Goal: Task Accomplishment & Management: Manage account settings

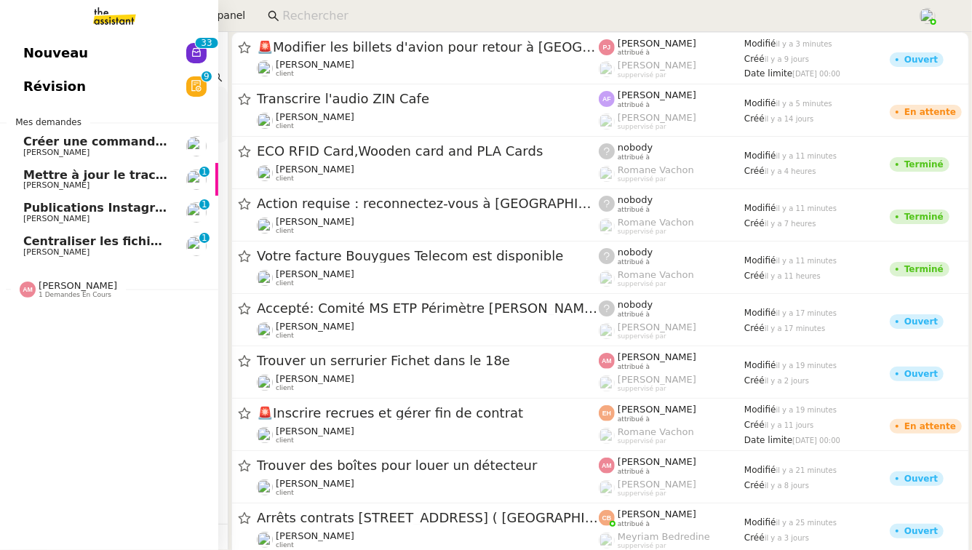
click at [171, 172] on link "Mettre à jour le tracker des factures [PERSON_NAME] 0 1 2 3 4 5 6 7 8 9" at bounding box center [109, 179] width 218 height 33
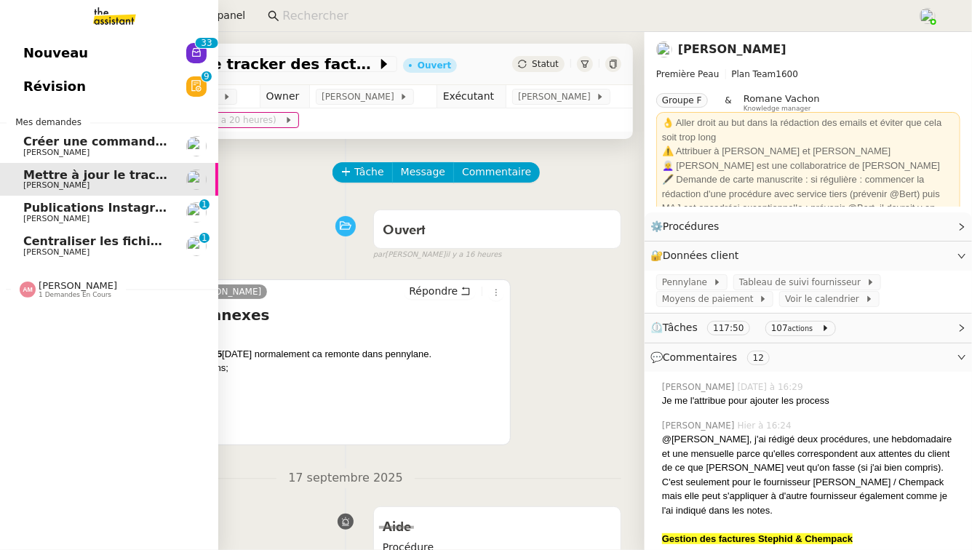
click at [127, 200] on link "Publications Instagram Pierre Mergui 0 1 2 3 4 5 6 7 8 9" at bounding box center [109, 212] width 218 height 33
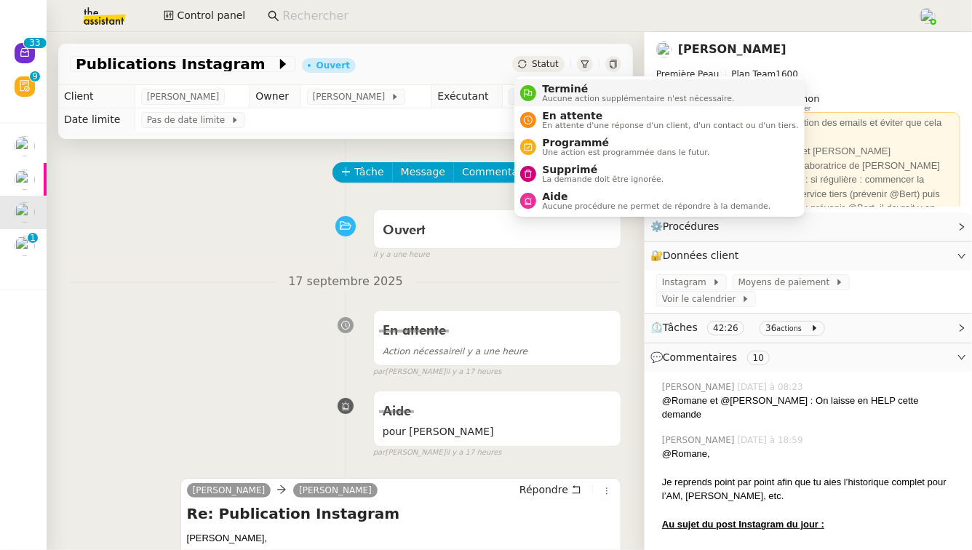
click at [555, 92] on span "Terminé" at bounding box center [638, 89] width 192 height 12
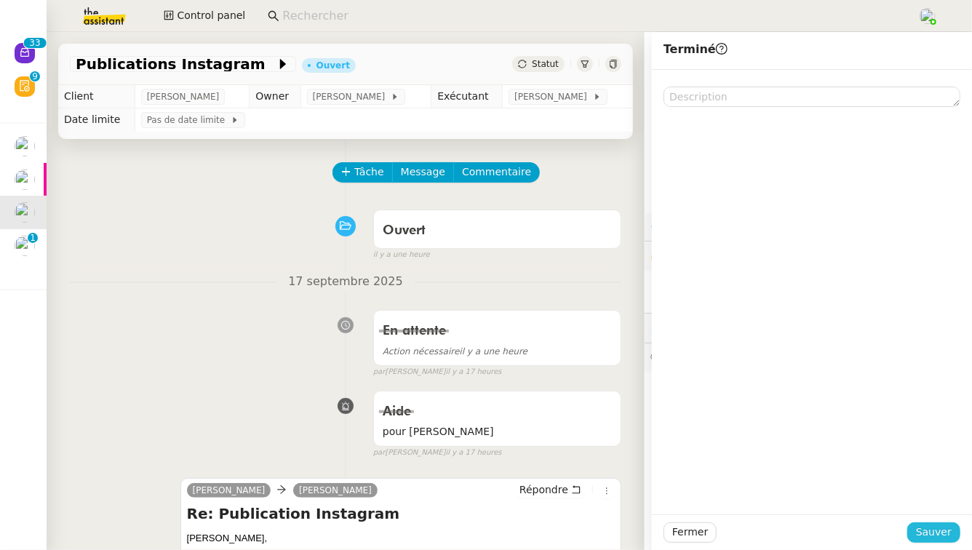
click at [929, 529] on span "Sauver" at bounding box center [934, 532] width 36 height 17
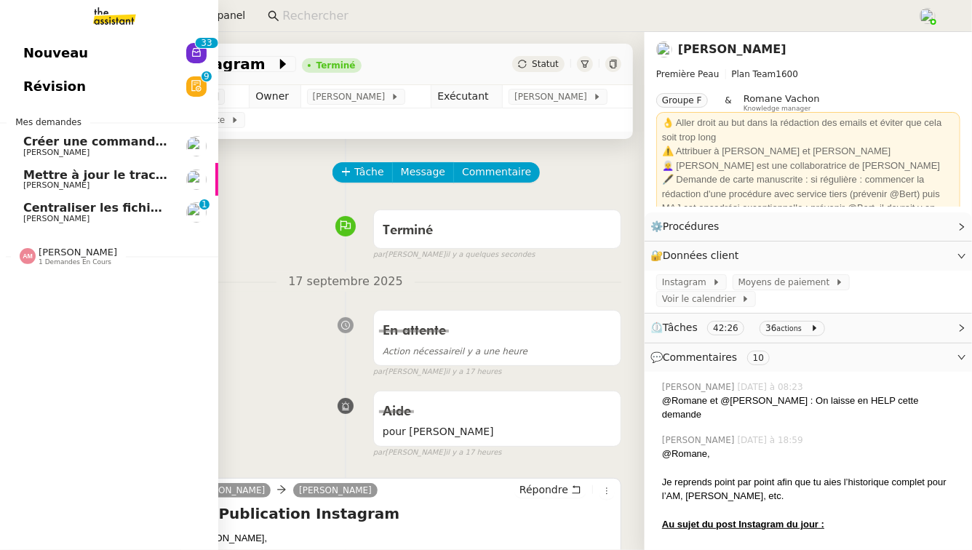
click at [157, 212] on span "Centraliser les fichiers dans le drive commun" at bounding box center [171, 208] width 297 height 14
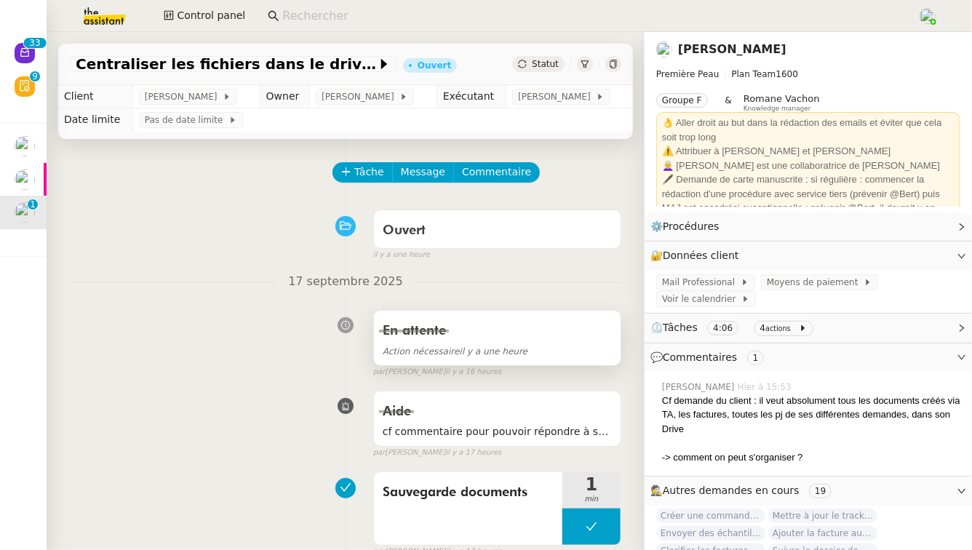
click at [595, 339] on div "En attente" at bounding box center [497, 331] width 229 height 23
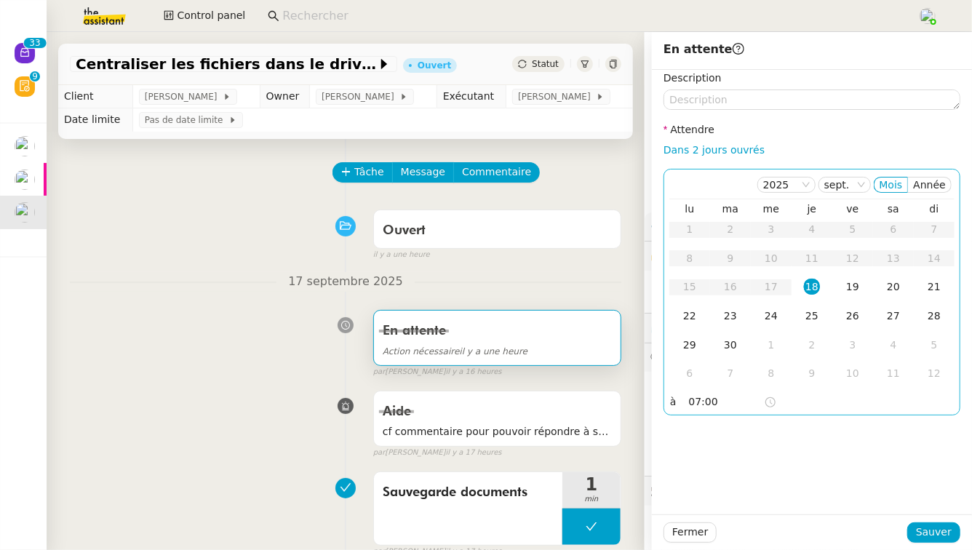
click at [705, 404] on input "07:00" at bounding box center [726, 402] width 75 height 17
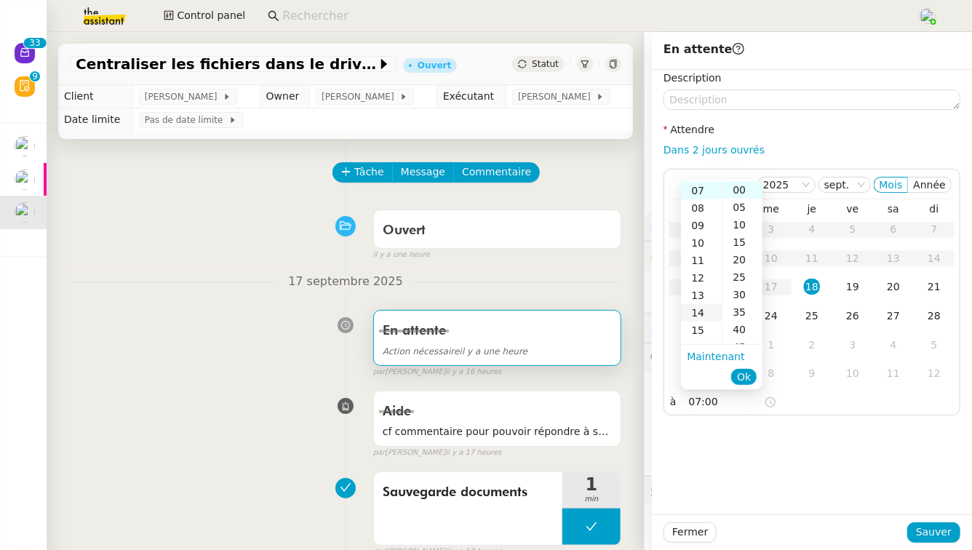
click at [699, 308] on div "14" at bounding box center [701, 312] width 41 height 17
type input "14:00"
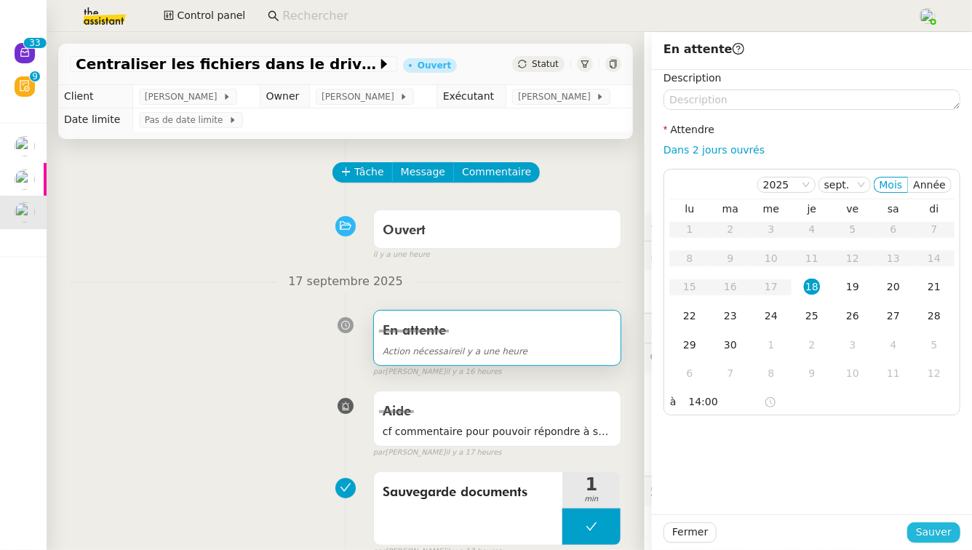
click at [945, 537] on span "Sauver" at bounding box center [934, 532] width 36 height 17
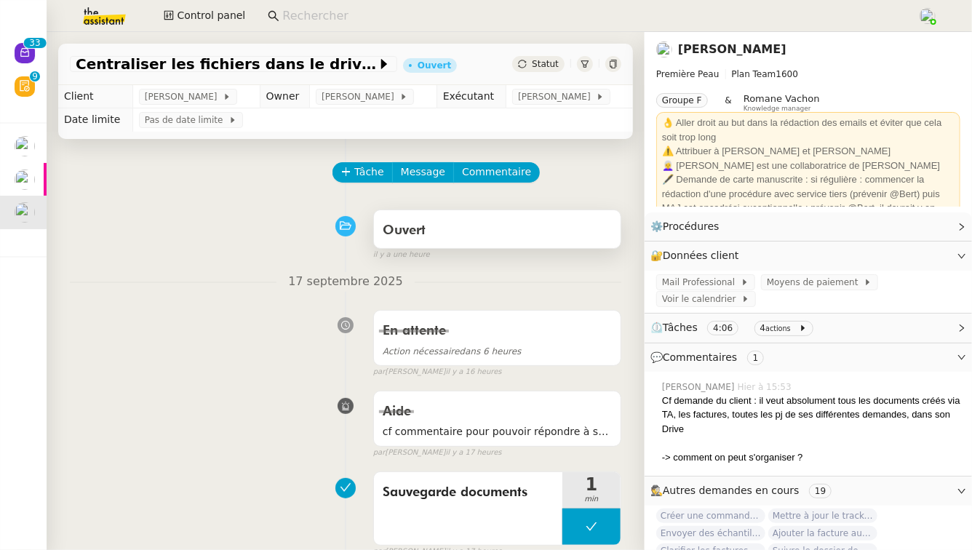
click at [509, 226] on div "Ouvert" at bounding box center [497, 230] width 229 height 23
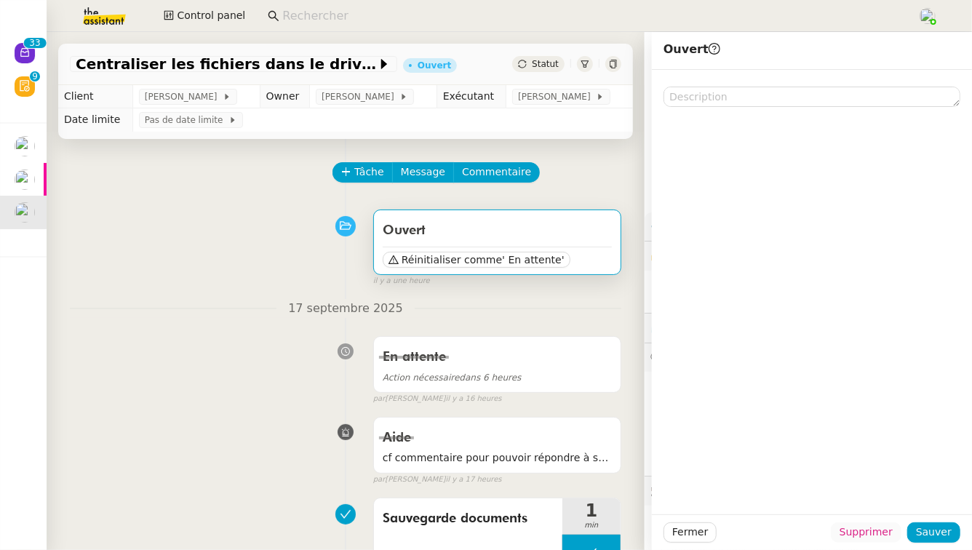
click at [878, 538] on span "Supprimer" at bounding box center [866, 532] width 53 height 17
click at [905, 496] on span "Ok" at bounding box center [907, 494] width 14 height 15
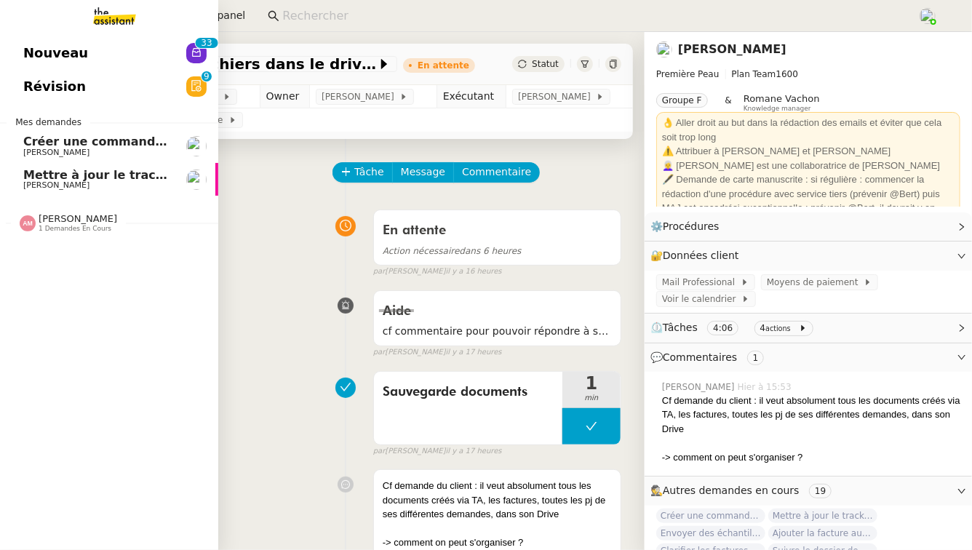
click at [114, 215] on span "Amyna Mehrez 1 demandes en cours" at bounding box center [68, 222] width 115 height 19
click at [108, 253] on span "Organiser visite médicale [PERSON_NAME]" at bounding box center [163, 251] width 281 height 14
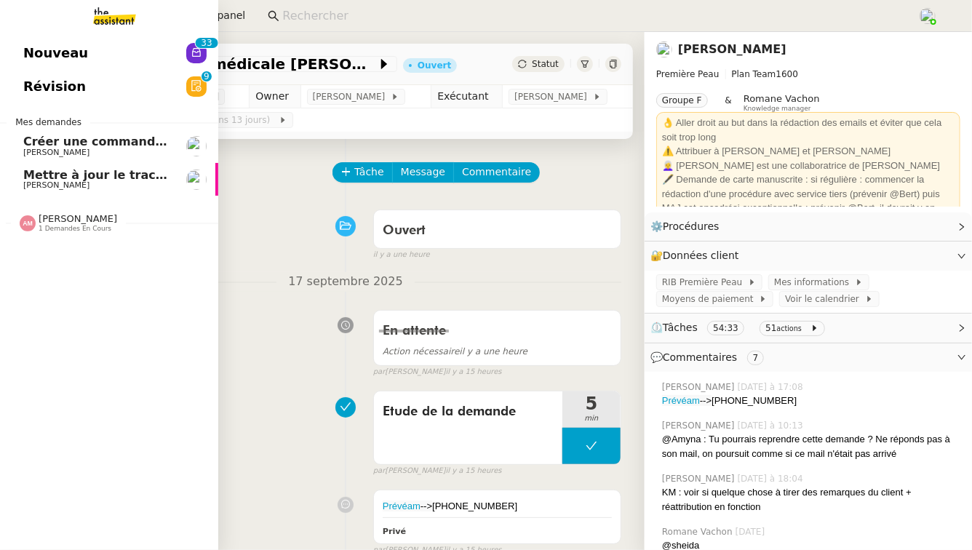
click at [142, 172] on span "Mettre à jour le tracker des factures" at bounding box center [142, 175] width 239 height 14
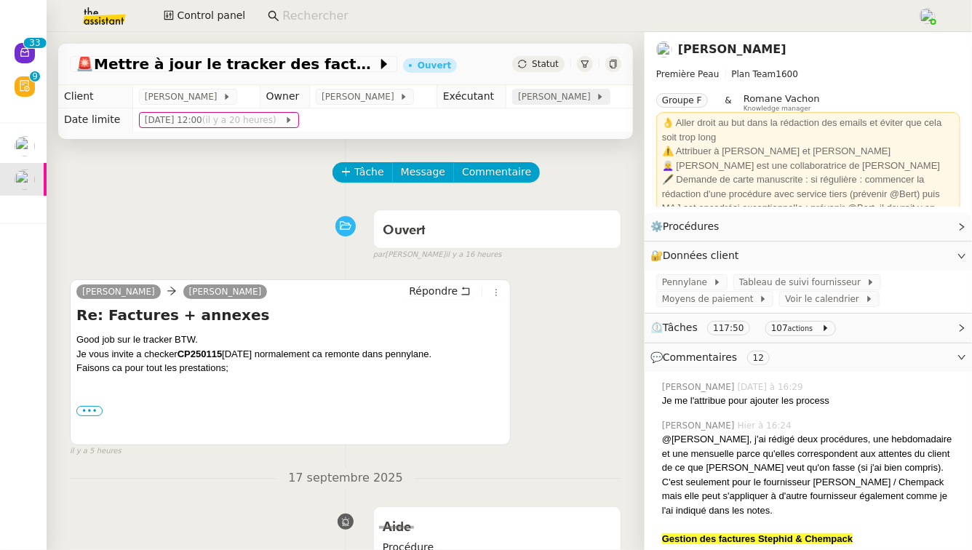
click at [574, 93] on span "[PERSON_NAME]" at bounding box center [557, 97] width 78 height 15
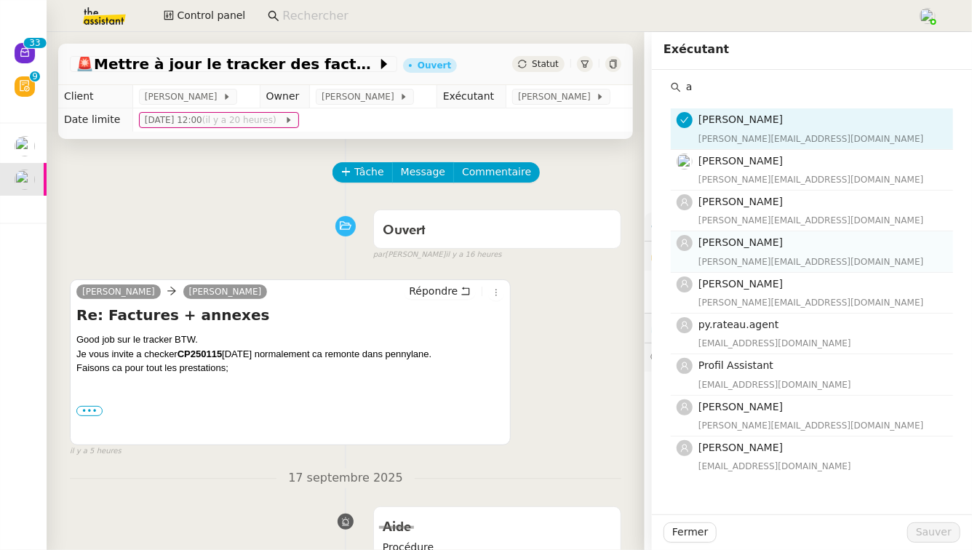
type input "a"
click at [769, 253] on div "Amyna Mehrez amyna@team.theassistant.com" at bounding box center [822, 251] width 246 height 34
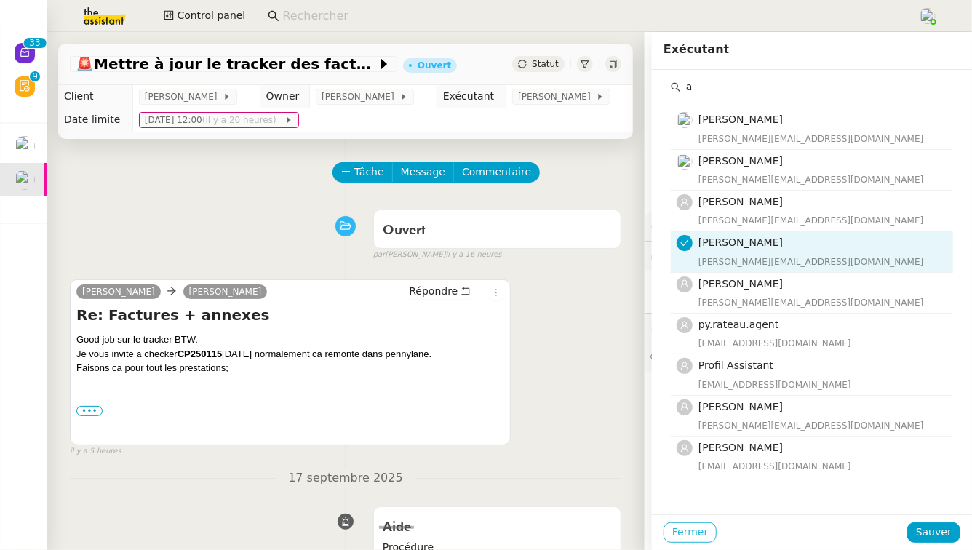
click at [683, 541] on button "Fermer" at bounding box center [690, 533] width 53 height 20
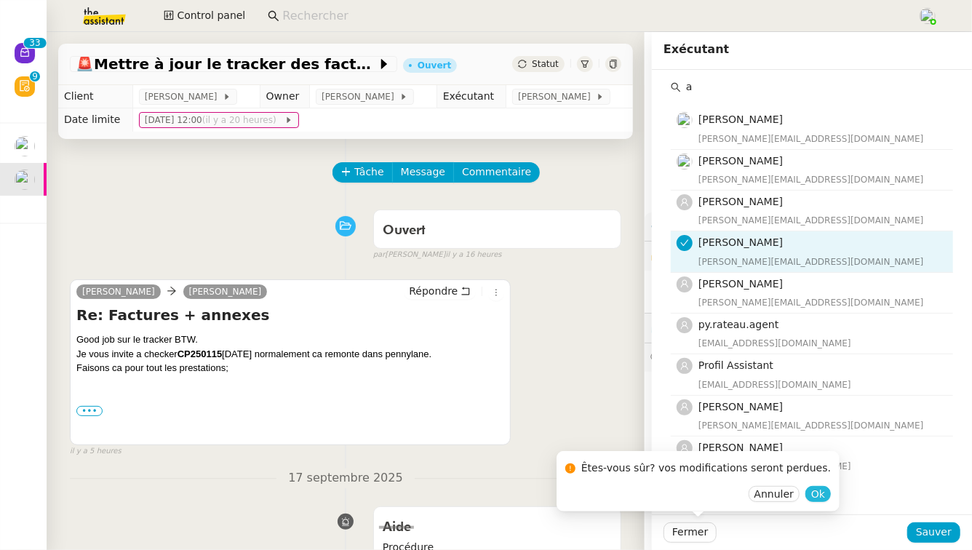
click at [812, 498] on span "Ok" at bounding box center [819, 494] width 14 height 15
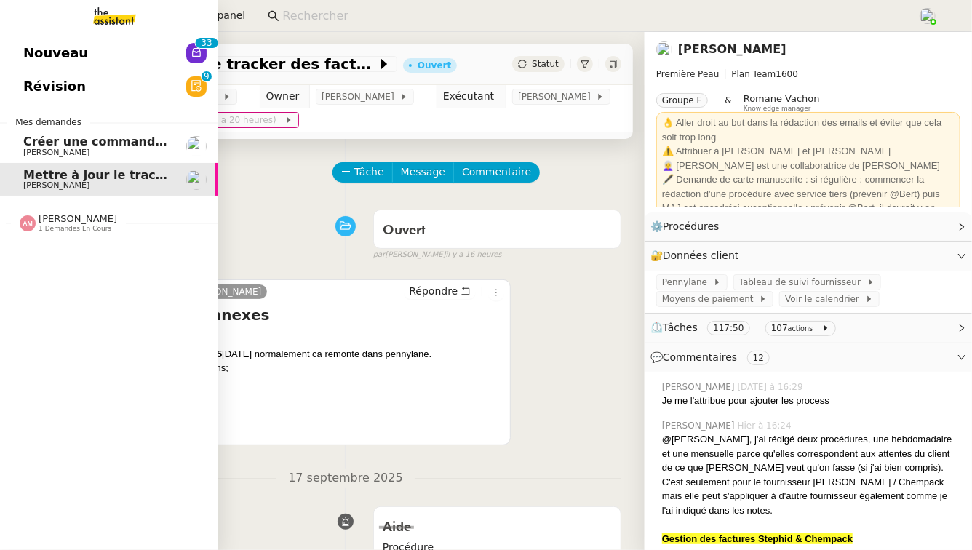
click at [155, 80] on link "Révision 0 1 2 3 4 5 6 7 8 9" at bounding box center [109, 86] width 218 height 33
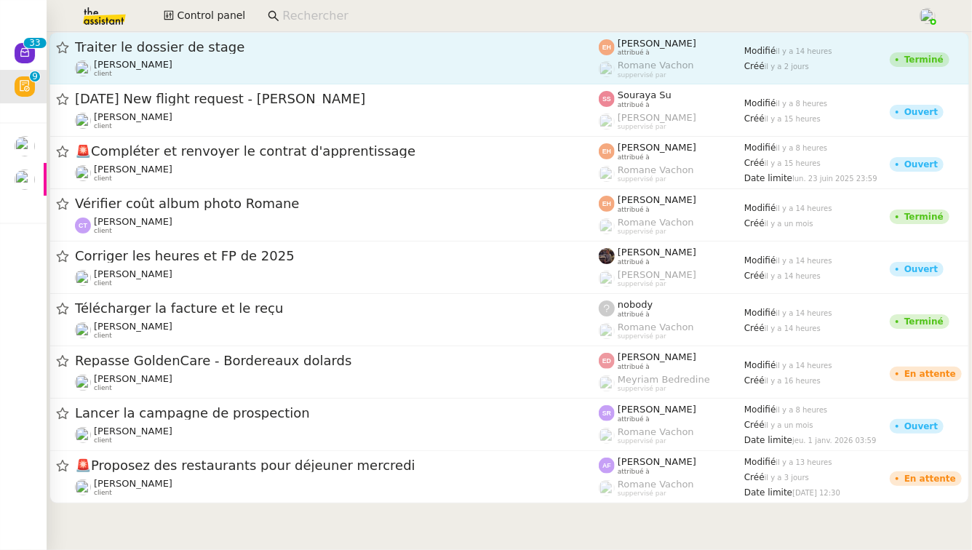
click at [429, 41] on span "Traiter le dossier de stage" at bounding box center [337, 47] width 524 height 13
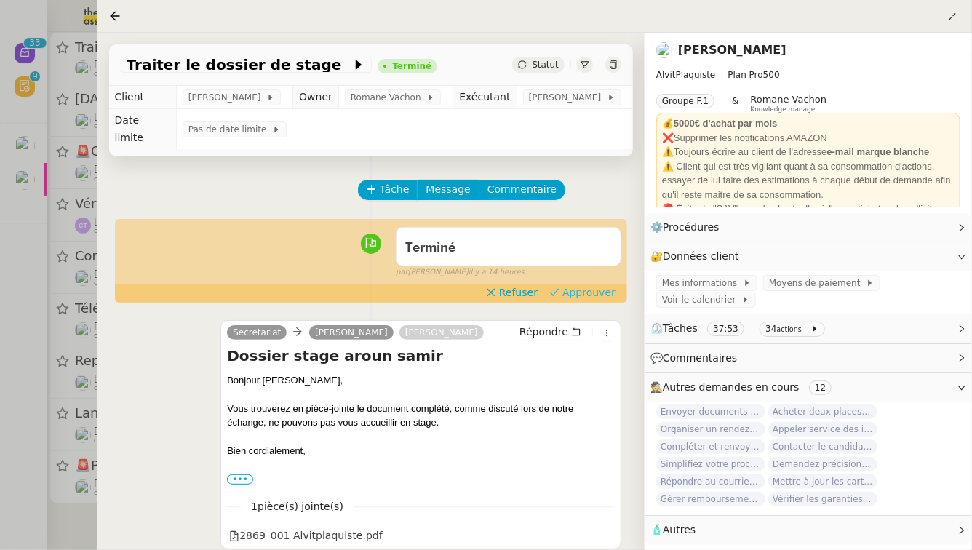
click at [591, 285] on span "Approuver" at bounding box center [589, 292] width 53 height 15
click at [0, 344] on div at bounding box center [486, 275] width 972 height 550
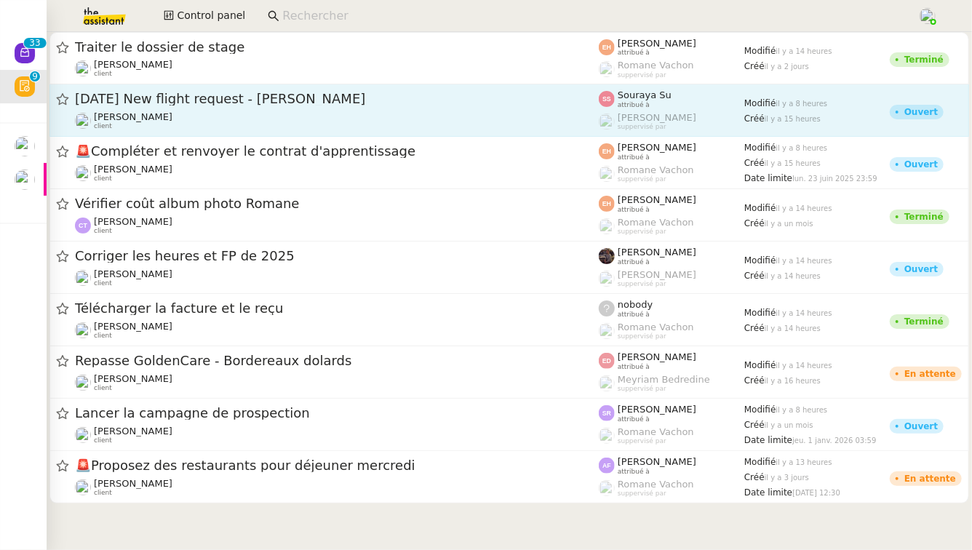
click at [288, 97] on span "24th September 2025 New flight request - KALAVATHY SAMPATH" at bounding box center [337, 98] width 524 height 13
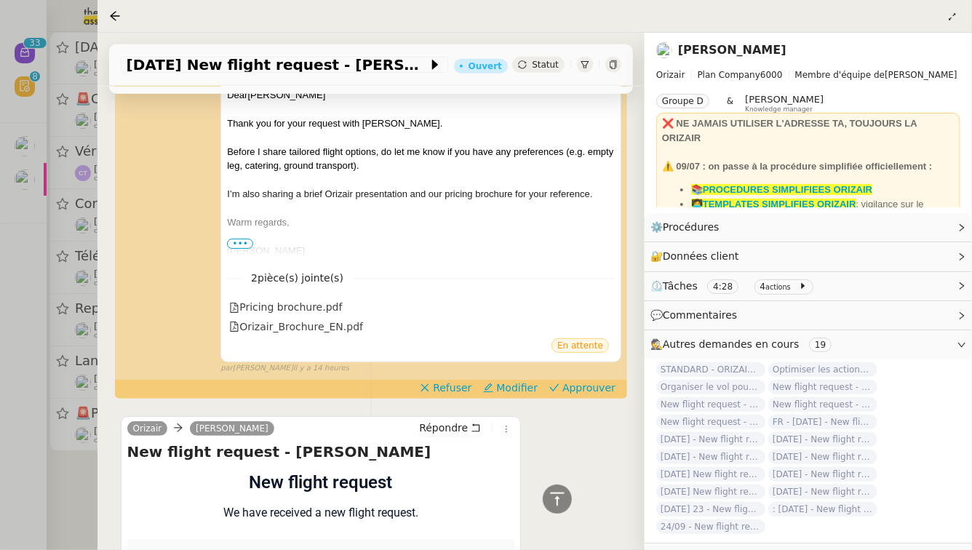
scroll to position [494, 0]
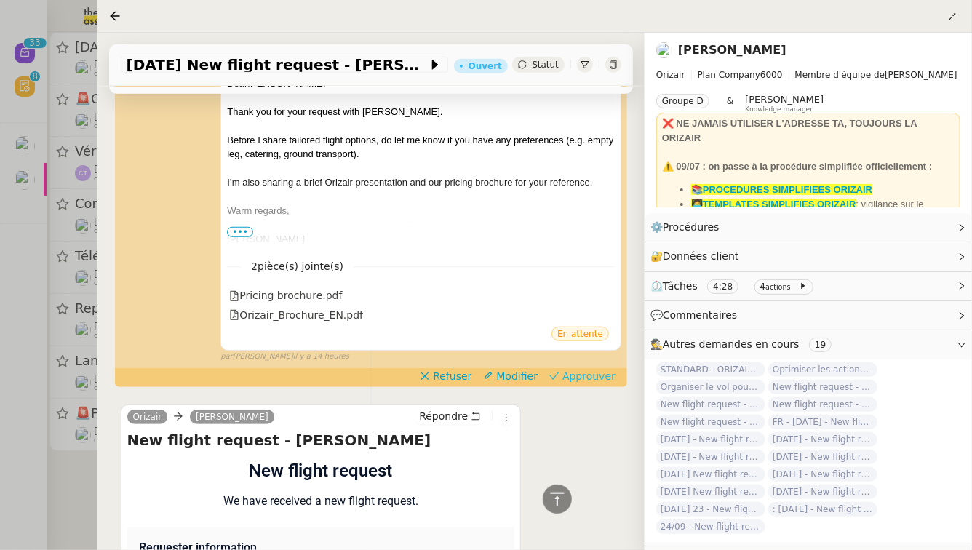
click at [597, 374] on span "Approuver" at bounding box center [589, 376] width 53 height 15
click at [0, 332] on div at bounding box center [486, 275] width 972 height 550
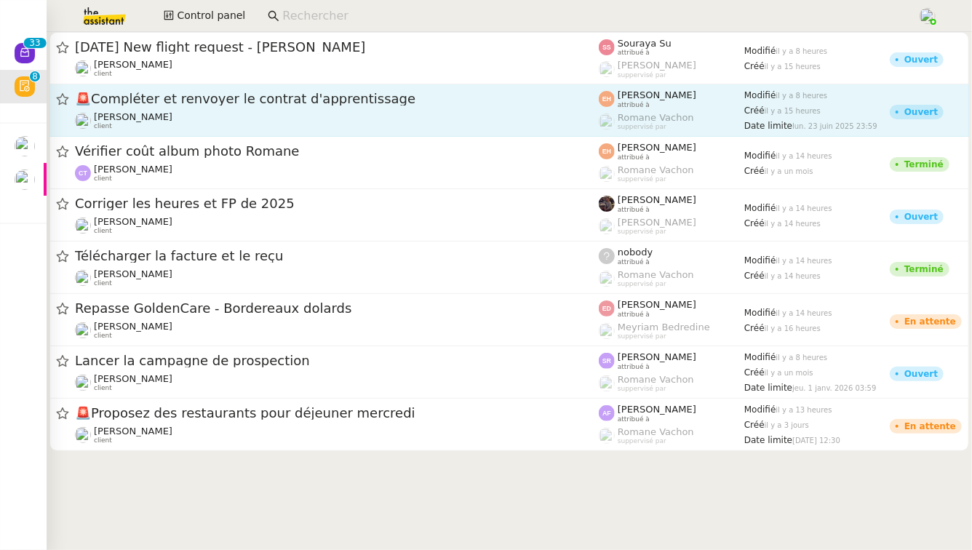
click at [296, 103] on span "🚨 Compléter et renvoyer le contrat d'apprentissage" at bounding box center [337, 98] width 524 height 13
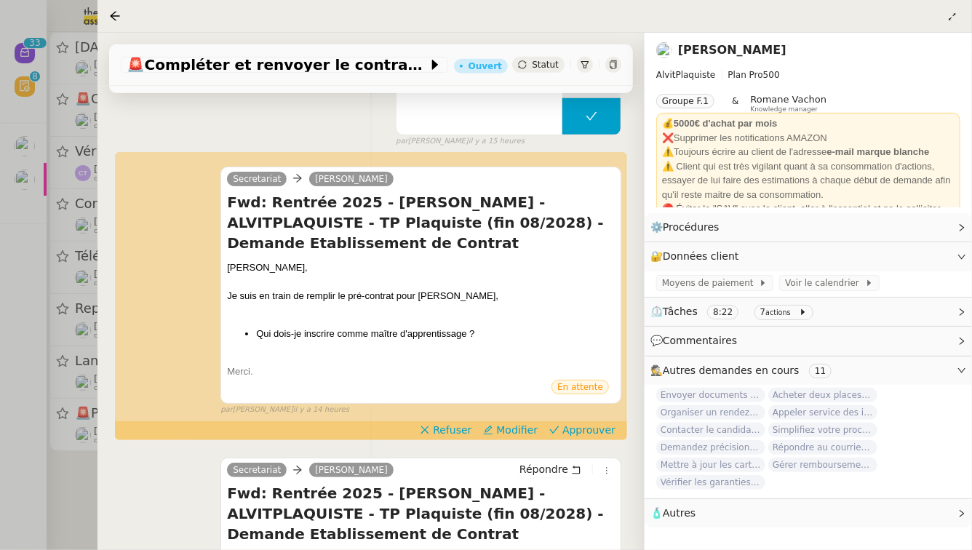
scroll to position [362, 0]
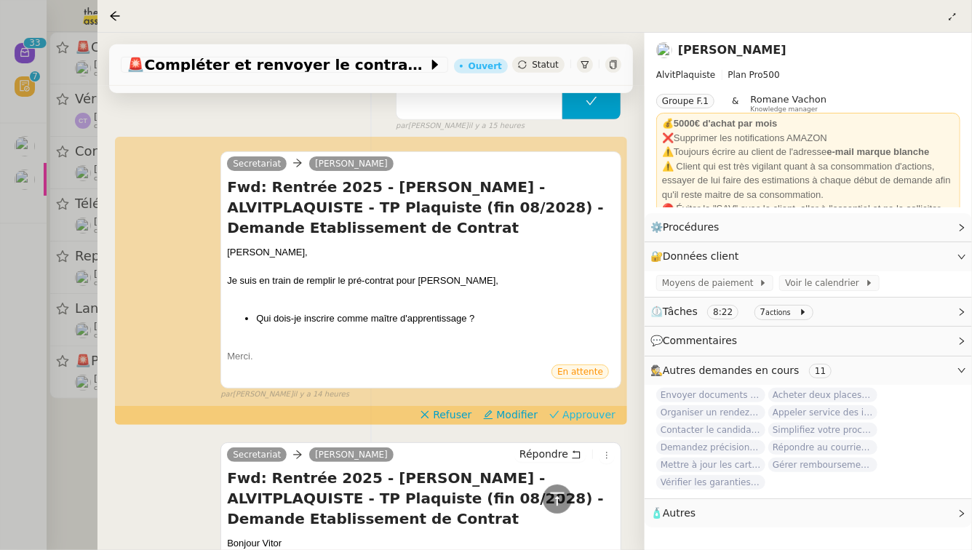
click at [595, 408] on span "Approuver" at bounding box center [589, 415] width 53 height 15
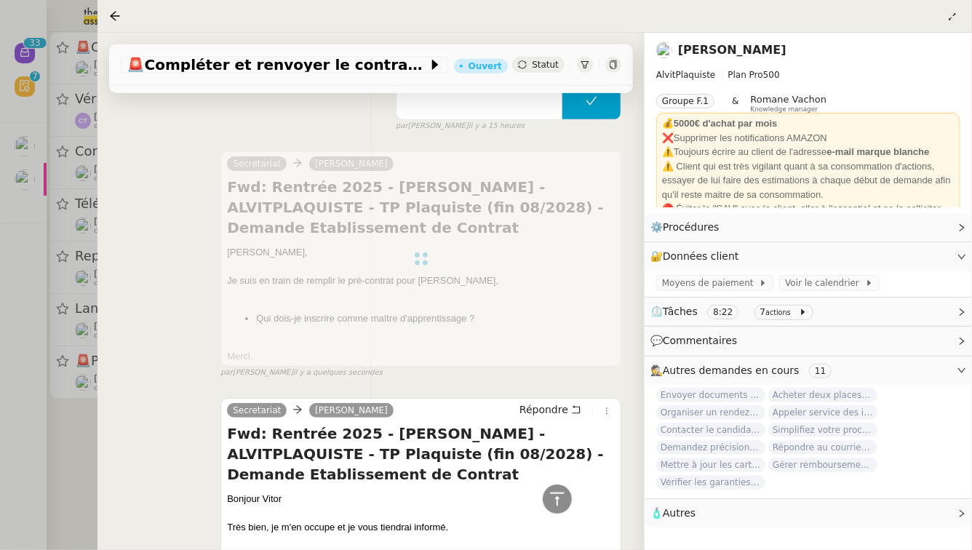
click at [0, 338] on div at bounding box center [486, 275] width 972 height 550
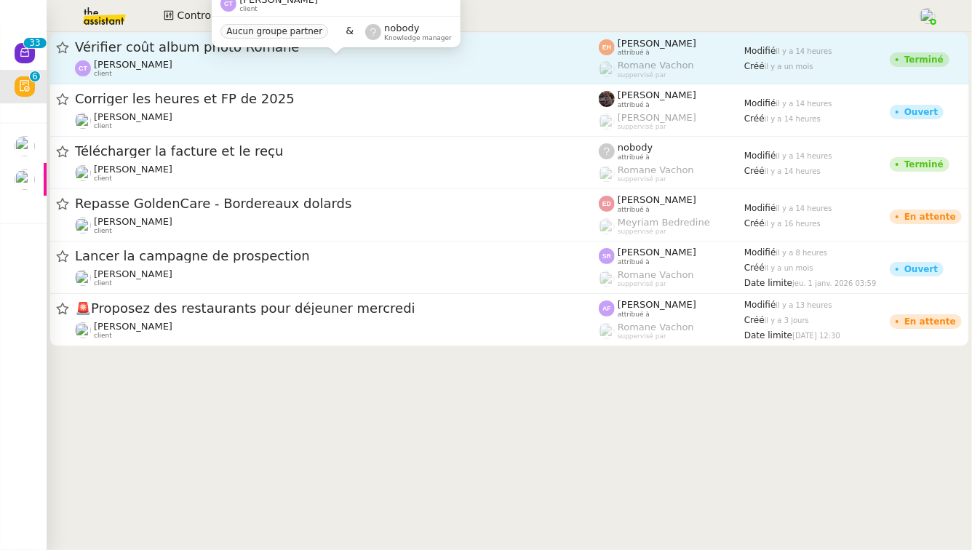
click at [157, 60] on span "[PERSON_NAME]" at bounding box center [133, 64] width 79 height 11
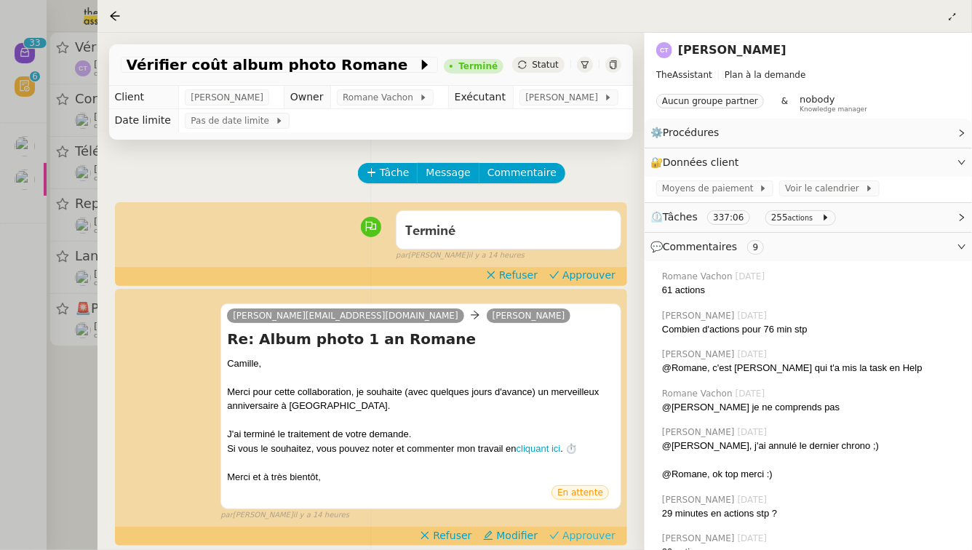
click at [583, 538] on span "Approuver" at bounding box center [589, 535] width 53 height 15
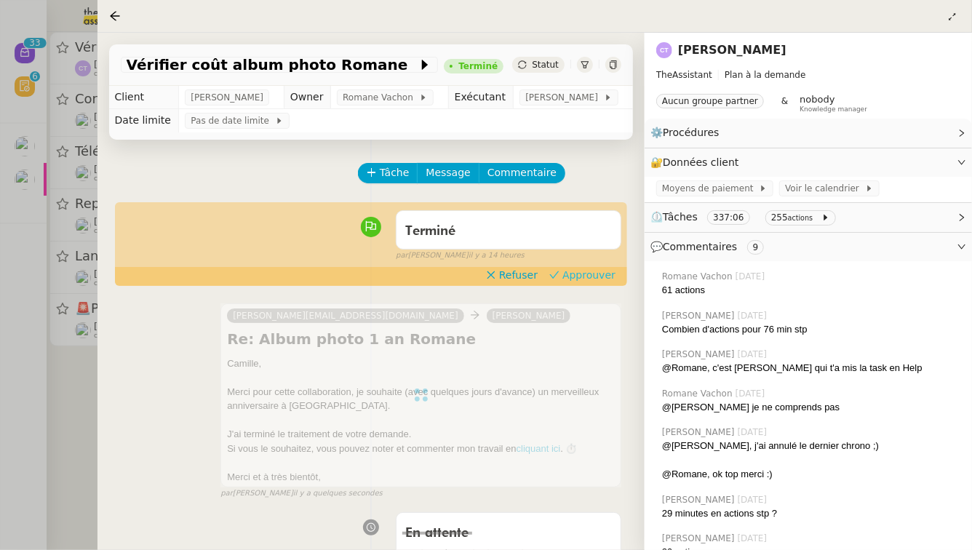
click at [598, 273] on span "Approuver" at bounding box center [589, 275] width 53 height 15
click at [0, 273] on div at bounding box center [486, 275] width 972 height 550
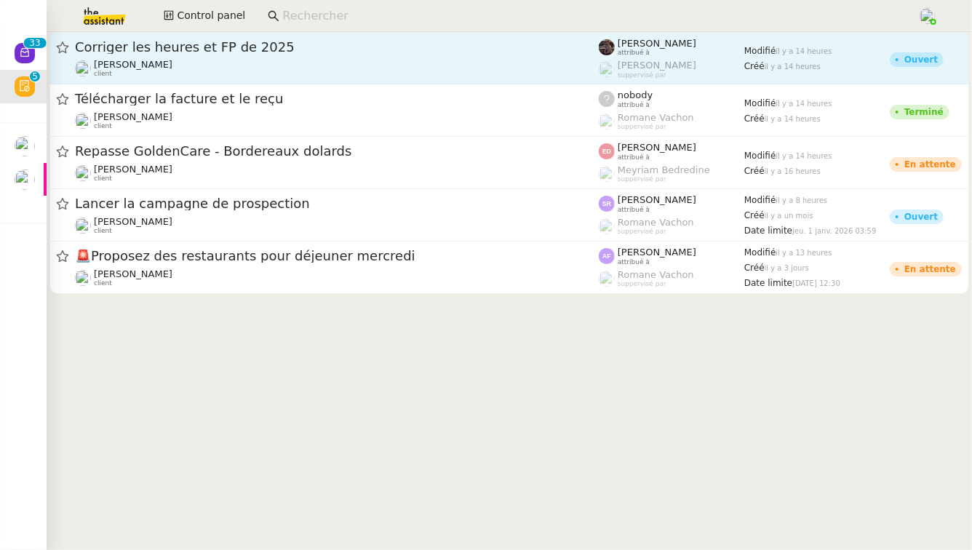
click at [274, 56] on div "Corriger les heures et FP de 2025 Camille Cazade client" at bounding box center [337, 58] width 524 height 39
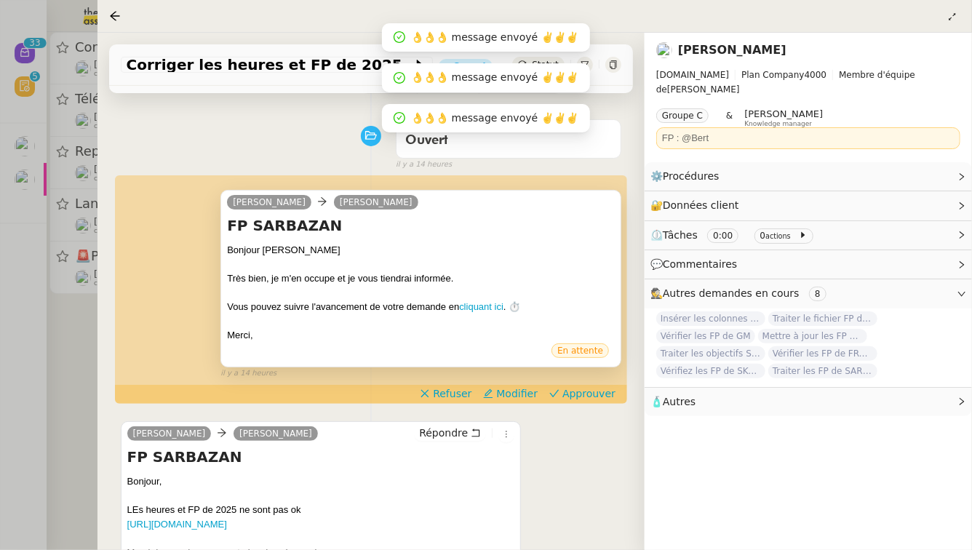
scroll to position [108, 0]
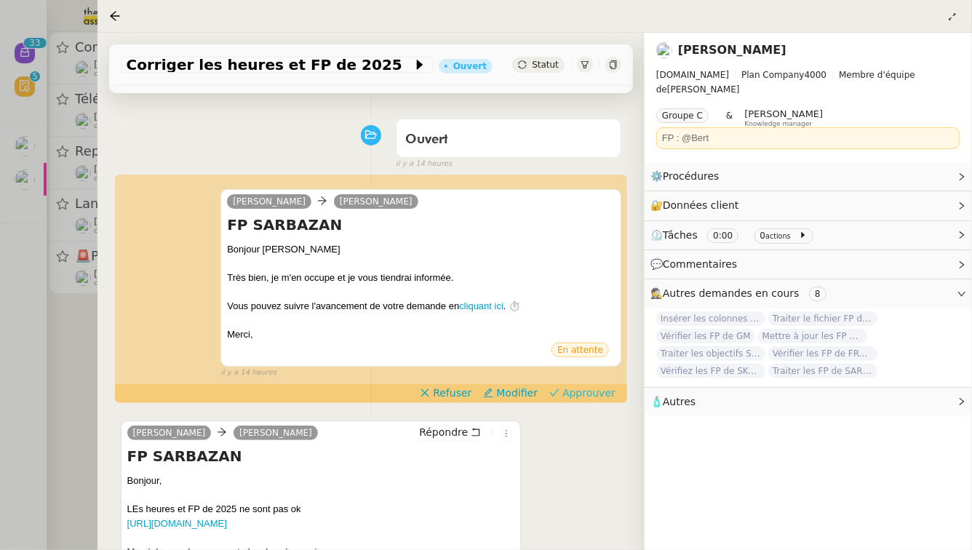
click at [585, 386] on span "Approuver" at bounding box center [589, 393] width 53 height 15
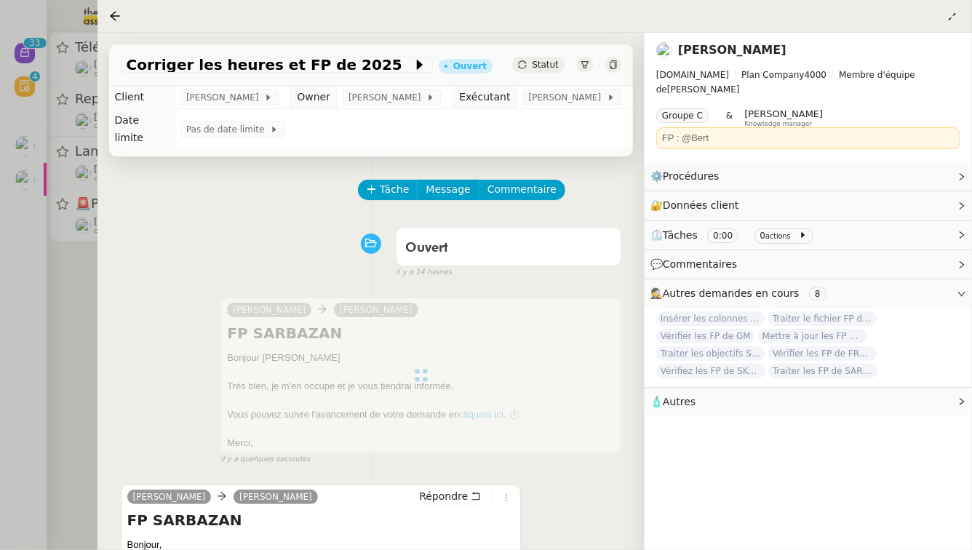
click at [36, 349] on div at bounding box center [486, 275] width 972 height 550
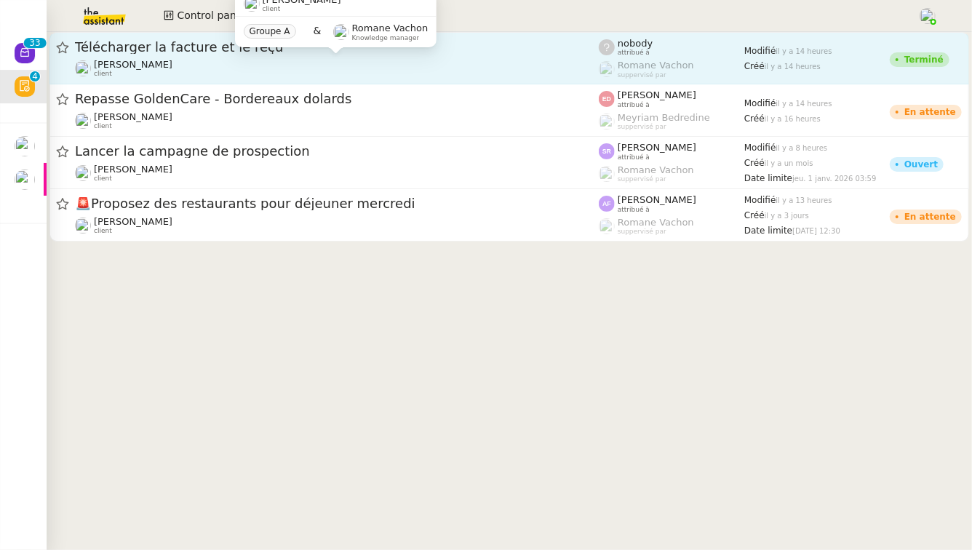
click at [261, 76] on div "Jeremy DUMONT-FILLON client" at bounding box center [337, 68] width 524 height 19
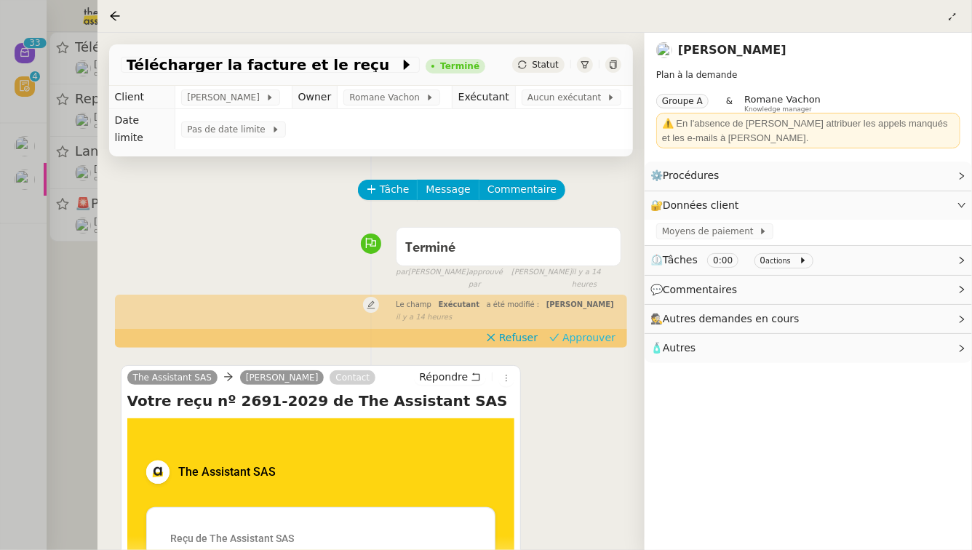
click at [595, 330] on span "Approuver" at bounding box center [589, 337] width 53 height 15
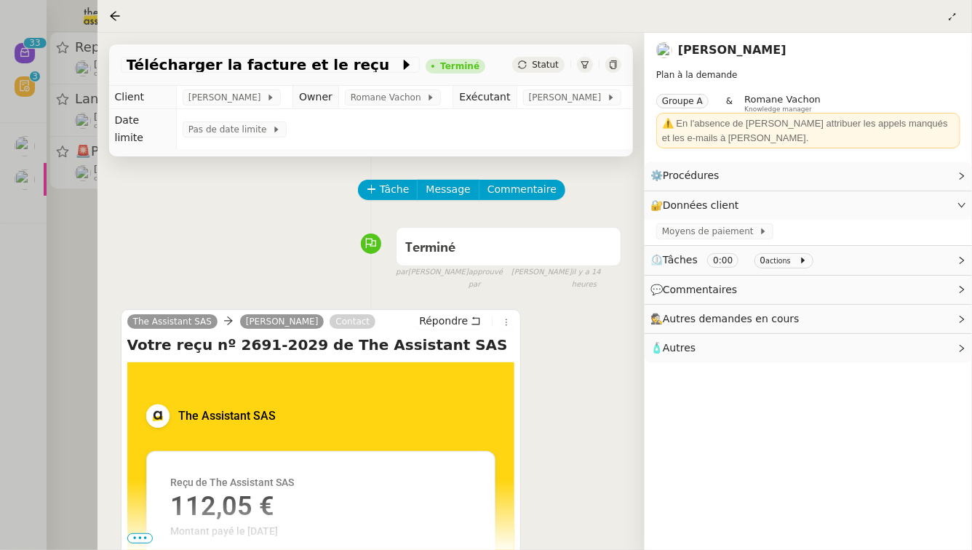
click at [0, 279] on div at bounding box center [486, 275] width 972 height 550
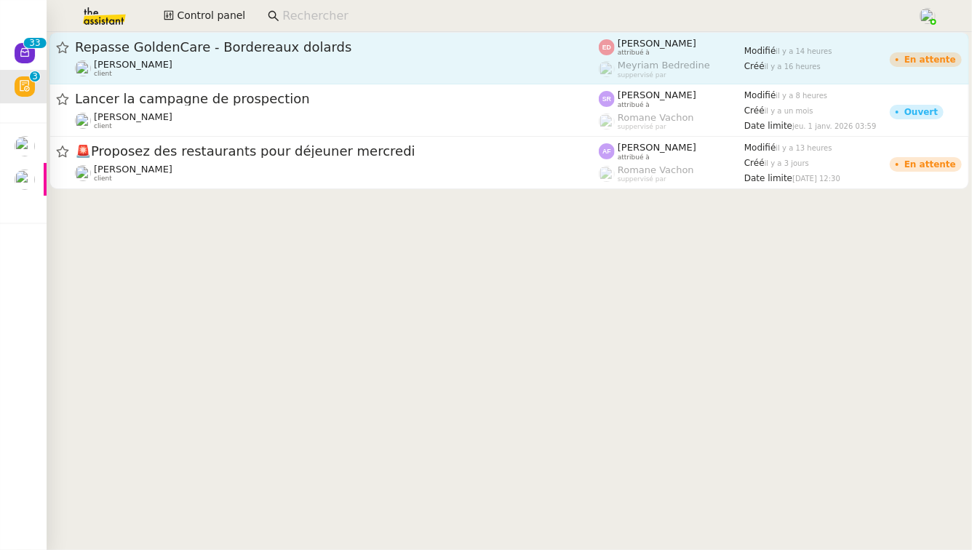
click at [285, 43] on span "Repasse GoldenCare - Bordereaux dolards" at bounding box center [337, 47] width 524 height 13
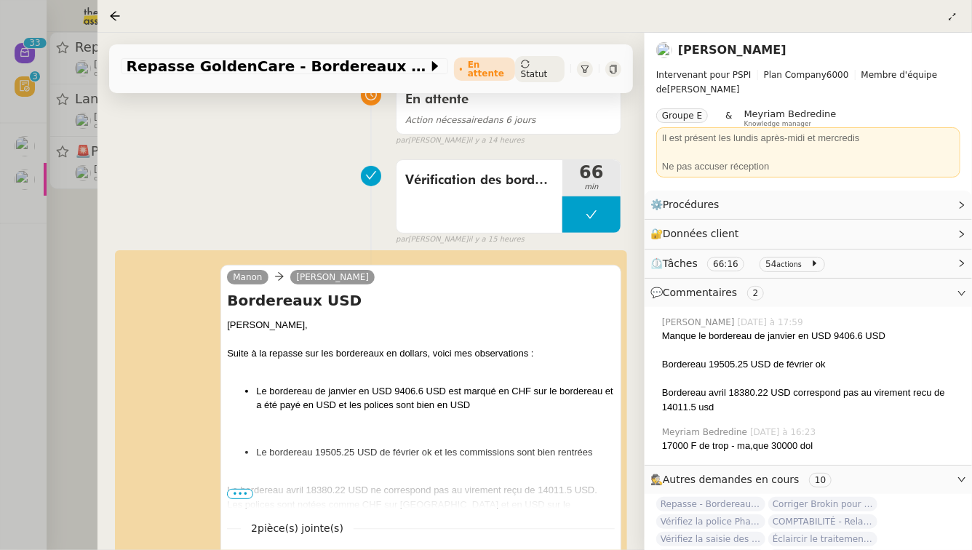
scroll to position [162, 0]
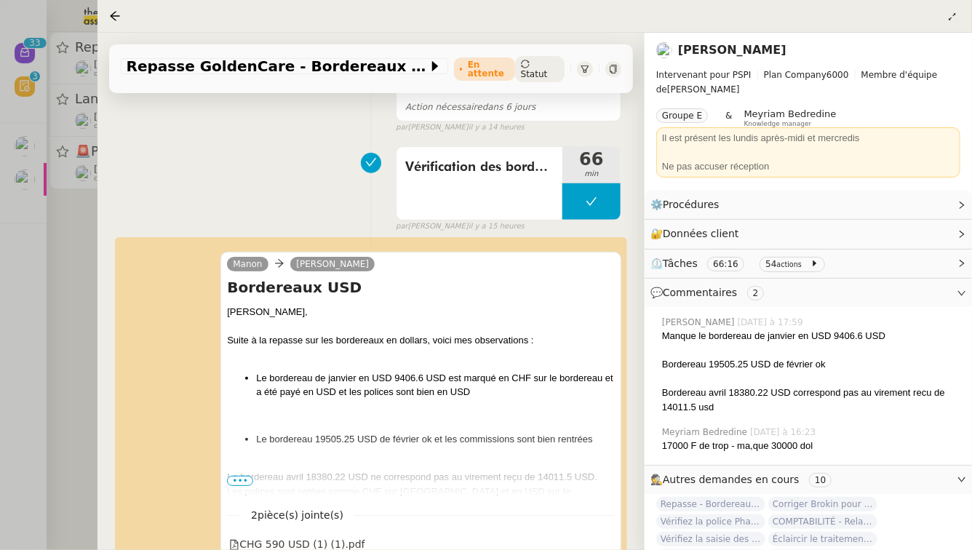
click at [0, 308] on div at bounding box center [486, 275] width 972 height 550
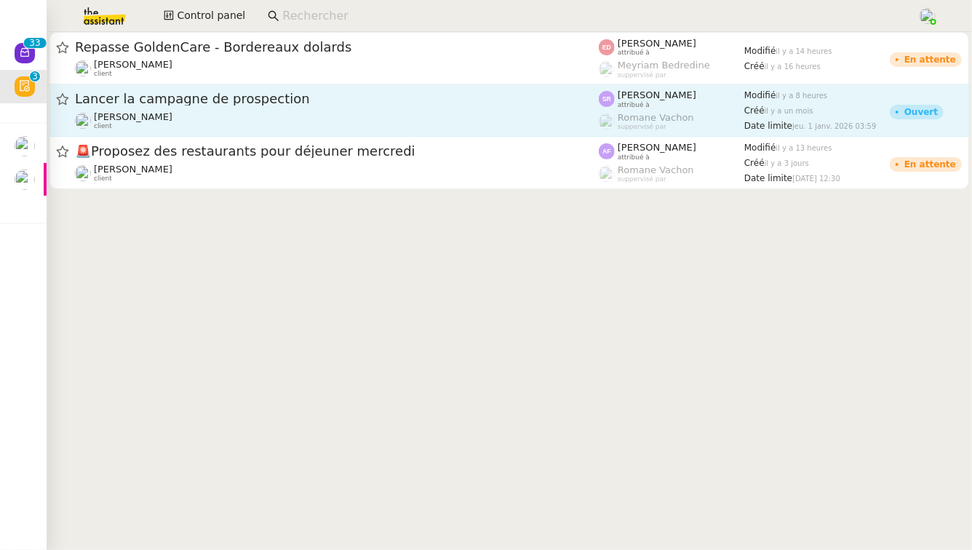
click at [220, 95] on span "Lancer la campagne de prospection" at bounding box center [337, 98] width 524 height 13
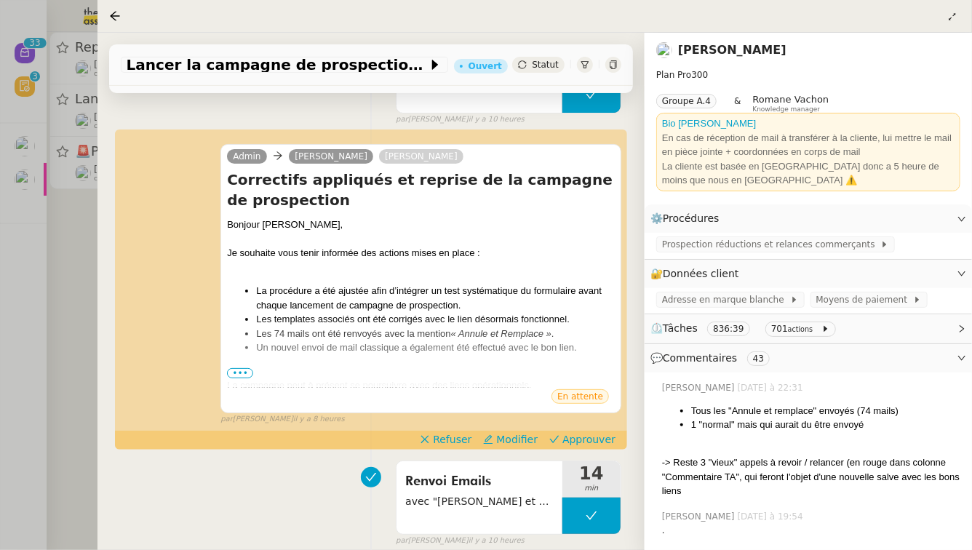
scroll to position [174, 0]
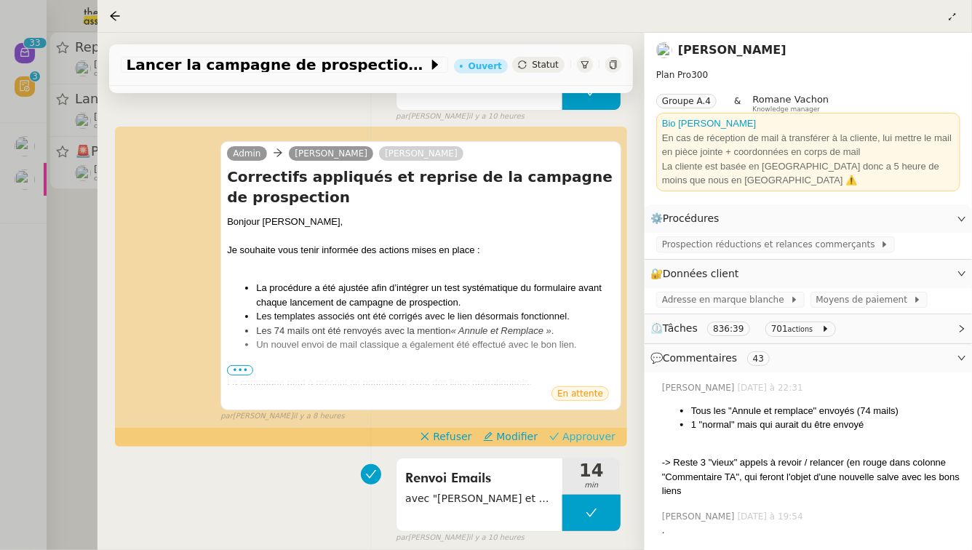
click at [591, 437] on span "Approuver" at bounding box center [589, 436] width 53 height 15
click at [0, 331] on div at bounding box center [486, 275] width 972 height 550
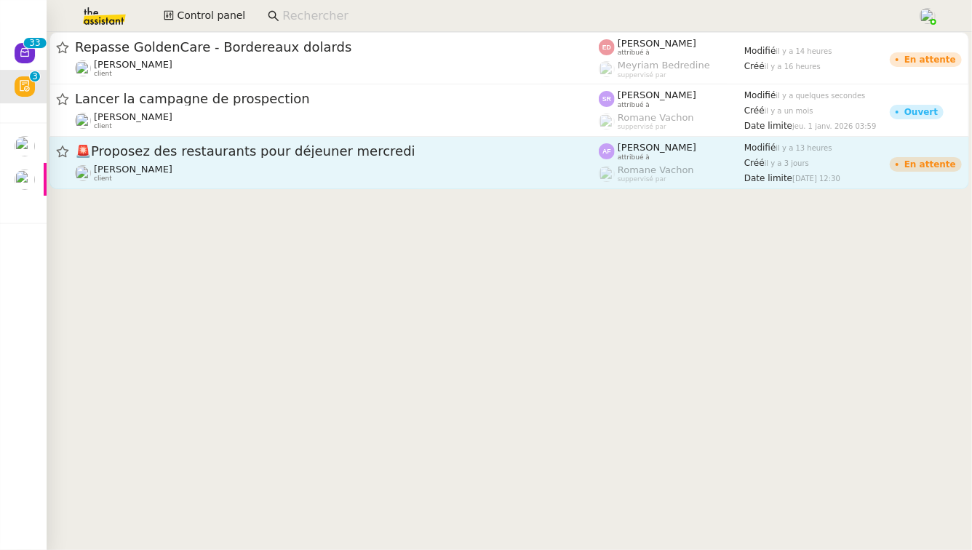
click at [178, 153] on span "🚨 Proposez des restaurants pour déjeuner mercredi" at bounding box center [337, 151] width 524 height 13
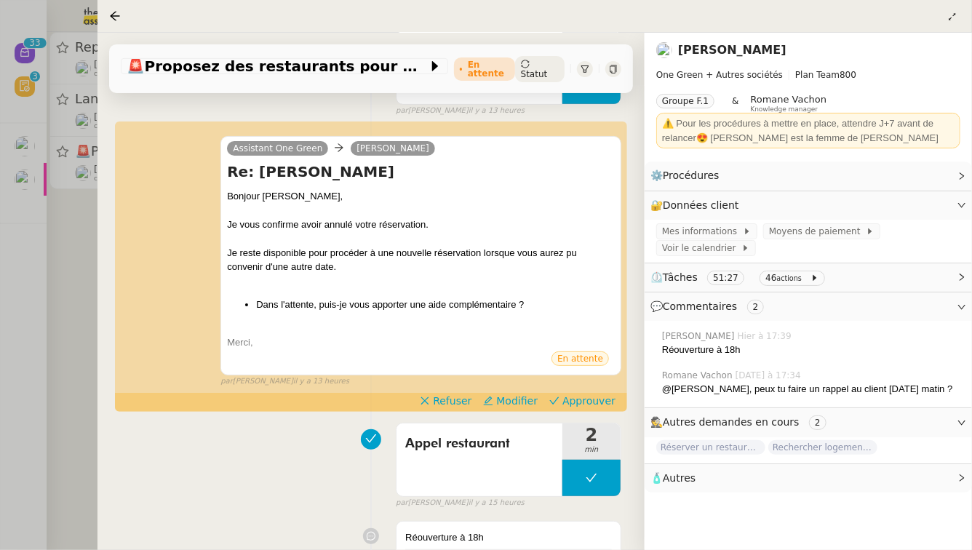
scroll to position [279, 0]
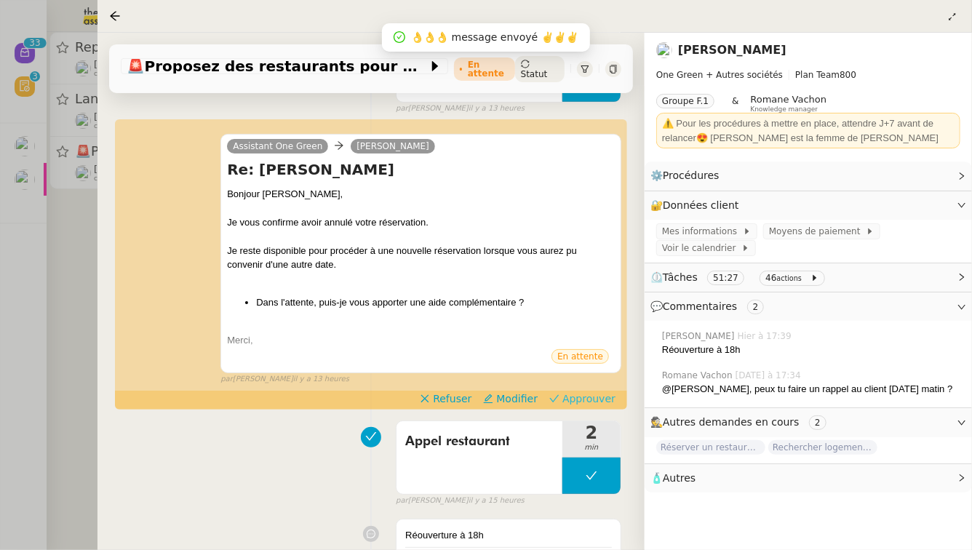
click at [579, 392] on span "Approuver" at bounding box center [589, 399] width 53 height 15
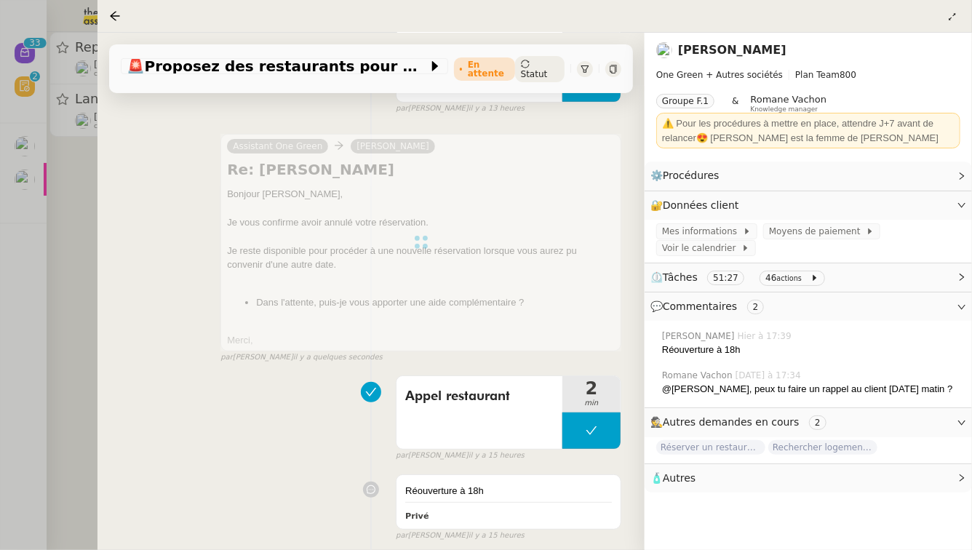
click at [65, 223] on div at bounding box center [486, 275] width 972 height 550
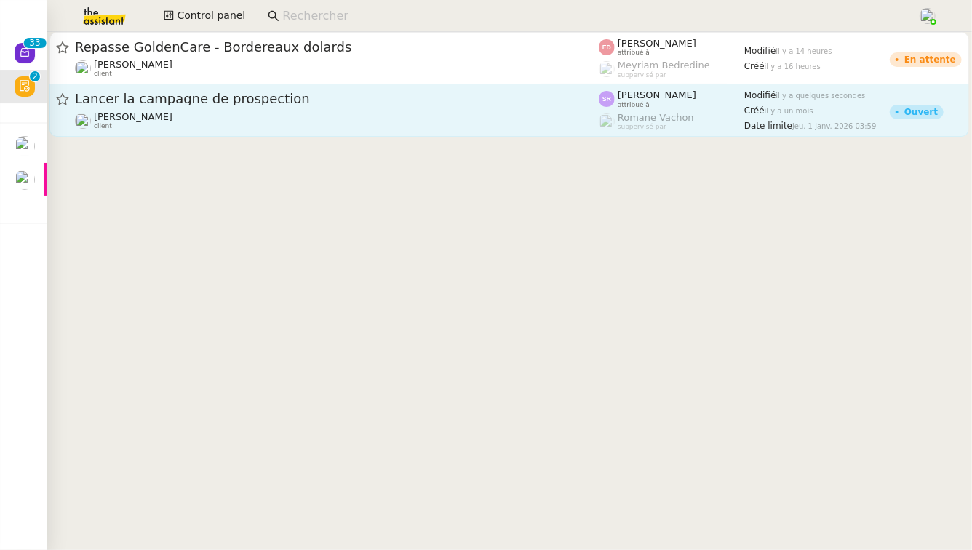
click at [205, 109] on div "Lancer la campagne de prospection Astrid Brucker client" at bounding box center [337, 110] width 524 height 40
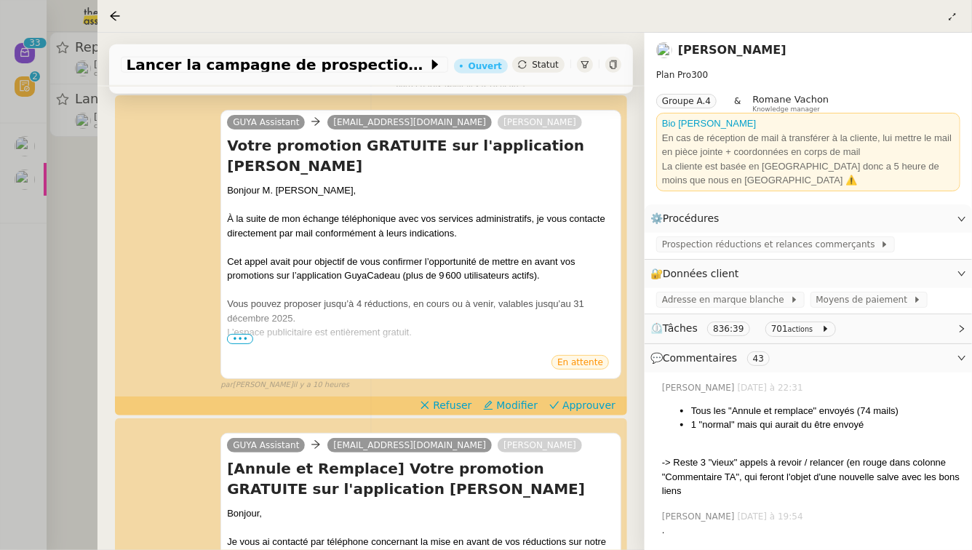
scroll to position [874, 0]
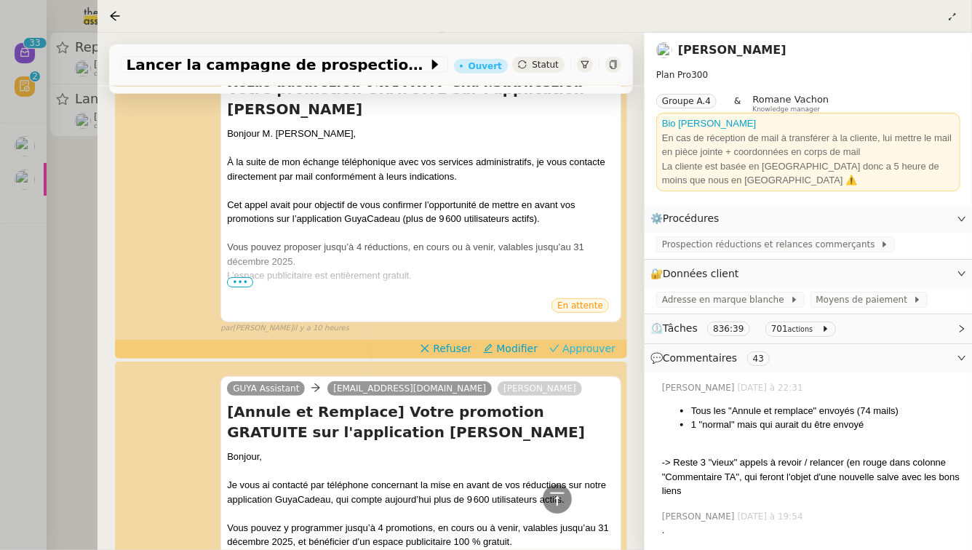
click at [594, 351] on span "Approuver" at bounding box center [589, 348] width 53 height 15
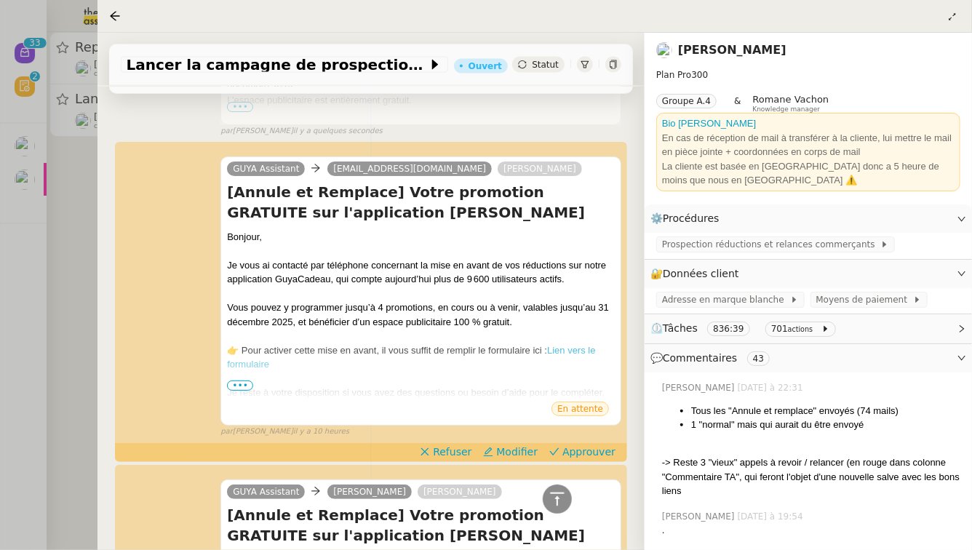
scroll to position [1050, 0]
click at [583, 455] on span "Approuver" at bounding box center [589, 451] width 53 height 15
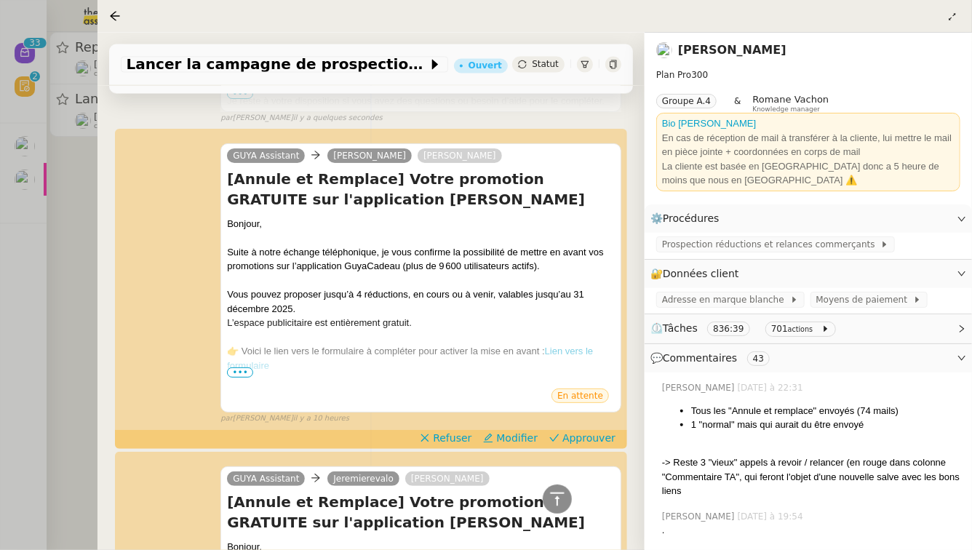
scroll to position [1346, 0]
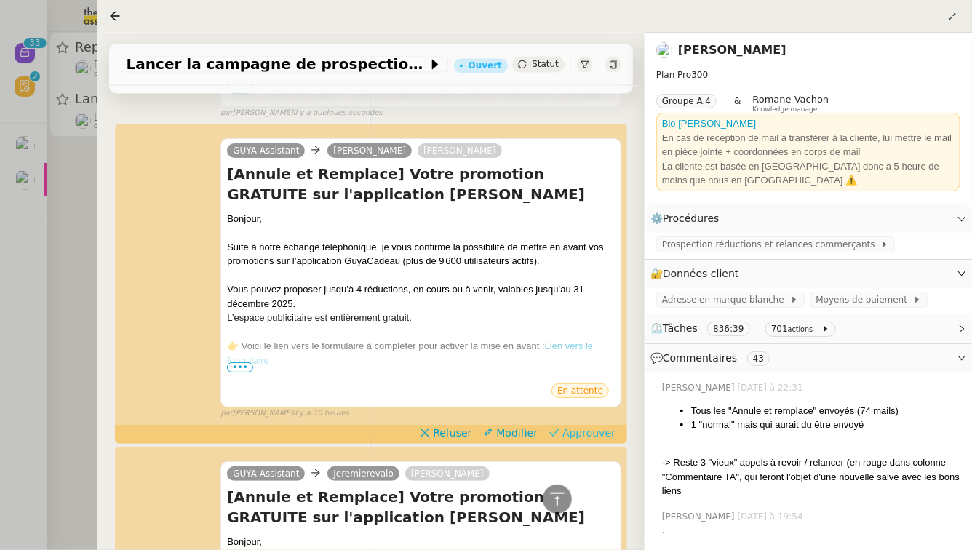
click at [583, 437] on span "Approuver" at bounding box center [589, 433] width 53 height 15
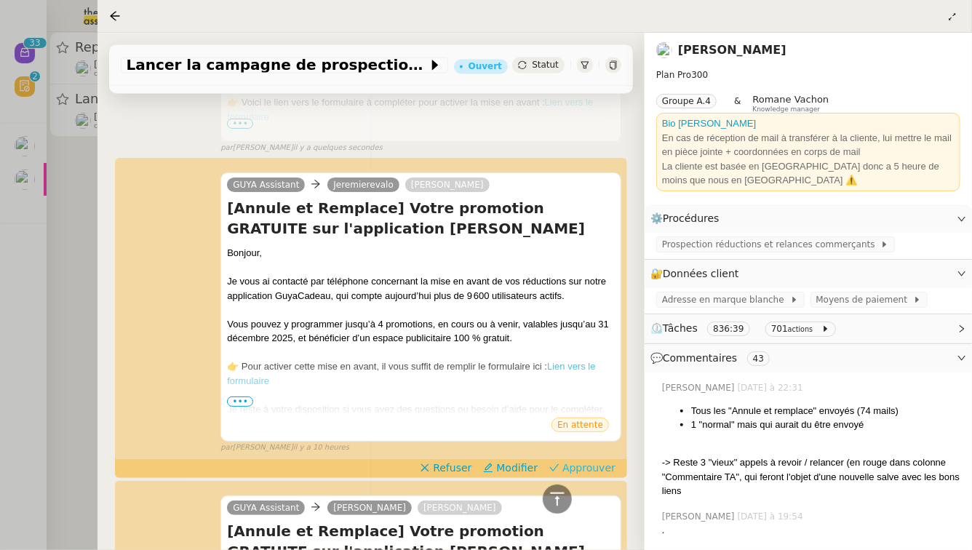
click at [587, 472] on span "Approuver" at bounding box center [589, 468] width 53 height 15
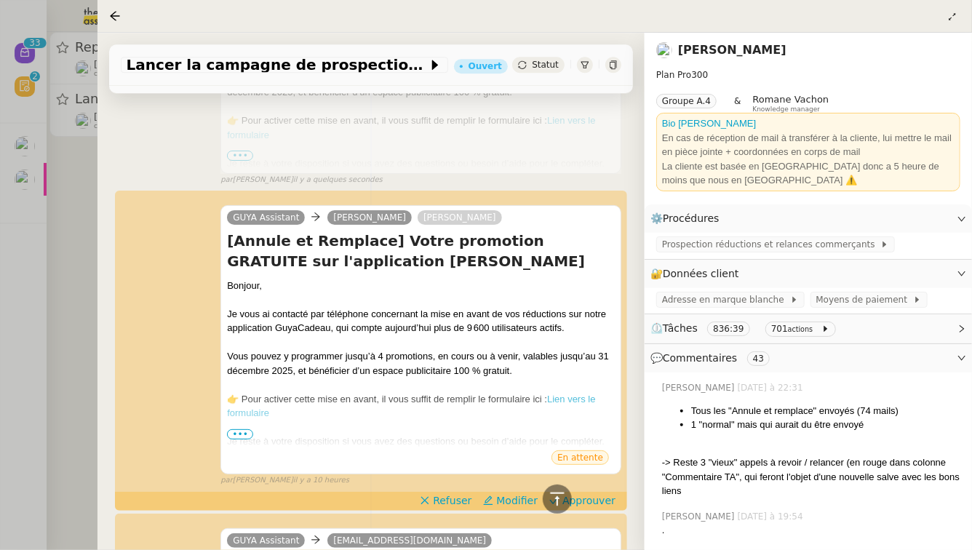
scroll to position [1874, 0]
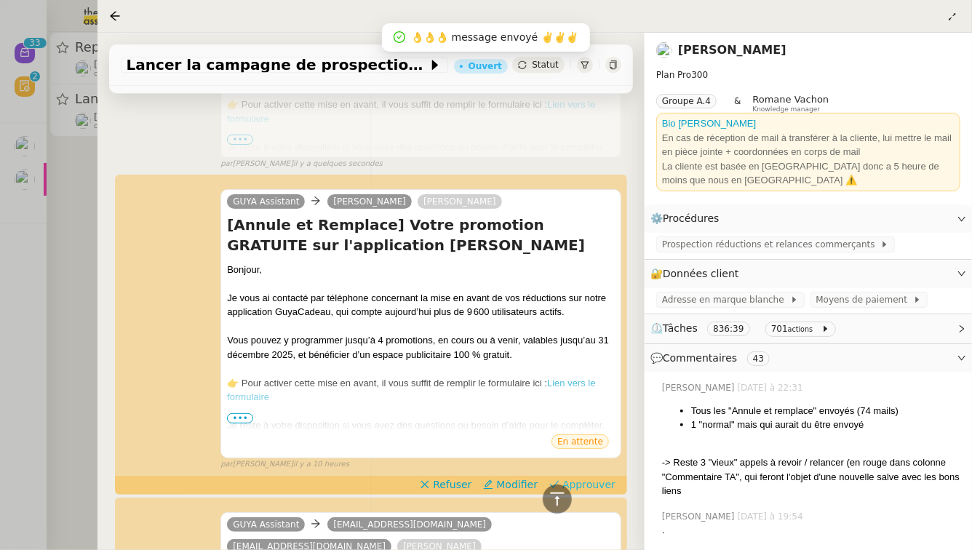
click at [589, 477] on span "Approuver" at bounding box center [589, 484] width 53 height 15
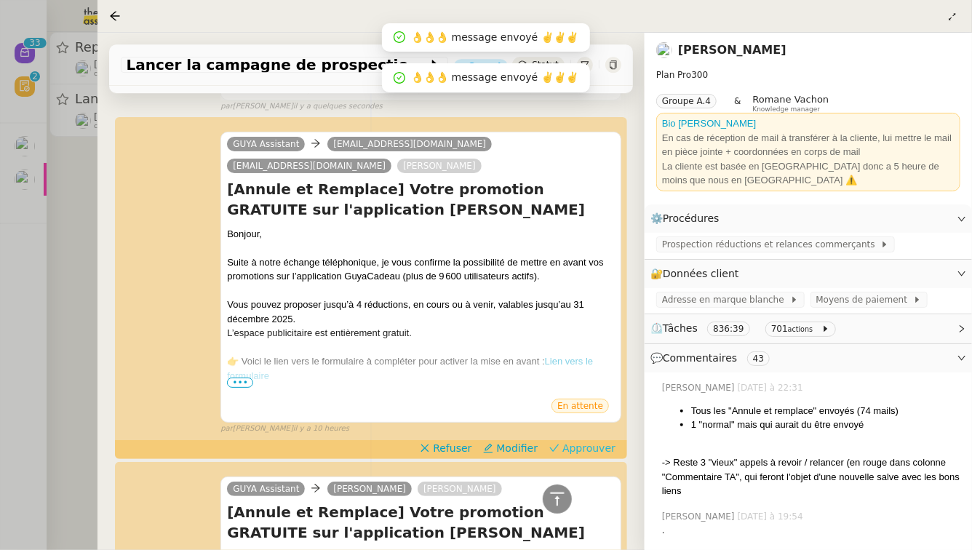
click at [587, 441] on span "Approuver" at bounding box center [589, 448] width 53 height 15
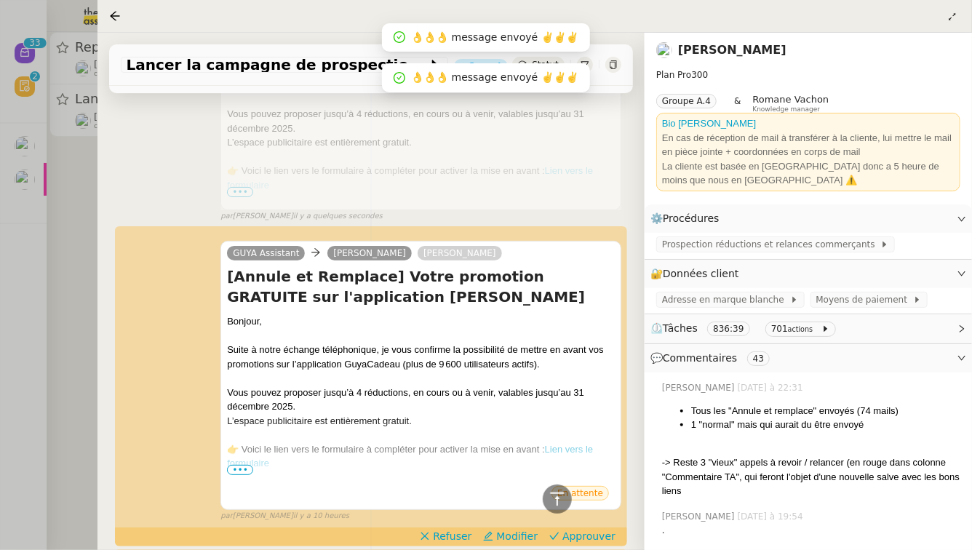
scroll to position [2453, 0]
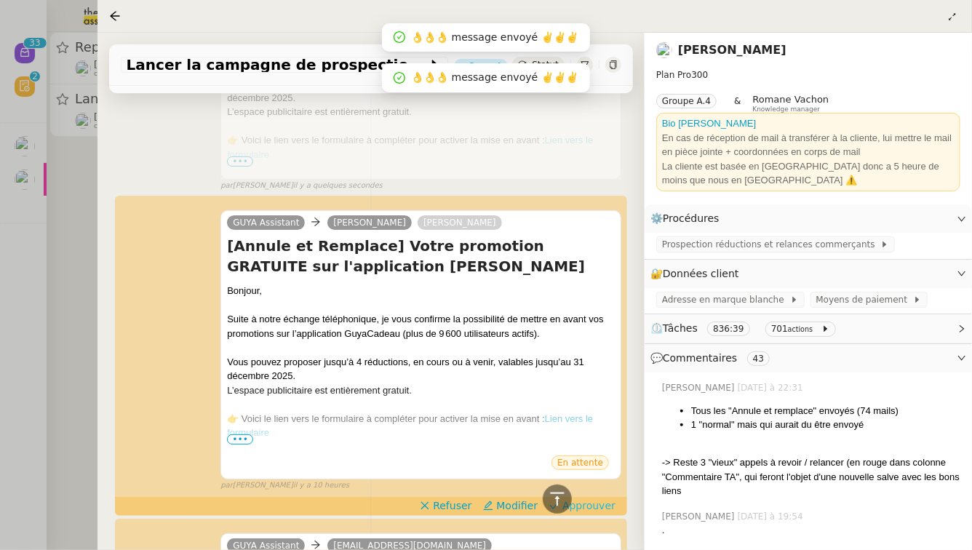
click at [589, 499] on span "Approuver" at bounding box center [589, 506] width 53 height 15
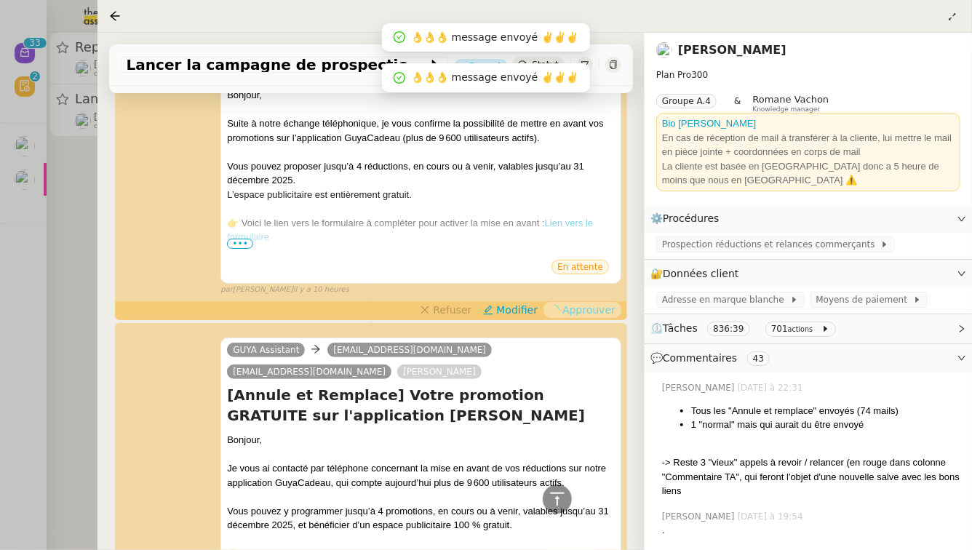
scroll to position [2745, 0]
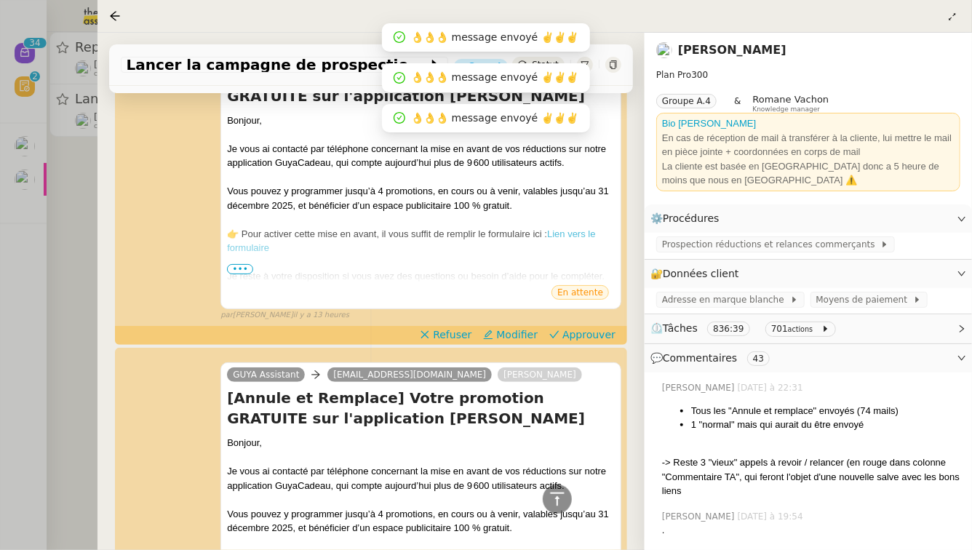
scroll to position [16018, 0]
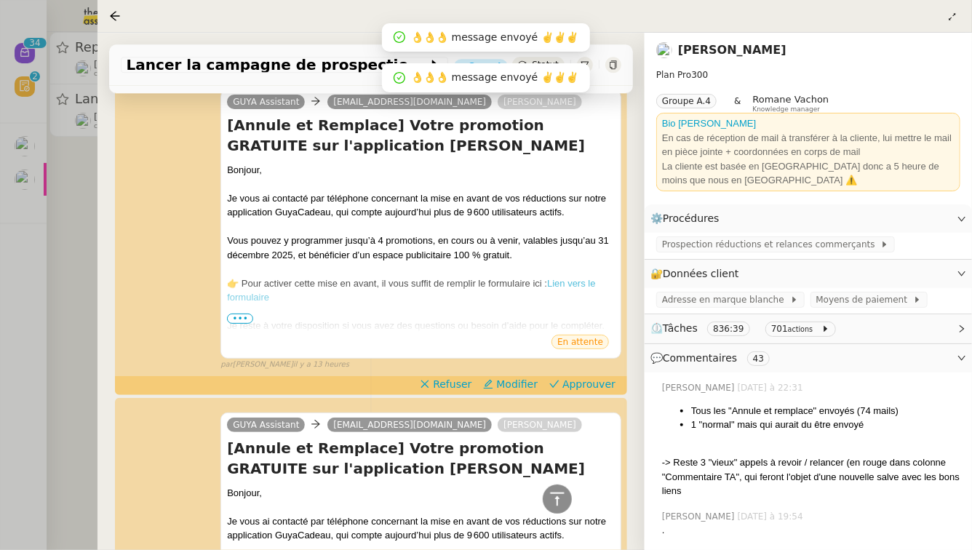
scroll to position [15182, 0]
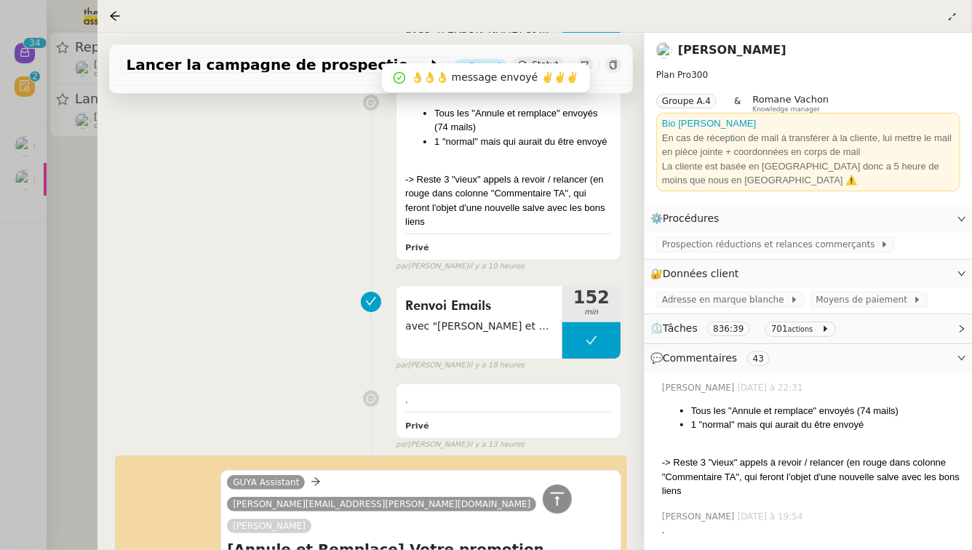
scroll to position [15432, 0]
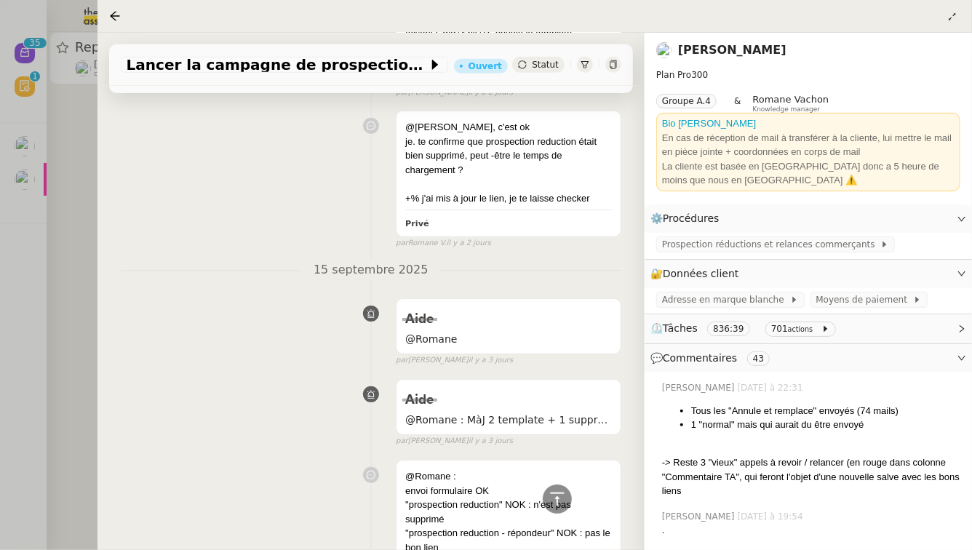
scroll to position [27432, 0]
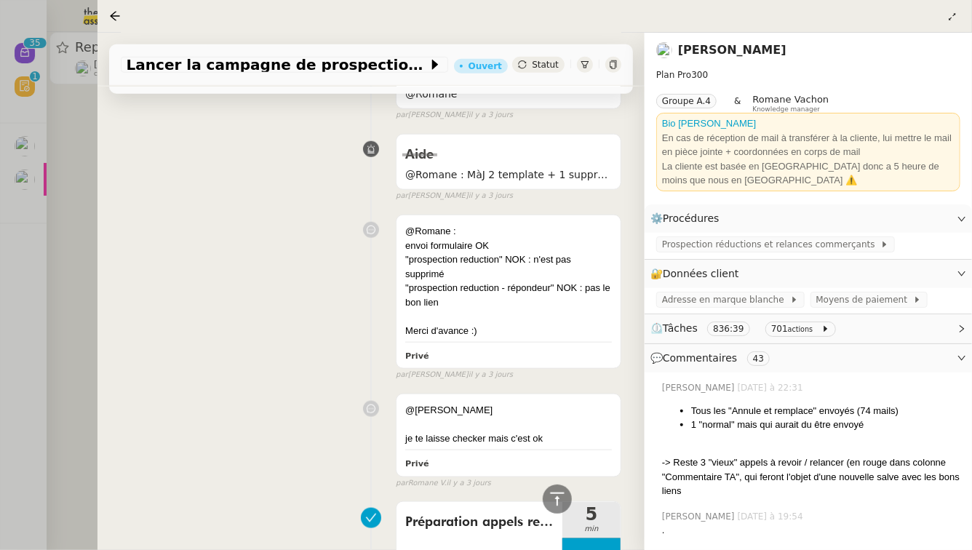
click at [39, 184] on div at bounding box center [486, 275] width 972 height 550
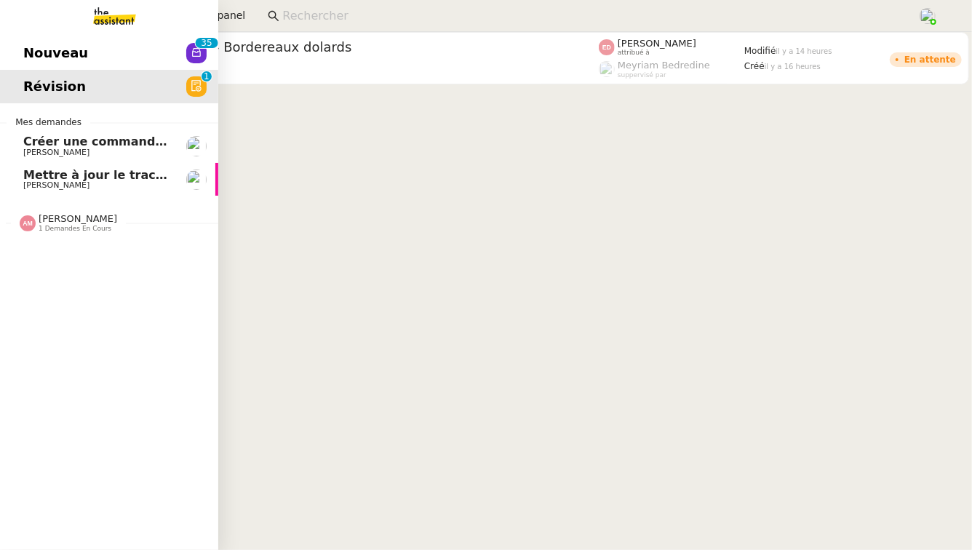
click at [173, 44] on link "Nouveau 0 1 2 3 4 5 6 7 8 9 0 1 2 3 4 5 6 7 8 9" at bounding box center [109, 52] width 218 height 33
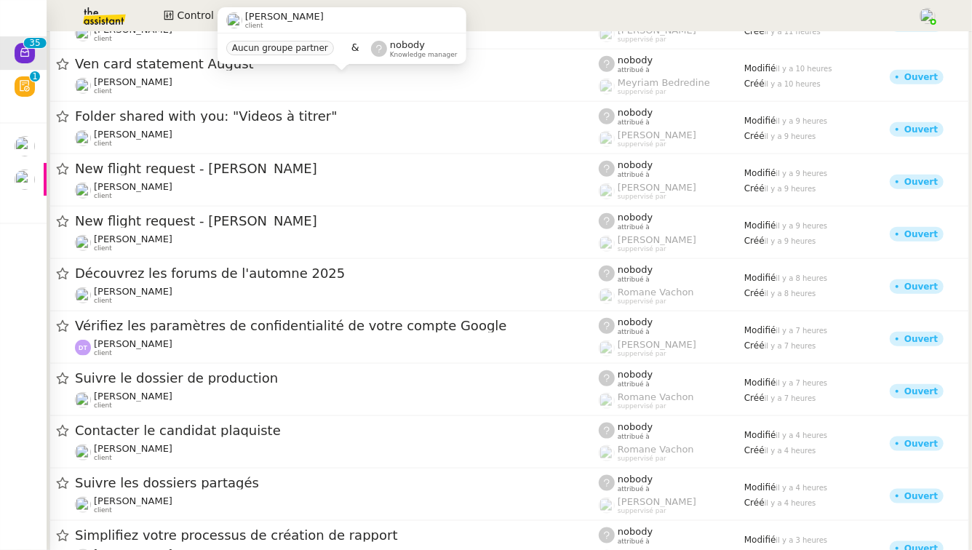
scroll to position [640, 0]
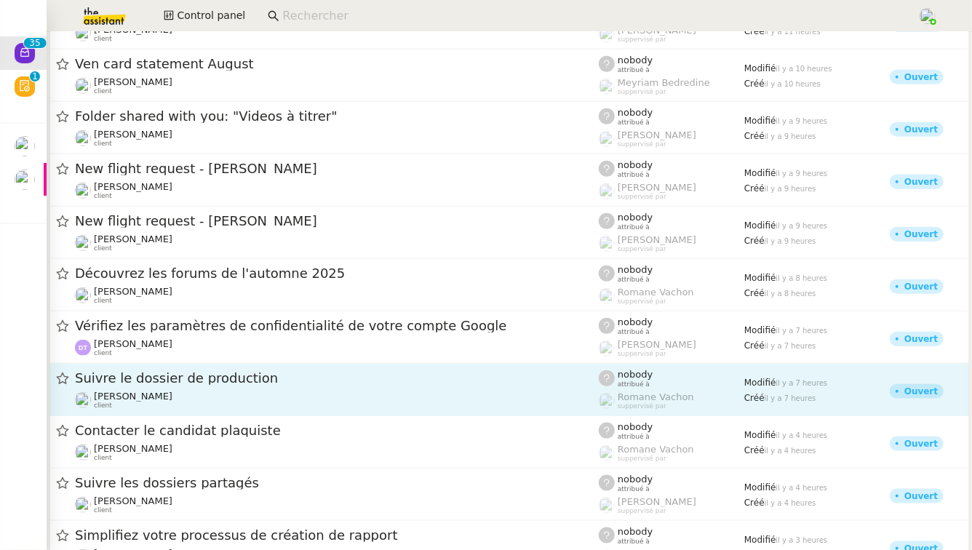
click at [266, 384] on div "Suivre le dossier de production" at bounding box center [337, 379] width 524 height 18
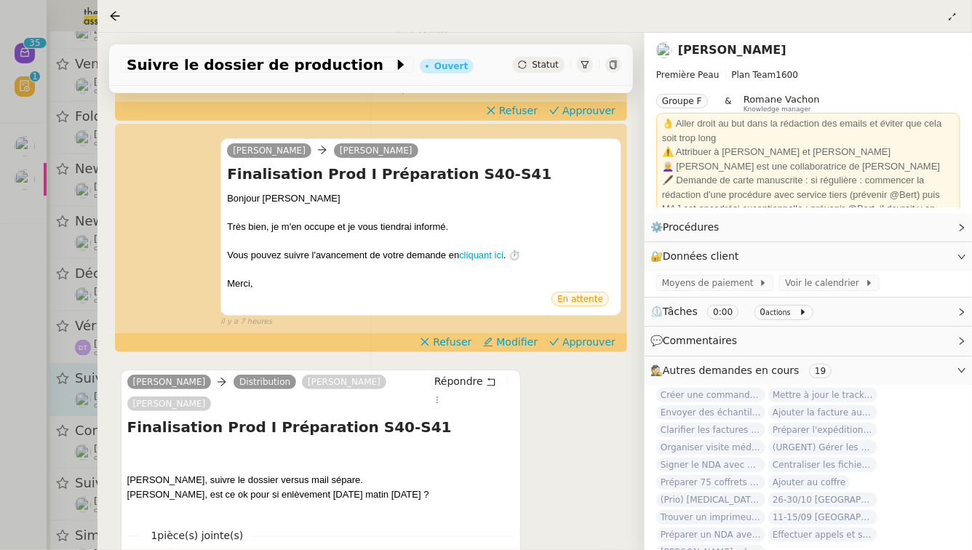
scroll to position [356, 0]
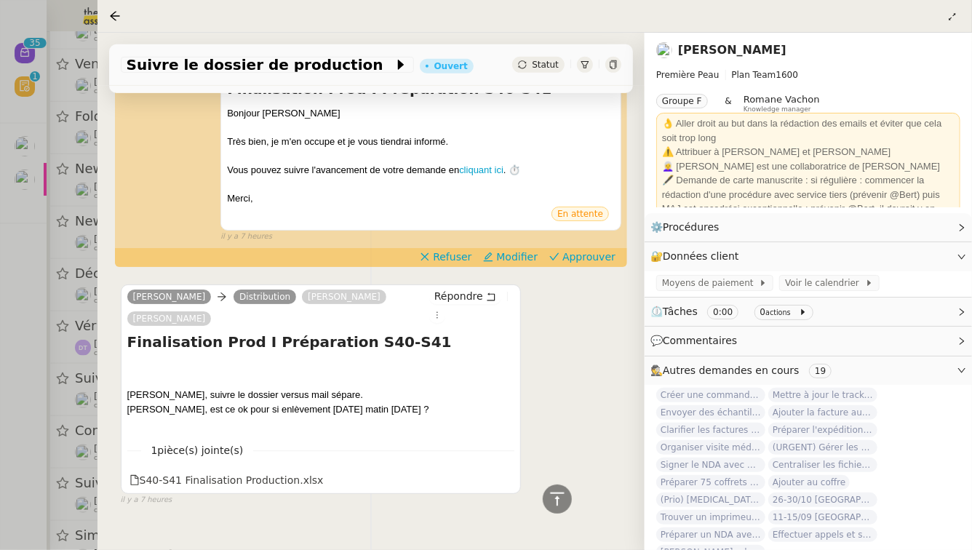
click at [80, 427] on div at bounding box center [486, 275] width 972 height 550
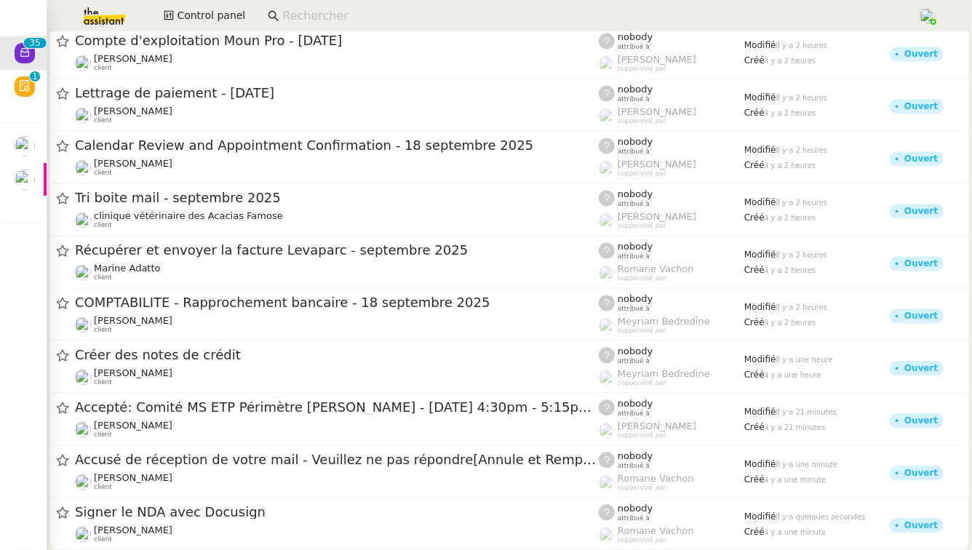
scroll to position [1417, 0]
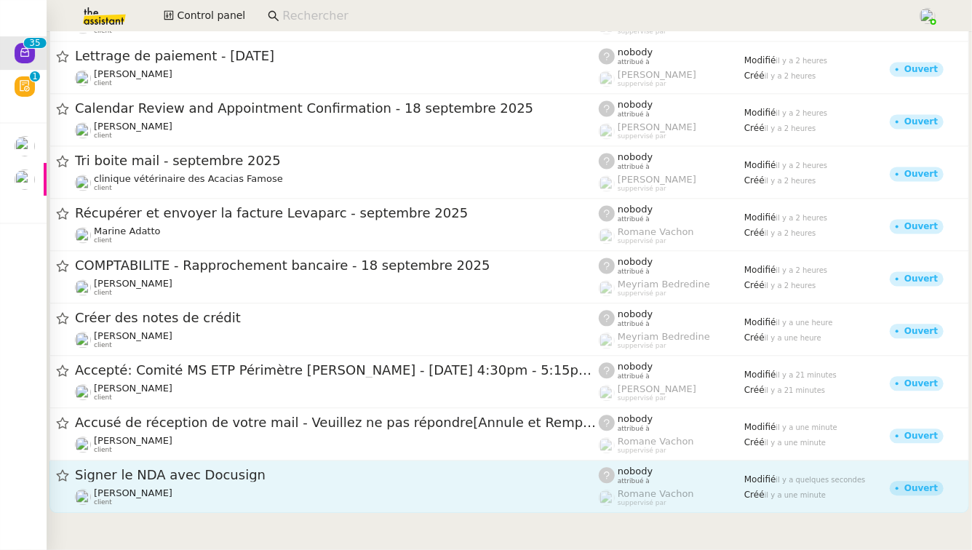
click at [203, 496] on div "Pierre Mergui client" at bounding box center [337, 497] width 524 height 19
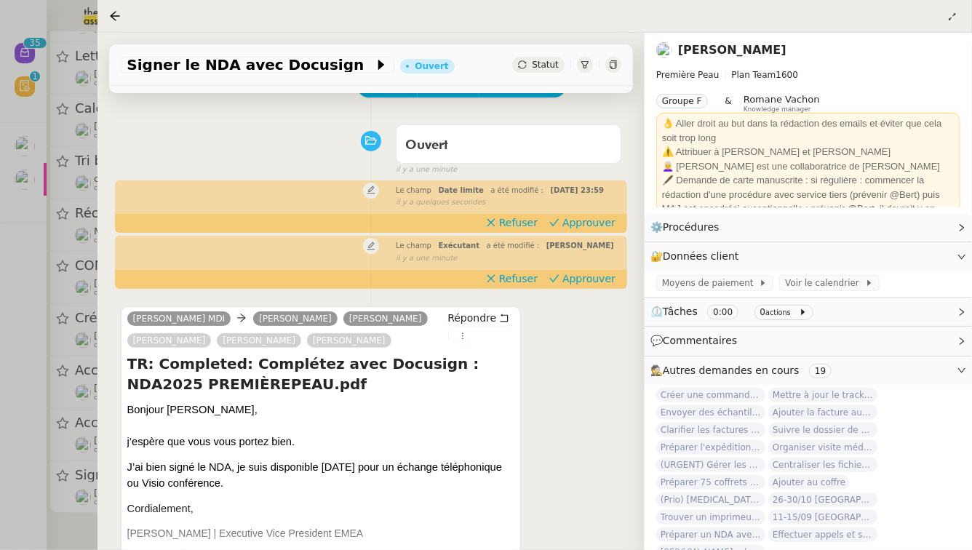
scroll to position [91, 0]
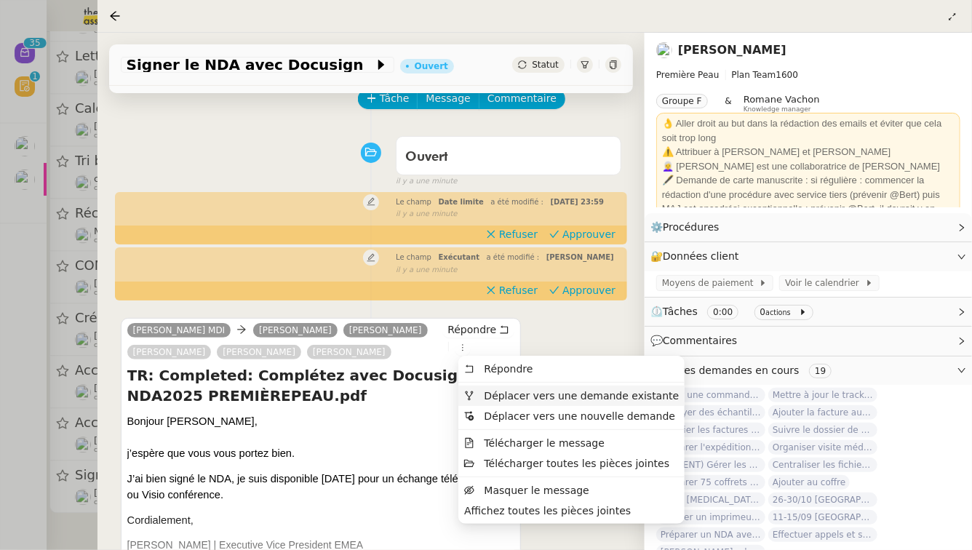
click at [496, 396] on span "Déplacer vers une demande existante" at bounding box center [582, 396] width 195 height 12
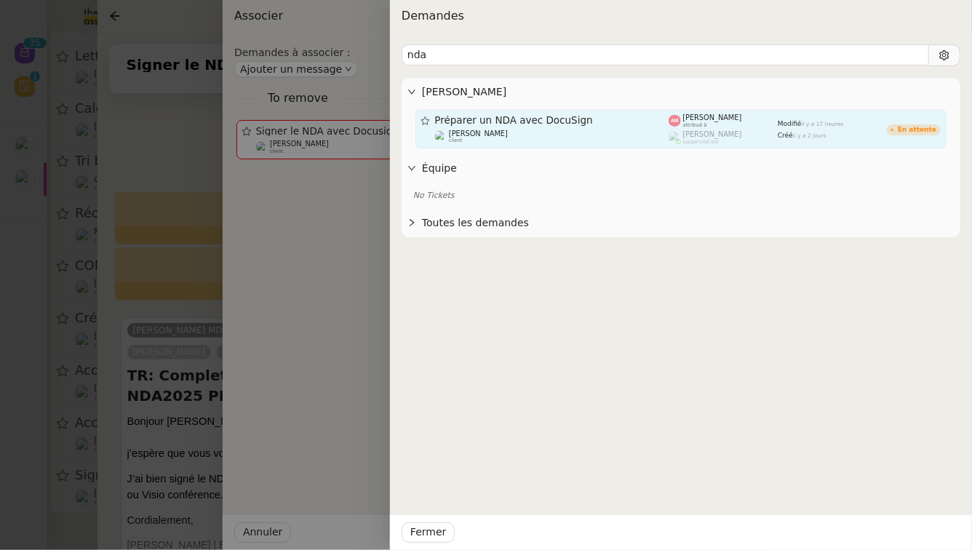
type input "nda"
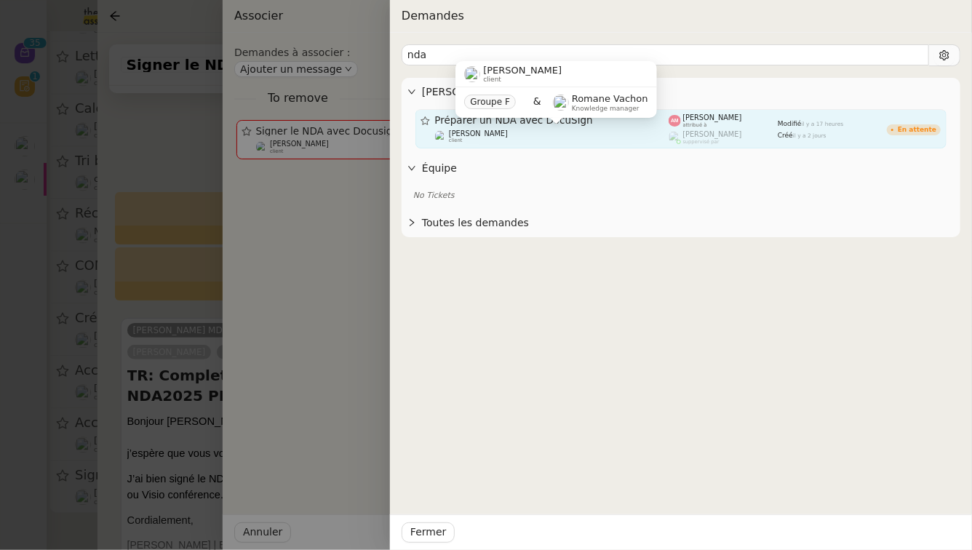
click at [621, 136] on div "Pierre Mergui client" at bounding box center [552, 137] width 234 height 15
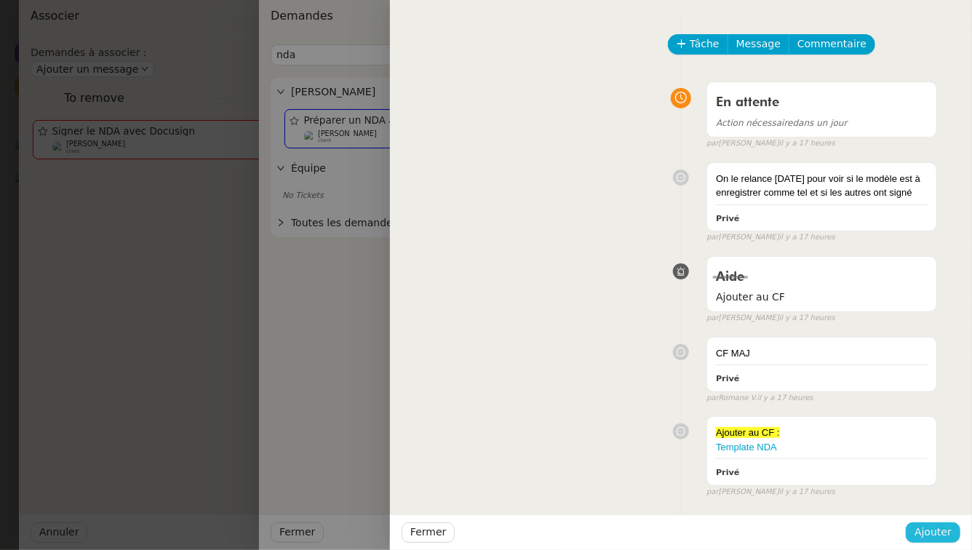
click at [941, 532] on span "Ajouter" at bounding box center [933, 532] width 37 height 17
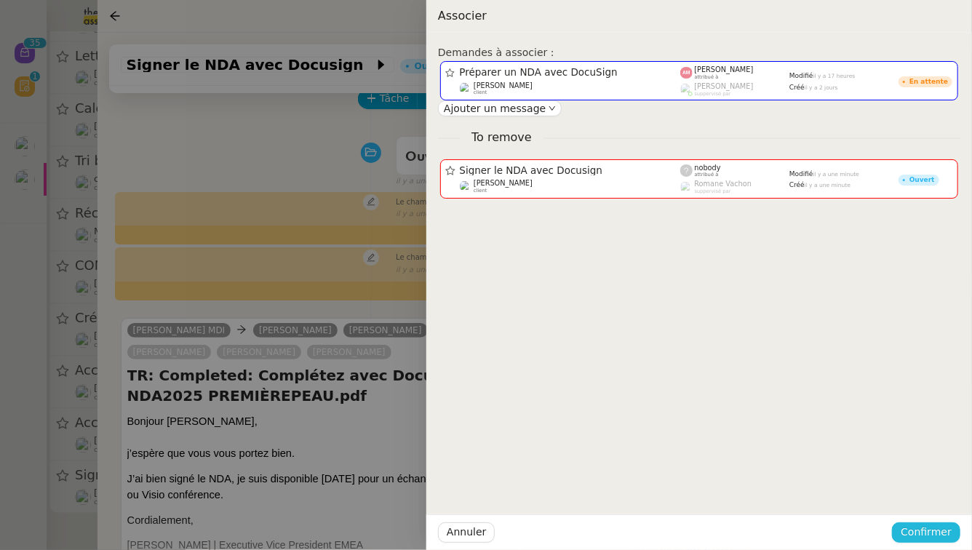
click at [941, 532] on span "Confirmer" at bounding box center [926, 532] width 51 height 17
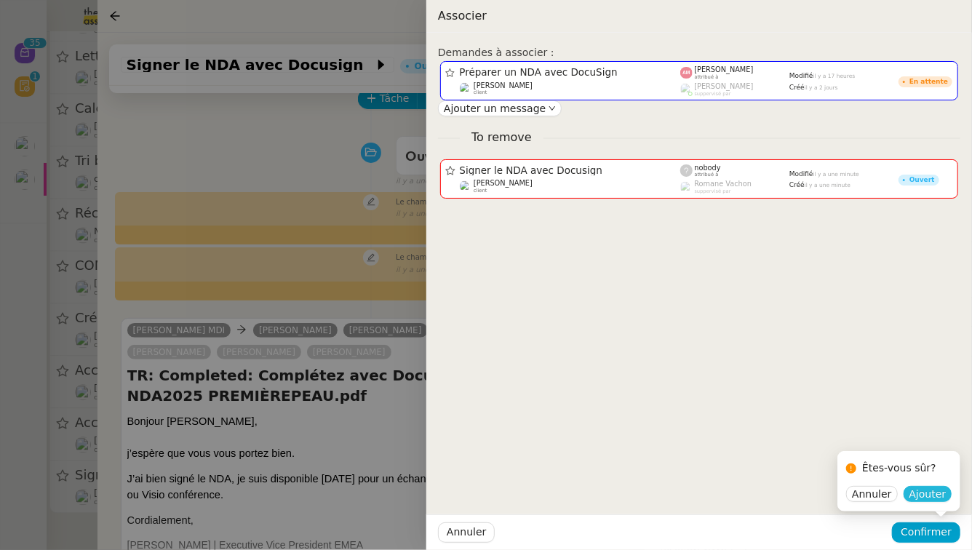
click at [941, 487] on span "Ajouter" at bounding box center [928, 494] width 37 height 15
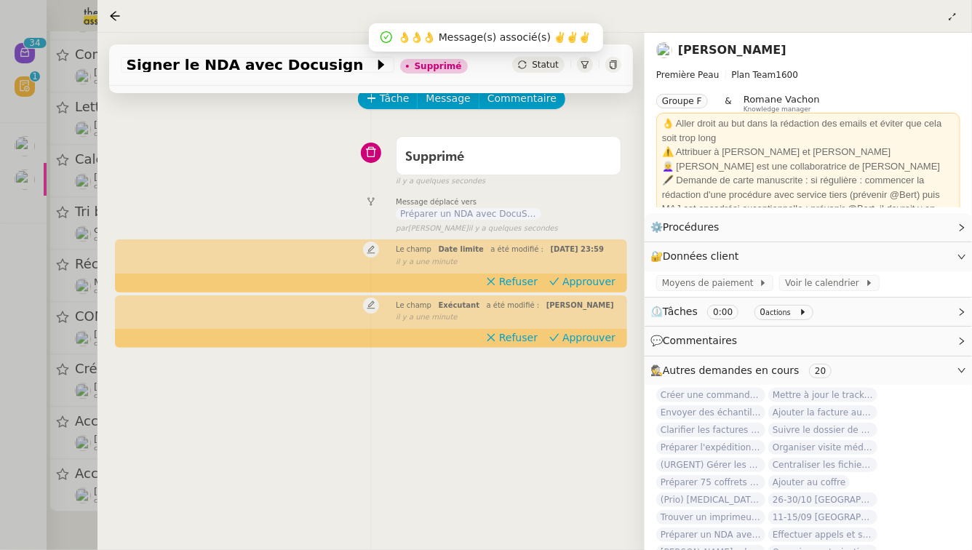
scroll to position [1362, 0]
click at [0, 329] on div at bounding box center [486, 275] width 972 height 550
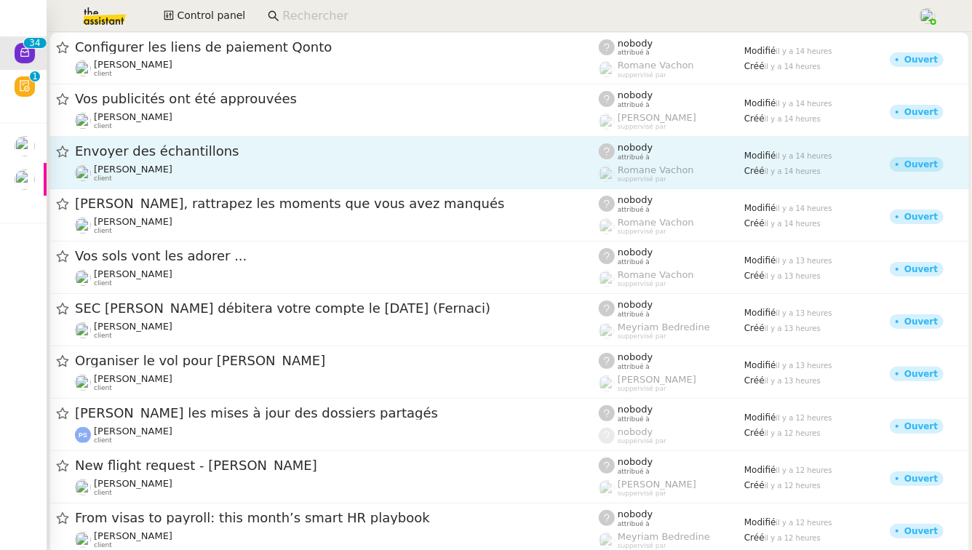
click at [215, 162] on div "Envoyer des échantillons Pierre Mergui client" at bounding box center [337, 163] width 524 height 40
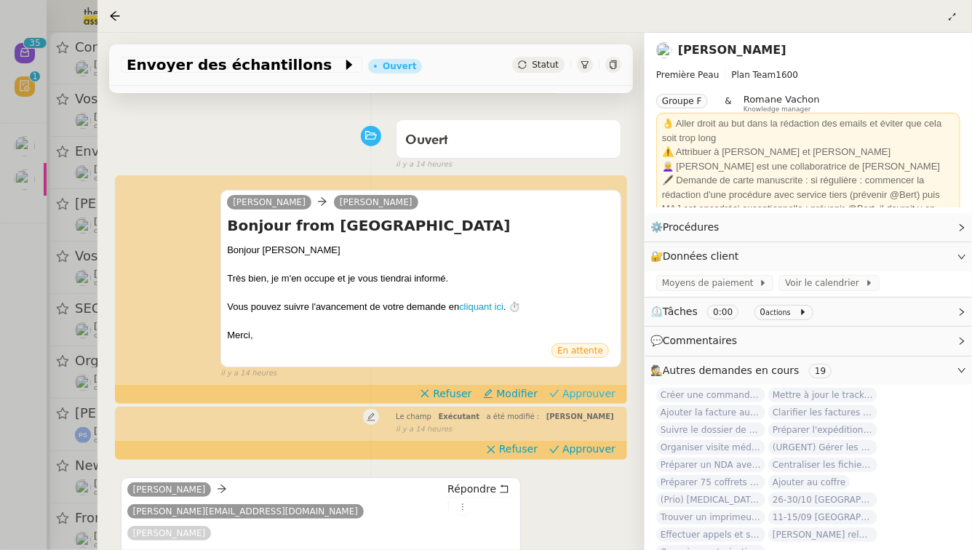
scroll to position [111, 0]
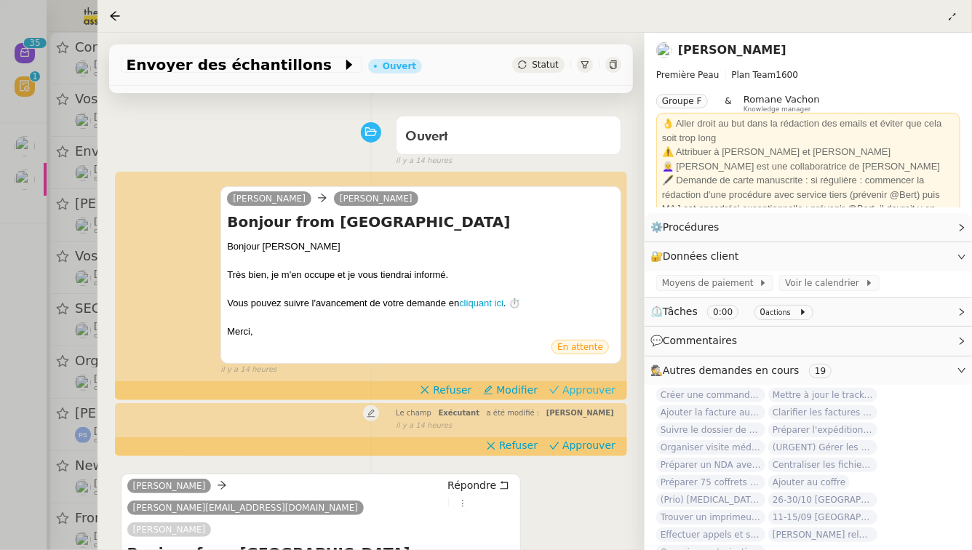
click at [599, 383] on span "Approuver" at bounding box center [589, 390] width 53 height 15
click at [599, 434] on div "Tâche Message Commentaire Veuillez patienter une erreur s'est produite 👌👌👌 mess…" at bounding box center [371, 410] width 547 height 730
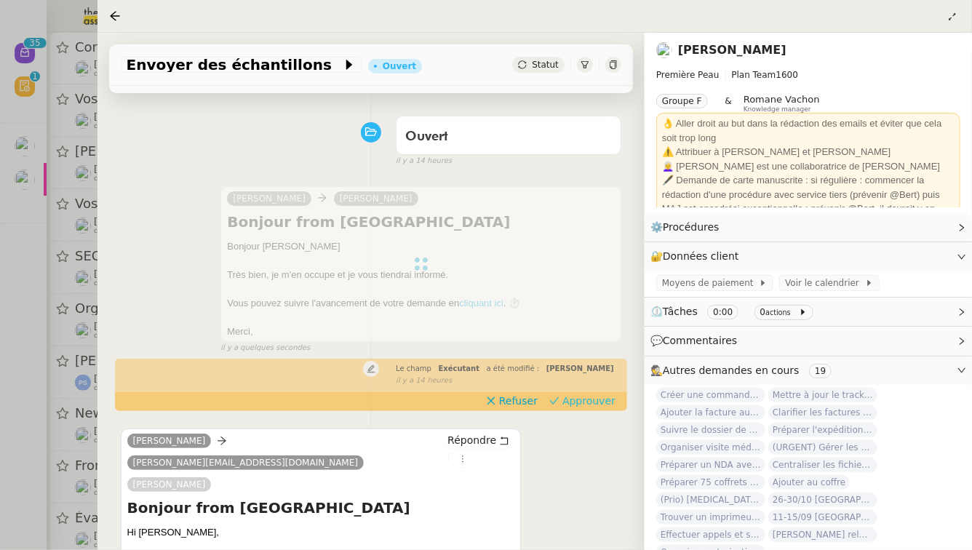
click at [598, 394] on span "Approuver" at bounding box center [589, 401] width 53 height 15
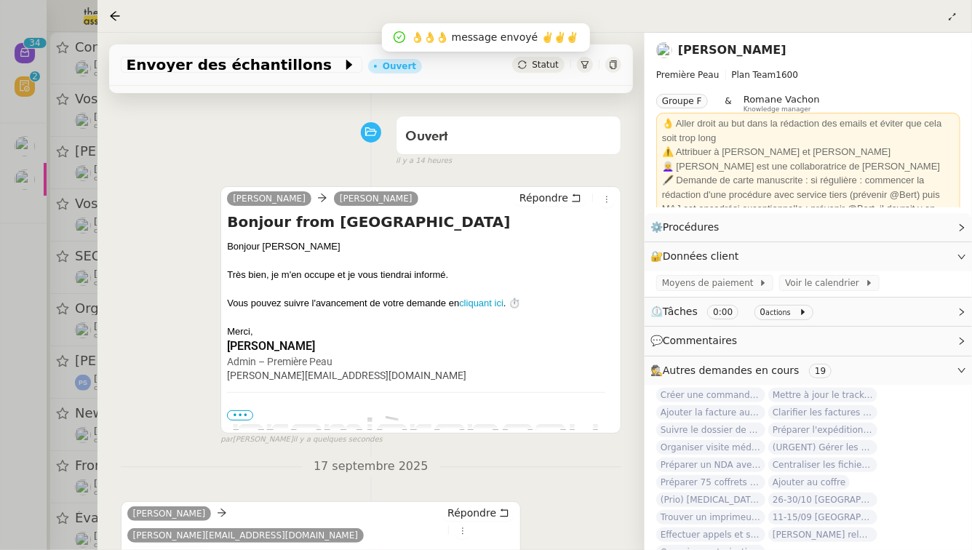
click at [43, 278] on div at bounding box center [486, 275] width 972 height 550
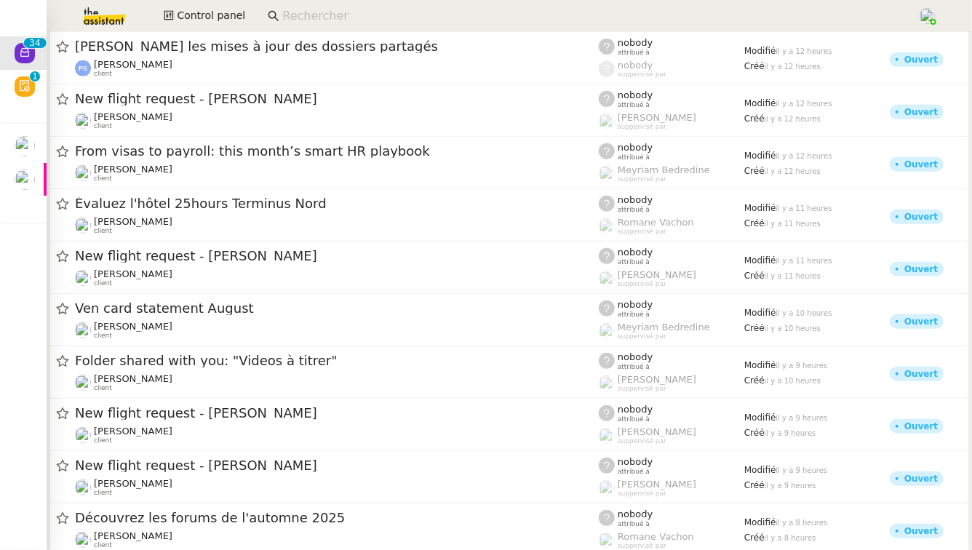
scroll to position [327, 0]
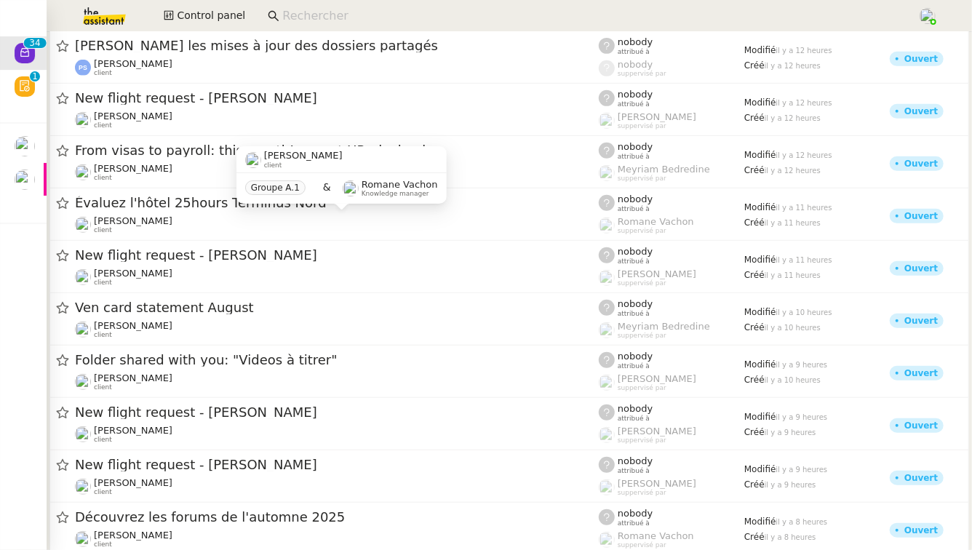
click at [293, 226] on div "Alexis KLAHR client" at bounding box center [337, 224] width 524 height 19
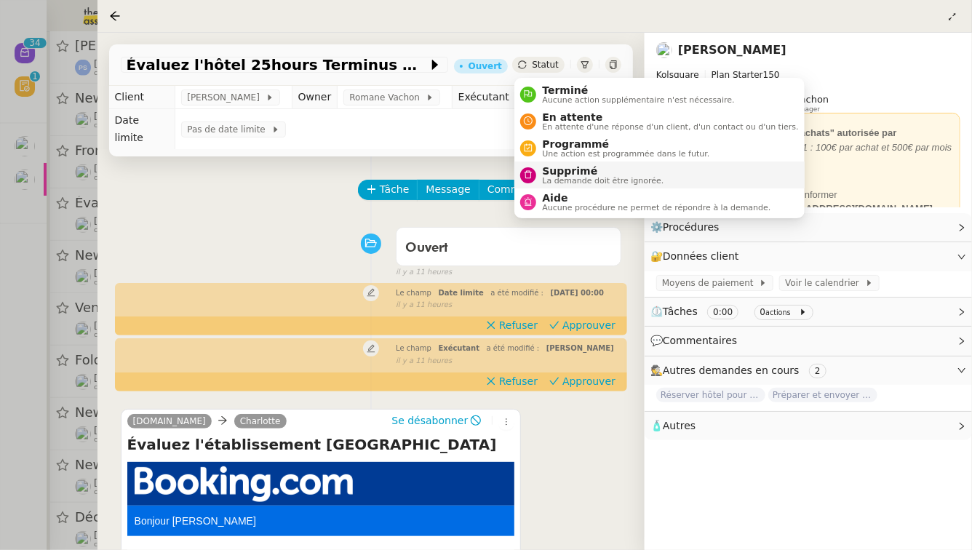
click at [554, 171] on span "Supprimé" at bounding box center [603, 171] width 122 height 12
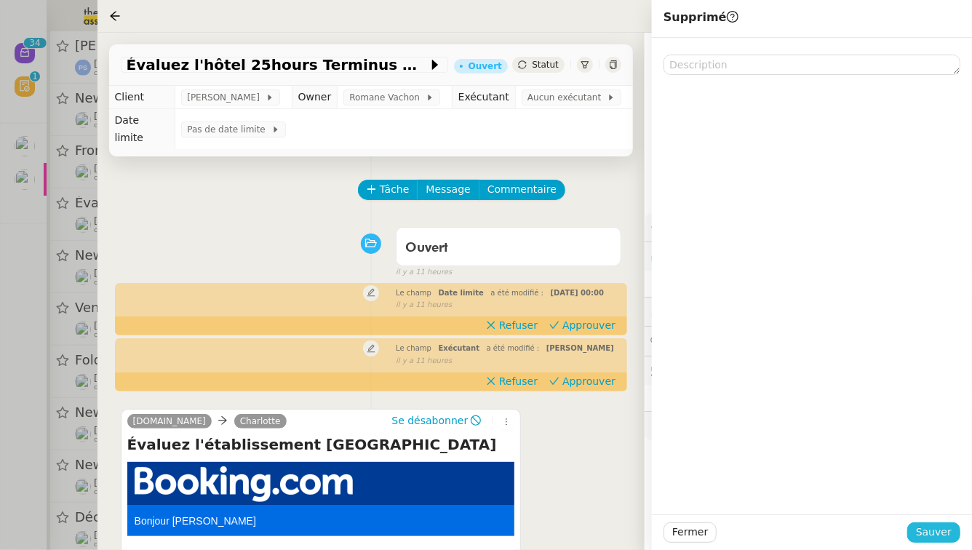
click at [952, 534] on button "Sauver" at bounding box center [934, 533] width 53 height 20
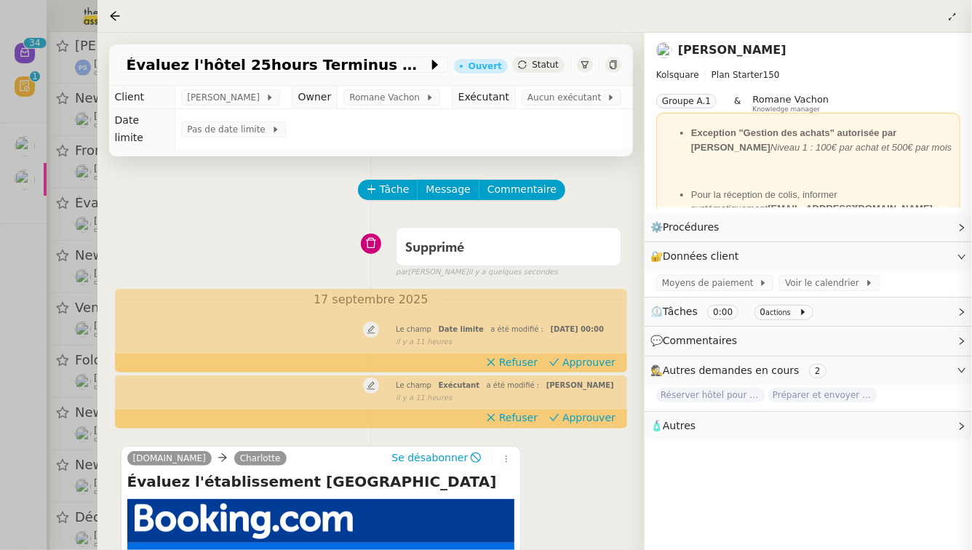
click at [0, 381] on div at bounding box center [486, 275] width 972 height 550
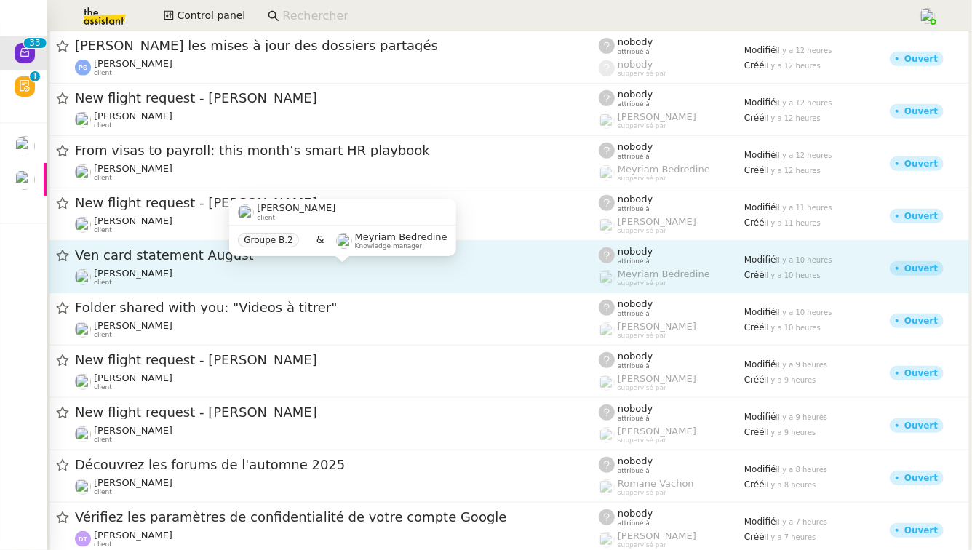
click at [246, 276] on div "Caroline Evans client" at bounding box center [337, 277] width 524 height 19
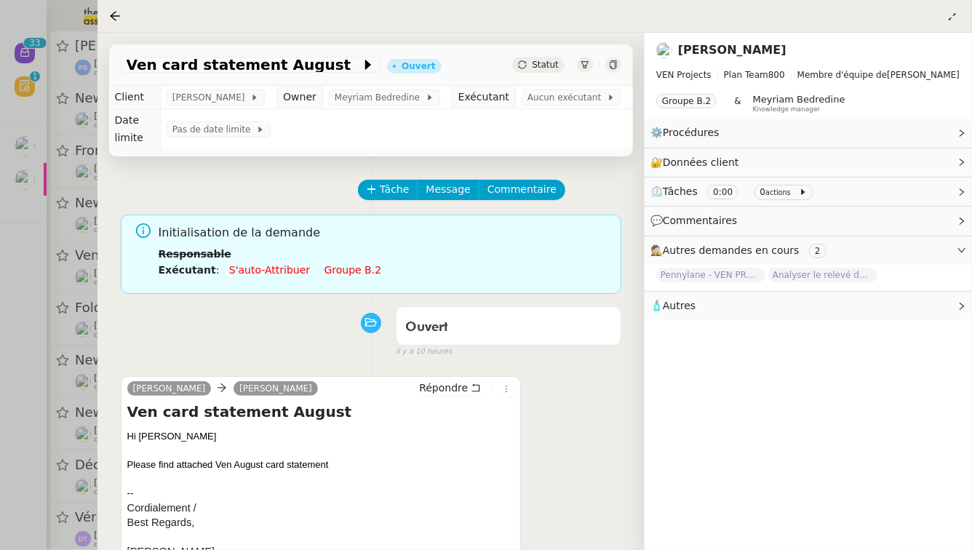
click at [0, 305] on div at bounding box center [486, 275] width 972 height 550
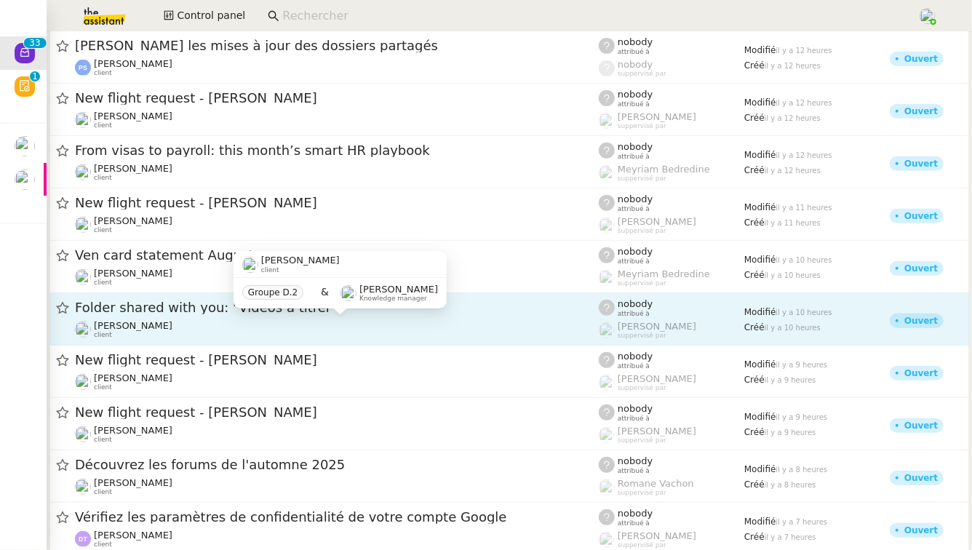
scroll to position [216, 0]
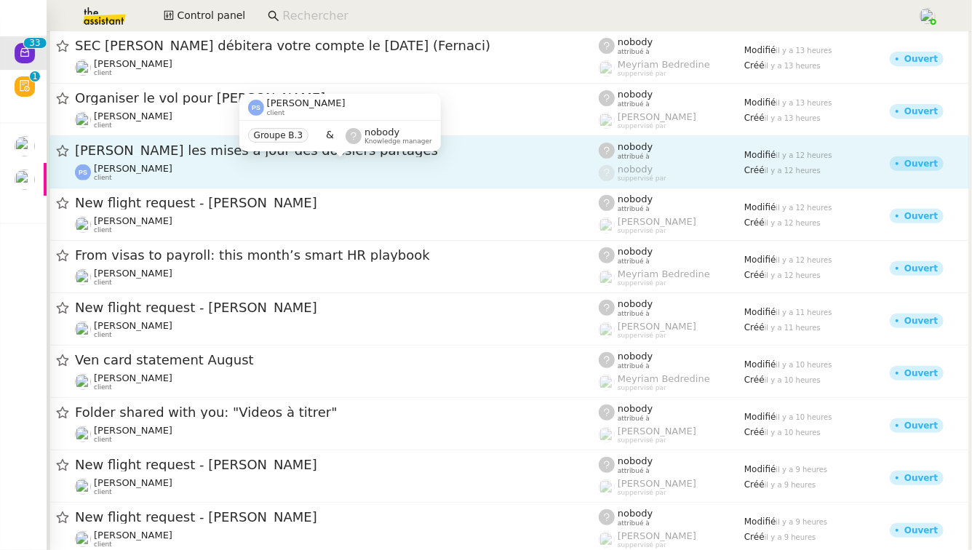
click at [233, 170] on div "Pierre-Yves Sourisseau client" at bounding box center [337, 172] width 524 height 19
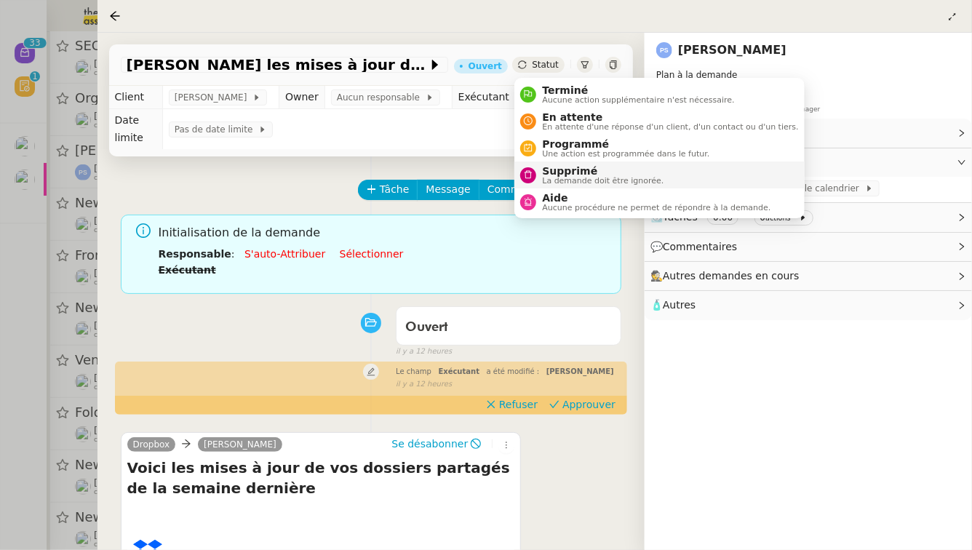
click at [566, 170] on span "Supprimé" at bounding box center [603, 171] width 122 height 12
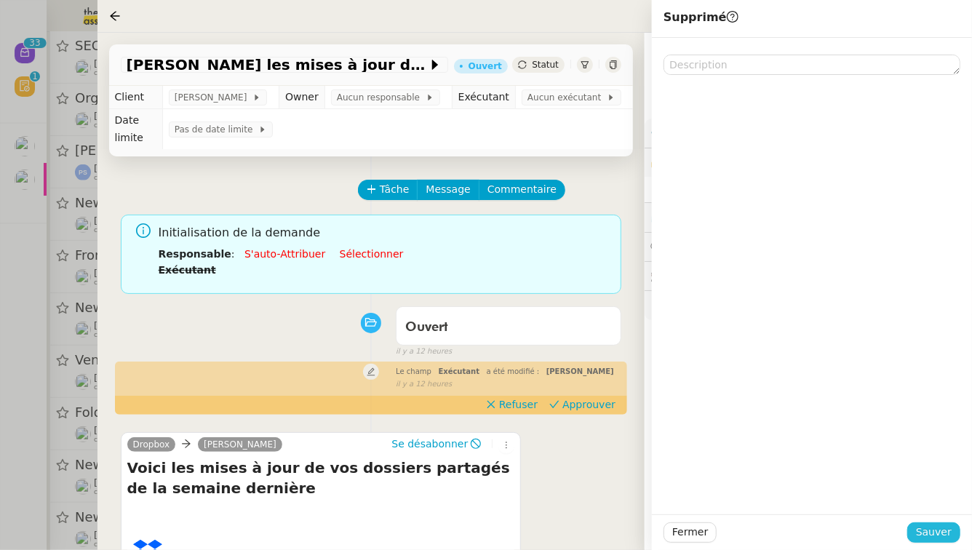
click at [958, 541] on button "Sauver" at bounding box center [934, 533] width 53 height 20
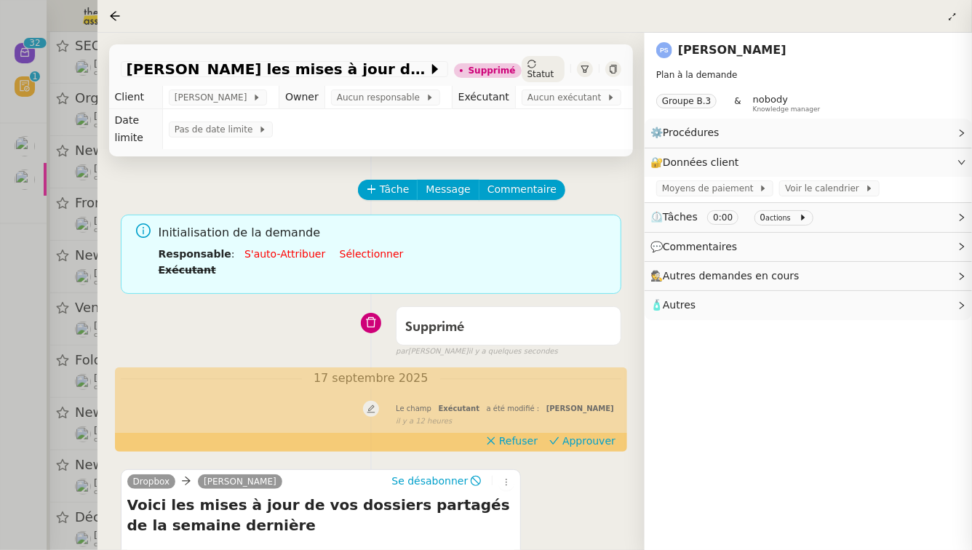
click at [0, 288] on div at bounding box center [486, 275] width 972 height 550
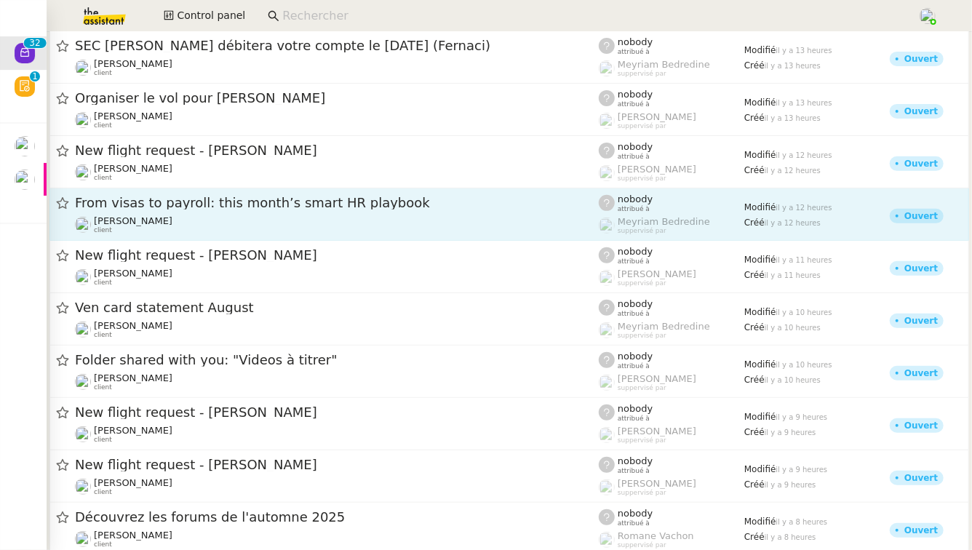
click at [190, 213] on div "From visas to payroll: this month’s smart HR playbook Julien Decroix client" at bounding box center [337, 214] width 524 height 40
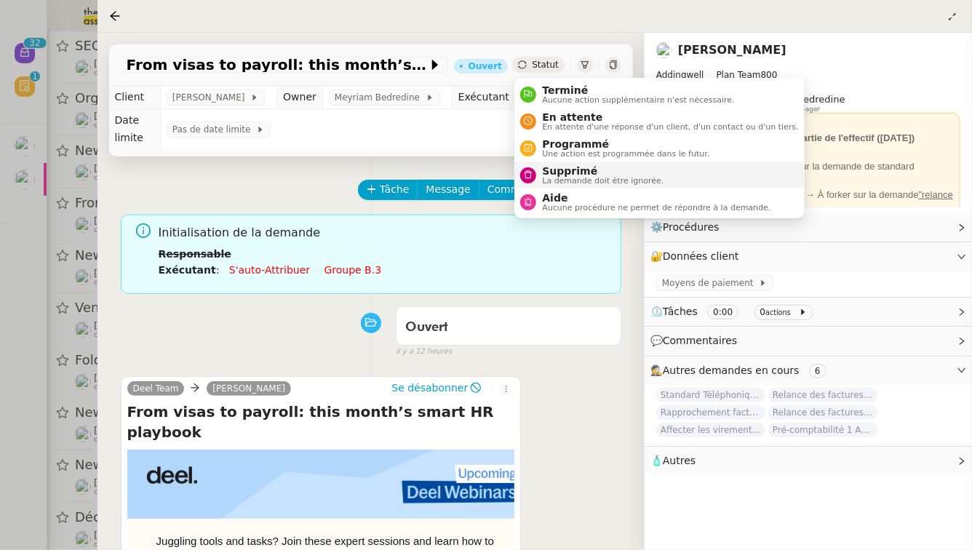
click at [566, 174] on span "Supprimé" at bounding box center [603, 171] width 122 height 12
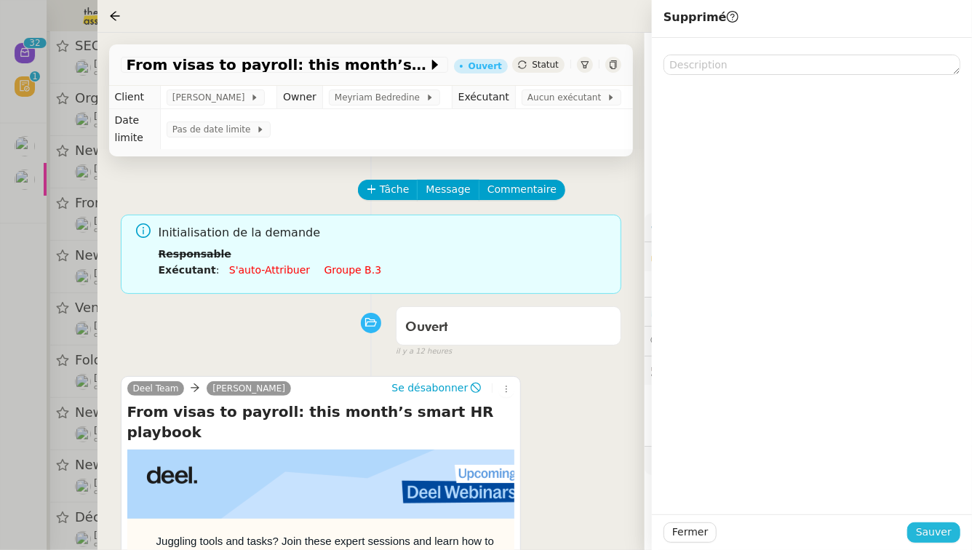
click at [952, 537] on span "Sauver" at bounding box center [934, 532] width 36 height 17
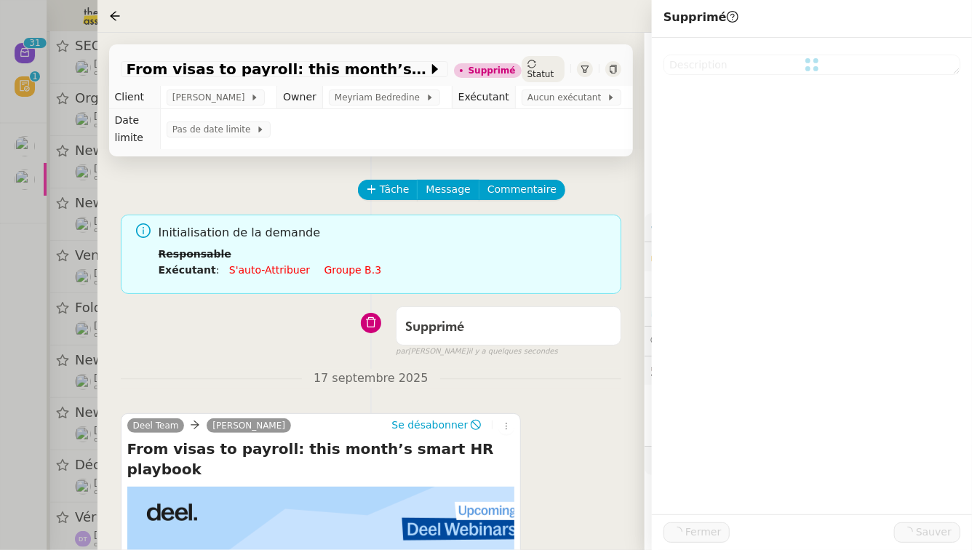
click at [0, 435] on div at bounding box center [486, 275] width 972 height 550
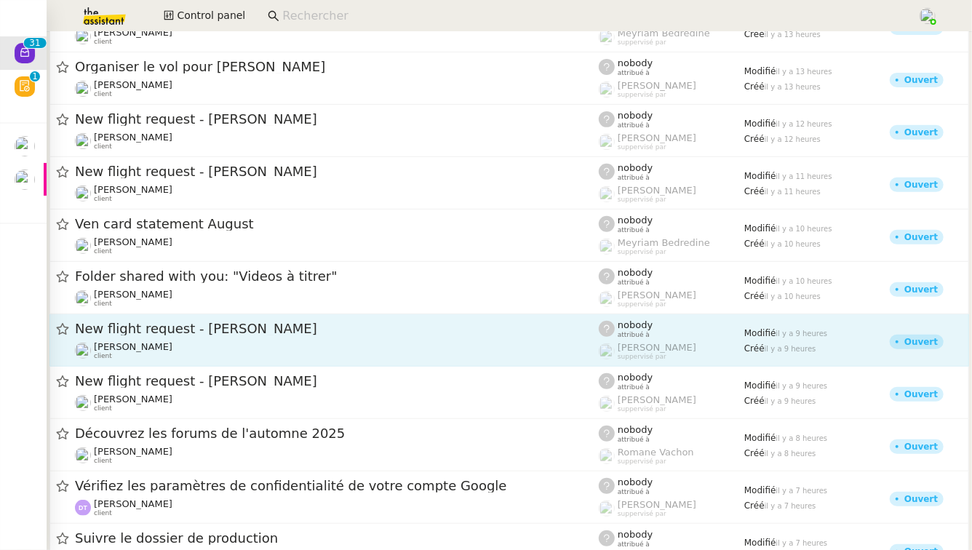
scroll to position [258, 0]
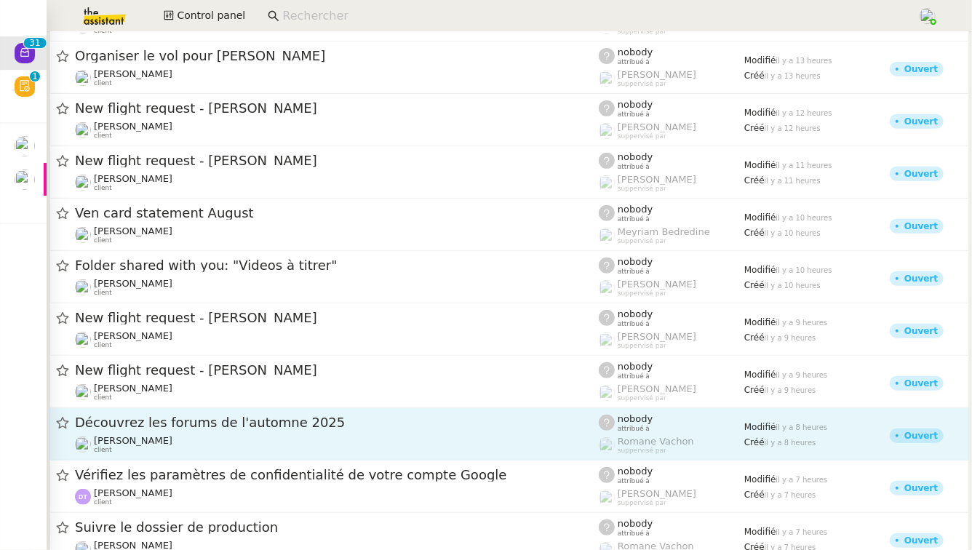
click at [248, 423] on span "Découvrez les forums de l'automne 2025" at bounding box center [337, 422] width 524 height 13
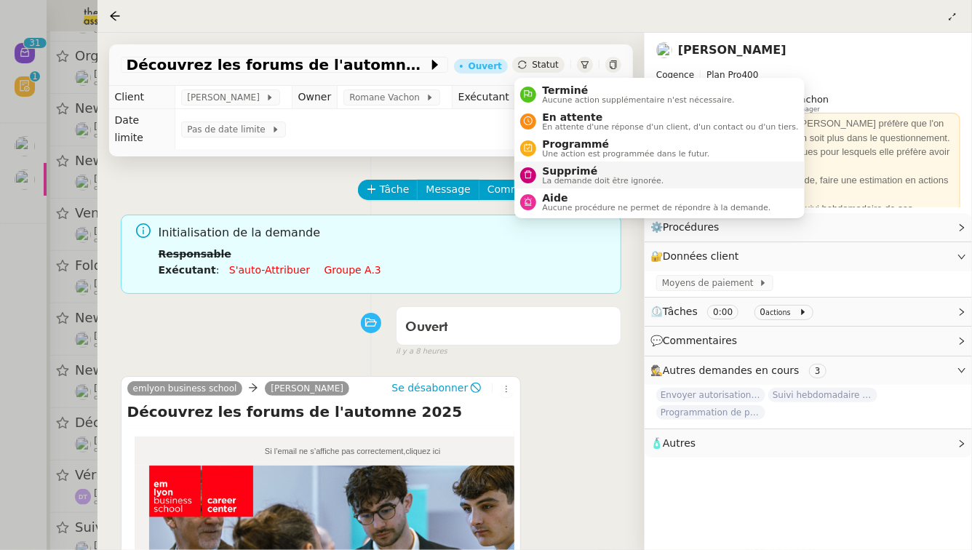
click at [560, 166] on span "Supprimé" at bounding box center [603, 171] width 122 height 12
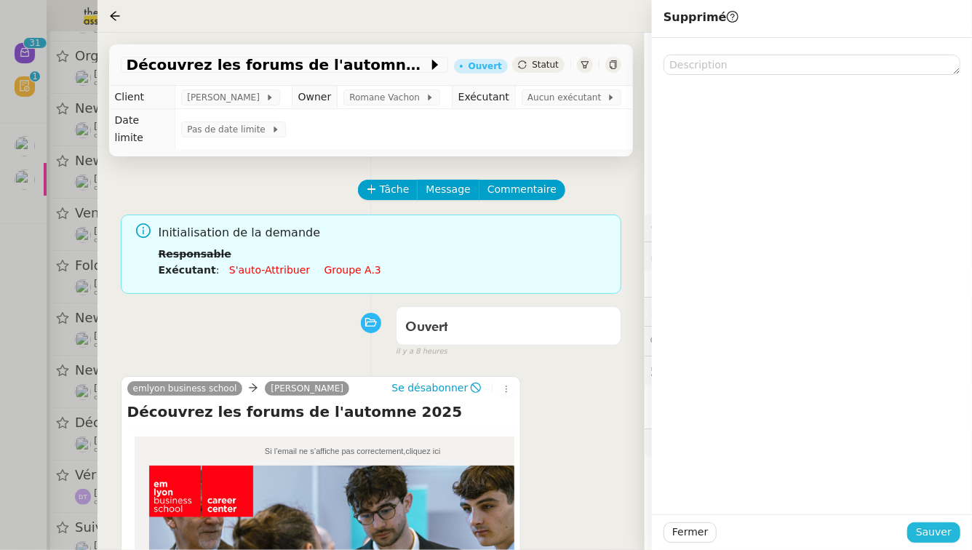
click at [947, 536] on span "Sauver" at bounding box center [934, 532] width 36 height 17
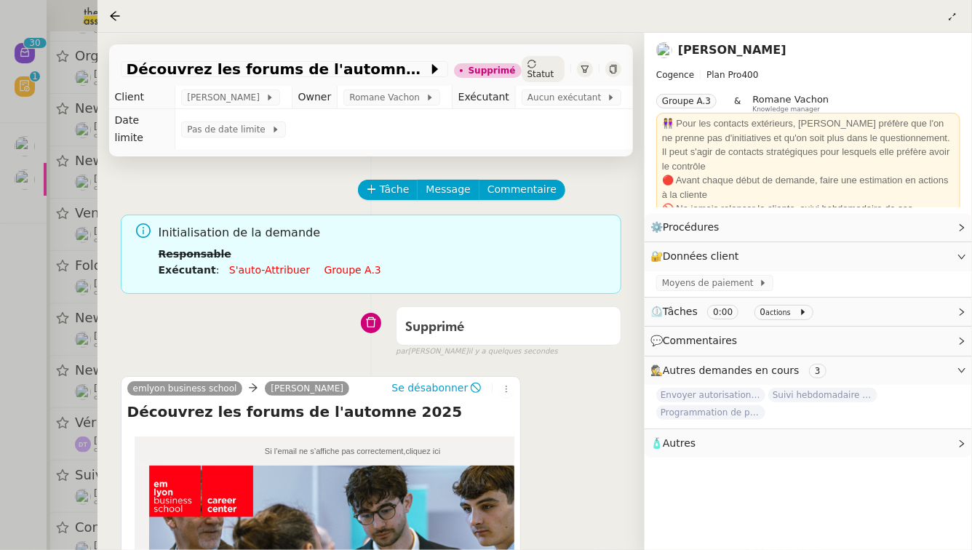
click at [0, 460] on div at bounding box center [486, 275] width 972 height 550
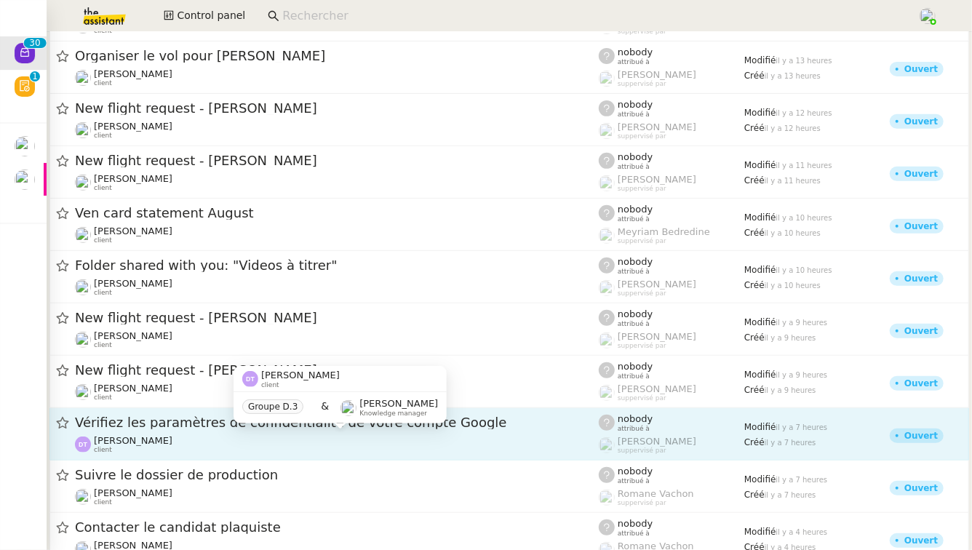
click at [250, 448] on div "Diane Taieb client" at bounding box center [337, 444] width 524 height 19
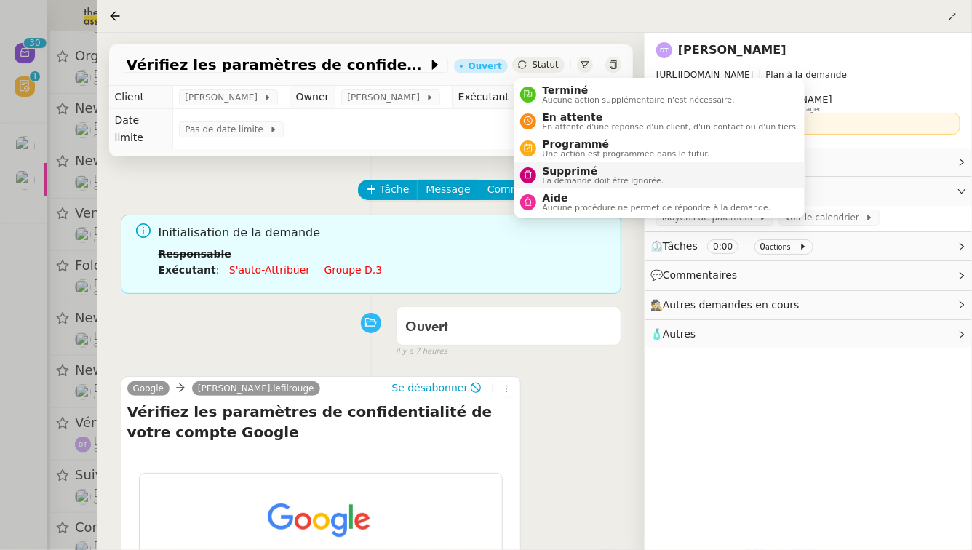
click at [562, 172] on span "Supprimé" at bounding box center [603, 171] width 122 height 12
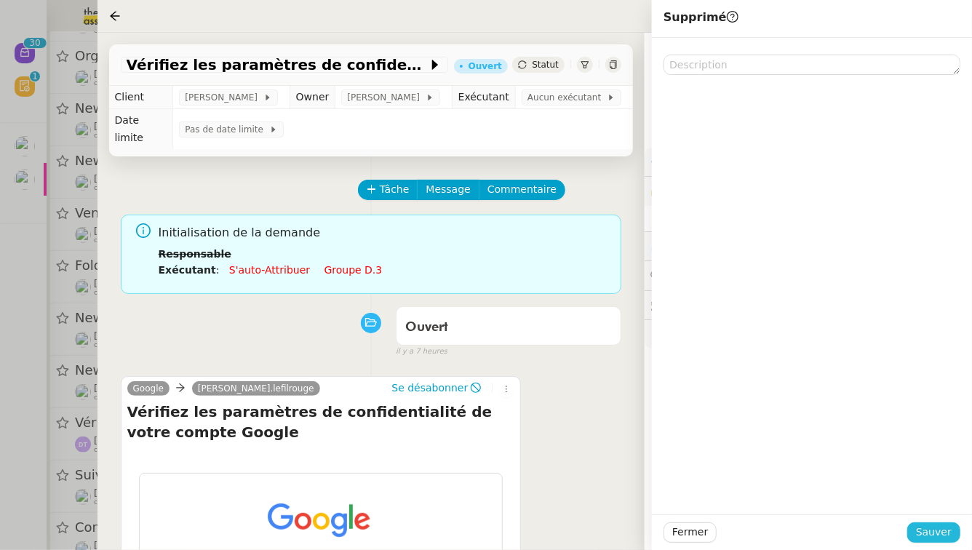
click at [924, 528] on span "Sauver" at bounding box center [934, 532] width 36 height 17
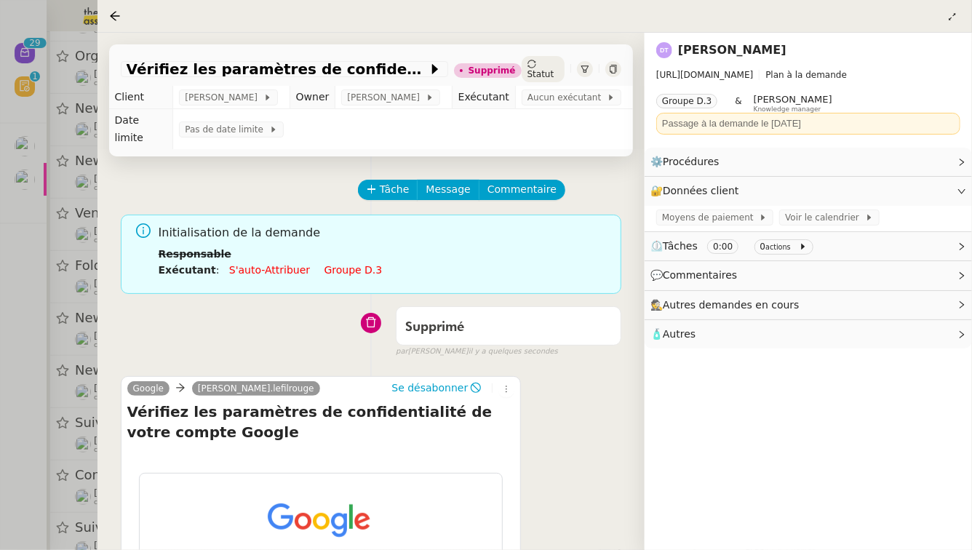
click at [0, 501] on div at bounding box center [486, 275] width 972 height 550
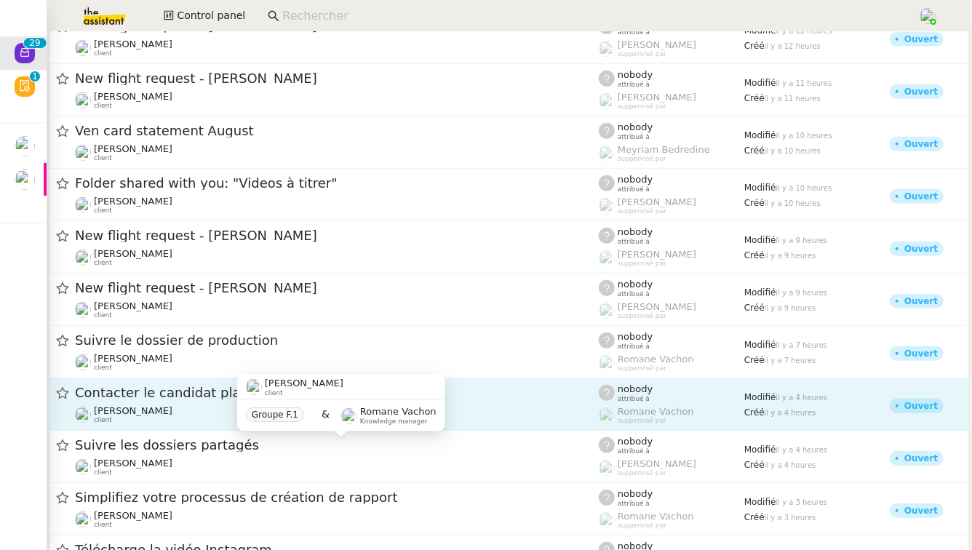
scroll to position [352, 0]
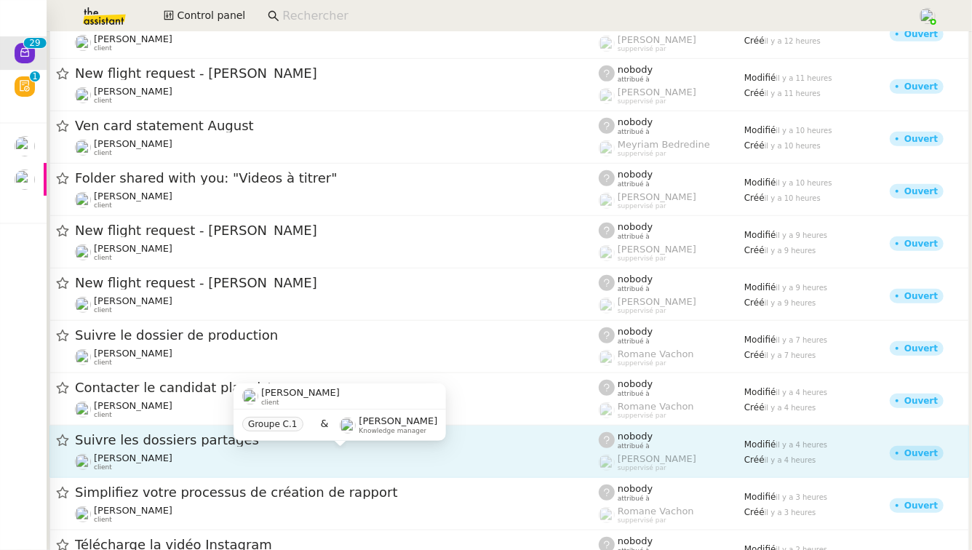
click at [207, 453] on div "Jean-Baptiste Barfety client" at bounding box center [337, 462] width 524 height 19
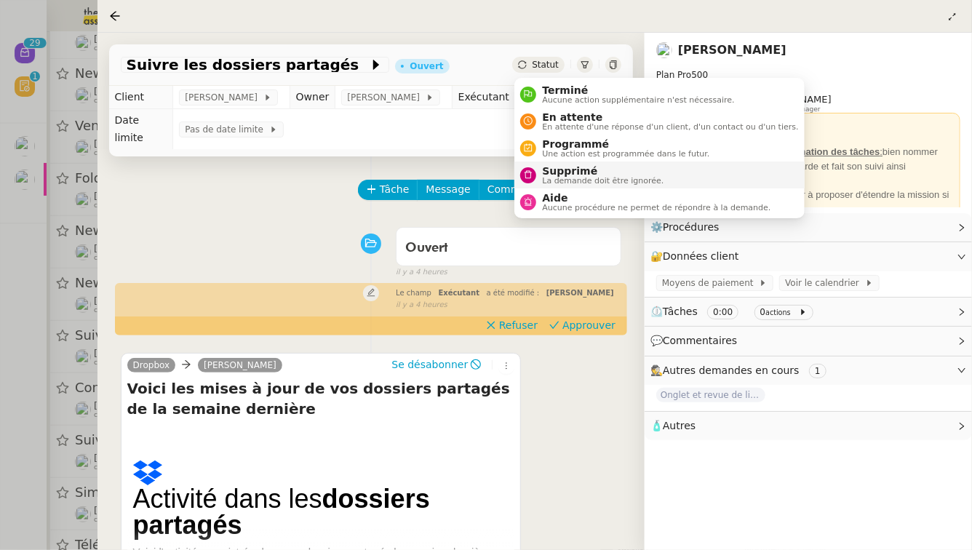
click at [545, 178] on span "La demande doit être ignorée." at bounding box center [603, 181] width 122 height 8
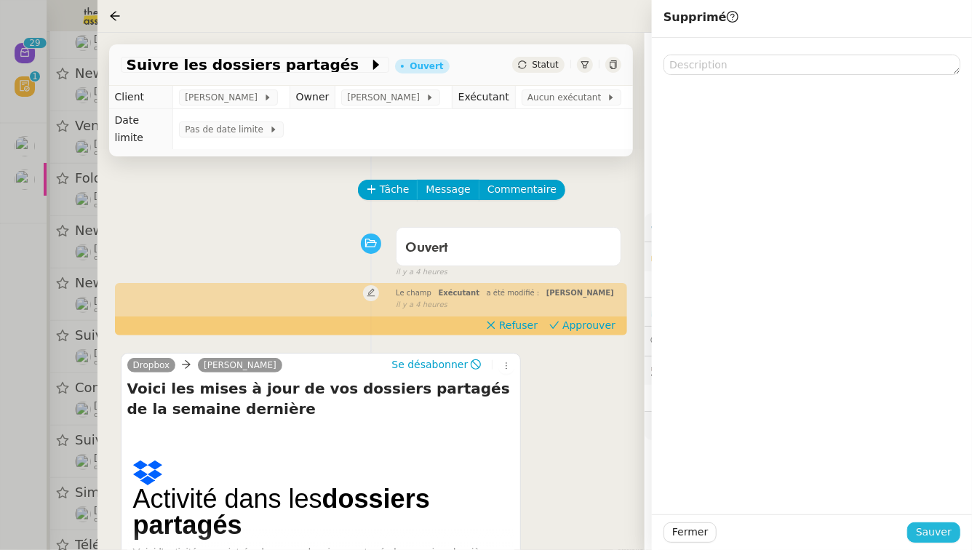
click at [940, 539] on span "Sauver" at bounding box center [934, 532] width 36 height 17
click at [0, 546] on div at bounding box center [486, 275] width 972 height 550
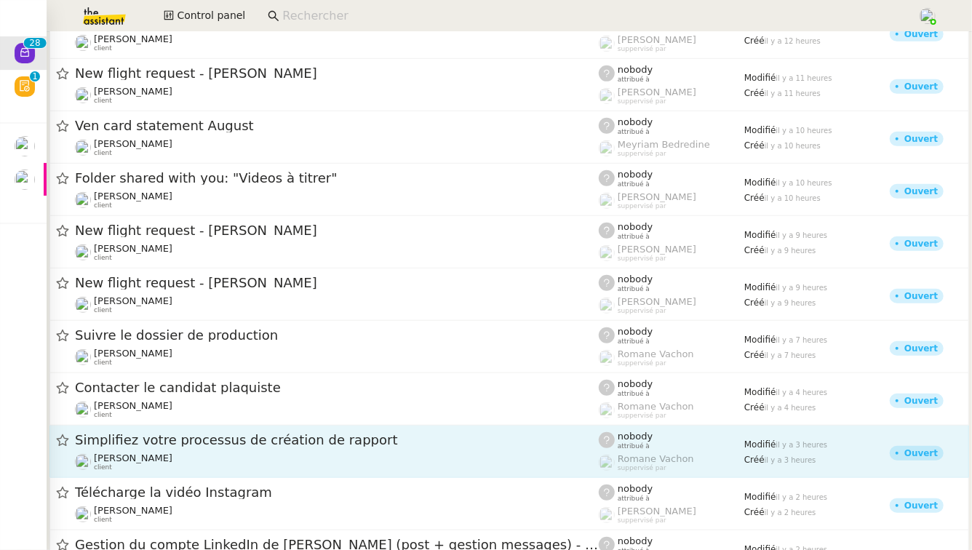
click at [263, 436] on span "Simplifiez votre processus de création de rapport" at bounding box center [337, 440] width 524 height 13
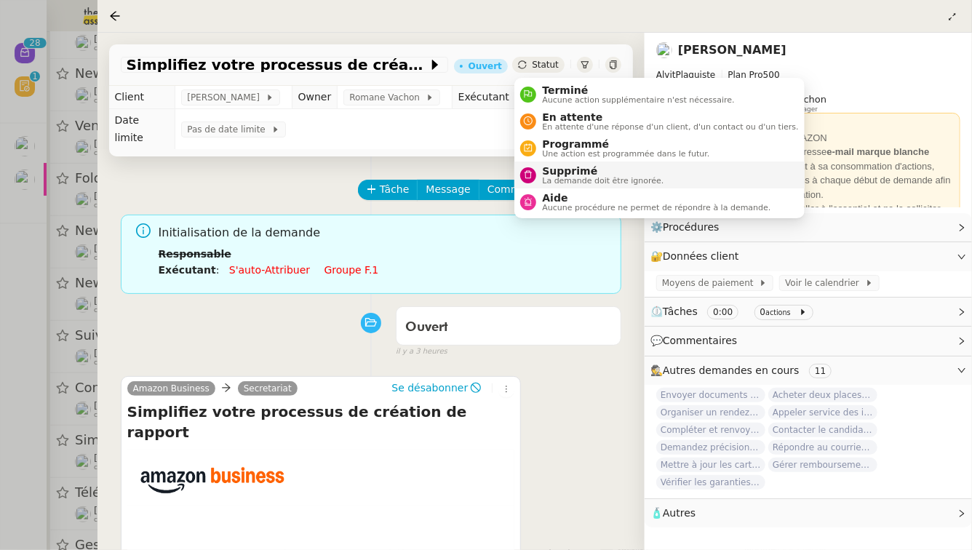
click at [547, 175] on span "Supprimé" at bounding box center [603, 171] width 122 height 12
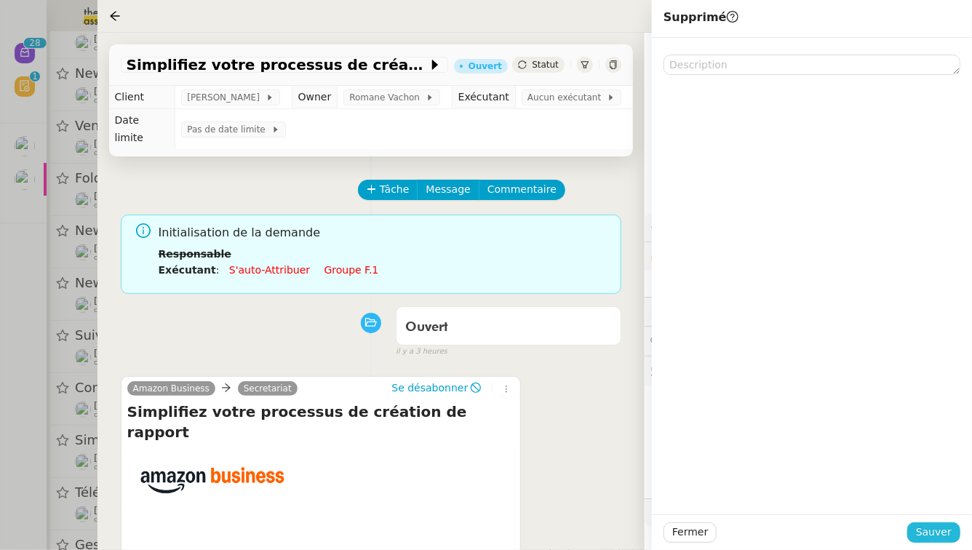
click at [945, 534] on span "Sauver" at bounding box center [934, 532] width 36 height 17
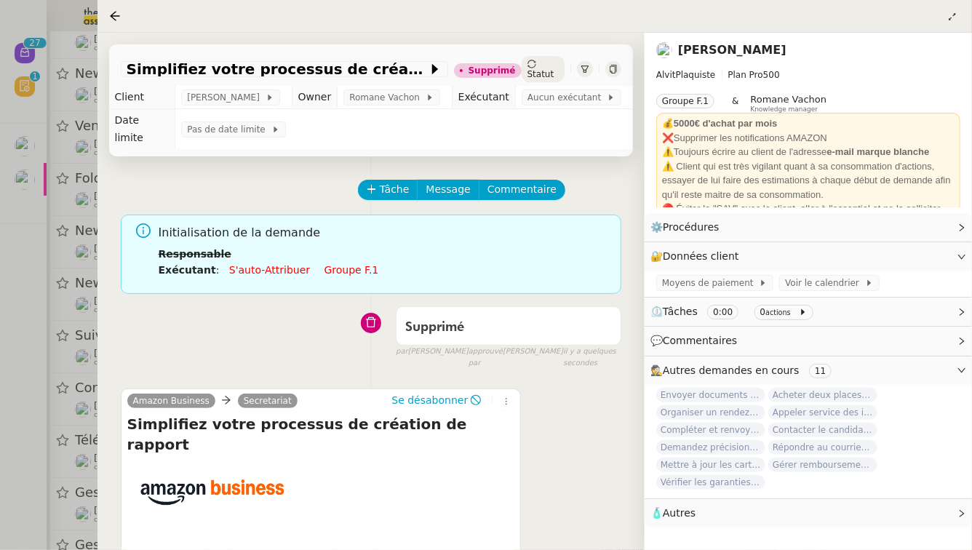
click at [0, 349] on div at bounding box center [486, 275] width 972 height 550
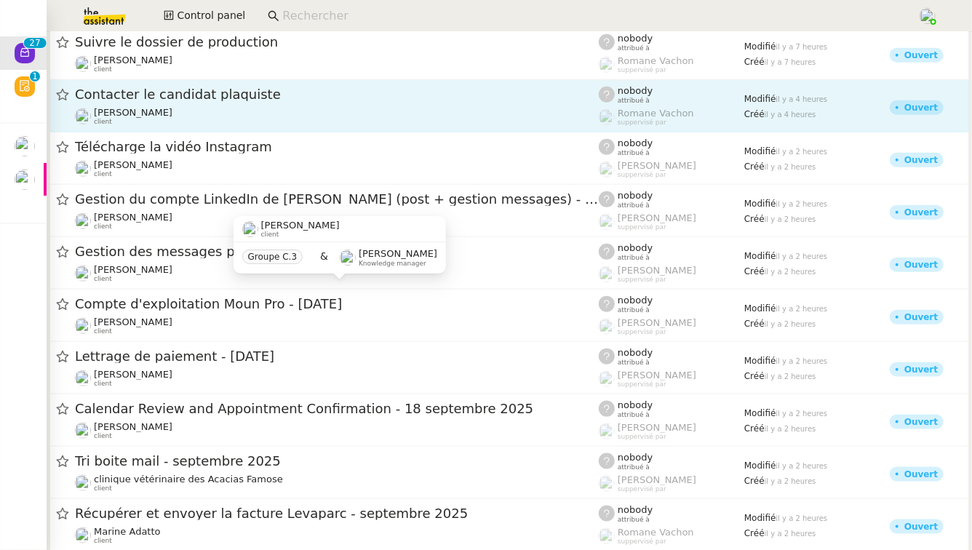
scroll to position [670, 0]
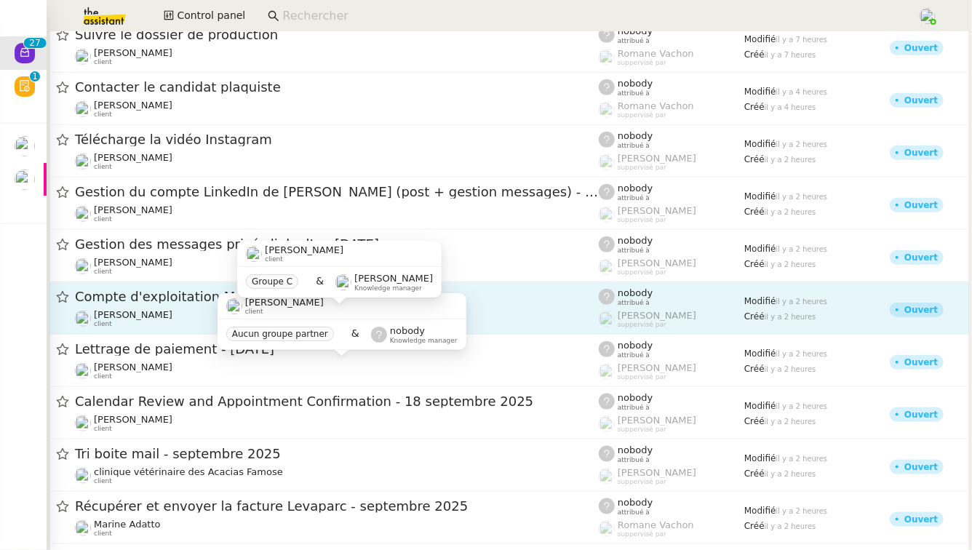
click at [170, 311] on div "Guillaume Farina client" at bounding box center [337, 318] width 524 height 19
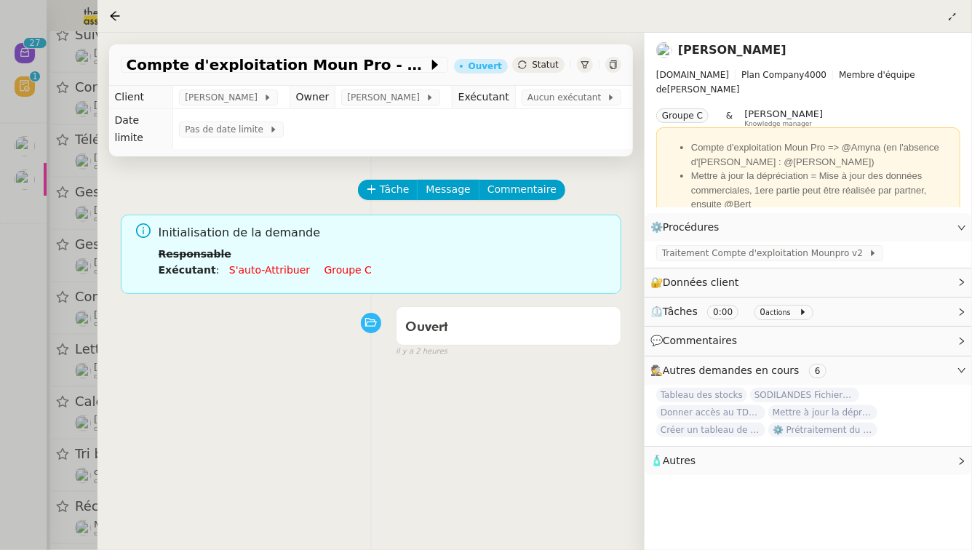
click at [336, 264] on link "Groupe c" at bounding box center [348, 270] width 47 height 12
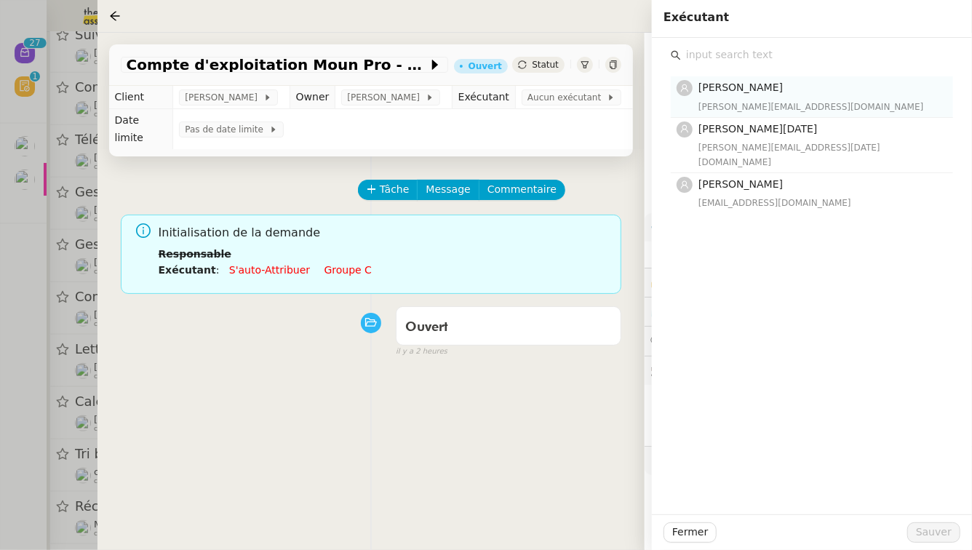
click at [829, 93] on h4 "[PERSON_NAME]" at bounding box center [822, 87] width 246 height 17
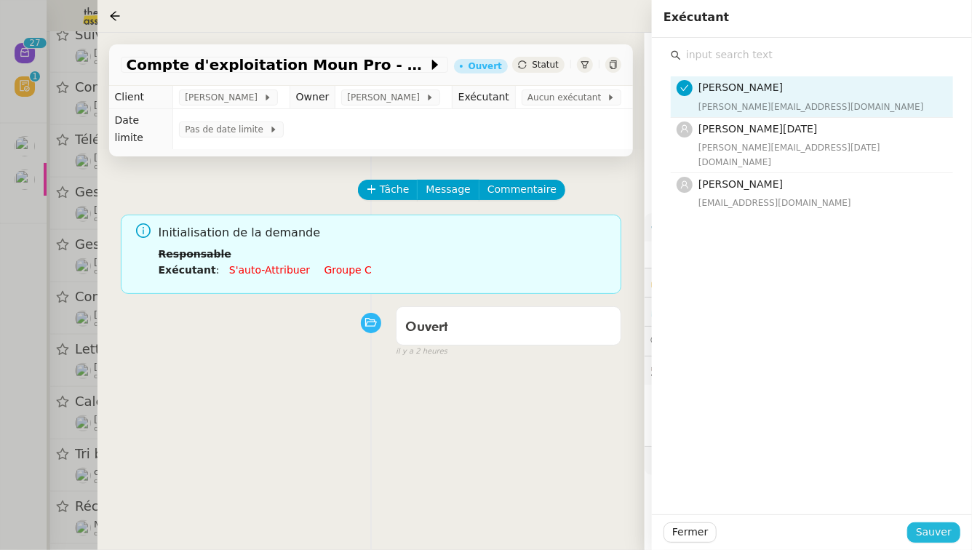
click at [954, 531] on button "Sauver" at bounding box center [934, 533] width 53 height 20
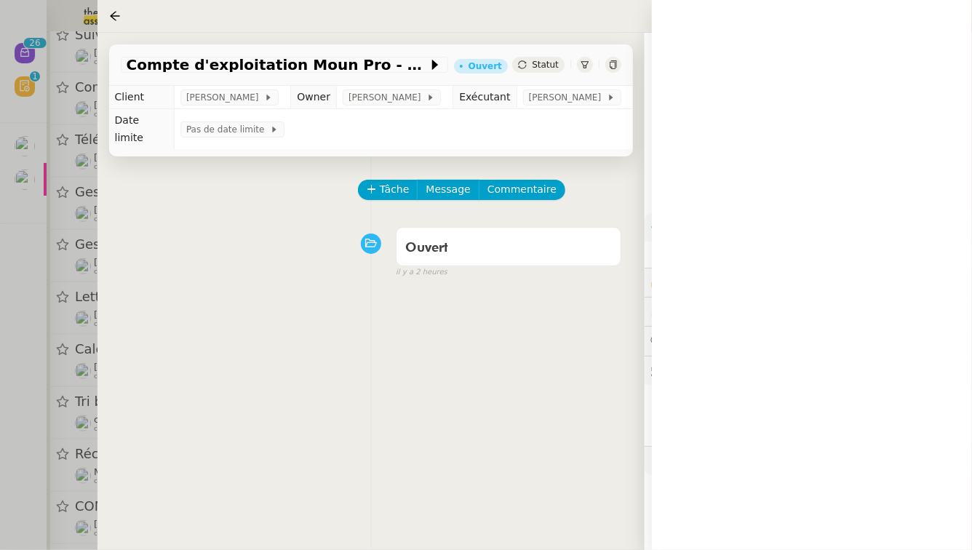
click at [0, 461] on div at bounding box center [486, 275] width 972 height 550
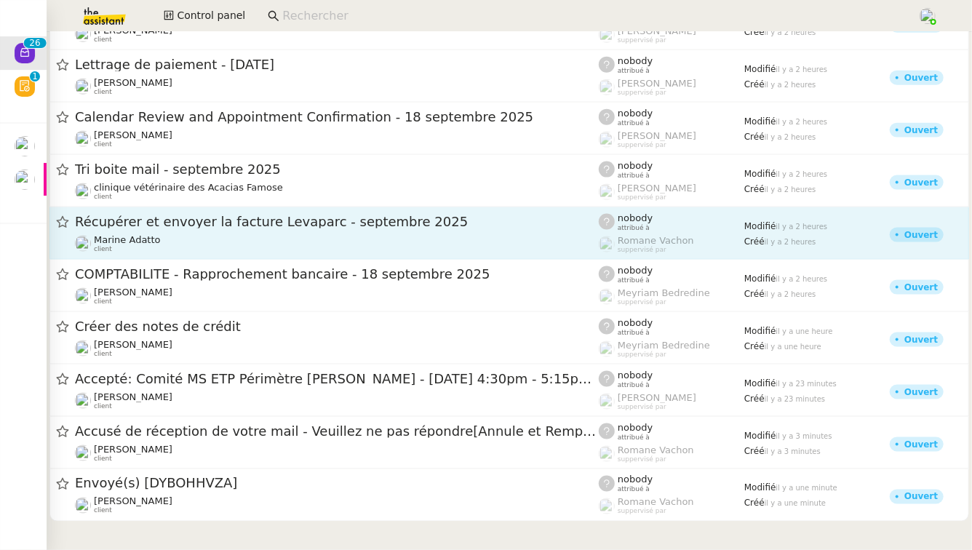
scroll to position [917, 0]
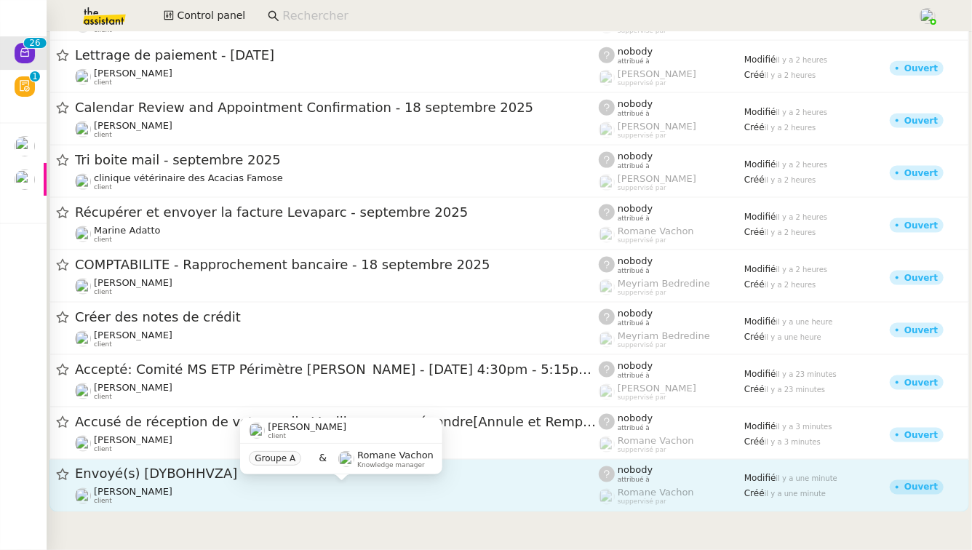
click at [217, 488] on div "Gabrielle Tavernier client" at bounding box center [337, 496] width 524 height 19
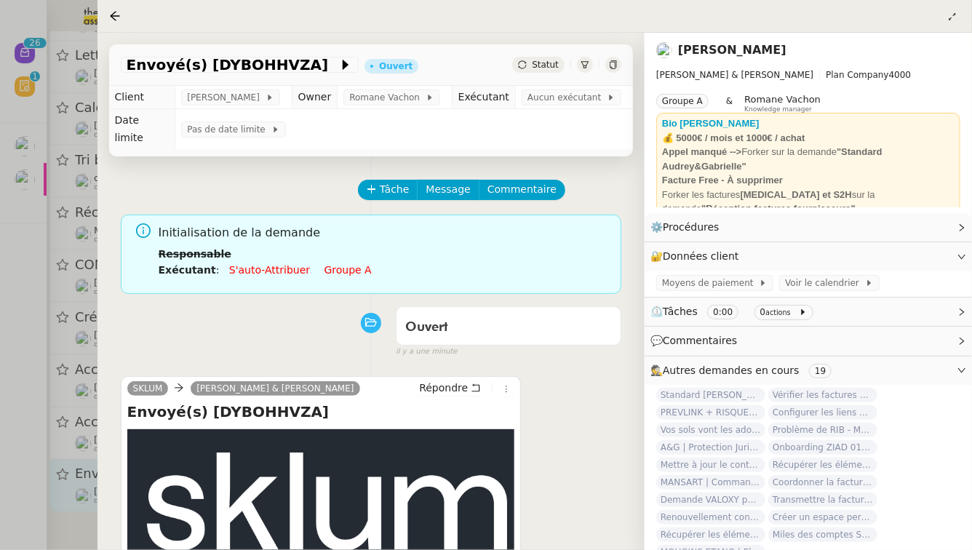
scroll to position [186, 0]
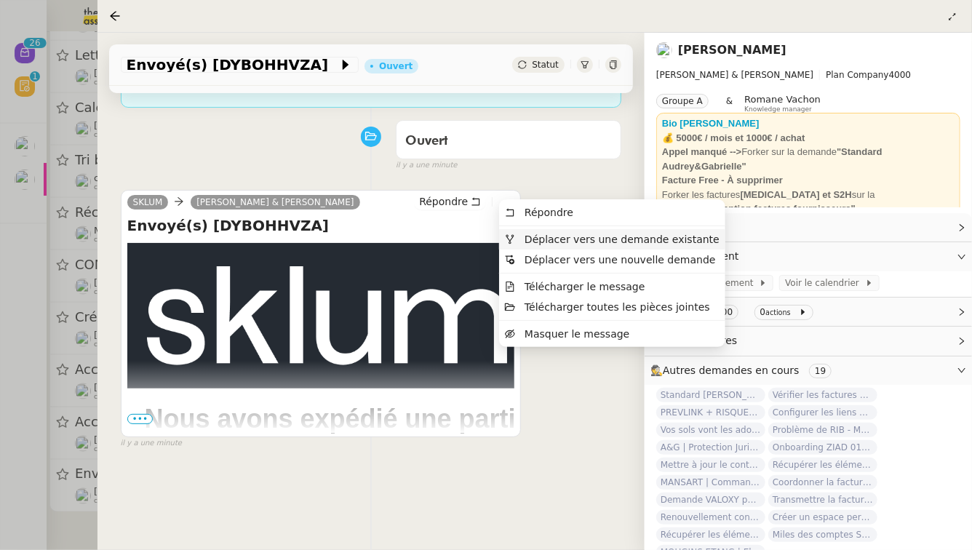
click at [534, 235] on span "Déplacer vers une demande existante" at bounding box center [622, 240] width 195 height 12
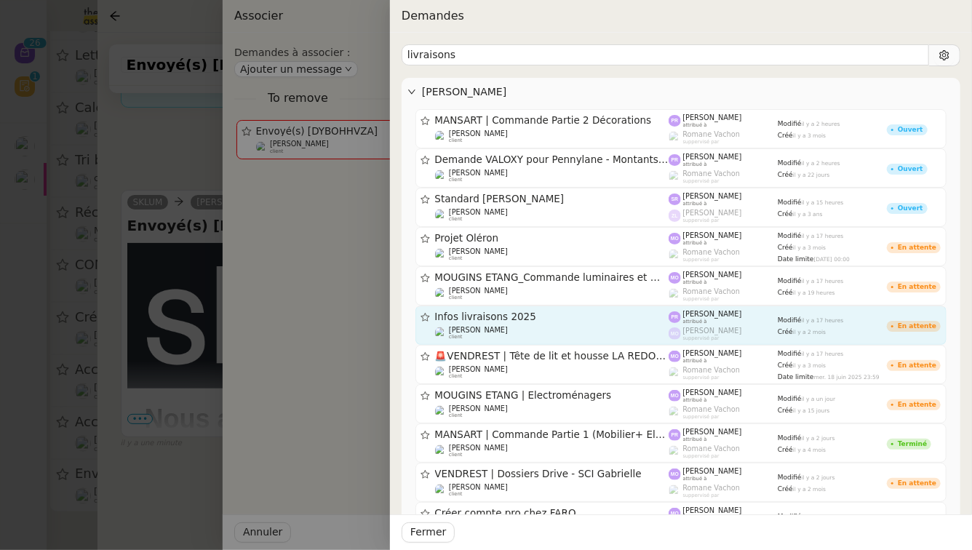
type input "livraisons"
click at [633, 315] on span "Infos livraisons 2025" at bounding box center [552, 317] width 234 height 10
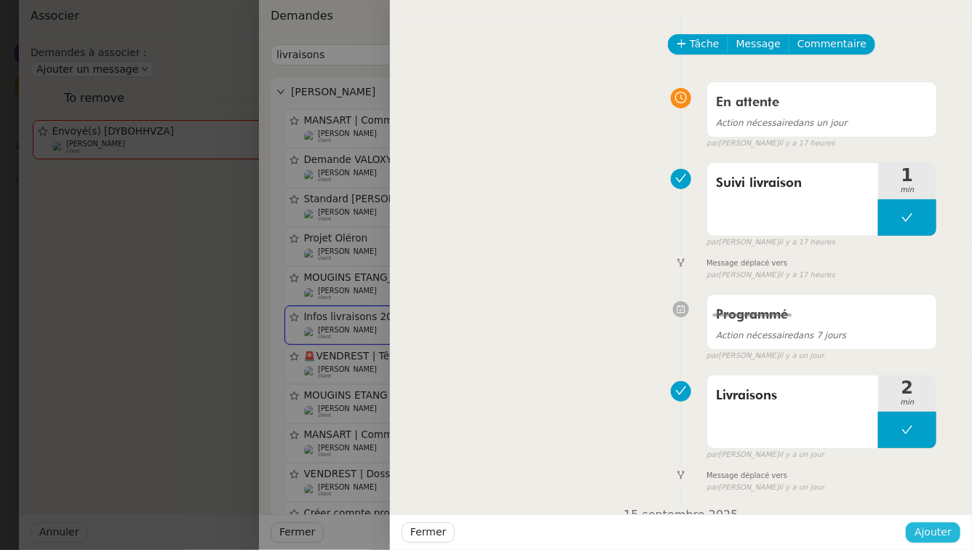
click at [951, 533] on span "Ajouter" at bounding box center [933, 532] width 37 height 17
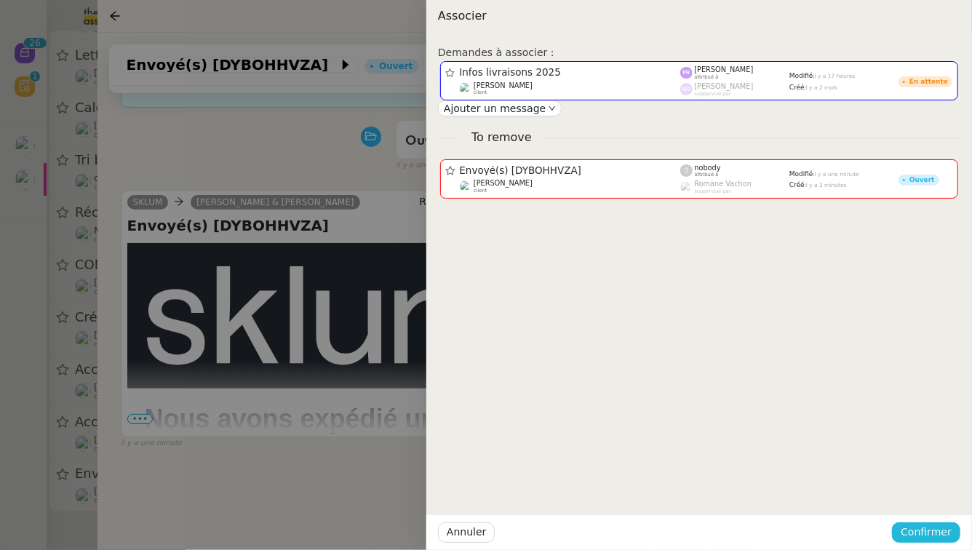
click at [951, 533] on span "Confirmer" at bounding box center [926, 532] width 51 height 17
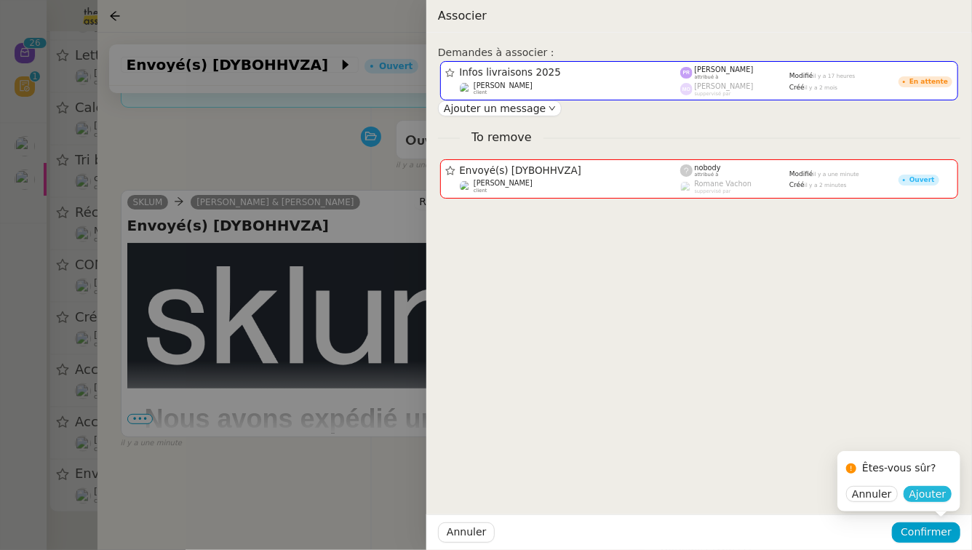
click at [942, 494] on span "Ajouter" at bounding box center [928, 494] width 37 height 15
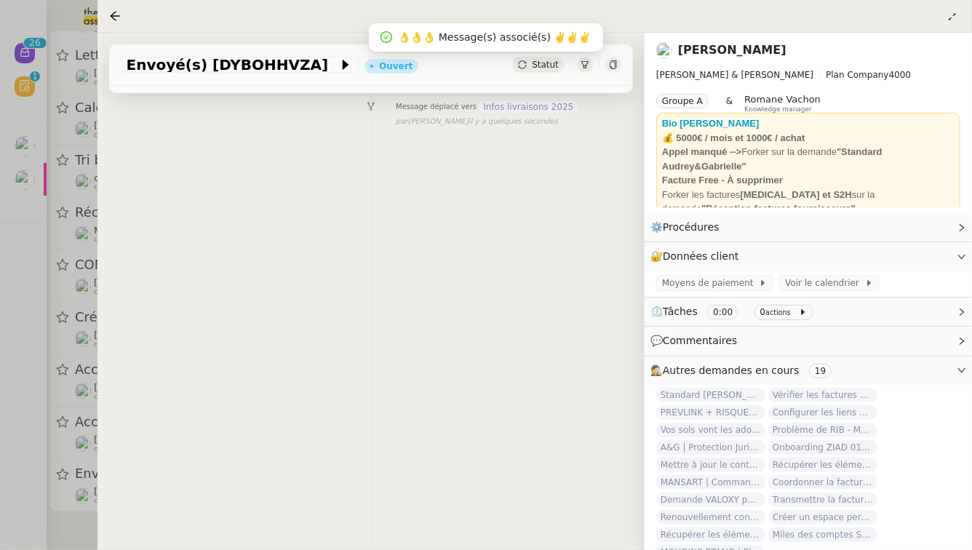
scroll to position [864, 0]
click at [12, 392] on div at bounding box center [486, 275] width 972 height 550
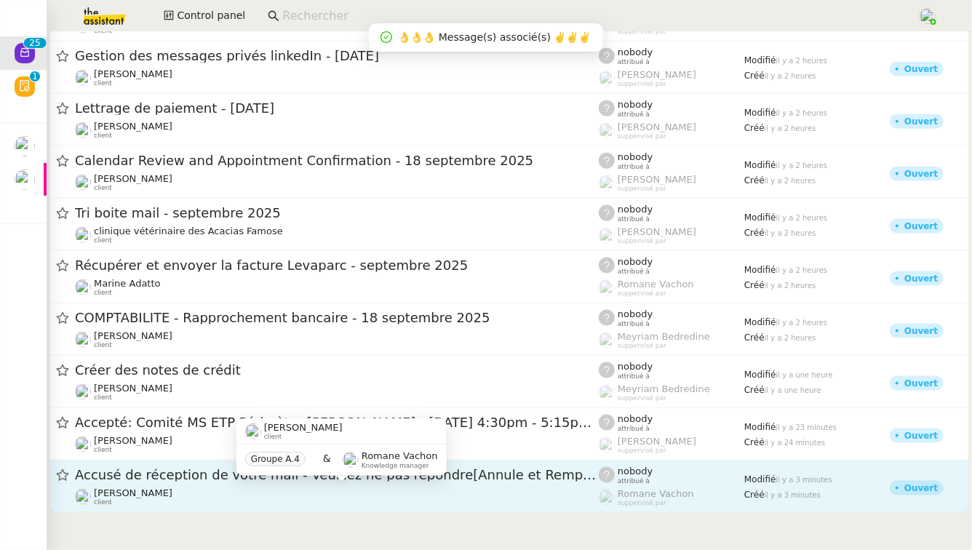
click at [183, 499] on div "Astrid Brucker client" at bounding box center [337, 497] width 524 height 19
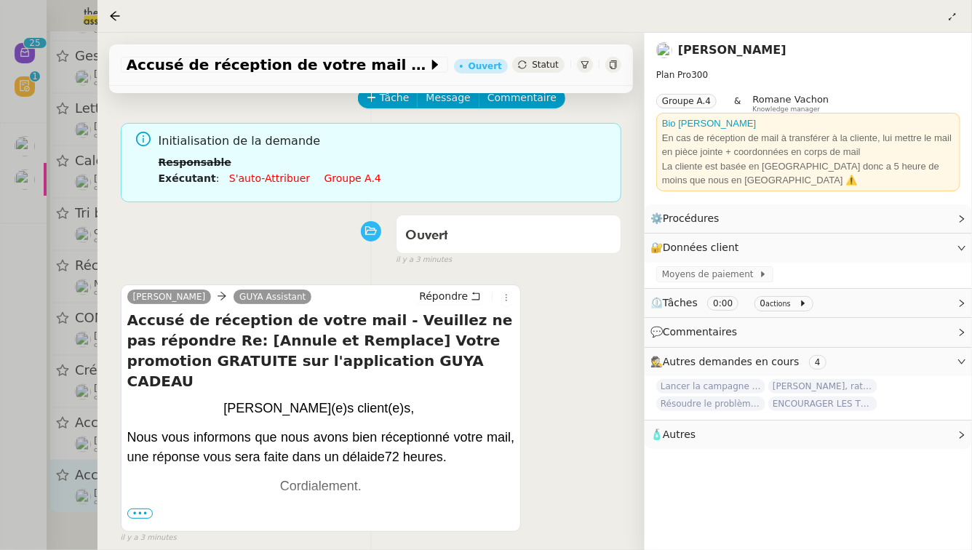
scroll to position [93, 0]
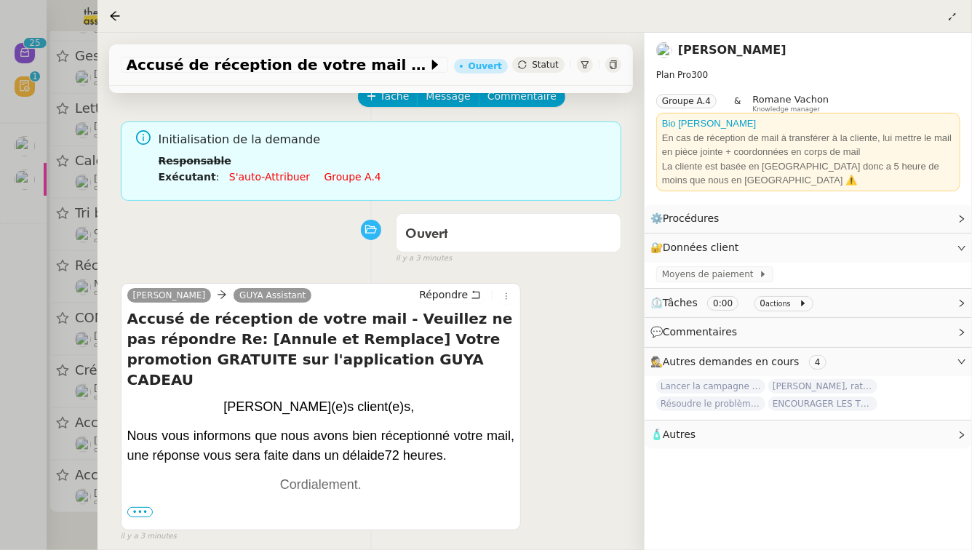
click at [23, 458] on div at bounding box center [486, 275] width 972 height 550
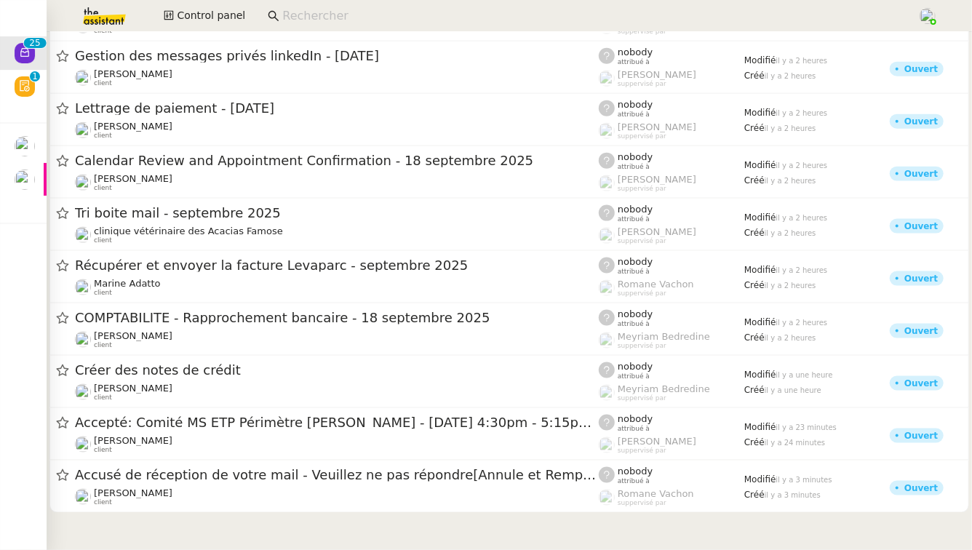
click at [113, 21] on img at bounding box center [92, 16] width 113 height 32
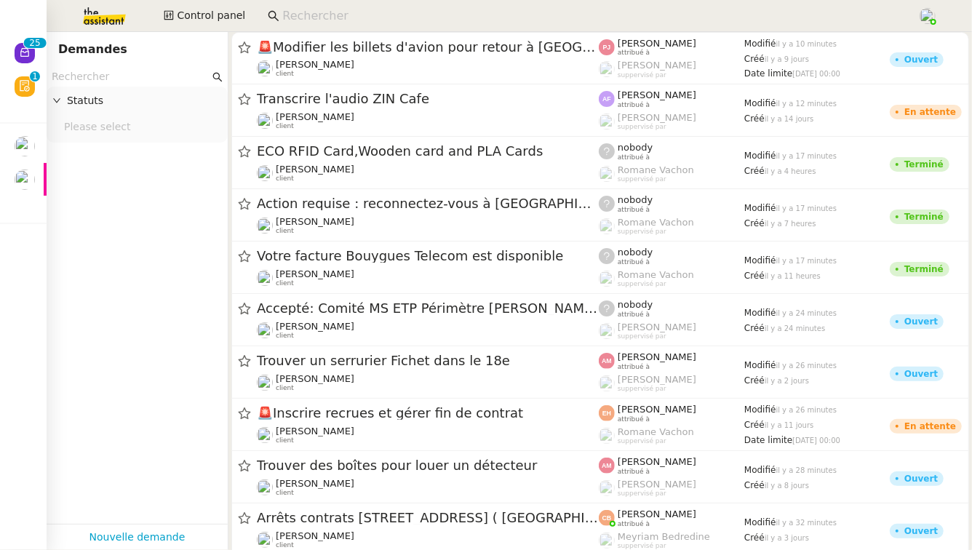
click at [106, 85] on nz-input-group at bounding box center [137, 77] width 181 height 20
click at [201, 19] on span "Control panel" at bounding box center [211, 15] width 68 height 17
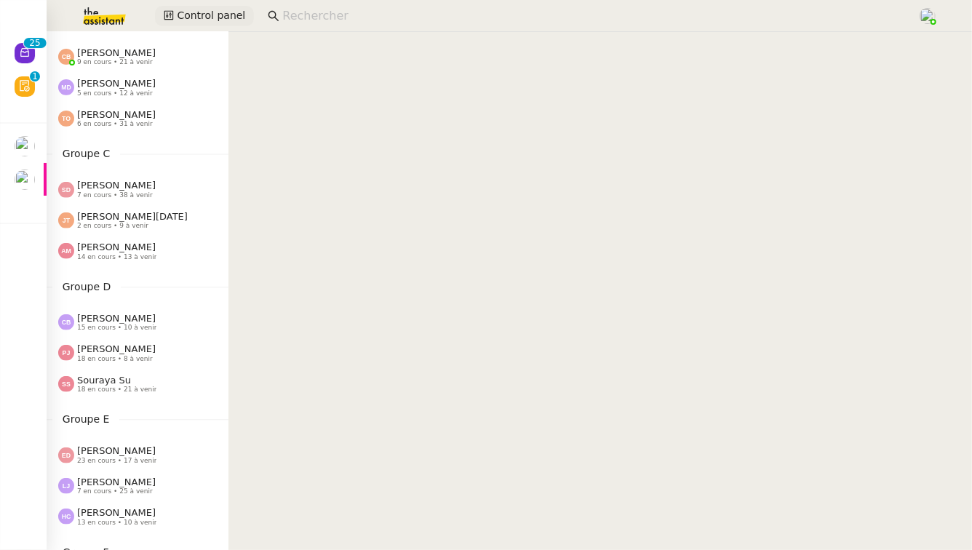
scroll to position [228, 0]
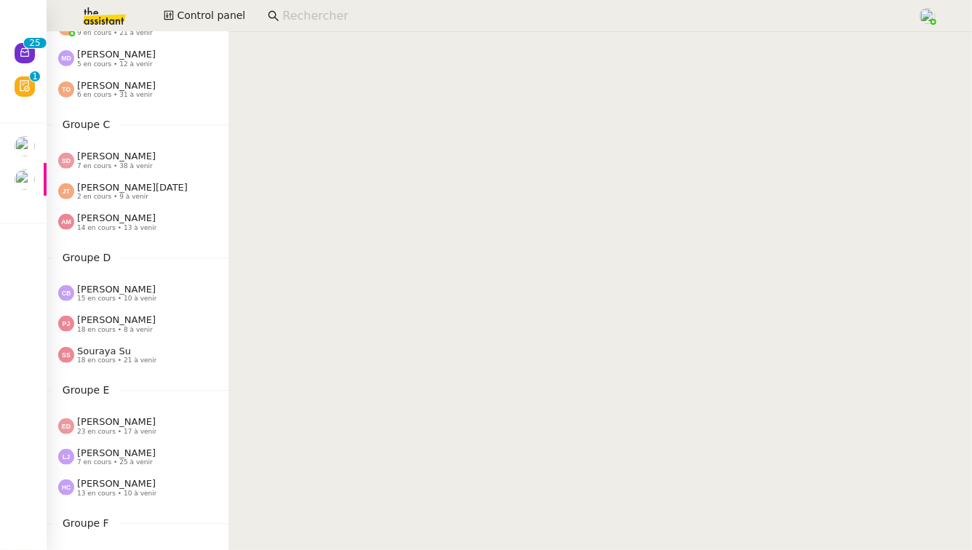
click at [169, 226] on div "Amyna Mehrez 14 en cours • 13 à venir" at bounding box center [143, 222] width 170 height 19
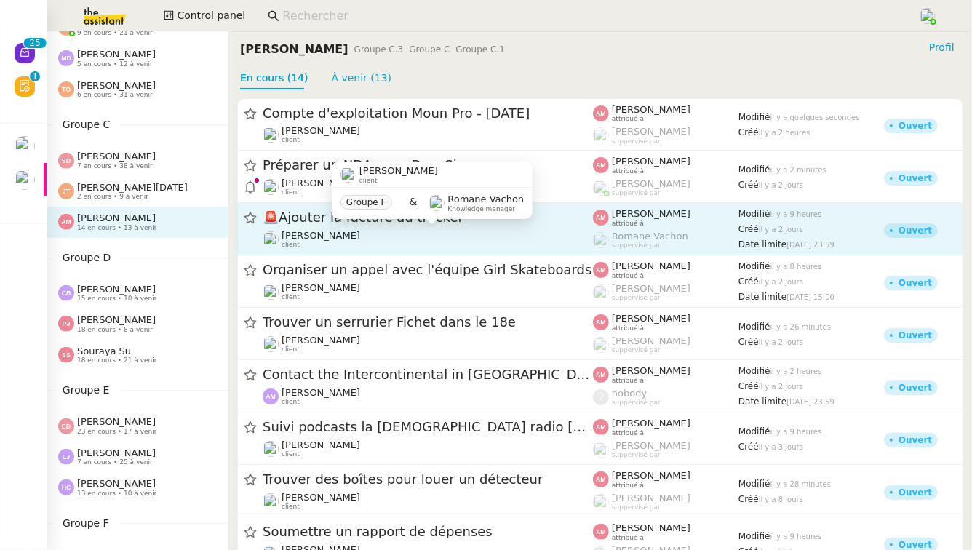
click at [386, 235] on div "[PERSON_NAME] client" at bounding box center [428, 239] width 330 height 19
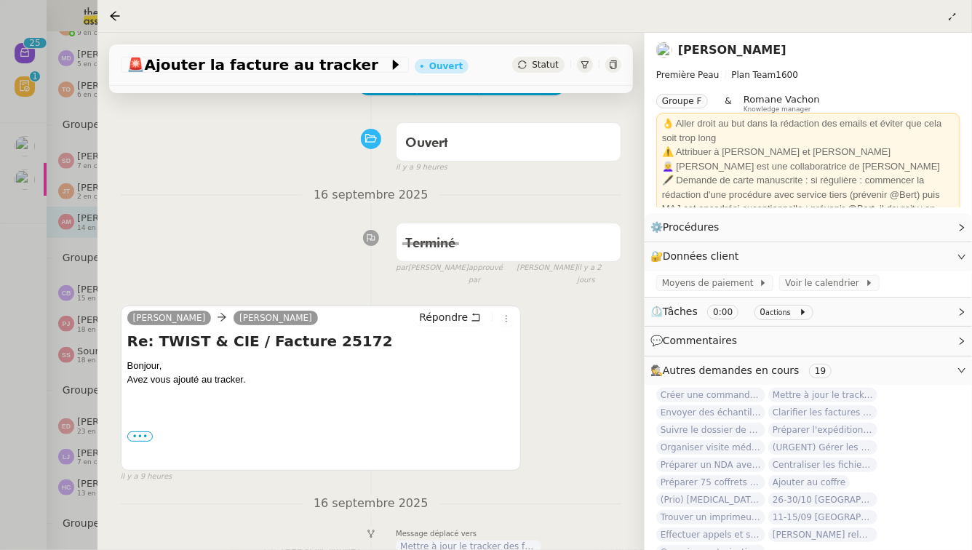
scroll to position [71, 0]
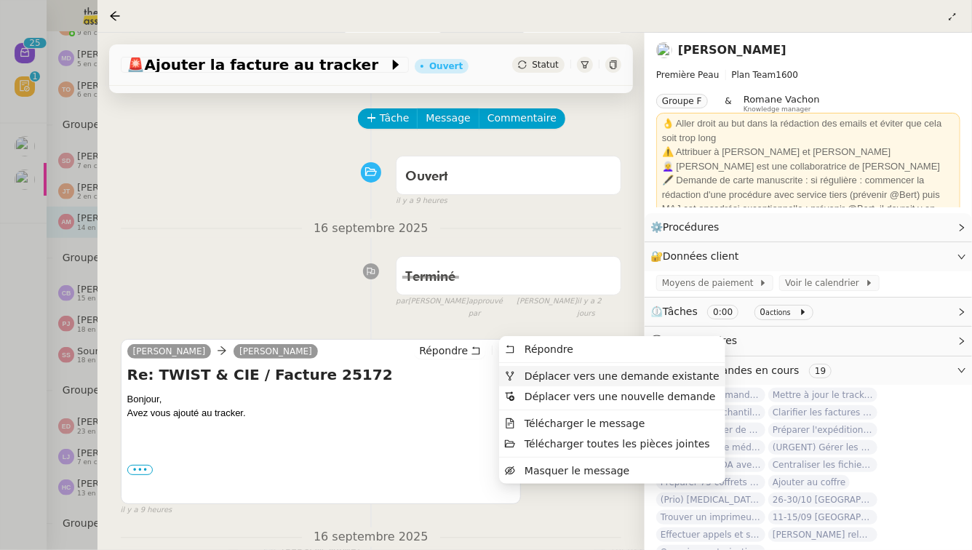
click at [523, 376] on span "Déplacer vers une demande existante" at bounding box center [612, 376] width 215 height 13
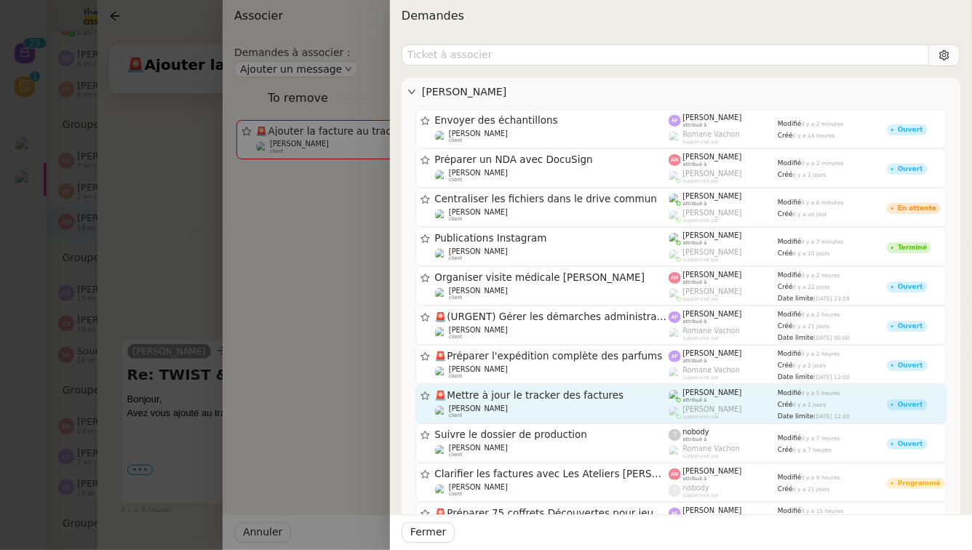
click at [579, 415] on div "[PERSON_NAME] client" at bounding box center [552, 412] width 234 height 15
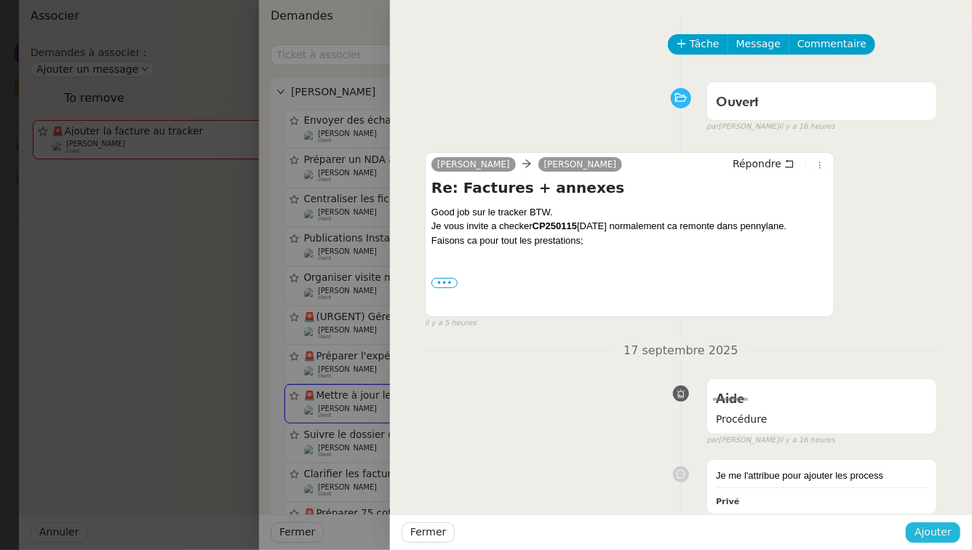
click at [919, 534] on span "Ajouter" at bounding box center [933, 532] width 37 height 17
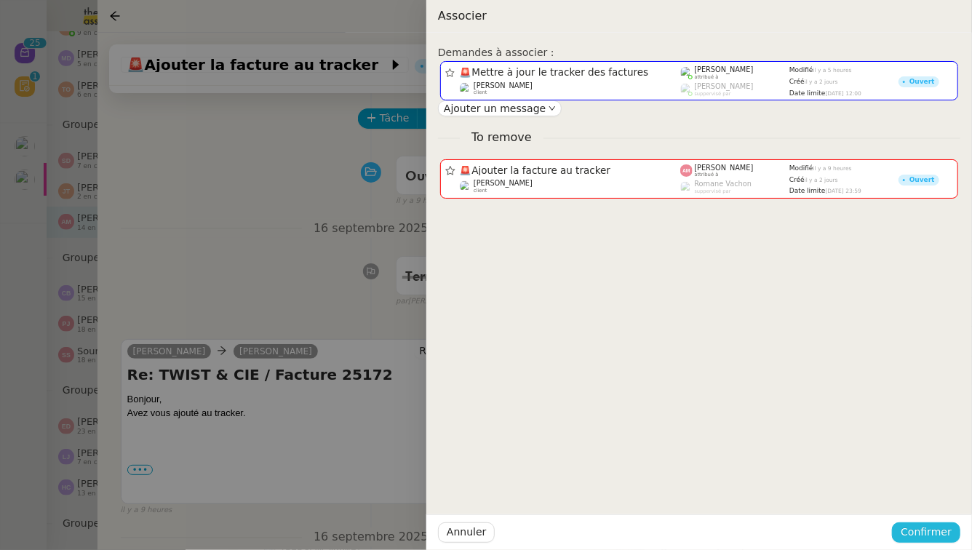
click at [919, 534] on span "Confirmer" at bounding box center [926, 532] width 51 height 17
click at [929, 497] on span "Ajouter" at bounding box center [928, 494] width 37 height 15
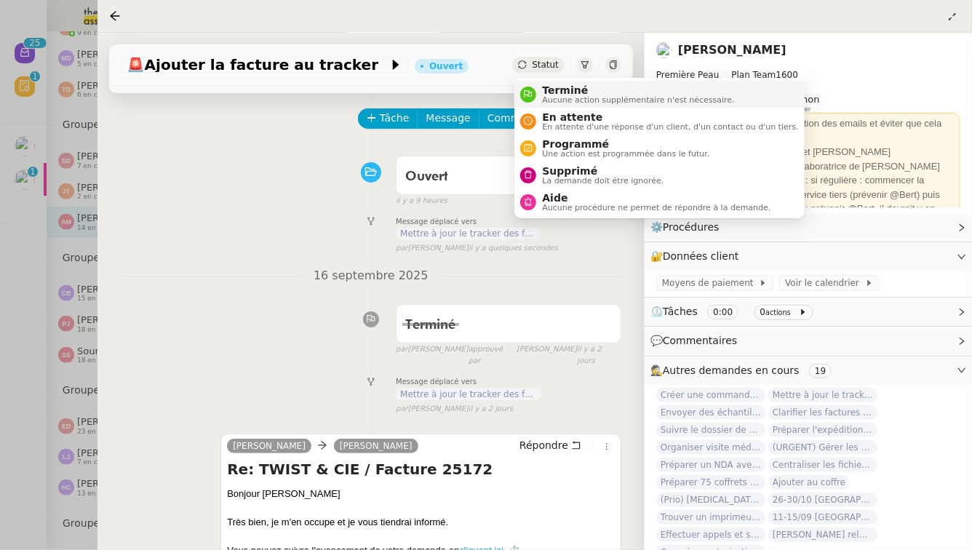
click at [560, 93] on span "Terminé" at bounding box center [638, 90] width 192 height 12
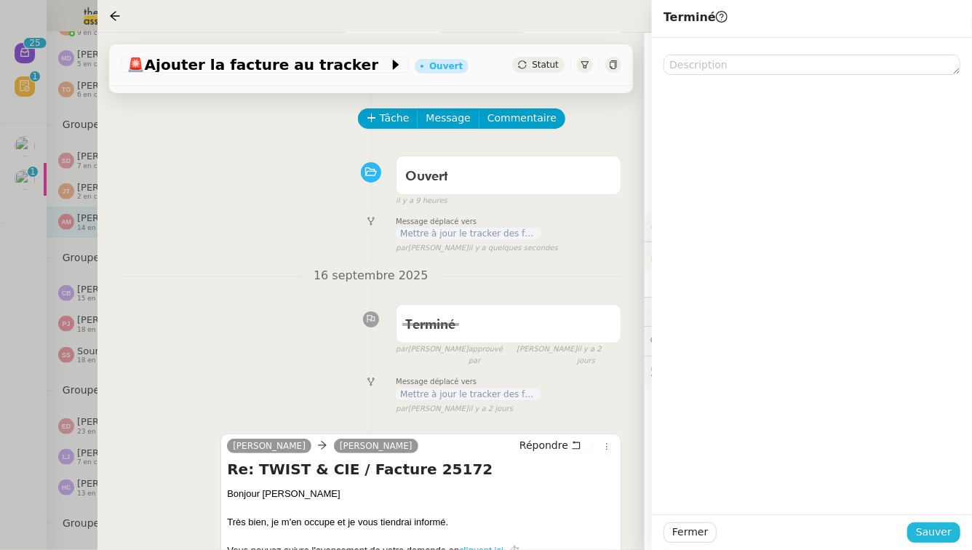
click at [959, 532] on button "Sauver" at bounding box center [934, 533] width 53 height 20
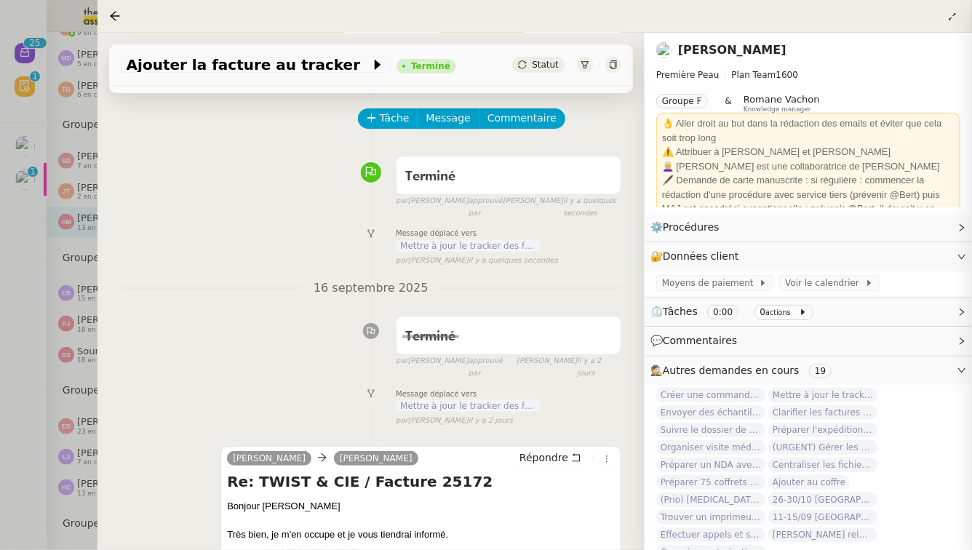
click at [0, 405] on div at bounding box center [486, 275] width 972 height 550
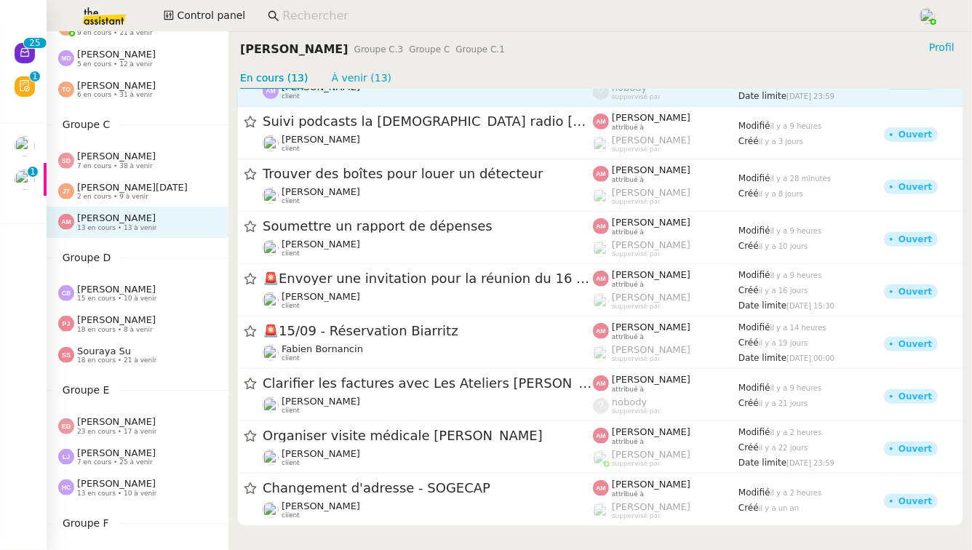
scroll to position [258, 0]
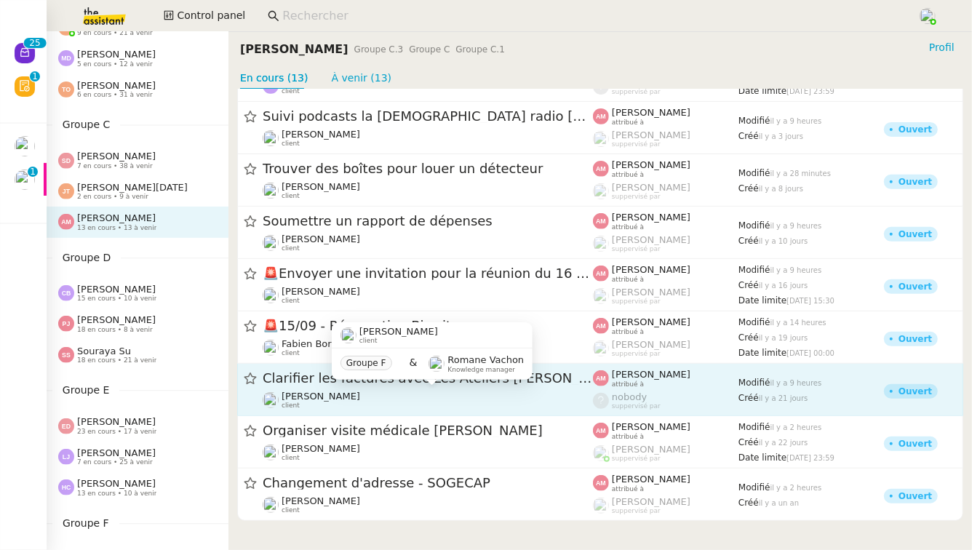
click at [533, 392] on div "[PERSON_NAME] client" at bounding box center [428, 400] width 330 height 19
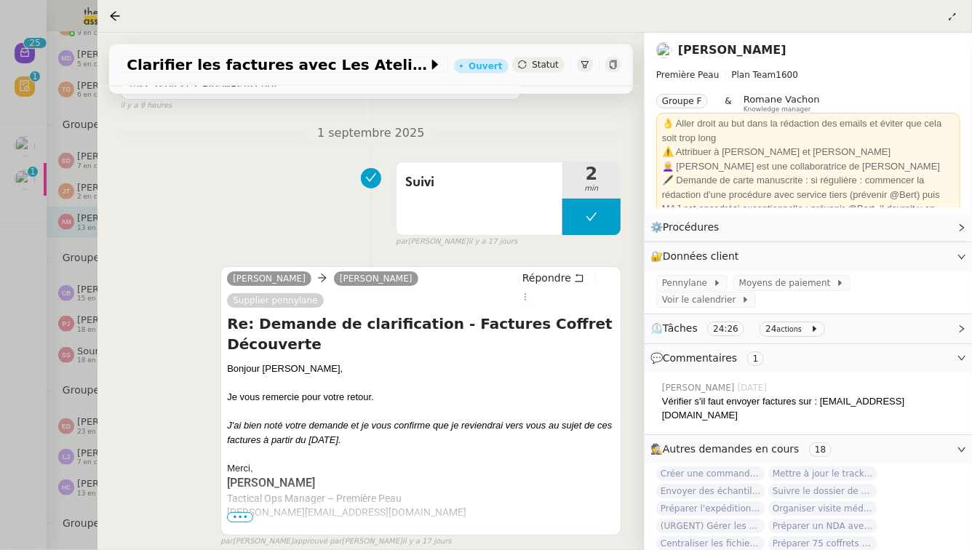
scroll to position [770, 0]
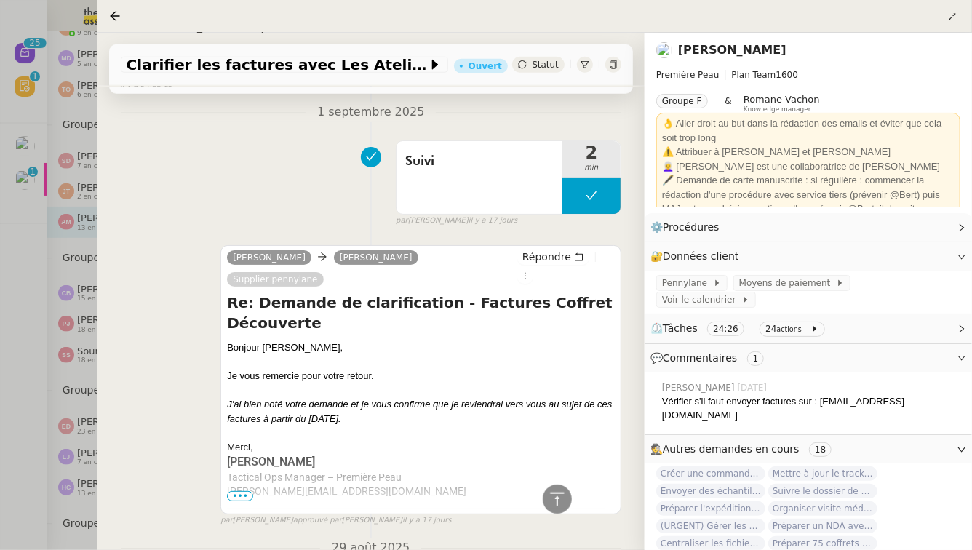
click at [22, 349] on div at bounding box center [486, 275] width 972 height 550
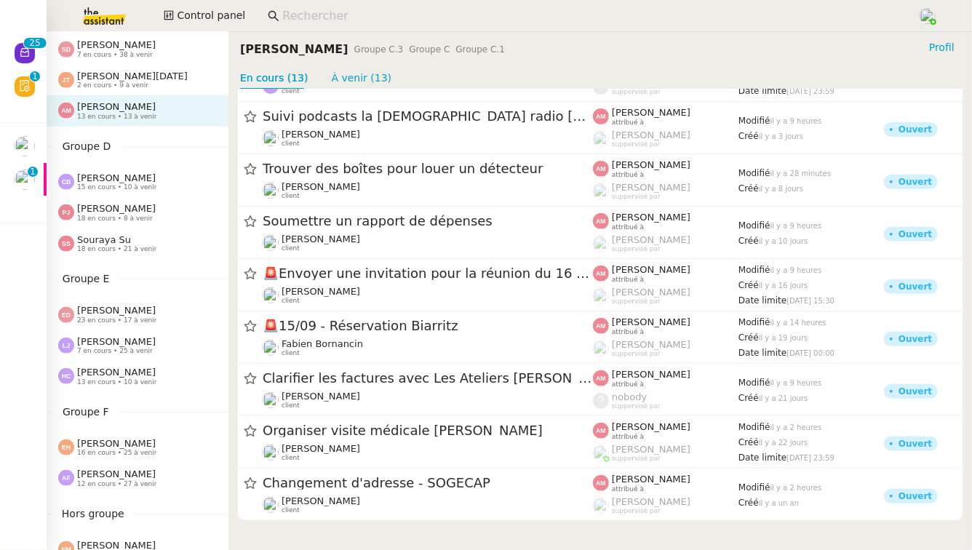
scroll to position [342, 0]
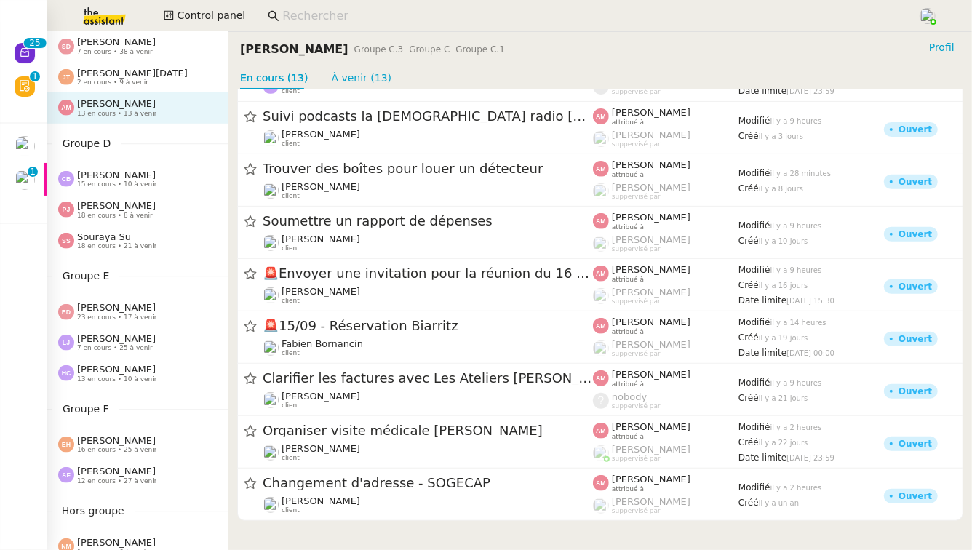
click at [122, 483] on span "12 en cours • 27 à venir" at bounding box center [116, 481] width 79 height 8
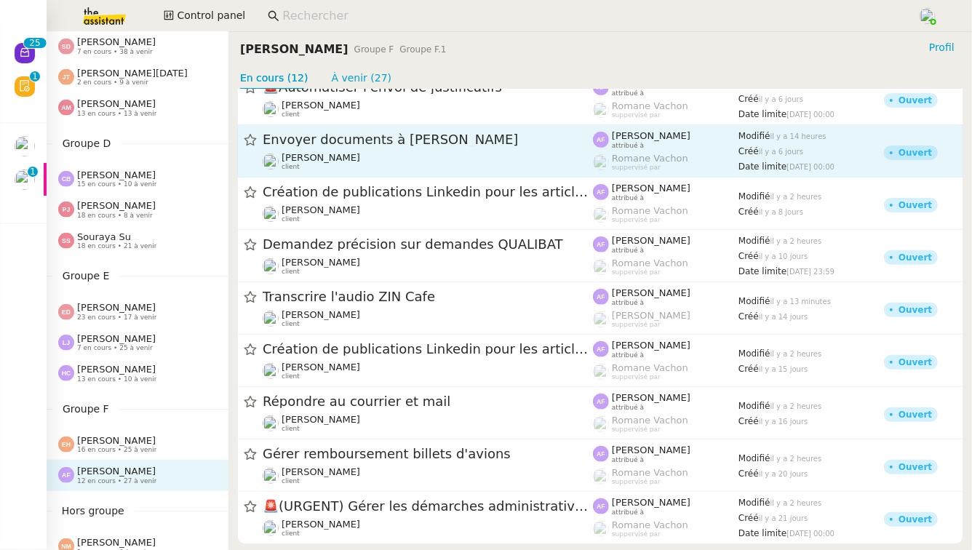
scroll to position [202, 0]
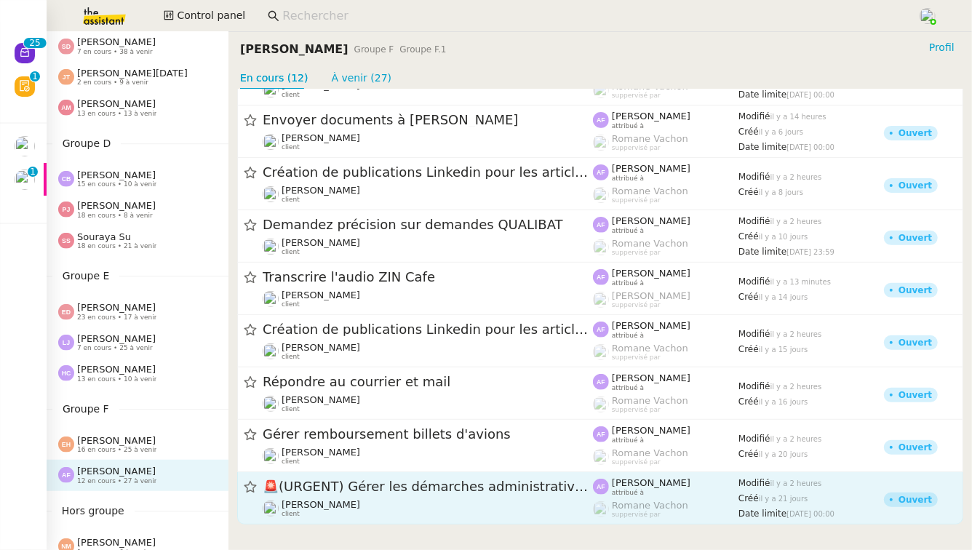
click at [459, 515] on div "[PERSON_NAME] client" at bounding box center [428, 508] width 330 height 19
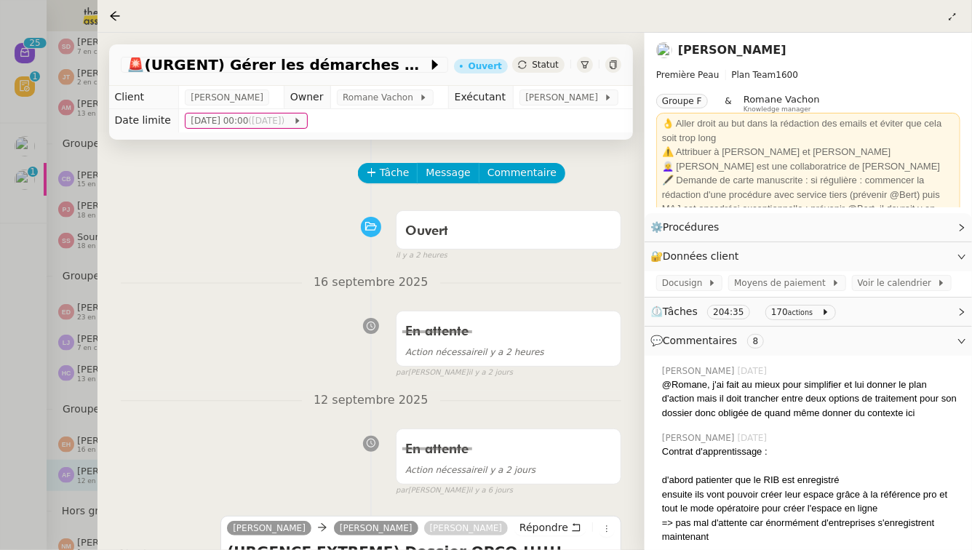
click at [25, 382] on div at bounding box center [486, 275] width 972 height 550
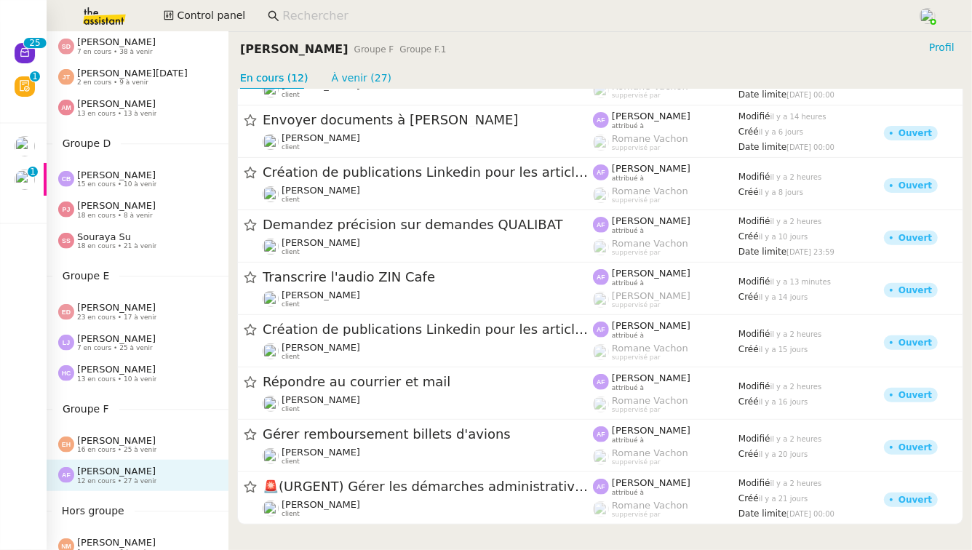
click at [192, 445] on div "Esther Hillenbrand 16 en cours • 25 à venir" at bounding box center [143, 444] width 170 height 19
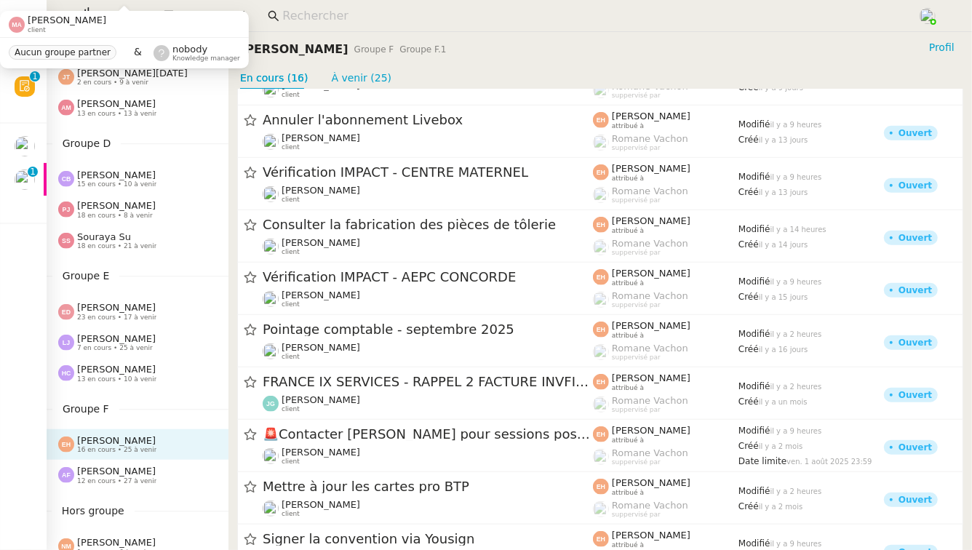
scroll to position [424, 0]
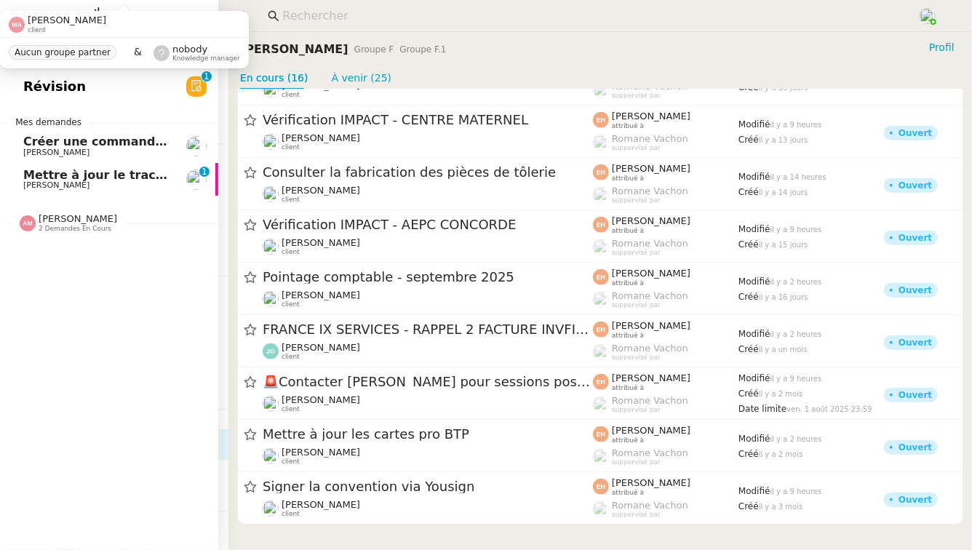
click at [108, 182] on span "[PERSON_NAME]" at bounding box center [96, 185] width 147 height 9
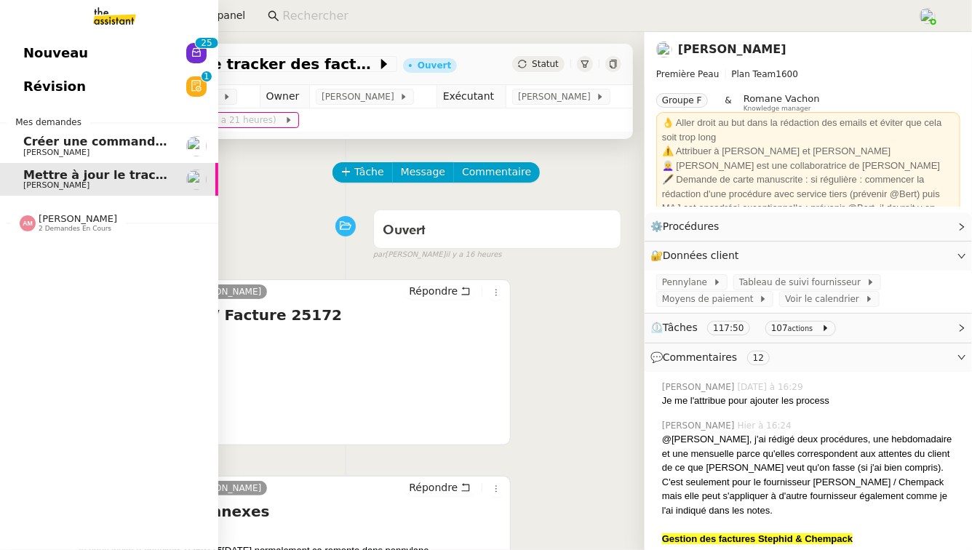
click at [125, 206] on span "Amyna Mehrez 2 demandes en cours" at bounding box center [115, 217] width 218 height 31
click at [127, 300] on link "Préparer un NDA avec DocuSign Pierre Mergui 0 1 2 3 4 5 6 7 8 9" at bounding box center [109, 287] width 218 height 33
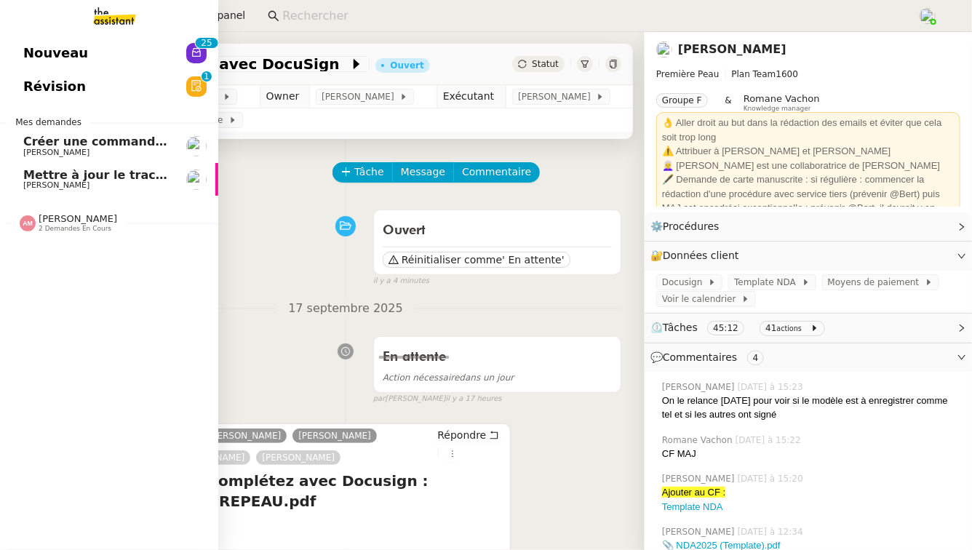
click at [93, 147] on span "Créer une commande dans Shopify" at bounding box center [137, 142] width 229 height 14
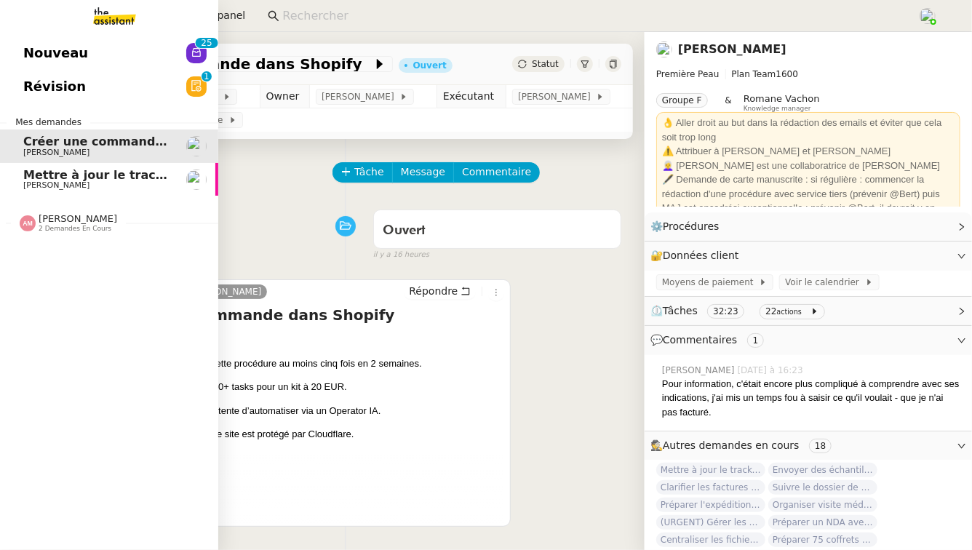
click at [108, 174] on span "Mettre à jour le tracker des factures" at bounding box center [142, 175] width 239 height 14
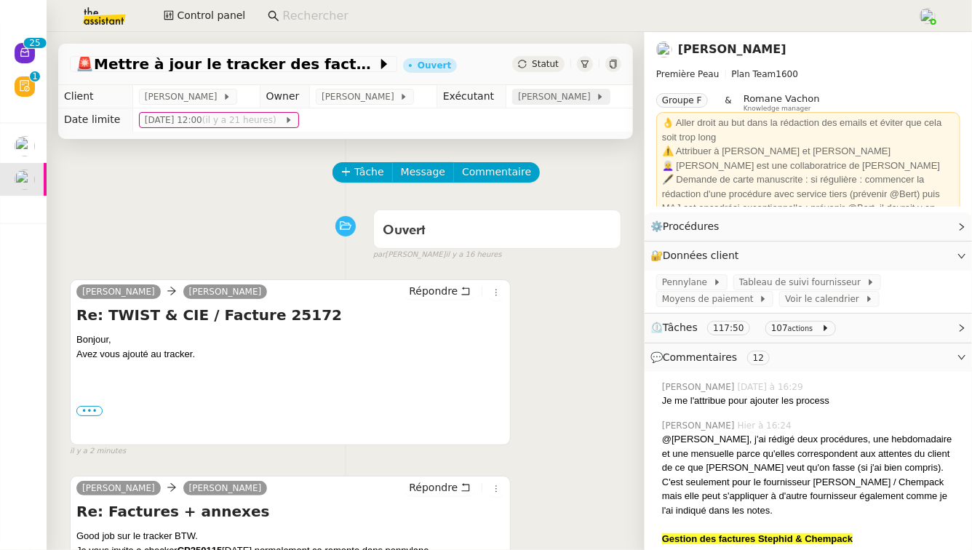
click at [563, 98] on span "[PERSON_NAME]" at bounding box center [557, 97] width 78 height 15
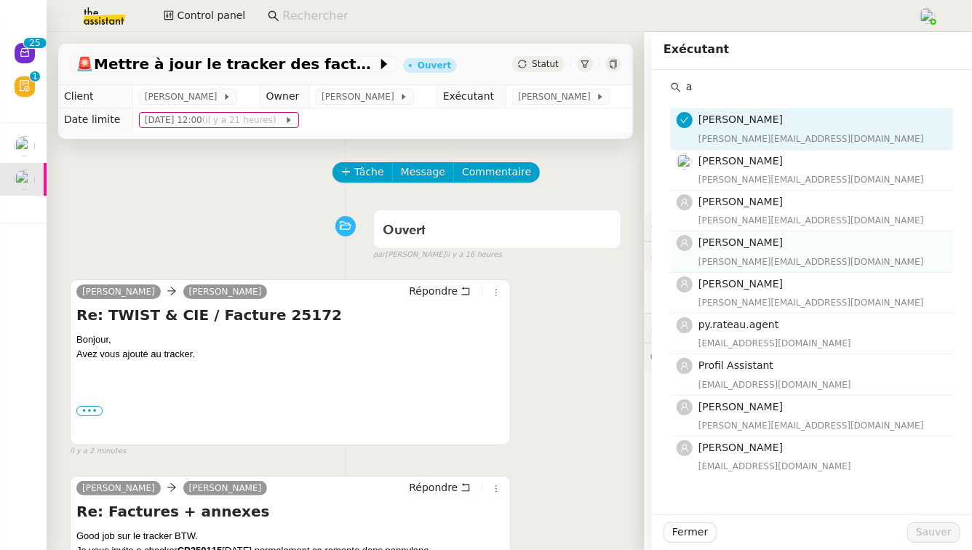
type input "a"
click at [824, 249] on h4 "[PERSON_NAME]" at bounding box center [822, 242] width 246 height 17
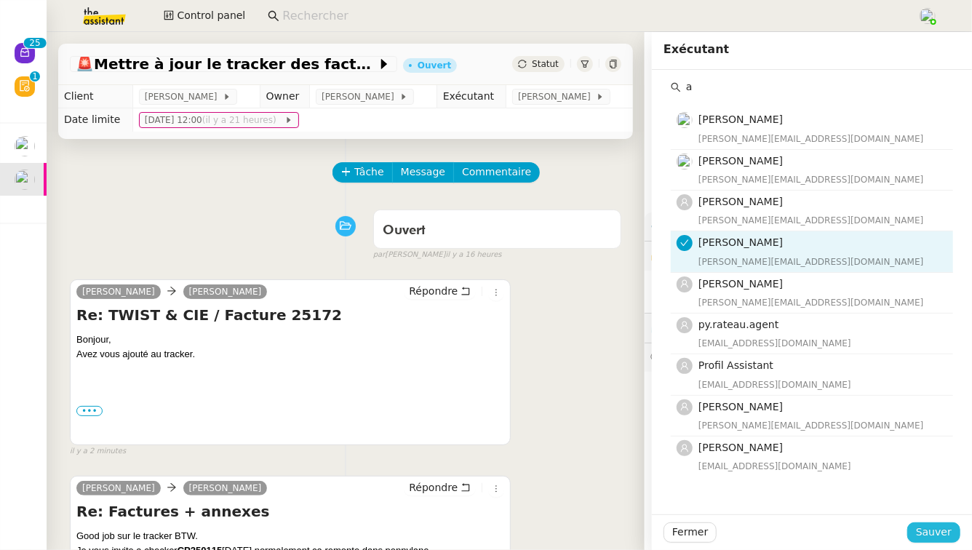
click at [942, 536] on span "Sauver" at bounding box center [934, 532] width 36 height 17
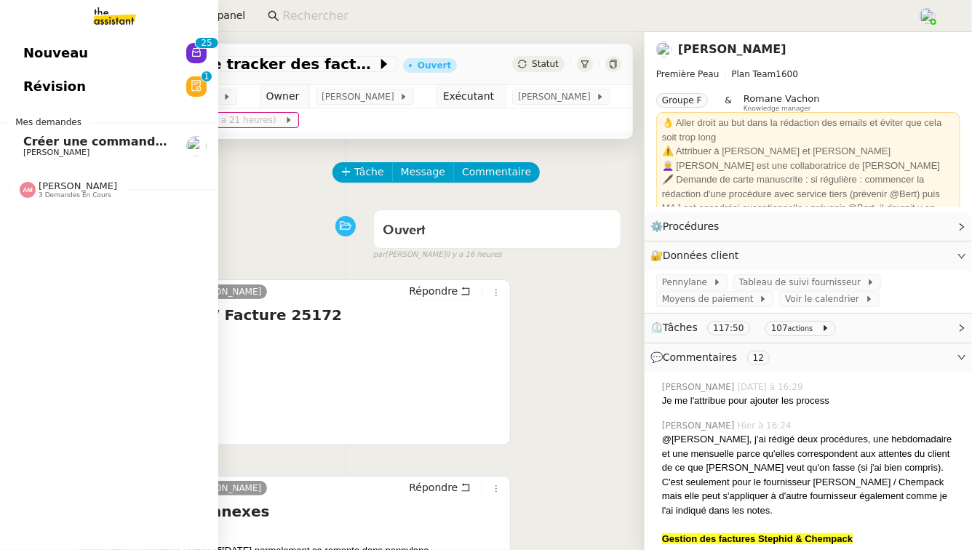
click at [80, 141] on span "Créer une commande dans Shopify" at bounding box center [137, 142] width 229 height 14
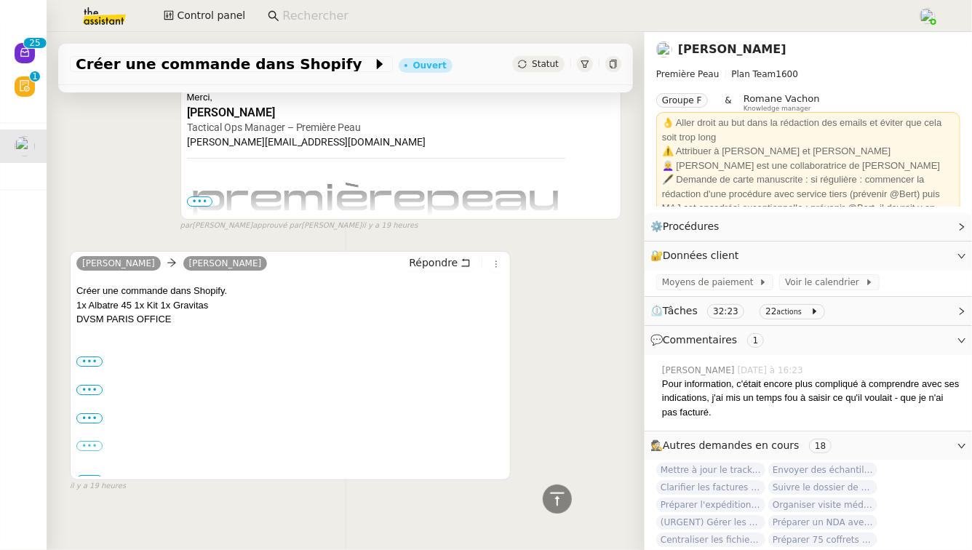
scroll to position [2348, 0]
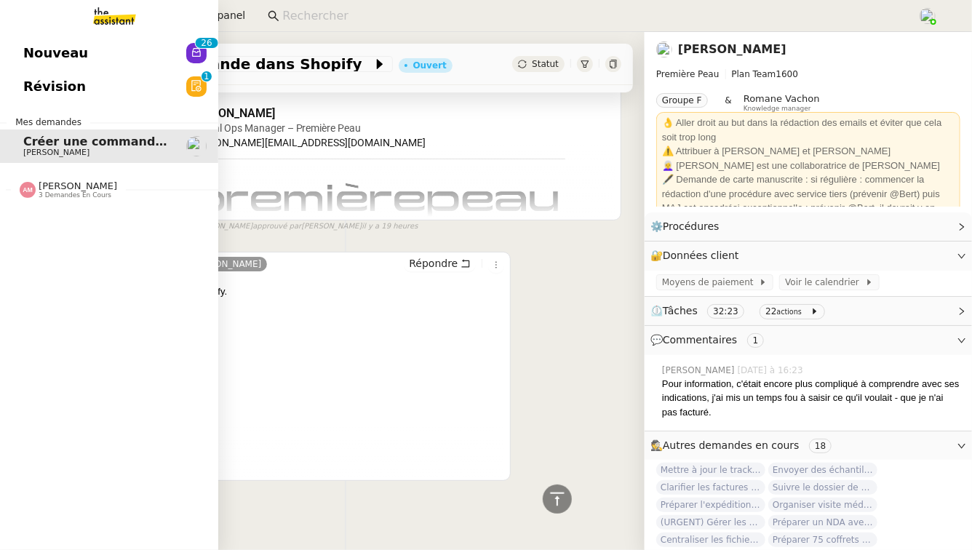
click at [154, 84] on link "Révision 0 1 2 3 4 5 6 7 8 9" at bounding box center [109, 86] width 218 height 33
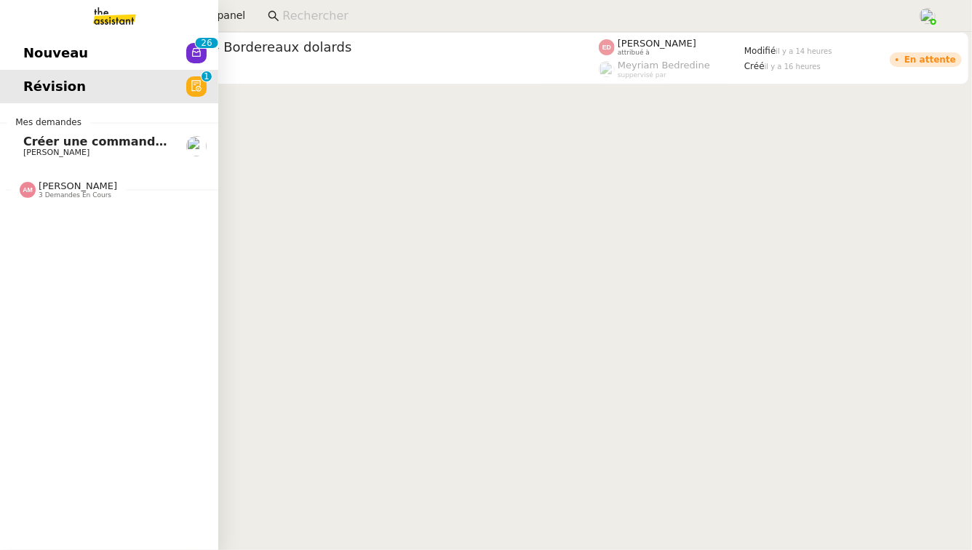
click at [25, 57] on span "Nouveau" at bounding box center [55, 53] width 65 height 22
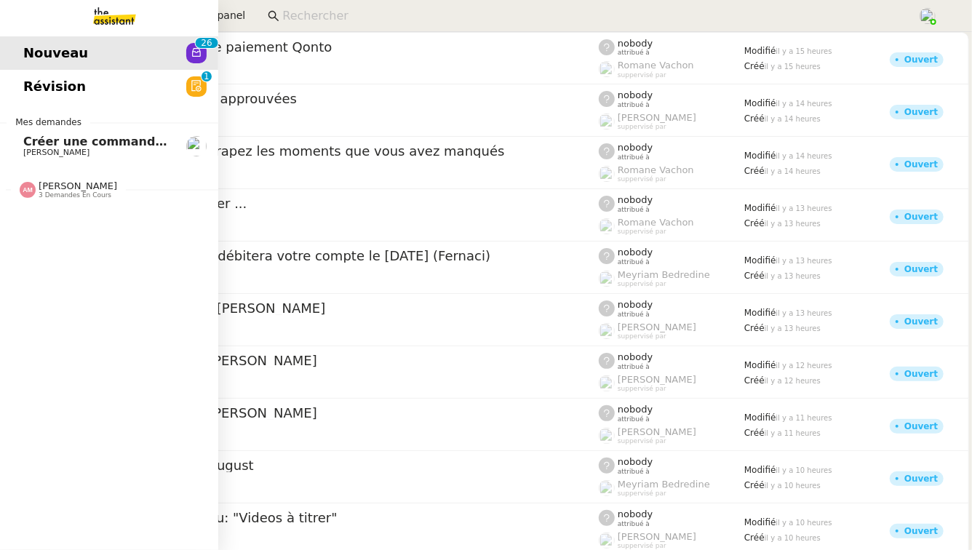
click at [108, 146] on span "Créer une commande dans Shopify" at bounding box center [137, 142] width 229 height 14
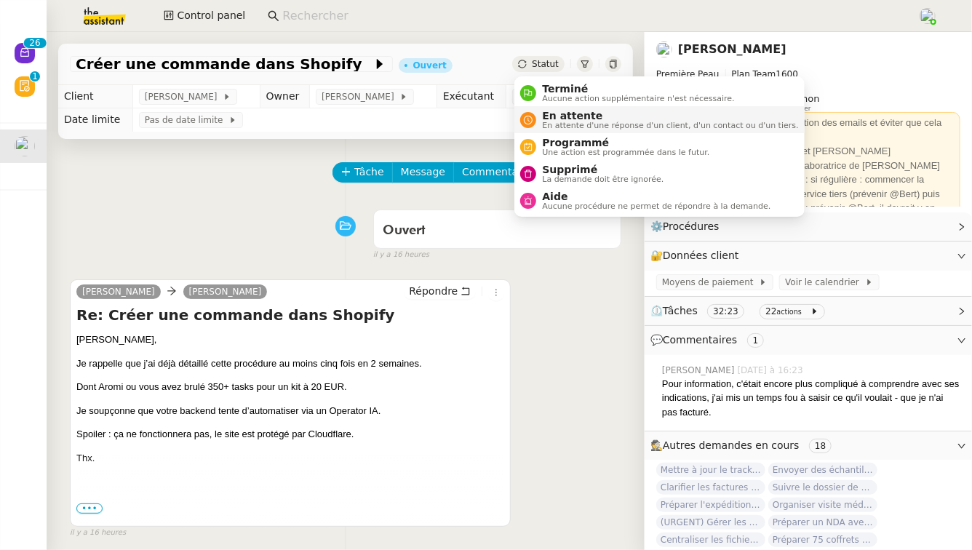
click at [563, 127] on span "En attente d'une réponse d'un client, d'un contact ou d'un tiers." at bounding box center [670, 126] width 256 height 8
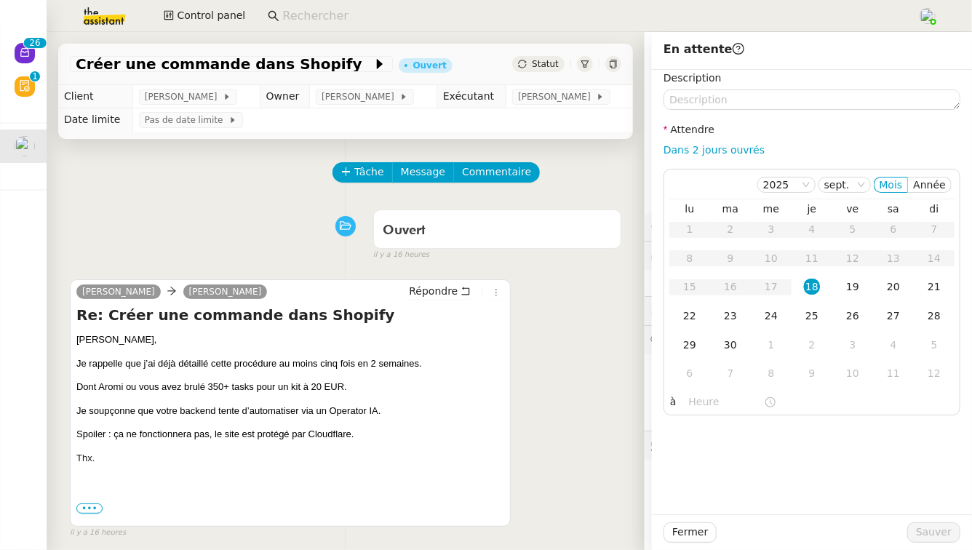
click at [553, 322] on div "Pierre Mergui camille Répondre Re: Créer une commande dans Shopify Camille, Je …" at bounding box center [346, 402] width 552 height 273
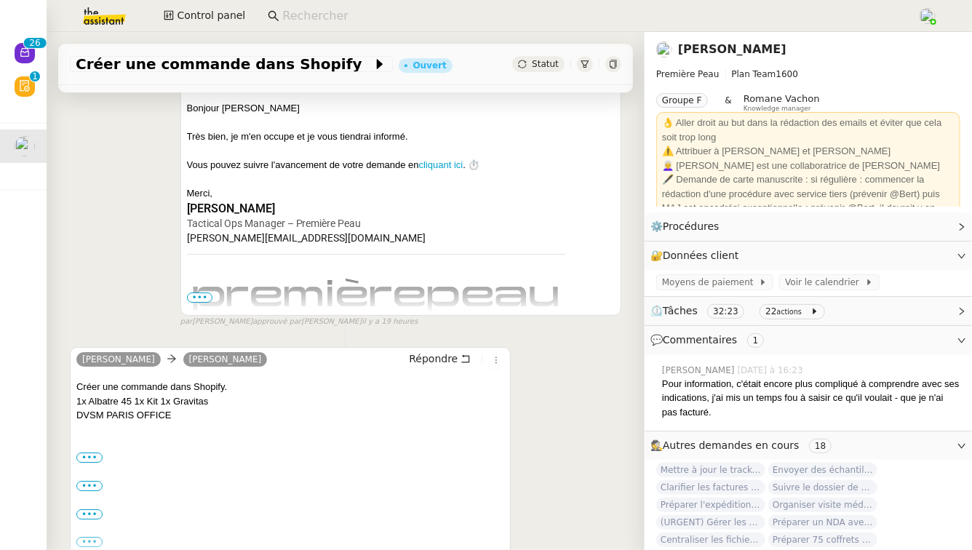
scroll to position [2361, 0]
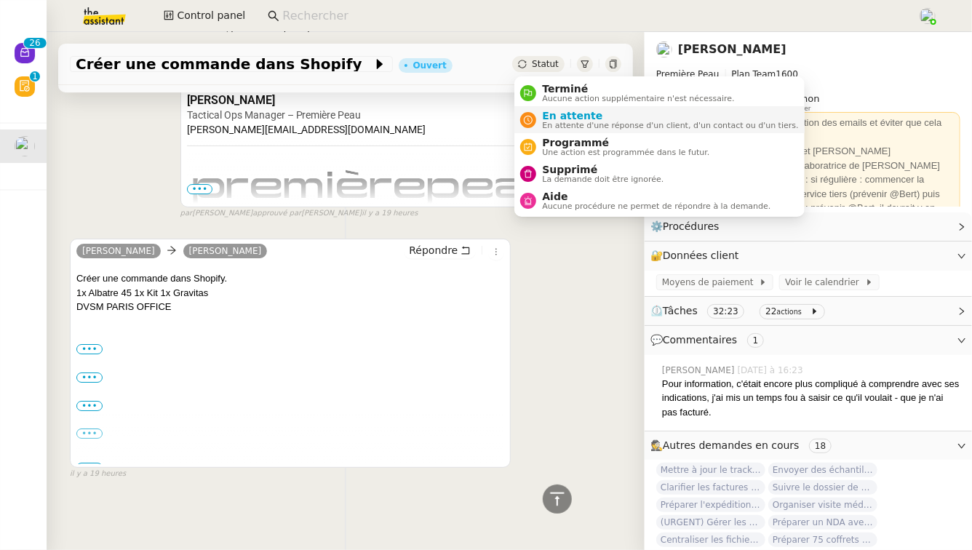
click at [547, 116] on span "En attente" at bounding box center [670, 116] width 256 height 12
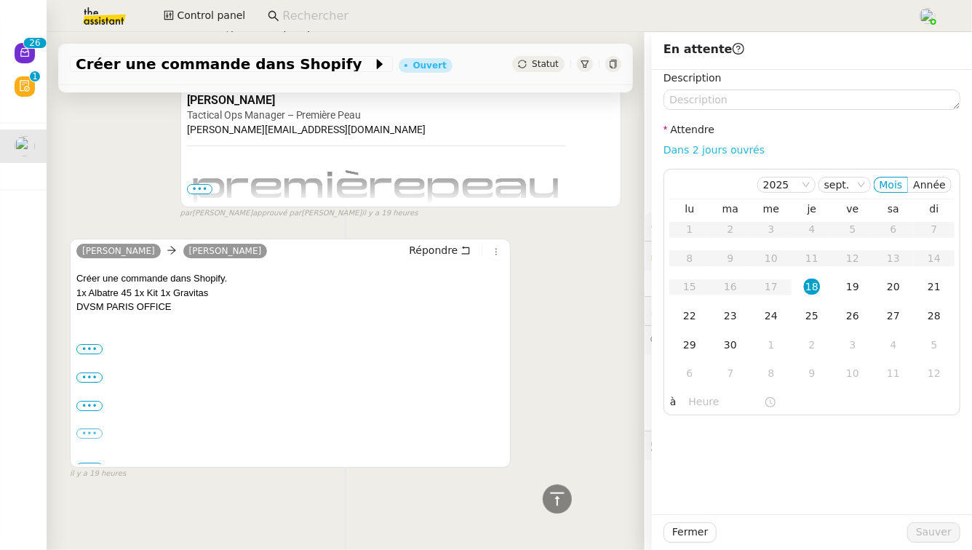
click at [734, 148] on link "Dans 2 jours ouvrés" at bounding box center [714, 150] width 101 height 12
type input "07:00"
click at [573, 276] on div "Pierre Mergui camille Répondre Créer une commande dans Shopify. 1x Albatre 45 1…" at bounding box center [346, 353] width 552 height 255
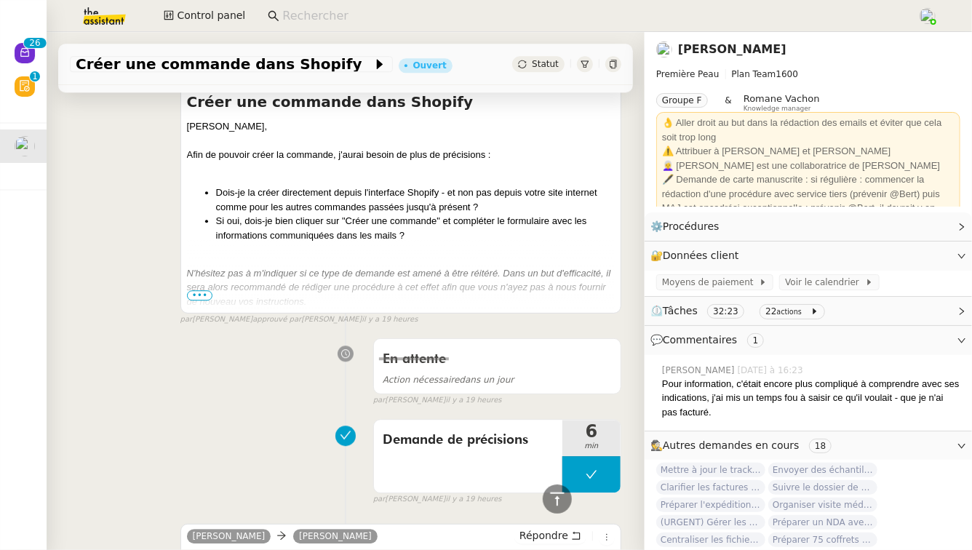
scroll to position [1796, 0]
click at [151, 359] on div "En attente Action nécessaire dans un jour false par Anna F. il y a 19 heures" at bounding box center [346, 370] width 552 height 75
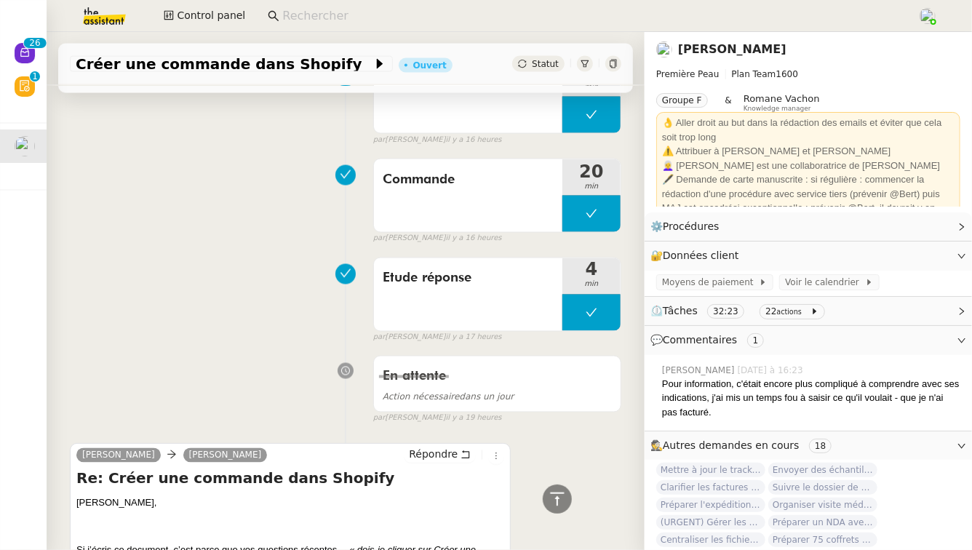
scroll to position [1456, 0]
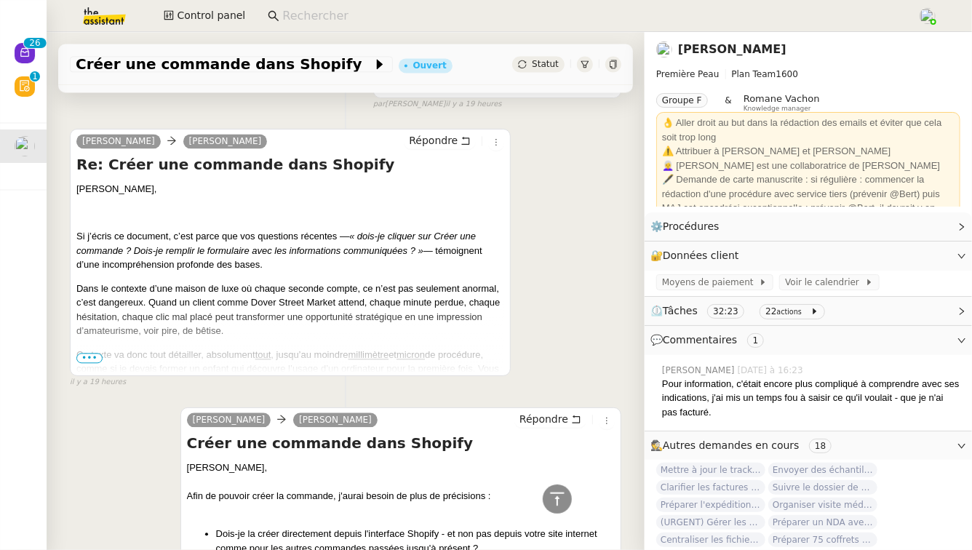
click at [87, 356] on span "•••" at bounding box center [89, 358] width 26 height 10
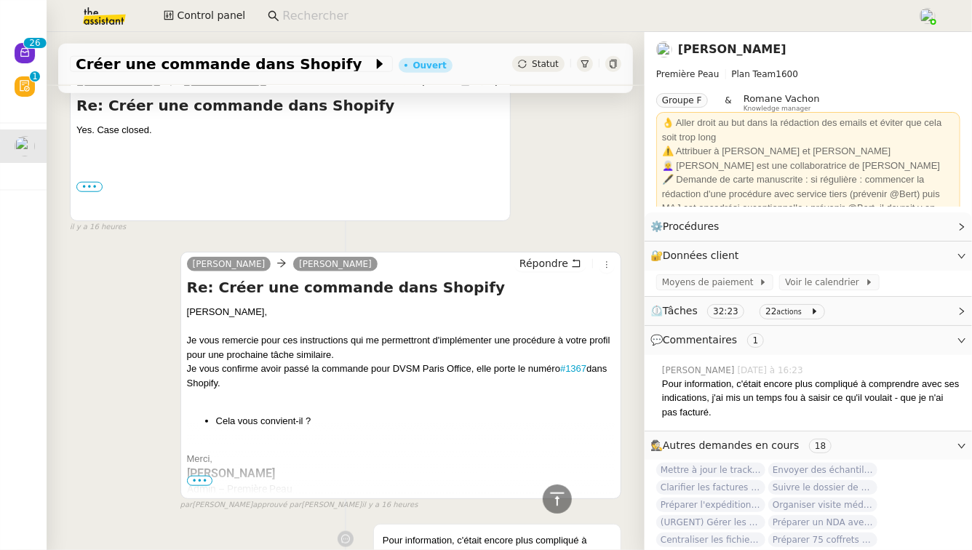
scroll to position [0, 0]
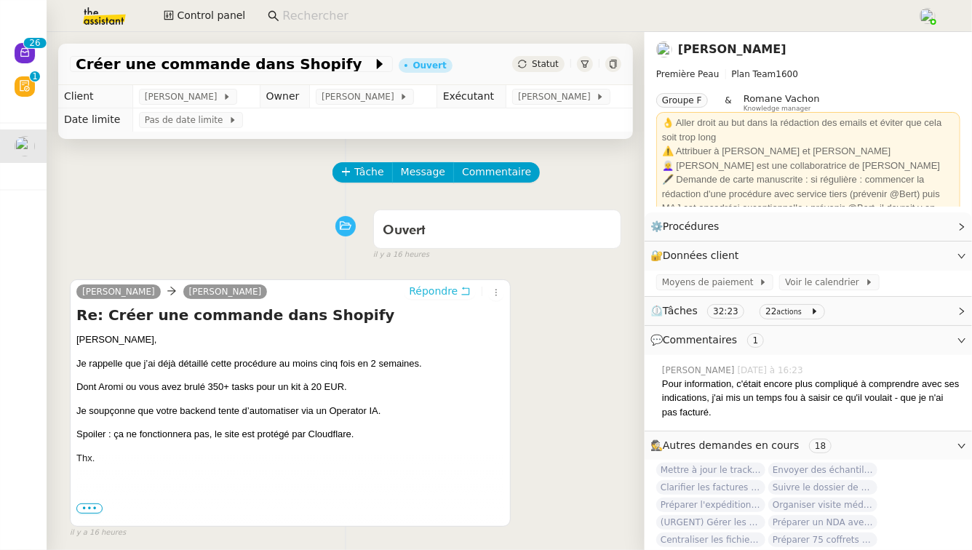
click at [467, 290] on icon at bounding box center [466, 291] width 10 height 10
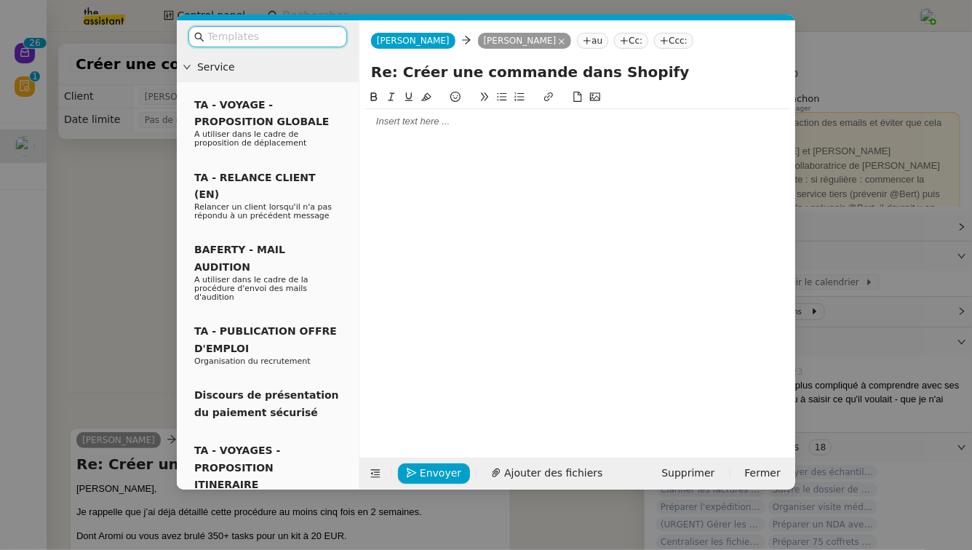
click at [453, 138] on div at bounding box center [577, 262] width 424 height 346
click at [442, 124] on div at bounding box center [577, 121] width 424 height 13
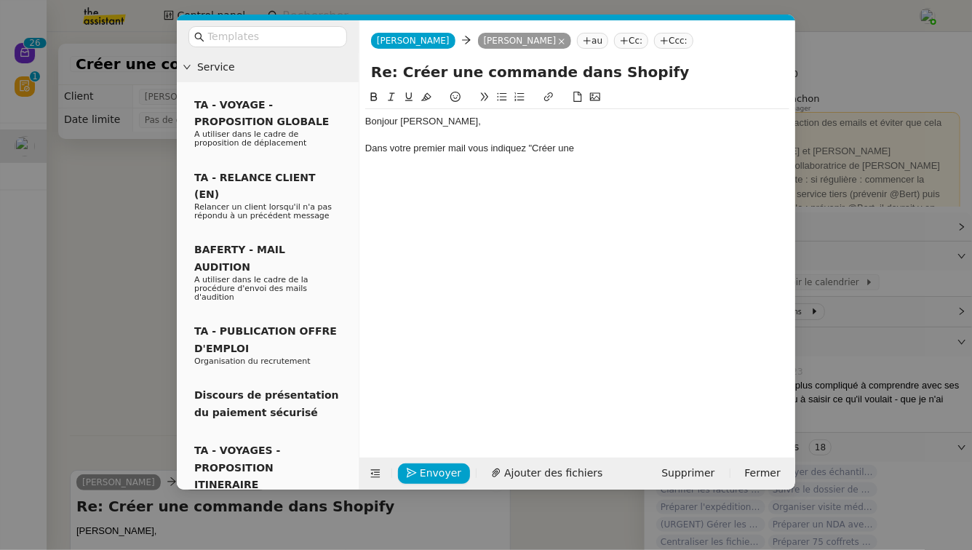
click at [113, 223] on nz-modal-container "Service TA - VOYAGE - PROPOSITION GLOBALE A utiliser dans le cadre de propositi…" at bounding box center [486, 275] width 972 height 550
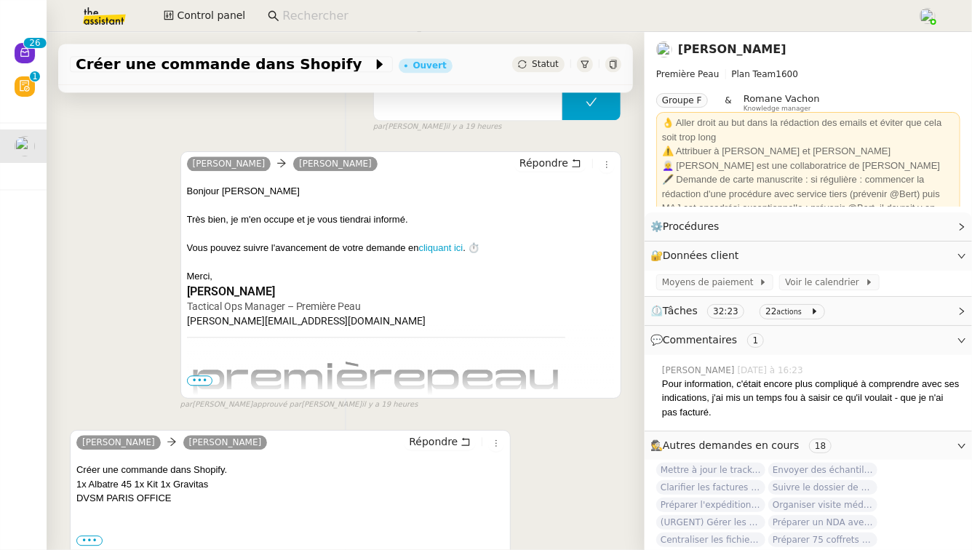
scroll to position [7161, 0]
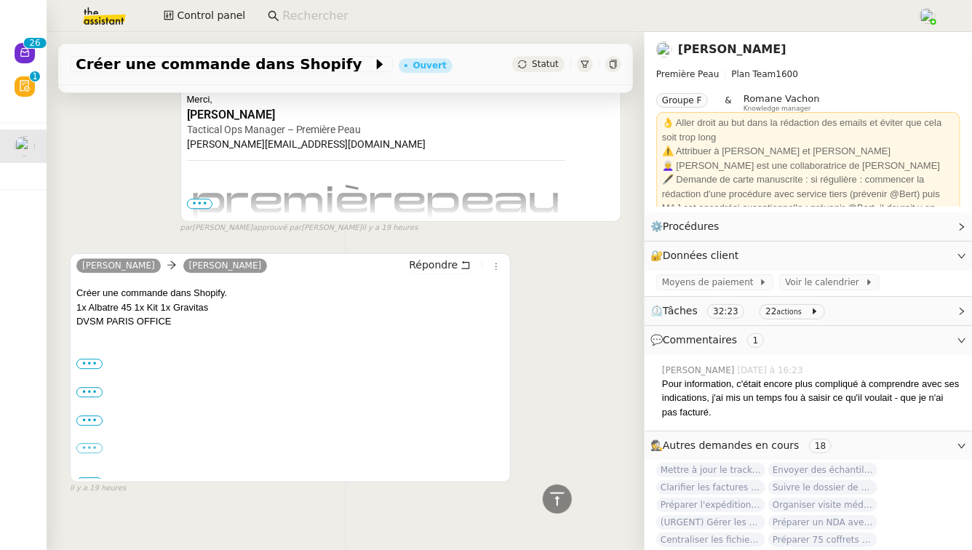
drag, startPoint x: 78, startPoint y: 281, endPoint x: 207, endPoint y: 303, distance: 131.4
click at [207, 303] on div "Créer une commande dans Shopify. 1x Albatre 45 1x Kit 1x Gravitas DVSM PARIS OF…" at bounding box center [290, 382] width 428 height 193
copy div "Créer une commande dans Shopify. 1x Albatre 45 1x Kit 1x Gravitas DVSM PARIS OF…"
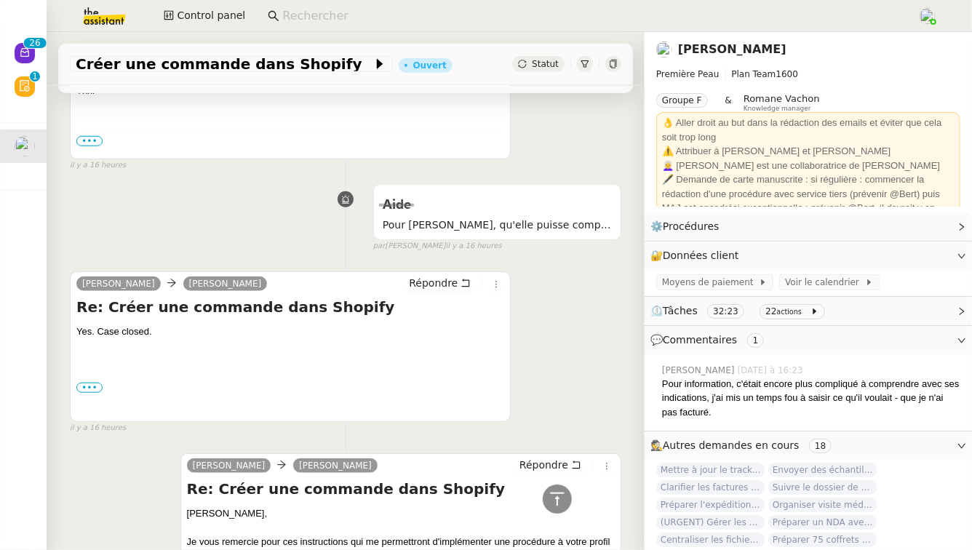
scroll to position [0, 0]
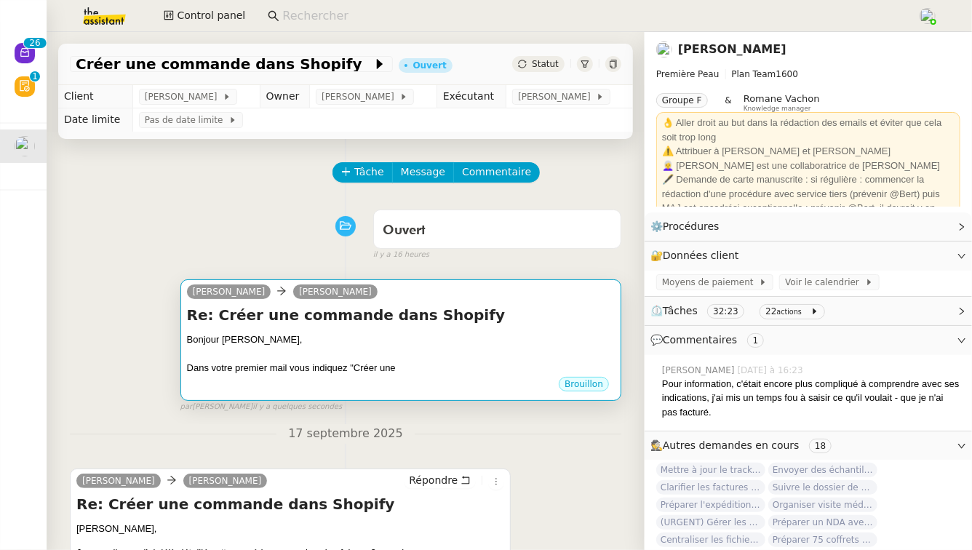
click at [448, 320] on h4 "Re: Créer une commande dans Shopify" at bounding box center [401, 315] width 428 height 20
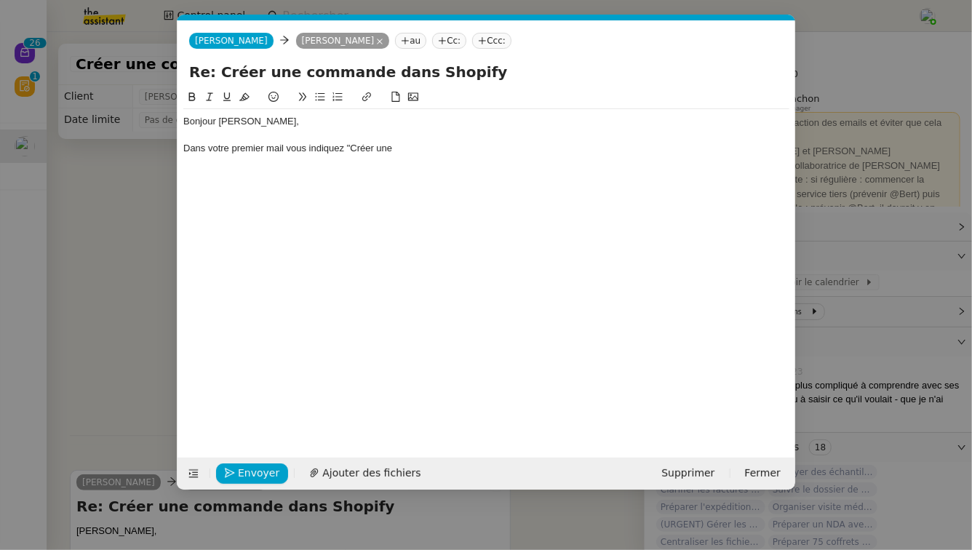
scroll to position [0, 31]
drag, startPoint x: 348, startPoint y: 146, endPoint x: 400, endPoint y: 146, distance: 52.4
click at [400, 146] on div "Dans votre premier mail vous indiquez "Créer une" at bounding box center [486, 148] width 606 height 13
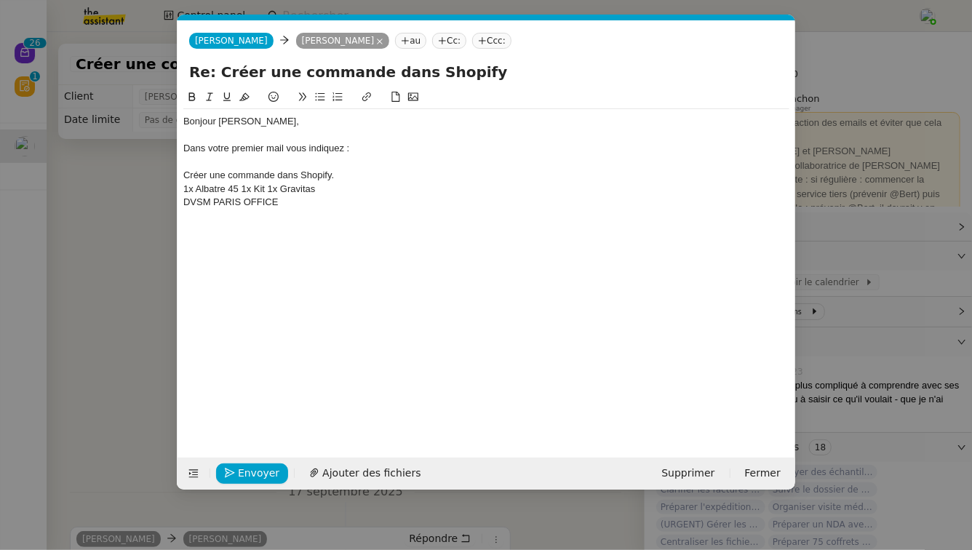
click at [184, 173] on div "Créer une commande dans Shopify." at bounding box center [486, 175] width 606 height 13
click at [292, 211] on div "Bonjour Pierre, Dans votre premier mail vous indiquez : "Créer une commande dan…" at bounding box center [486, 162] width 606 height 106
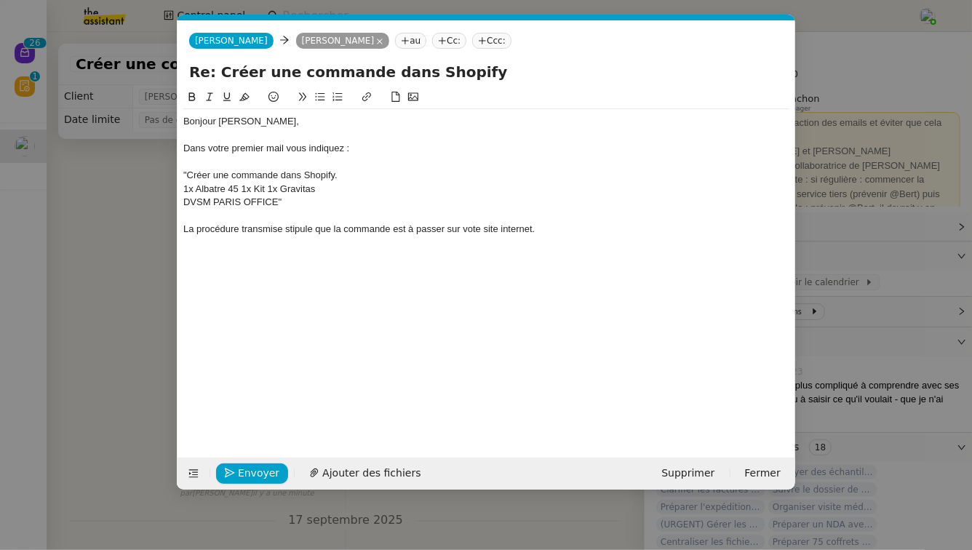
click at [281, 229] on div "La procédure transmise stipule que la commande est à passer sur vote site inter…" at bounding box center [486, 229] width 606 height 13
drag, startPoint x: 278, startPoint y: 202, endPoint x: 186, endPoint y: 170, distance: 97.4
click at [186, 170] on div "Bonjour Pierre, Dans votre premier mail vous indiquez : "Créer une commande dan…" at bounding box center [486, 175] width 606 height 132
click at [600, 230] on div "La procédure transmise ensuite stipule que la commande est à passer sur vote si…" at bounding box center [486, 229] width 606 height 13
click at [29, 344] on nz-modal-container "Service TA - VOYAGE - PROPOSITION GLOBALE A utiliser dans le cadre de propositi…" at bounding box center [486, 275] width 972 height 550
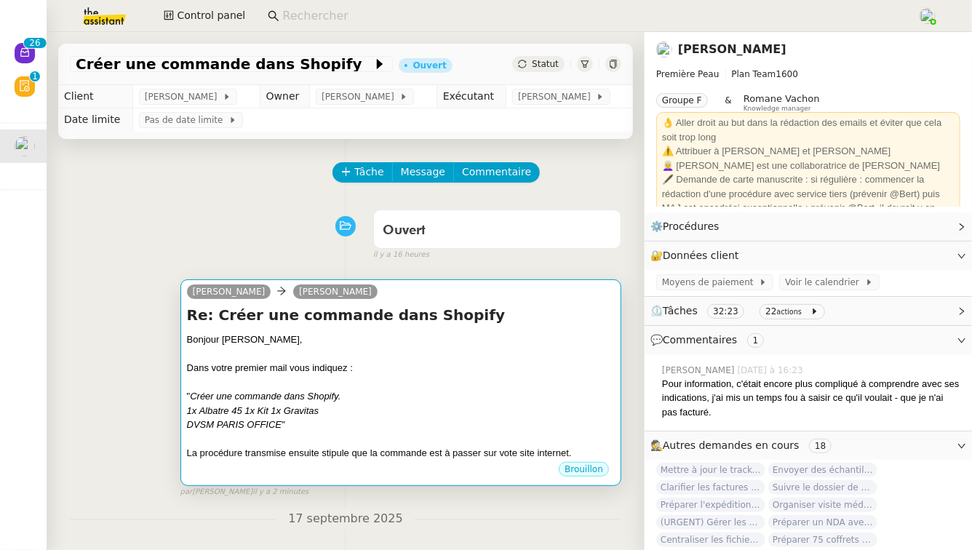
click at [357, 427] on div "DVSM PARIS OFFICE "" at bounding box center [401, 425] width 428 height 15
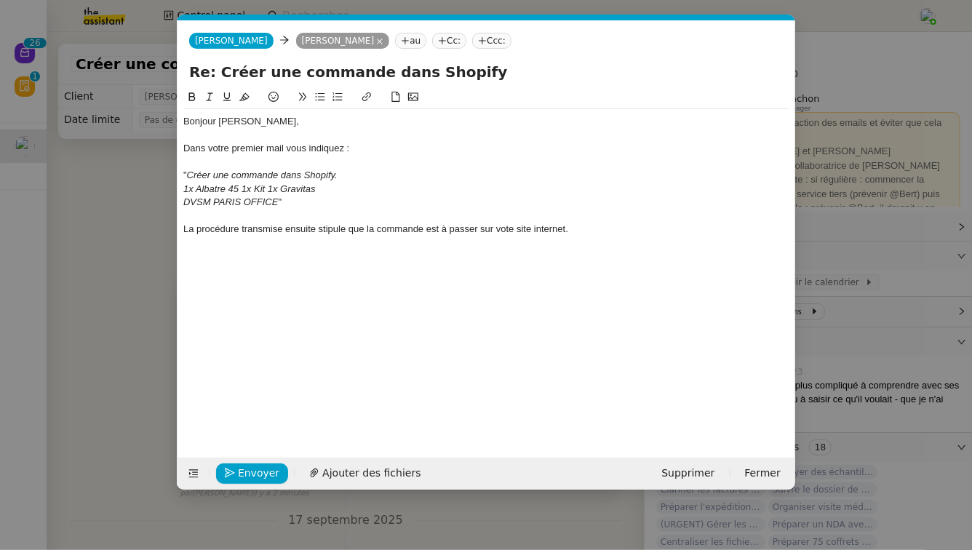
scroll to position [0, 31]
click at [580, 234] on div "La procédure transmise ensuite stipule que la commande est à passer sur vote si…" at bounding box center [486, 229] width 606 height 13
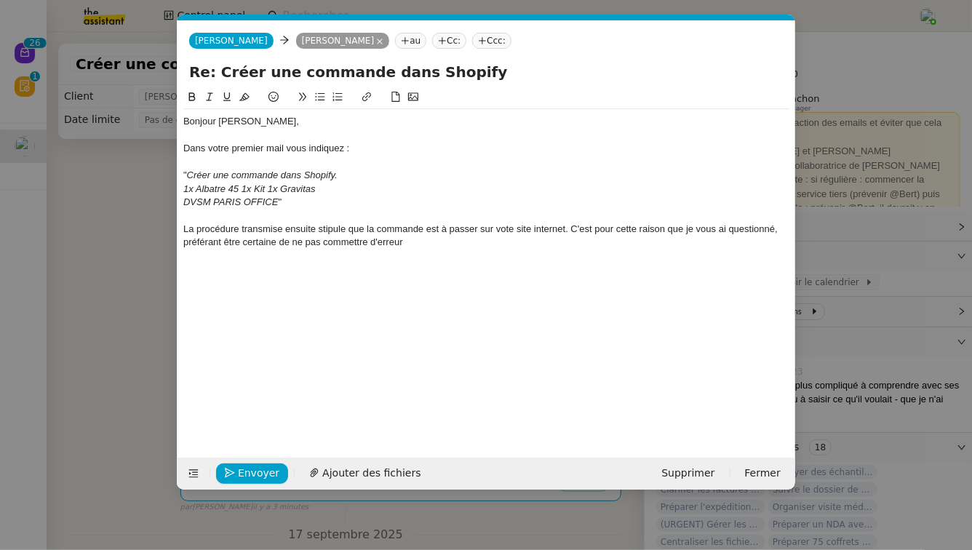
click at [775, 231] on div "La procédure transmise ensuite stipule que la commande est à passer sur vote si…" at bounding box center [486, 236] width 606 height 27
click at [0, 0] on lt-span "Ignorer" at bounding box center [0, 0] width 0 height 0
click at [925, 368] on nz-modal-container "Service TA - VOYAGE - PROPOSITION GLOBALE A utiliser dans le cadre de propositi…" at bounding box center [486, 275] width 972 height 550
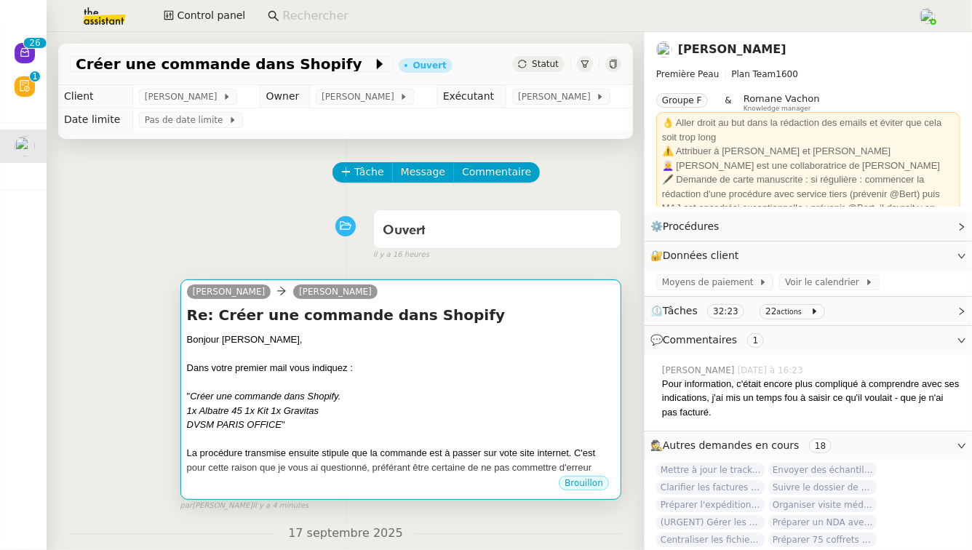
click at [459, 384] on div at bounding box center [401, 383] width 428 height 15
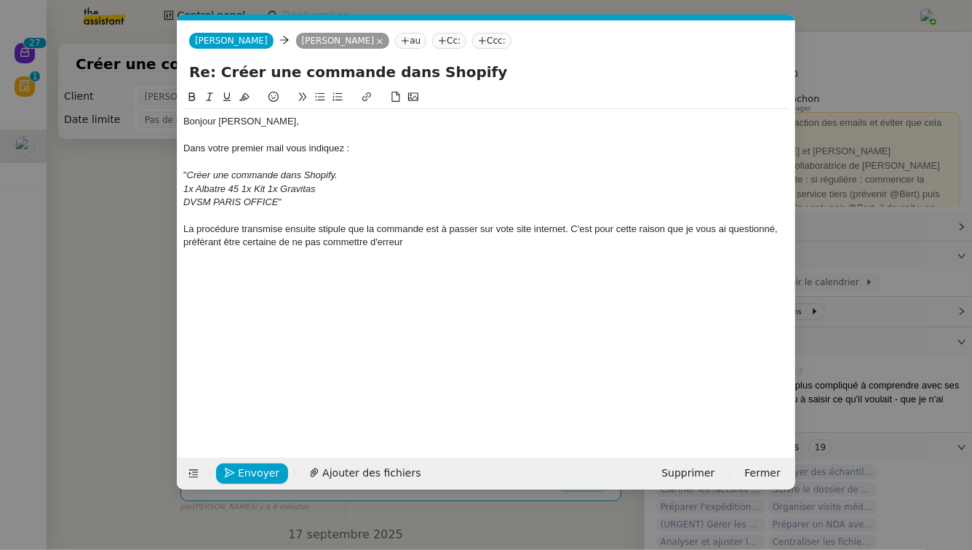
click at [428, 237] on div "La procédure transmise ensuite stipule que la commande est à passer sur vote si…" at bounding box center [486, 236] width 606 height 27
drag, startPoint x: 336, startPoint y: 175, endPoint x: 183, endPoint y: 174, distance: 152.1
click at [183, 174] on div "" Créer une commande dans Shopify." at bounding box center [486, 175] width 606 height 13
click at [189, 172] on em "Créer une commande dans Shopify." at bounding box center [262, 175] width 151 height 11
drag, startPoint x: 282, startPoint y: 175, endPoint x: 336, endPoint y: 179, distance: 54.8
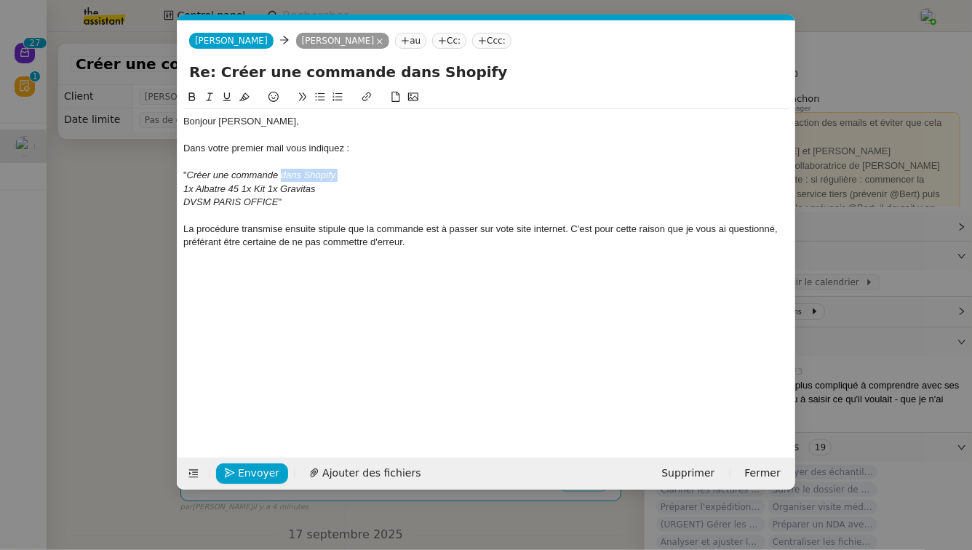
click at [336, 179] on em "Créer une commande dans Shopify." at bounding box center [262, 175] width 151 height 11
drag, startPoint x: 482, startPoint y: 230, endPoint x: 566, endPoint y: 229, distance: 84.4
click at [566, 229] on div "La procédure transmise ensuite stipule que la commande est à passer sur vote si…" at bounding box center [486, 236] width 606 height 27
click at [510, 242] on div "La procédure transmise ensuite stipule que la commande est à passer sur vote si…" at bounding box center [486, 236] width 606 height 27
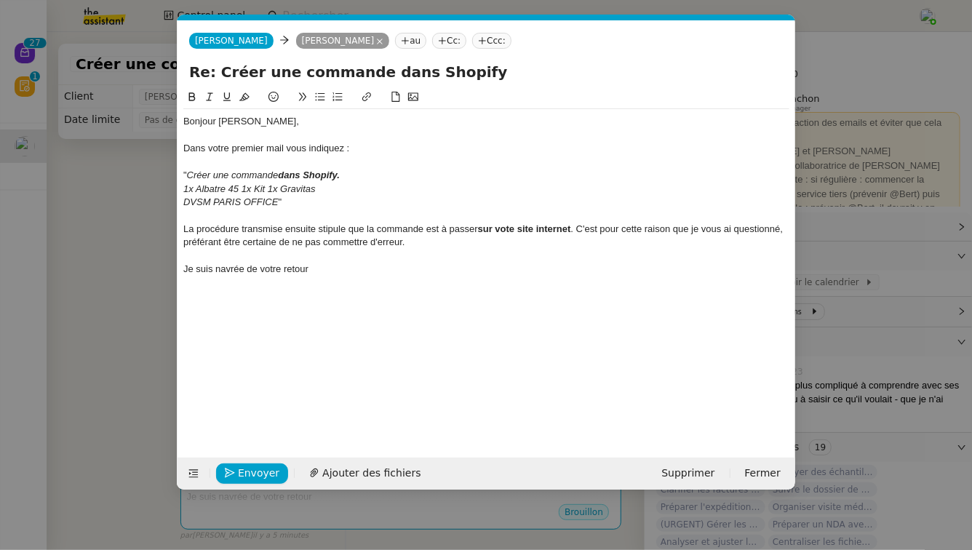
click at [106, 323] on nz-modal-container "Service TA - VOYAGE - PROPOSITION GLOBALE A utiliser dans le cadre de propositi…" at bounding box center [486, 275] width 972 height 550
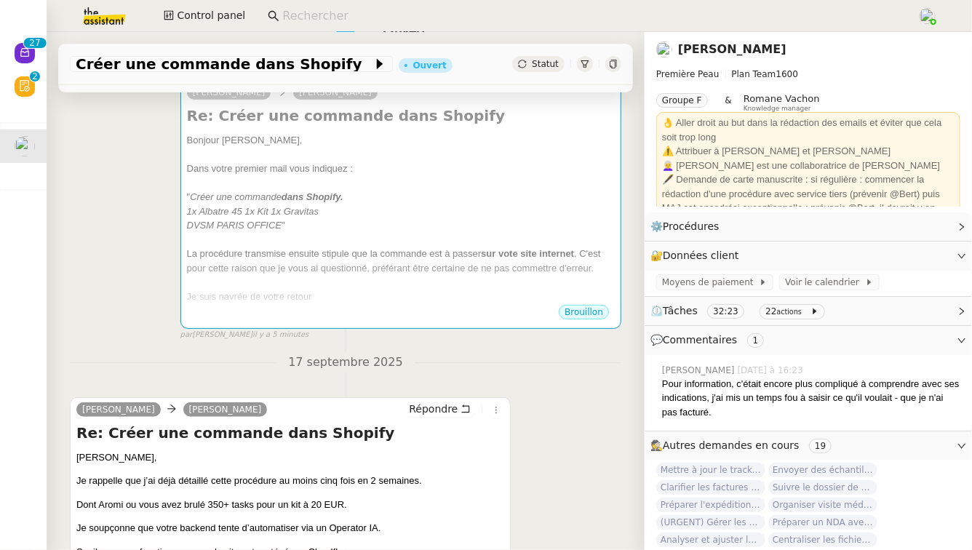
scroll to position [191, 0]
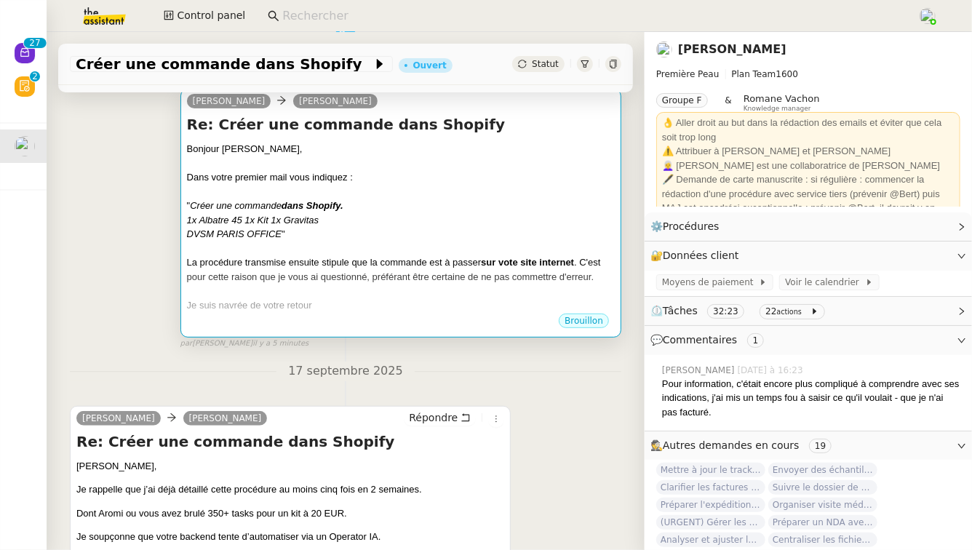
click at [238, 254] on div at bounding box center [401, 249] width 428 height 15
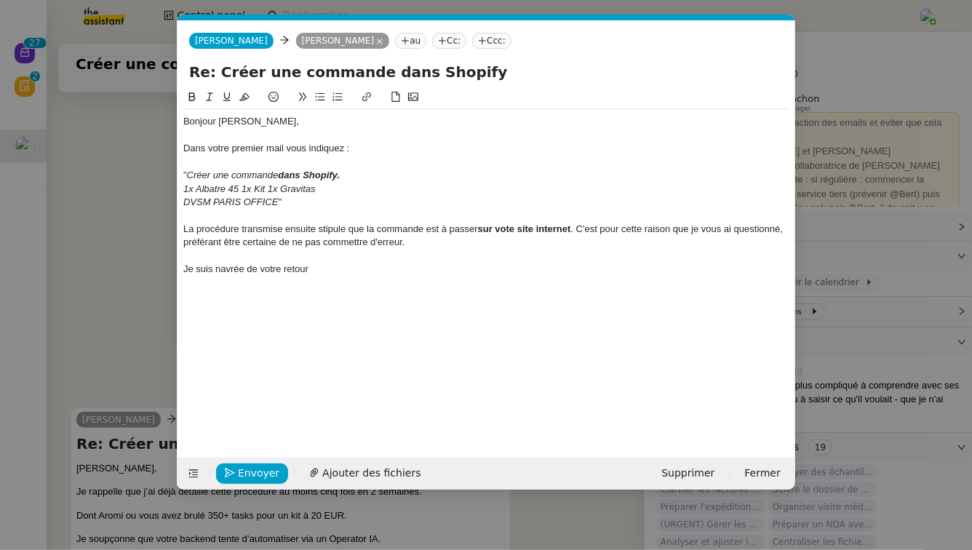
scroll to position [0, 31]
click at [320, 266] on div "Je suis navrée de votre retour" at bounding box center [486, 269] width 606 height 13
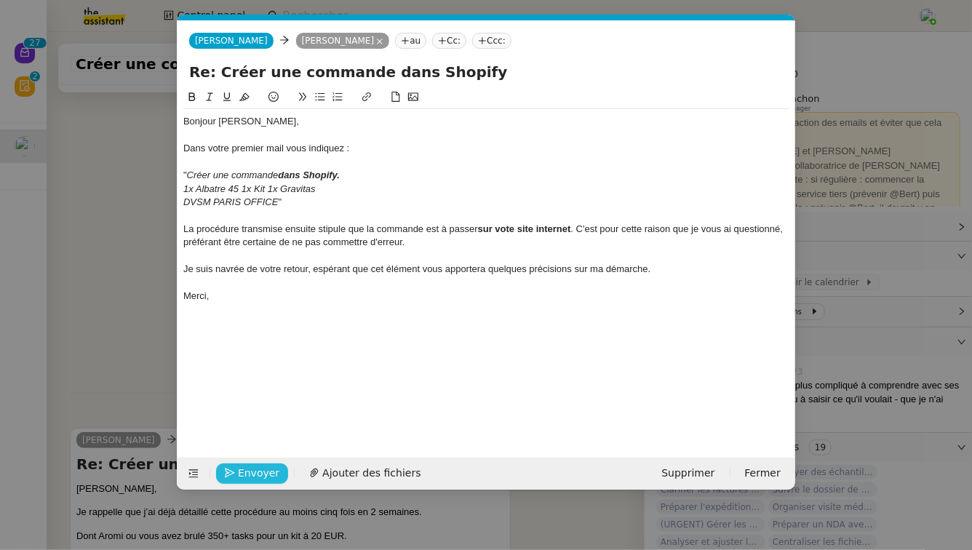
click at [261, 472] on span "Envoyer" at bounding box center [258, 473] width 41 height 17
click at [261, 472] on span "Confirmer l'envoi" at bounding box center [281, 473] width 87 height 17
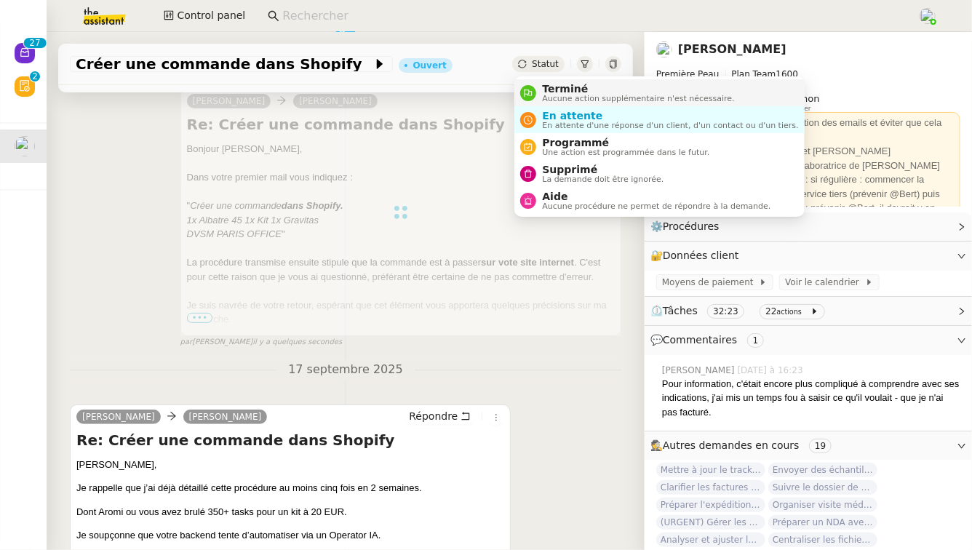
click at [553, 90] on span "Terminé" at bounding box center [638, 89] width 192 height 12
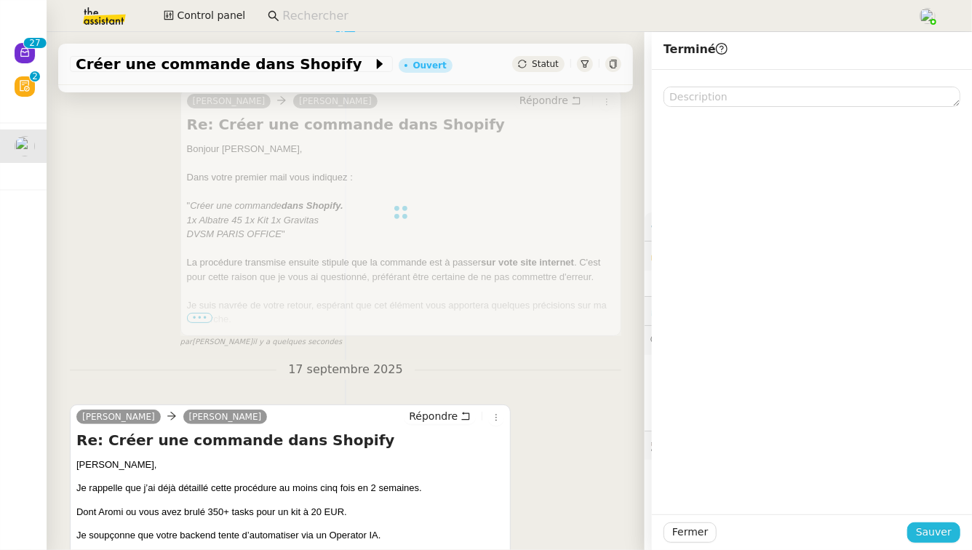
click at [937, 533] on span "Sauver" at bounding box center [934, 532] width 36 height 17
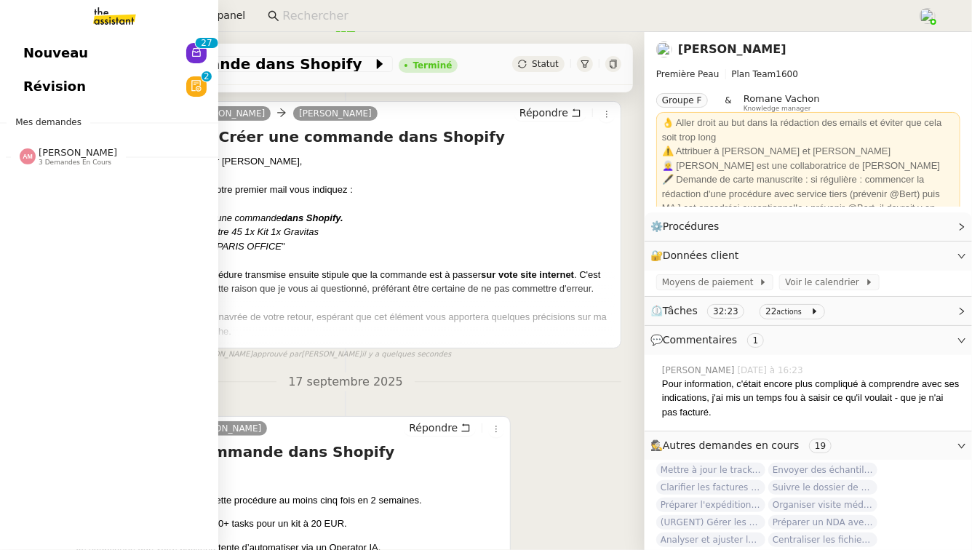
click at [57, 156] on span "Amyna Mehrez" at bounding box center [78, 152] width 79 height 11
click at [176, 45] on link "Nouveau 0 1 2 3 4 5 6 7 8 9 0 1 2 3 4 5 6 7 8 9" at bounding box center [109, 52] width 218 height 33
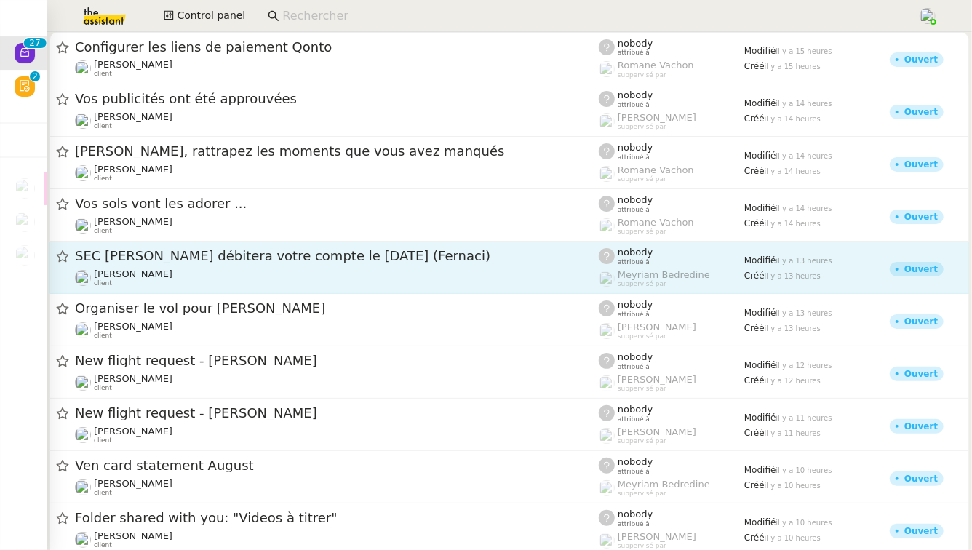
scroll to position [975, 0]
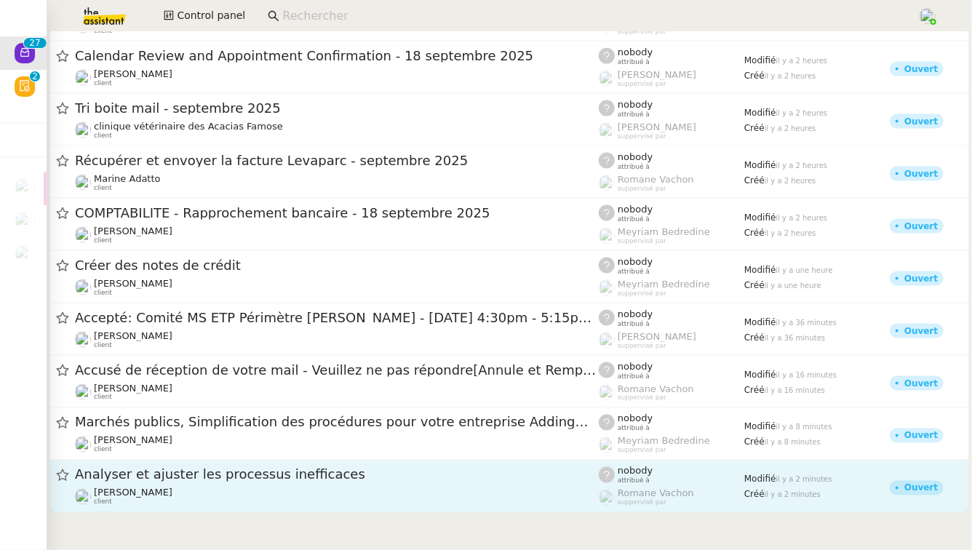
click at [218, 501] on div "Pierre Mergui client" at bounding box center [337, 497] width 524 height 19
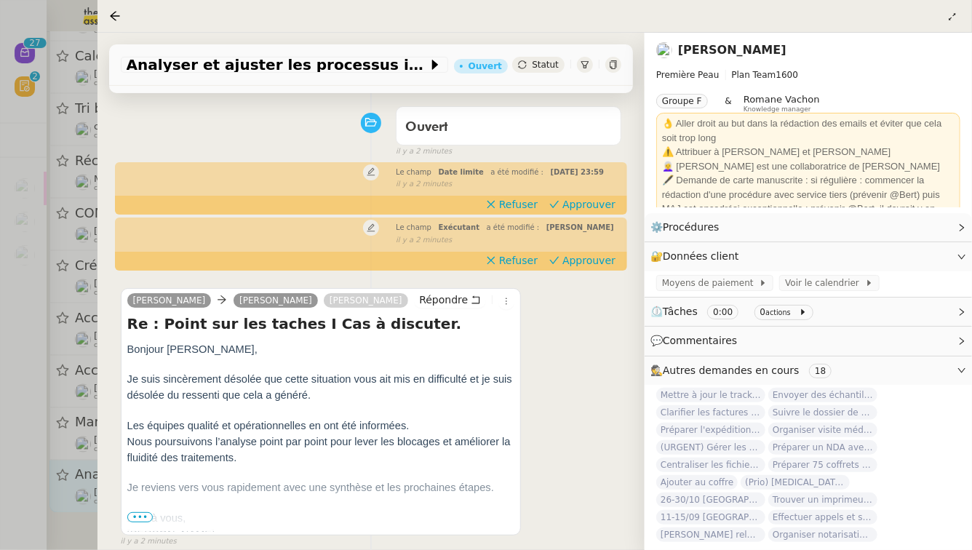
scroll to position [124, 0]
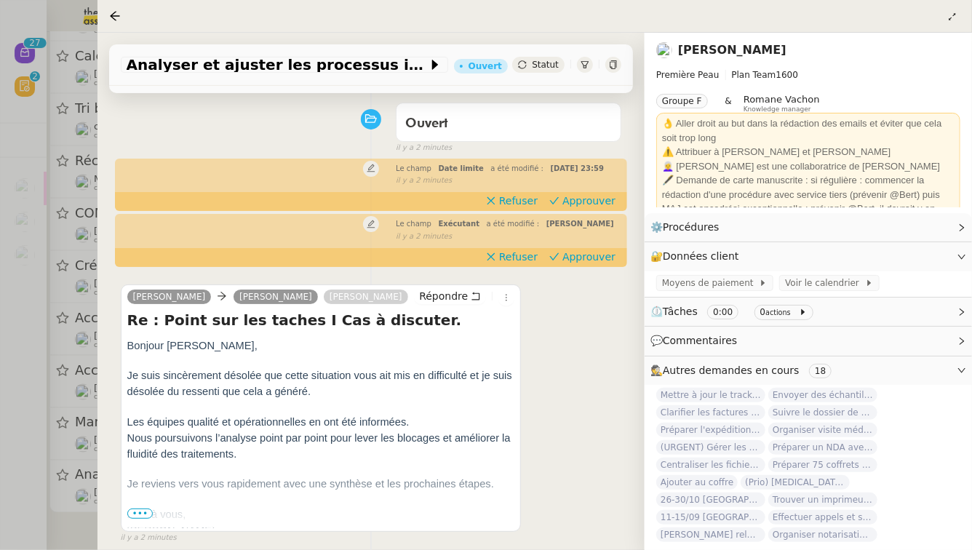
click at [132, 509] on span "•••" at bounding box center [140, 514] width 26 height 10
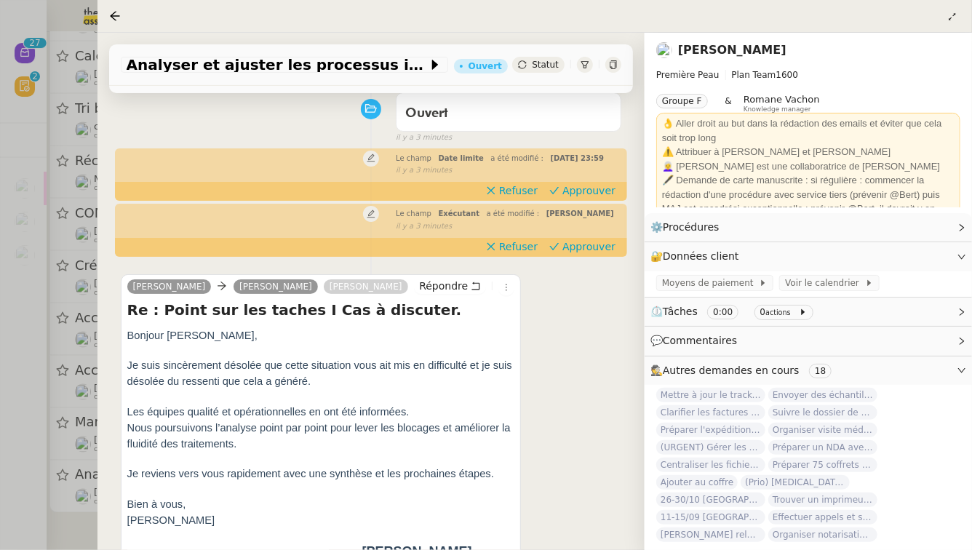
scroll to position [137, 0]
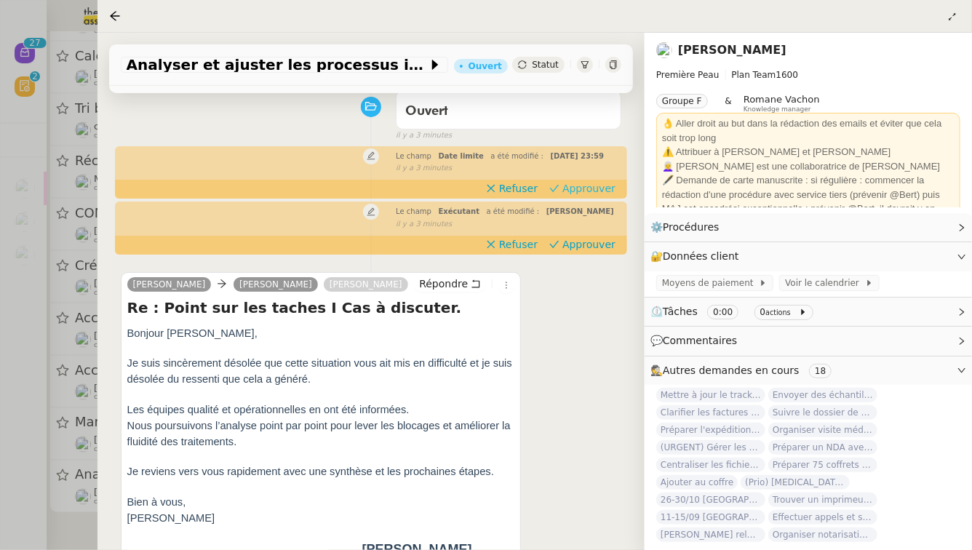
click at [568, 181] on span "Approuver" at bounding box center [589, 188] width 53 height 15
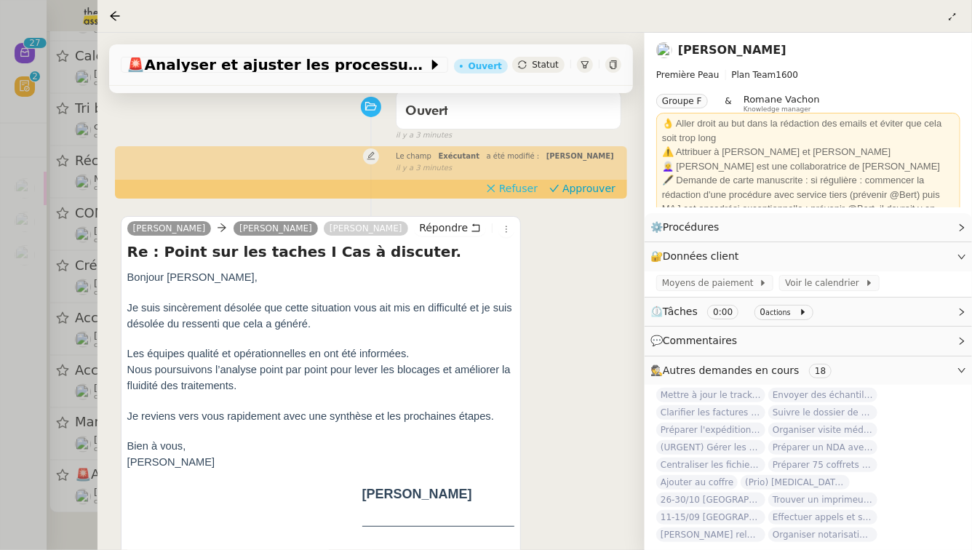
click at [512, 181] on span "Refuser" at bounding box center [518, 188] width 39 height 15
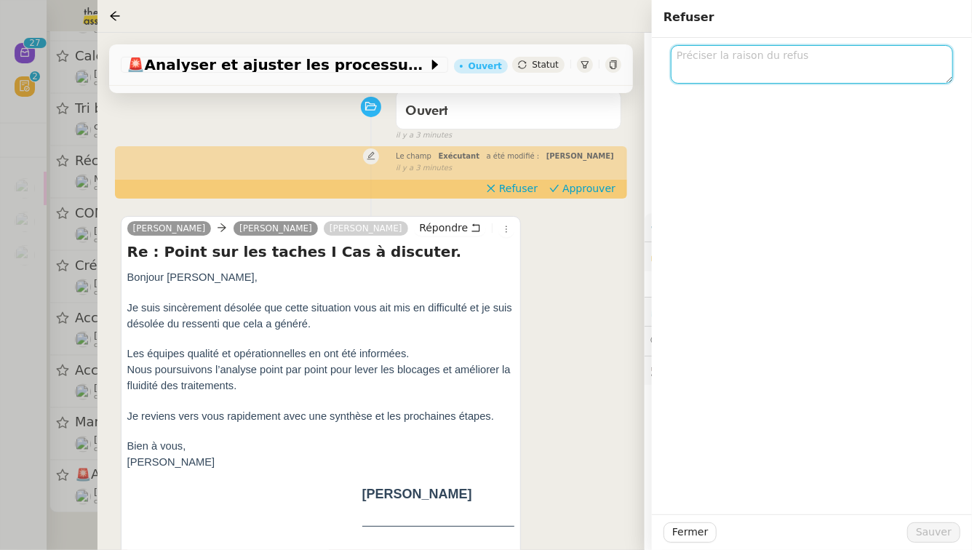
click at [773, 60] on textarea at bounding box center [812, 64] width 282 height 39
type textarea "[PERSON_NAME]"
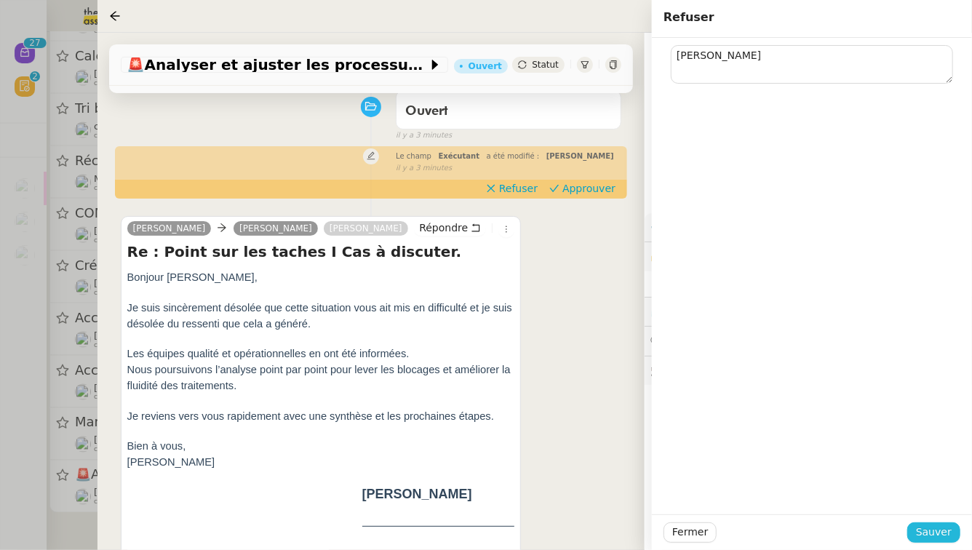
click at [946, 529] on span "Sauver" at bounding box center [934, 532] width 36 height 17
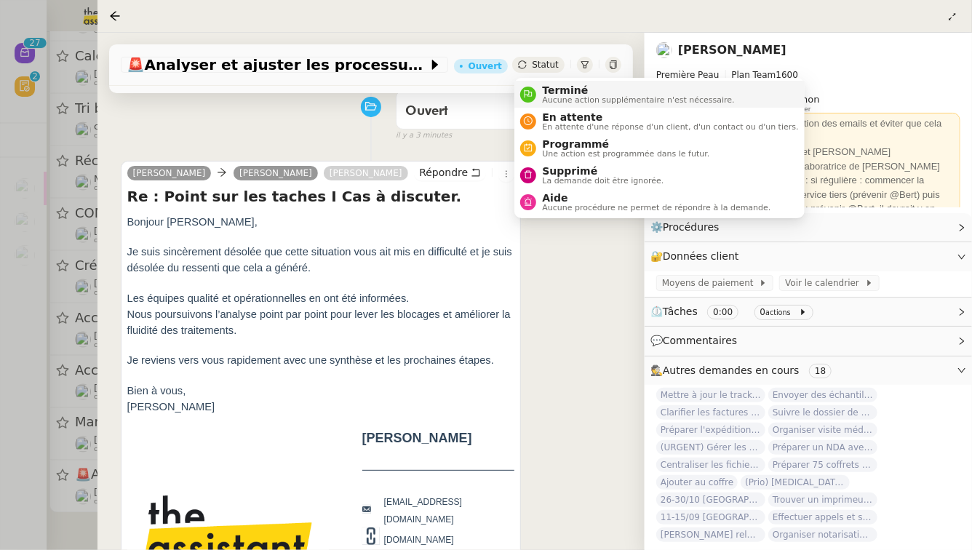
click at [555, 88] on span "Terminé" at bounding box center [638, 90] width 192 height 12
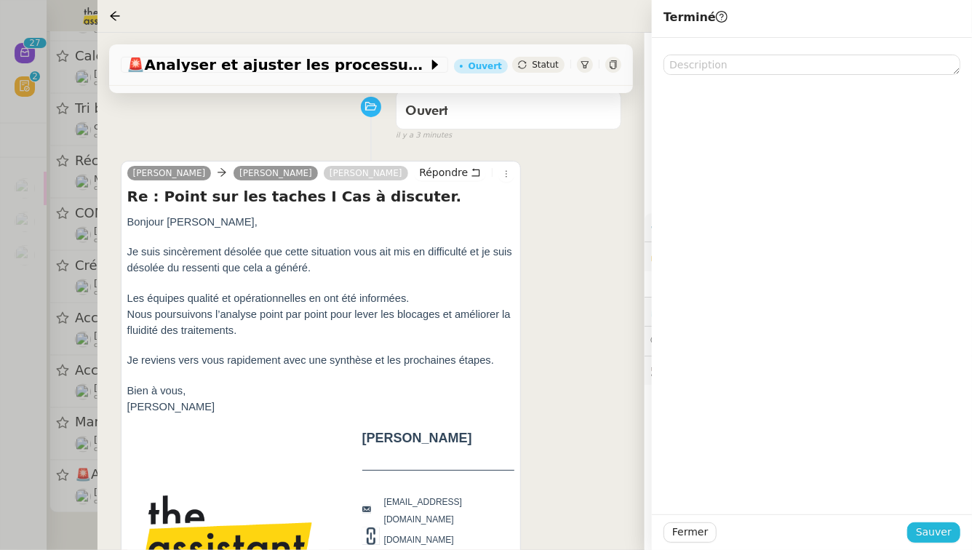
click at [938, 538] on span "Sauver" at bounding box center [934, 532] width 36 height 17
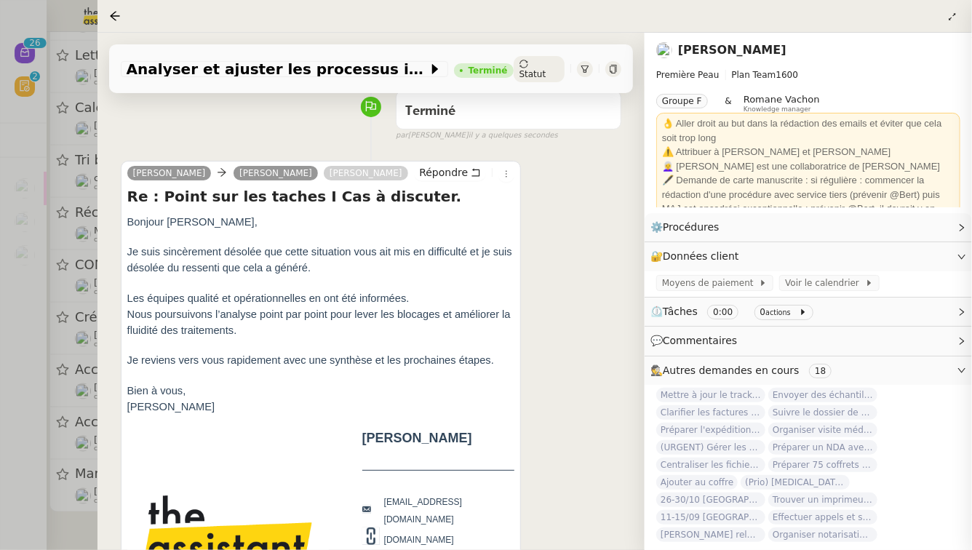
scroll to position [919, 0]
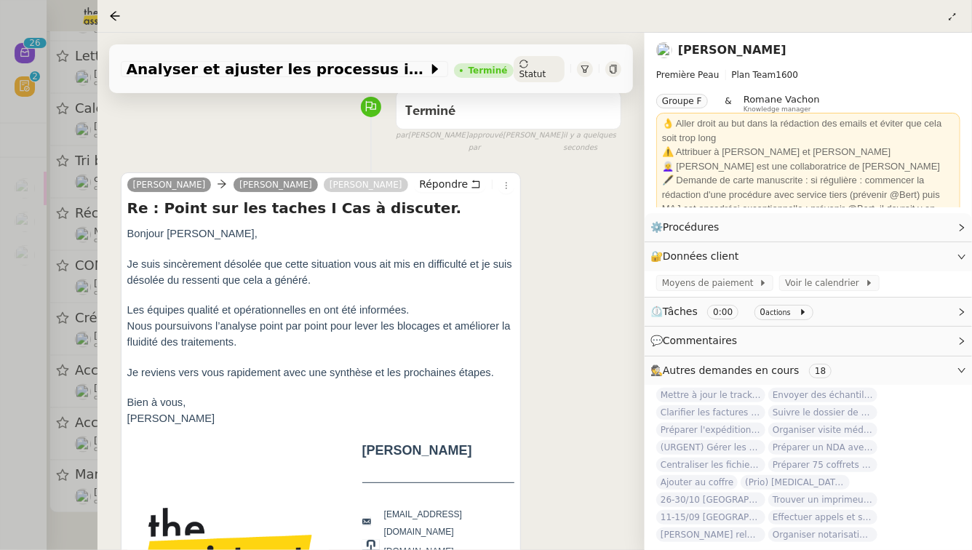
click at [4, 468] on div at bounding box center [486, 275] width 972 height 550
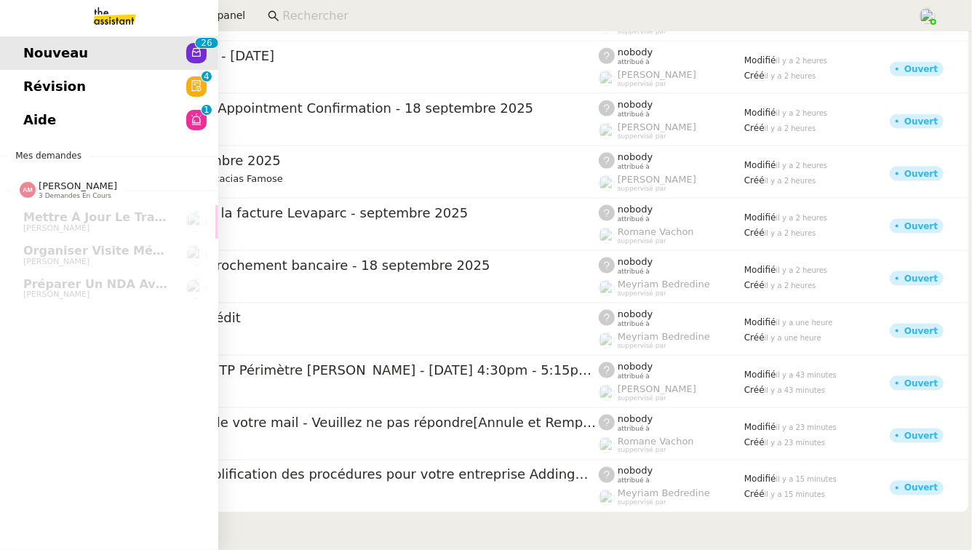
click at [139, 117] on link "Aide 0 1 2 3 4 5 6 7 8 9" at bounding box center [109, 119] width 218 height 33
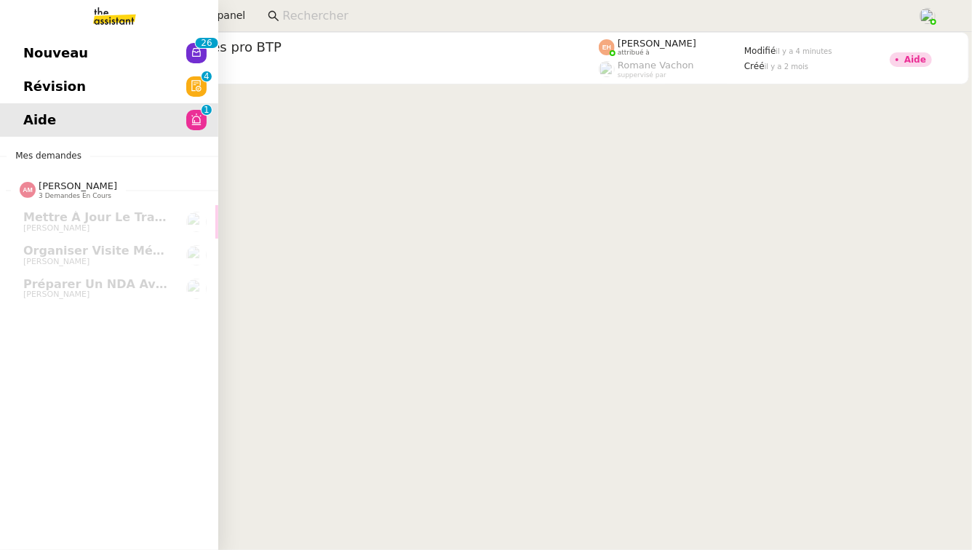
click at [90, 76] on link "Révision 0 1 2 3 4 5 6 7 8 9" at bounding box center [109, 86] width 218 height 33
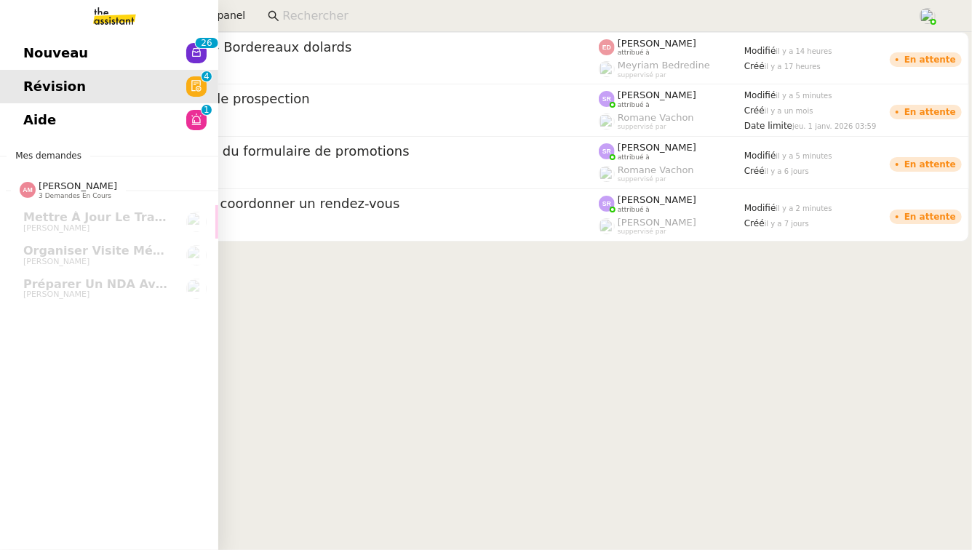
click at [27, 41] on link "Nouveau 0 1 2 3 4 5 6 7 8 9 0 1 2 3 4 5 6 7 8 9" at bounding box center [109, 52] width 218 height 33
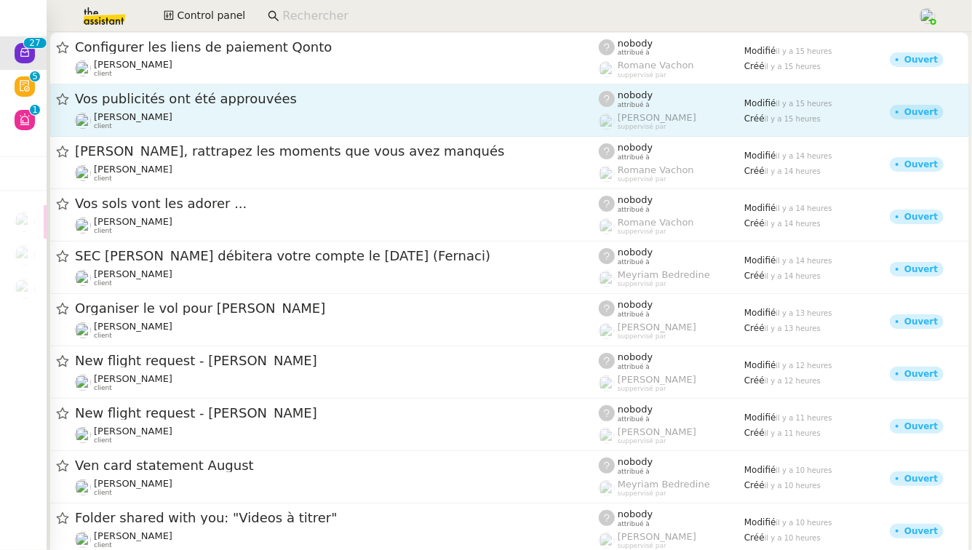
click at [339, 111] on div "Anthony Morcillo client" at bounding box center [337, 120] width 524 height 19
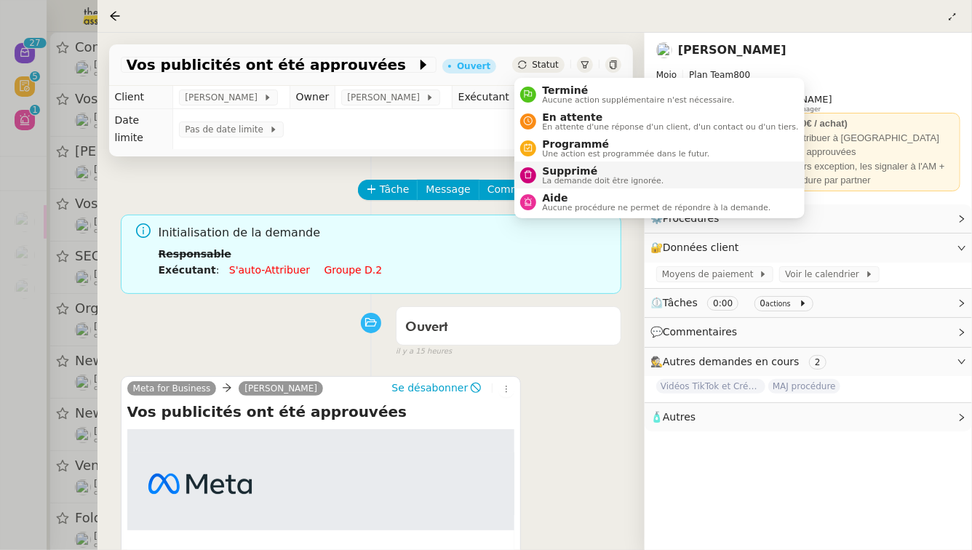
click at [558, 177] on span "La demande doit être ignorée." at bounding box center [603, 181] width 122 height 8
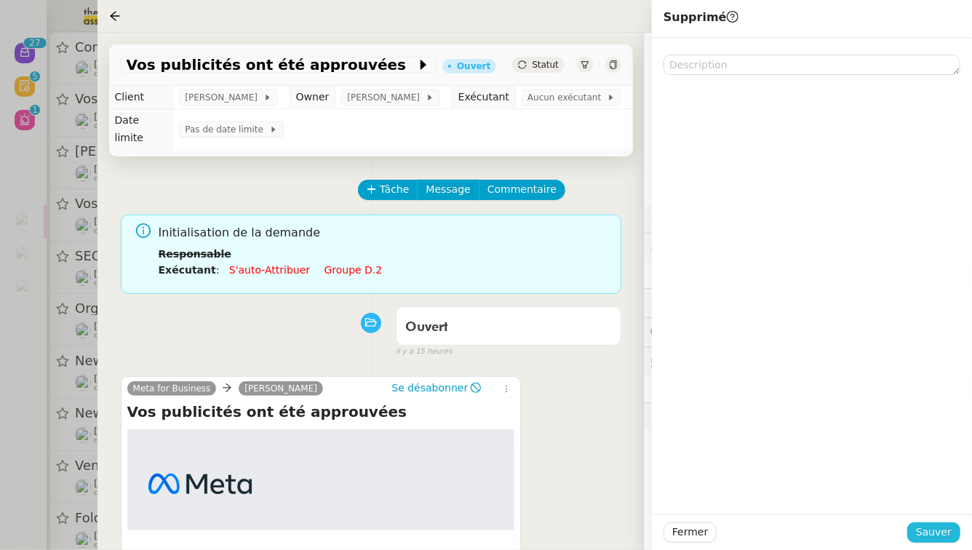
click at [919, 527] on button "Sauver" at bounding box center [934, 533] width 53 height 20
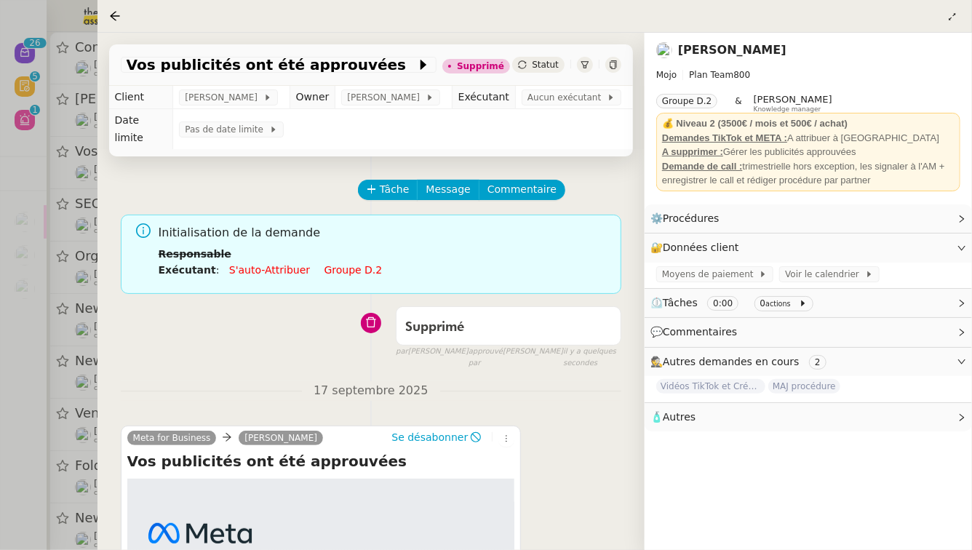
click at [33, 196] on div at bounding box center [486, 275] width 972 height 550
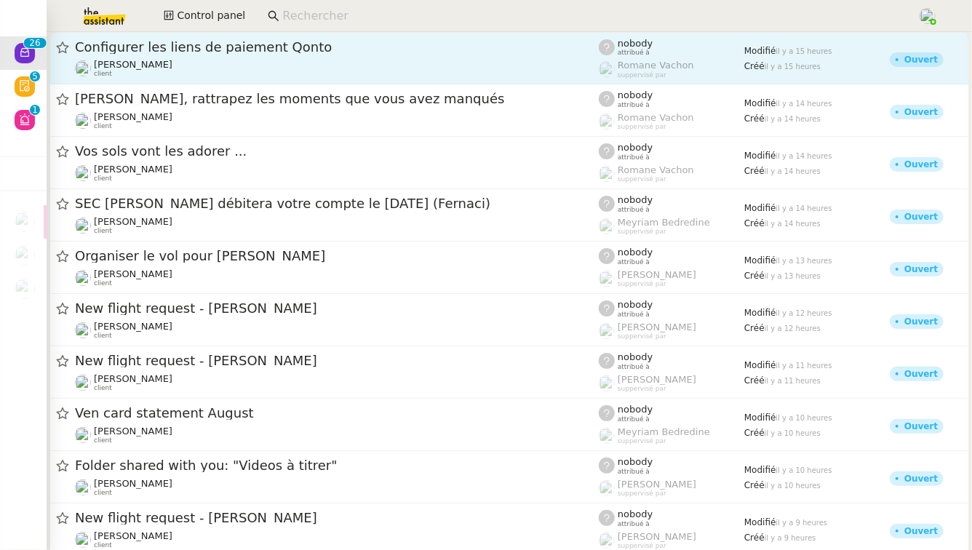
click at [235, 53] on div "Configurer les liens de paiement Qonto" at bounding box center [337, 47] width 524 height 17
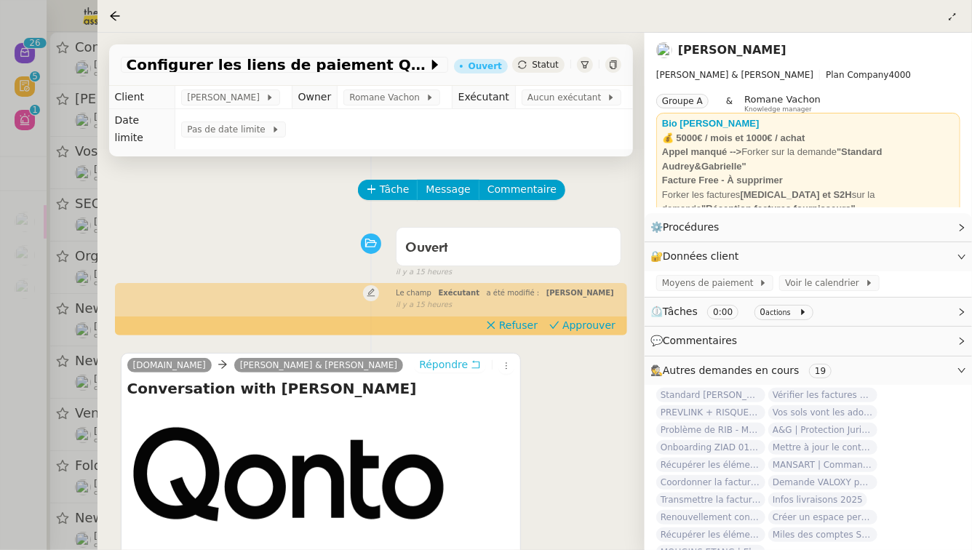
scroll to position [186, 0]
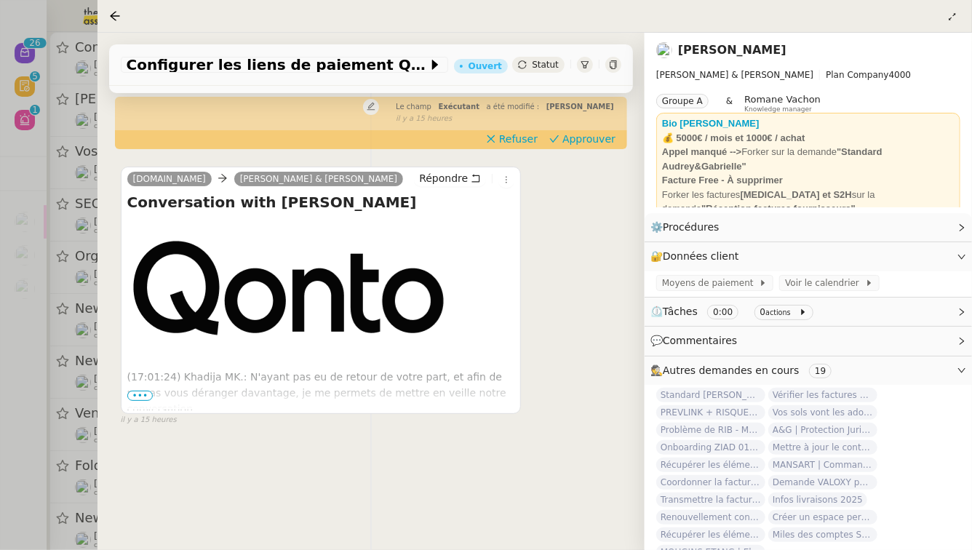
click at [137, 387] on p "(17:01:24) Khadija MK.: N'ayant pas eu de retour de votre part, et afin de ne p…" at bounding box center [321, 457] width 388 height 176
click at [140, 391] on span "•••" at bounding box center [140, 396] width 26 height 10
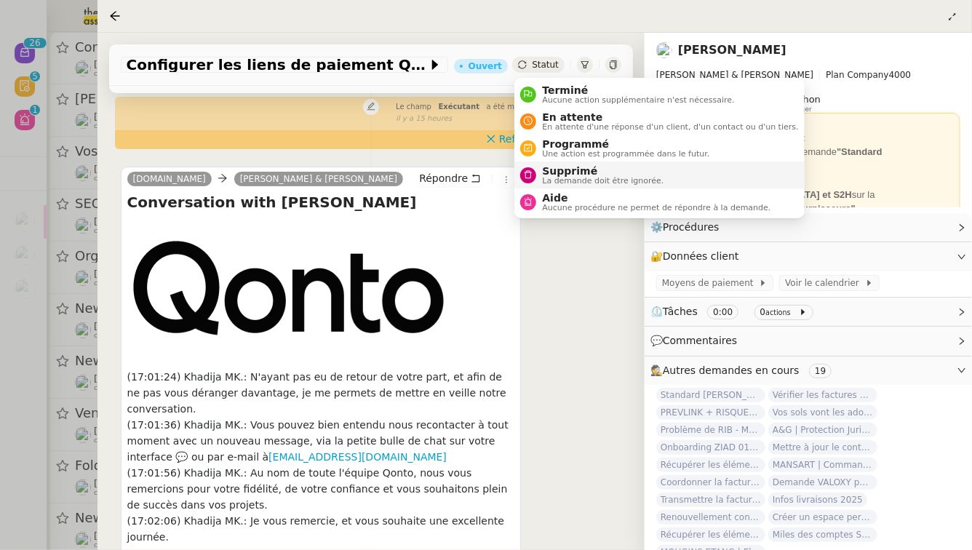
click at [576, 177] on span "La demande doit être ignorée." at bounding box center [603, 181] width 122 height 8
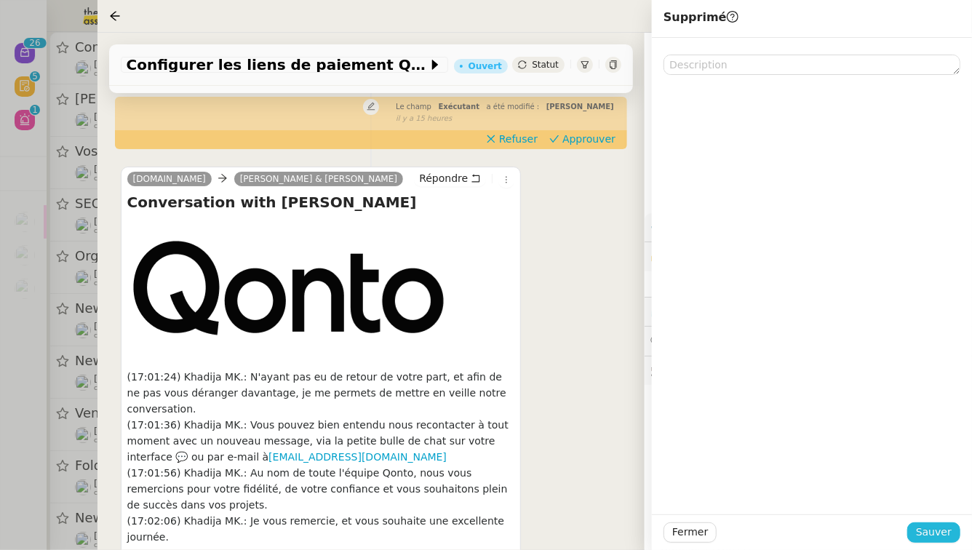
click at [953, 529] on button "Sauver" at bounding box center [934, 533] width 53 height 20
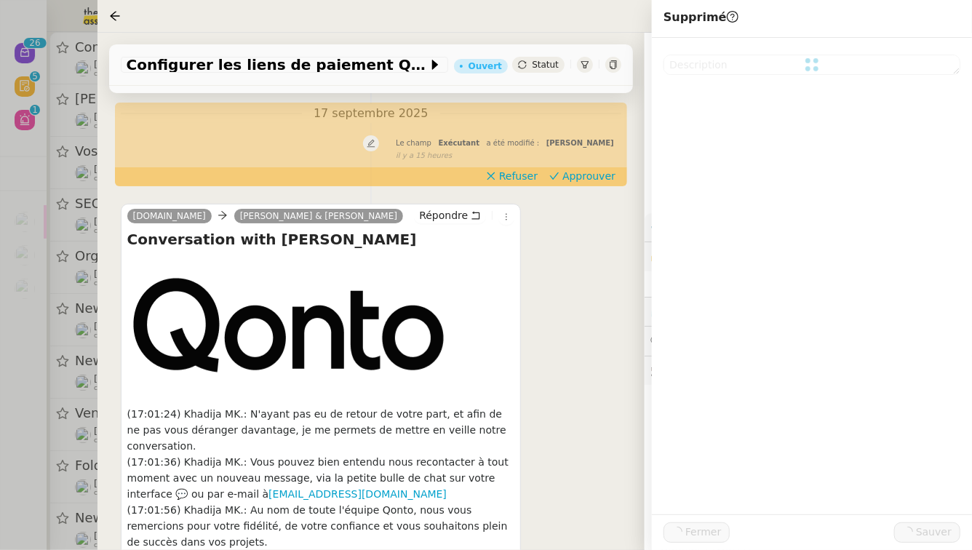
scroll to position [192, 0]
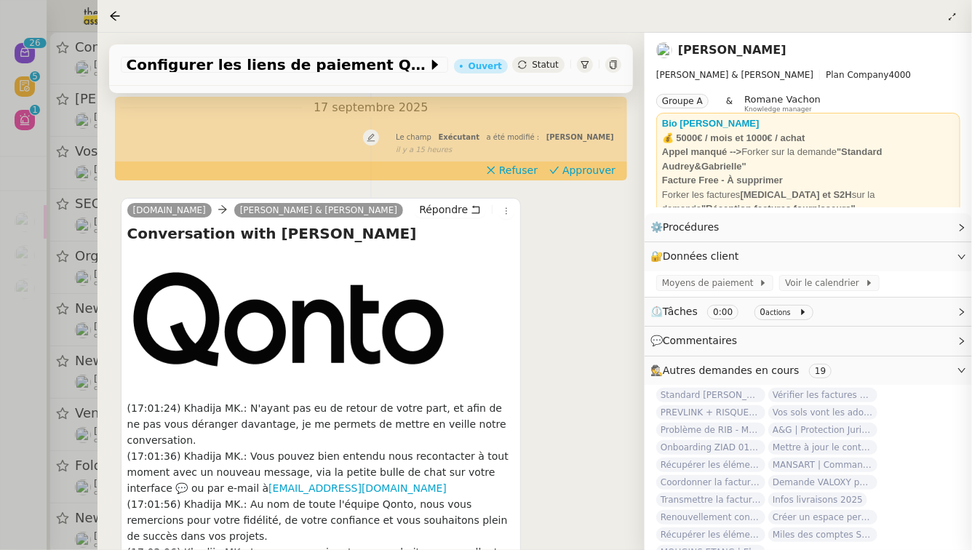
click at [0, 253] on div at bounding box center [486, 275] width 972 height 550
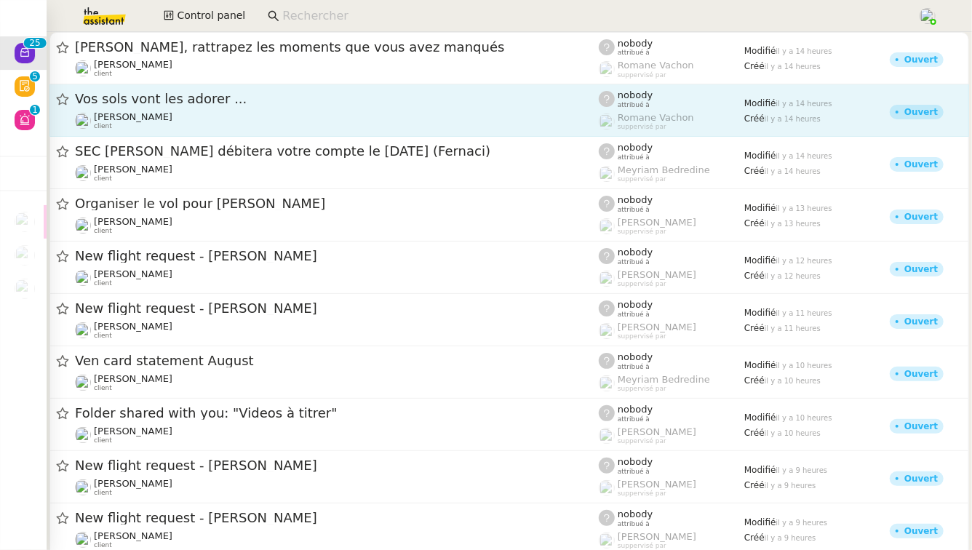
click at [315, 92] on div "Vos sols vont les adorer ..." at bounding box center [337, 99] width 524 height 18
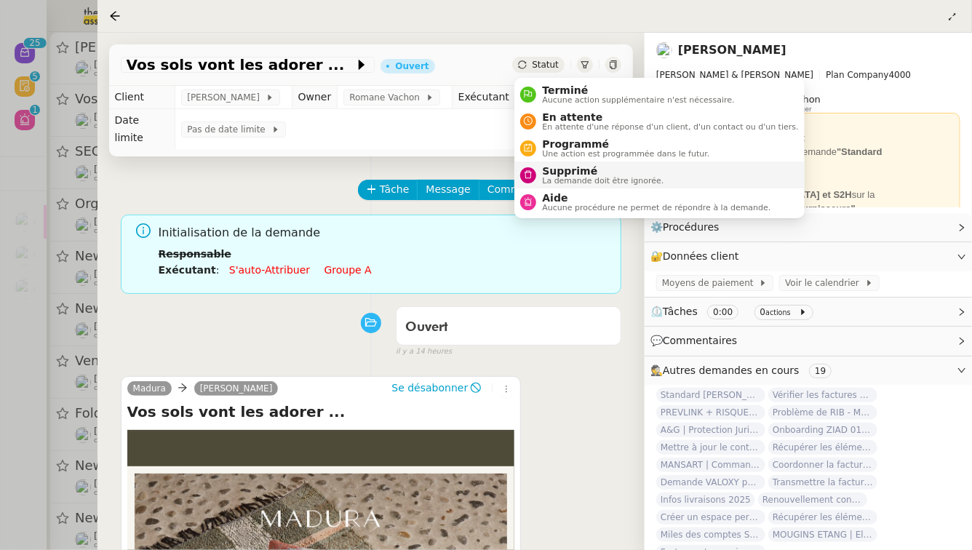
click at [545, 178] on span "La demande doit être ignorée." at bounding box center [603, 181] width 122 height 8
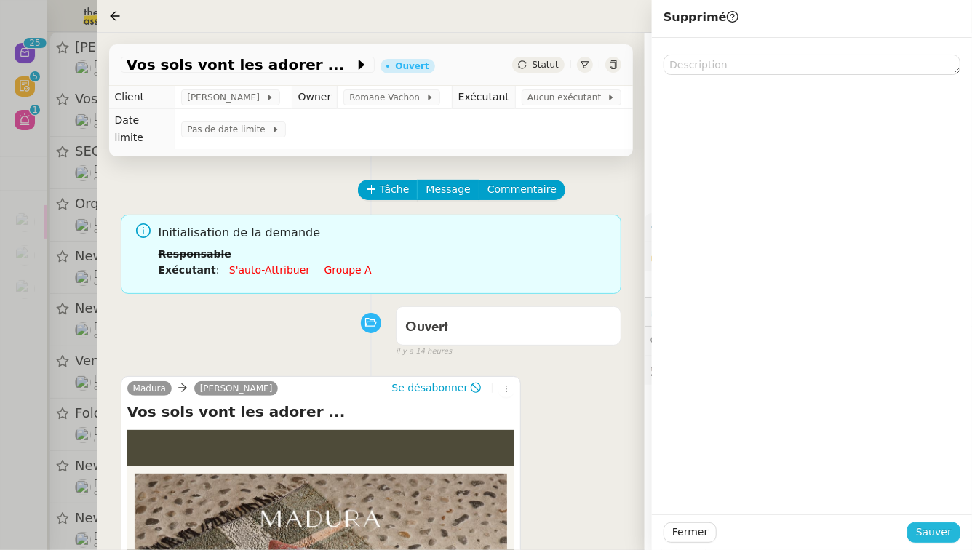
click at [942, 538] on span "Sauver" at bounding box center [934, 532] width 36 height 17
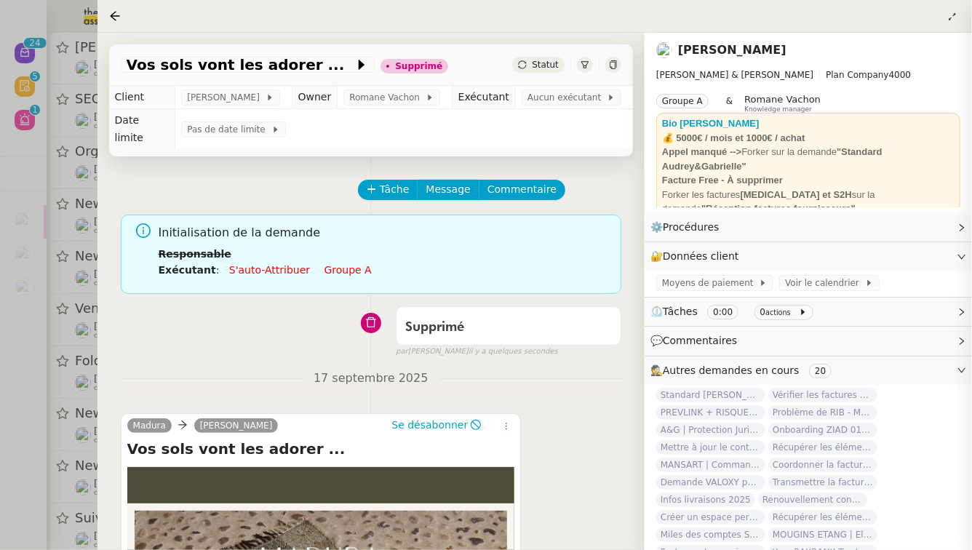
click at [0, 381] on div at bounding box center [486, 275] width 972 height 550
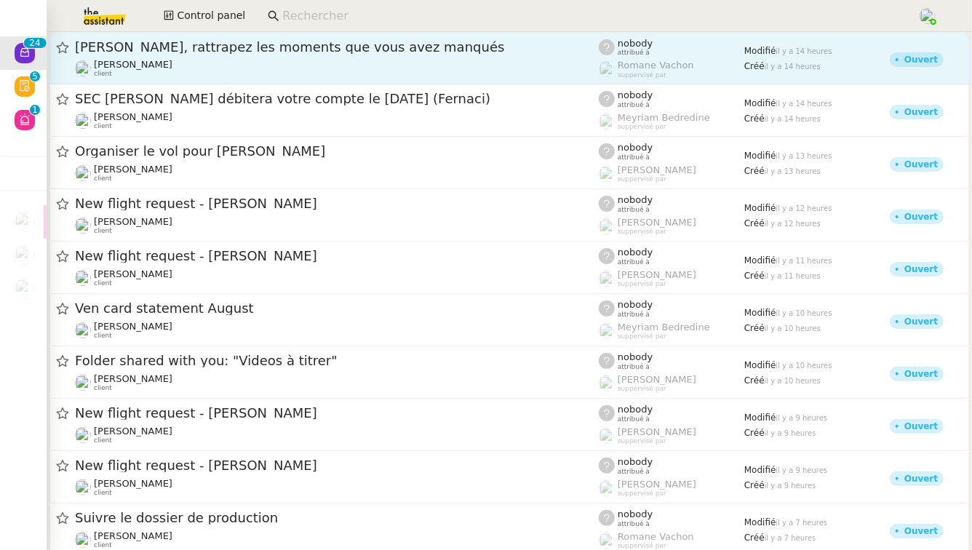
click at [325, 50] on span "Camillegcadeau, rattrapez les moments que vous avez manqués" at bounding box center [337, 47] width 524 height 13
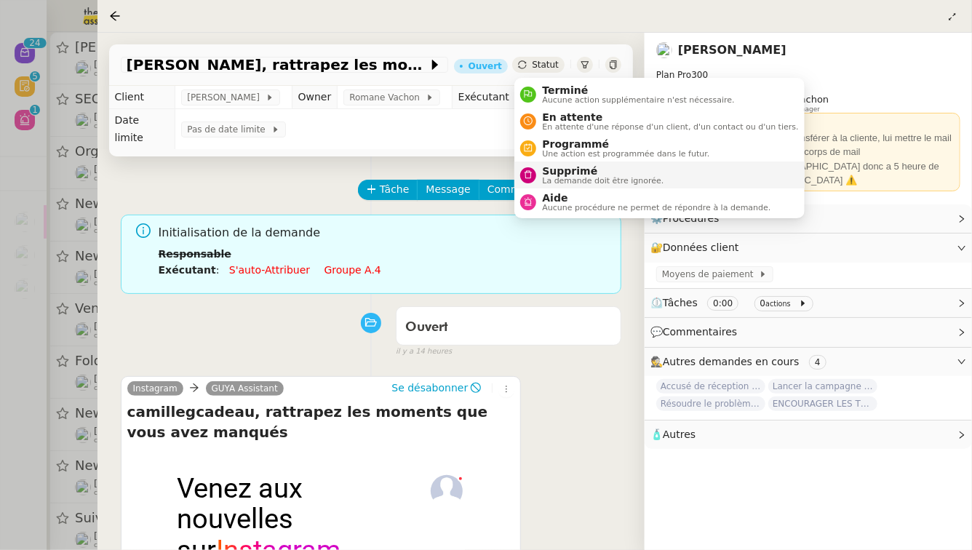
click at [541, 174] on div "Supprimé La demande doit être ignorée." at bounding box center [599, 175] width 127 height 20
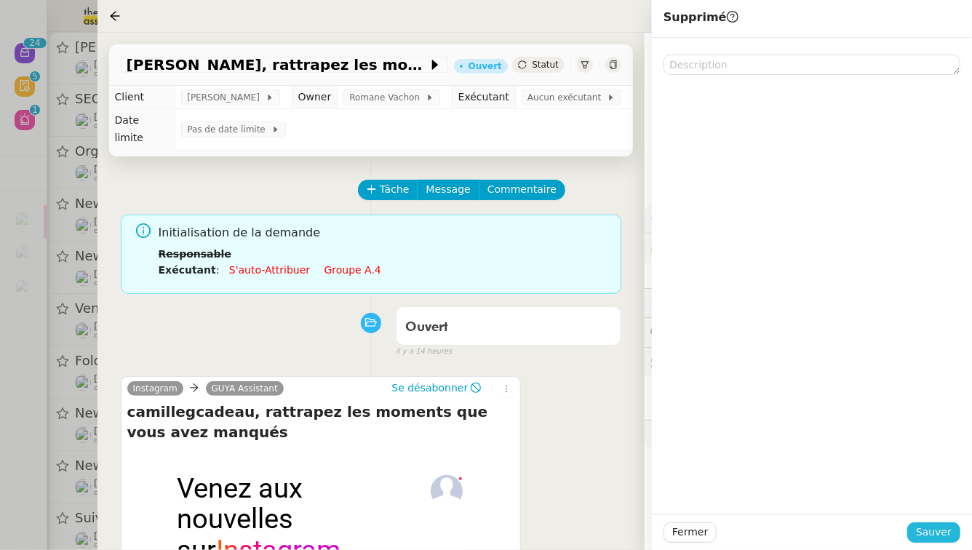
click at [943, 534] on span "Sauver" at bounding box center [934, 532] width 36 height 17
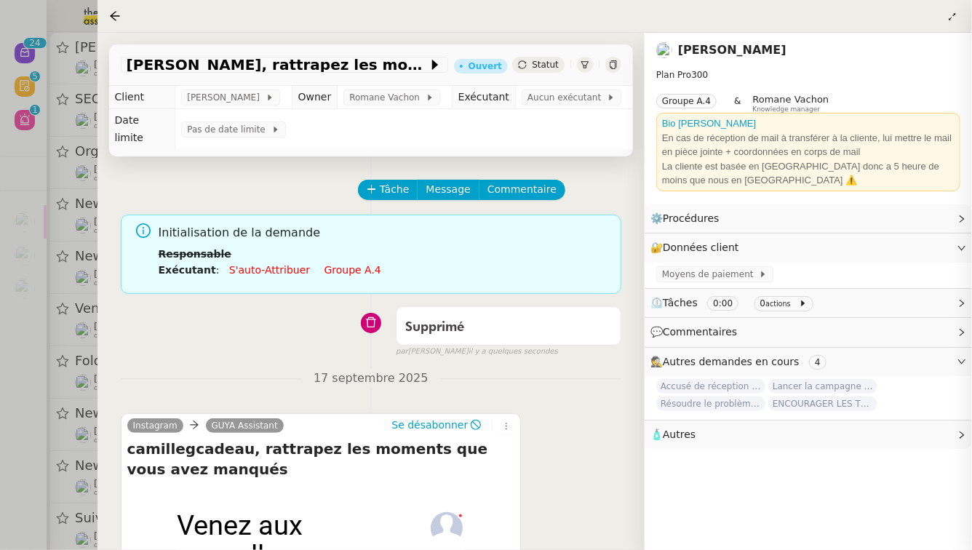
click at [15, 237] on div at bounding box center [486, 275] width 972 height 550
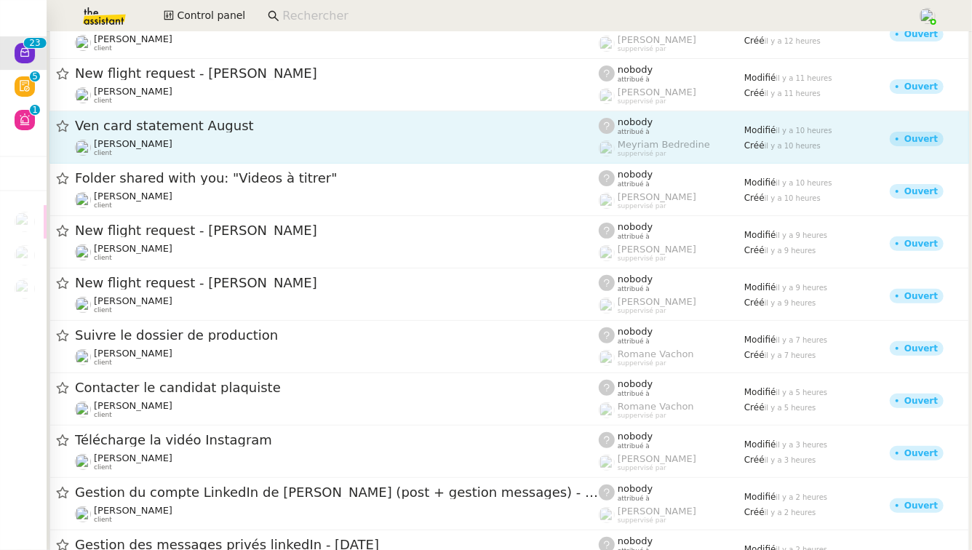
scroll to position [165, 0]
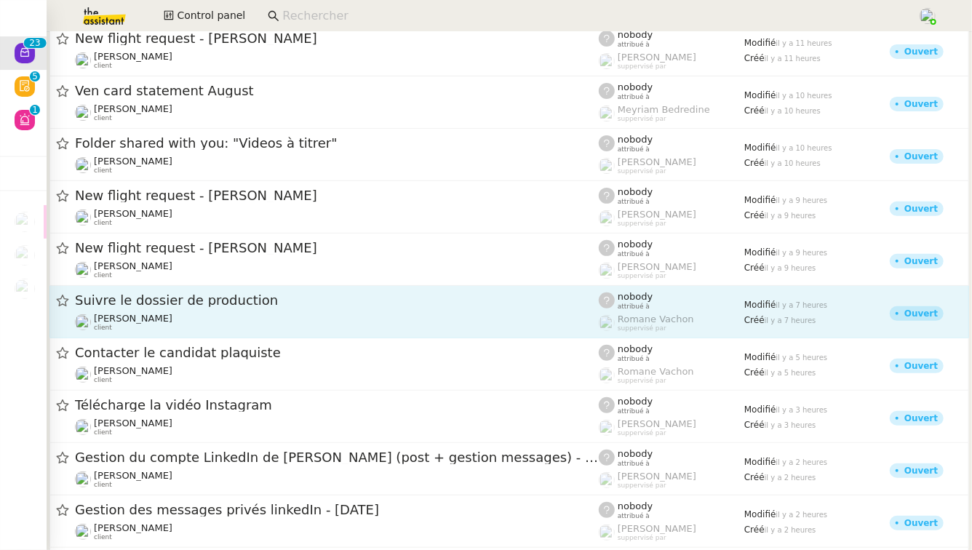
click at [179, 303] on span "Suivre le dossier de production" at bounding box center [337, 300] width 524 height 13
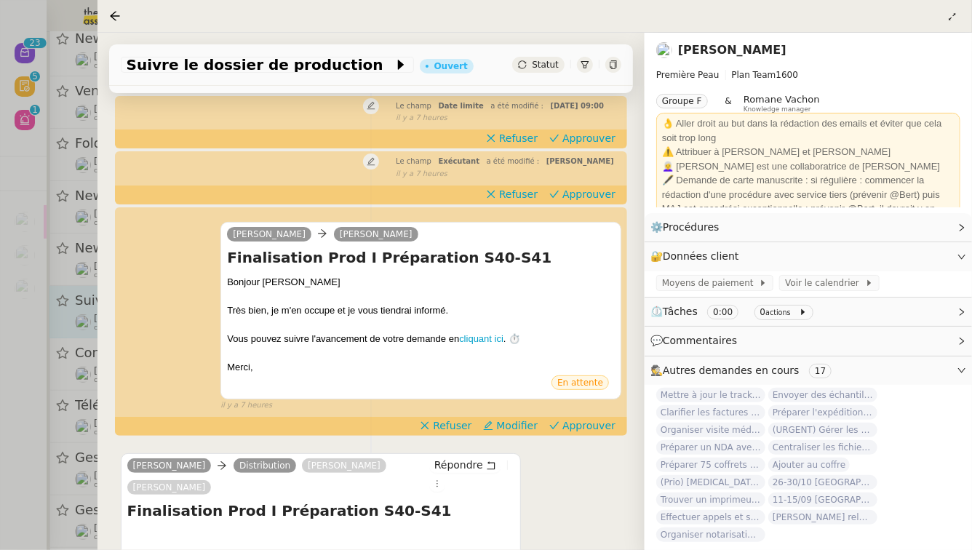
scroll to position [149, 0]
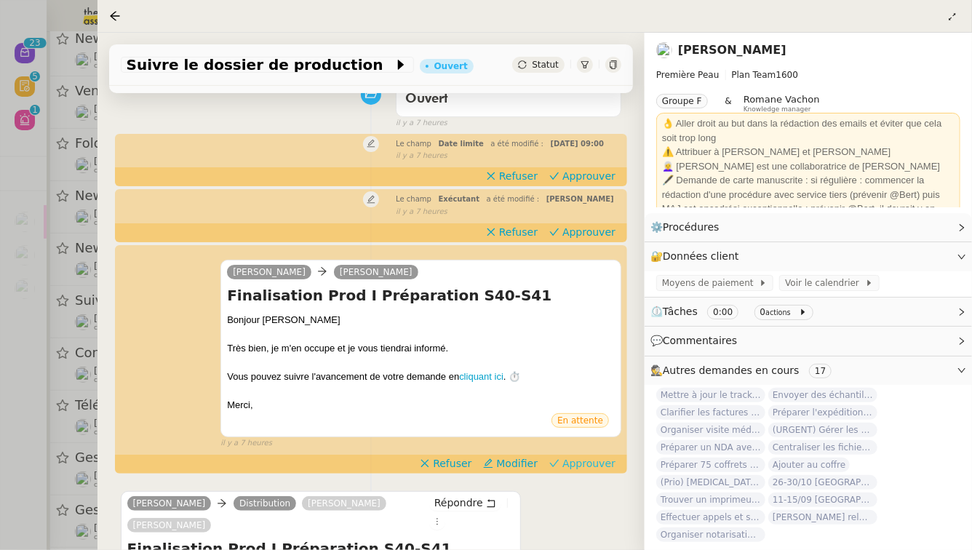
click at [601, 460] on span "Approuver" at bounding box center [589, 463] width 53 height 15
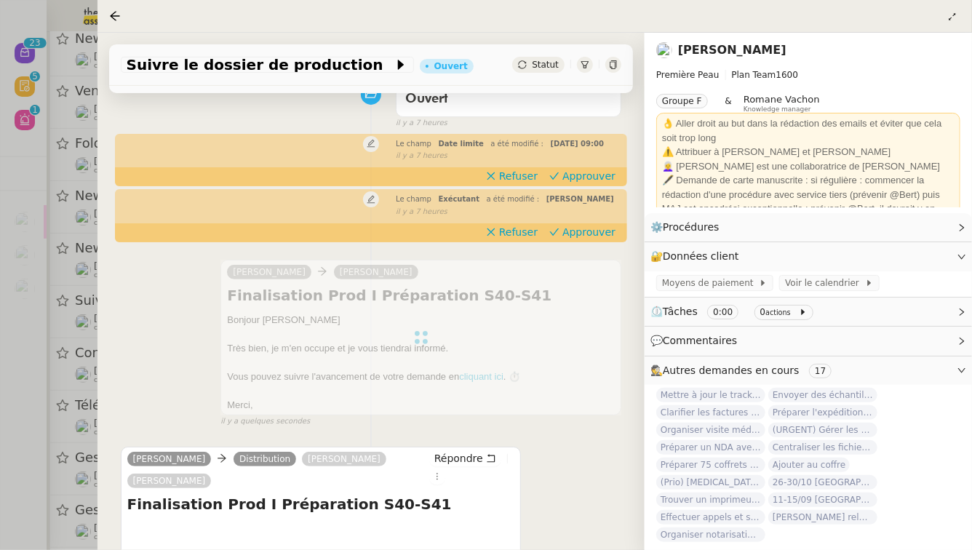
scroll to position [0, 0]
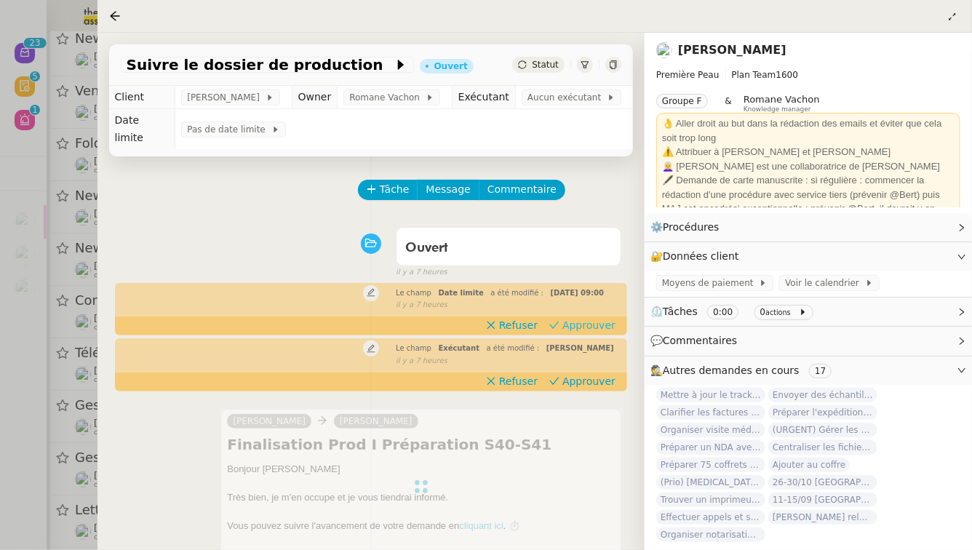
click at [603, 318] on span "Approuver" at bounding box center [589, 325] width 53 height 15
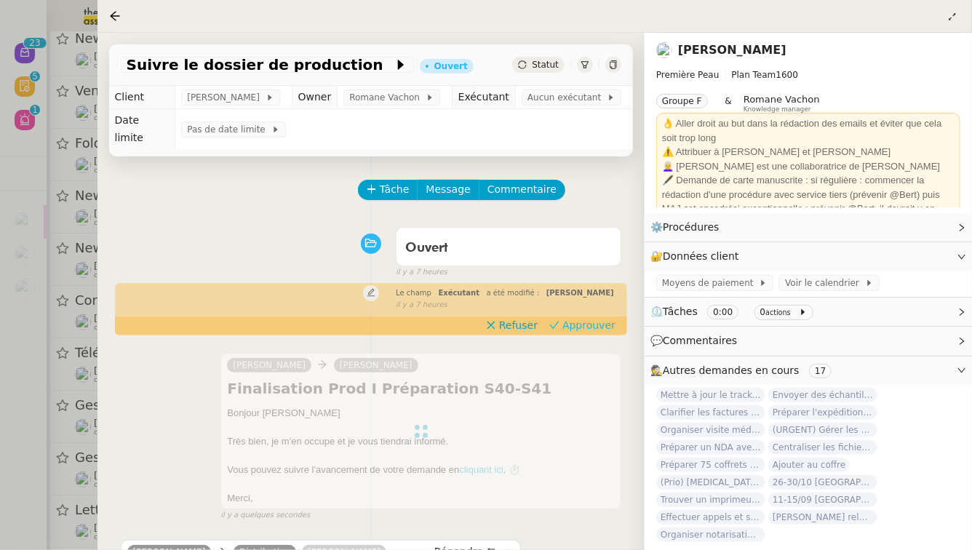
click at [592, 374] on div at bounding box center [421, 431] width 401 height 156
click at [597, 357] on div "camille Pierre Mergui Répondre" at bounding box center [421, 368] width 388 height 22
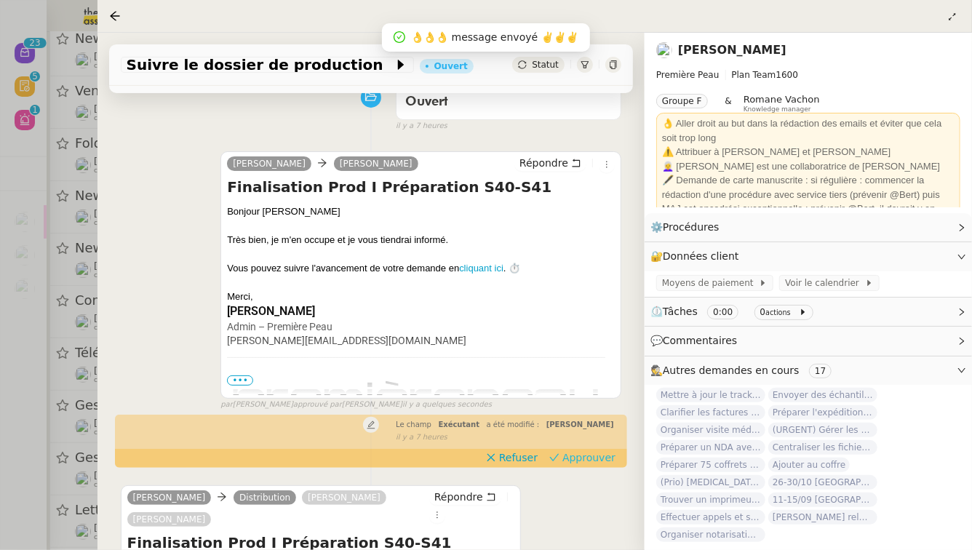
scroll to position [334, 0]
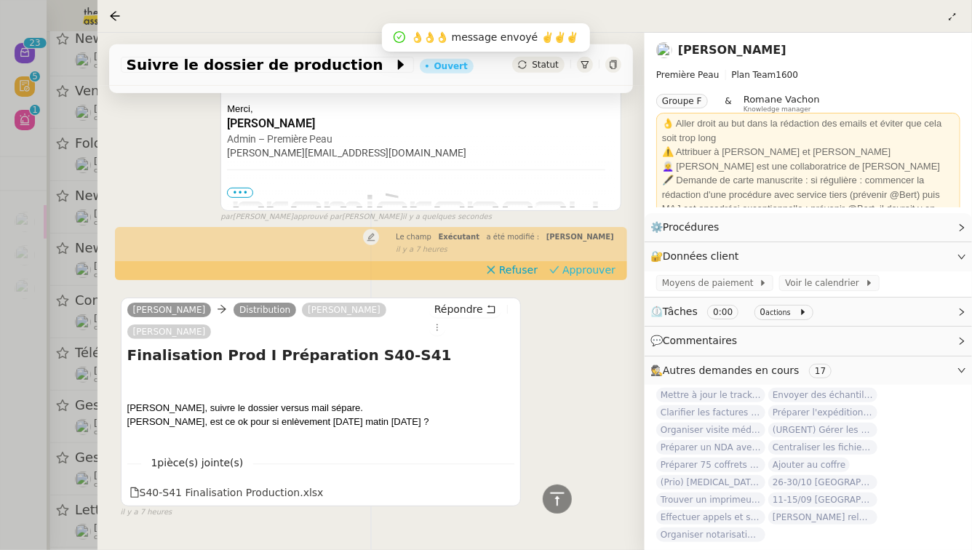
click at [590, 263] on span "Approuver" at bounding box center [589, 270] width 53 height 15
click at [0, 479] on div at bounding box center [486, 275] width 972 height 550
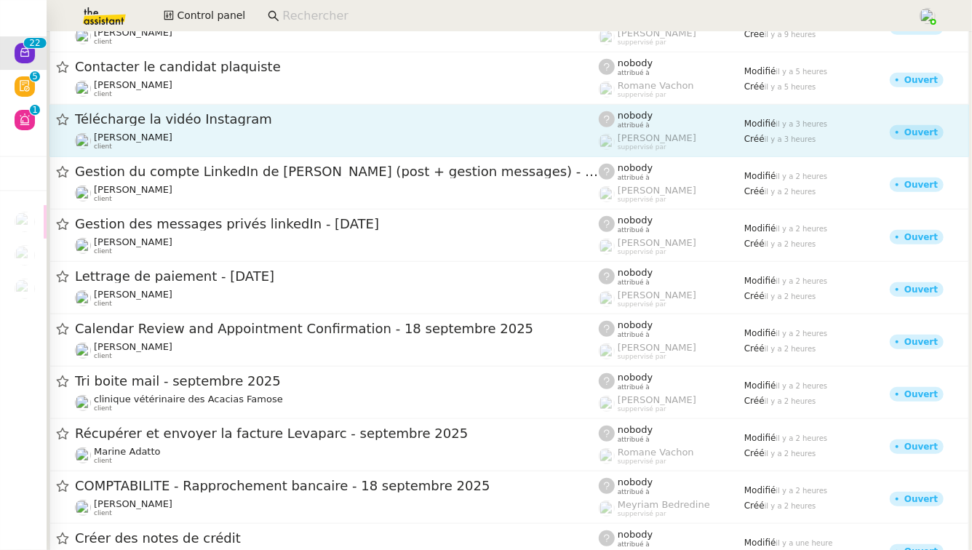
scroll to position [698, 0]
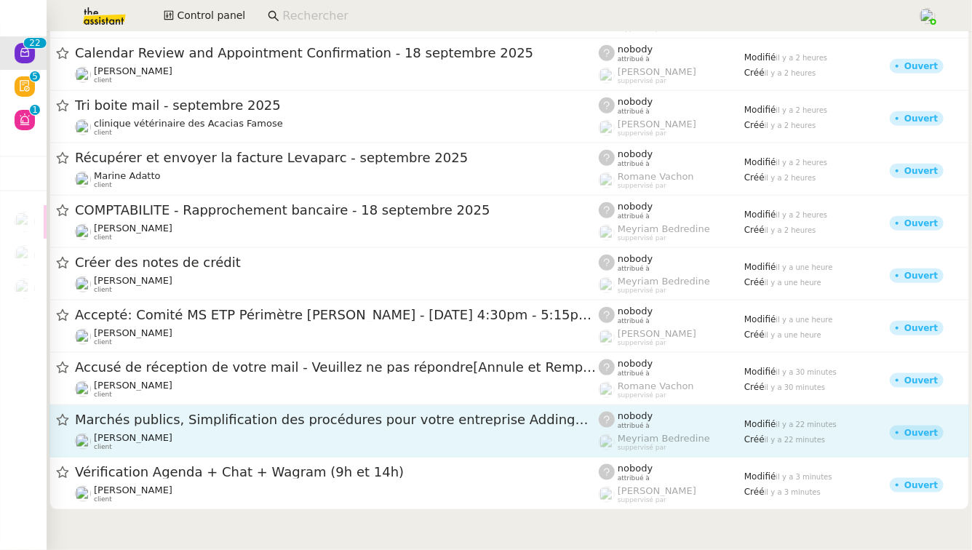
click at [322, 418] on span "Marchés publics, Simplification des procédures pour votre entreprise Addingwell" at bounding box center [337, 419] width 524 height 13
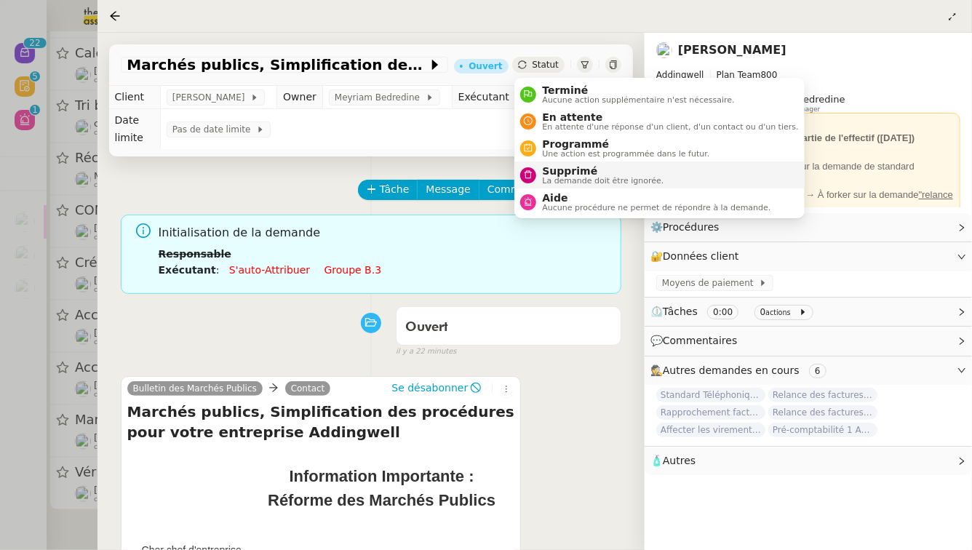
click at [561, 172] on span "Supprimé" at bounding box center [603, 171] width 122 height 12
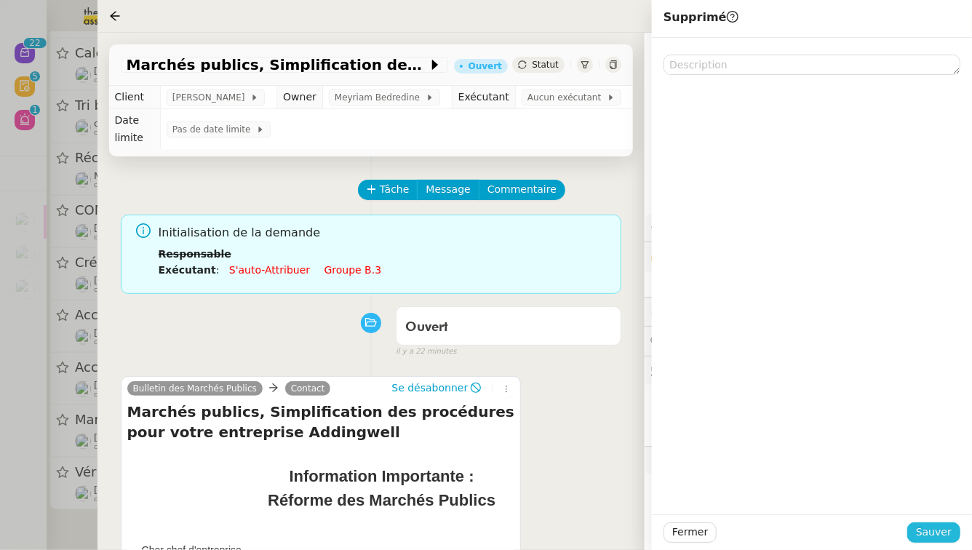
click at [945, 533] on span "Sauver" at bounding box center [934, 532] width 36 height 17
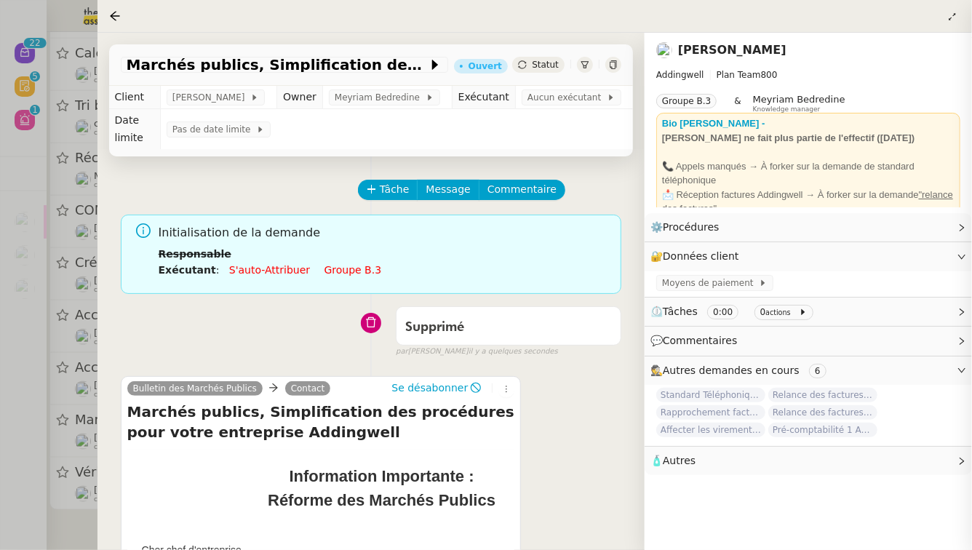
click at [0, 547] on div at bounding box center [486, 275] width 972 height 550
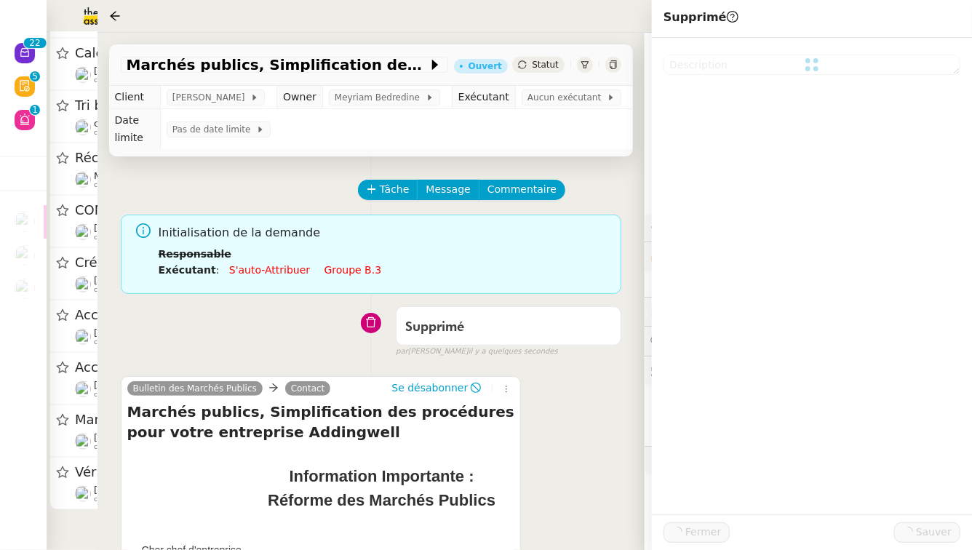
scroll to position [643, 0]
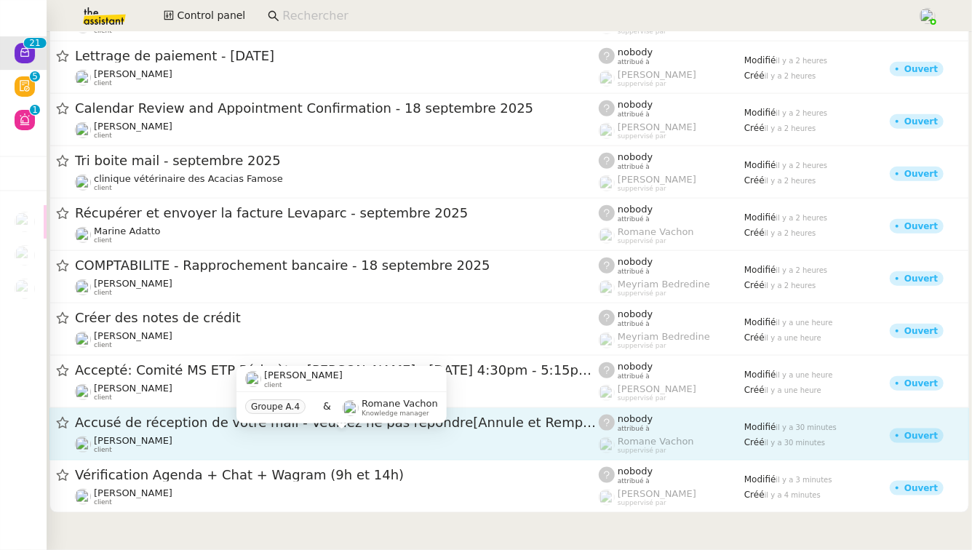
click at [269, 440] on div "Astrid Brucker client" at bounding box center [337, 444] width 524 height 19
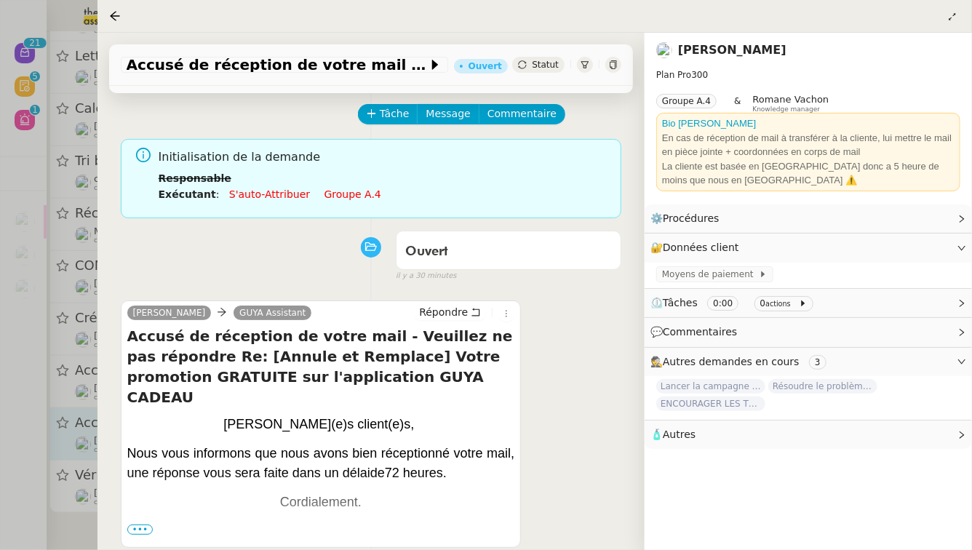
scroll to position [79, 0]
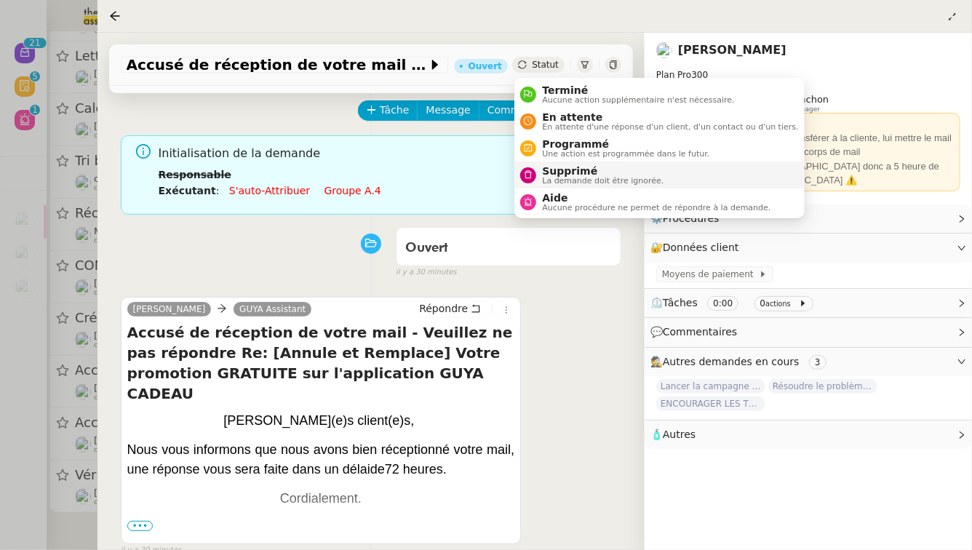
click at [546, 170] on span "Supprimé" at bounding box center [603, 171] width 122 height 12
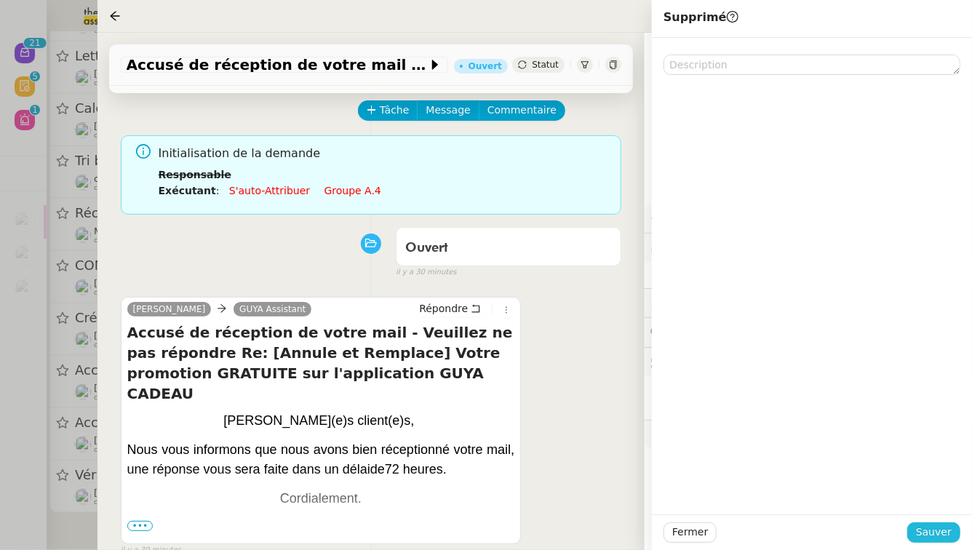
click at [923, 533] on span "Sauver" at bounding box center [934, 532] width 36 height 17
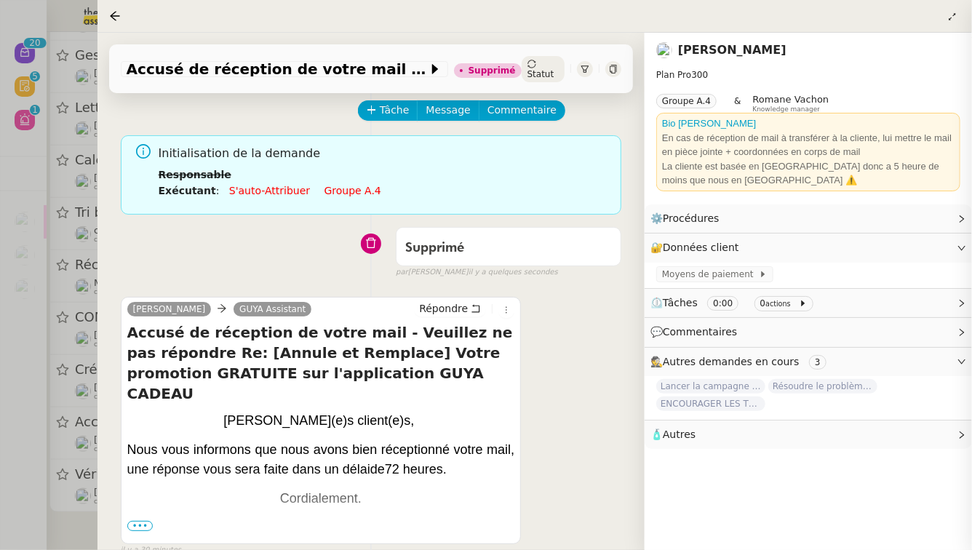
scroll to position [587, 0]
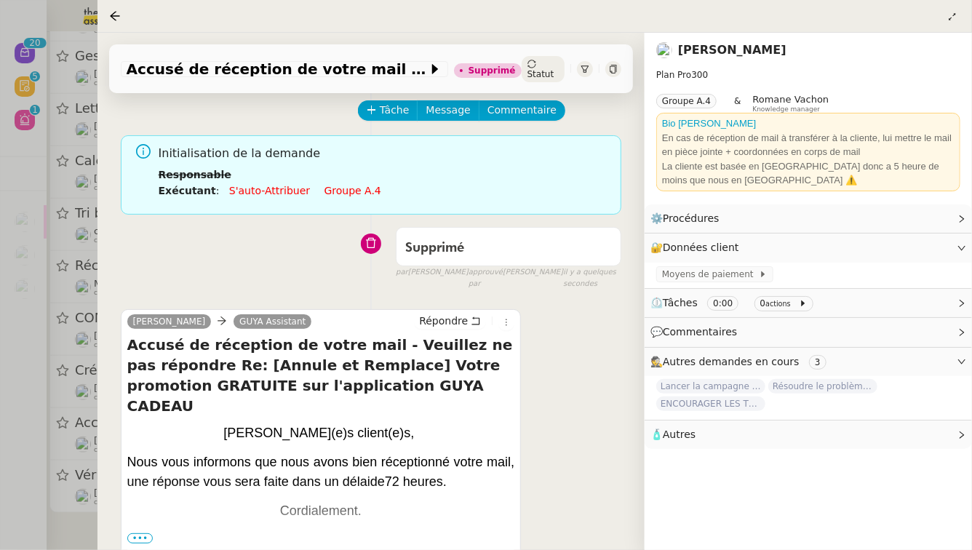
click at [44, 440] on div at bounding box center [486, 275] width 972 height 550
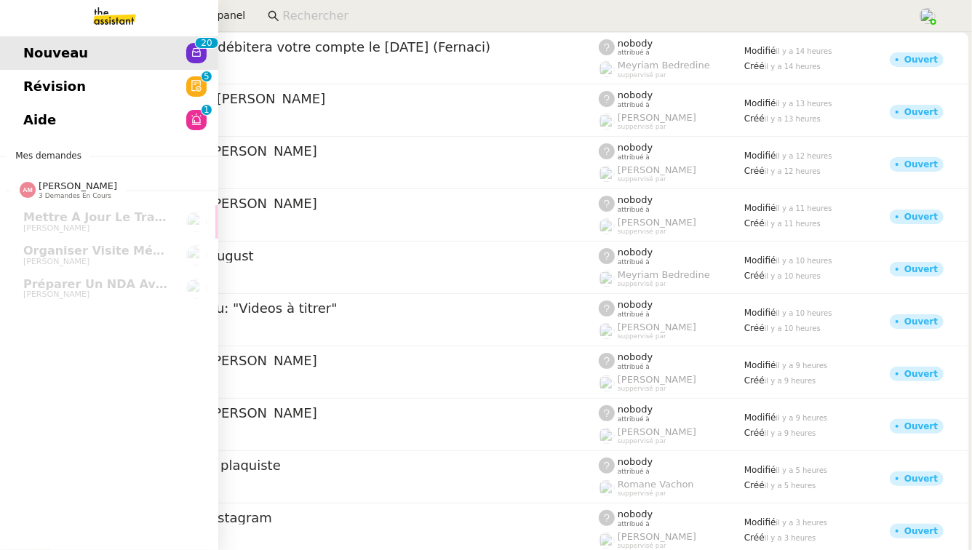
click at [31, 92] on span "Révision" at bounding box center [54, 87] width 63 height 22
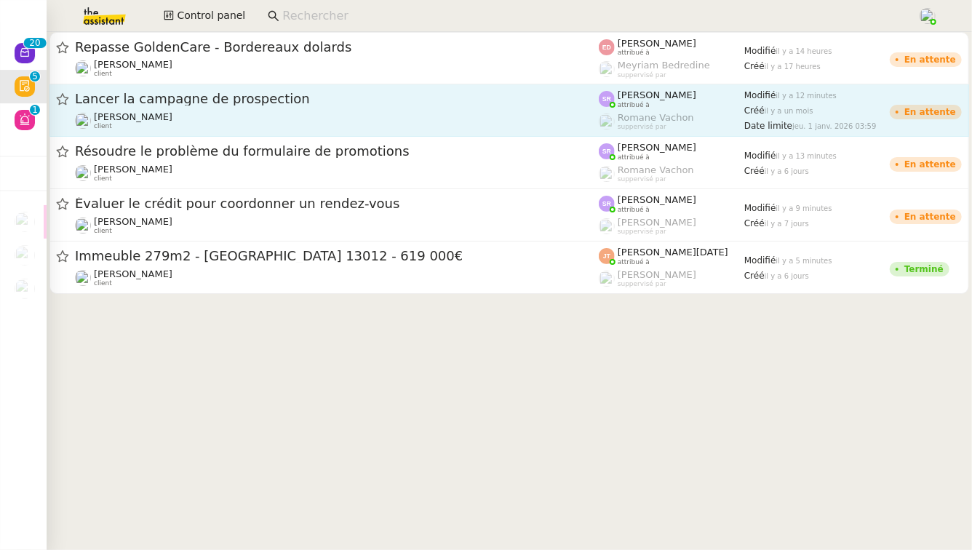
click at [394, 103] on span "Lancer la campagne de prospection" at bounding box center [337, 98] width 524 height 13
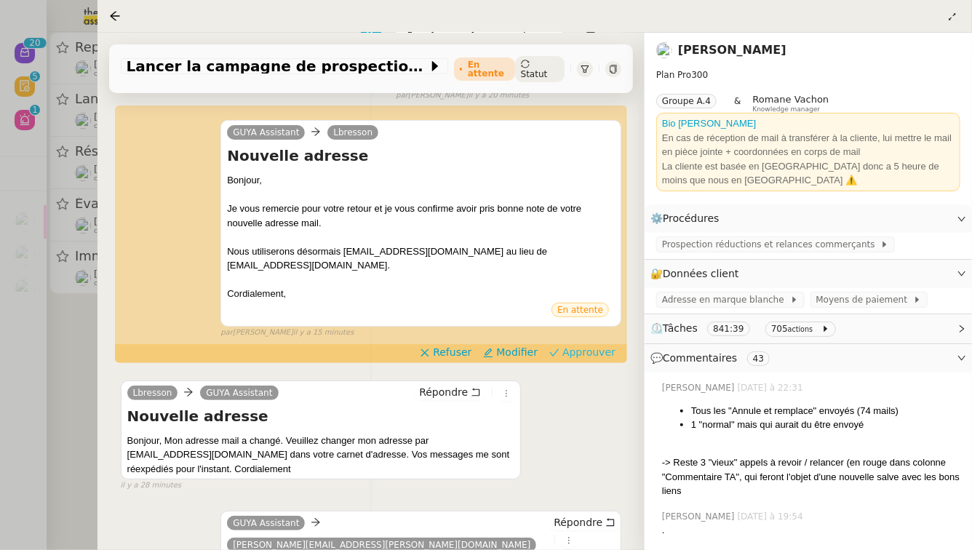
scroll to position [281, 0]
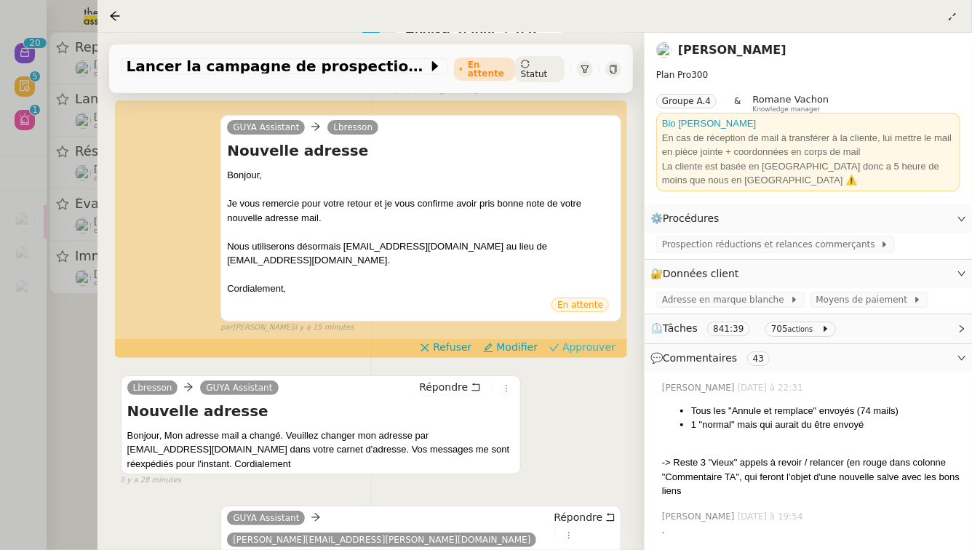
click at [589, 340] on span "Approuver" at bounding box center [589, 347] width 53 height 15
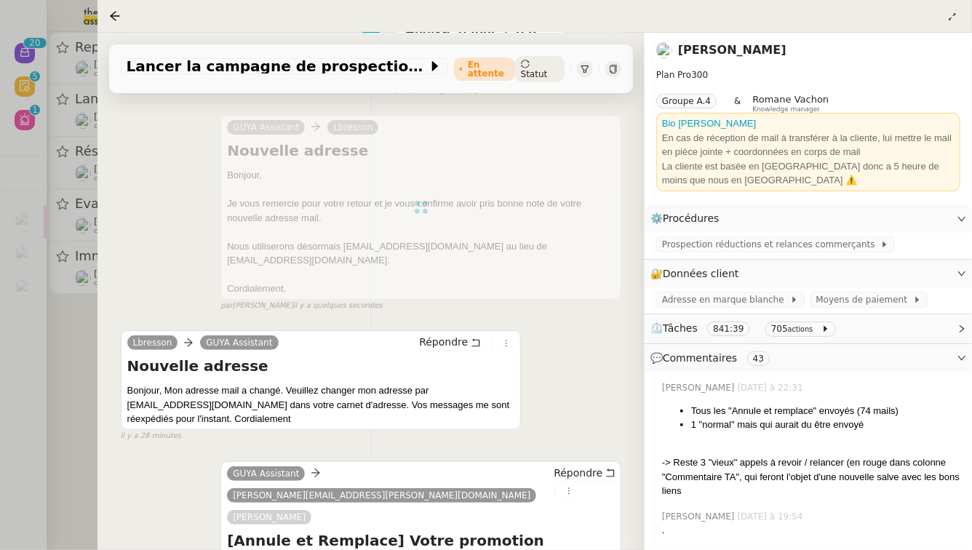
click at [0, 464] on div at bounding box center [486, 275] width 972 height 550
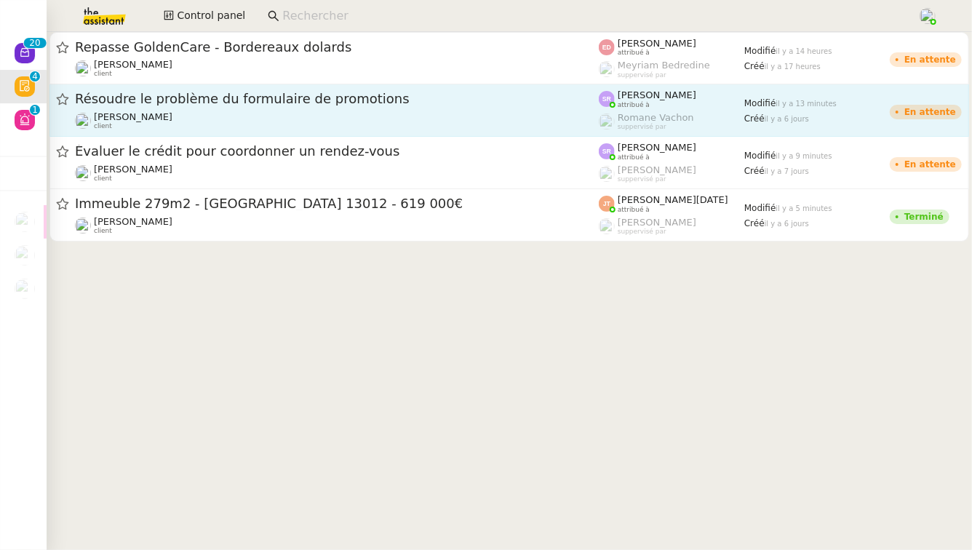
click at [258, 105] on span "Résoudre le problème du formulaire de promotions" at bounding box center [337, 98] width 524 height 13
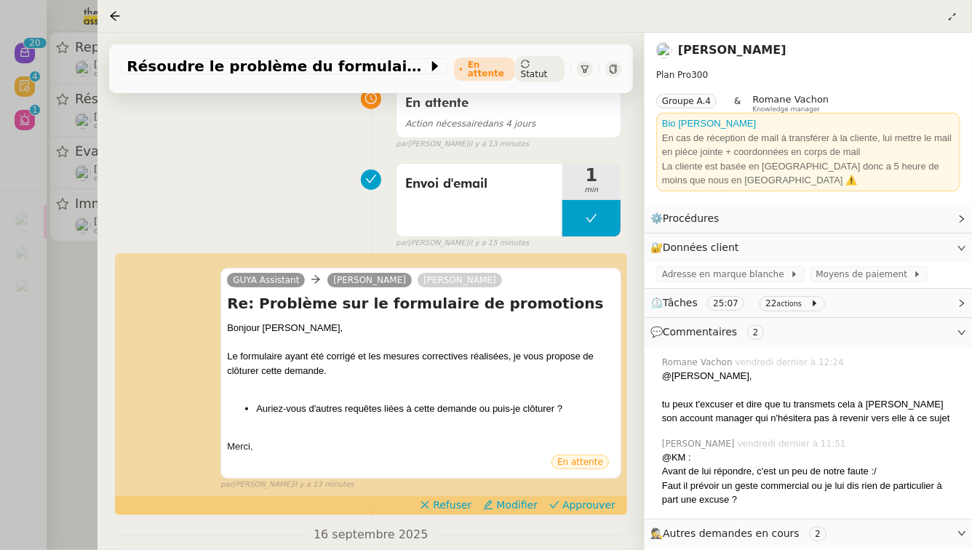
scroll to position [131, 0]
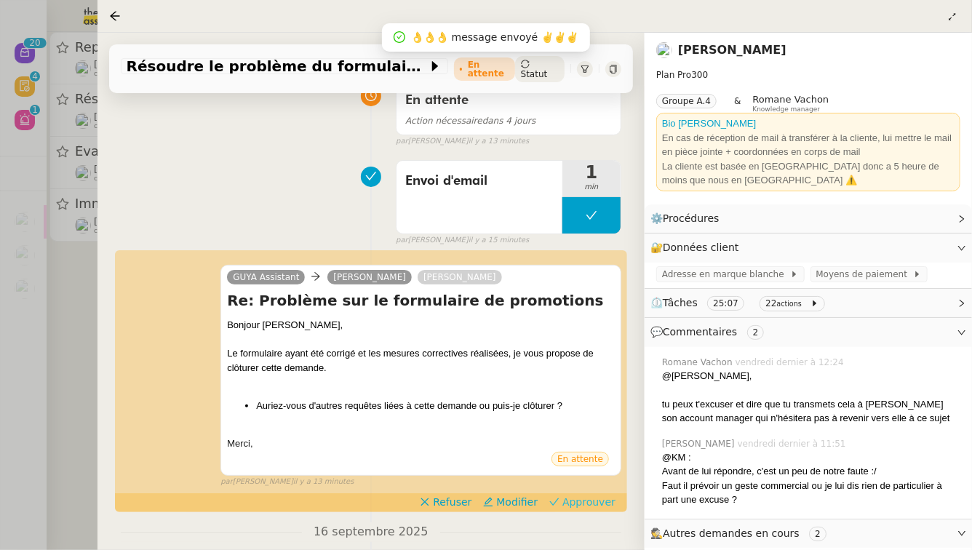
click at [583, 499] on span "Approuver" at bounding box center [589, 502] width 53 height 15
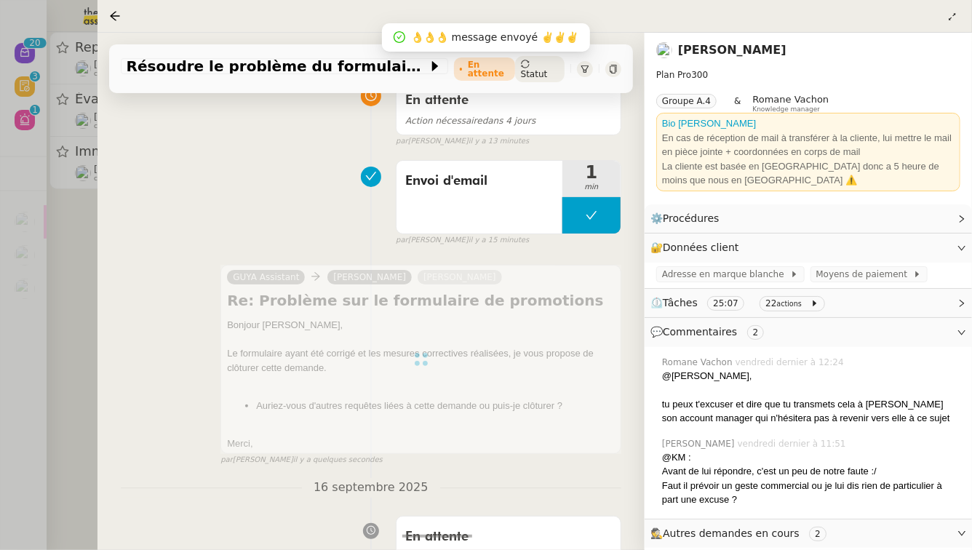
click at [0, 351] on div at bounding box center [486, 275] width 972 height 550
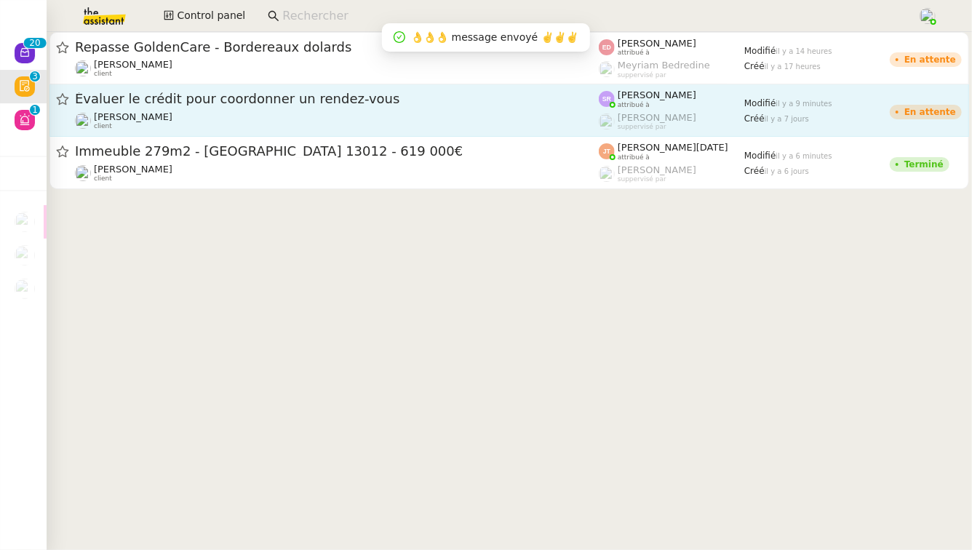
click at [252, 92] on div "Évaluer le crédit pour coordonner un rendez-vous" at bounding box center [337, 99] width 524 height 18
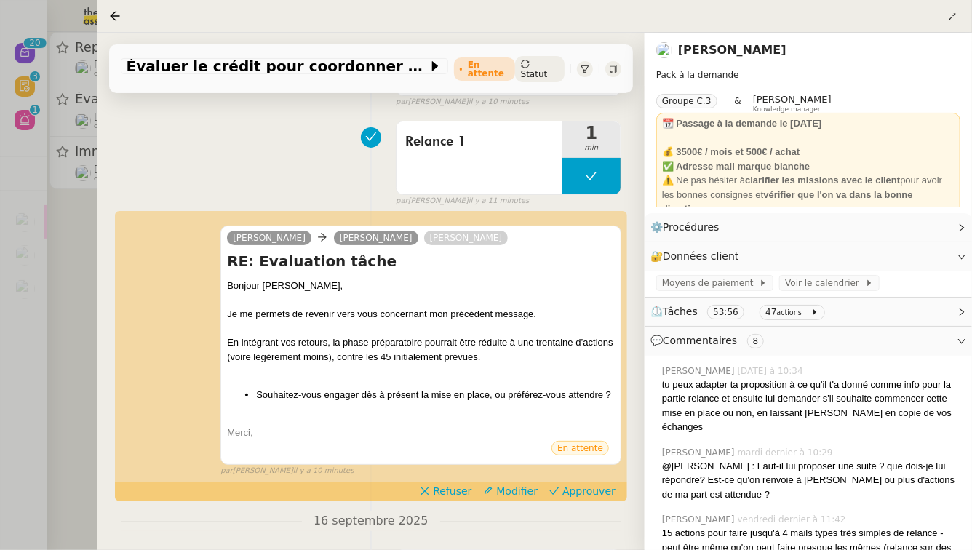
scroll to position [174, 0]
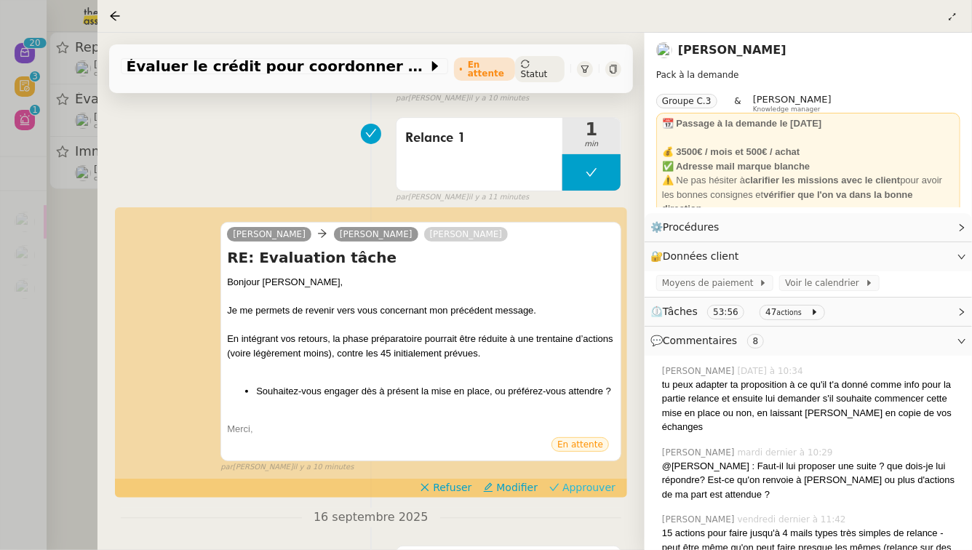
click at [590, 491] on span "Approuver" at bounding box center [589, 487] width 53 height 15
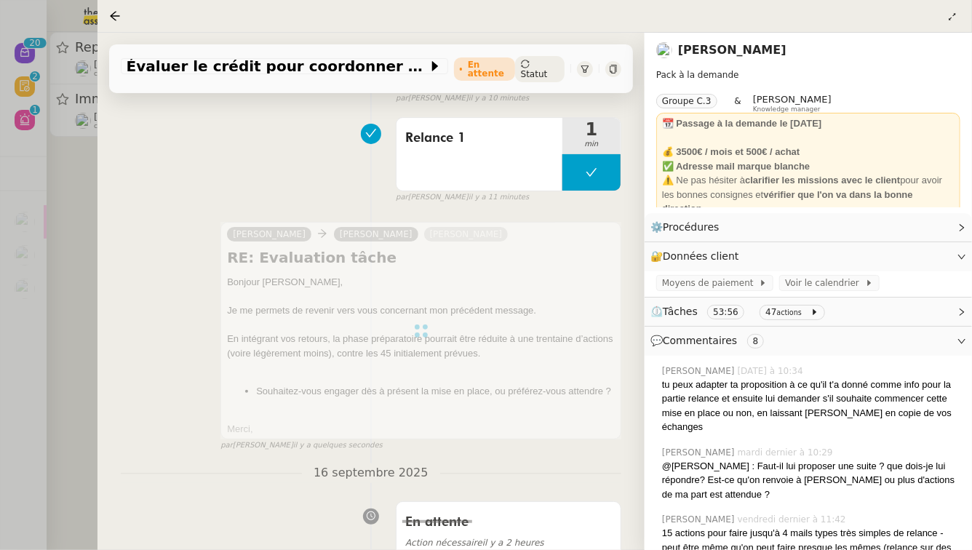
click at [0, 379] on div at bounding box center [486, 275] width 972 height 550
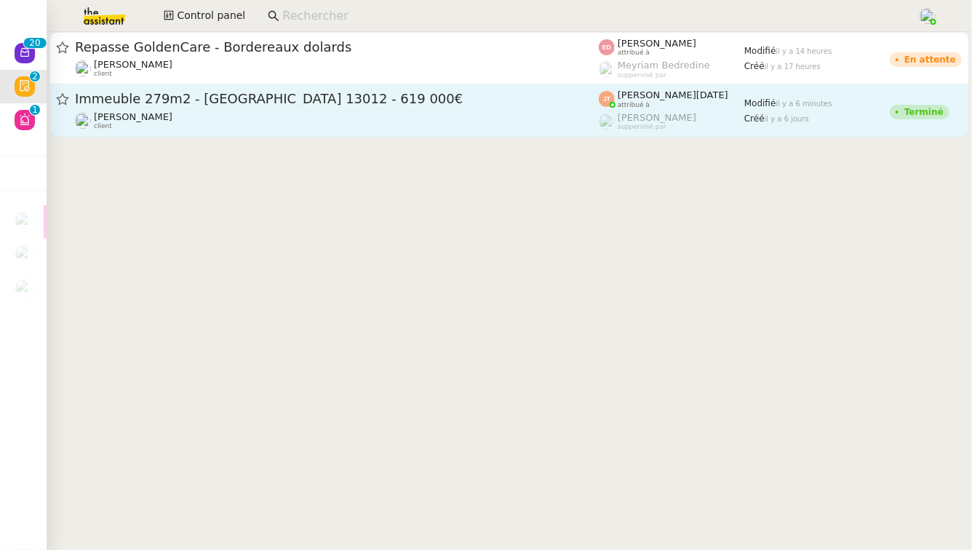
click at [245, 107] on div "Immeuble 279m2 - Marseille 13012 - 619 000€" at bounding box center [337, 99] width 524 height 18
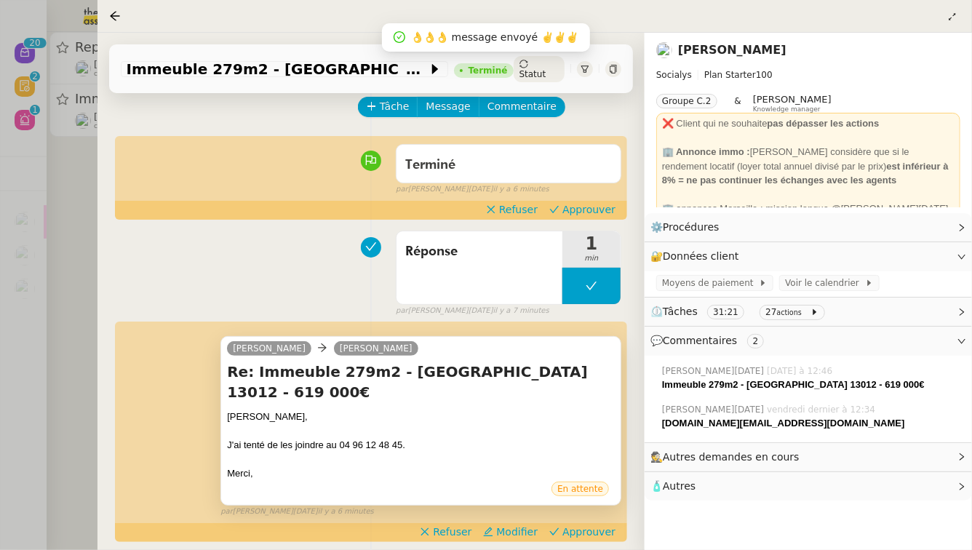
scroll to position [85, 0]
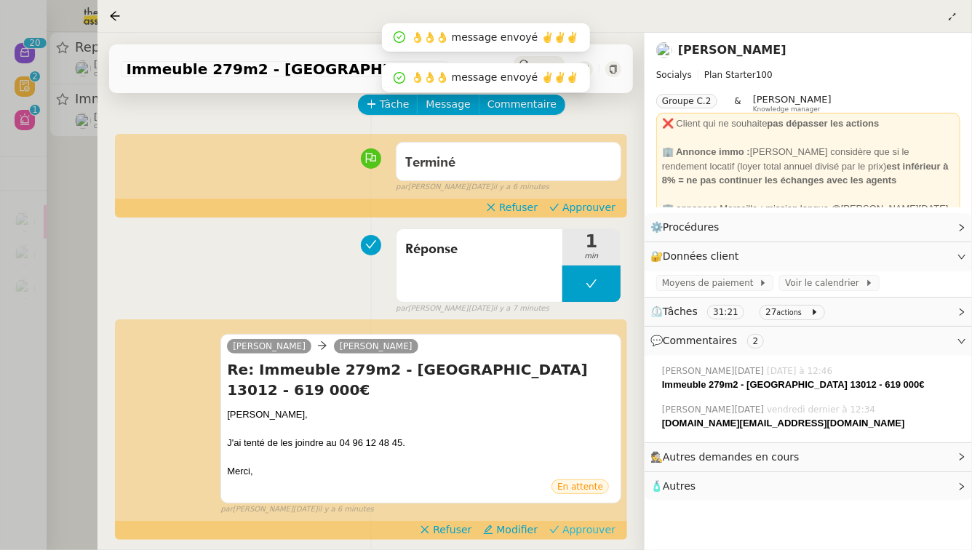
click at [581, 523] on span "Approuver" at bounding box center [589, 530] width 53 height 15
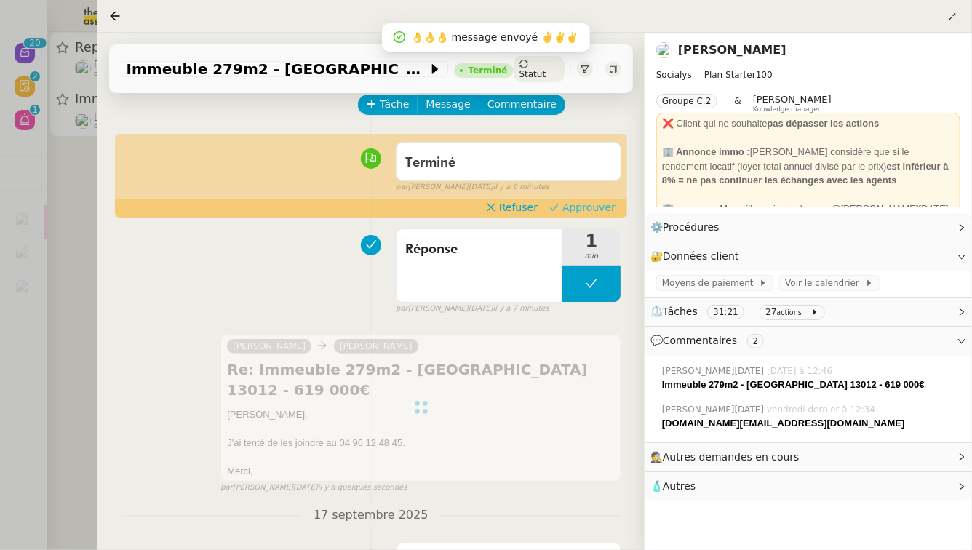
click at [588, 200] on span "Approuver" at bounding box center [589, 207] width 53 height 15
click at [0, 226] on div at bounding box center [486, 275] width 972 height 550
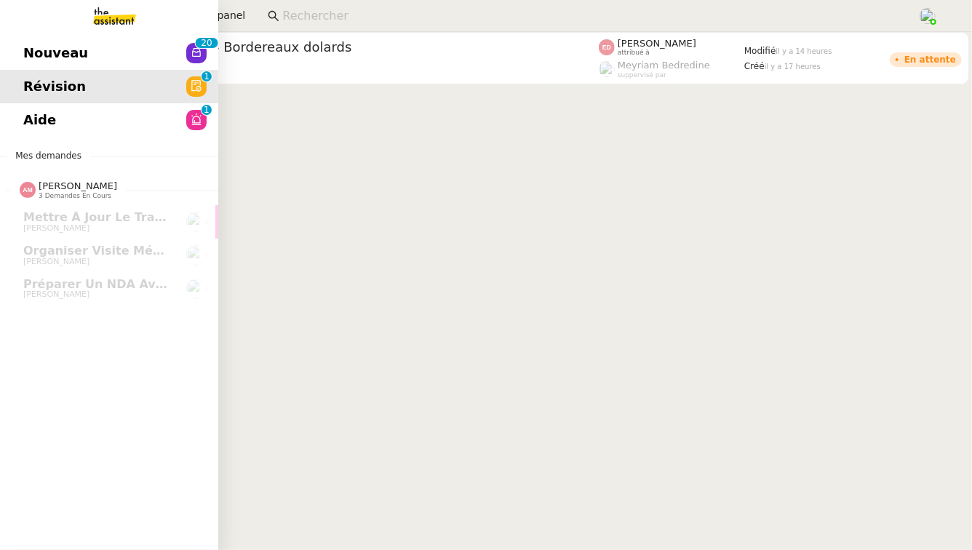
click at [100, 103] on link "Aide 0 1 2 3 4 5 6 7 8 9" at bounding box center [109, 119] width 218 height 33
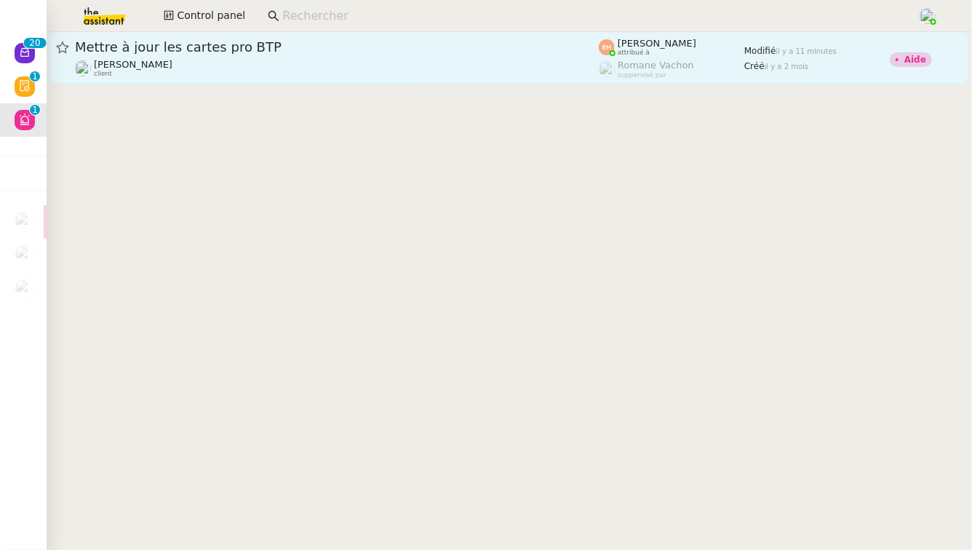
click at [342, 42] on span "Mettre à jour les cartes pro BTP" at bounding box center [337, 47] width 524 height 13
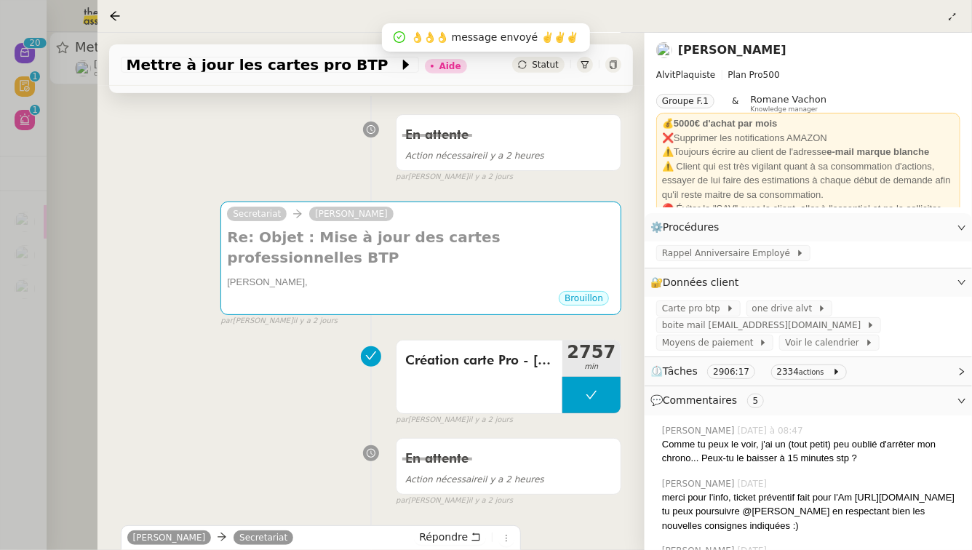
scroll to position [388, 0]
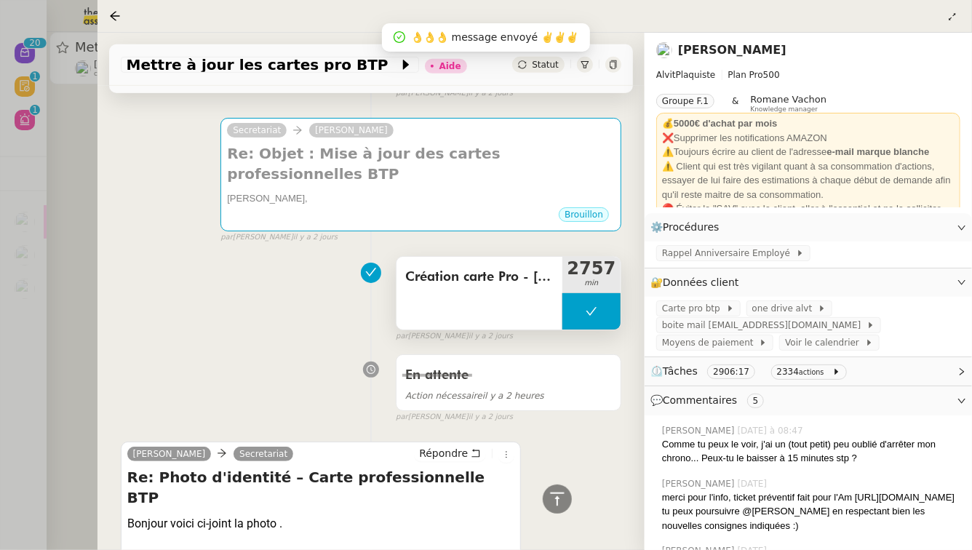
click at [520, 266] on span "Création carte Pro - Mickael Jacquard" at bounding box center [479, 277] width 148 height 22
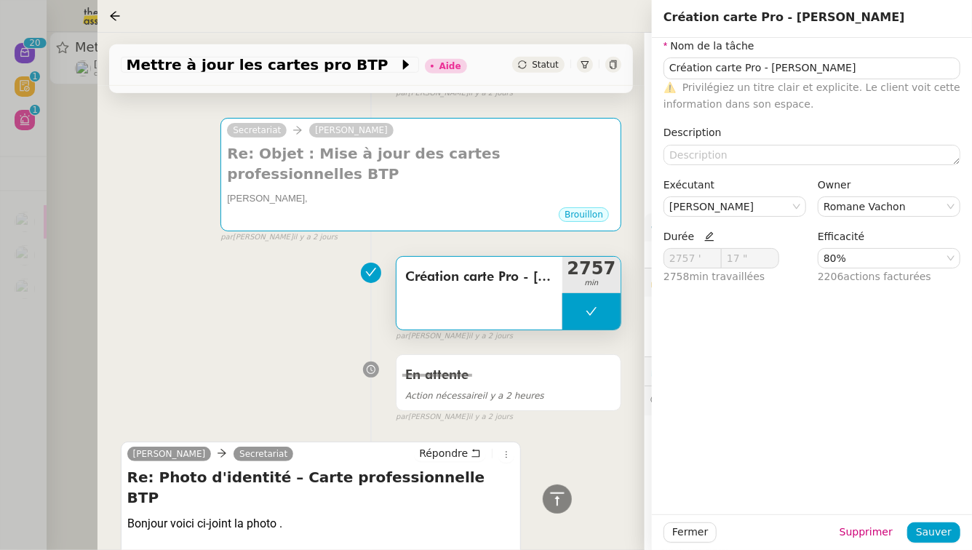
click at [706, 237] on icon at bounding box center [709, 236] width 9 height 9
drag, startPoint x: 699, startPoint y: 262, endPoint x: 656, endPoint y: 263, distance: 43.0
click at [656, 263] on div "Nom de la tâche Création carte Pro - Mickael Jacquard ⚠️ Privilégiez un titre c…" at bounding box center [812, 168] width 320 height 260
type input "15 '"
click at [945, 530] on span "Sauver" at bounding box center [934, 532] width 36 height 17
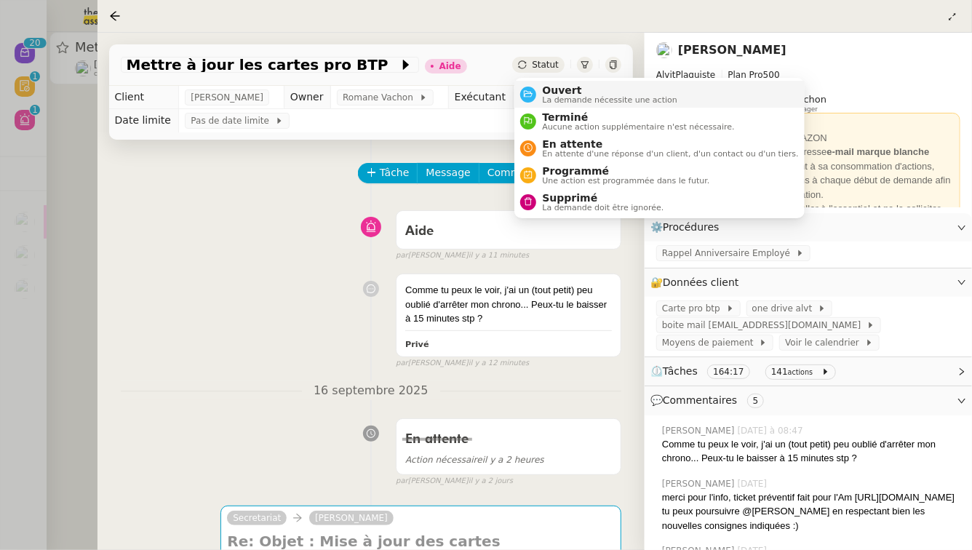
click at [546, 107] on li "Ouvert La demande nécessite une action" at bounding box center [660, 94] width 290 height 27
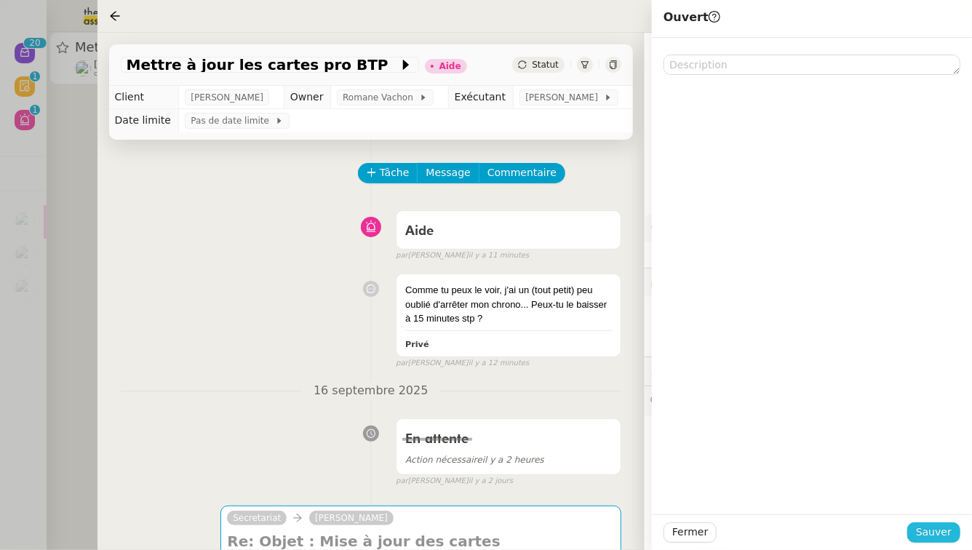
click at [923, 524] on span "Sauver" at bounding box center [934, 532] width 36 height 17
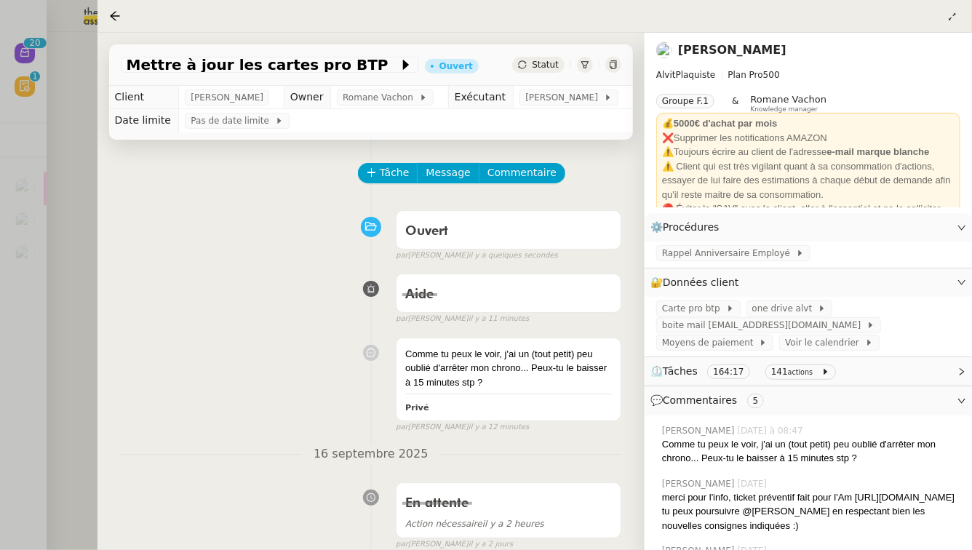
click at [0, 118] on div at bounding box center [486, 275] width 972 height 550
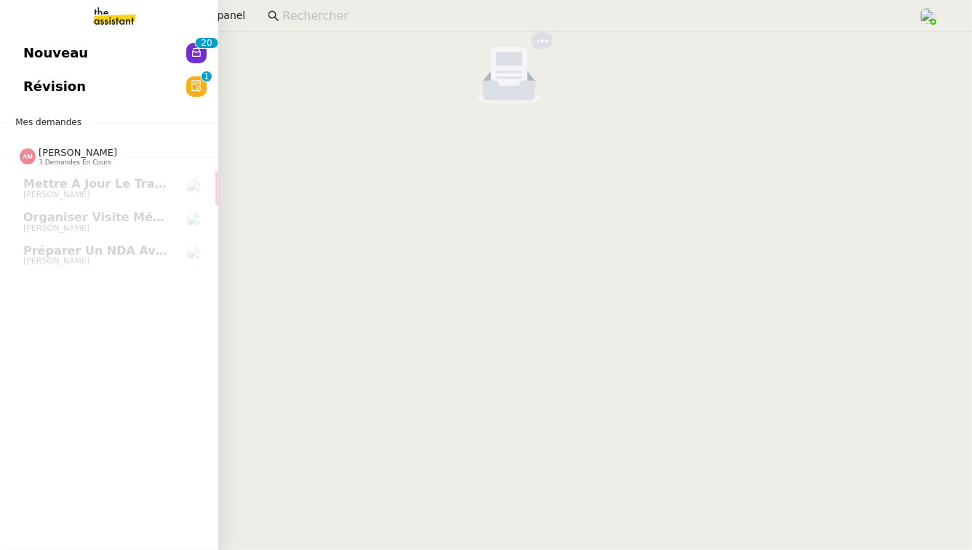
click at [82, 89] on link "Révision 0 1 2 3 4 5 6 7 8 9" at bounding box center [109, 86] width 218 height 33
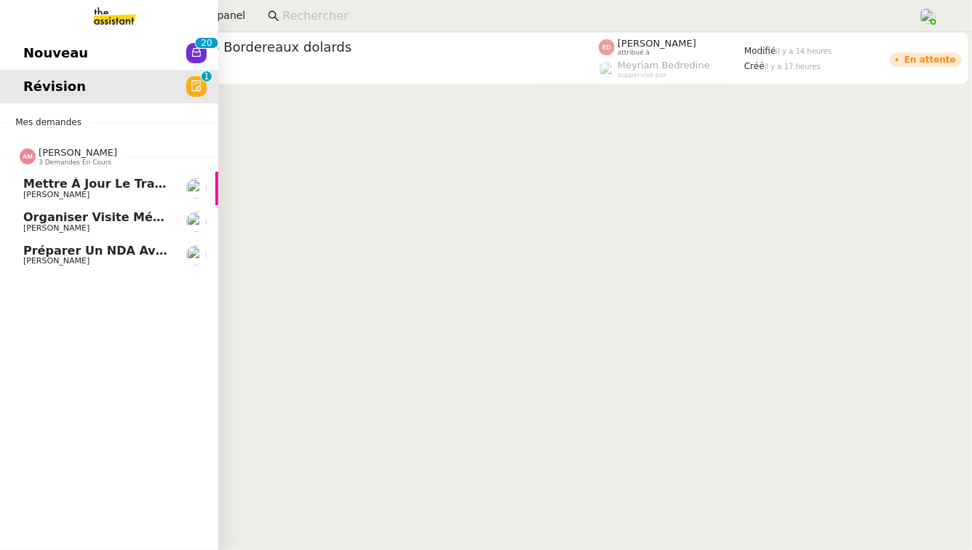
click at [147, 196] on span "[PERSON_NAME]" at bounding box center [96, 195] width 147 height 9
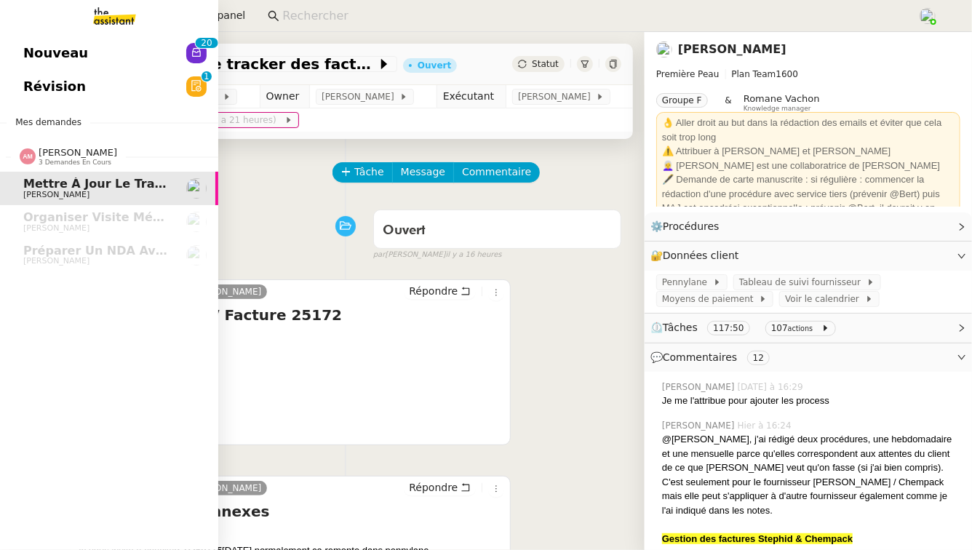
click at [85, 56] on link "Nouveau 0 1 2 3 4 5 6 7 8 9 0 1 2 3 4 5 6 7 8 9" at bounding box center [109, 52] width 218 height 33
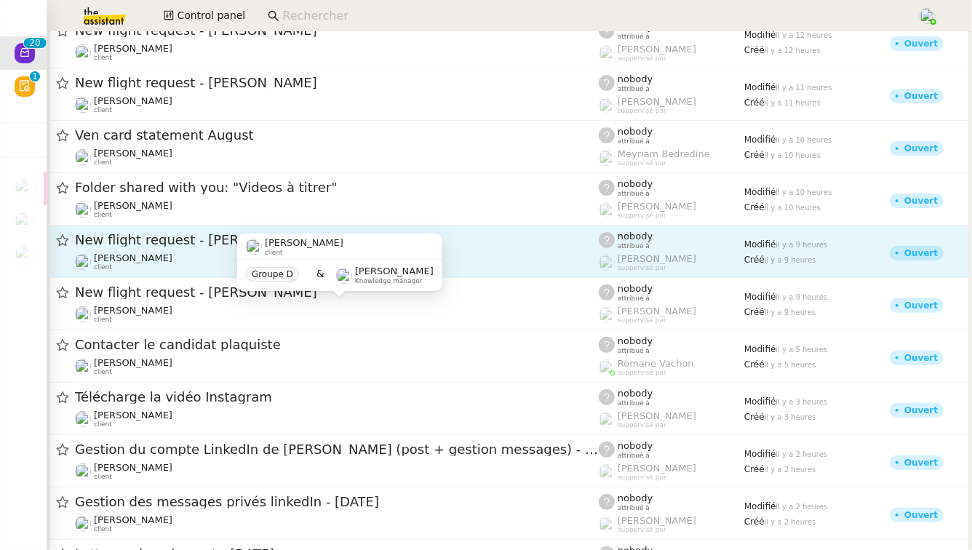
scroll to position [123, 0]
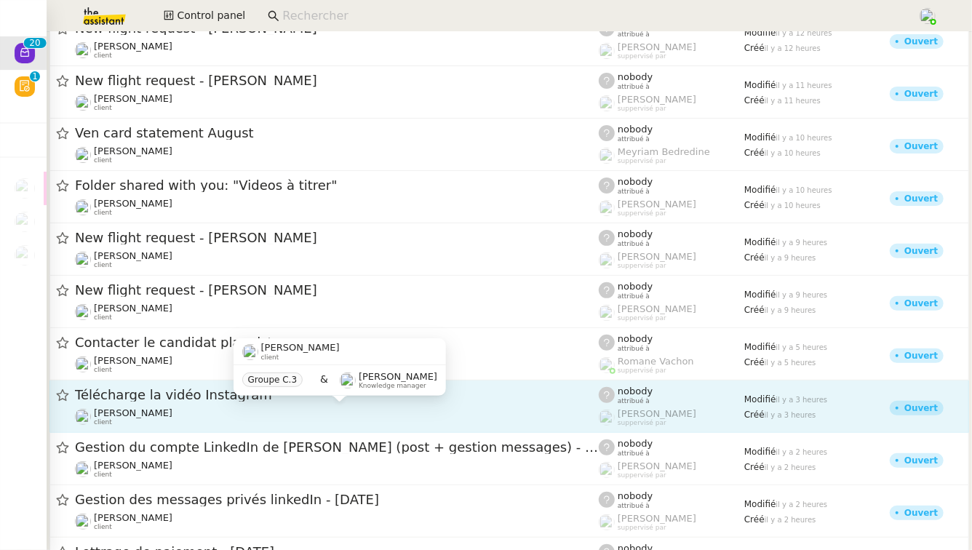
click at [360, 408] on div "Hugo Bentz client" at bounding box center [337, 417] width 524 height 19
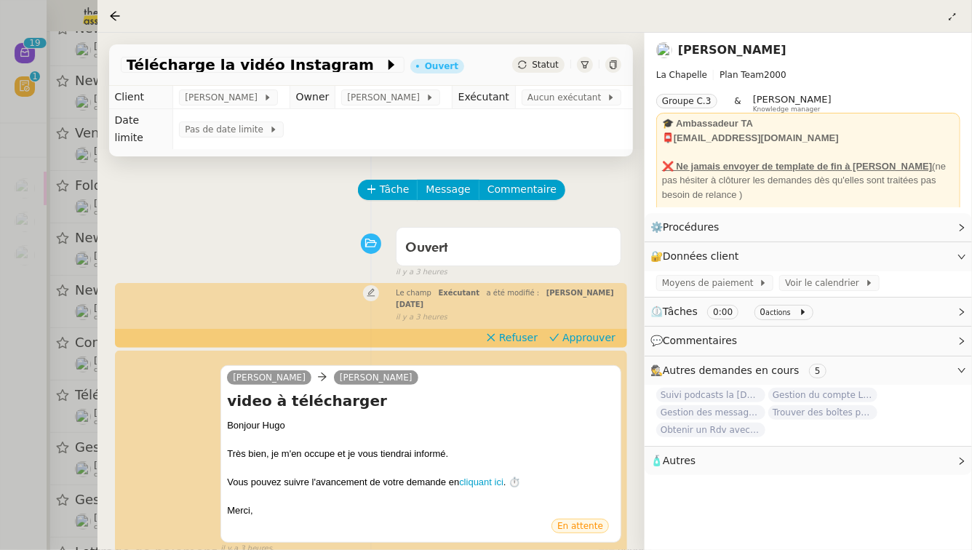
scroll to position [349, 0]
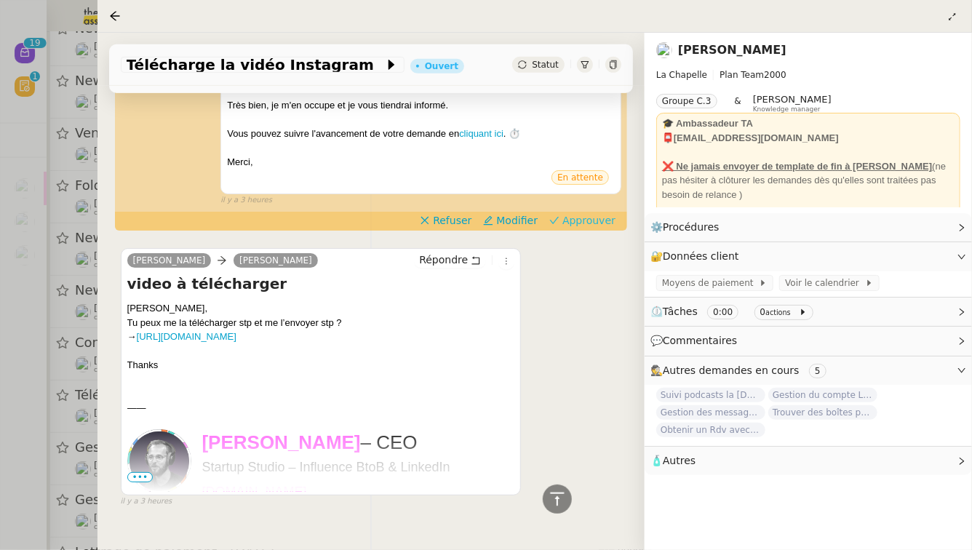
click at [592, 213] on span "Approuver" at bounding box center [589, 220] width 53 height 15
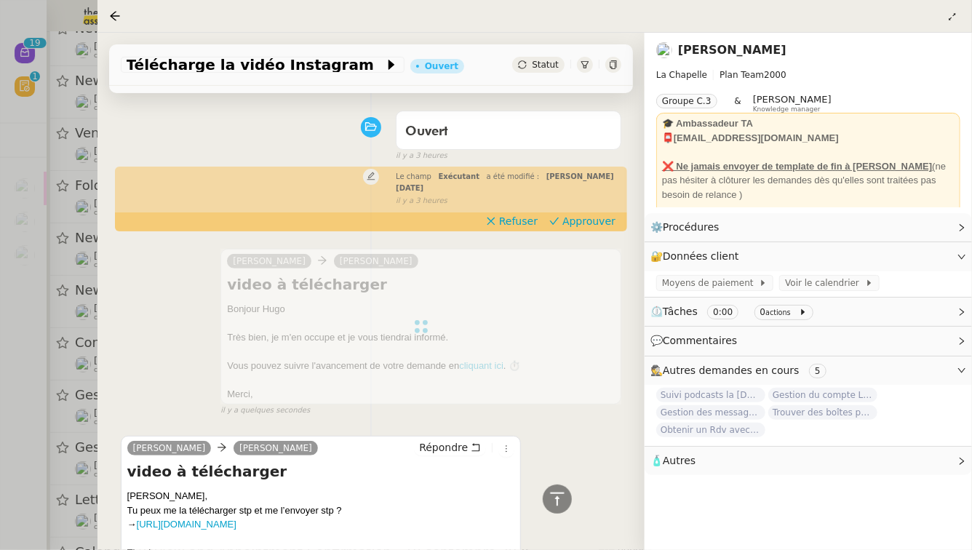
scroll to position [82, 0]
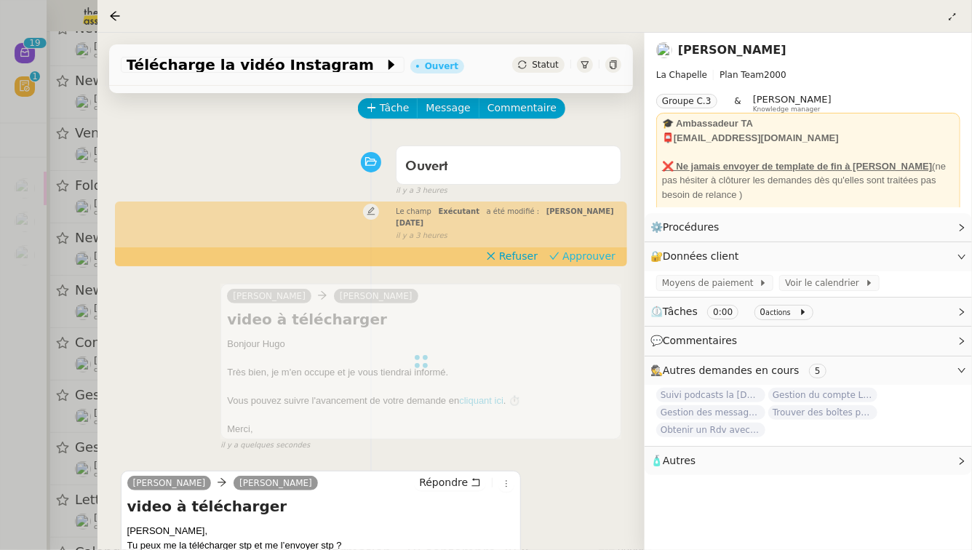
click at [595, 249] on span "Approuver" at bounding box center [589, 256] width 53 height 15
click at [0, 502] on div at bounding box center [486, 275] width 972 height 550
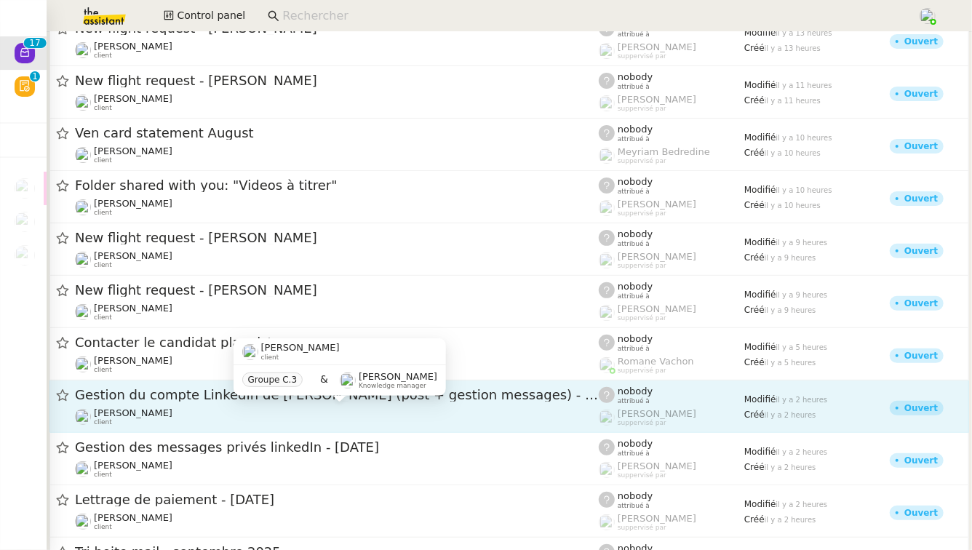
click at [219, 408] on div "Hugo Bentz client" at bounding box center [337, 417] width 524 height 19
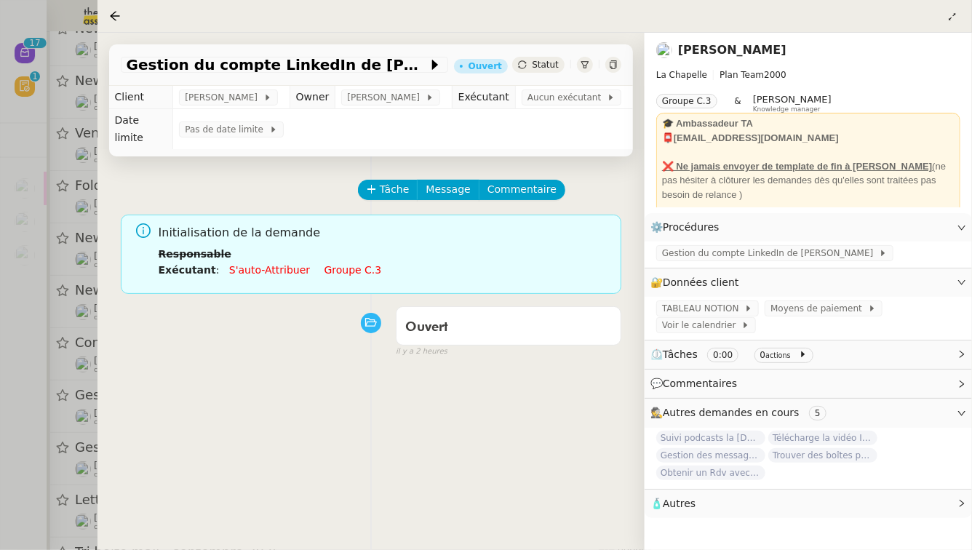
click at [342, 264] on link "Groupe c.3" at bounding box center [353, 270] width 57 height 12
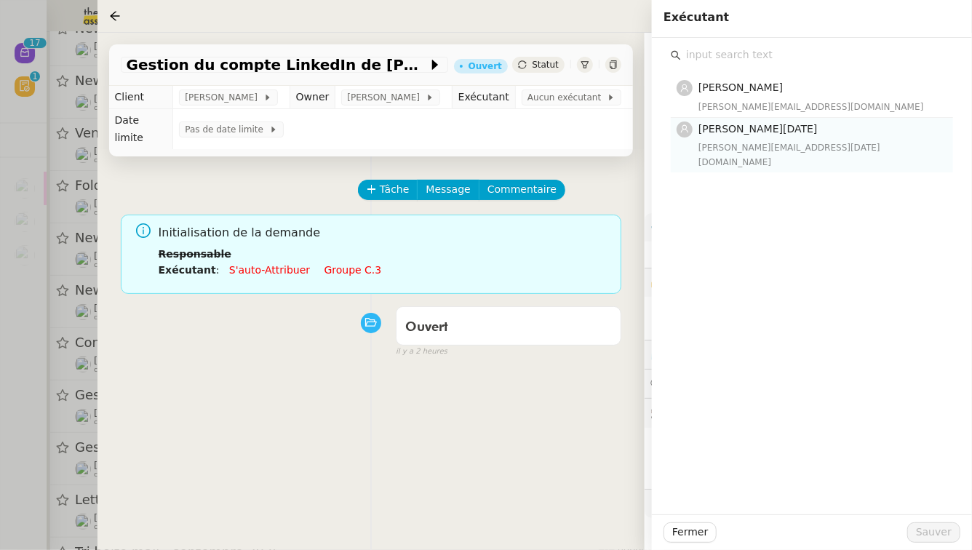
click at [765, 140] on div "jean-noel@theassistant.team" at bounding box center [822, 154] width 246 height 29
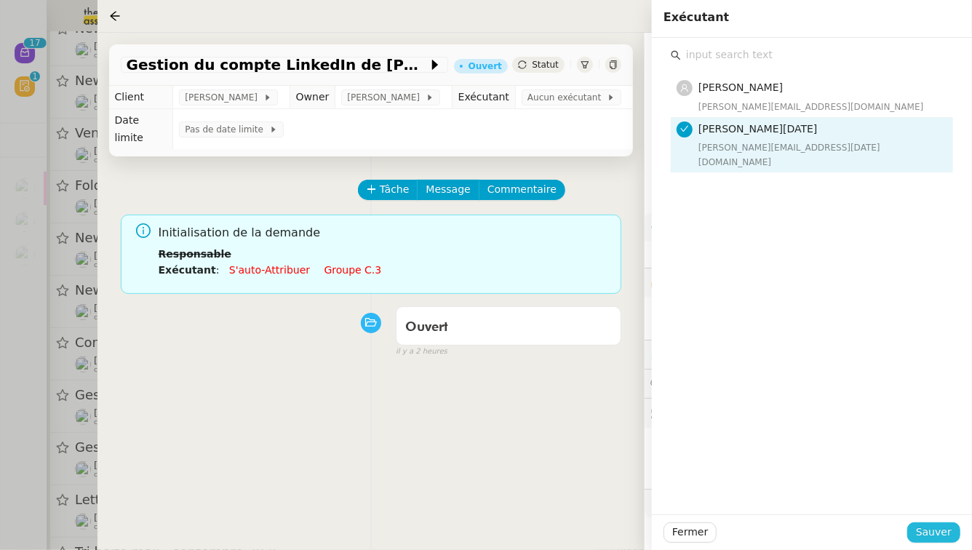
click at [952, 539] on span "Sauver" at bounding box center [934, 532] width 36 height 17
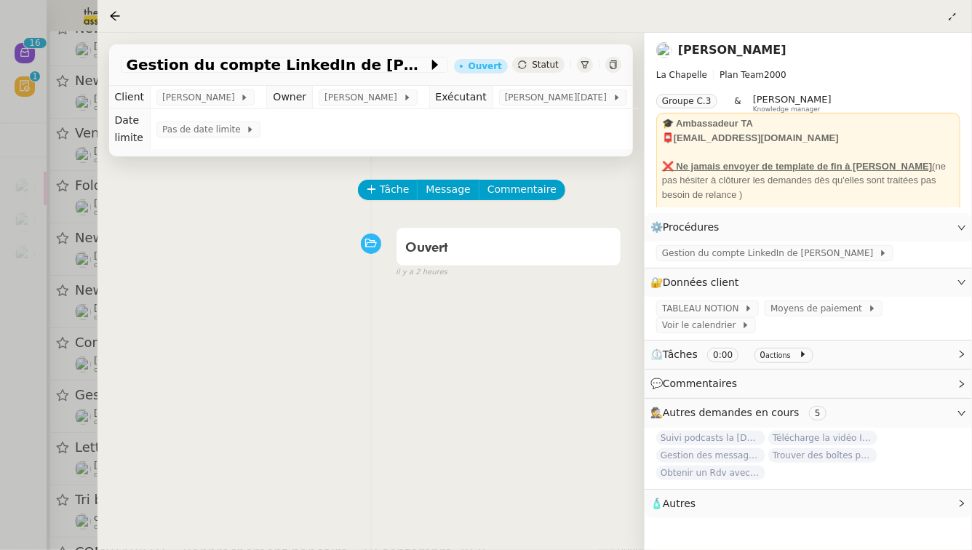
click at [52, 341] on div at bounding box center [486, 275] width 972 height 550
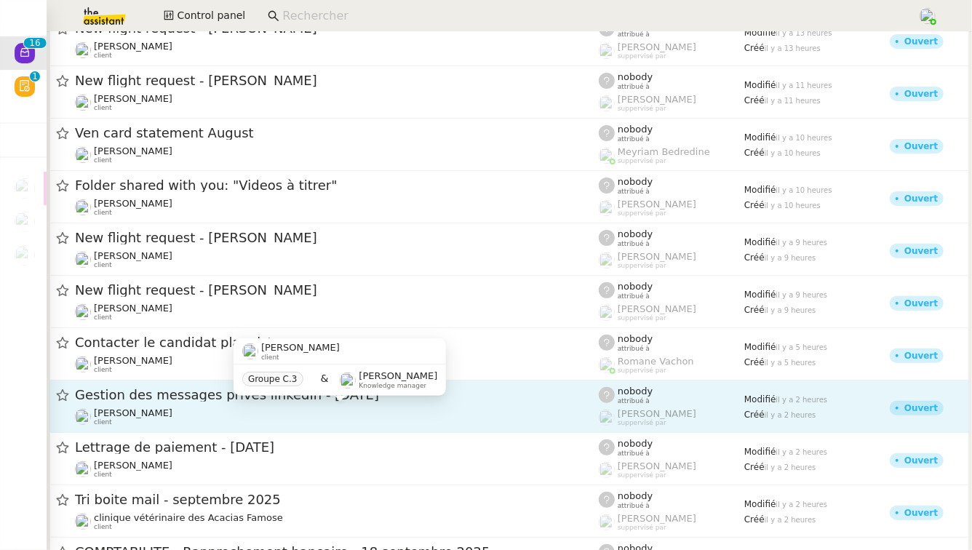
click at [250, 408] on div "Hugo Bentz client" at bounding box center [337, 417] width 524 height 19
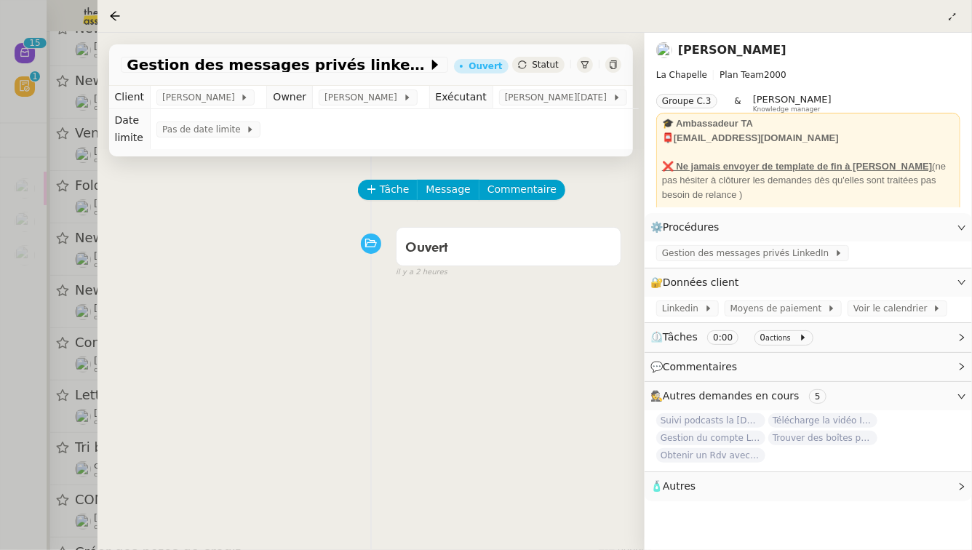
click at [0, 326] on div at bounding box center [486, 275] width 972 height 550
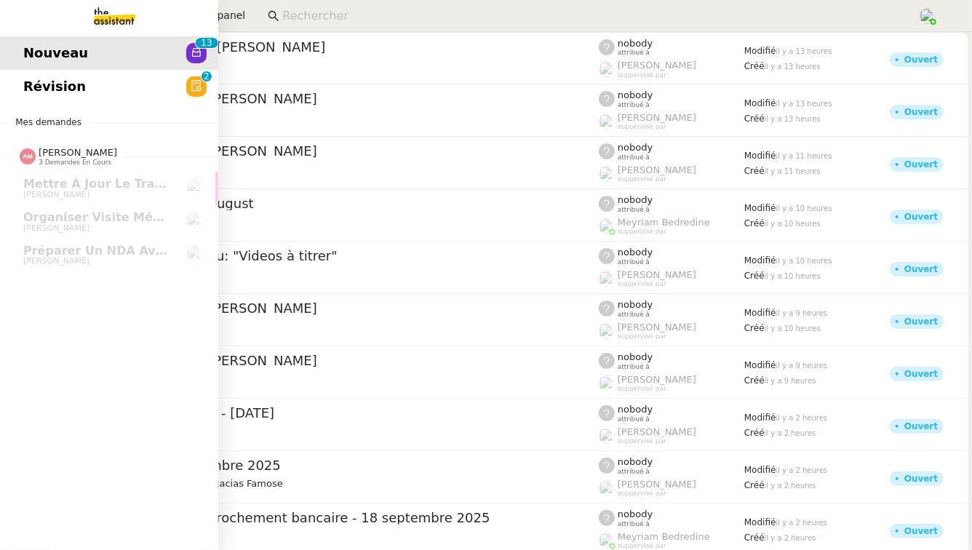
click at [23, 81] on link "Révision 0 1 2 3 4 5 6 7 8 9" at bounding box center [109, 86] width 218 height 33
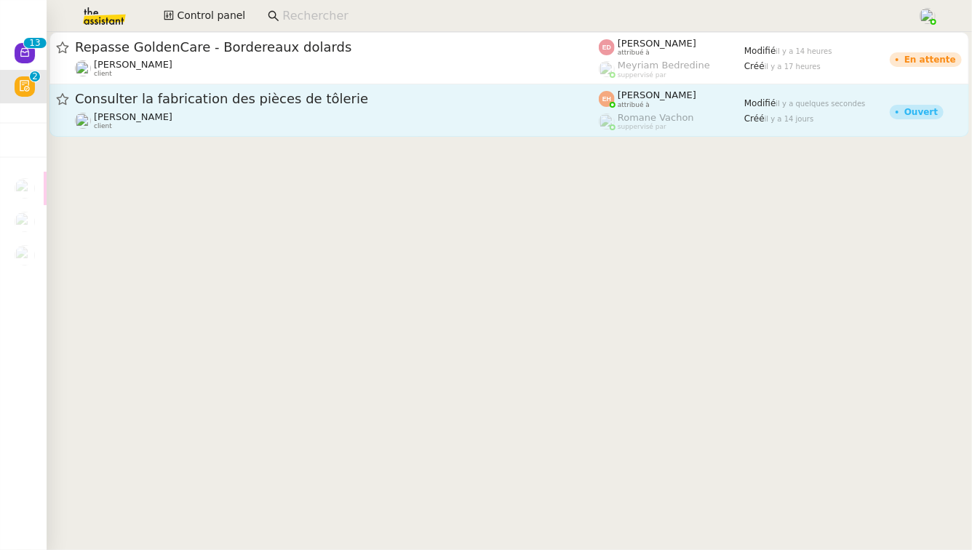
click at [371, 110] on div "Consulter la fabrication des pièces de tôlerie Quang Tam NGUYEN client" at bounding box center [337, 110] width 524 height 40
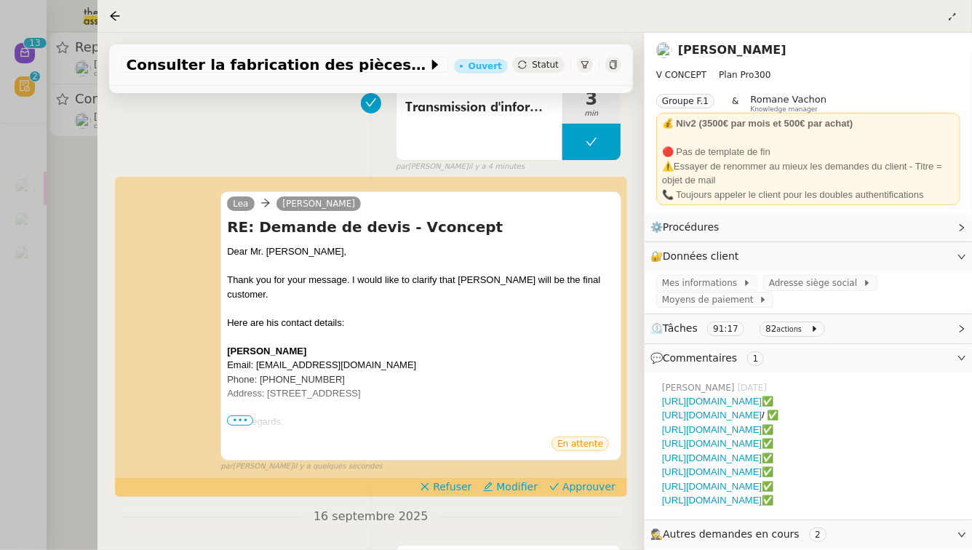
scroll to position [124, 0]
click at [568, 491] on span "Approuver" at bounding box center [589, 486] width 53 height 15
click at [0, 291] on div at bounding box center [486, 275] width 972 height 550
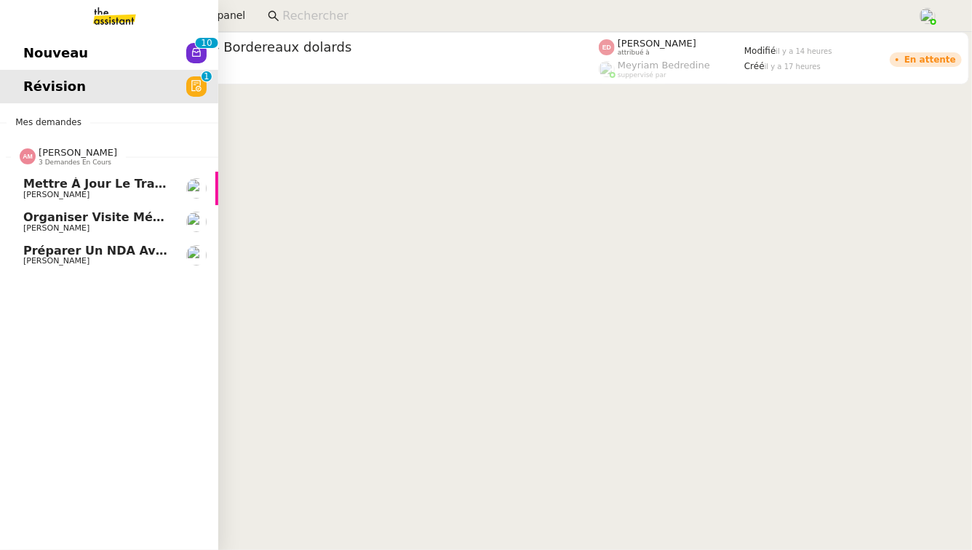
click at [95, 256] on span "Préparer un NDA avec DocuSign" at bounding box center [129, 251] width 213 height 14
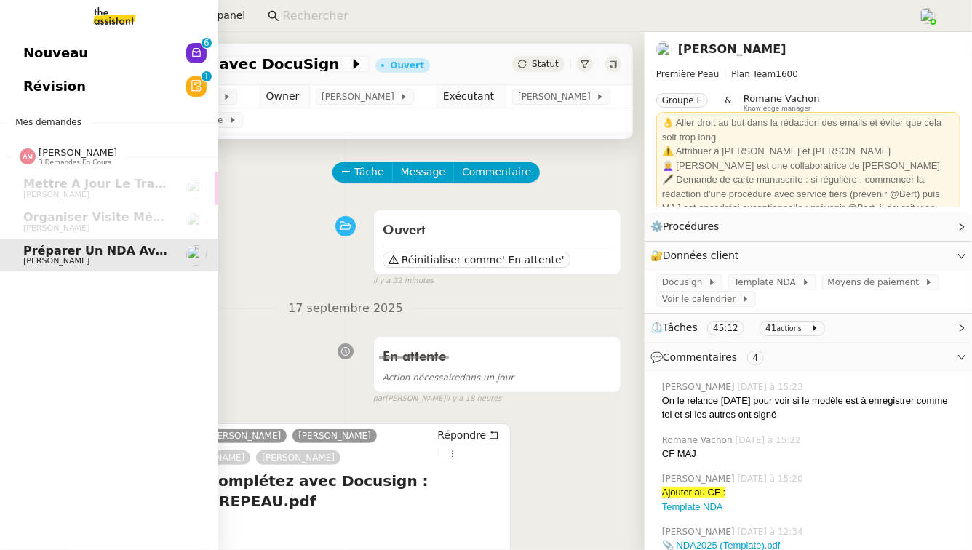
click at [156, 87] on link "Révision 0 1 2 3 4 5 6 7 8 9" at bounding box center [109, 86] width 218 height 33
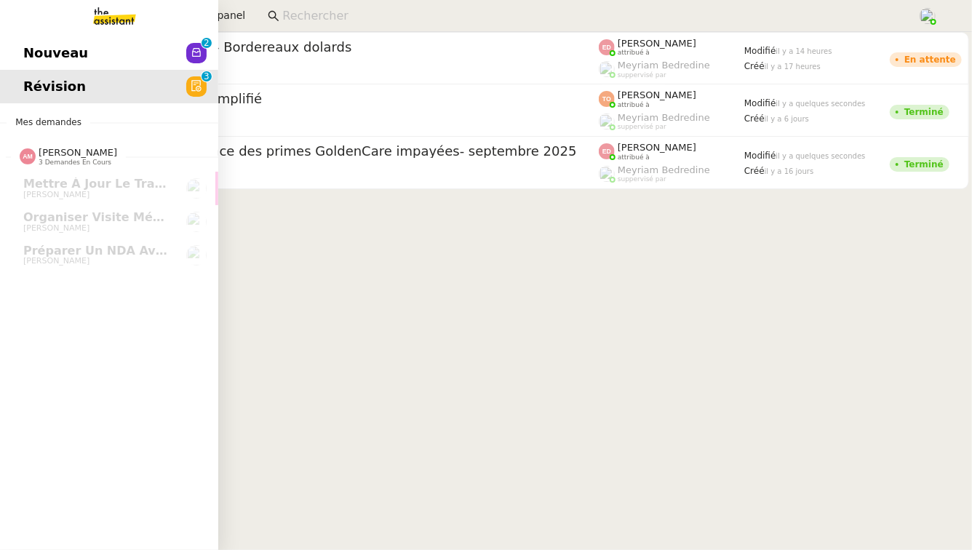
click at [33, 47] on span "Nouveau" at bounding box center [55, 53] width 65 height 22
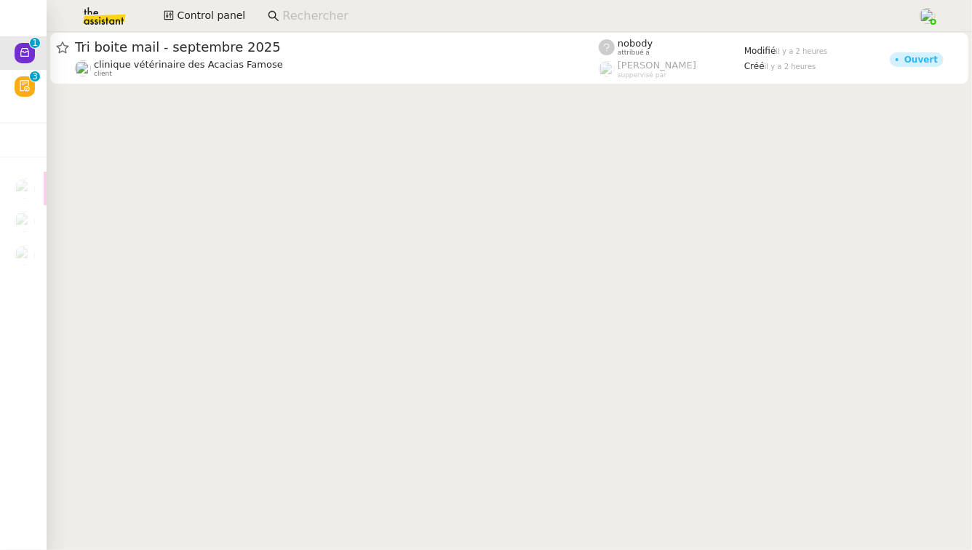
click at [375, 108] on cdk-virtual-scroll-viewport "Tri boite mail - septembre 2025 clinique vétérinaire des Acacias Famose client …" at bounding box center [510, 291] width 926 height 518
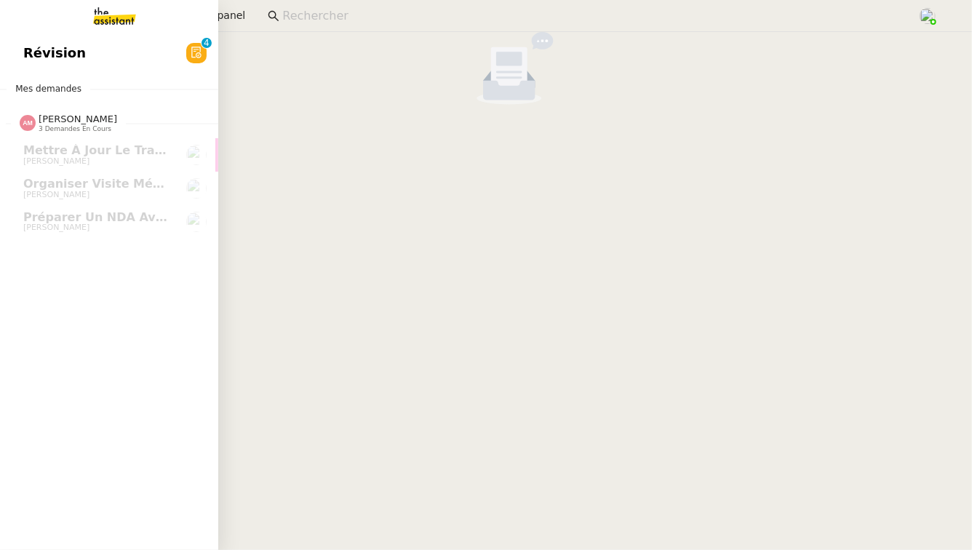
click at [152, 38] on link "Révision 0 1 2 3 4 5 6 7 8 9" at bounding box center [109, 52] width 218 height 33
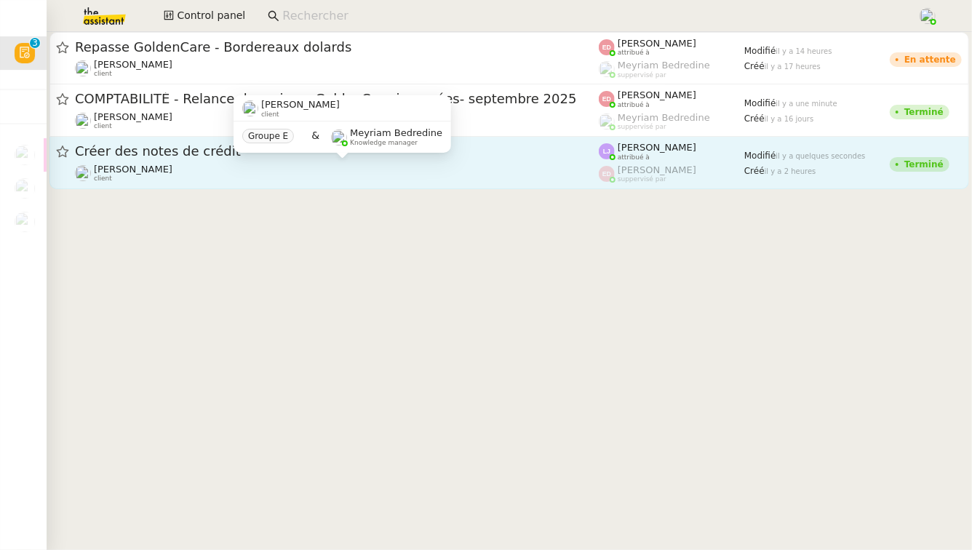
click at [373, 163] on div "Fanny Eyraud client Groupe E & Meyriam Bedredine Knowledge manager" at bounding box center [343, 129] width 218 height 68
click at [216, 169] on div "Fanny Eyraud client" at bounding box center [337, 173] width 524 height 19
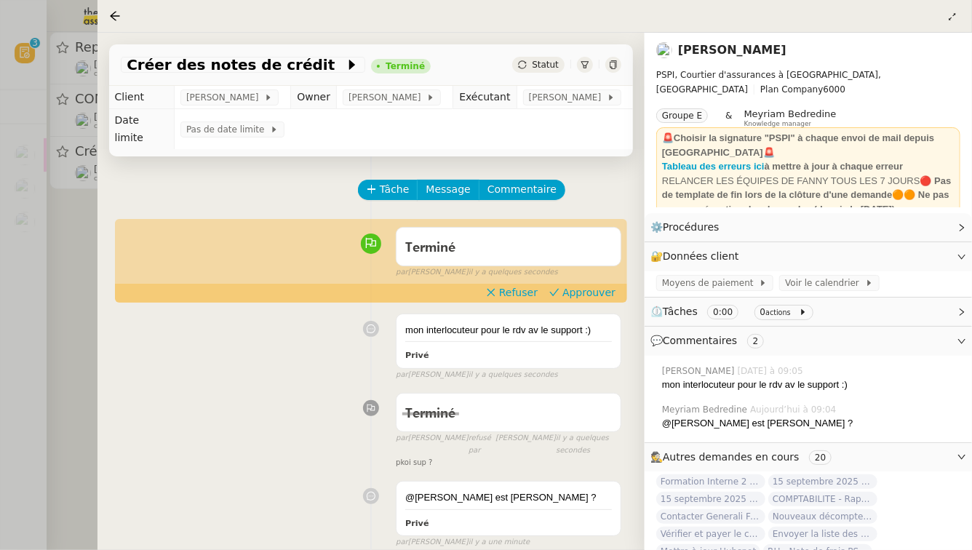
click at [16, 326] on div at bounding box center [486, 275] width 972 height 550
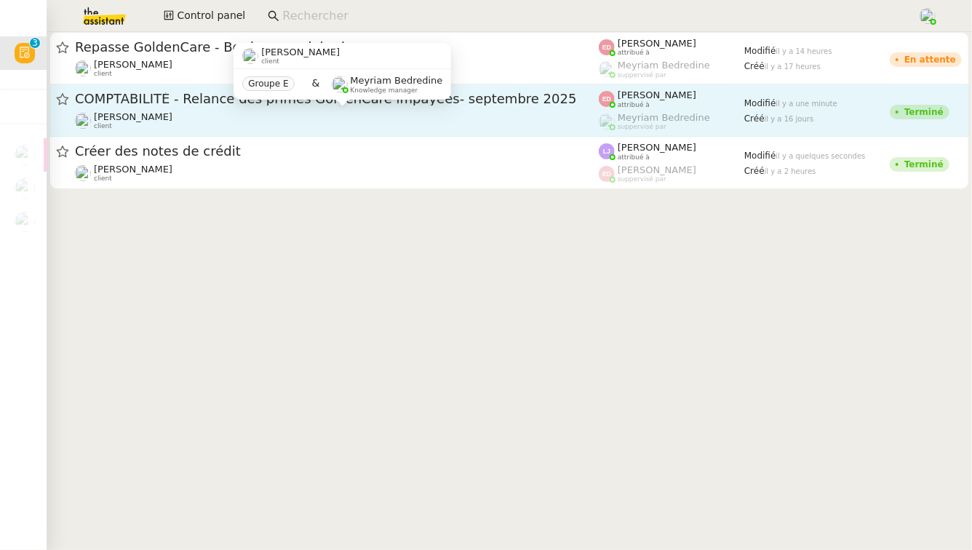
click at [237, 126] on div "Pierrick Morel client" at bounding box center [337, 120] width 524 height 19
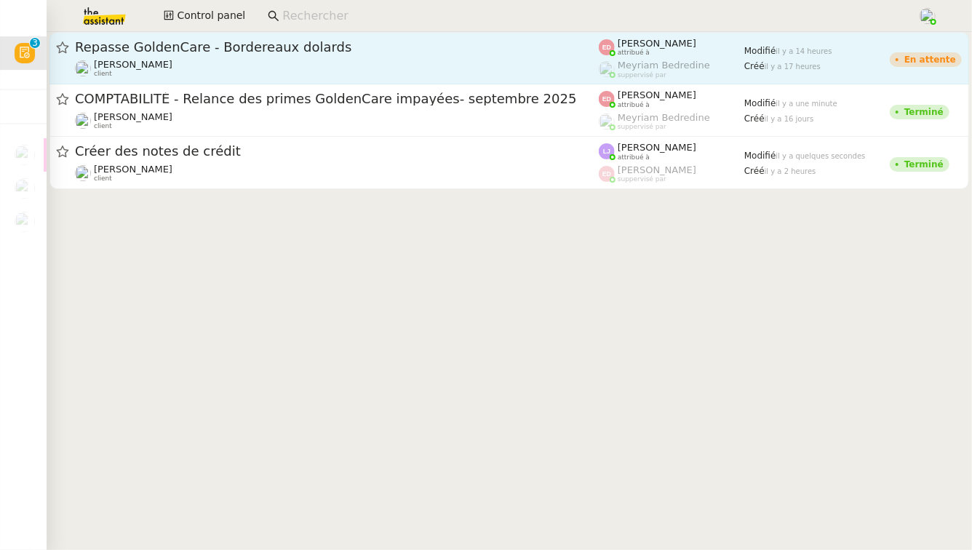
click at [199, 60] on div "Pierrick Morel client" at bounding box center [337, 68] width 524 height 19
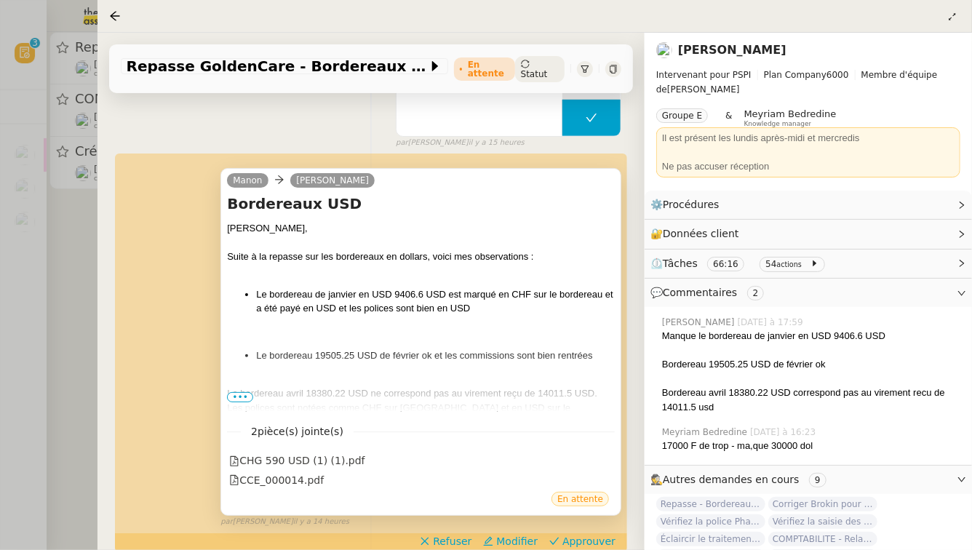
scroll to position [337, 0]
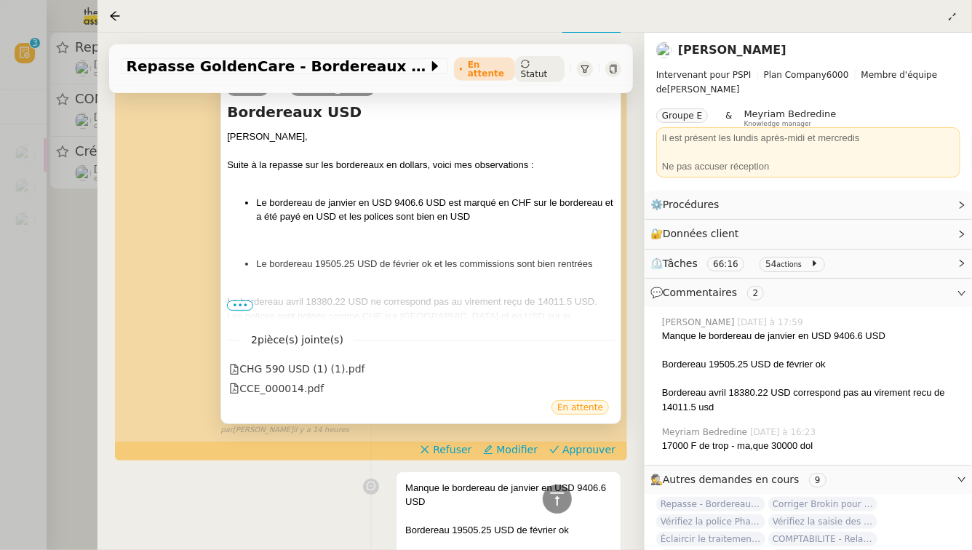
click at [241, 301] on span "•••" at bounding box center [240, 306] width 26 height 10
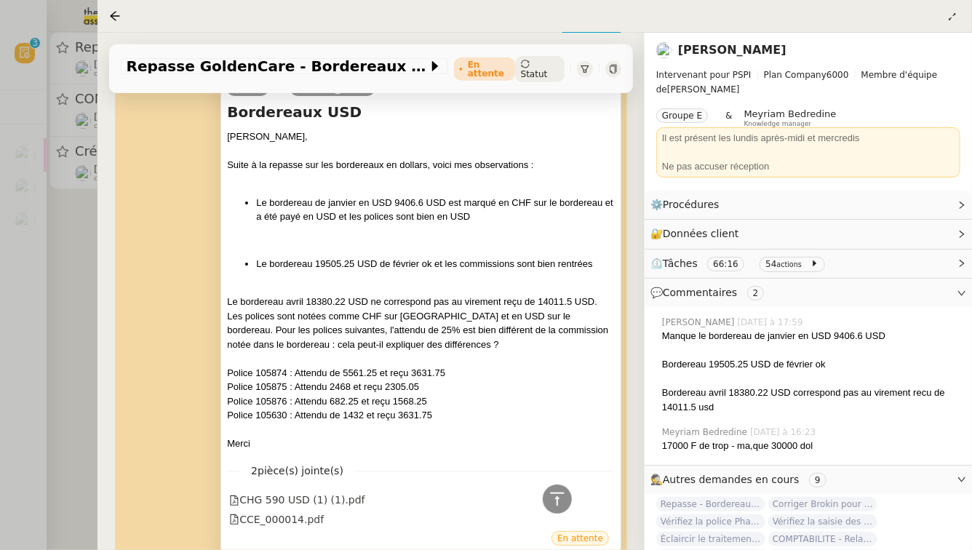
click at [75, 263] on div at bounding box center [486, 275] width 972 height 550
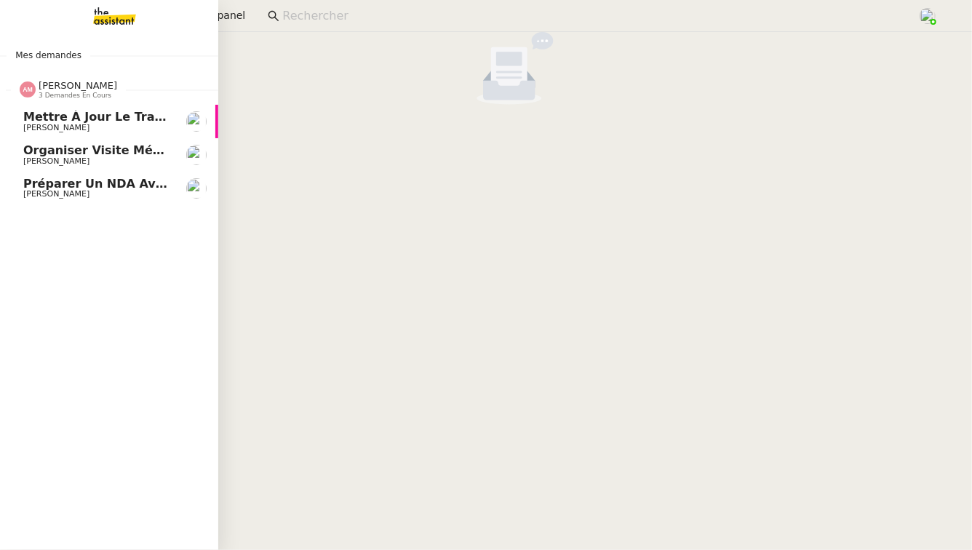
click at [95, 105] on link "Mettre à jour le tracker des factures [PERSON_NAME]" at bounding box center [109, 121] width 218 height 33
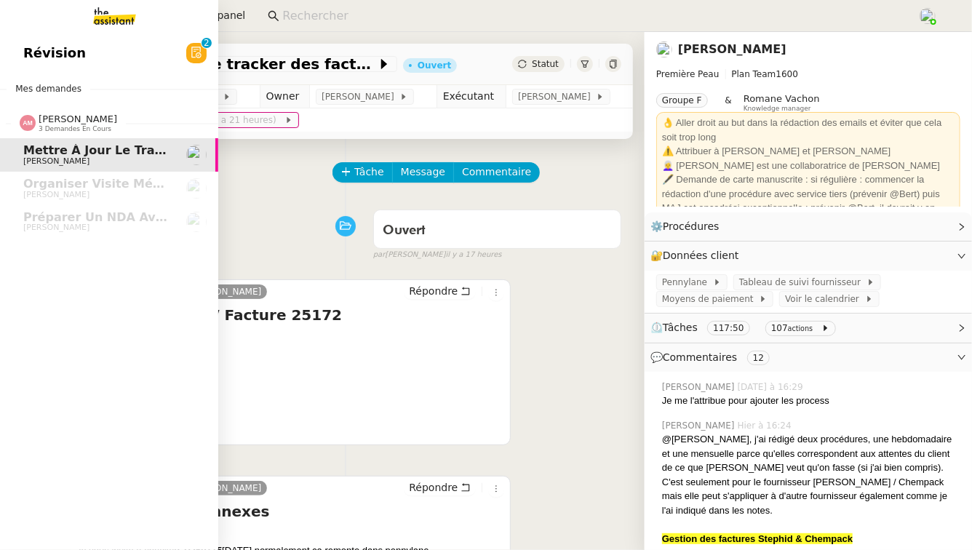
click at [15, 63] on link "Révision 0 1 2 3 4 5 6 7 8 9" at bounding box center [109, 52] width 218 height 33
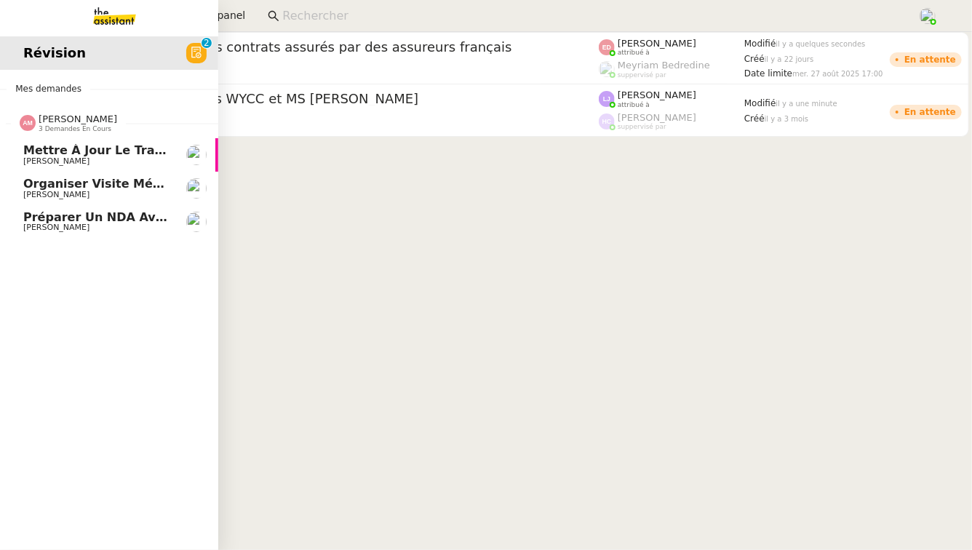
click at [59, 210] on span "Préparer un NDA avec DocuSign" at bounding box center [129, 217] width 213 height 14
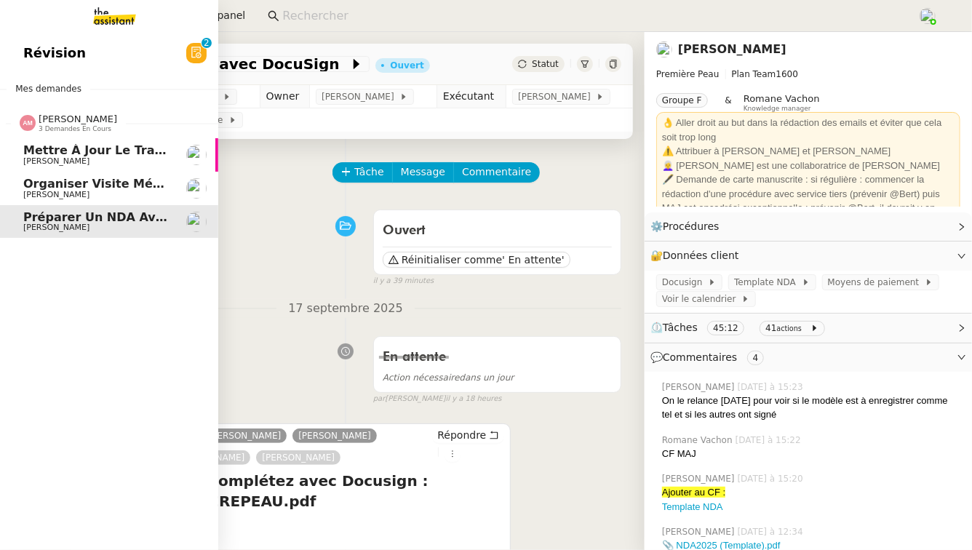
click at [55, 166] on link "Mettre à jour le tracker des factures [PERSON_NAME]" at bounding box center [109, 154] width 218 height 33
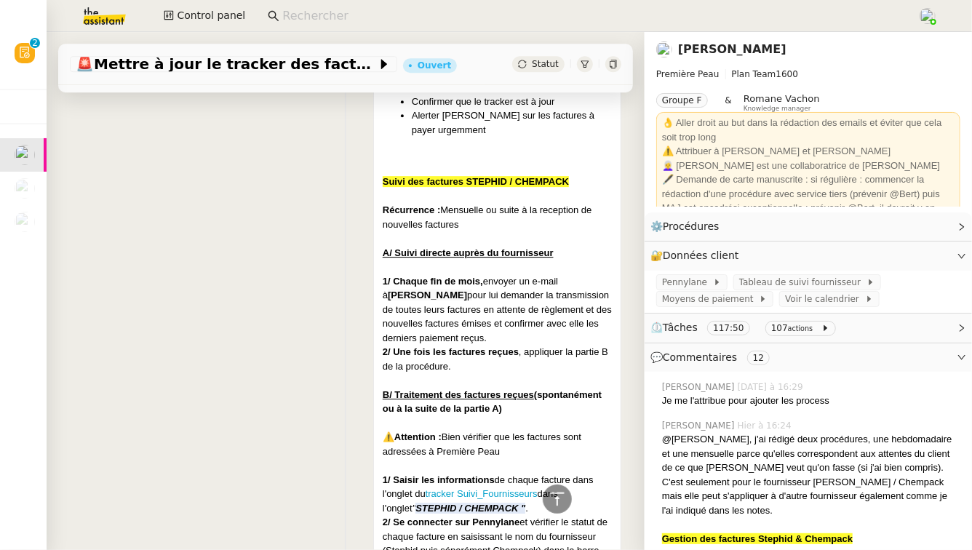
scroll to position [2238, 0]
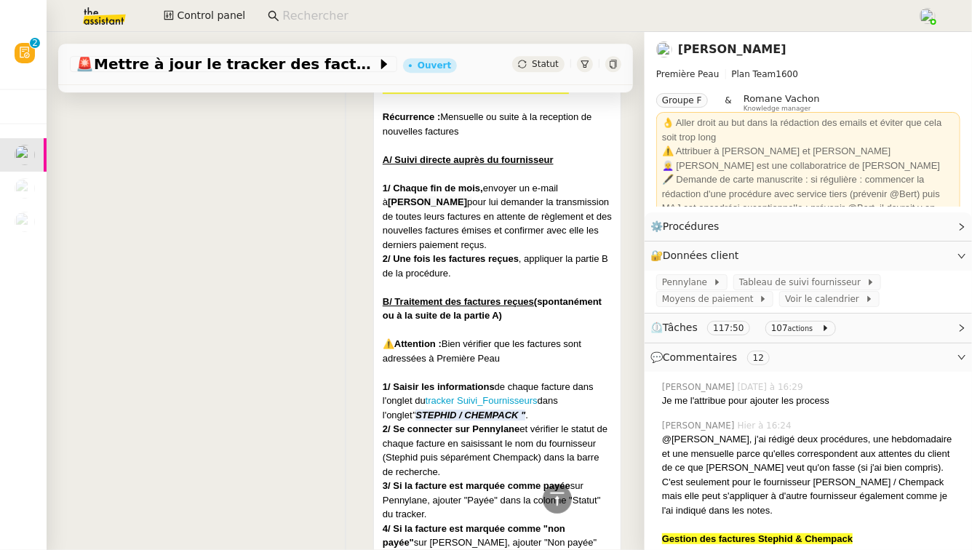
click at [699, 45] on link "[PERSON_NAME]" at bounding box center [732, 49] width 108 height 14
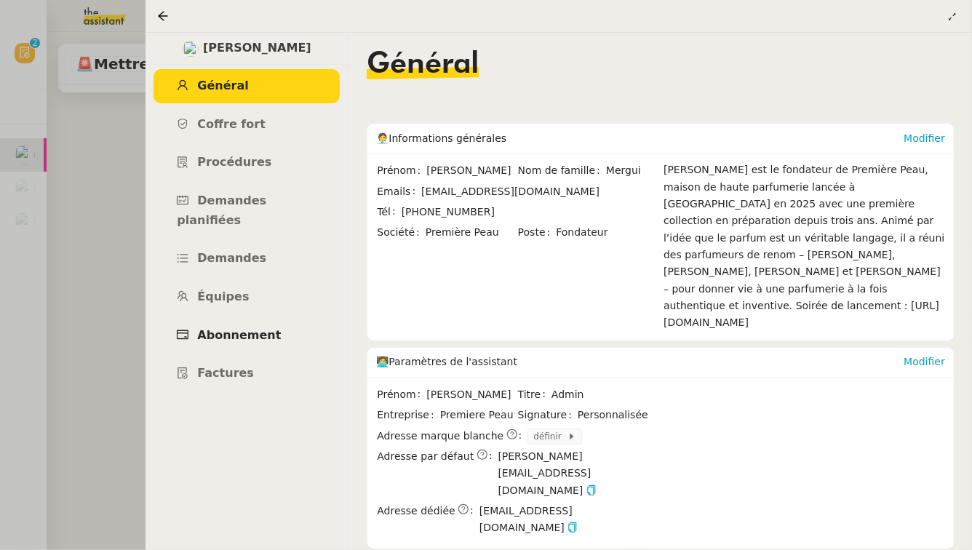
click at [231, 328] on span "Abonnement" at bounding box center [239, 335] width 84 height 14
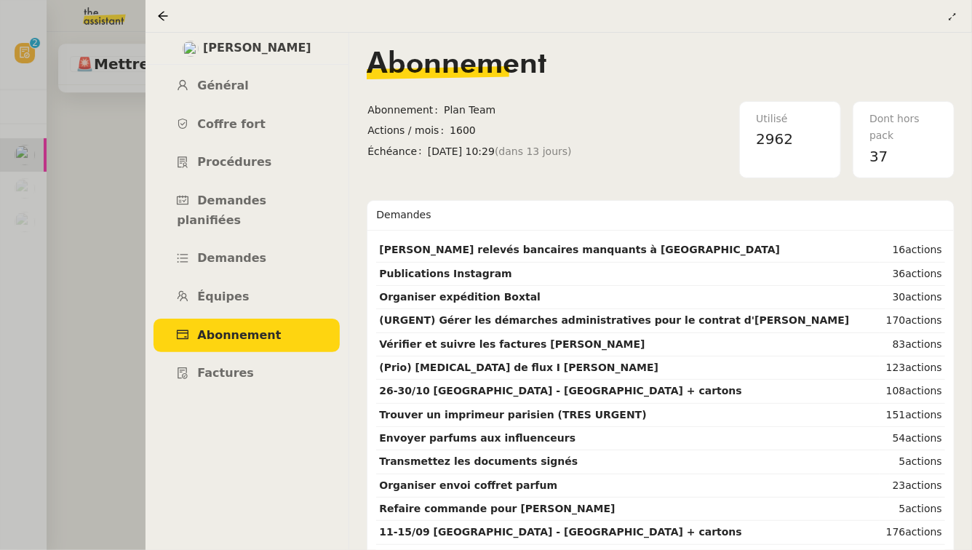
click at [69, 221] on div at bounding box center [486, 275] width 972 height 550
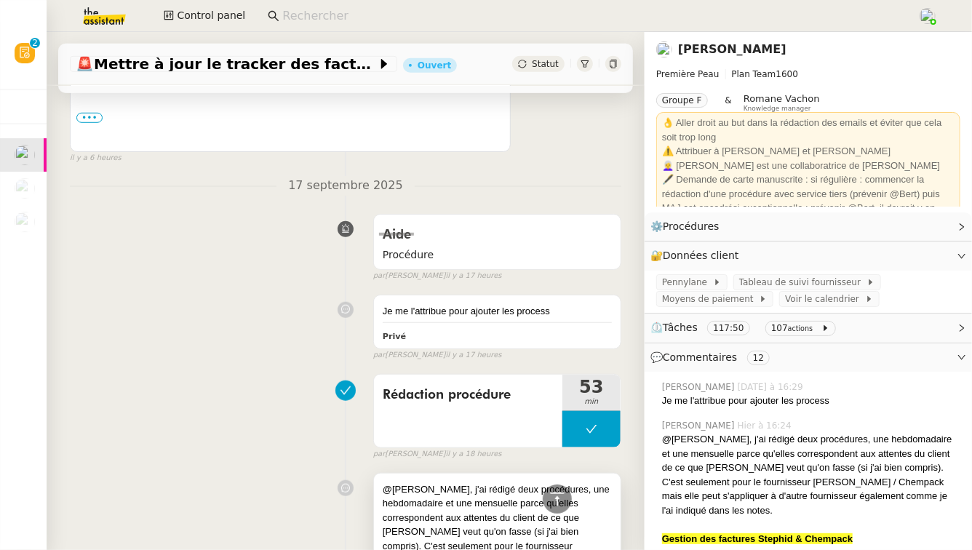
scroll to position [525, 0]
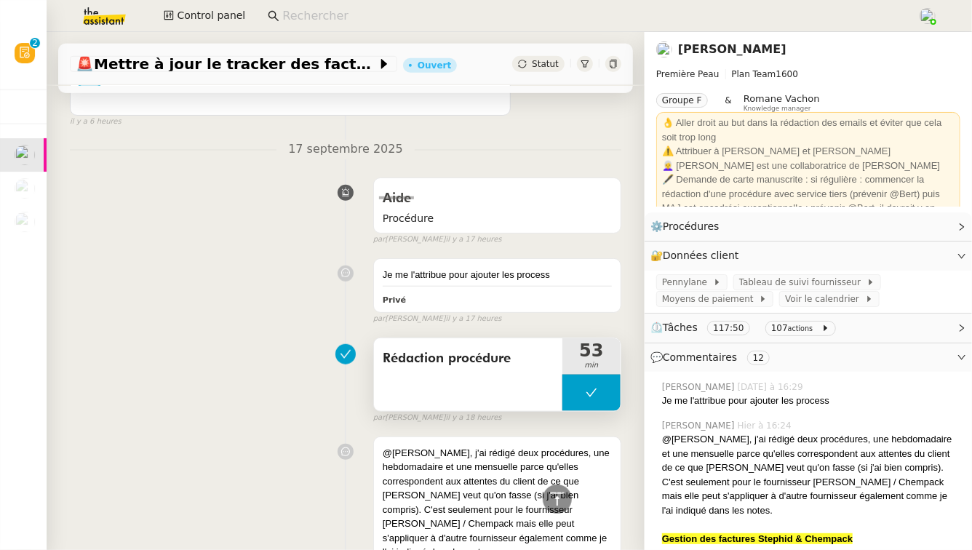
click at [481, 368] on span "Rédaction procédure" at bounding box center [468, 359] width 171 height 22
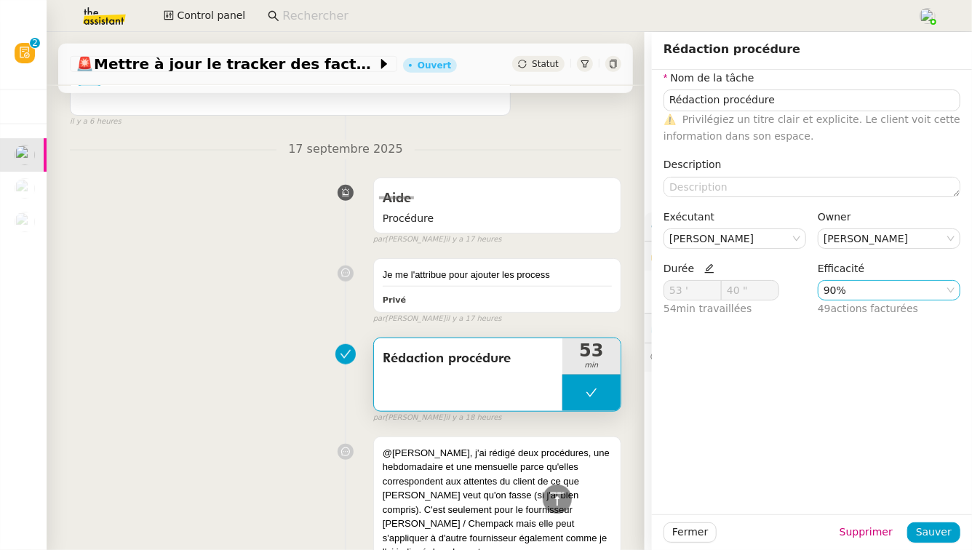
click at [924, 295] on nz-select-item "90%" at bounding box center [889, 290] width 131 height 19
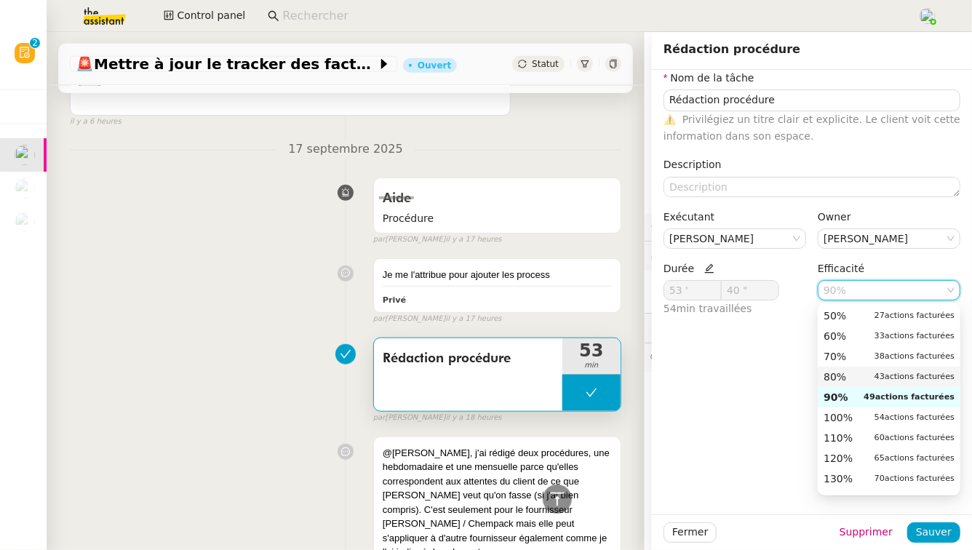
scroll to position [98, 0]
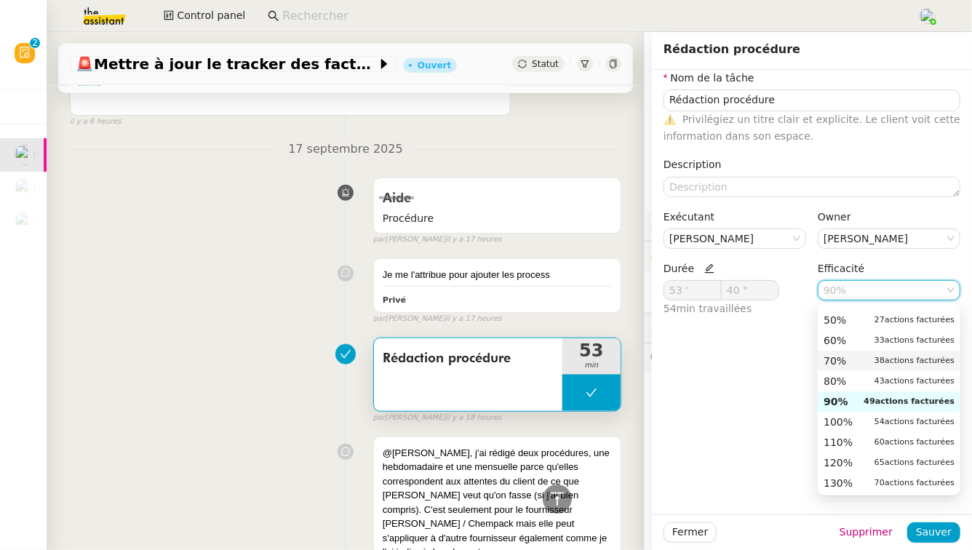
click at [905, 355] on small "38 actions facturées" at bounding box center [915, 360] width 80 height 13
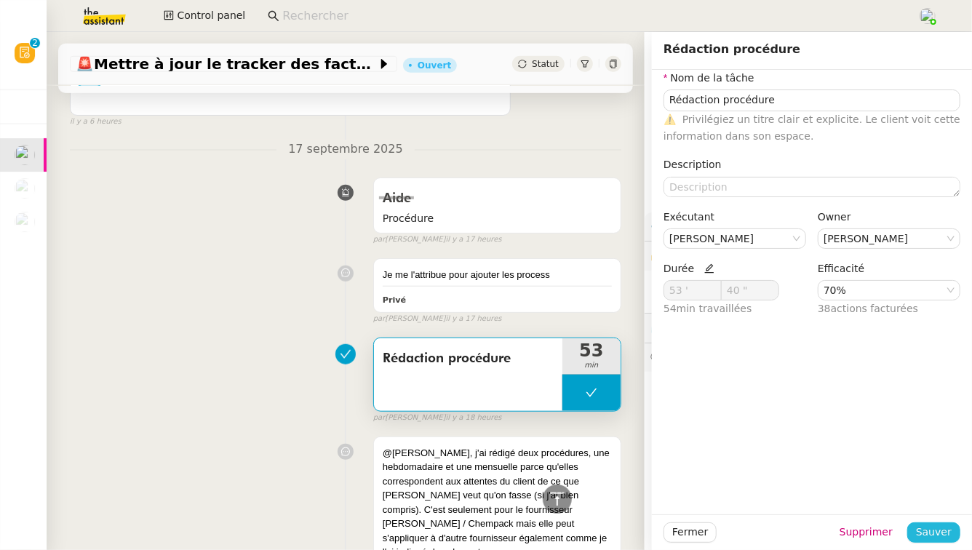
click at [949, 533] on span "Sauver" at bounding box center [934, 532] width 36 height 17
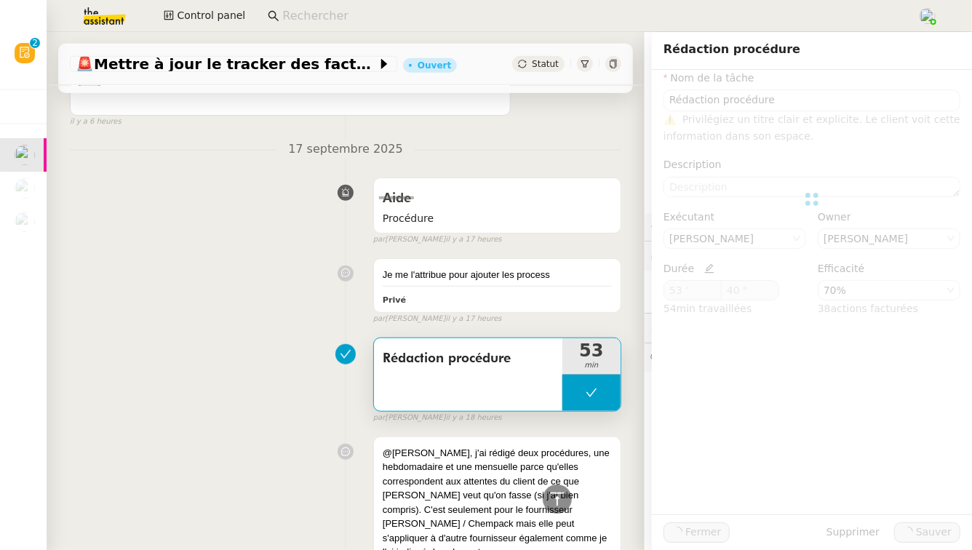
type input "Rédaction procédure"
type input "53 '"
type input "40 ""
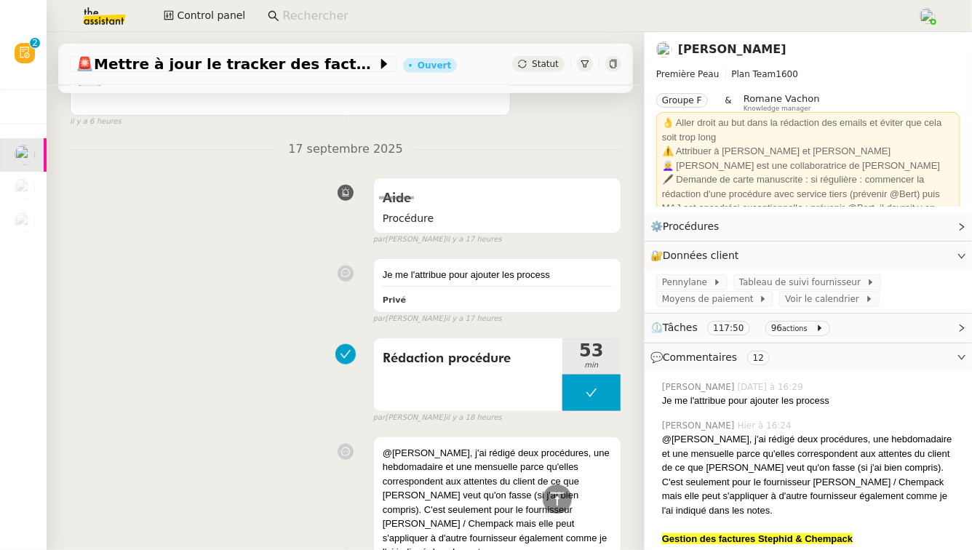
click at [723, 51] on link "[PERSON_NAME]" at bounding box center [732, 49] width 108 height 14
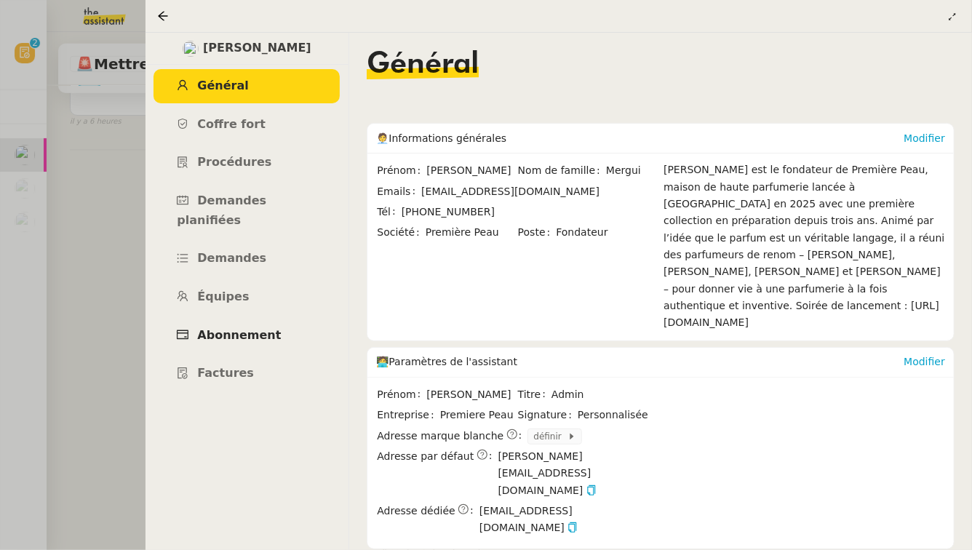
click at [252, 328] on span "Abonnement" at bounding box center [239, 335] width 84 height 14
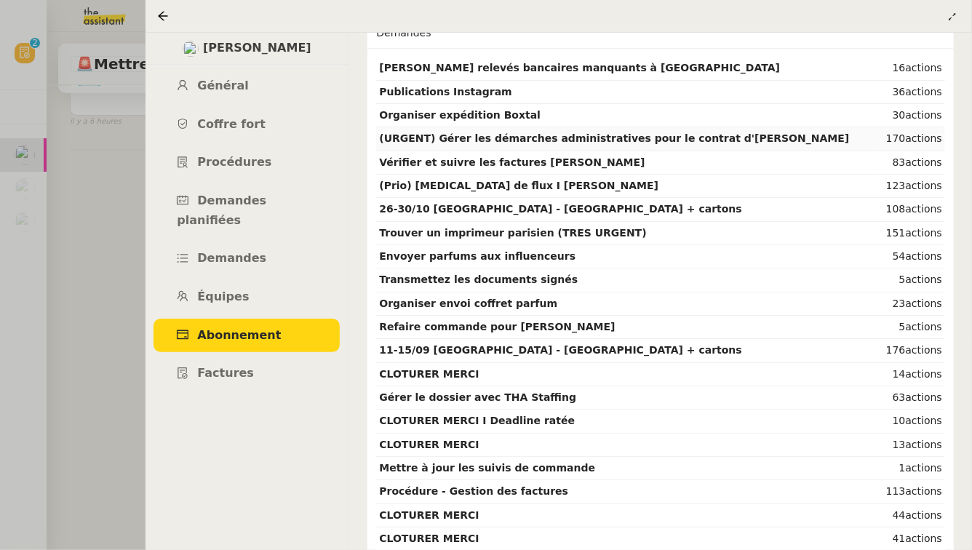
scroll to position [198, 0]
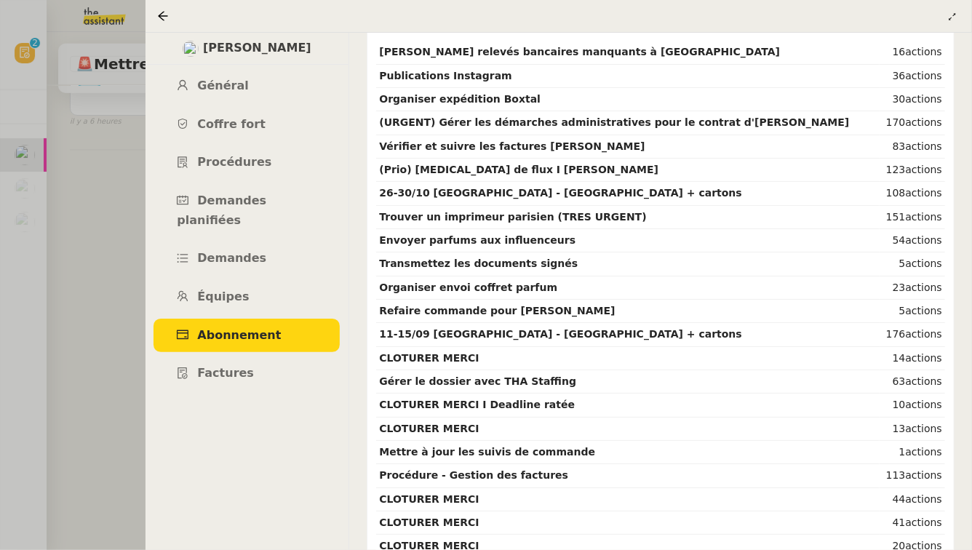
click at [60, 370] on div at bounding box center [486, 275] width 972 height 550
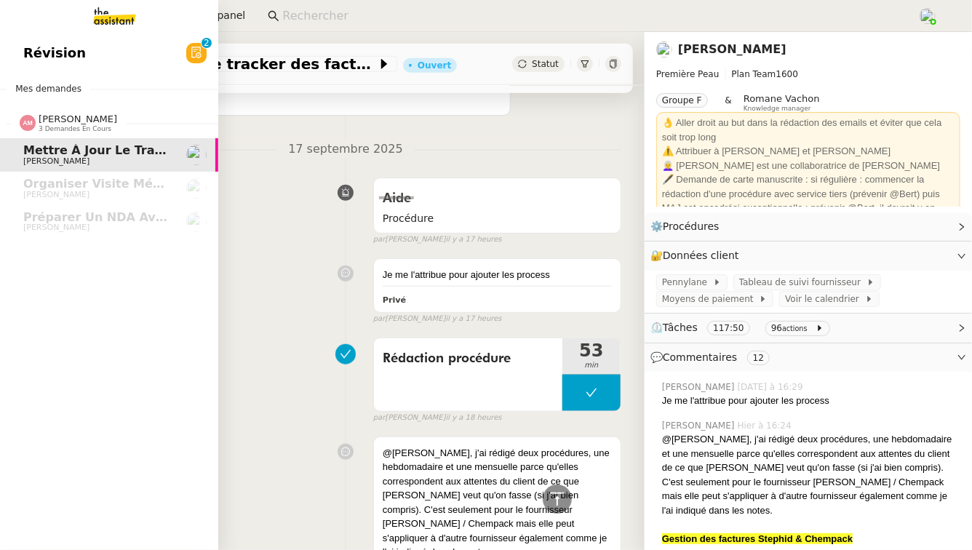
click at [75, 39] on link "Révision 0 1 2 3 4 5 6 7 8 9" at bounding box center [109, 52] width 218 height 33
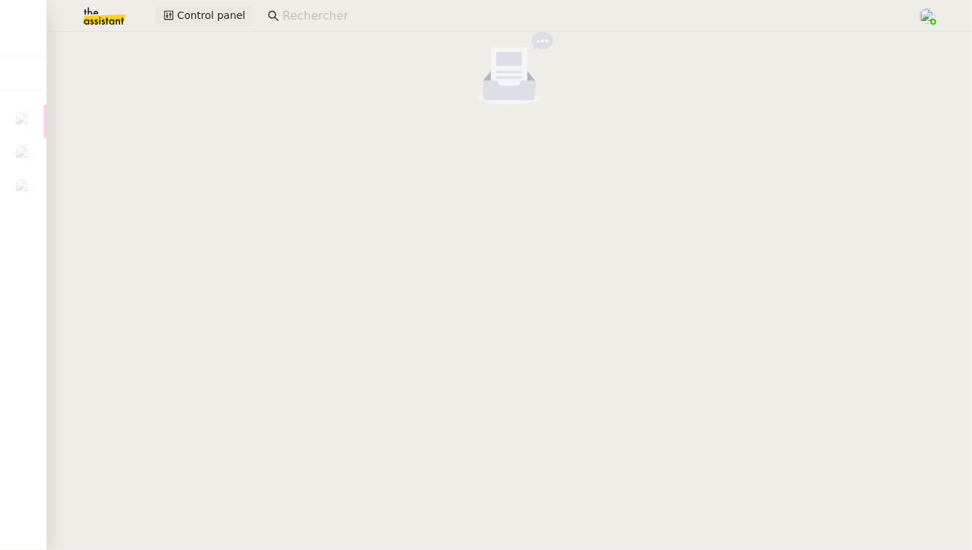
click at [199, 12] on span "Control panel" at bounding box center [211, 15] width 68 height 17
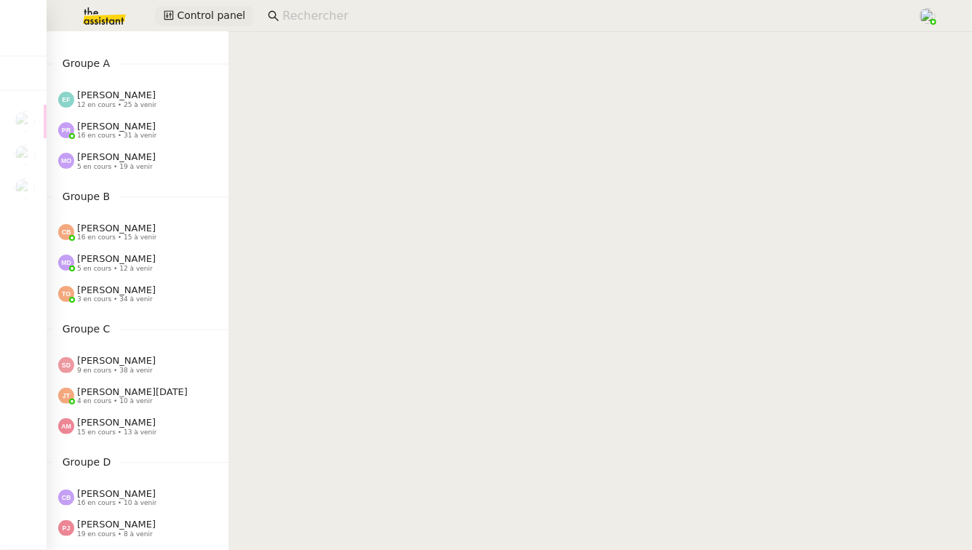
scroll to position [24, 0]
click at [124, 290] on span "[PERSON_NAME]" at bounding box center [116, 289] width 79 height 11
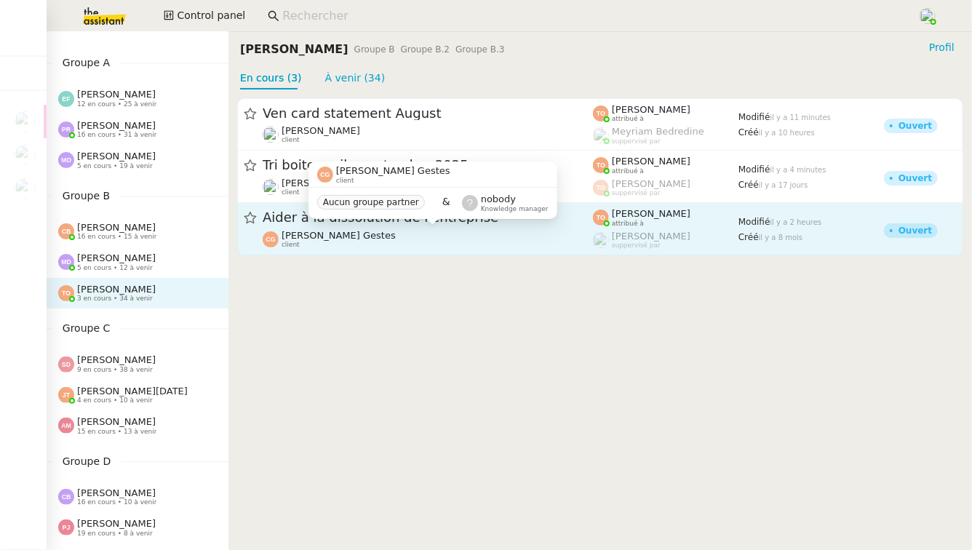
click at [433, 246] on div "Cédric Gestes client" at bounding box center [428, 239] width 330 height 19
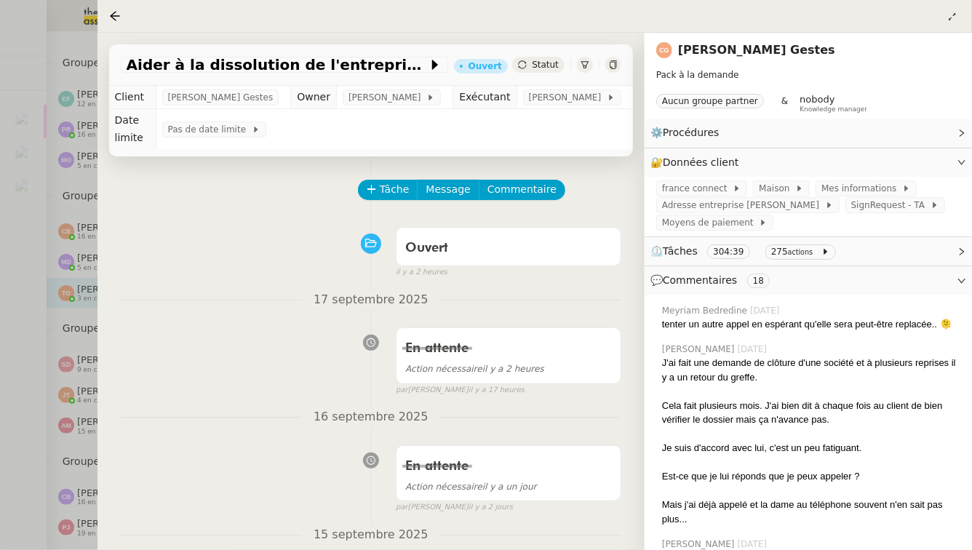
click at [0, 408] on div at bounding box center [486, 275] width 972 height 550
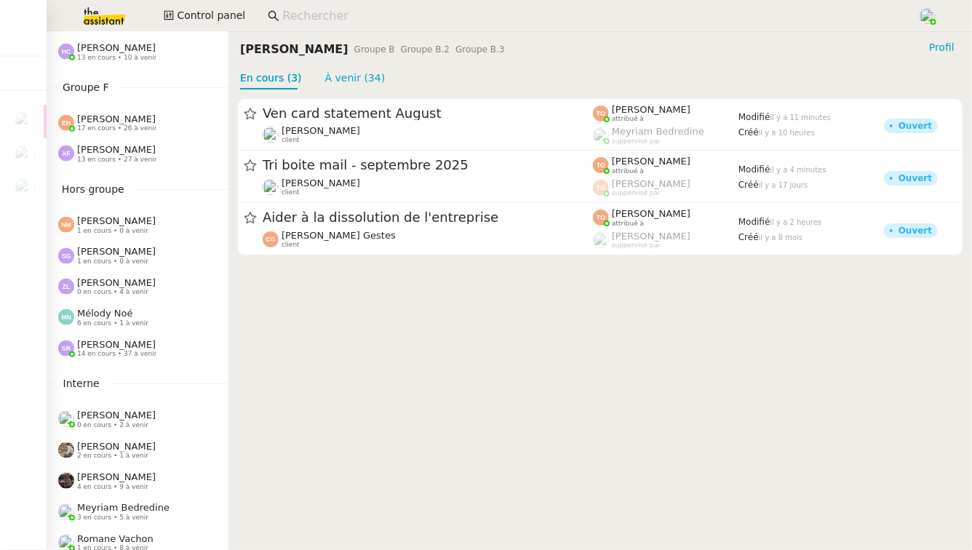
scroll to position [671, 0]
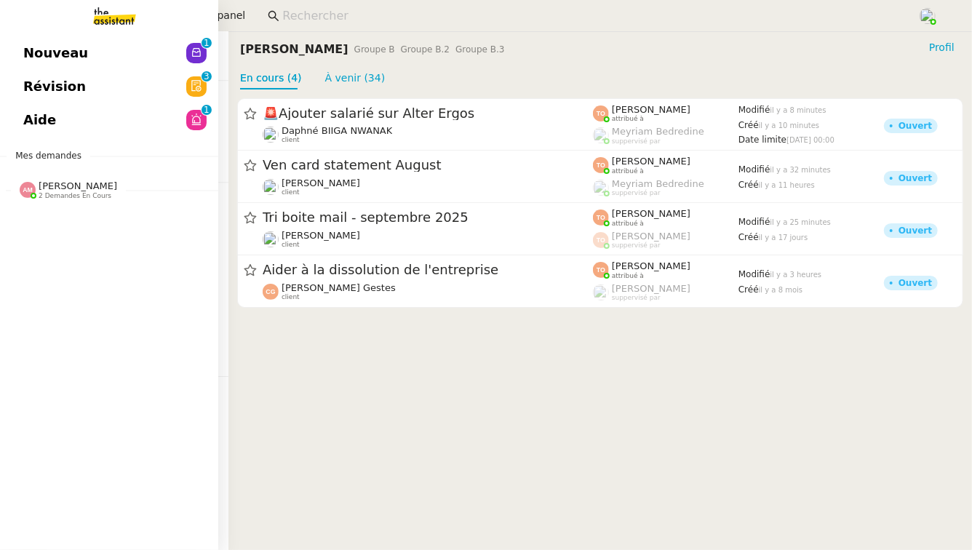
click at [51, 202] on div "Amyna Mehrez 2 demandes en cours" at bounding box center [109, 184] width 218 height 42
click at [154, 82] on link "Révision 0 1 2 3 4 5 6 7 8 9" at bounding box center [109, 86] width 218 height 33
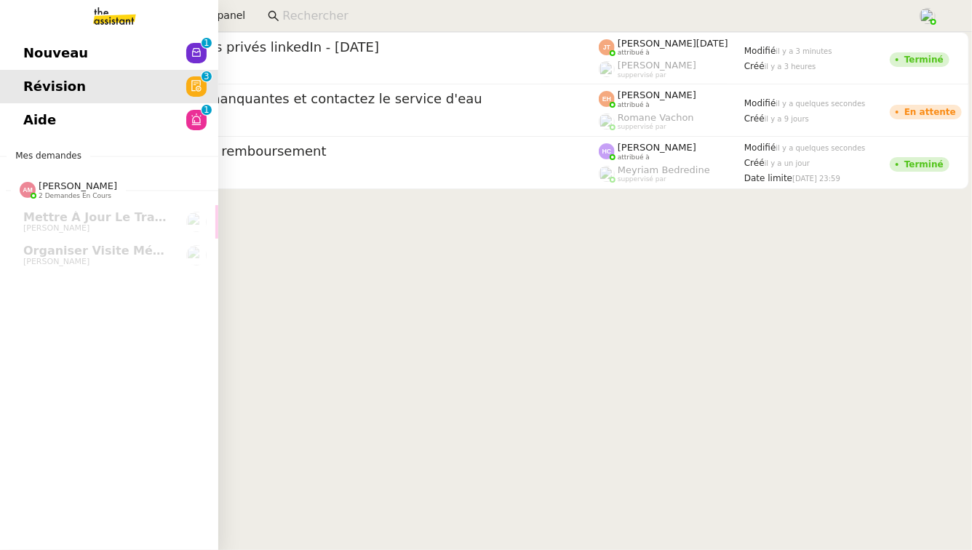
click at [30, 127] on span "Aide" at bounding box center [39, 120] width 33 height 22
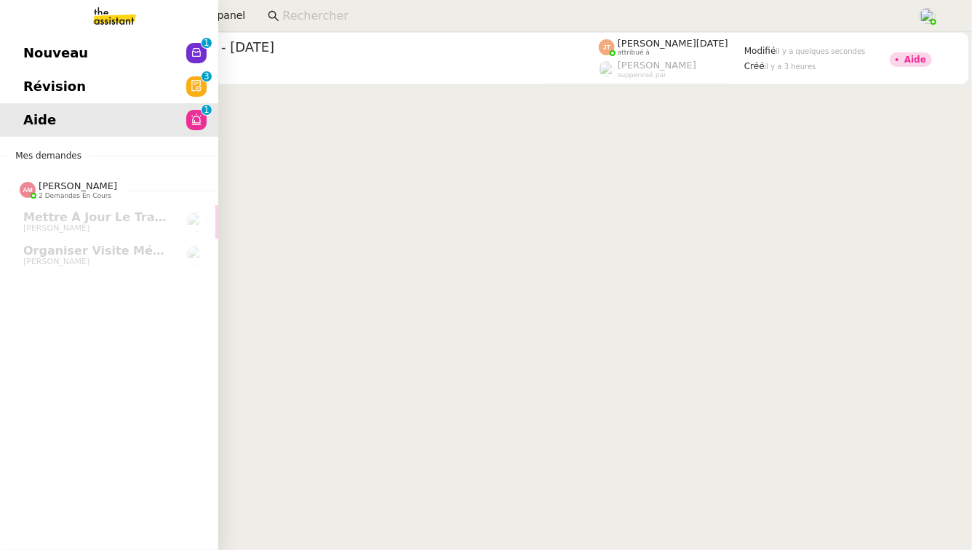
click at [138, 55] on link "Nouveau 0 1 2 3 4 5 6 7 8 9" at bounding box center [109, 52] width 218 height 33
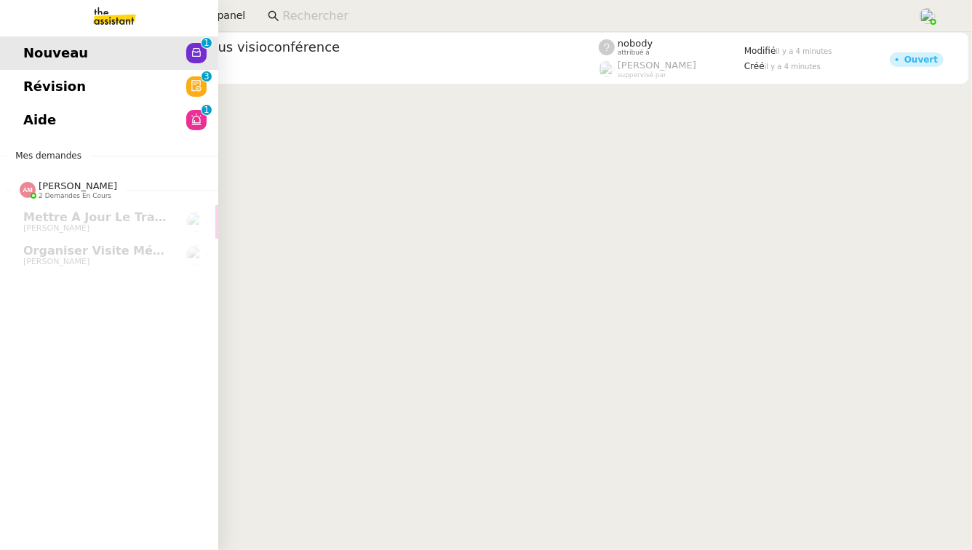
click at [98, 94] on link "Révision 0 1 2 3 4 5 6 7 8 9" at bounding box center [109, 86] width 218 height 33
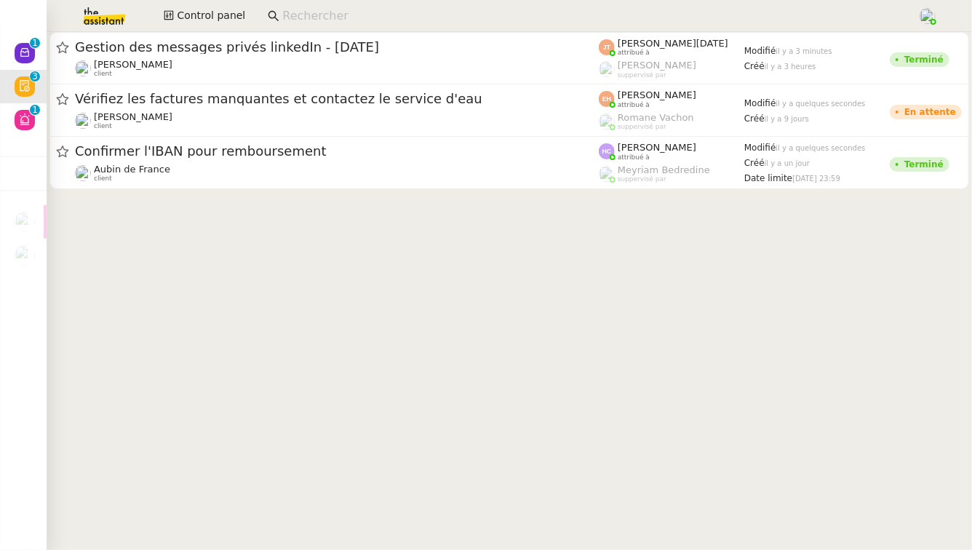
click at [114, 15] on img at bounding box center [92, 16] width 113 height 32
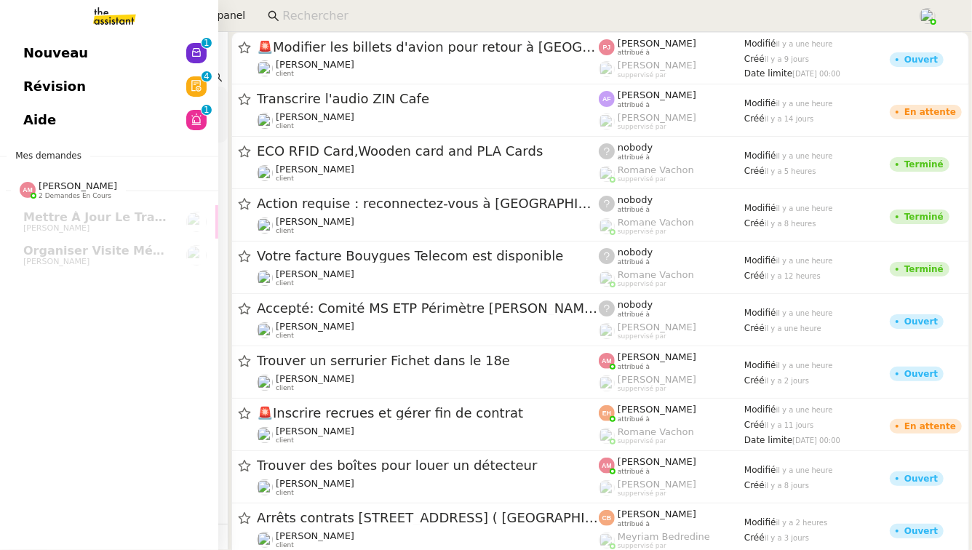
click at [41, 74] on link "Révision 0 1 2 3 4 5 6 7 8 9" at bounding box center [109, 86] width 218 height 33
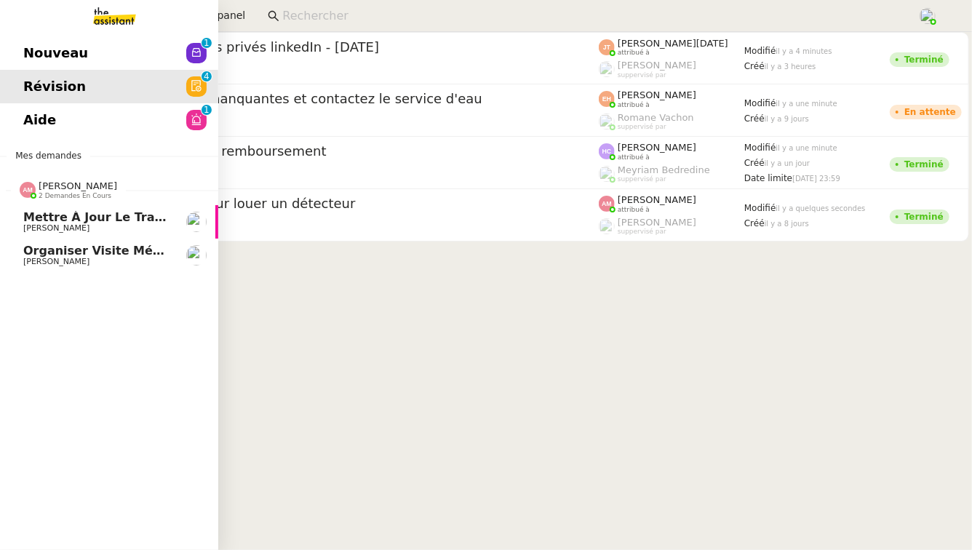
click at [95, 215] on span "Mettre à jour le tracker des factures" at bounding box center [147, 217] width 248 height 14
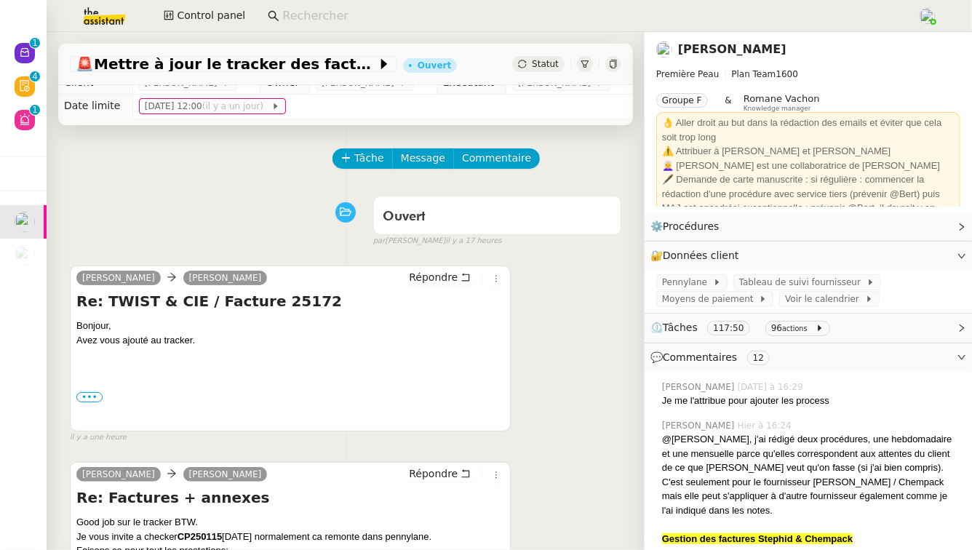
scroll to position [15, 0]
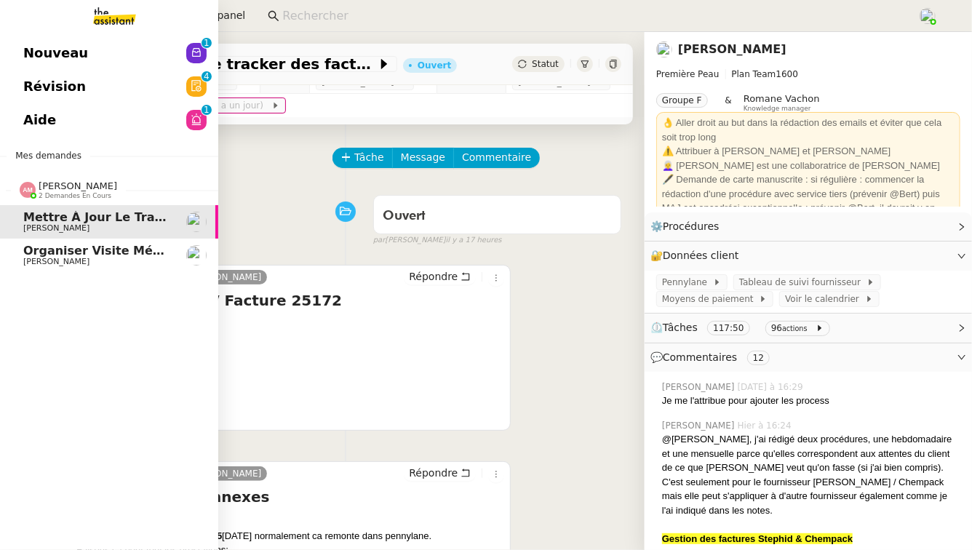
click at [0, 258] on link "Organiser visite médicale Anastasia Pierre Mergui" at bounding box center [109, 255] width 218 height 33
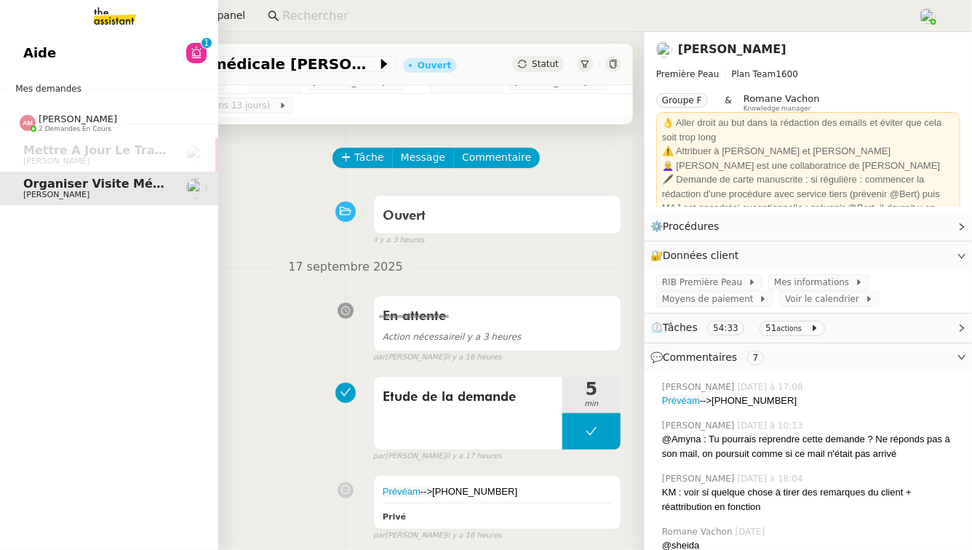
click at [117, 62] on link "Aide 0 1 2 3 4 5 6 7 8 9" at bounding box center [109, 52] width 218 height 33
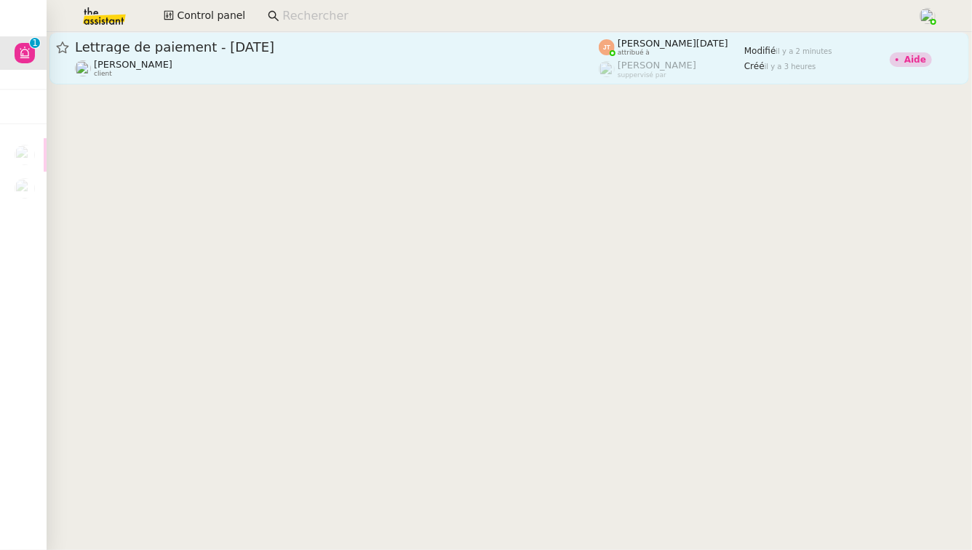
click at [424, 51] on span "Lettrage de paiement - 18 septembre 2025" at bounding box center [337, 47] width 524 height 13
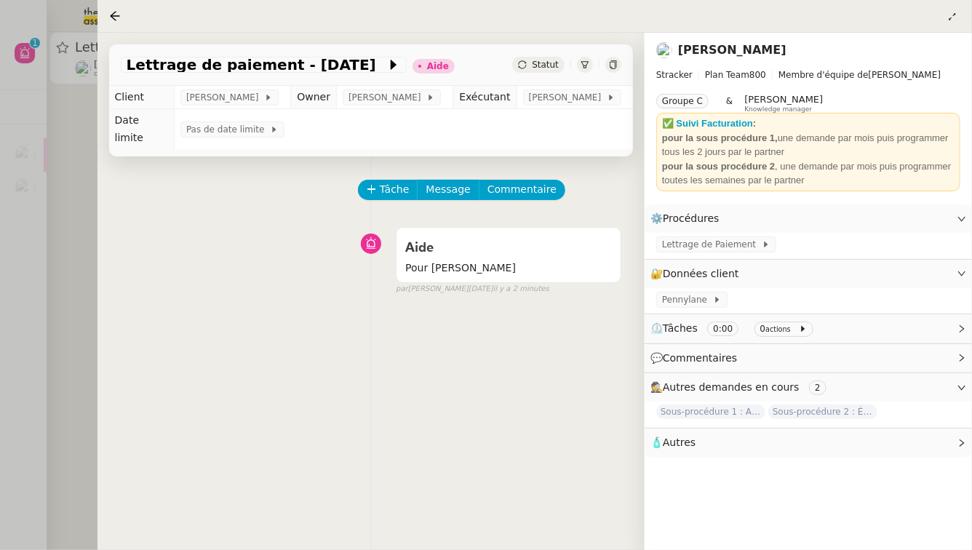
click at [86, 291] on div at bounding box center [486, 275] width 972 height 550
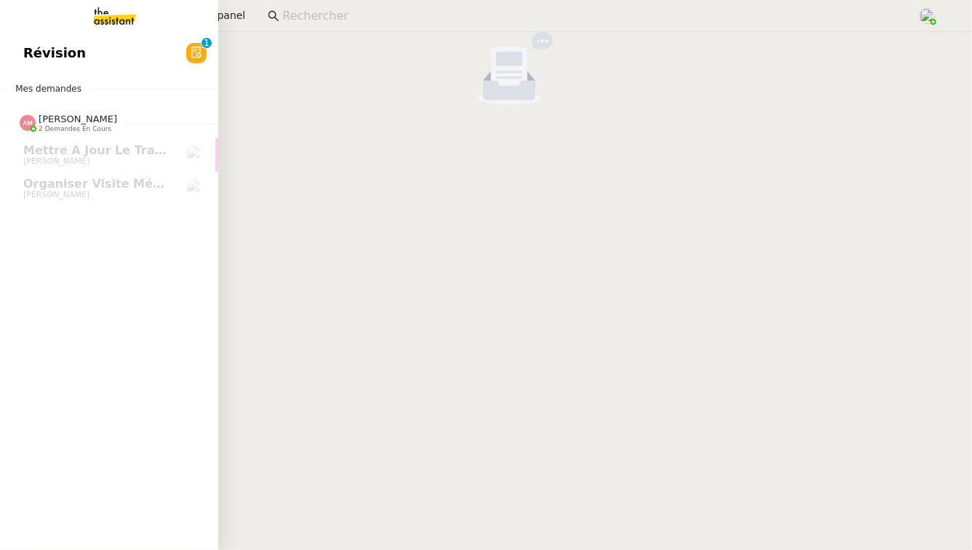
click at [70, 76] on div "Révision 0 1 2 3 4 5 6 7 8 9 Mes demandes Amyna Mehrez 2 demandes en cours Mett…" at bounding box center [109, 291] width 218 height 518
click at [116, 49] on link "Révision 0 1 2 3 4 5 6 7 8 9" at bounding box center [109, 52] width 218 height 33
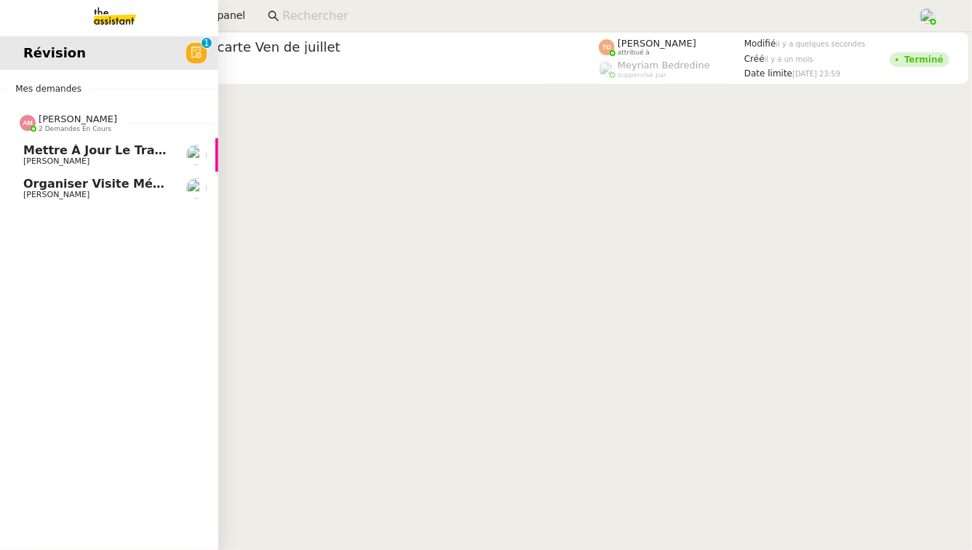
click at [44, 141] on link "Mettre à jour le tracker des factures Pierre Mergui" at bounding box center [109, 154] width 218 height 33
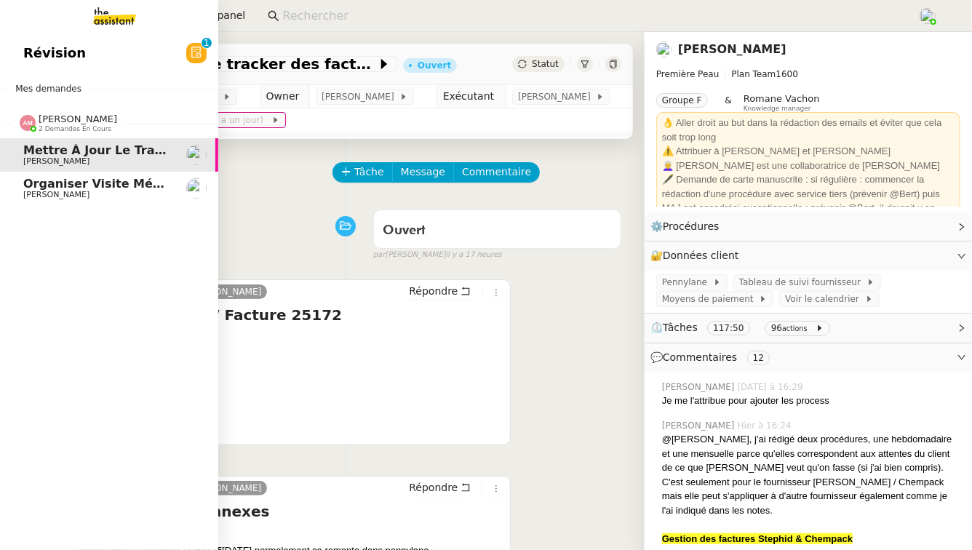
click at [68, 189] on span "Organiser visite médicale [PERSON_NAME]" at bounding box center [163, 184] width 281 height 14
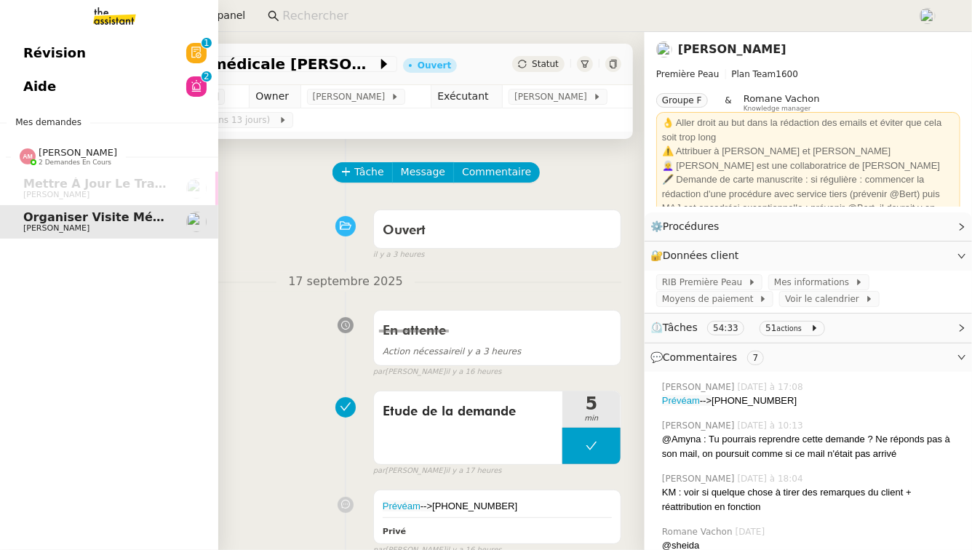
click at [130, 50] on link "Révision 0 1 2 3 4 5 6 7 8 9" at bounding box center [109, 52] width 218 height 33
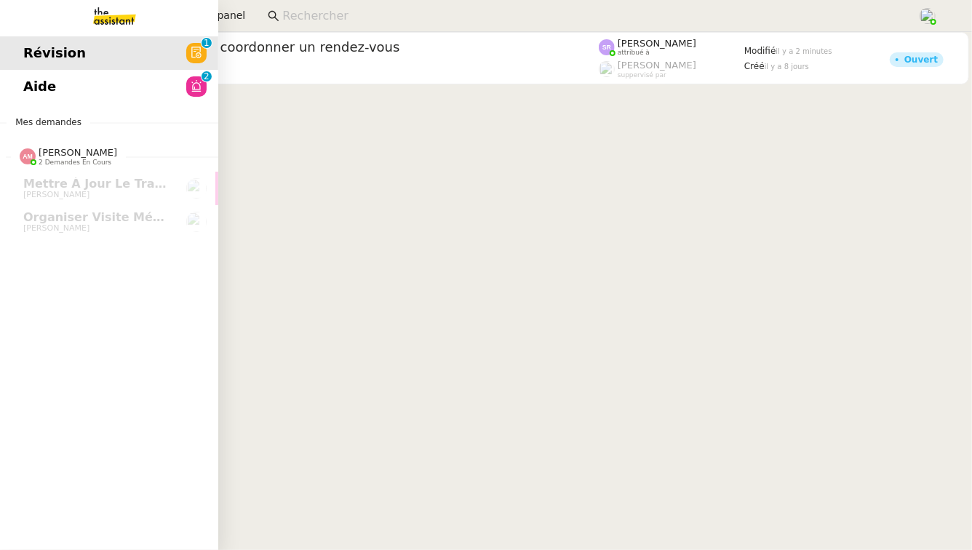
click at [30, 84] on span "Aide" at bounding box center [39, 87] width 33 height 22
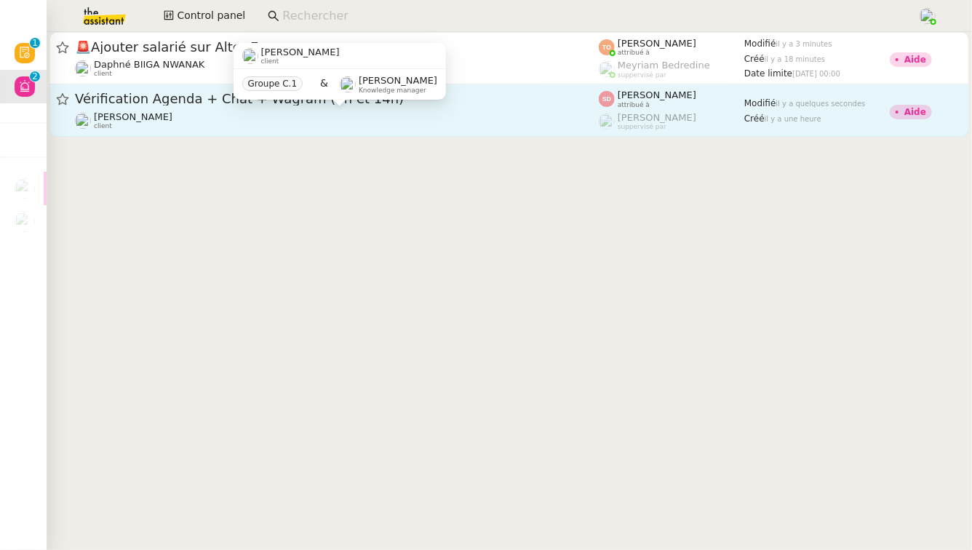
click at [379, 119] on div "David Berrebi client" at bounding box center [337, 120] width 524 height 19
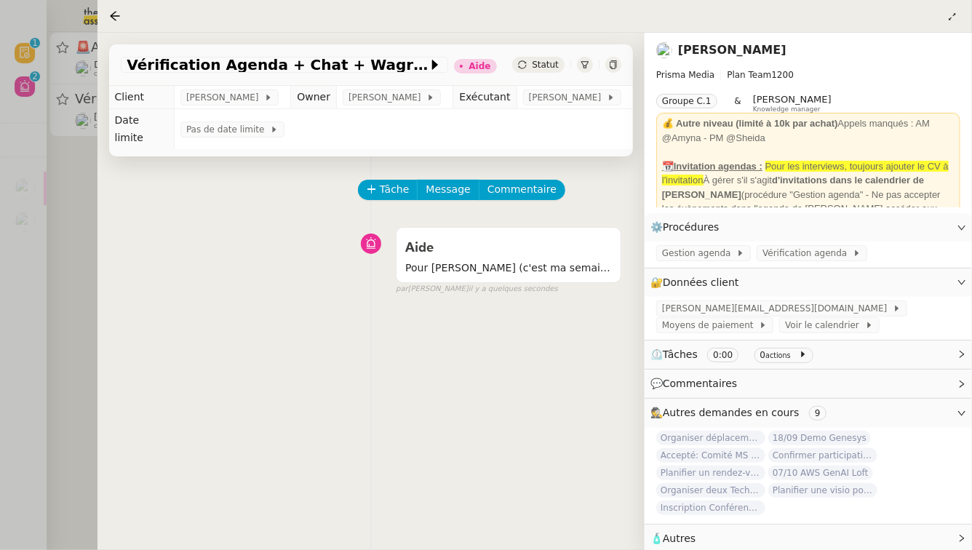
click at [98, 205] on div "Tâche Message Commentaire Veuillez patienter une erreur s'est produite 👌👌👌 mess…" at bounding box center [371, 431] width 547 height 550
click at [82, 202] on div at bounding box center [486, 275] width 972 height 550
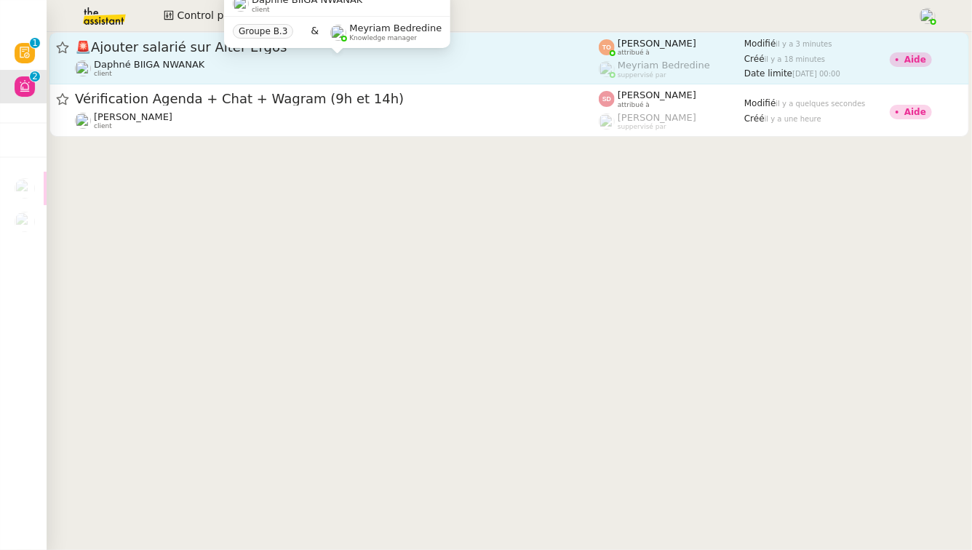
click at [235, 58] on div "Daphné BIIGA NWANAK client Groupe B.3 & Meyriam Bedredine Knowledge manager" at bounding box center [337, 25] width 226 height 68
click at [142, 63] on span "Daphné BIIGA NWANAK" at bounding box center [149, 64] width 111 height 11
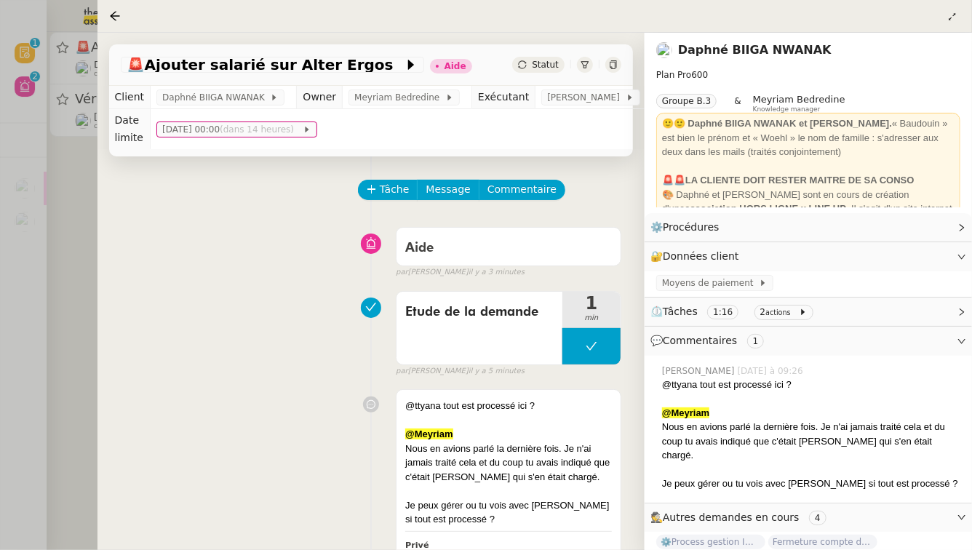
click at [46, 187] on div at bounding box center [486, 275] width 972 height 550
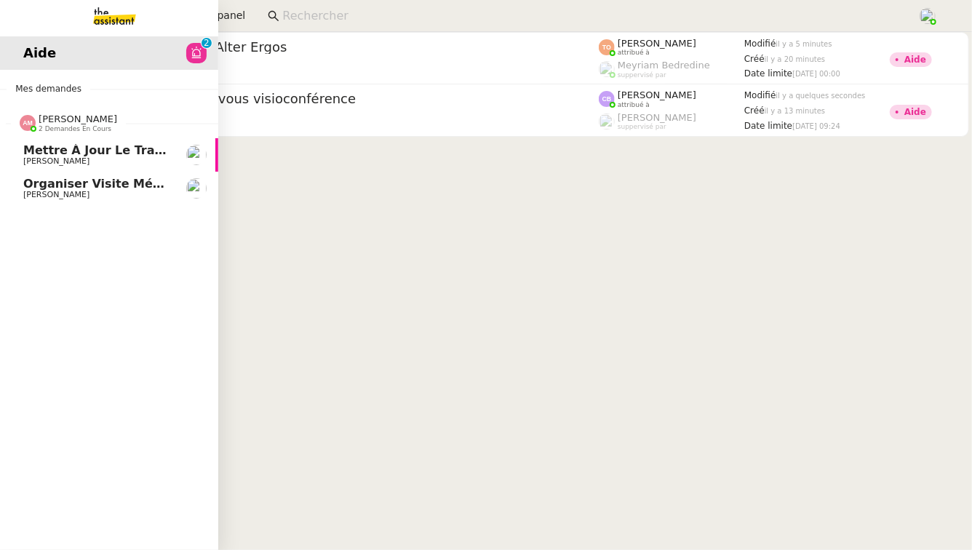
click at [119, 162] on span "[PERSON_NAME]" at bounding box center [96, 161] width 147 height 9
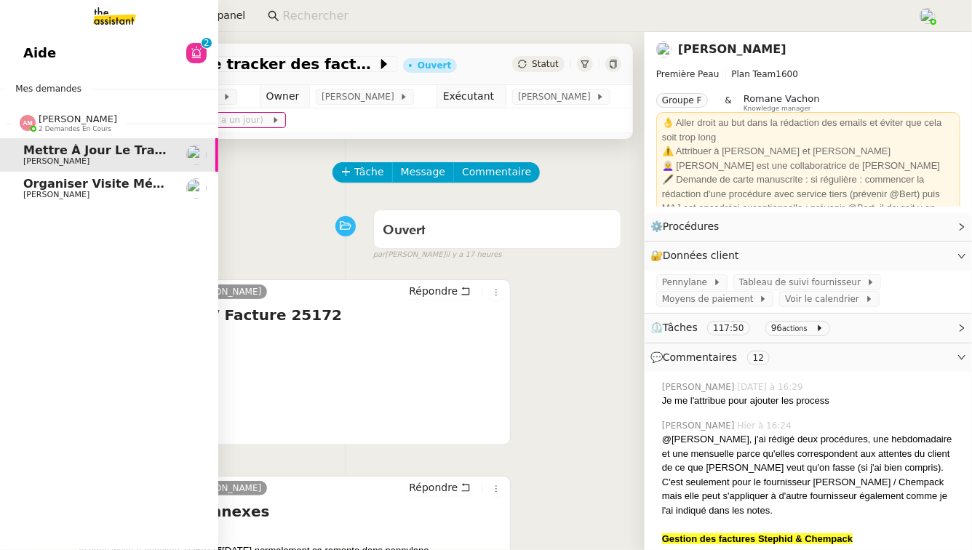
click at [38, 197] on span "[PERSON_NAME]" at bounding box center [56, 194] width 66 height 9
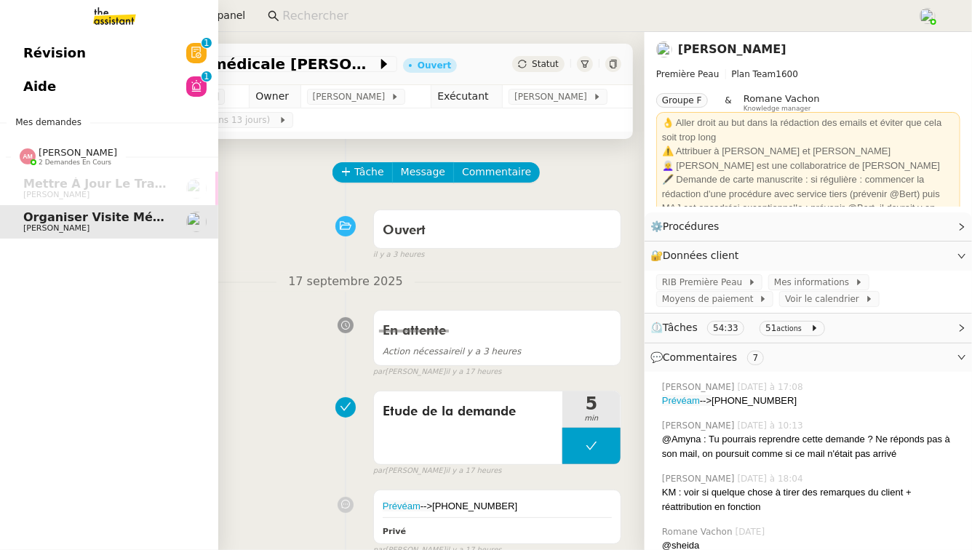
click at [65, 55] on span "Révision" at bounding box center [54, 53] width 63 height 22
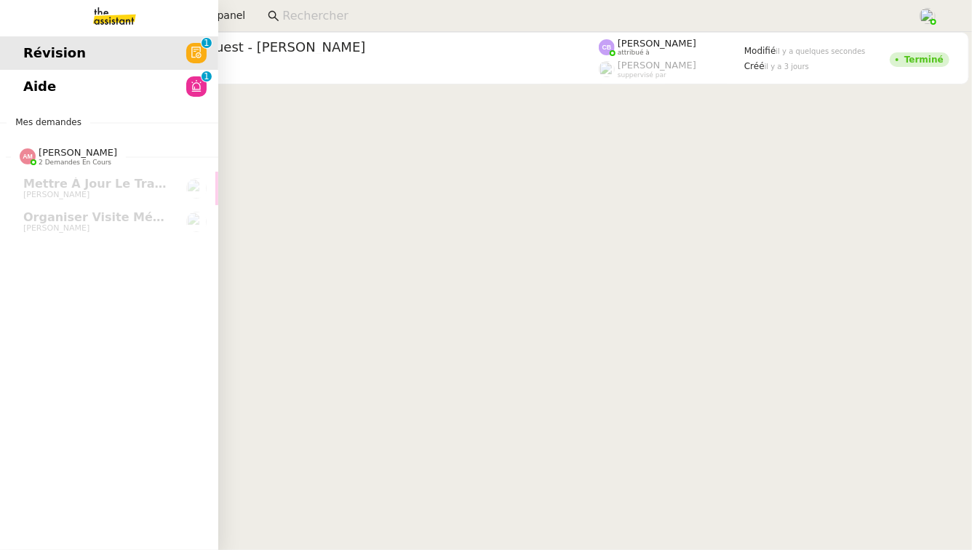
click at [62, 87] on link "Aide 0 1 2 3 4 5 6 7 8 9" at bounding box center [109, 86] width 218 height 33
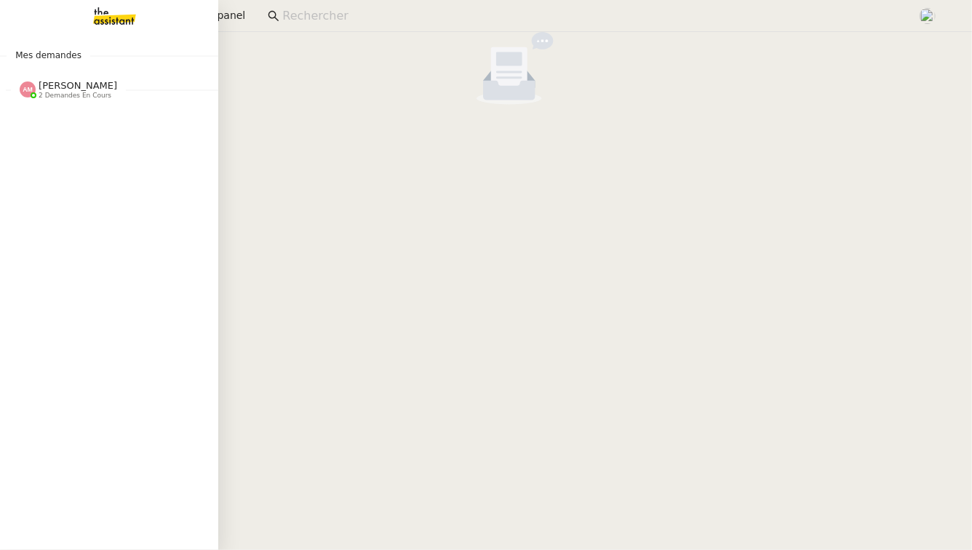
click at [56, 93] on span "2 demandes en cours" at bounding box center [75, 96] width 73 height 8
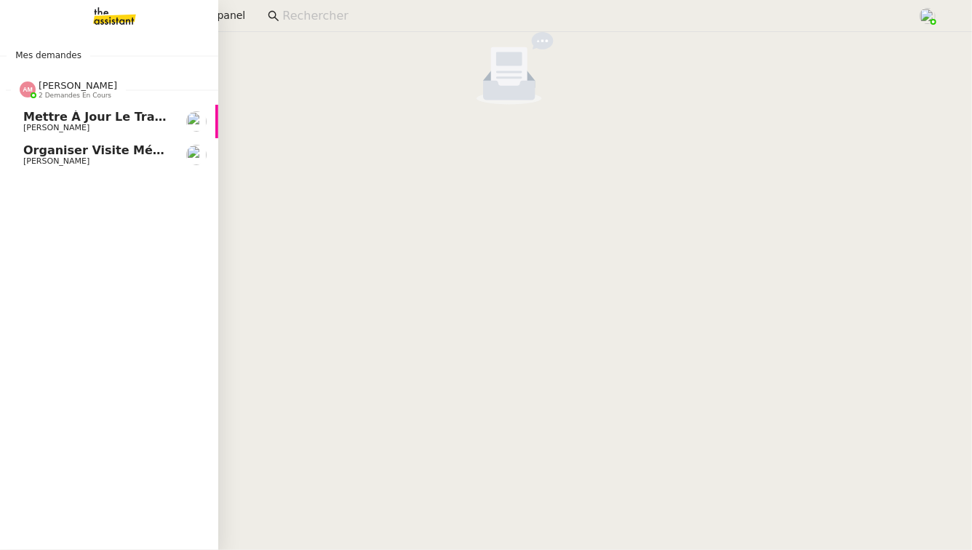
click at [86, 124] on span "[PERSON_NAME]" at bounding box center [96, 128] width 147 height 9
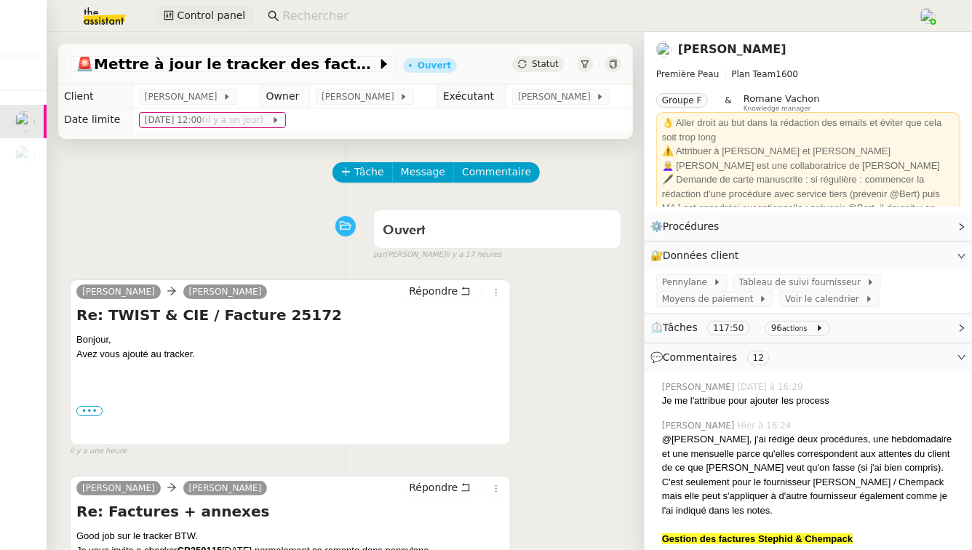
click at [224, 17] on span "Control panel" at bounding box center [211, 15] width 68 height 17
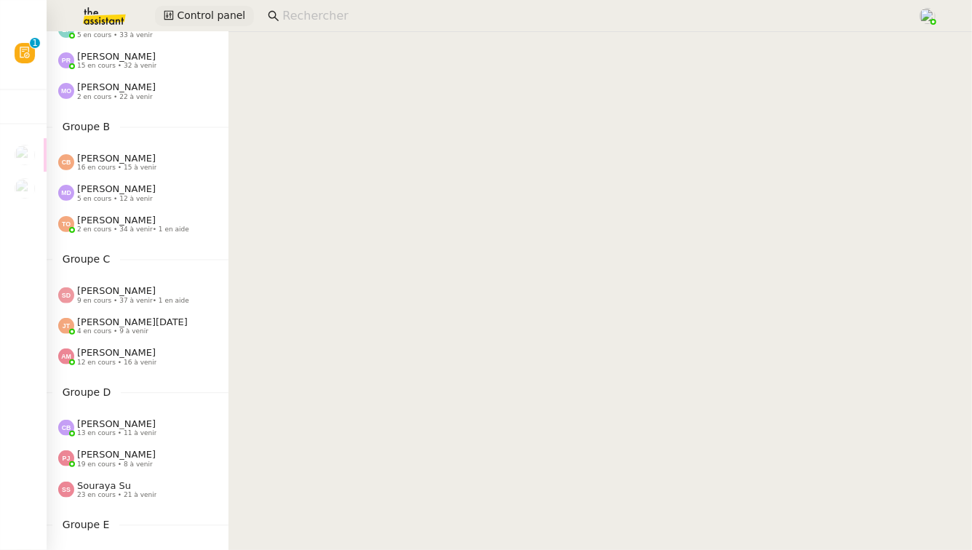
scroll to position [95, 0]
click at [108, 356] on span "[PERSON_NAME]" at bounding box center [116, 351] width 79 height 11
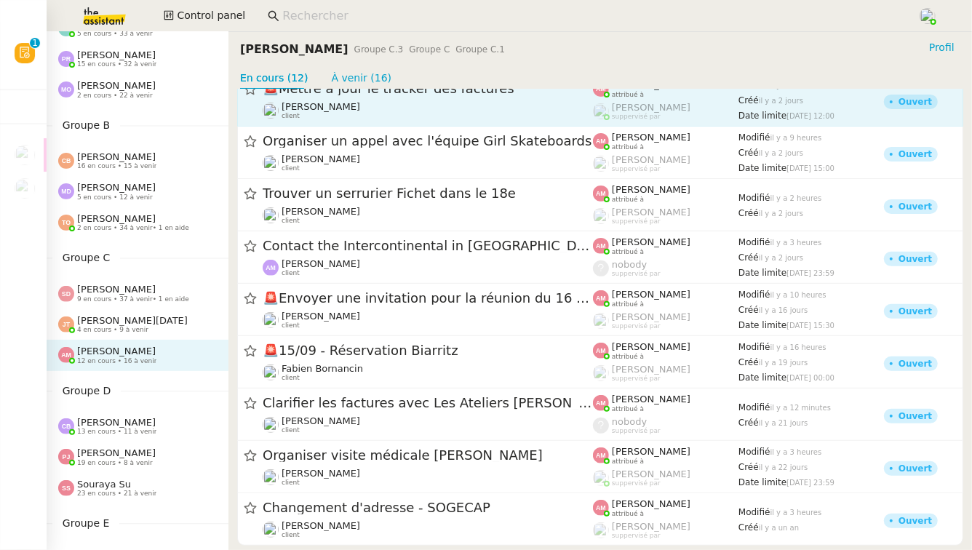
scroll to position [202, 0]
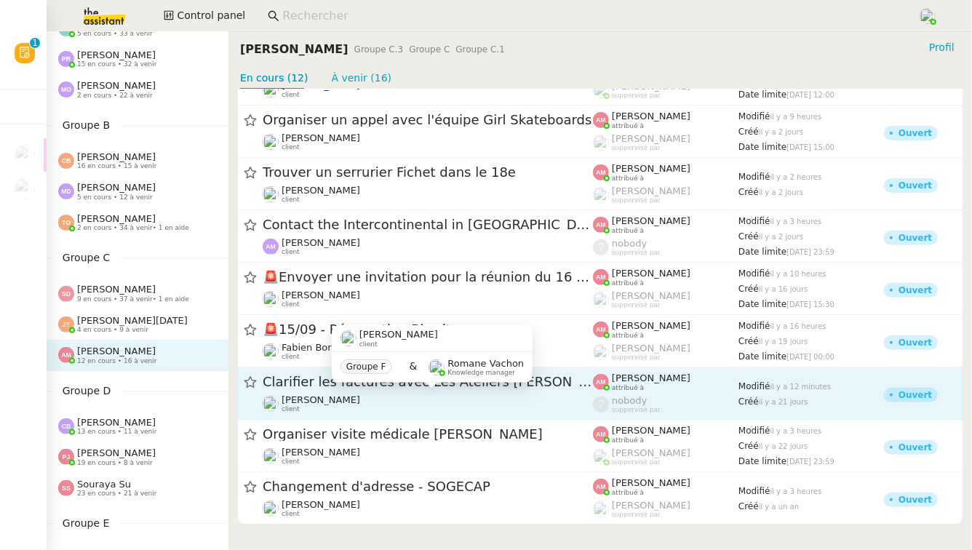
click at [381, 404] on div "Pierre Mergui client" at bounding box center [428, 403] width 330 height 19
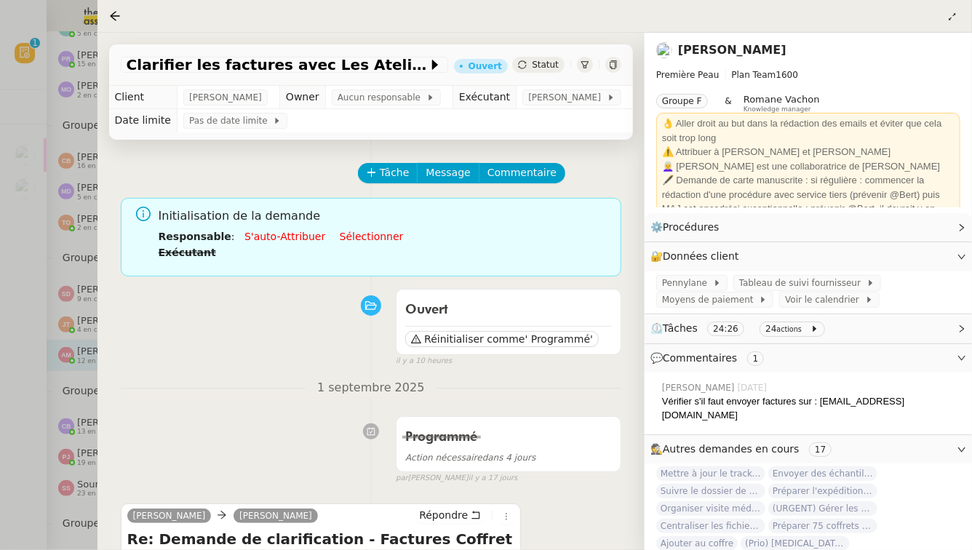
click at [68, 408] on div at bounding box center [486, 275] width 972 height 550
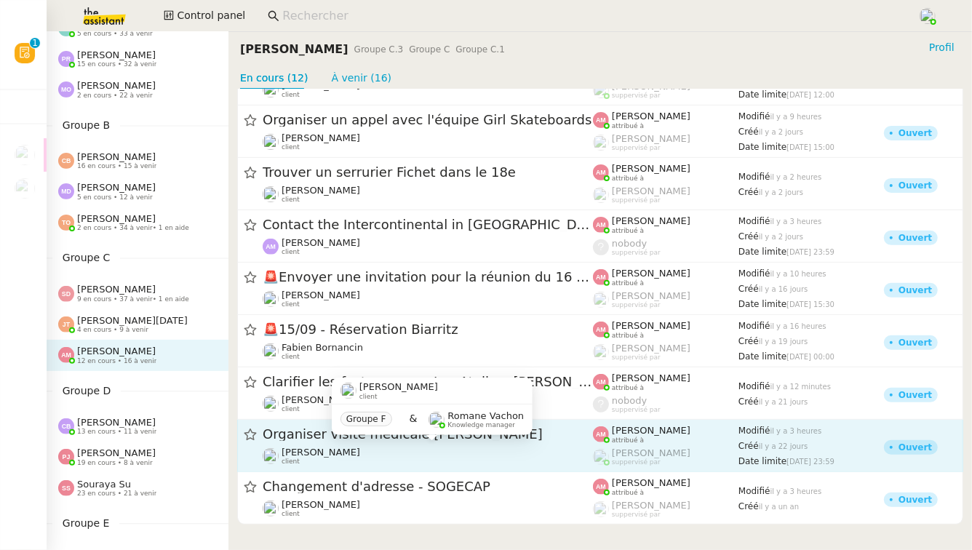
click at [347, 463] on div "Pierre Mergui client" at bounding box center [428, 456] width 330 height 19
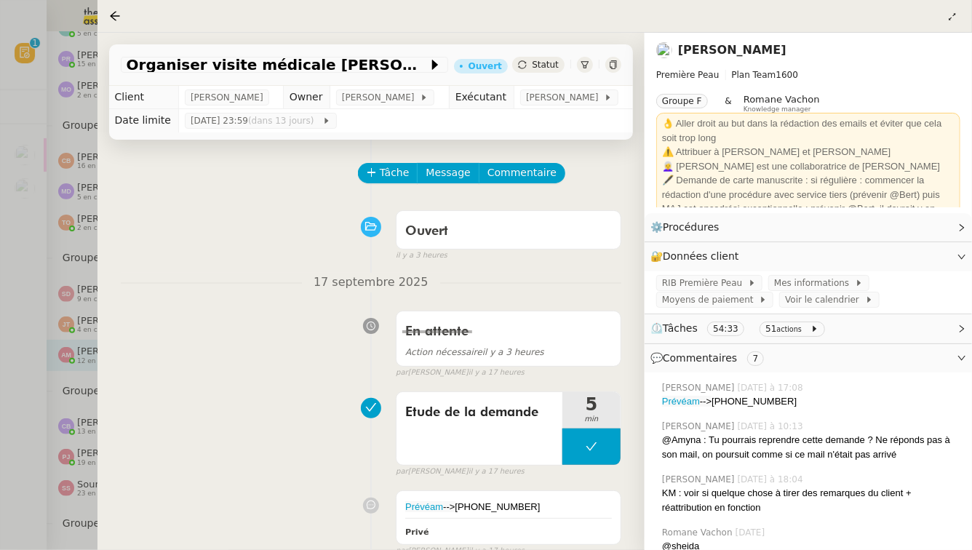
click at [0, 346] on div at bounding box center [486, 275] width 972 height 550
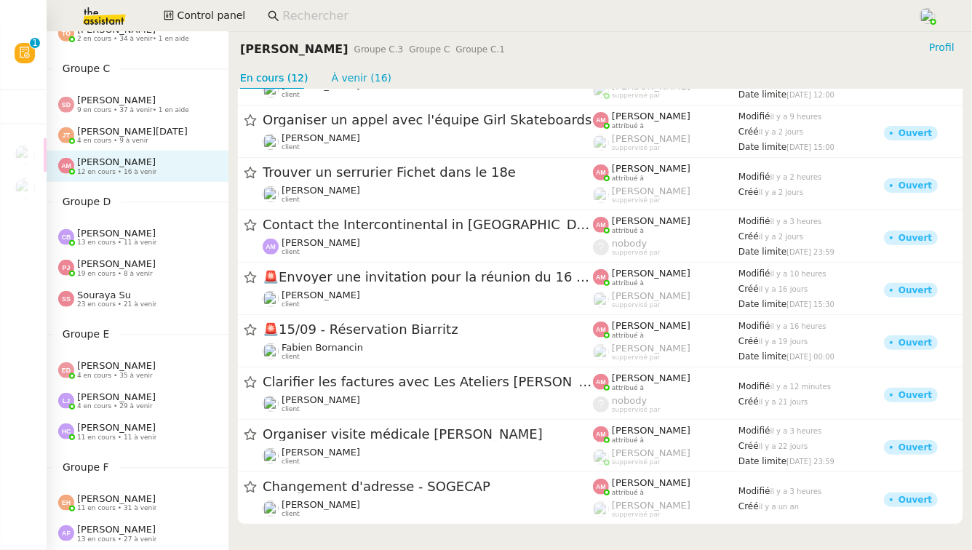
scroll to position [325, 0]
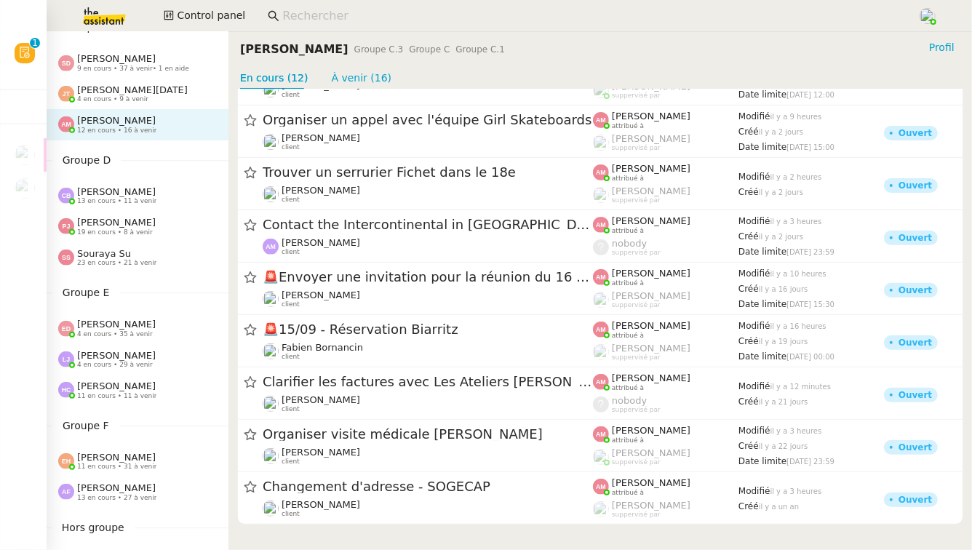
click at [146, 393] on span "11 en cours • 11 à venir" at bounding box center [116, 396] width 79 height 8
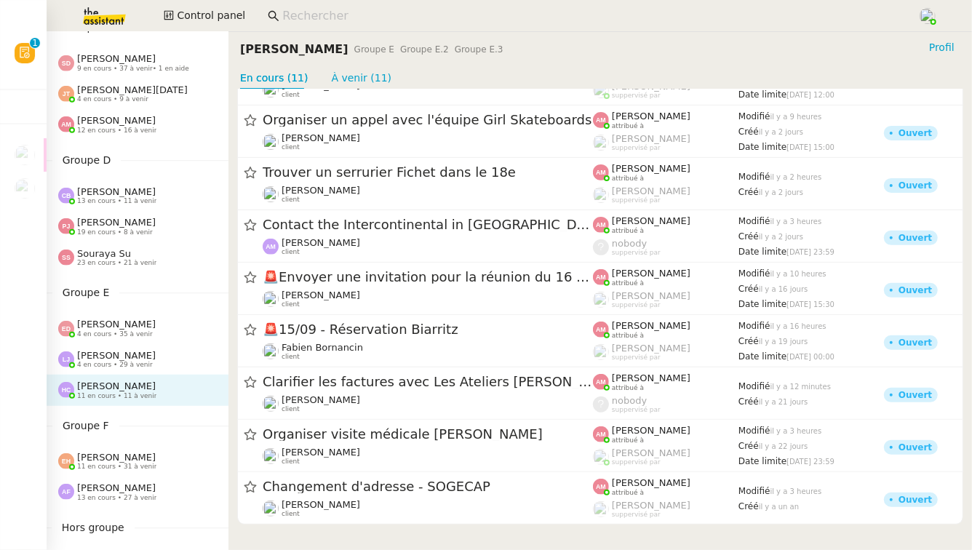
scroll to position [147, 0]
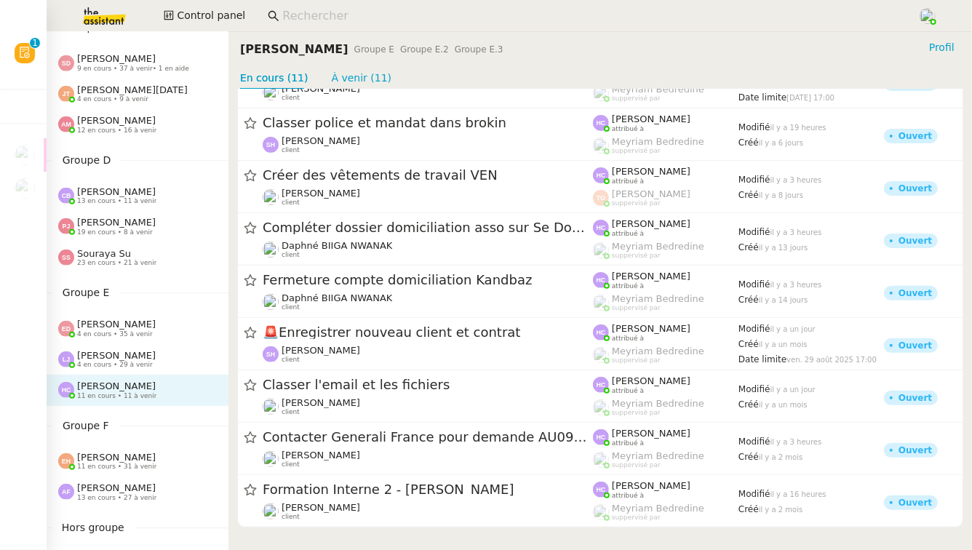
click at [124, 493] on span "[PERSON_NAME]" at bounding box center [116, 488] width 79 height 11
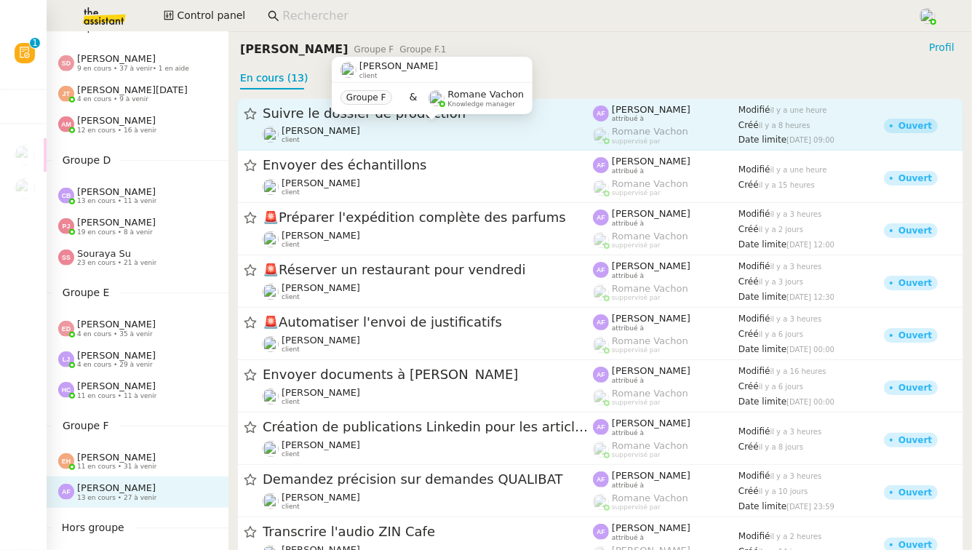
click at [480, 129] on div "[PERSON_NAME] client" at bounding box center [428, 134] width 330 height 19
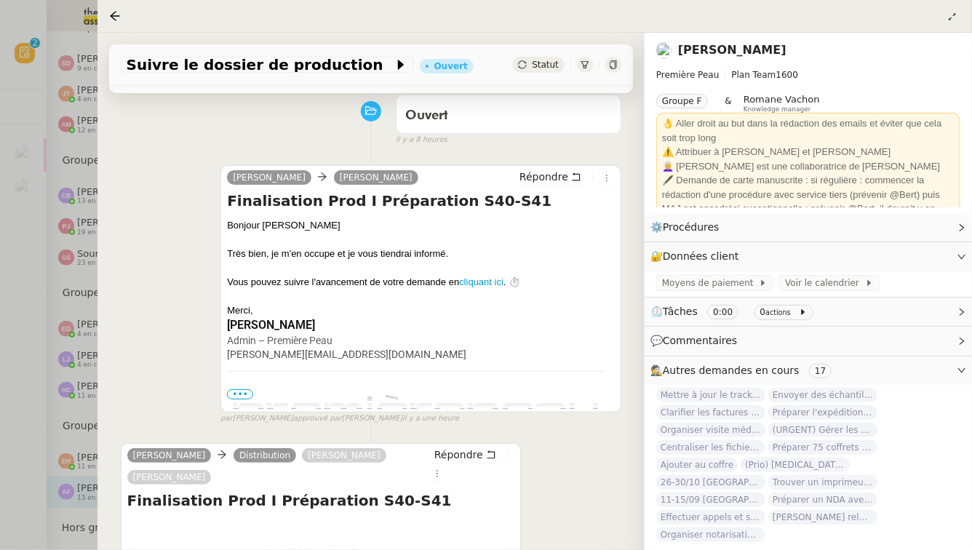
scroll to position [179, 0]
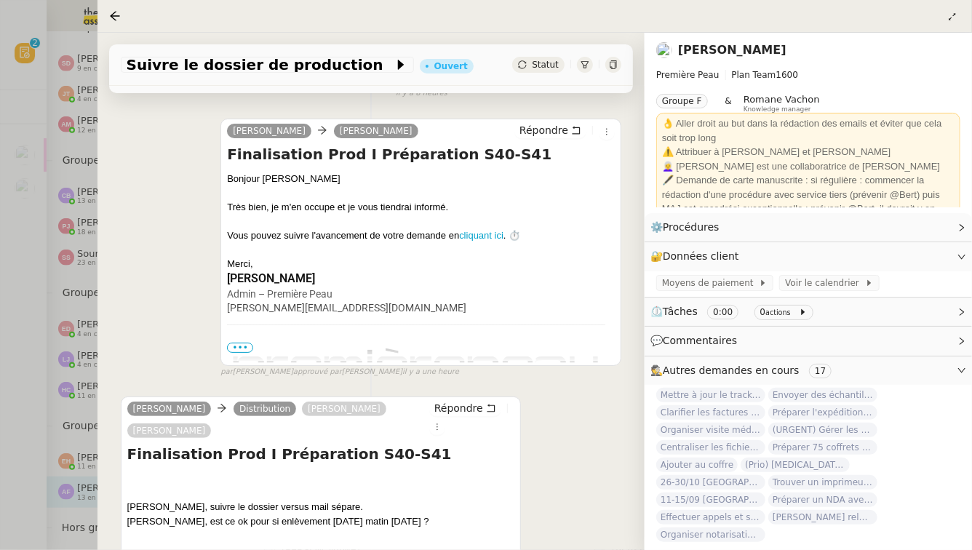
click at [90, 373] on div at bounding box center [486, 275] width 972 height 550
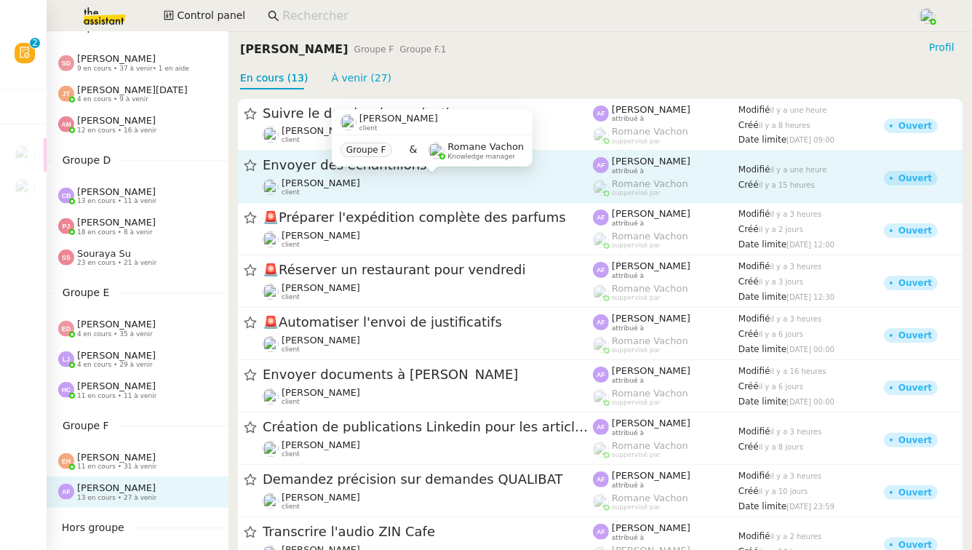
click at [408, 186] on div "[PERSON_NAME] client" at bounding box center [428, 187] width 330 height 19
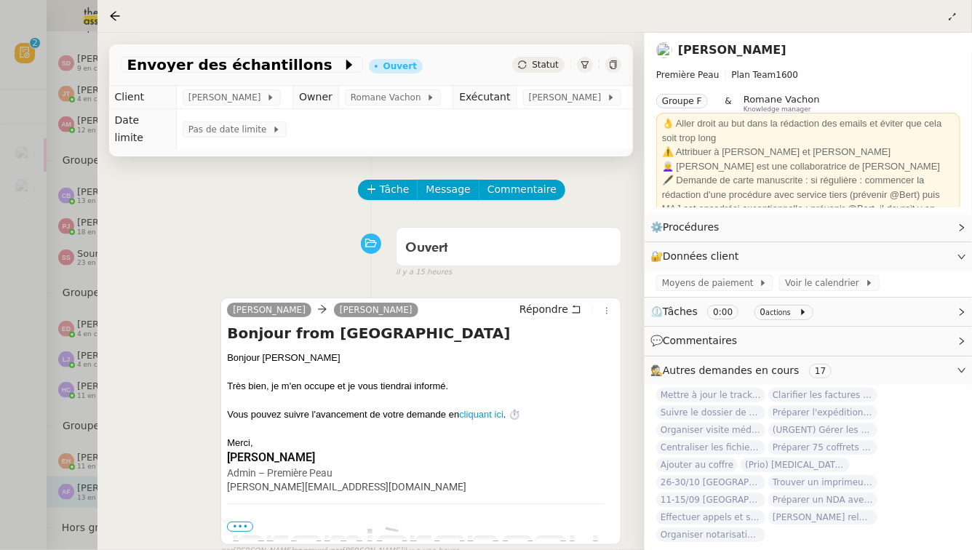
click at [132, 338] on div "camille Pierre Mergui Répondre Bonjour from Paris Bonjour Pierre Très bien, je …" at bounding box center [371, 421] width 501 height 273
click at [66, 347] on div at bounding box center [486, 275] width 972 height 550
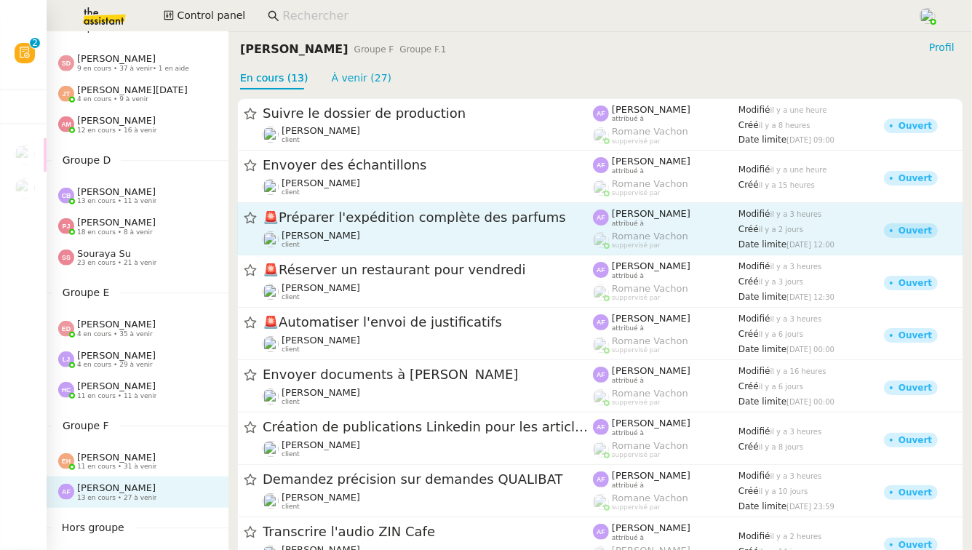
click at [469, 226] on div "🚨 Préparer l'expédition complète des parfums Pierre Mergui client" at bounding box center [428, 229] width 330 height 40
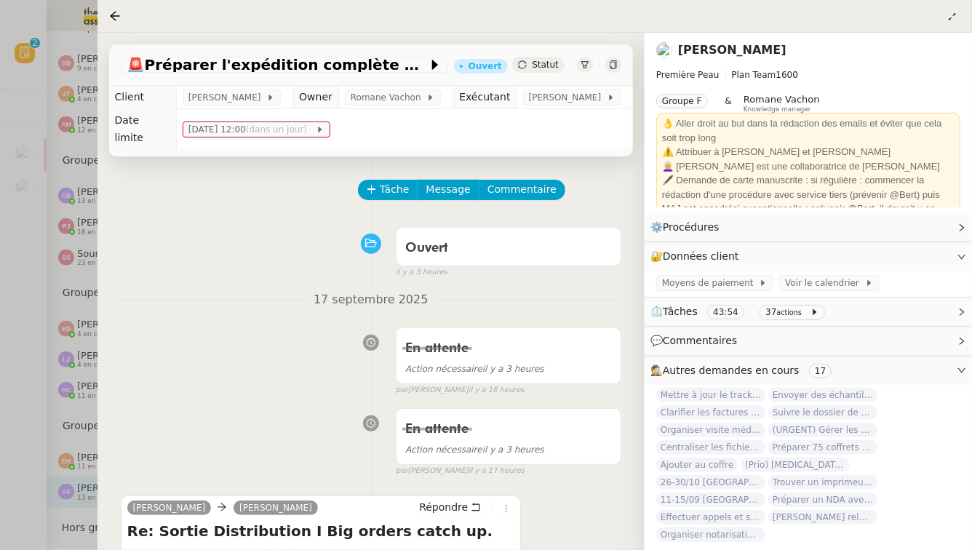
click at [0, 406] on div at bounding box center [486, 275] width 972 height 550
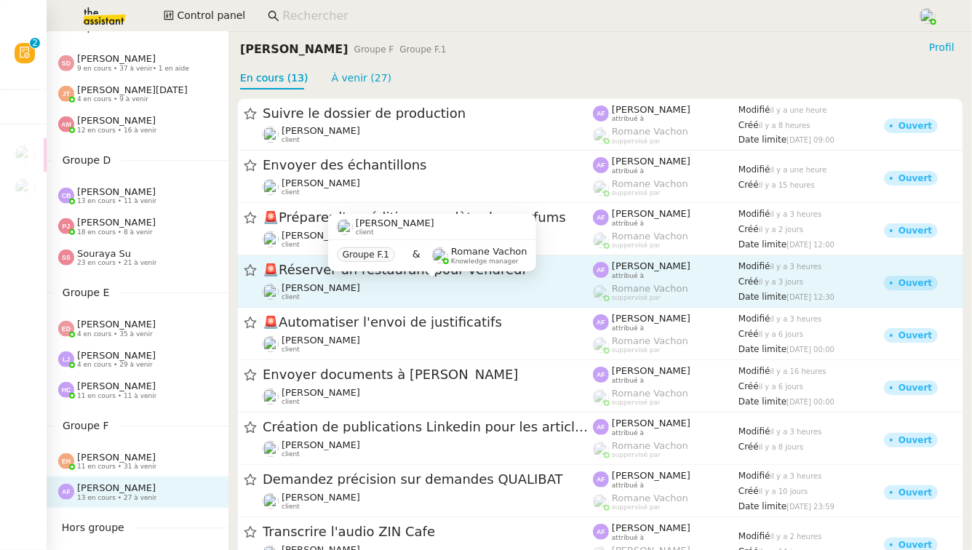
click at [341, 298] on div "Jerome Proust client" at bounding box center [321, 291] width 79 height 19
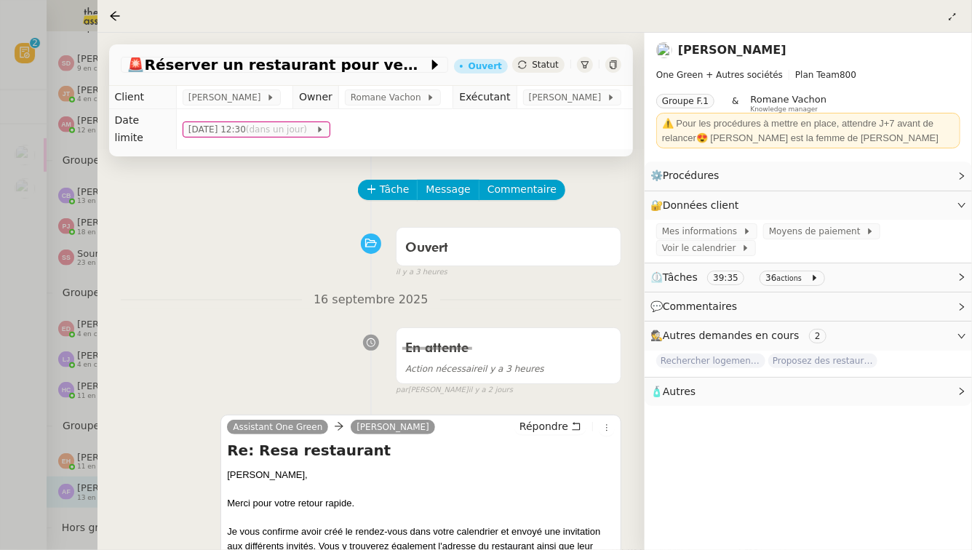
click at [0, 373] on div at bounding box center [486, 275] width 972 height 550
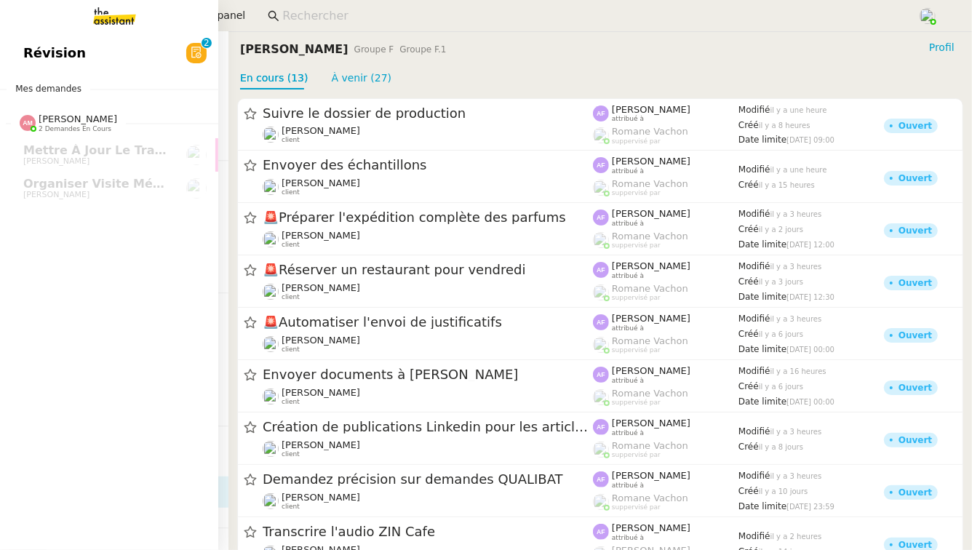
click at [34, 66] on link "Révision 0 1 2 3 4 5 6 7 8 9" at bounding box center [109, 52] width 218 height 33
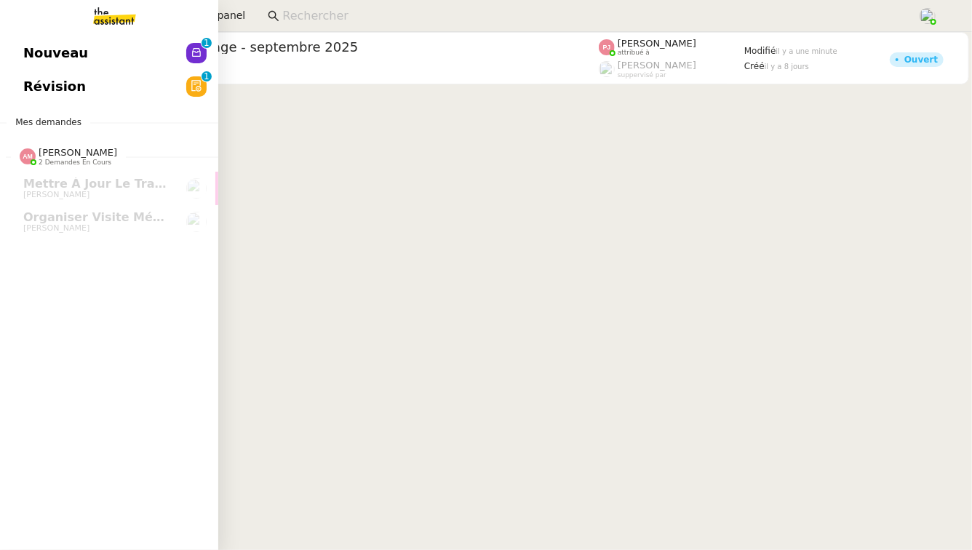
click at [189, 76] on nz-badge "0 1 2 3 4 5 6 7 8 9" at bounding box center [196, 86] width 20 height 20
click at [21, 44] on link "Nouveau 0 1 2 3 4 5 6 7 8 9" at bounding box center [109, 52] width 218 height 33
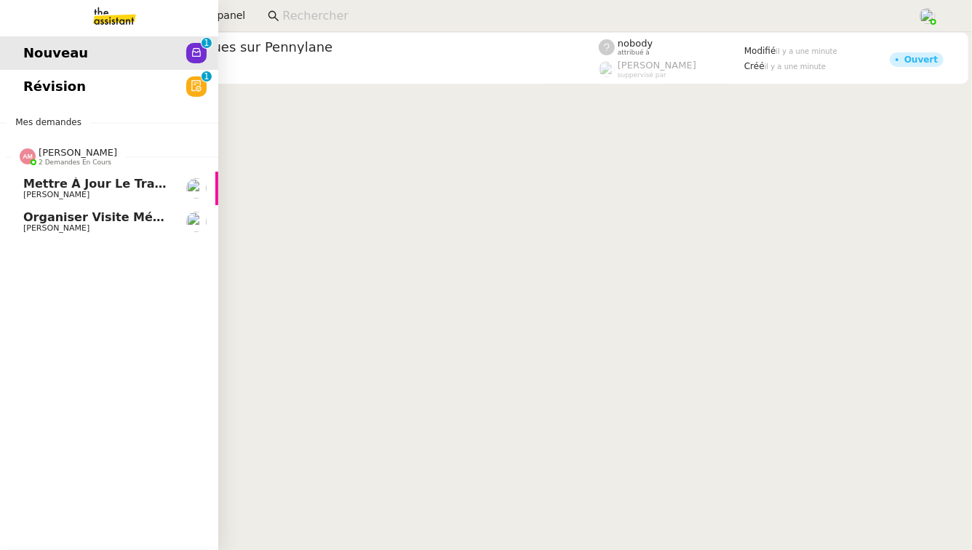
click at [40, 173] on link "Mettre à jour le tracker des factures [PERSON_NAME]" at bounding box center [109, 188] width 218 height 33
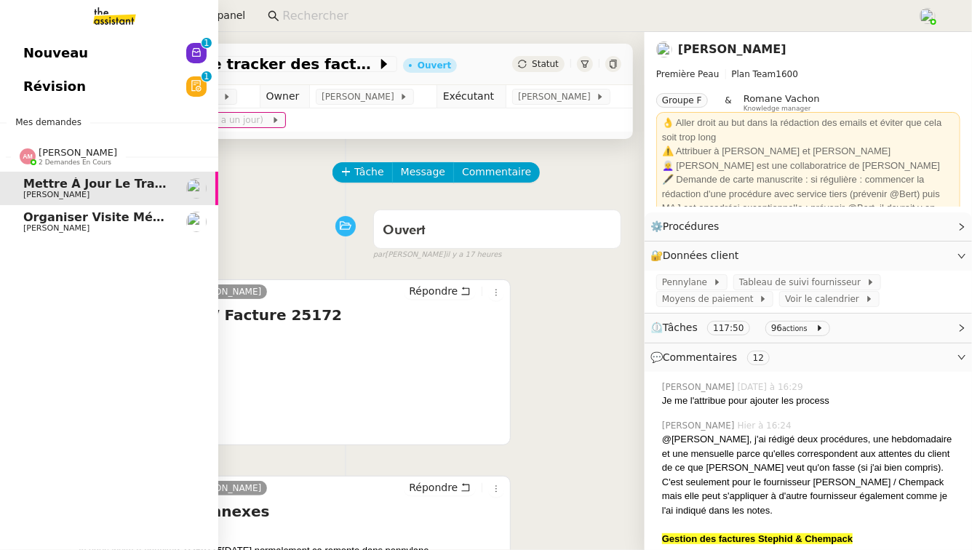
click at [60, 210] on link "Organiser visite médicale [PERSON_NAME]" at bounding box center [109, 221] width 218 height 33
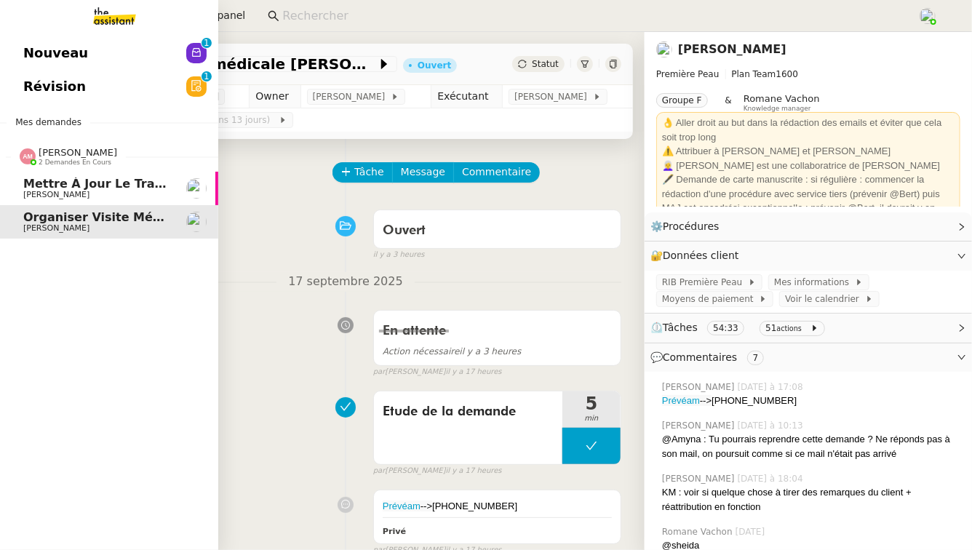
click at [60, 210] on link "Organiser visite médicale [PERSON_NAME]" at bounding box center [109, 221] width 218 height 33
click at [87, 49] on link "Nouveau 0 1 2 3 4 5 6 7 8 9" at bounding box center [109, 52] width 218 height 33
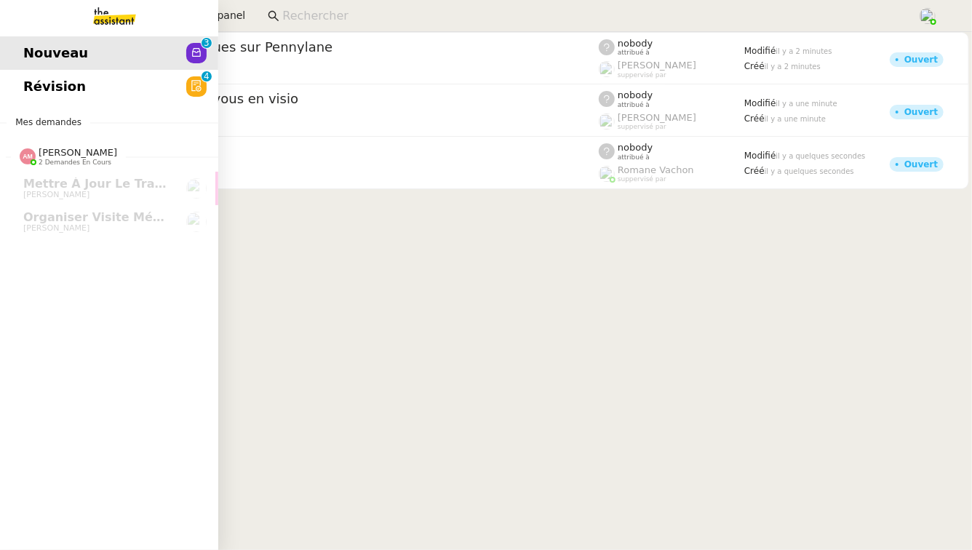
click at [35, 78] on span "Révision" at bounding box center [54, 87] width 63 height 22
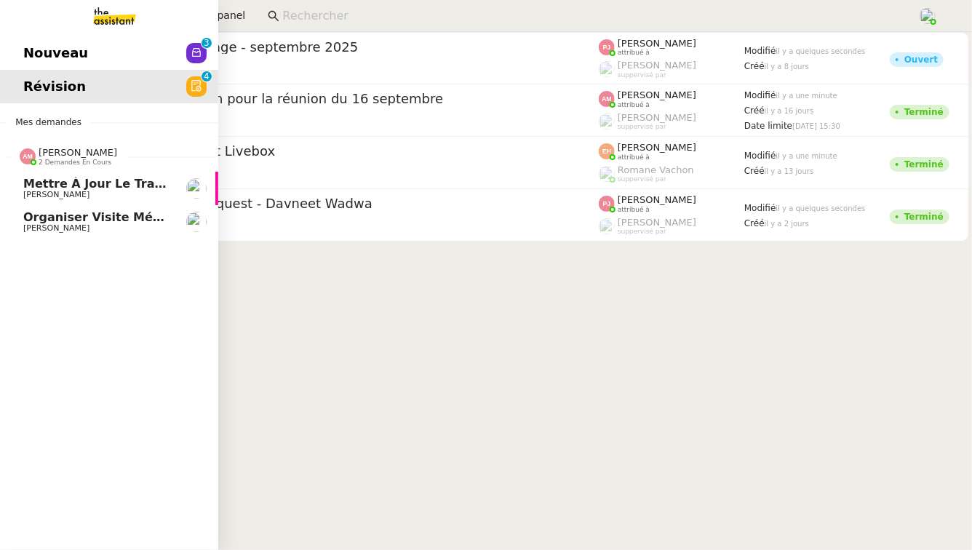
click at [50, 190] on span "Mettre à jour le tracker des factures" at bounding box center [147, 184] width 248 height 14
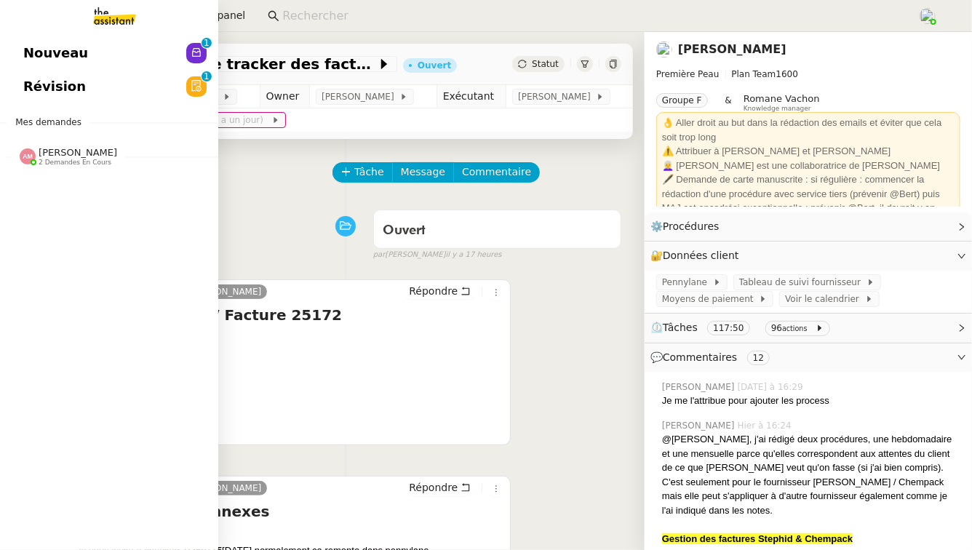
click at [39, 55] on span "Nouveau" at bounding box center [55, 53] width 65 height 22
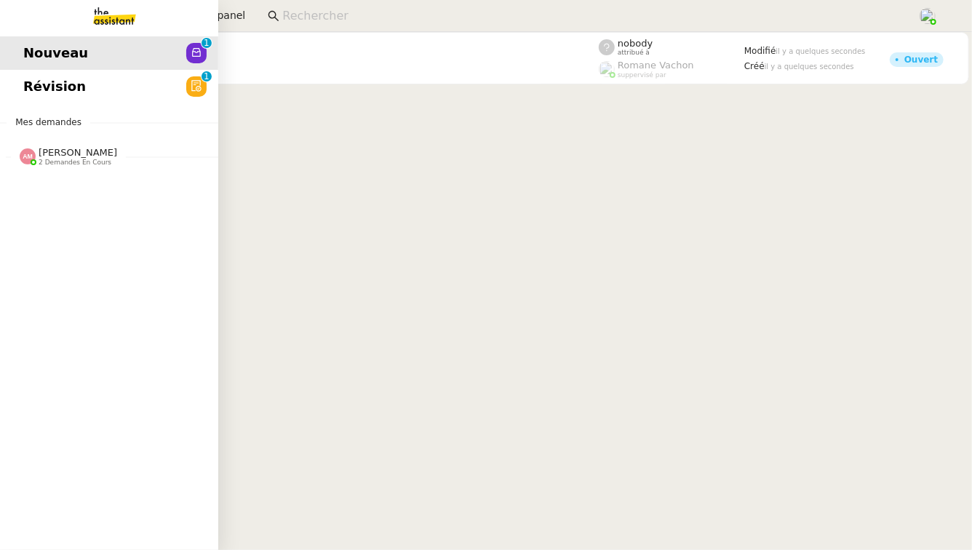
click at [29, 83] on span "Révision" at bounding box center [54, 87] width 63 height 22
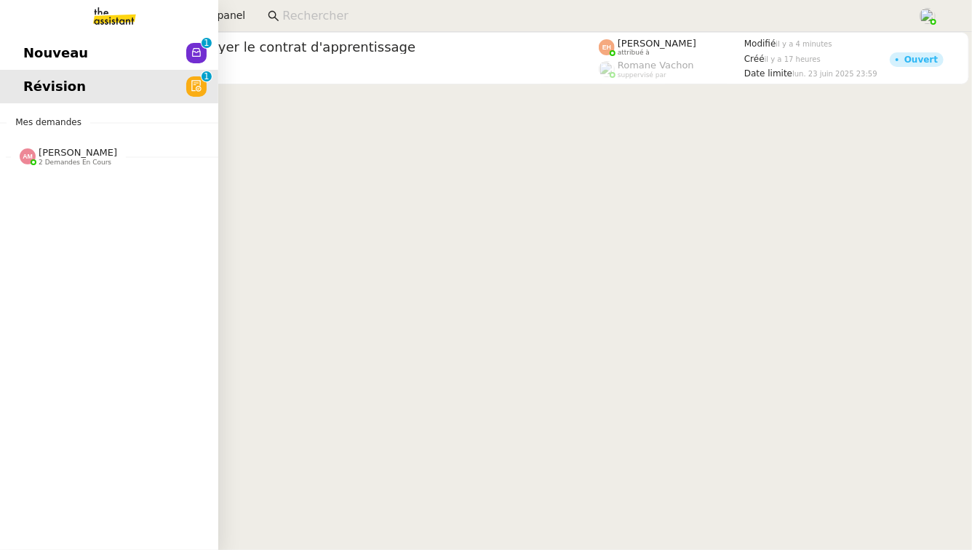
click at [40, 160] on span "2 demandes en cours" at bounding box center [75, 163] width 73 height 8
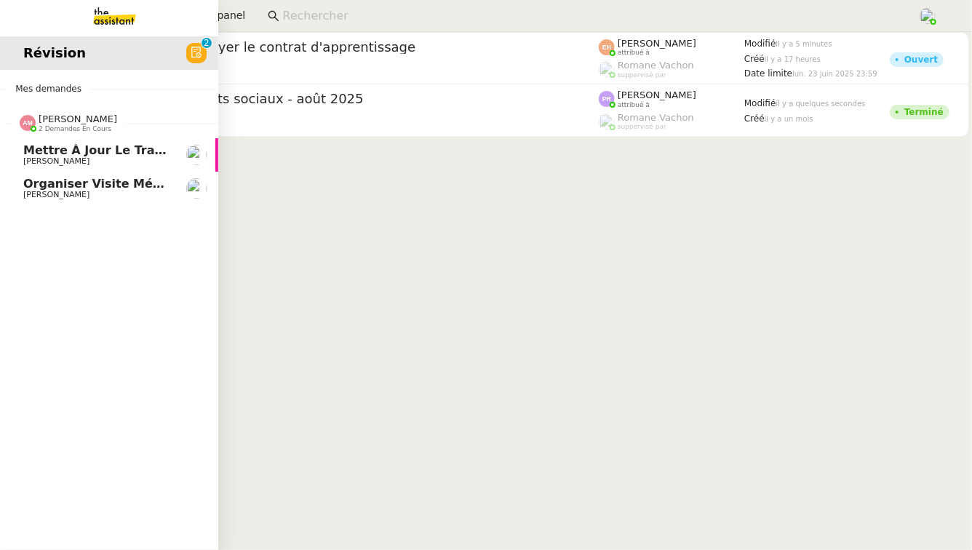
click at [49, 140] on link "Mettre à jour le tracker des factures Pierre Mergui" at bounding box center [109, 154] width 218 height 33
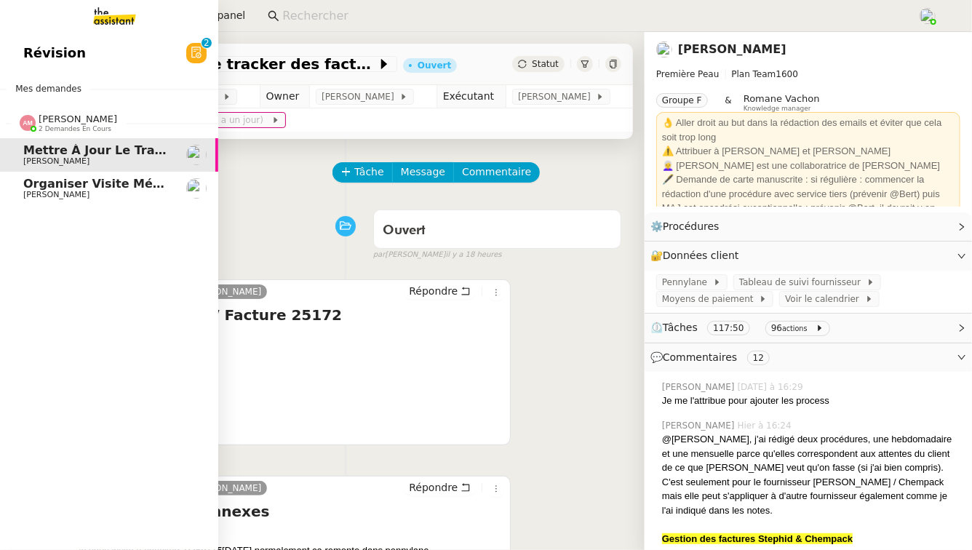
click at [82, 192] on span "[PERSON_NAME]" at bounding box center [96, 195] width 147 height 9
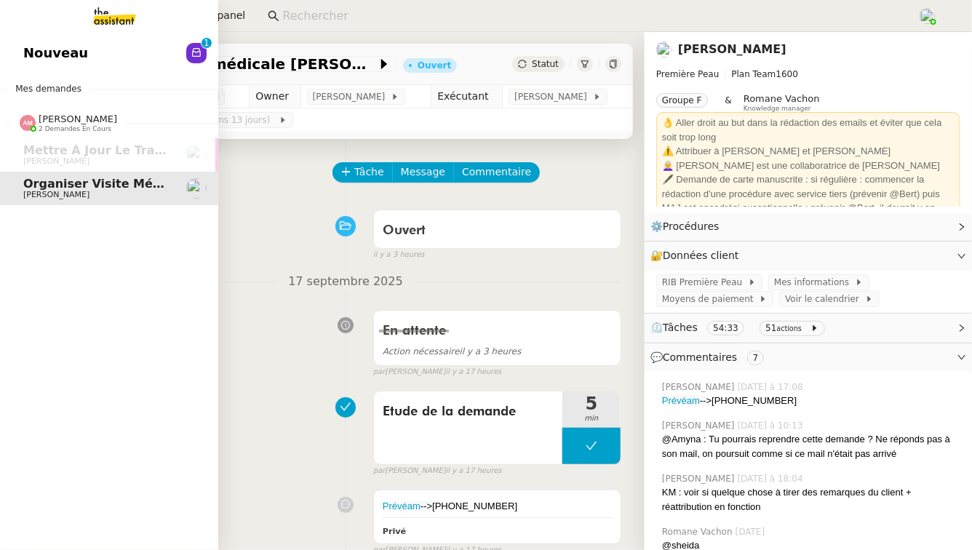
click at [146, 55] on link "Nouveau 0 1 2 3 4 5 6 7 8 9" at bounding box center [109, 52] width 218 height 33
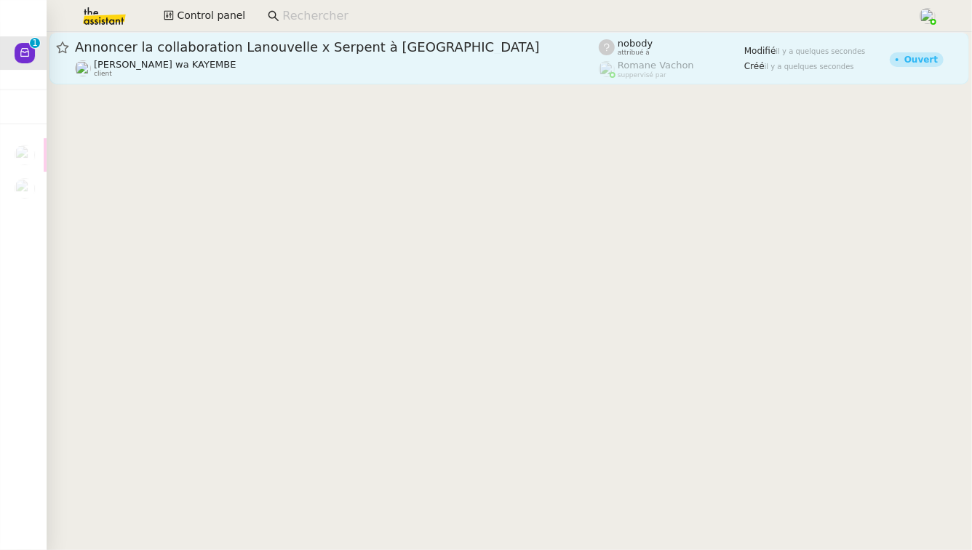
click at [405, 47] on span "Annoncer la collaboration Lanouvelle x Serpent à Plume" at bounding box center [337, 47] width 524 height 13
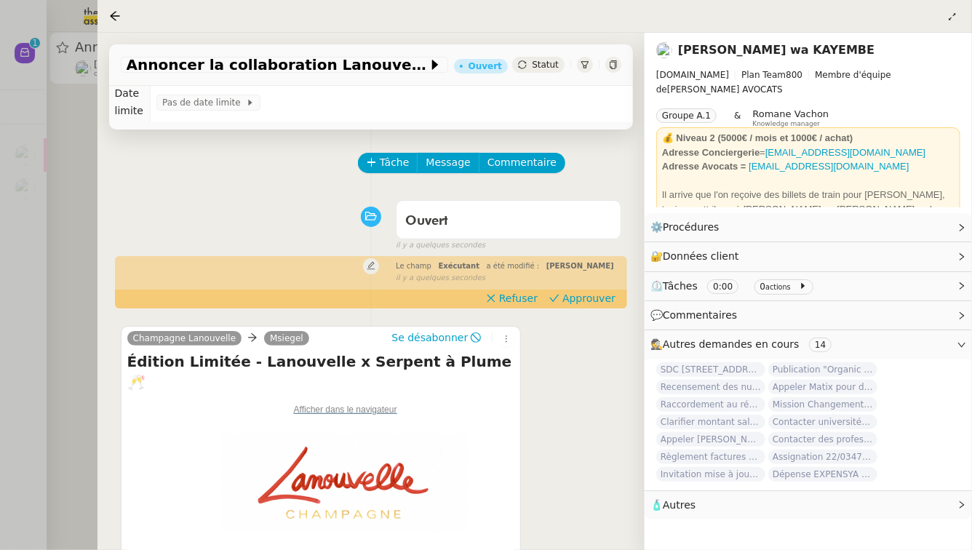
scroll to position [28, 0]
click at [60, 288] on div at bounding box center [486, 275] width 972 height 550
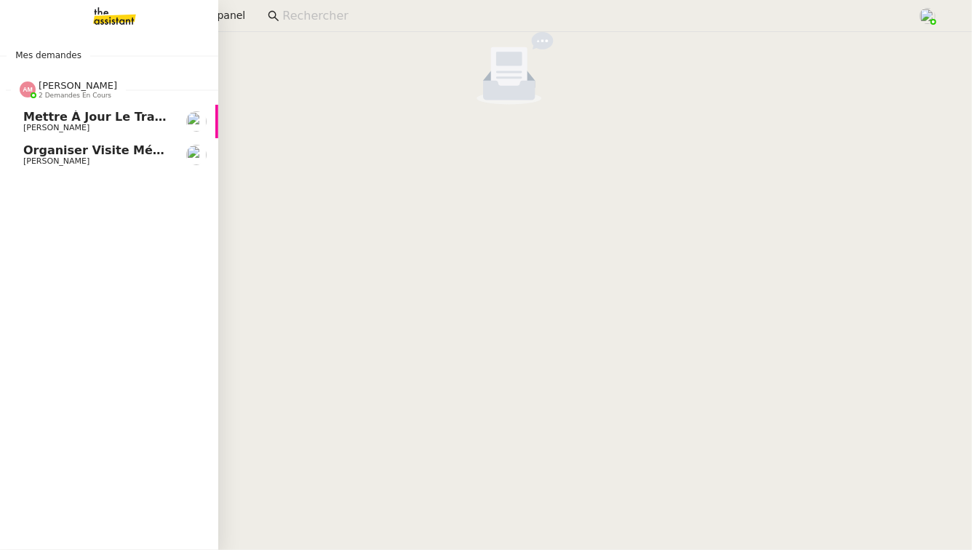
click at [2, 119] on link "Mettre à jour le tracker des factures Pierre Mergui" at bounding box center [109, 121] width 218 height 33
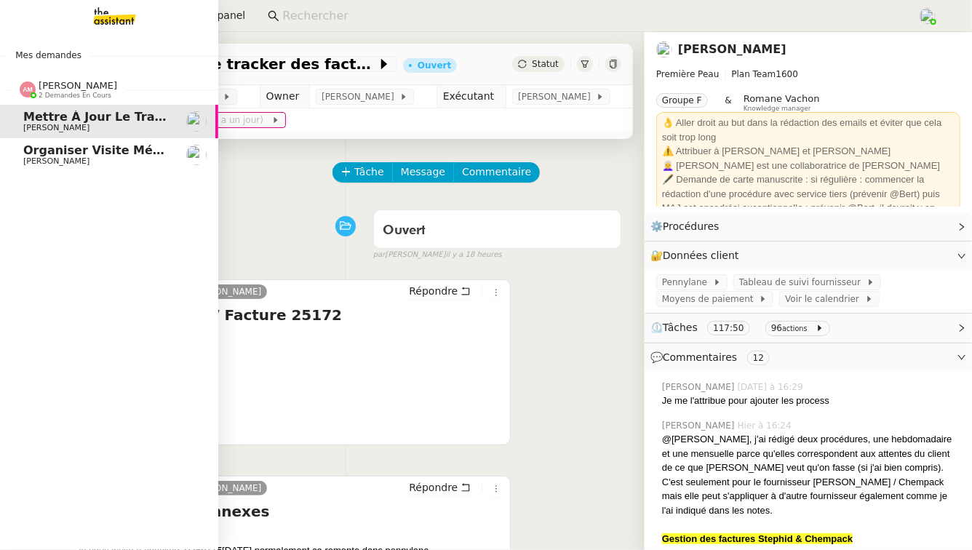
click at [49, 149] on span "Organiser visite médicale [PERSON_NAME]" at bounding box center [163, 150] width 281 height 14
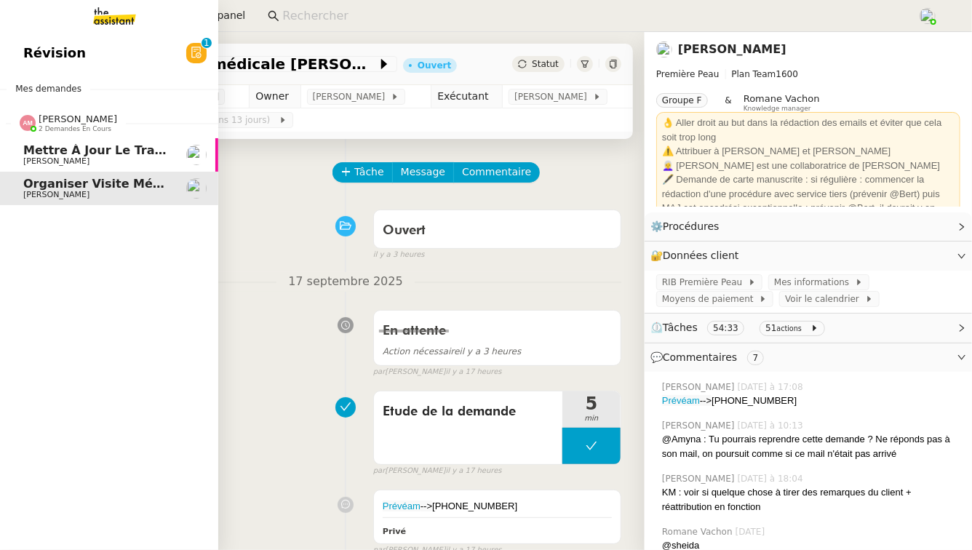
click at [123, 167] on link "Mettre à jour le tracker des factures Pierre Mergui" at bounding box center [109, 154] width 218 height 33
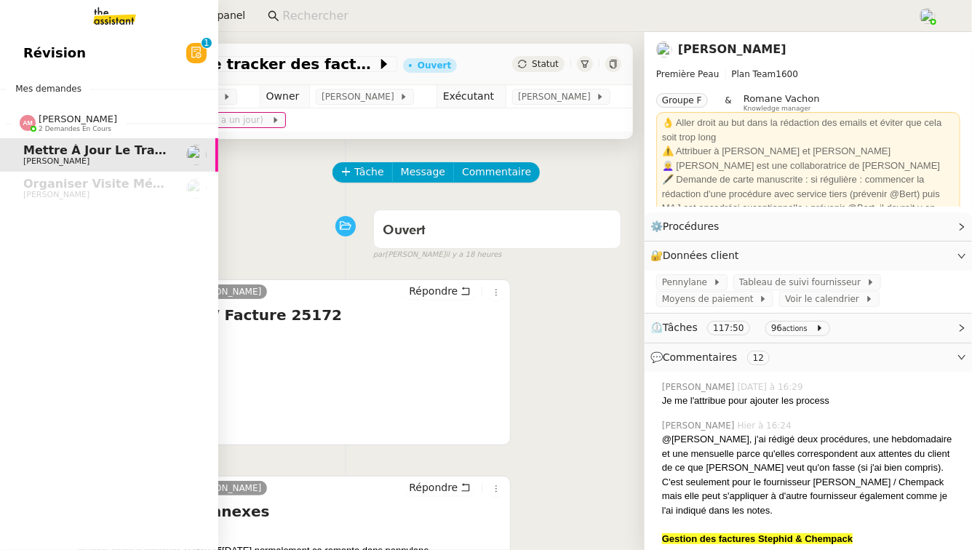
click at [54, 42] on span "Révision" at bounding box center [54, 53] width 63 height 22
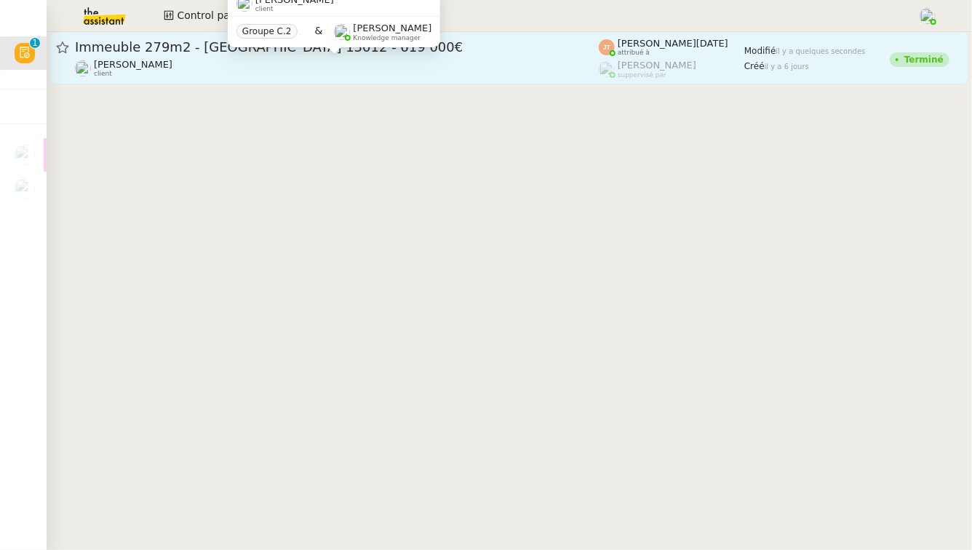
click at [368, 76] on div "Kevin AUBERT client" at bounding box center [337, 68] width 524 height 19
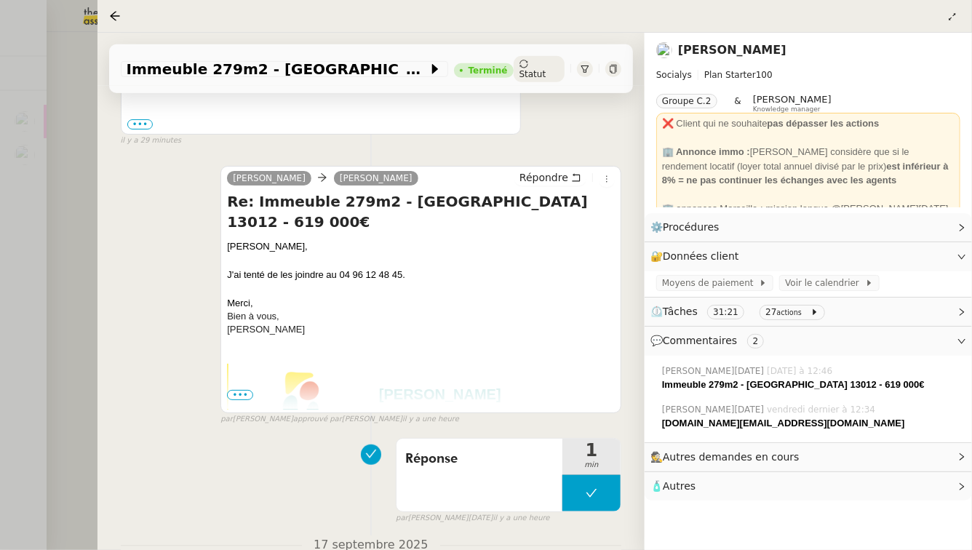
scroll to position [388, 0]
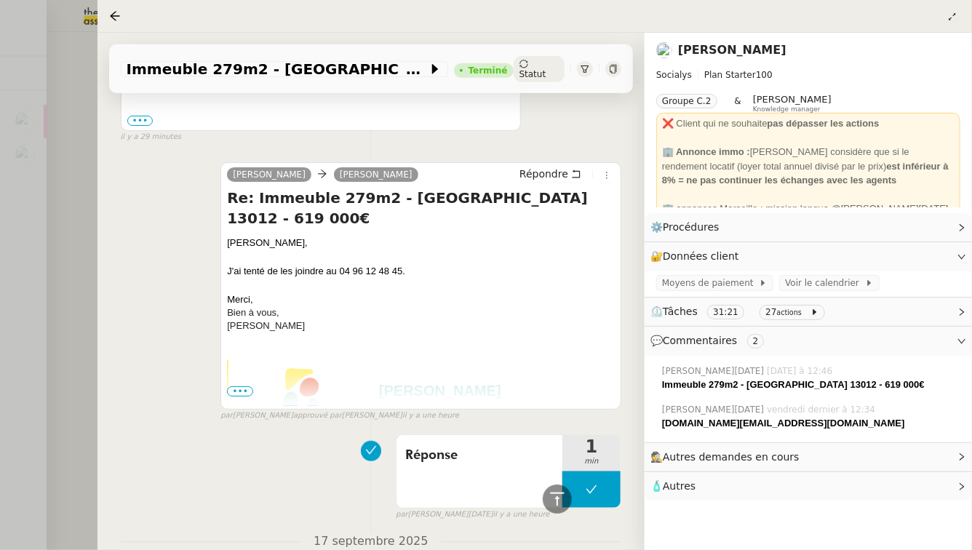
click at [28, 277] on div at bounding box center [486, 275] width 972 height 550
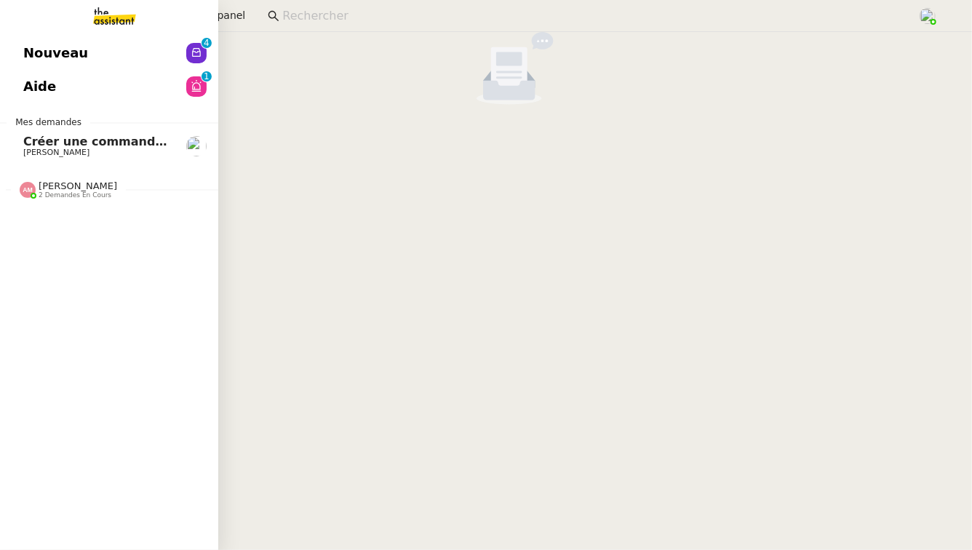
click at [71, 153] on span "[PERSON_NAME]" at bounding box center [56, 152] width 66 height 9
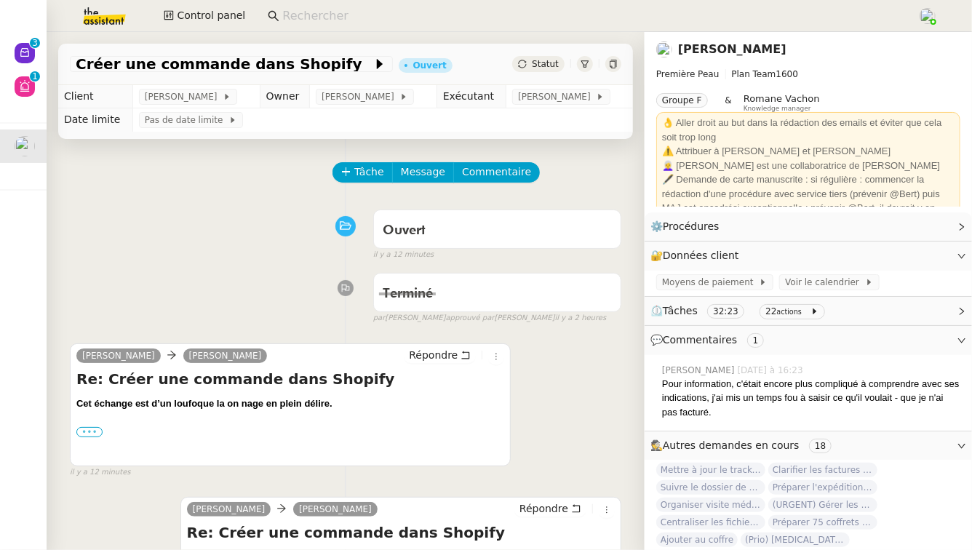
click at [92, 428] on label "•••" at bounding box center [89, 432] width 26 height 10
click at [0, 0] on input "•••" at bounding box center [0, 0] width 0 height 0
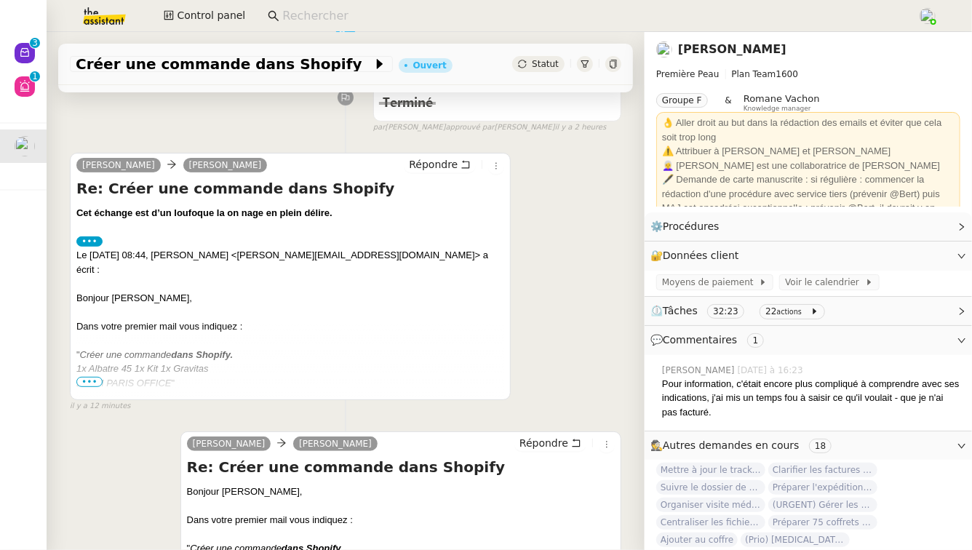
scroll to position [191, 0]
click at [92, 378] on span "•••" at bounding box center [89, 381] width 26 height 10
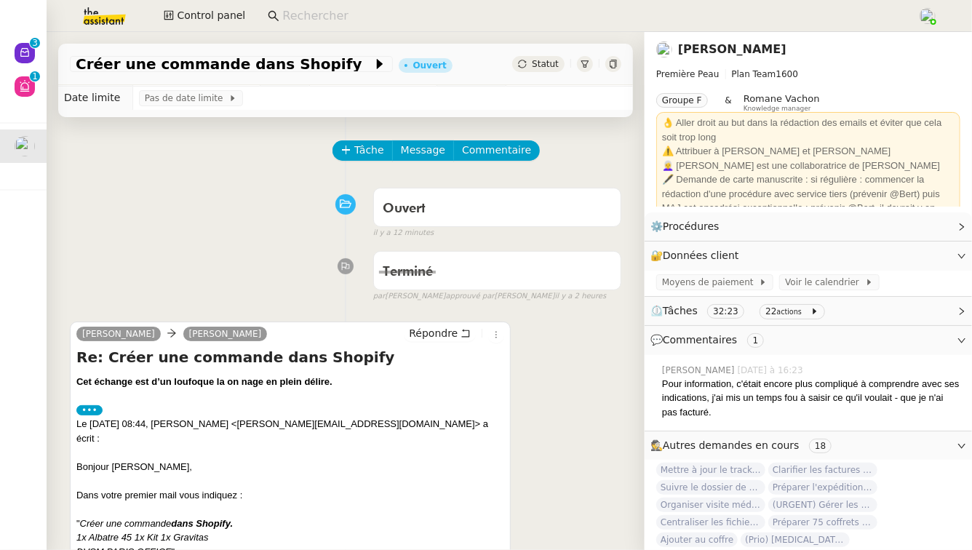
scroll to position [0, 0]
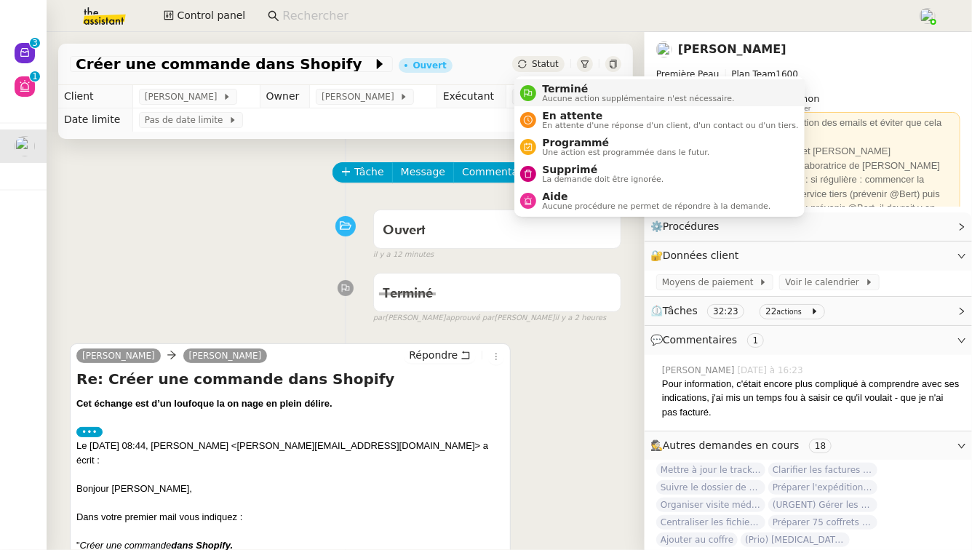
click at [539, 87] on div "Terminé Aucune action supplémentaire n'est nécessaire." at bounding box center [635, 93] width 198 height 20
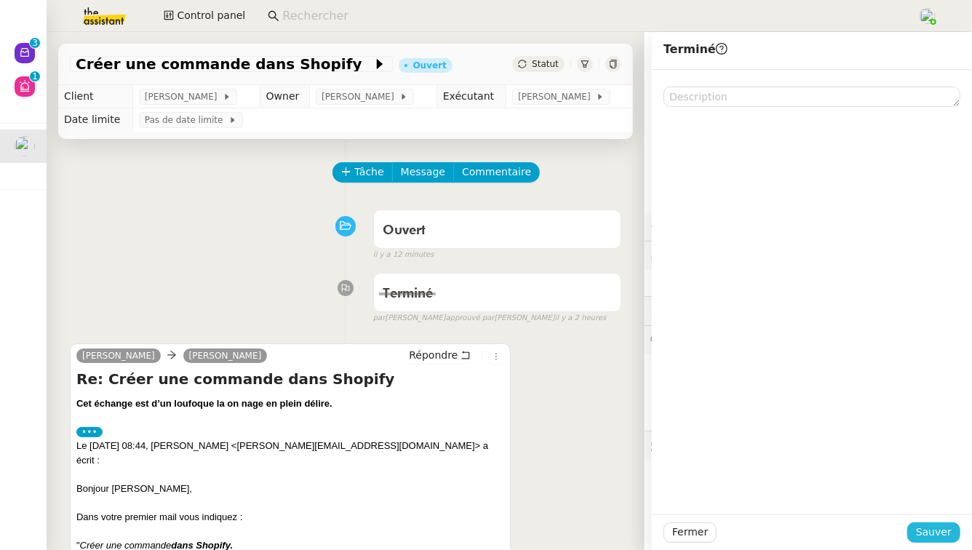
click at [953, 529] on button "Sauver" at bounding box center [934, 533] width 53 height 20
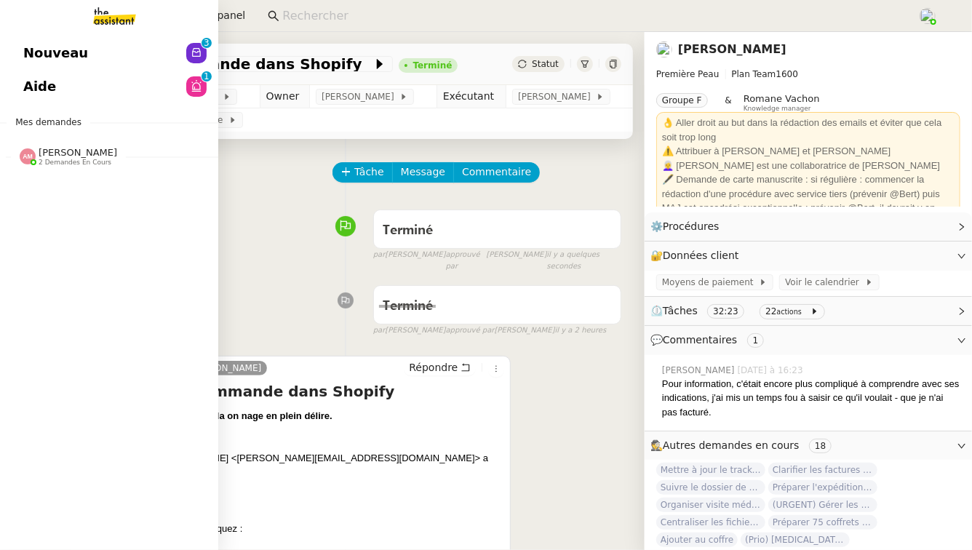
click at [90, 154] on span "[PERSON_NAME]" at bounding box center [78, 152] width 79 height 11
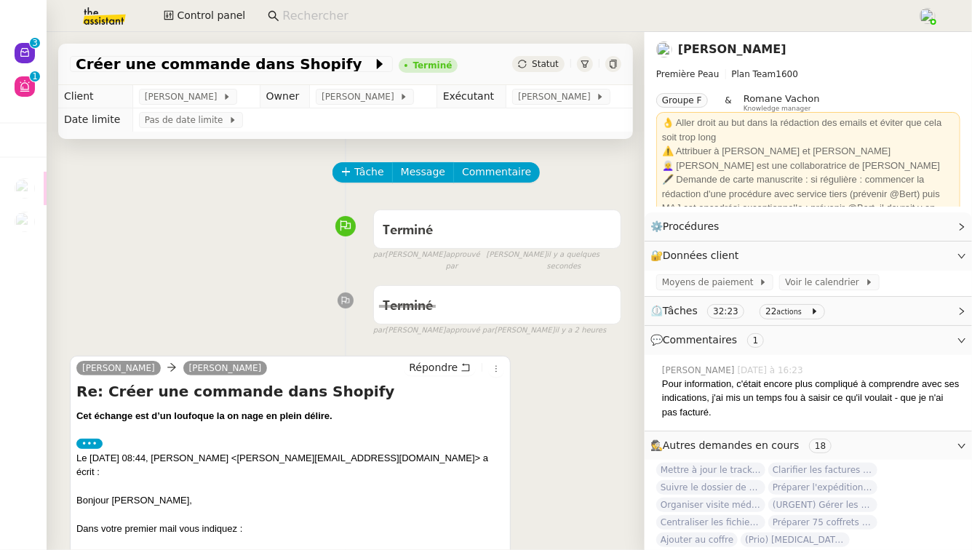
click at [720, 52] on link "[PERSON_NAME]" at bounding box center [732, 49] width 108 height 14
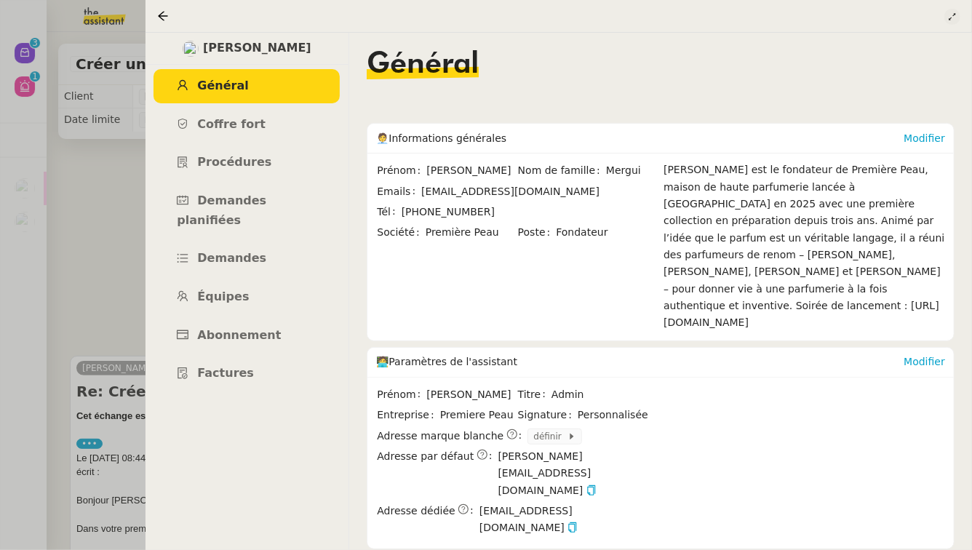
click at [949, 15] on icon at bounding box center [952, 16] width 9 height 9
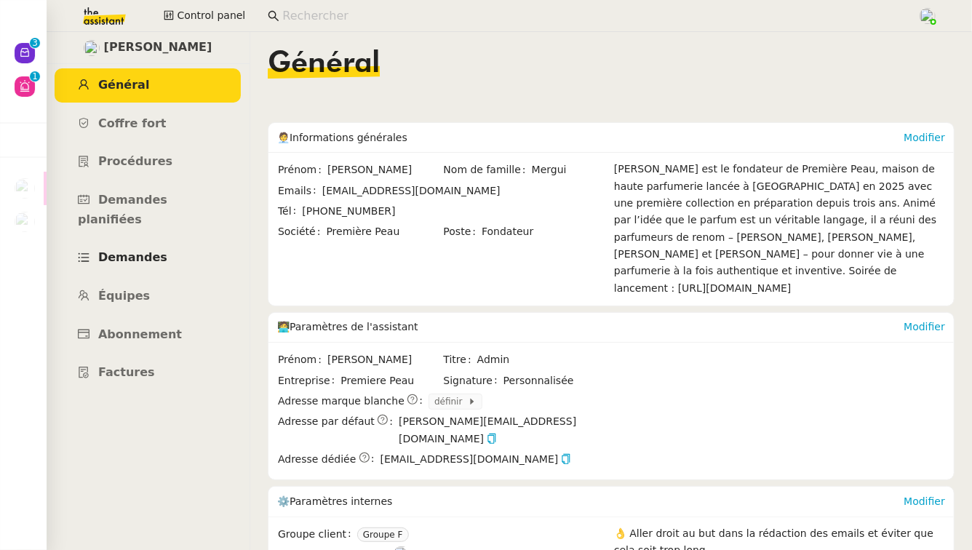
click at [155, 250] on span "Demandes" at bounding box center [132, 257] width 69 height 14
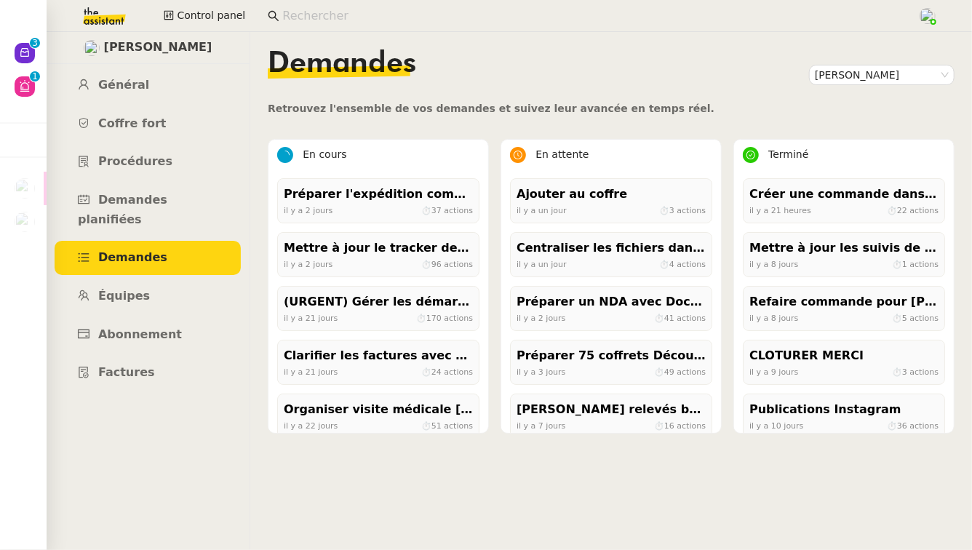
scroll to position [338, 0]
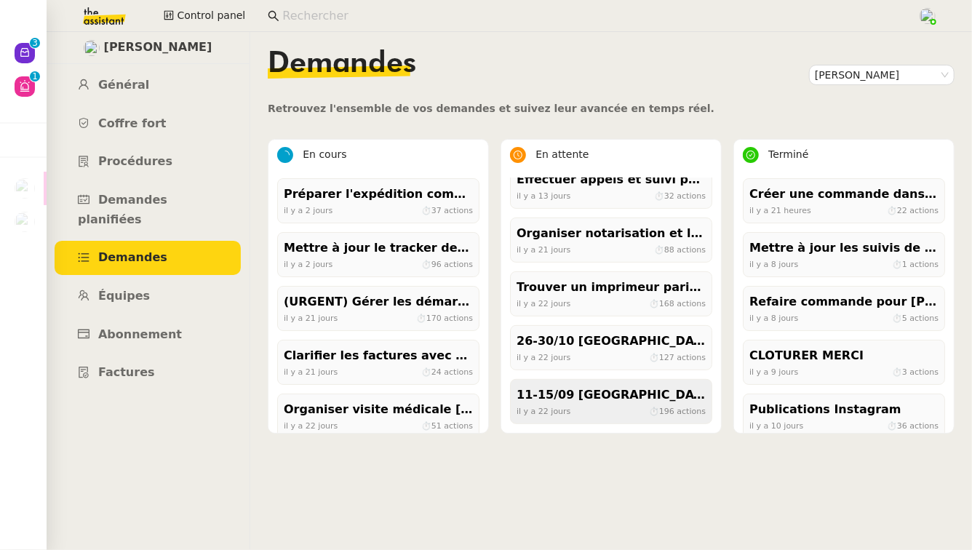
click at [553, 391] on div "11-15/09 Paris - Florence + cartons" at bounding box center [611, 396] width 189 height 20
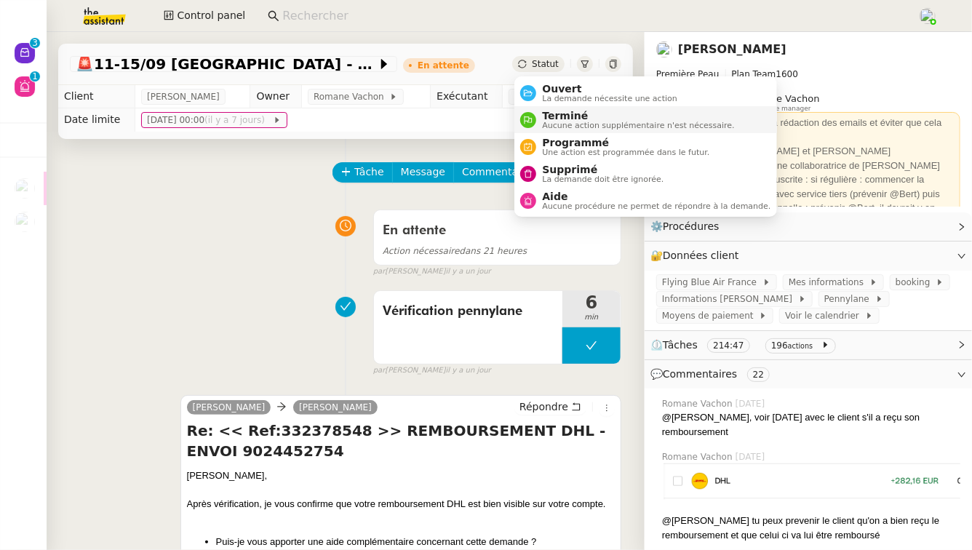
click at [541, 111] on div "Terminé Aucune action supplémentaire n'est nécessaire." at bounding box center [635, 120] width 198 height 20
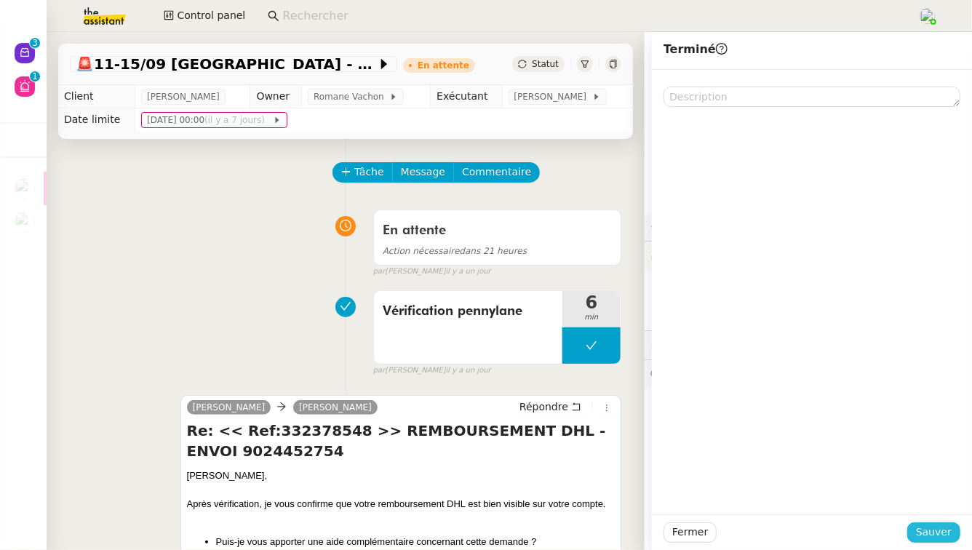
click at [935, 539] on span "Sauver" at bounding box center [934, 532] width 36 height 17
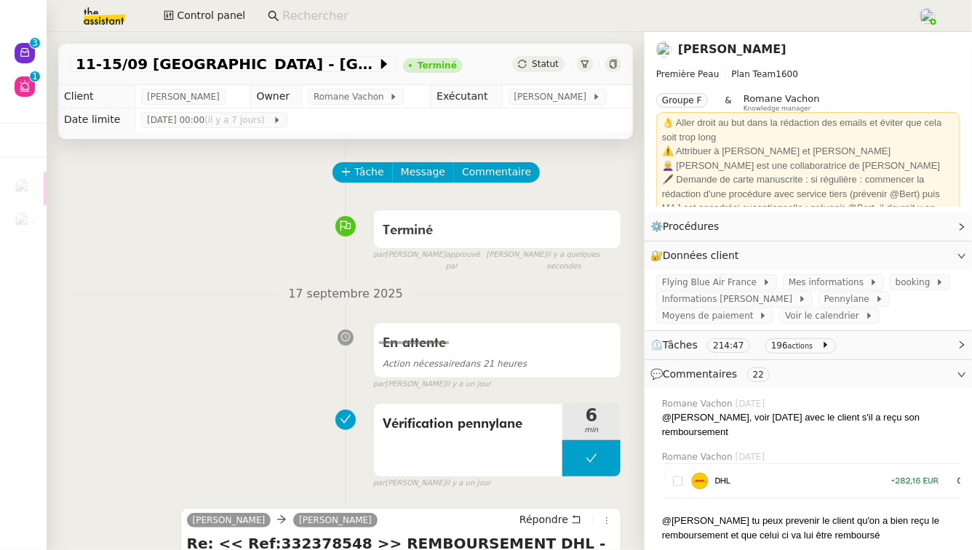
click at [726, 45] on link "[PERSON_NAME]" at bounding box center [732, 49] width 108 height 14
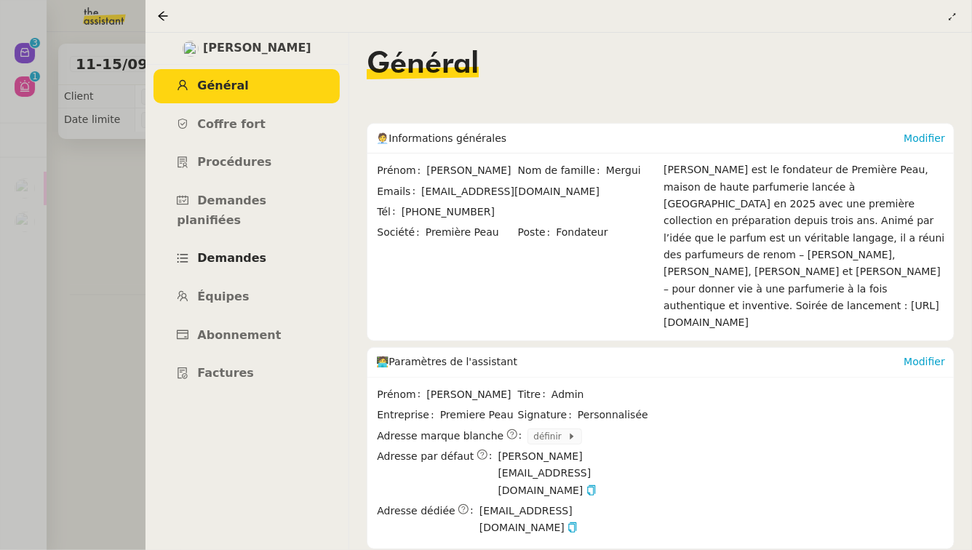
click at [263, 242] on link "Demandes" at bounding box center [247, 259] width 186 height 34
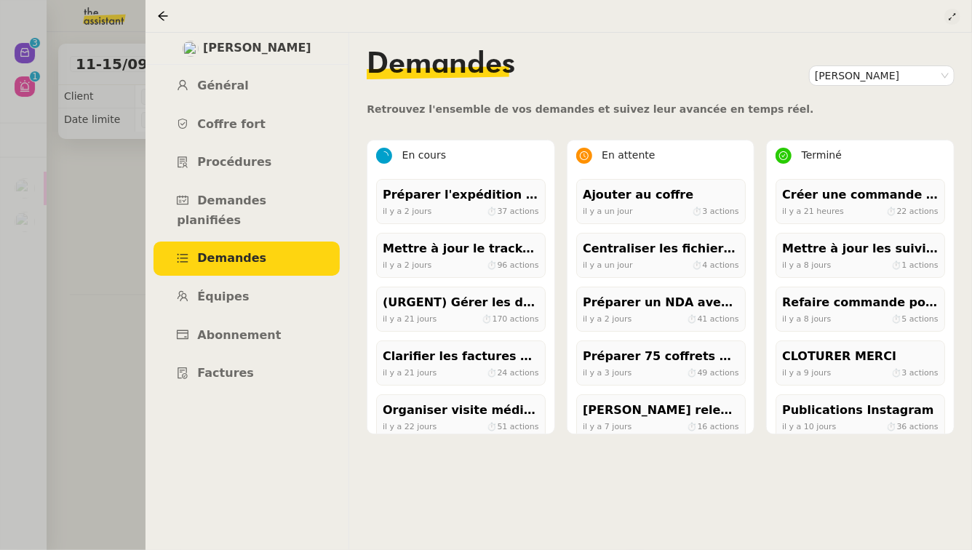
click at [953, 11] on button at bounding box center [953, 17] width 16 height 16
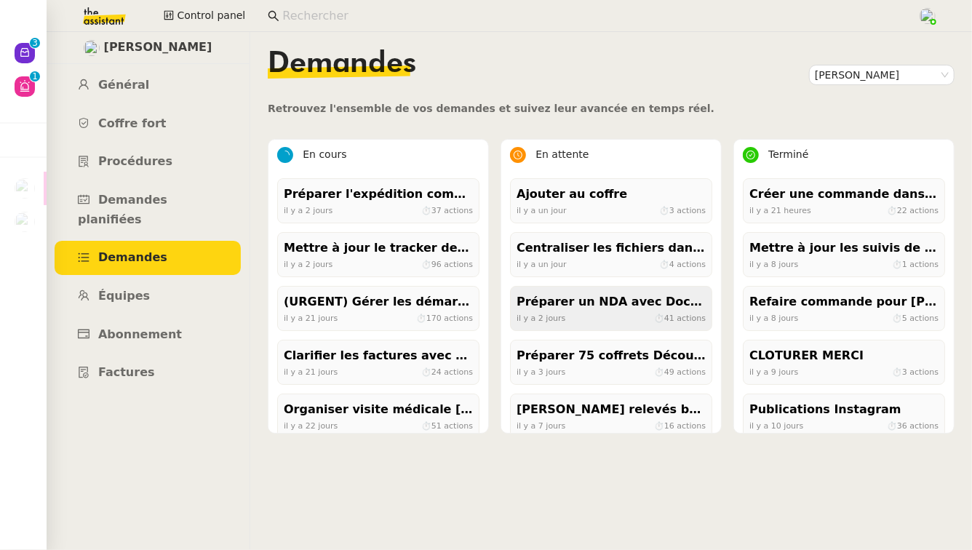
scroll to position [284, 0]
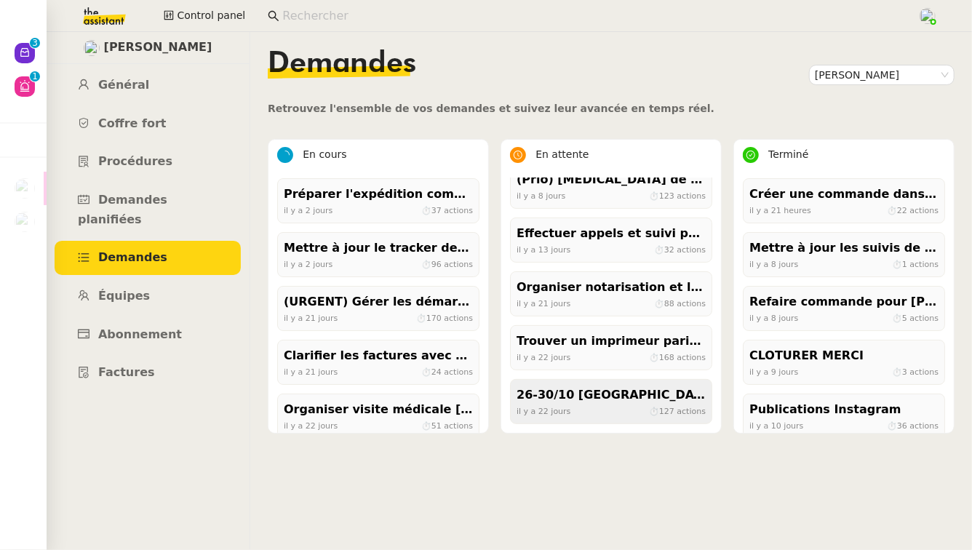
click at [600, 417] on div "il y a 22 jours ⏱ 127 actions" at bounding box center [611, 411] width 189 height 13
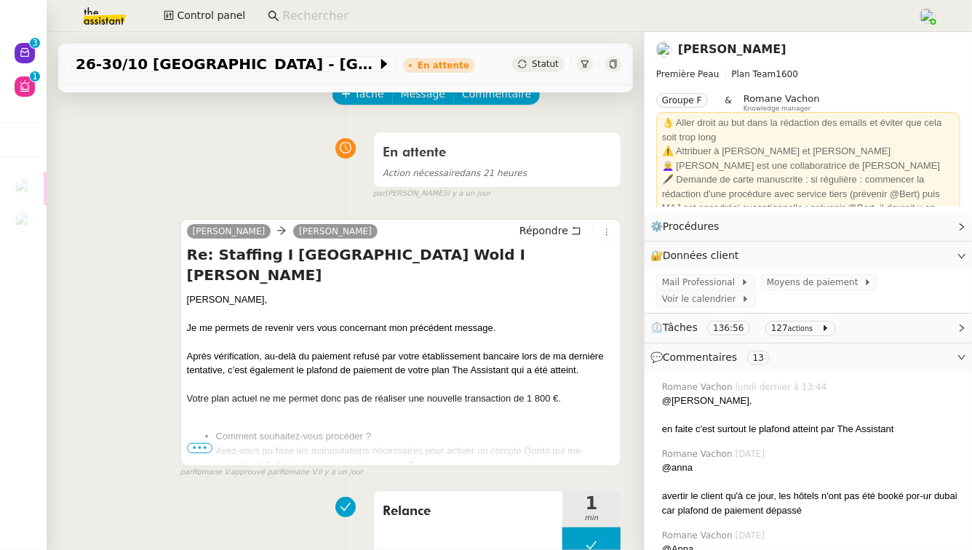
scroll to position [130, 0]
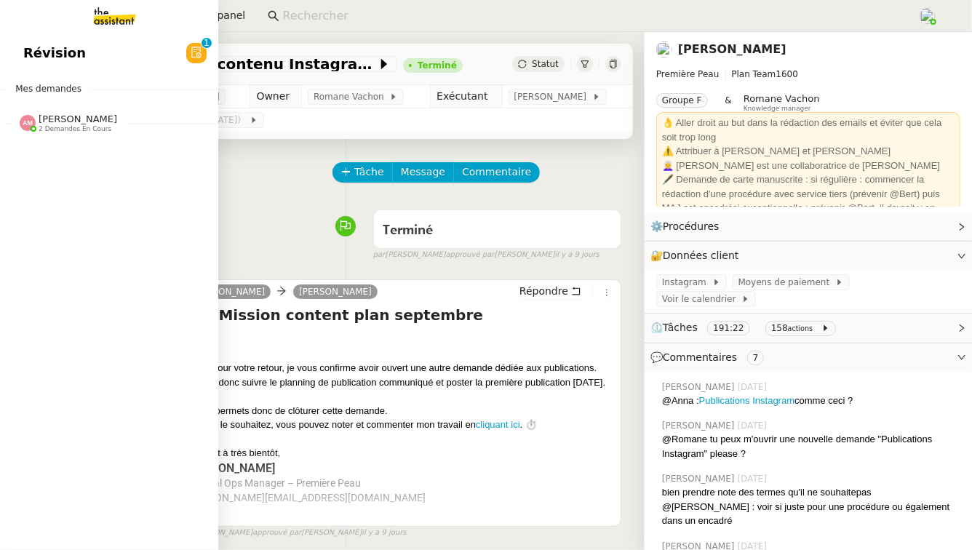
click at [66, 122] on span "[PERSON_NAME]" at bounding box center [78, 119] width 79 height 11
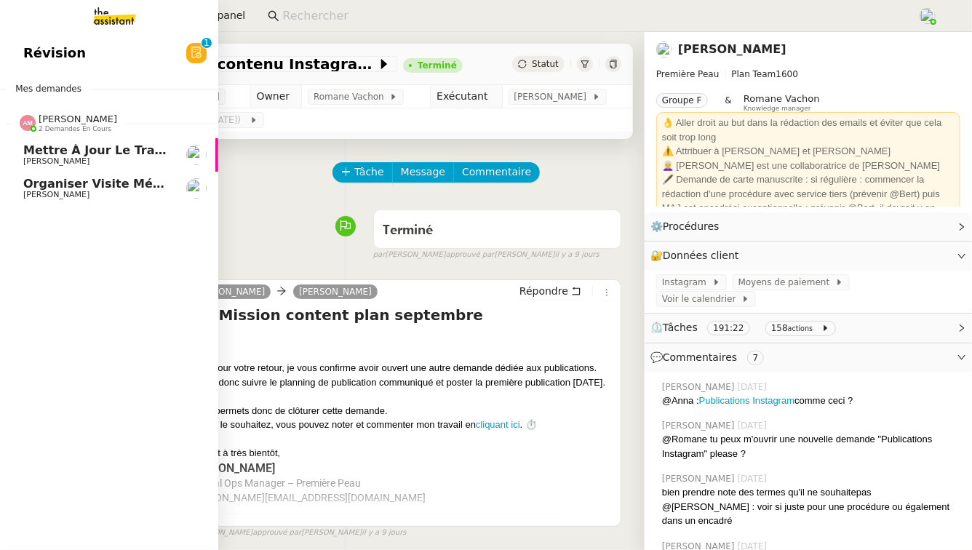
click at [103, 163] on span "[PERSON_NAME]" at bounding box center [96, 161] width 147 height 9
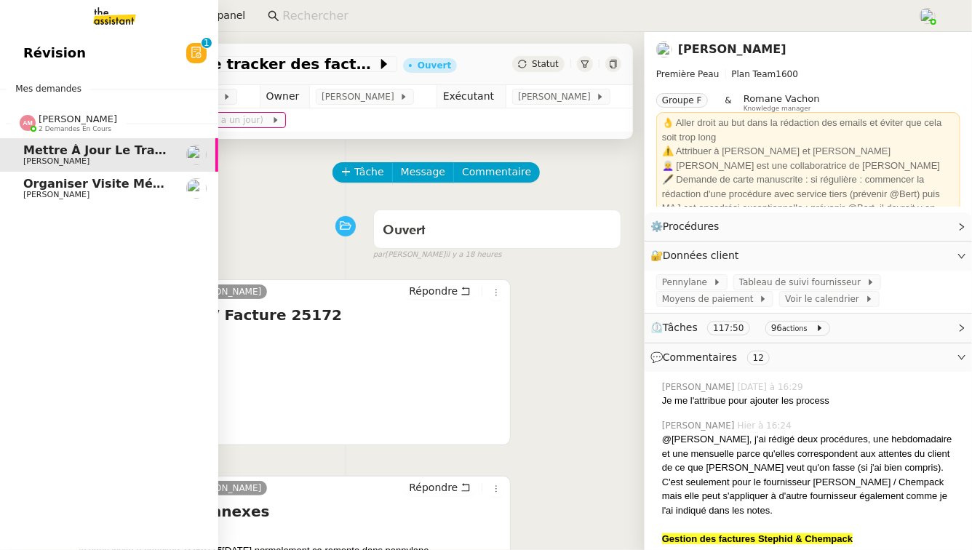
click at [69, 198] on span "[PERSON_NAME]" at bounding box center [56, 194] width 66 height 9
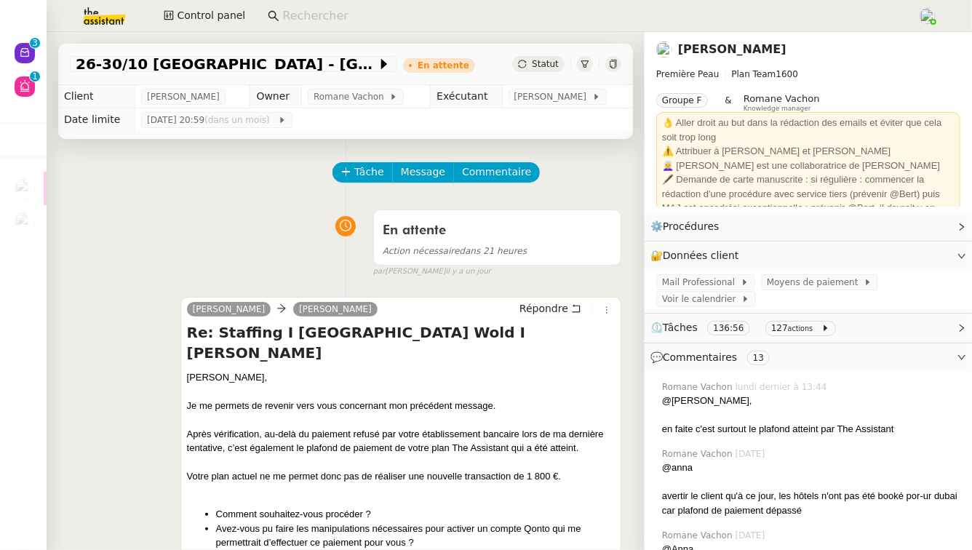
scroll to position [130, 0]
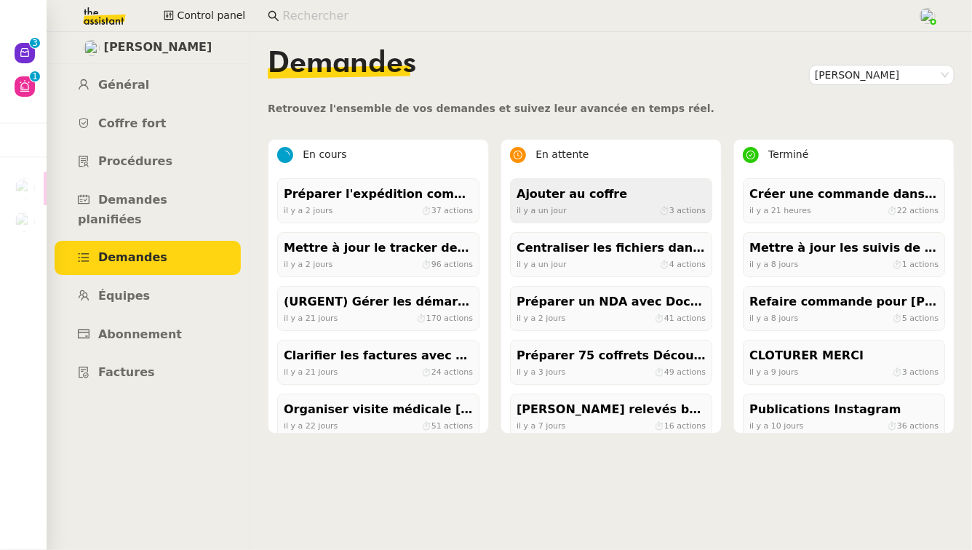
click at [636, 199] on div "Ajouter au coffre" at bounding box center [611, 195] width 189 height 20
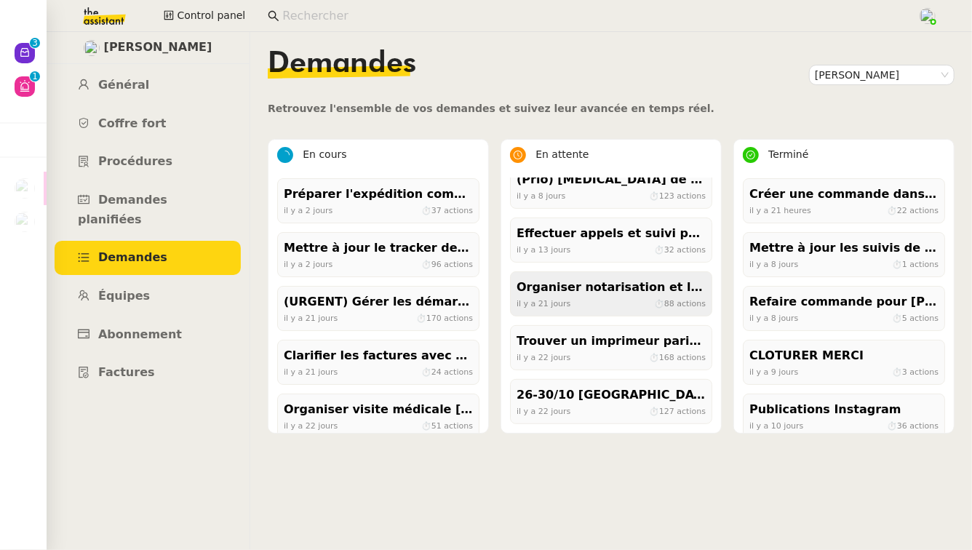
click at [635, 305] on div "[DATE] ⏱ 88 actions" at bounding box center [611, 303] width 189 height 13
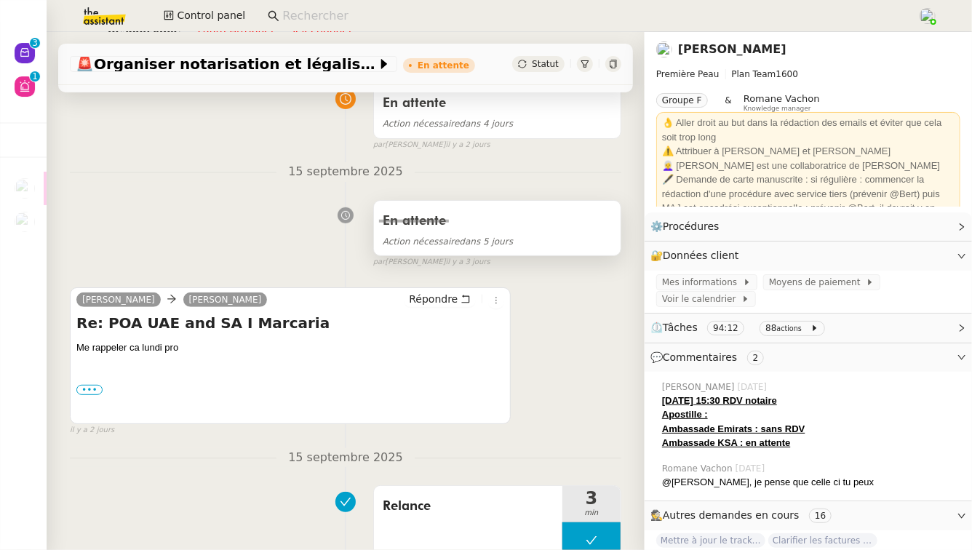
scroll to position [224, 0]
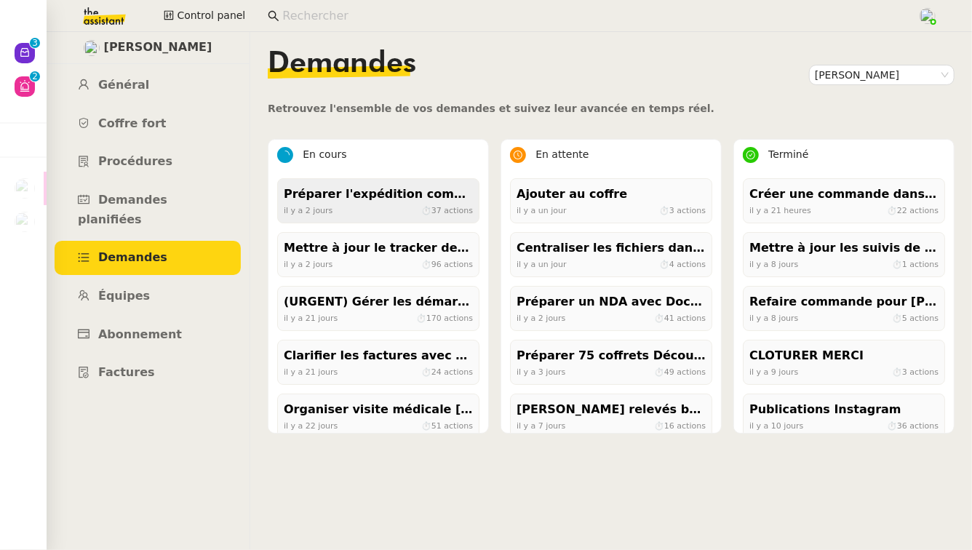
click at [406, 186] on div "Préparer l'expédition complète des parfums" at bounding box center [378, 195] width 189 height 20
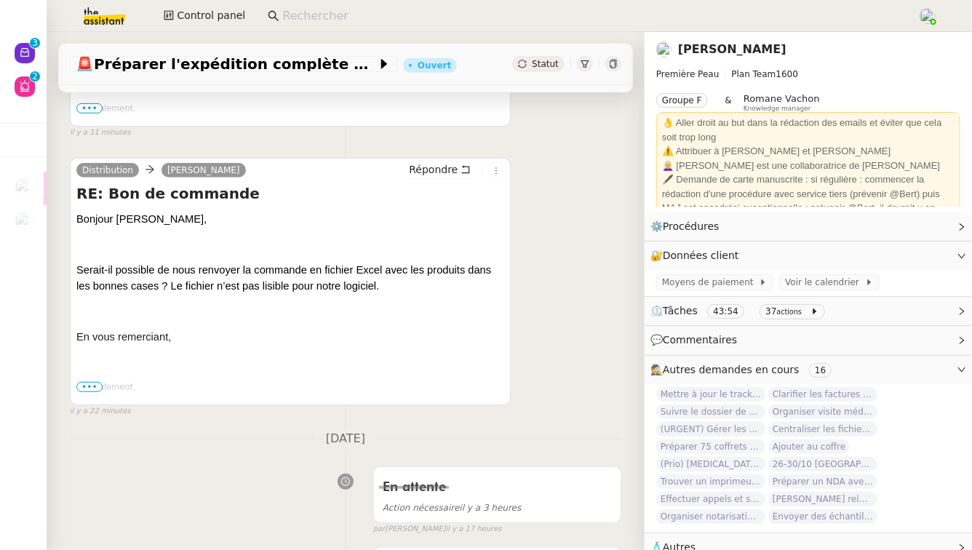
scroll to position [408, 0]
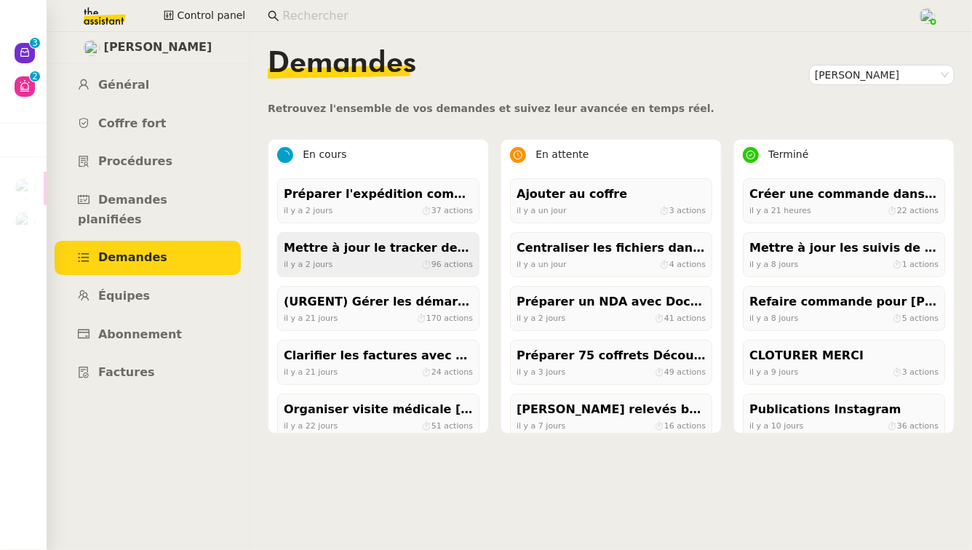
click at [405, 251] on div "Mettre à jour le tracker des factures" at bounding box center [378, 249] width 189 height 20
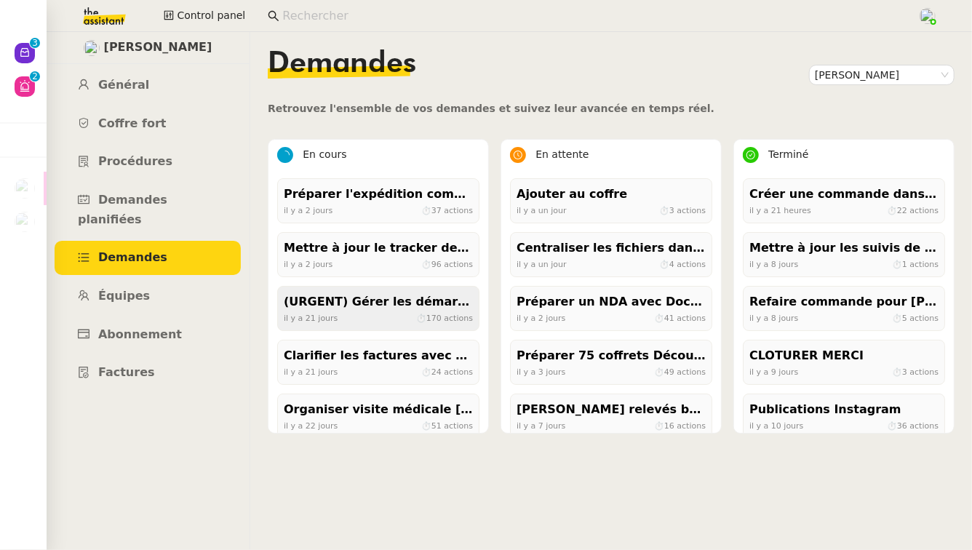
click at [358, 309] on div "(URGENT) Gérer les démarches administratives pour le contrat d'[PERSON_NAME]" at bounding box center [378, 303] width 189 height 20
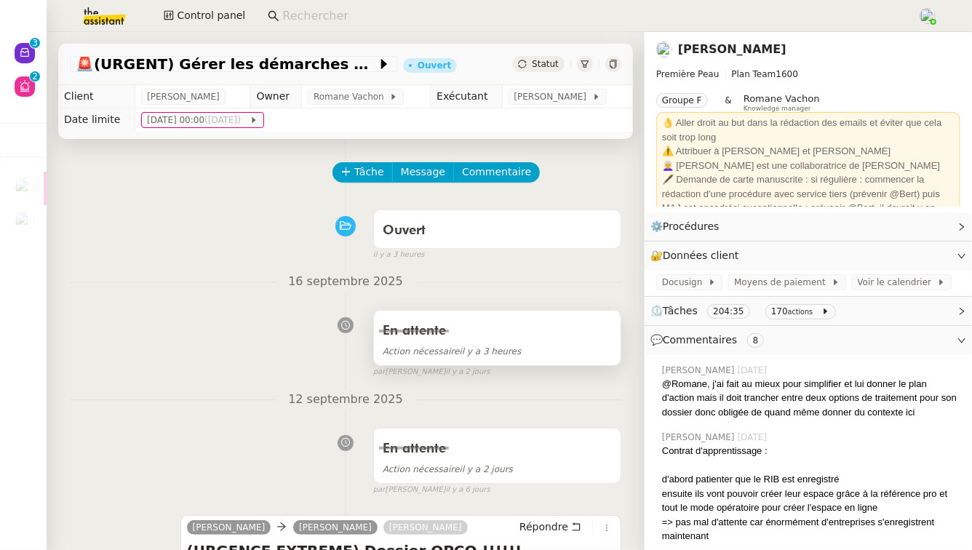
click at [482, 327] on div "En attente" at bounding box center [497, 331] width 229 height 23
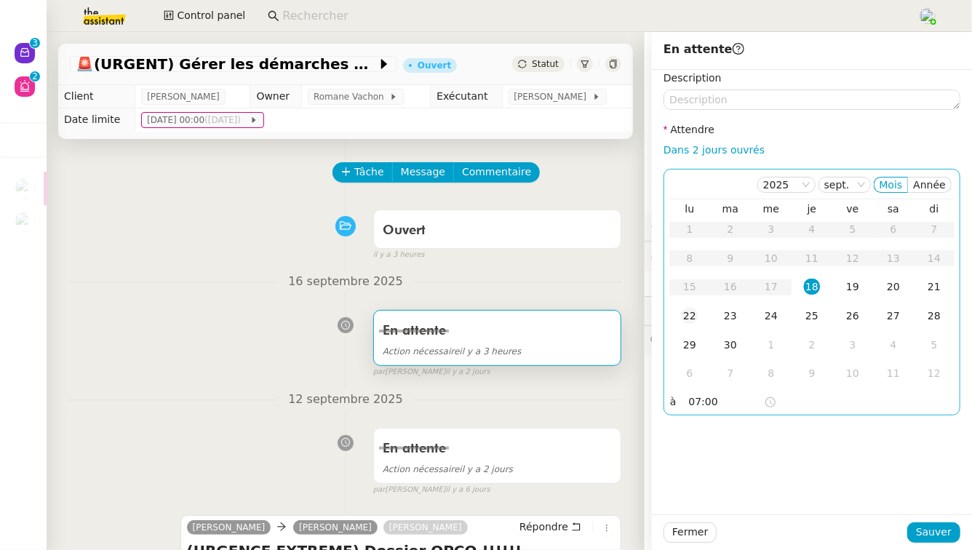
click at [689, 314] on div "22" at bounding box center [690, 316] width 16 height 16
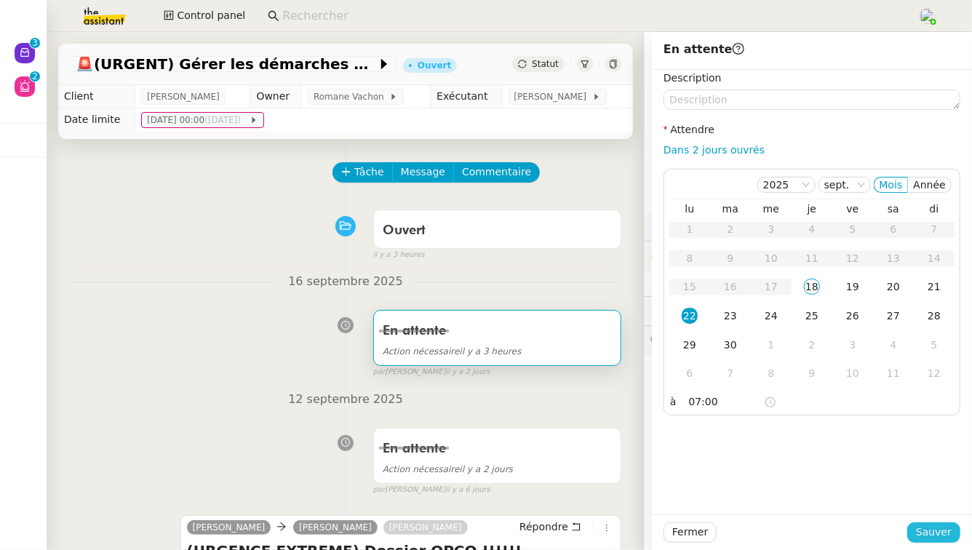
click at [942, 539] on span "Sauver" at bounding box center [934, 532] width 36 height 17
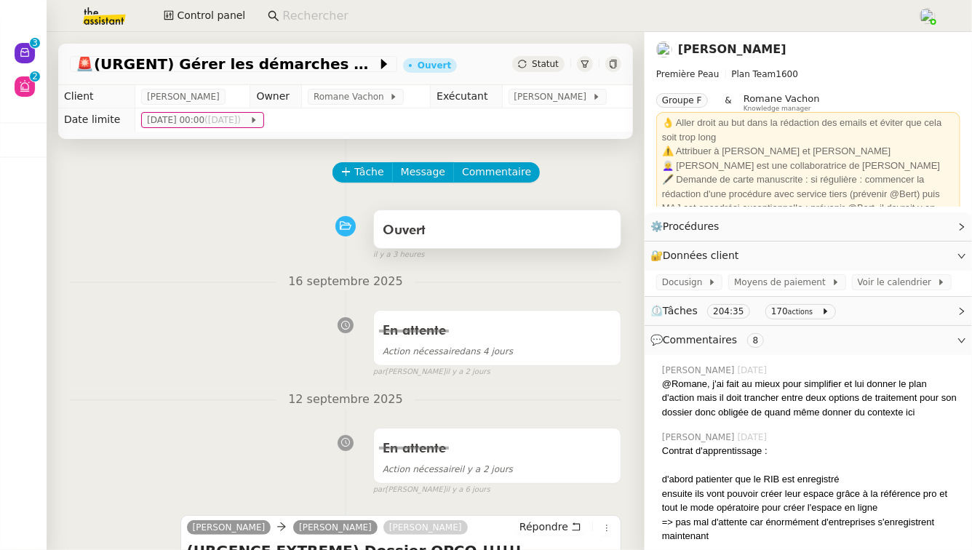
click at [592, 213] on div "Ouvert" at bounding box center [497, 229] width 247 height 38
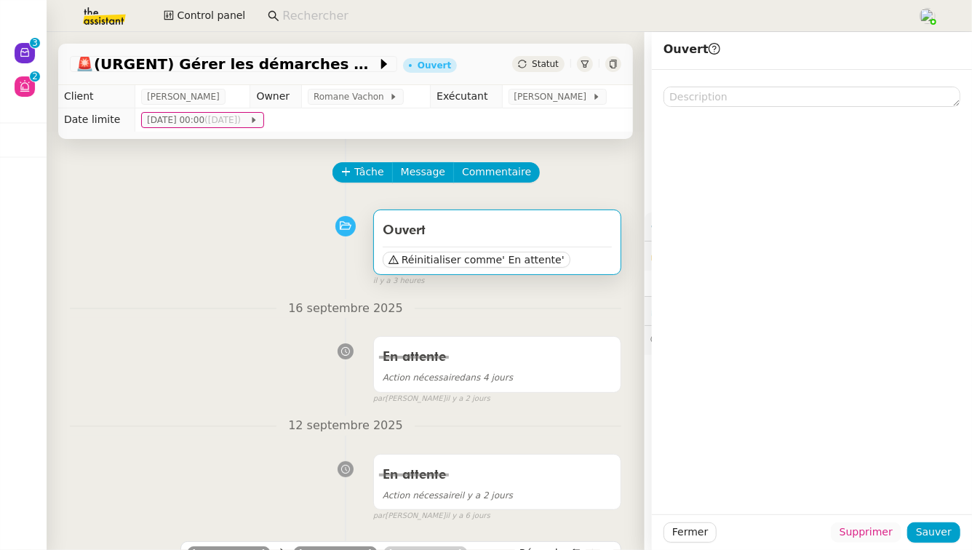
click at [879, 527] on span "Supprimer" at bounding box center [866, 532] width 53 height 17
click at [902, 491] on span "Ok" at bounding box center [907, 494] width 14 height 15
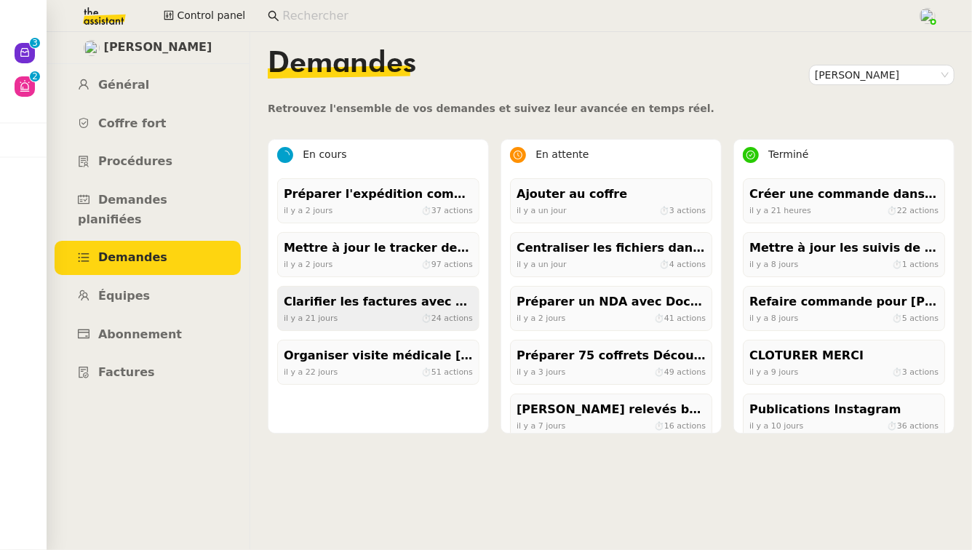
click at [392, 312] on div "il y a 21 jours ⏱ 24 actions" at bounding box center [378, 318] width 189 height 13
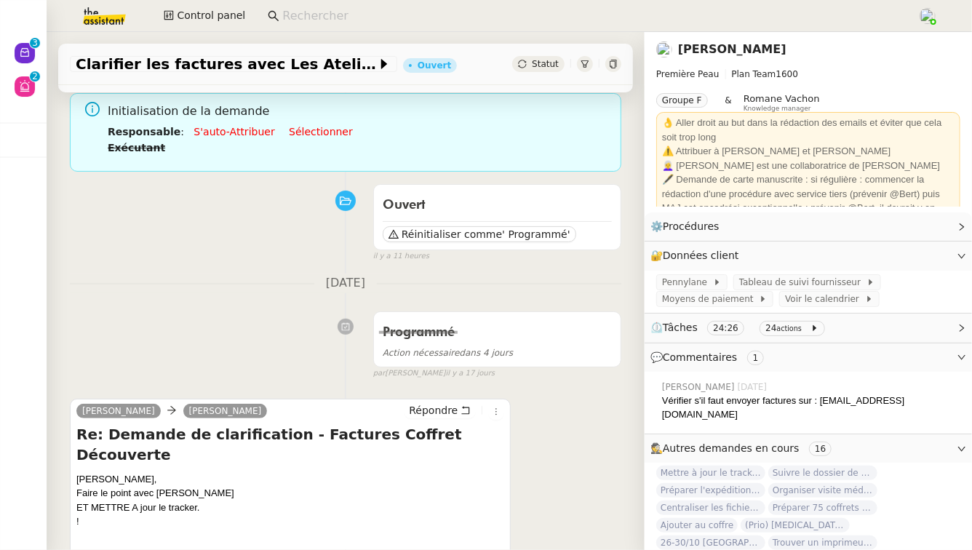
scroll to position [106, 0]
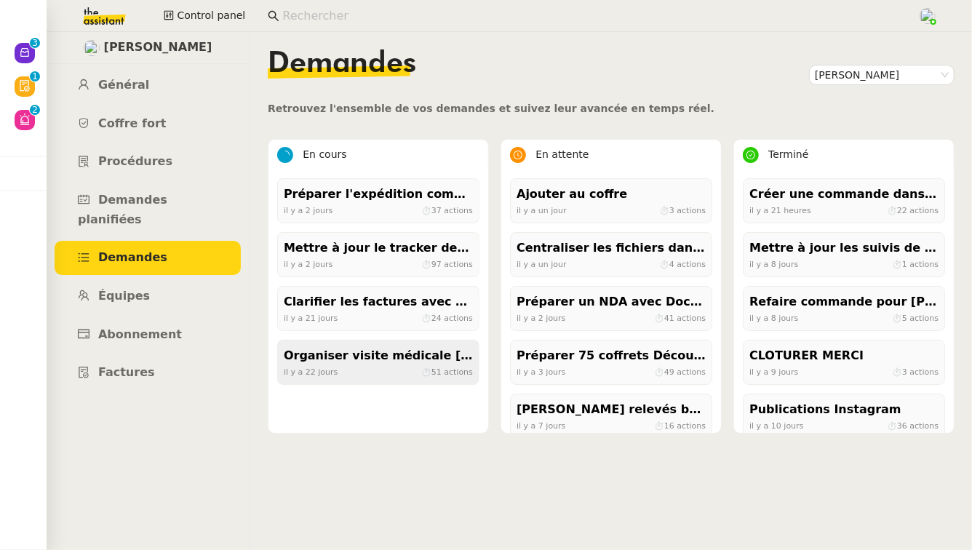
click at [386, 360] on div "Organiser visite médicale [PERSON_NAME]" at bounding box center [378, 356] width 189 height 20
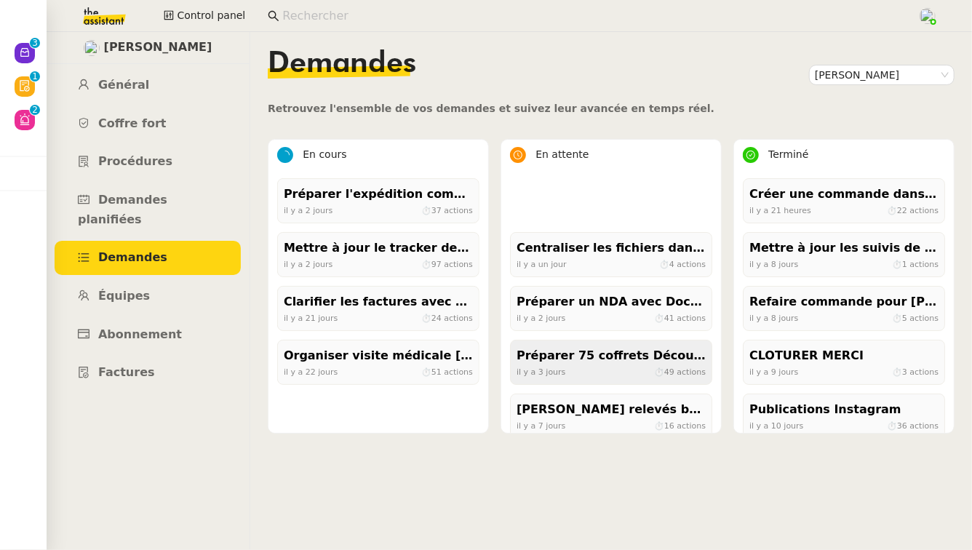
scroll to position [338, 0]
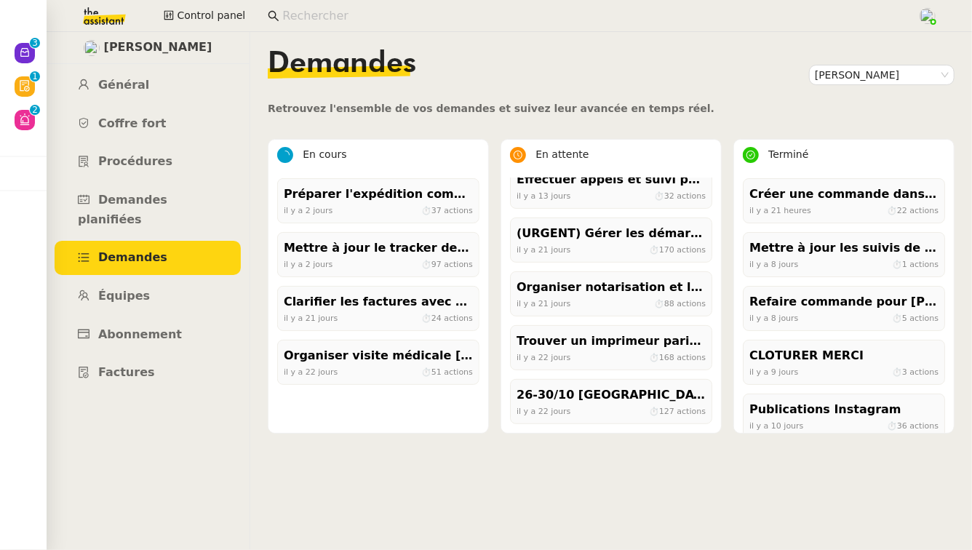
click at [594, 364] on div "Trouver un imprimeur parisien (TRES URGENT) il y a 22 jours ⏱ 168 actions" at bounding box center [611, 347] width 202 height 45
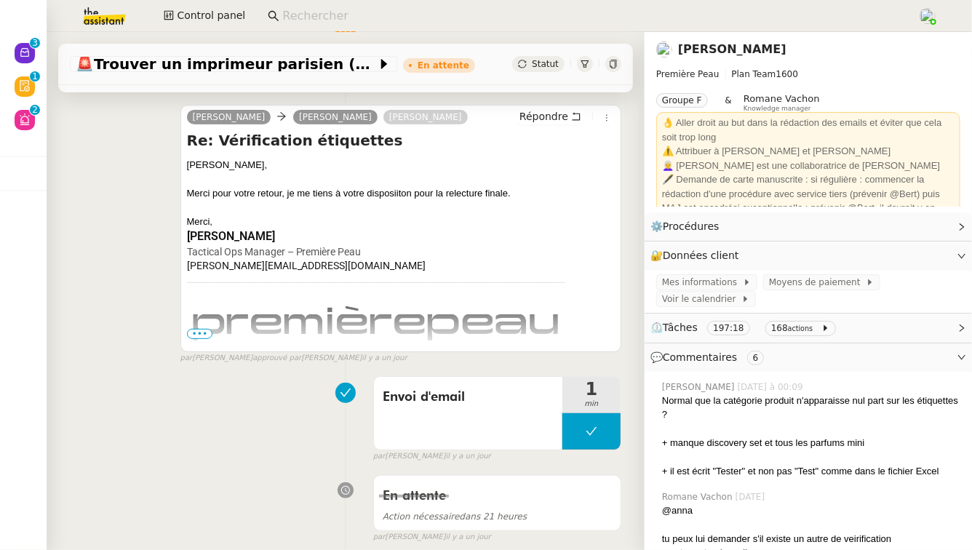
scroll to position [335, 0]
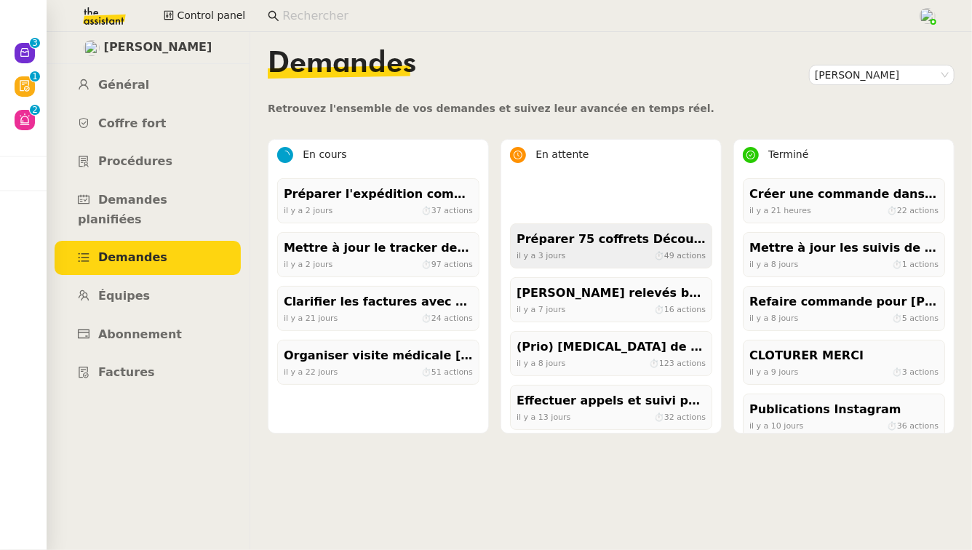
scroll to position [338, 0]
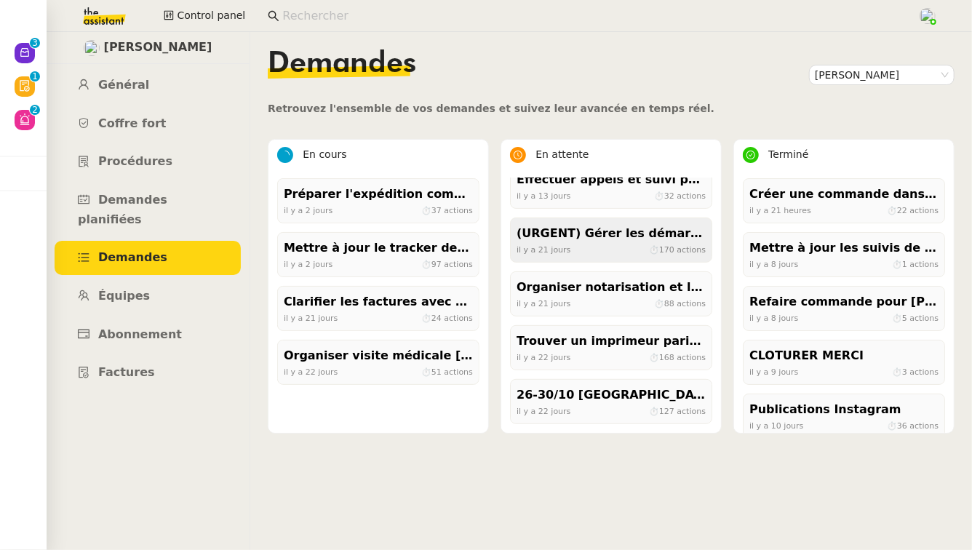
click at [616, 226] on div "(URGENT) Gérer les démarches administratives pour le contrat d'[PERSON_NAME]" at bounding box center [611, 234] width 189 height 20
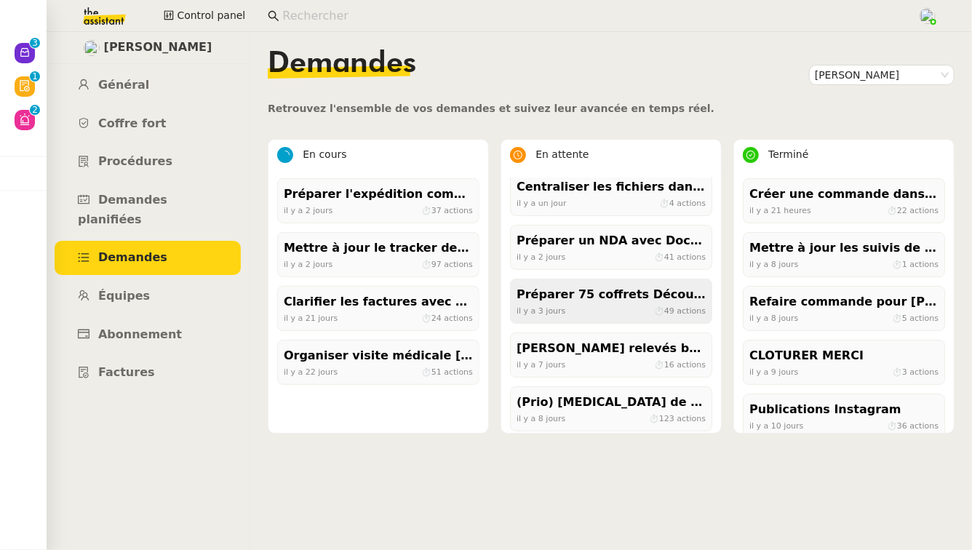
scroll to position [63, 0]
click at [583, 350] on div "[PERSON_NAME] relevés bancaires manquants à [GEOGRAPHIC_DATA]" at bounding box center [611, 348] width 189 height 20
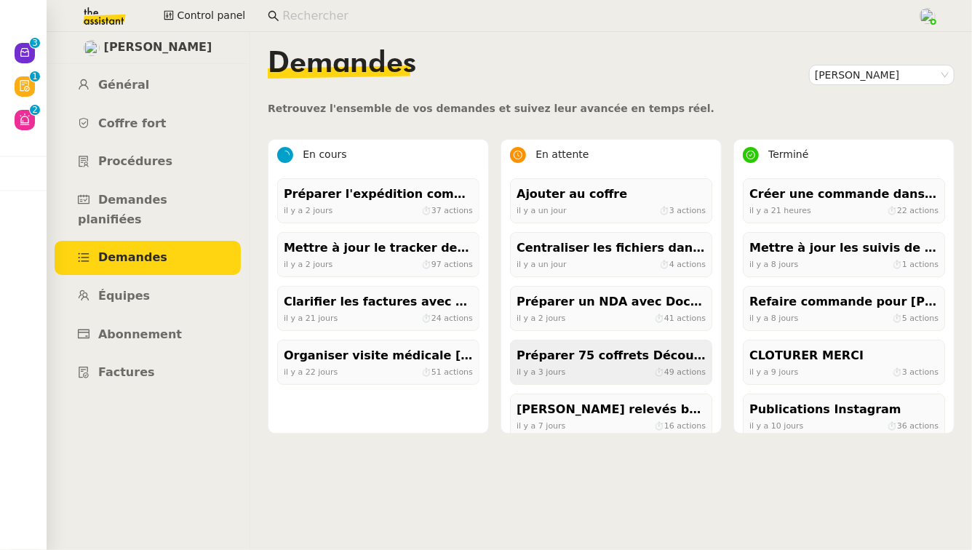
click at [623, 359] on div "Préparer 75 coffrets Découvertes pour jeudi midi" at bounding box center [611, 356] width 189 height 20
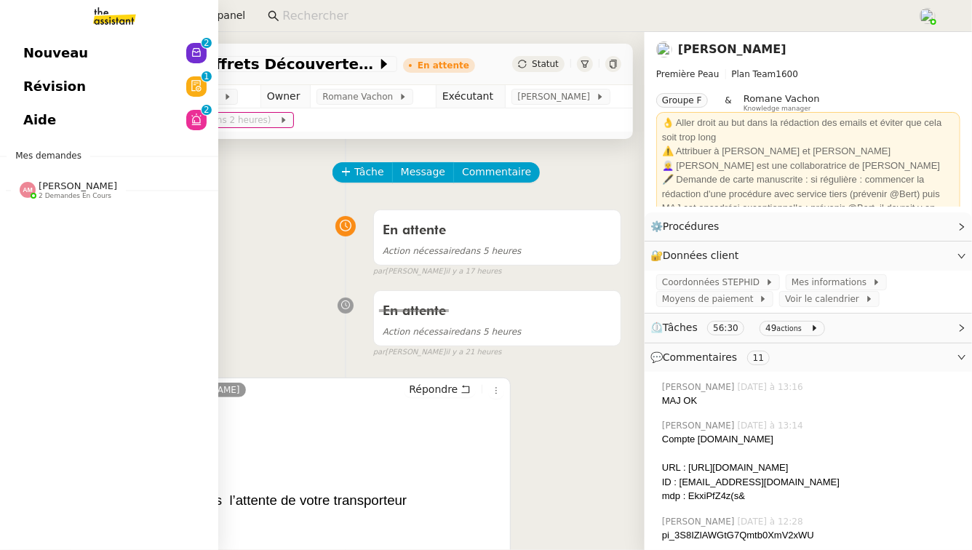
click at [140, 114] on link "Aide 0 1 2 3 4 5 6 7 8 9" at bounding box center [109, 119] width 218 height 33
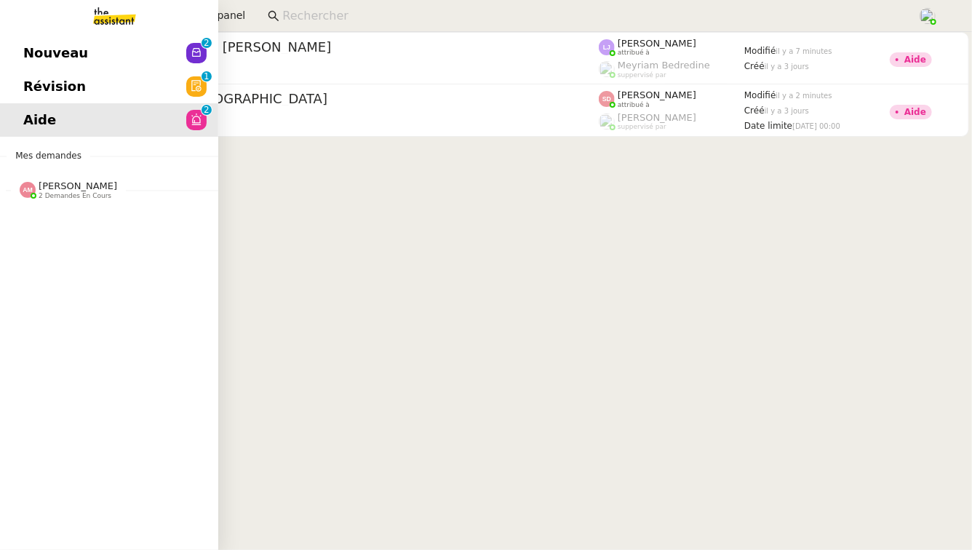
click at [164, 89] on link "Révision 0 1 2 3 4 5 6 7 8 9" at bounding box center [109, 86] width 218 height 33
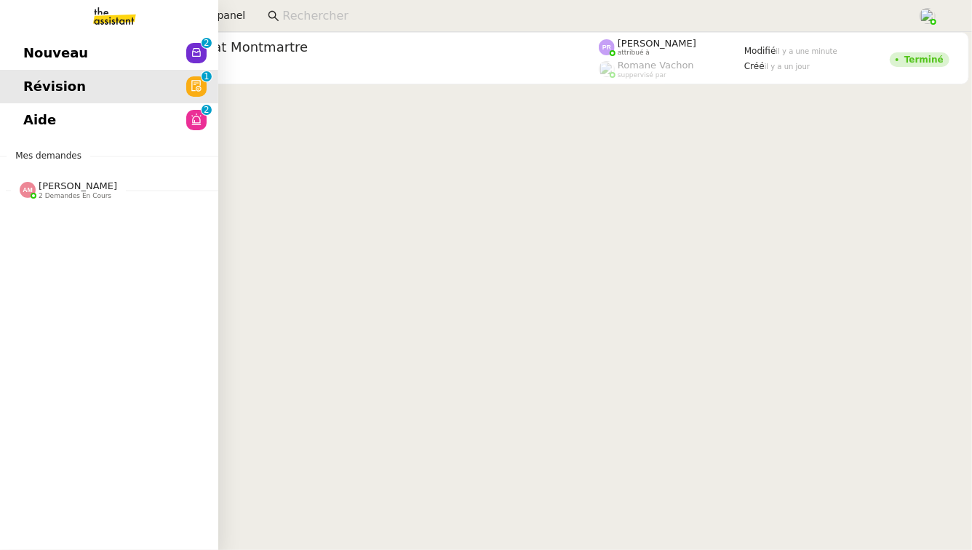
click at [136, 52] on link "Nouveau 0 1 2 3 4 5 6 7 8 9" at bounding box center [109, 52] width 218 height 33
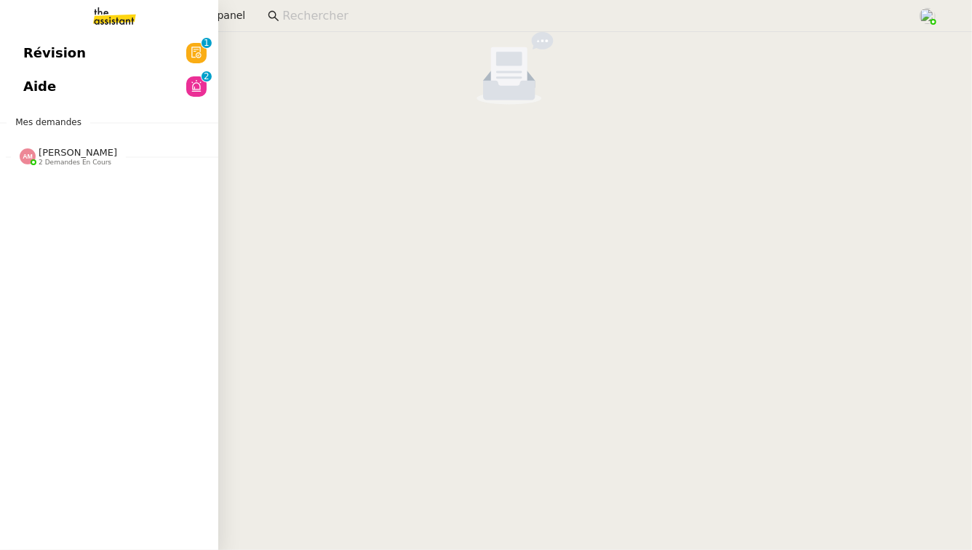
click at [78, 70] on link "Aide 0 1 2 3 4 5 6 7 8 9" at bounding box center [109, 86] width 218 height 33
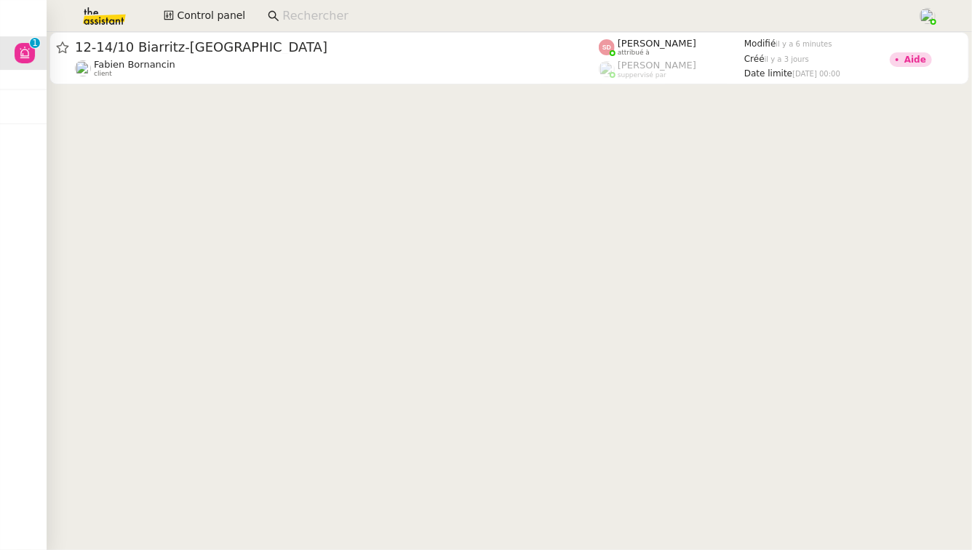
click at [291, 12] on input at bounding box center [592, 17] width 621 height 20
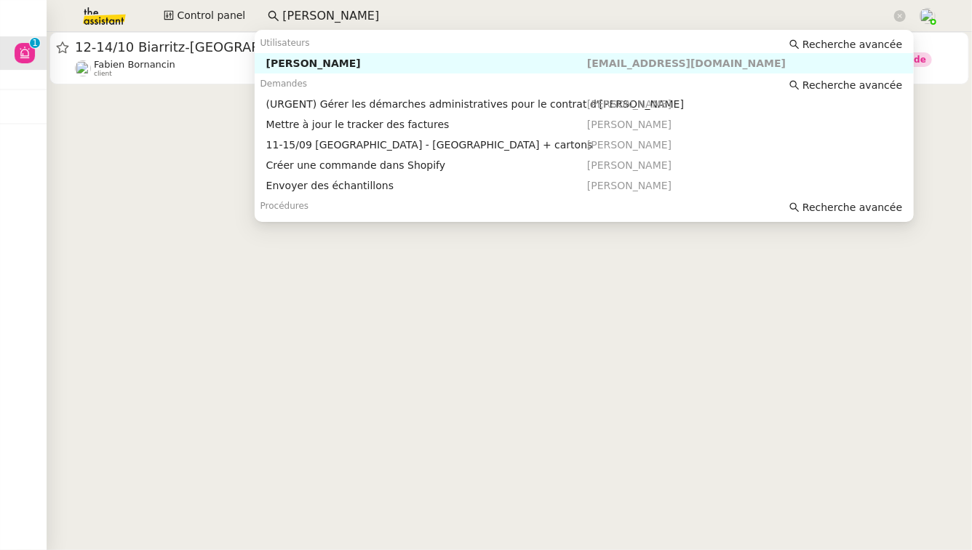
click at [372, 57] on div "[PERSON_NAME]" at bounding box center [426, 63] width 321 height 13
type input "[PERSON_NAME]"
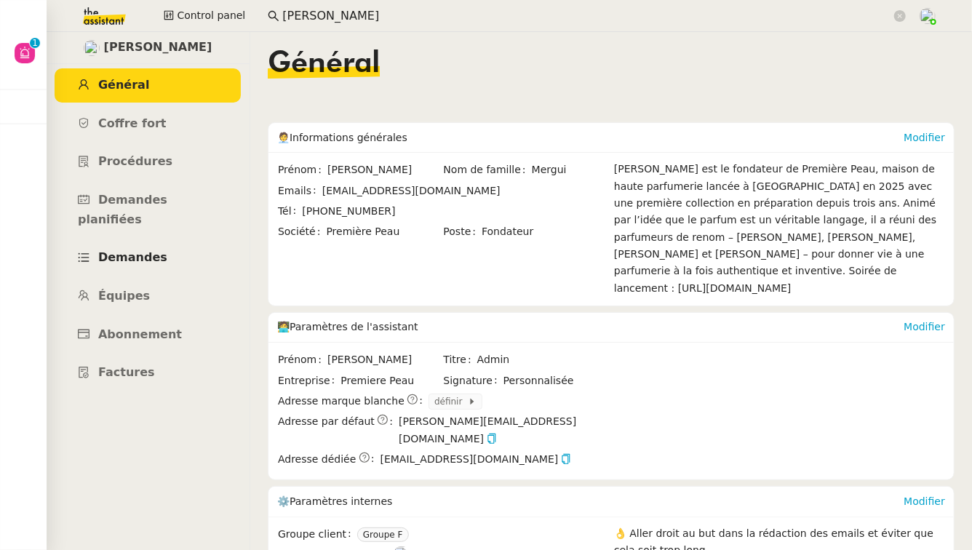
click at [185, 241] on link "Demandes" at bounding box center [148, 258] width 186 height 34
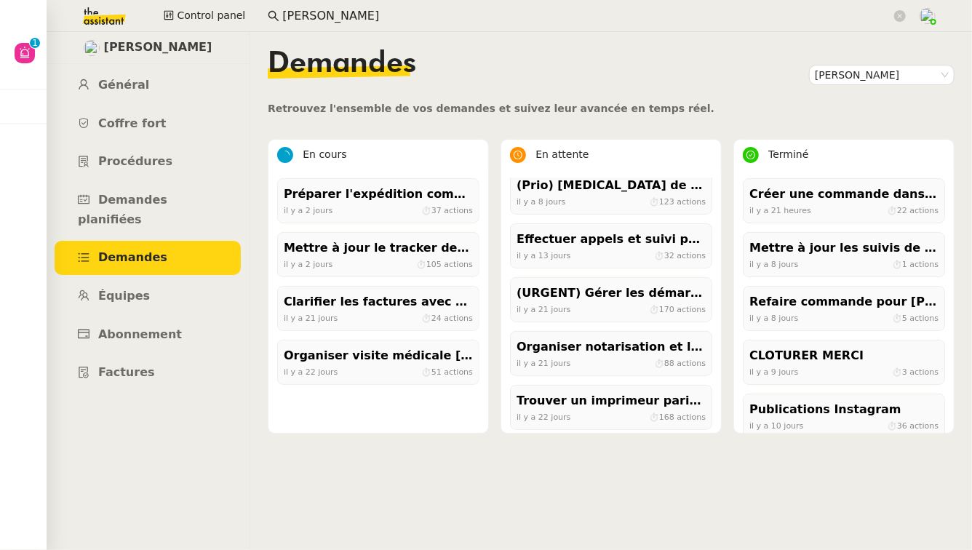
scroll to position [338, 0]
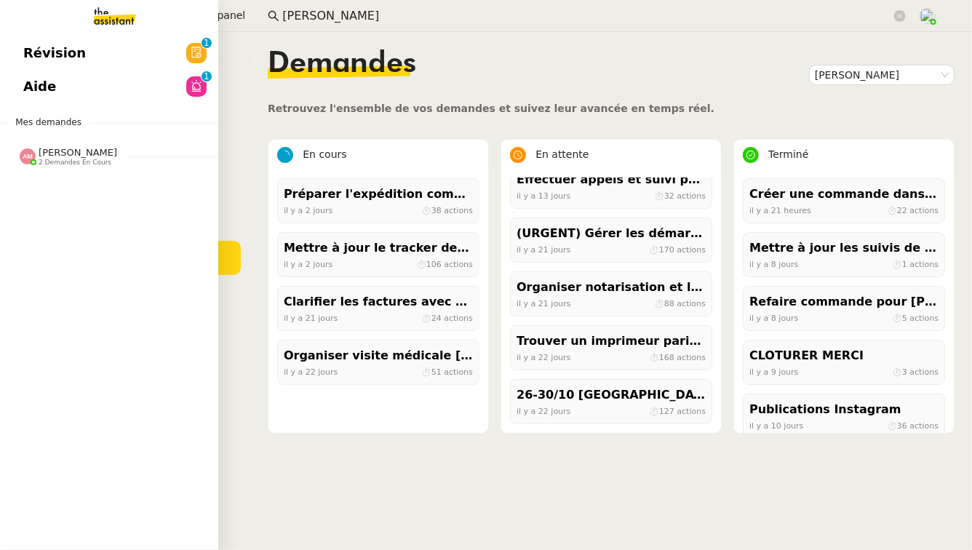
click at [19, 82] on link "Aide 0 1 2 3 4 5 6 7 8 9" at bounding box center [109, 86] width 218 height 33
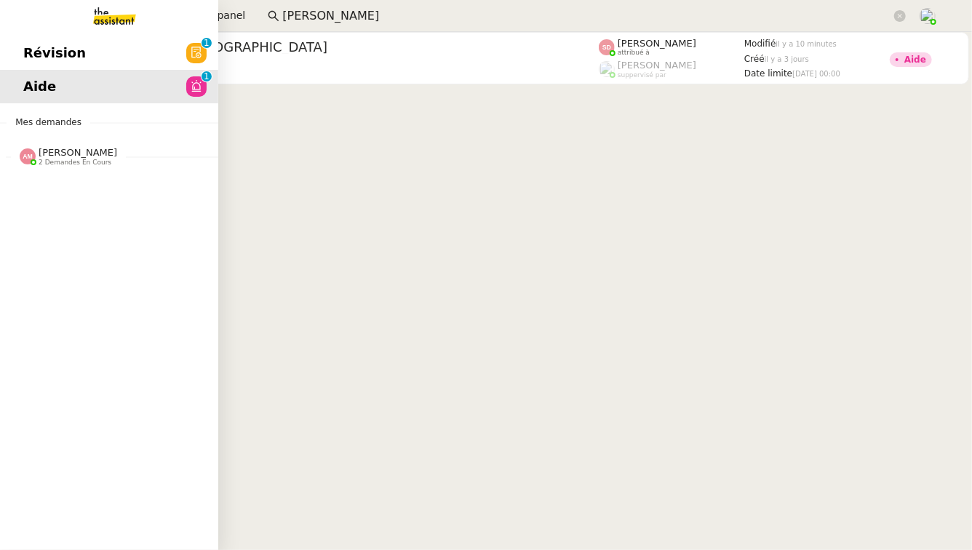
click at [57, 49] on span "Révision" at bounding box center [54, 53] width 63 height 22
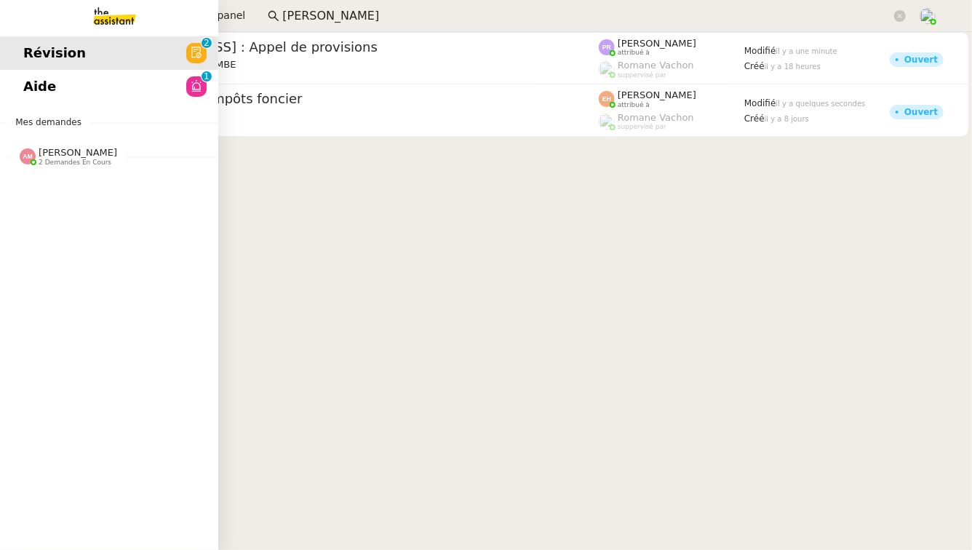
click at [52, 165] on span "2 demandes en cours" at bounding box center [75, 163] width 73 height 8
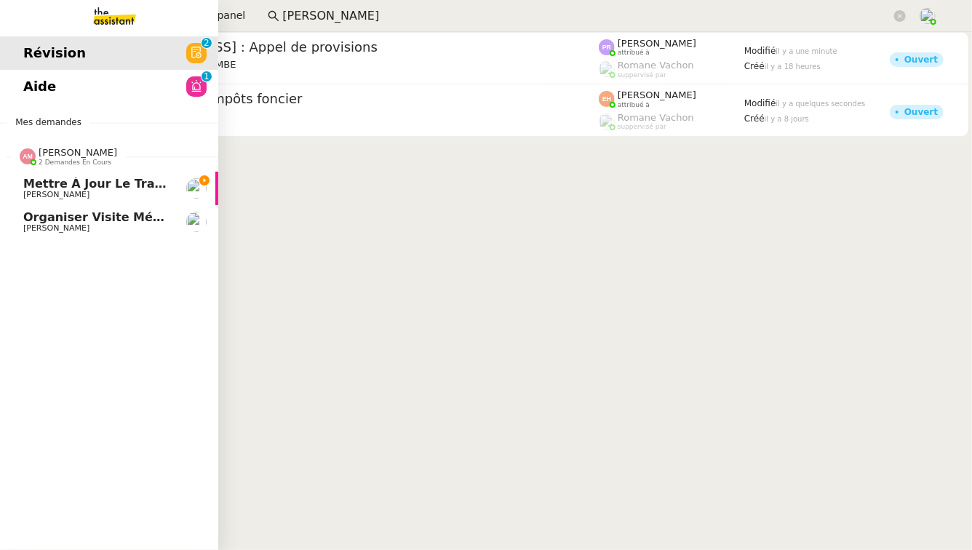
click at [93, 189] on span "Mettre à jour le tracker des factures" at bounding box center [147, 184] width 248 height 14
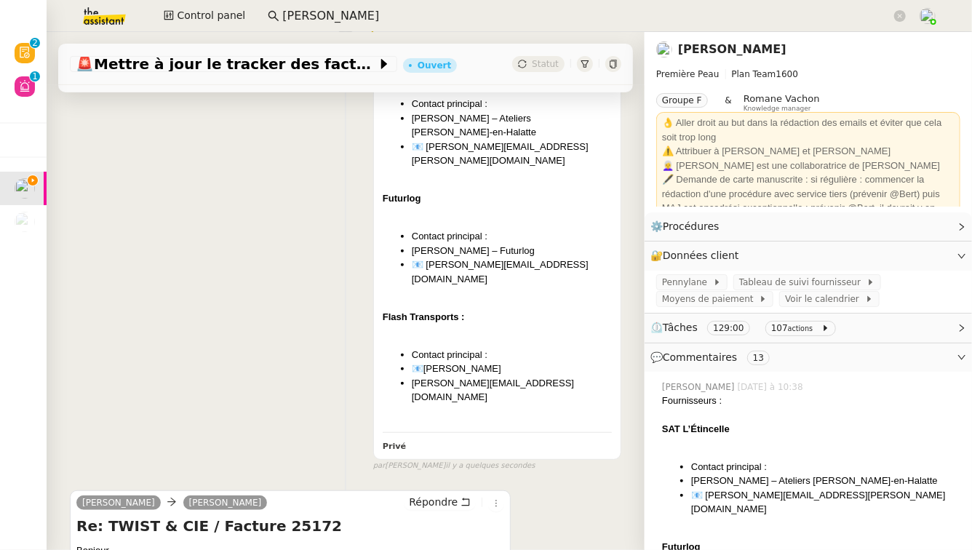
scroll to position [287, 0]
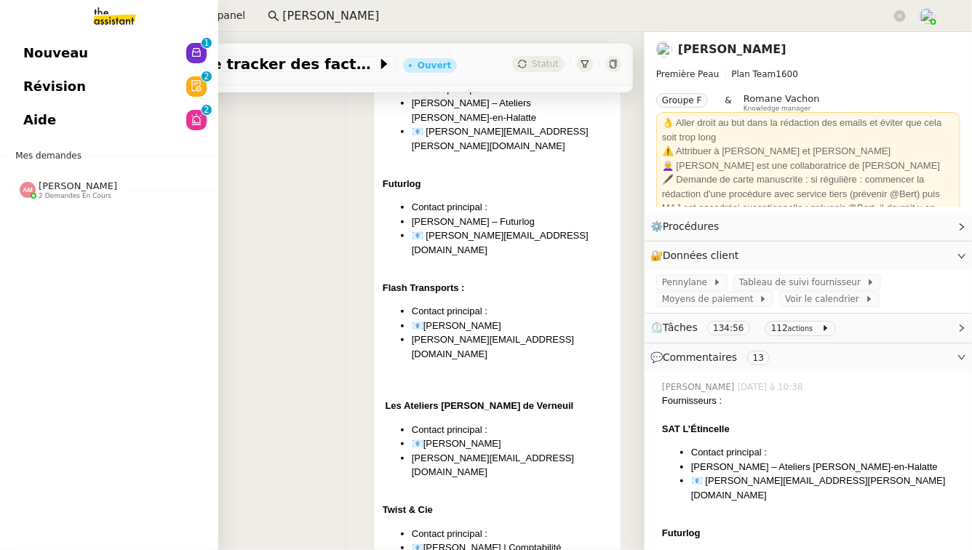
click at [37, 120] on span "Aide" at bounding box center [39, 120] width 33 height 22
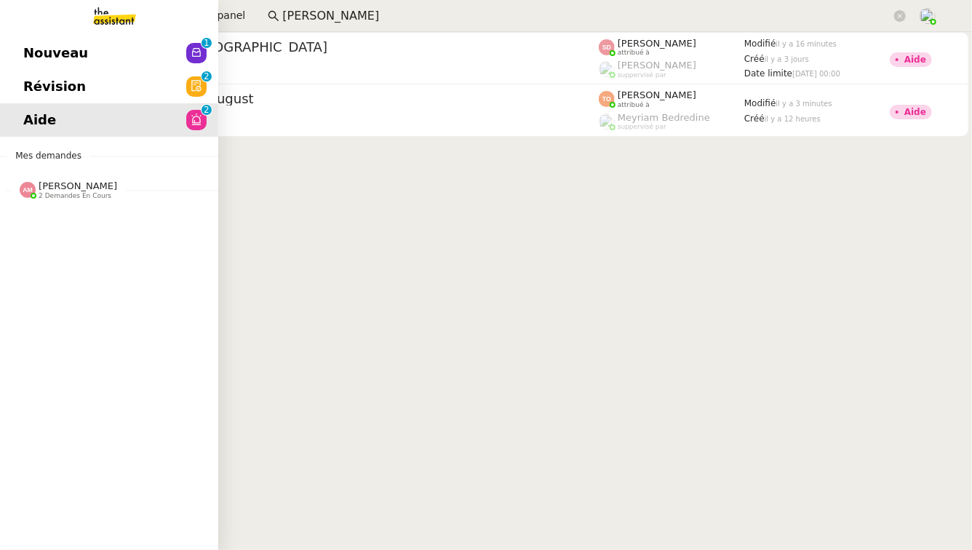
click at [50, 79] on span "Révision" at bounding box center [54, 87] width 63 height 22
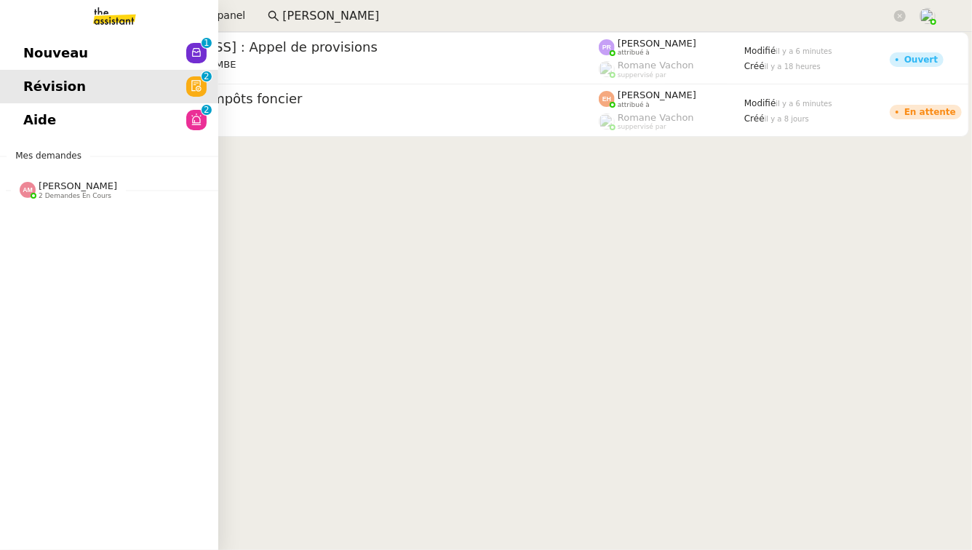
click at [49, 42] on span "Nouveau" at bounding box center [55, 53] width 65 height 22
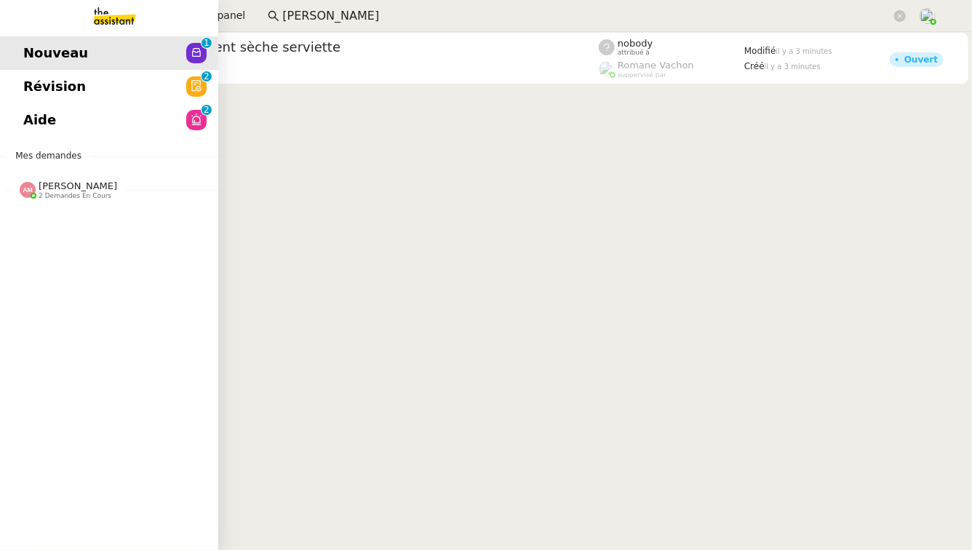
click at [66, 192] on span "2 demandes en cours" at bounding box center [75, 196] width 73 height 8
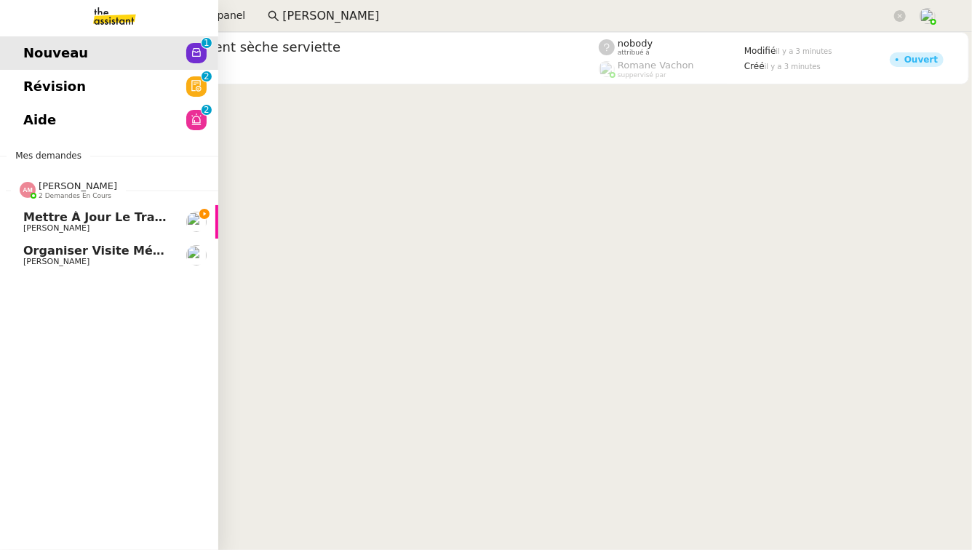
click at [98, 224] on span "[PERSON_NAME]" at bounding box center [96, 228] width 147 height 9
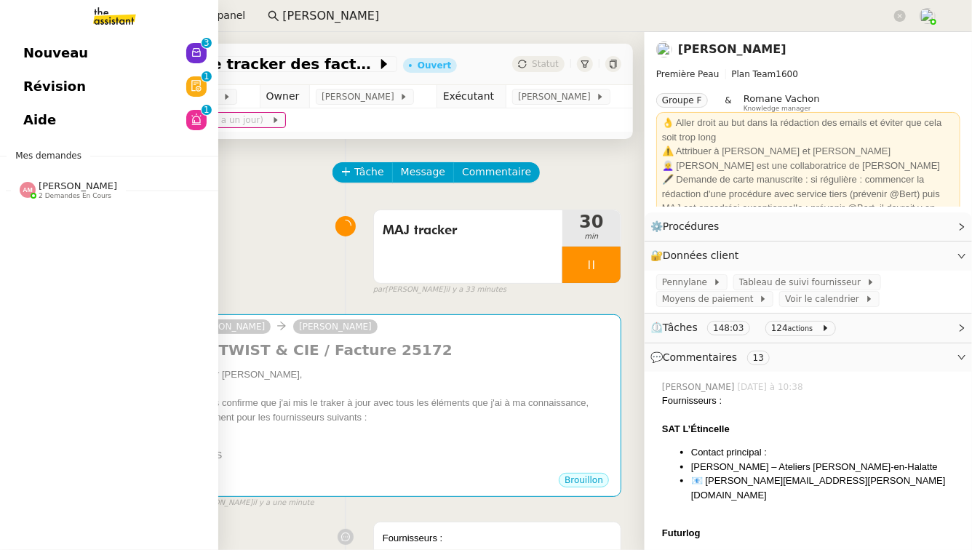
click at [83, 87] on link "Révision 0 1 2 3 4 5 6 7 8 9" at bounding box center [109, 86] width 218 height 33
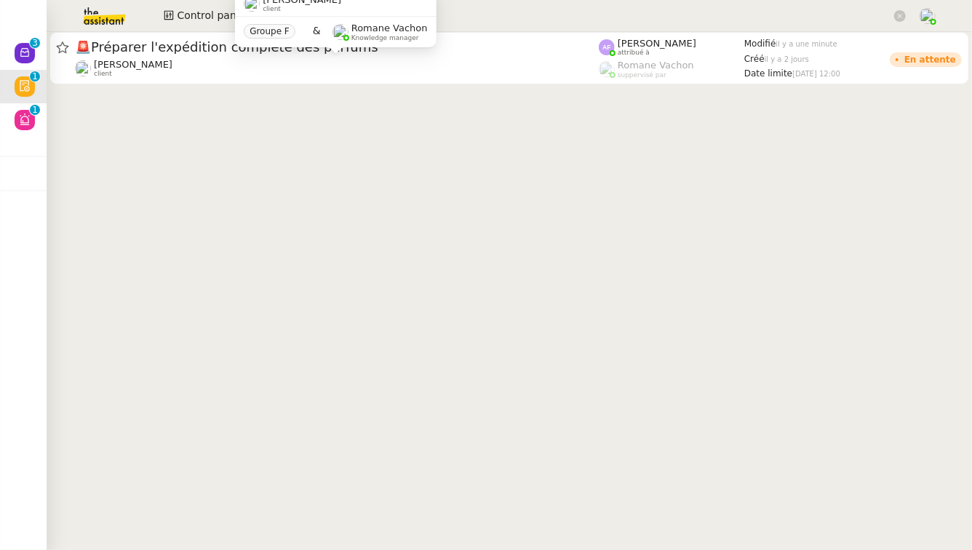
click at [272, 53] on div "Pierre Mergui client Groupe F & Romane Vachon Knowledge manager" at bounding box center [335, 25] width 201 height 68
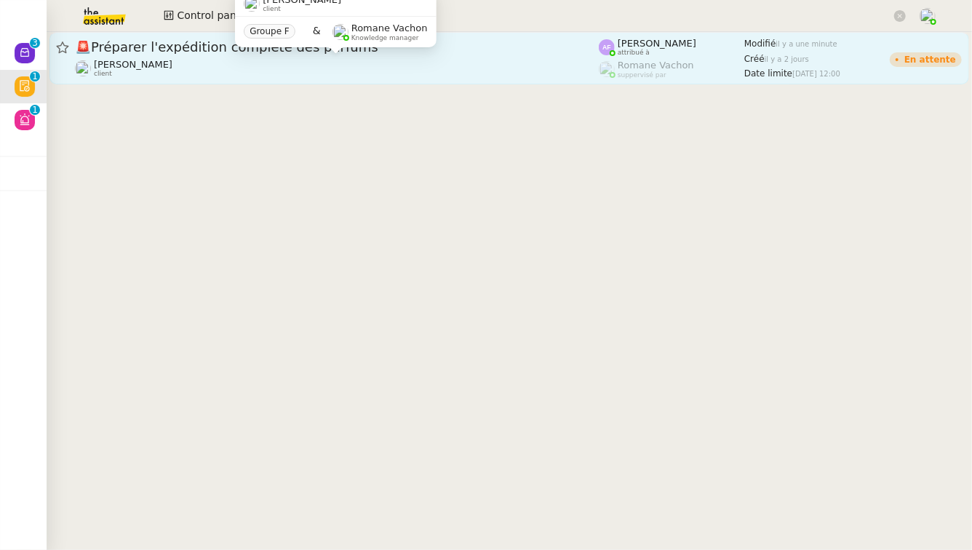
click at [229, 66] on div "Pierre Mergui client" at bounding box center [337, 68] width 524 height 19
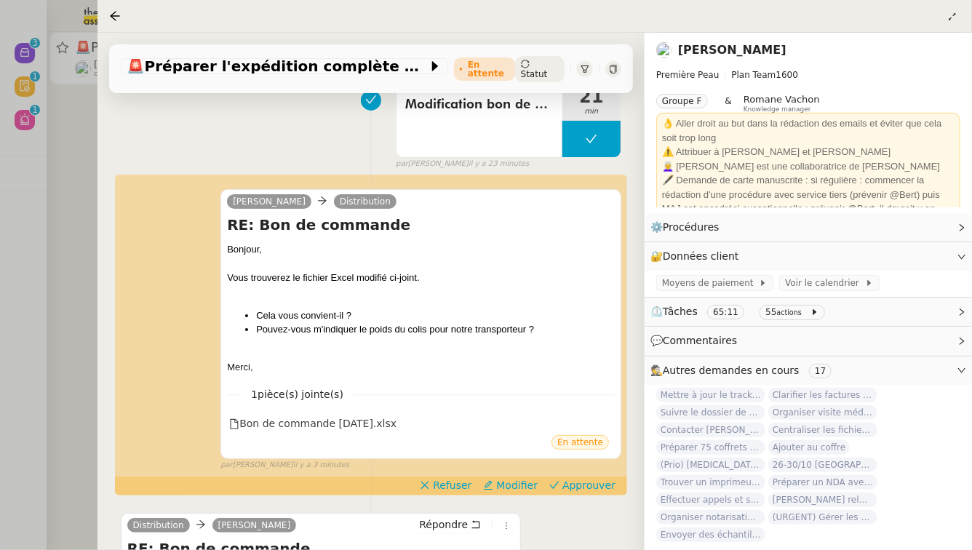
scroll to position [234, 0]
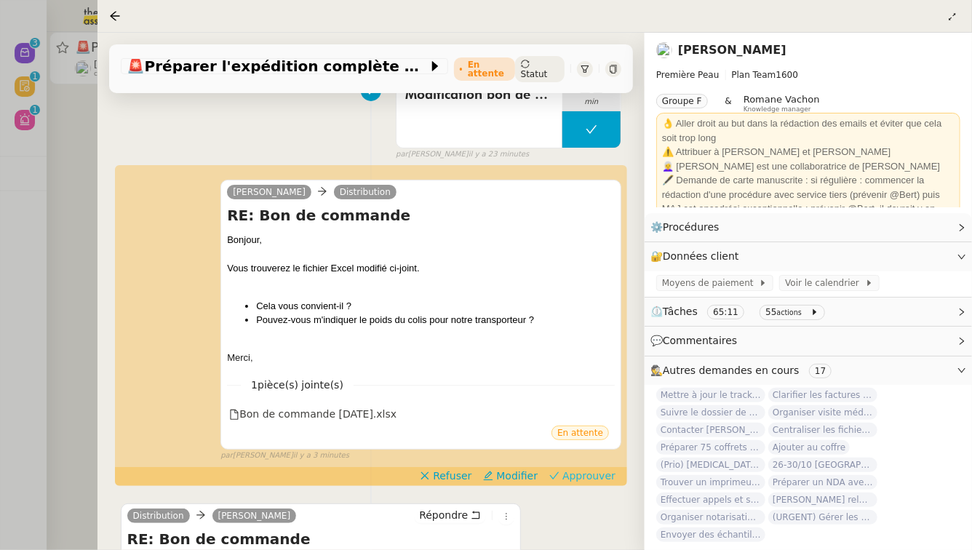
click at [587, 469] on span "Approuver" at bounding box center [589, 476] width 53 height 15
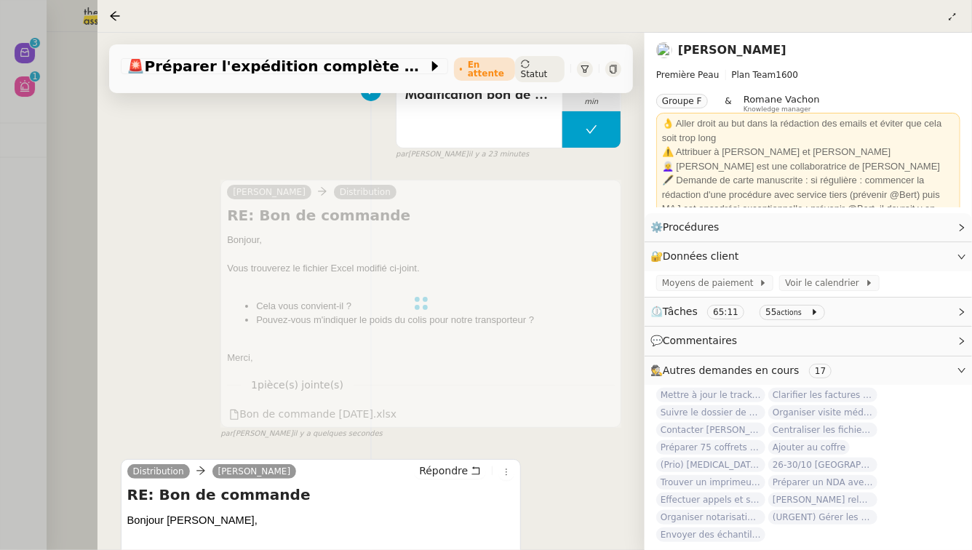
click at [60, 240] on div at bounding box center [486, 275] width 972 height 550
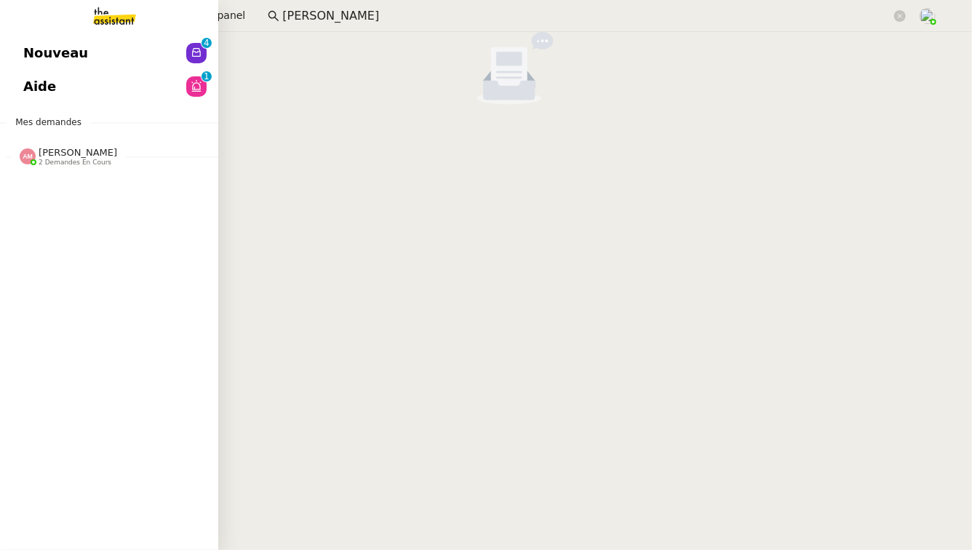
click at [60, 61] on span "Nouveau" at bounding box center [55, 53] width 65 height 22
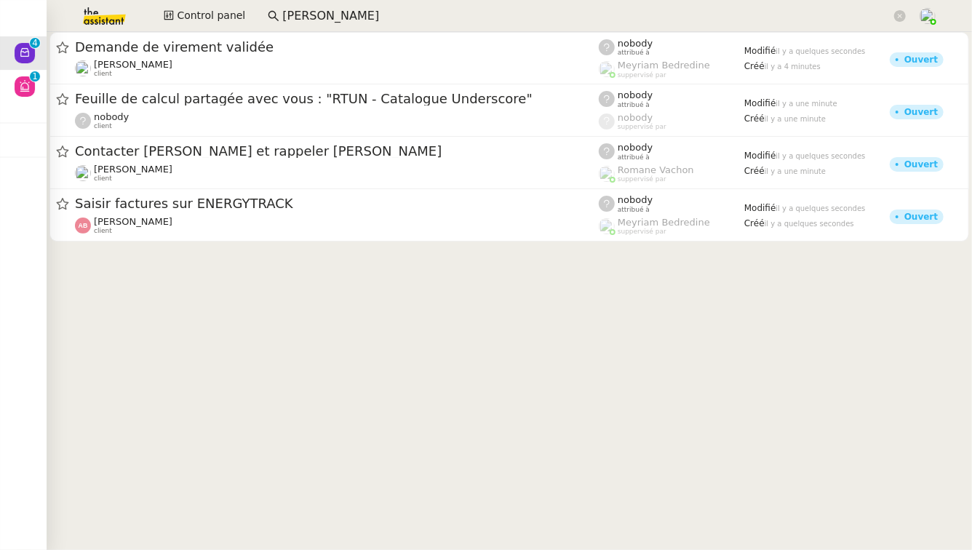
click at [334, 152] on span "Contacter Marie et rappeler Pierre" at bounding box center [337, 151] width 524 height 13
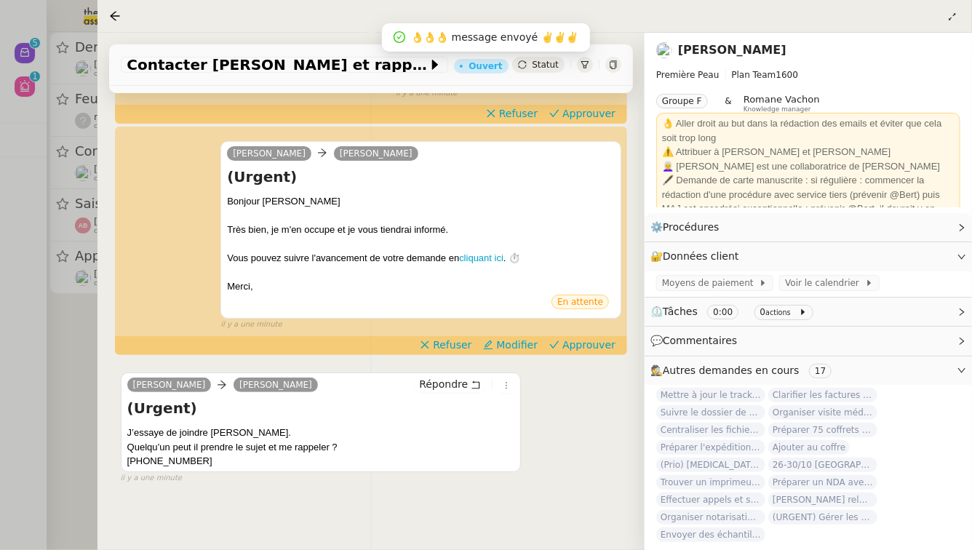
scroll to position [268, 0]
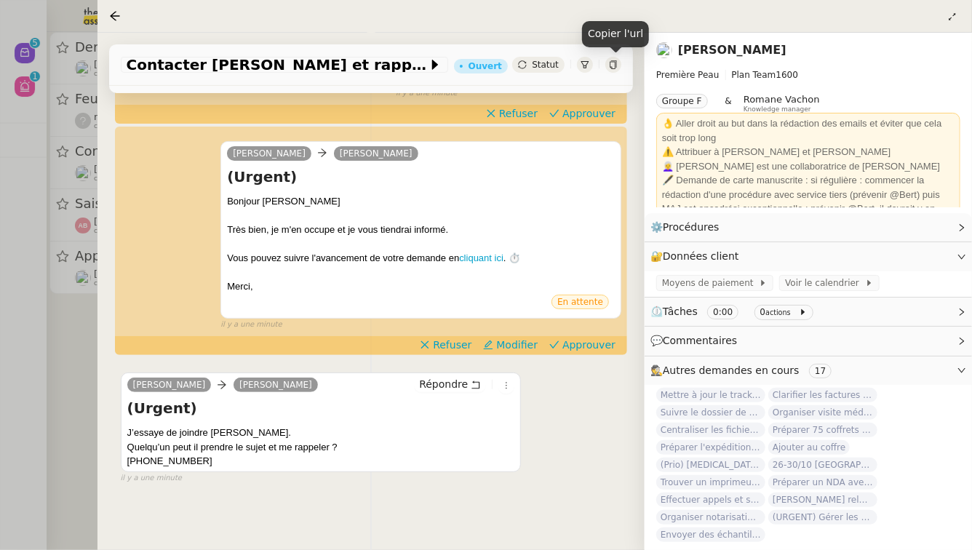
click at [612, 63] on icon at bounding box center [613, 64] width 7 height 9
click at [32, 359] on div at bounding box center [486, 275] width 972 height 550
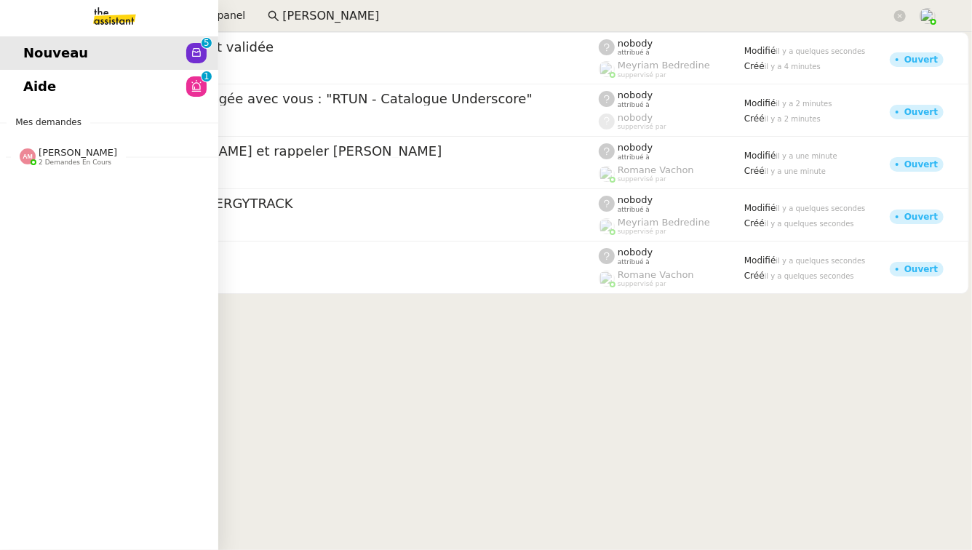
click at [135, 87] on link "Aide 0 1 2 3 4 5 6 7 8 9" at bounding box center [109, 86] width 218 height 33
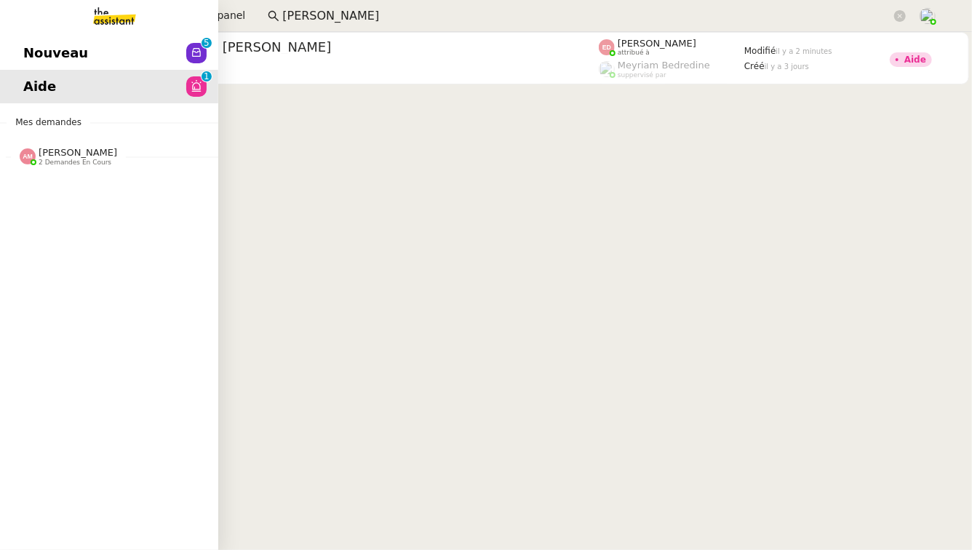
click at [90, 156] on span "Amyna Mehrez" at bounding box center [78, 152] width 79 height 11
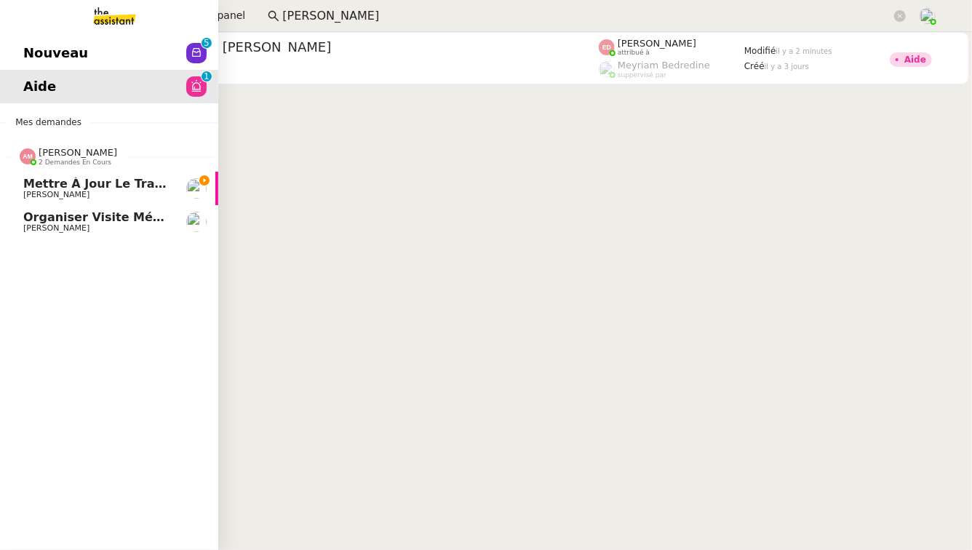
click at [111, 224] on span "[PERSON_NAME]" at bounding box center [96, 228] width 147 height 9
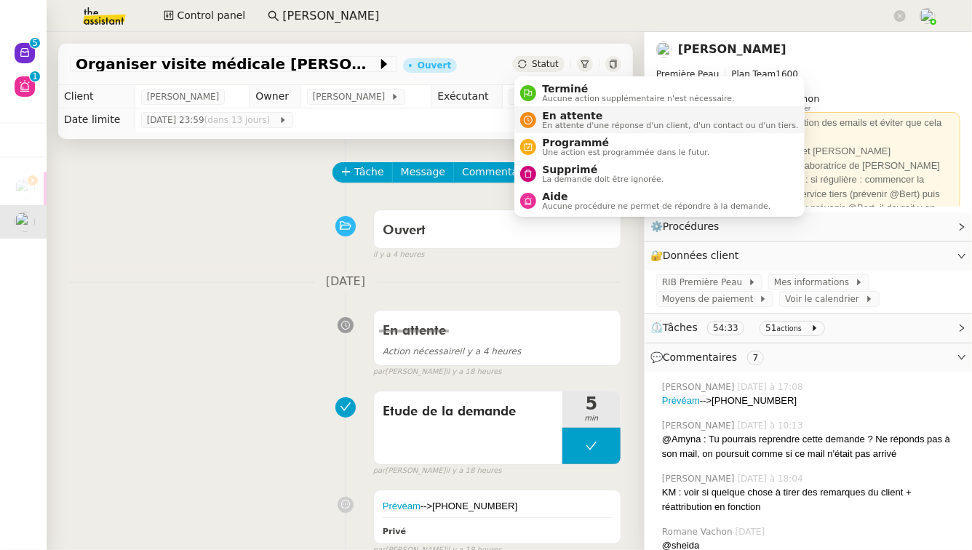
click at [555, 119] on span "En attente" at bounding box center [670, 116] width 256 height 12
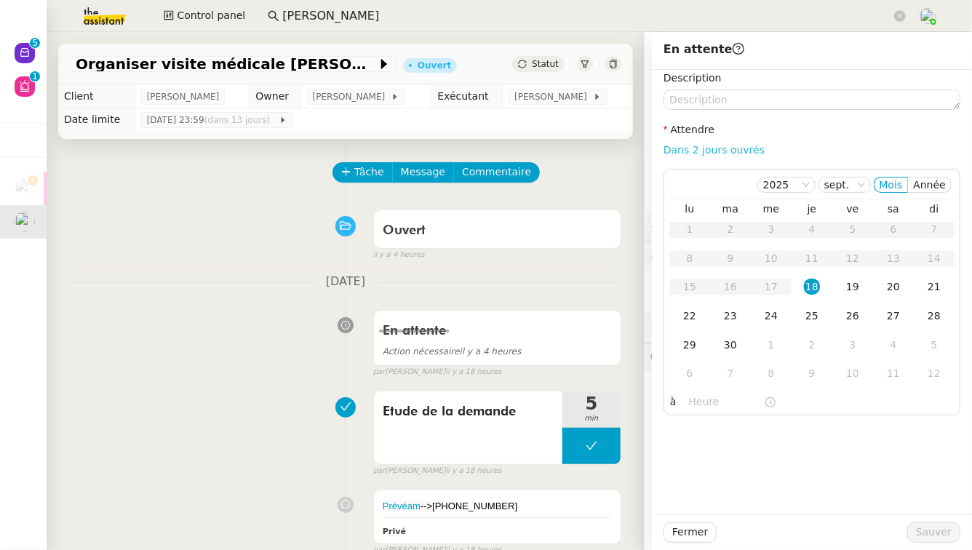
click at [739, 151] on link "Dans 2 jours ouvrés" at bounding box center [714, 150] width 101 height 12
type input "07:00"
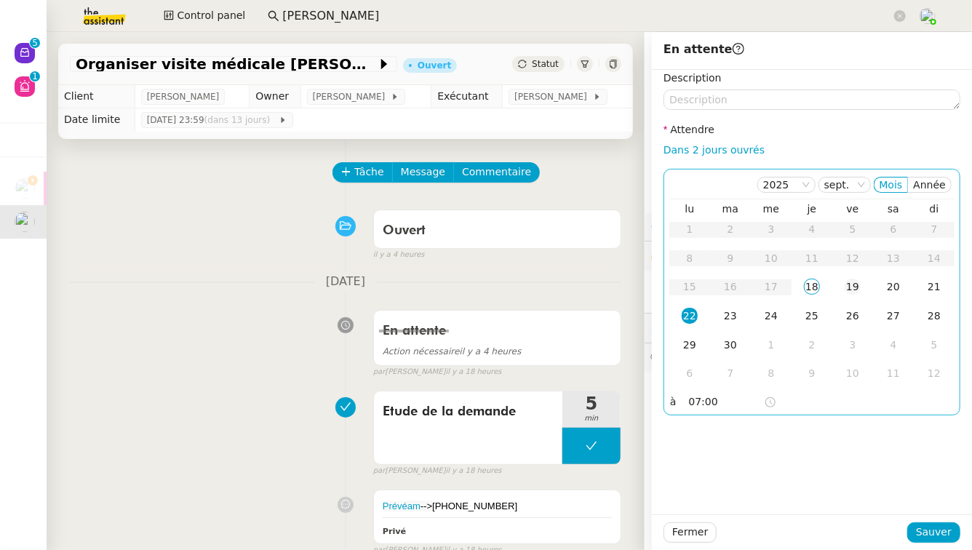
click at [855, 285] on div "19" at bounding box center [853, 287] width 16 height 16
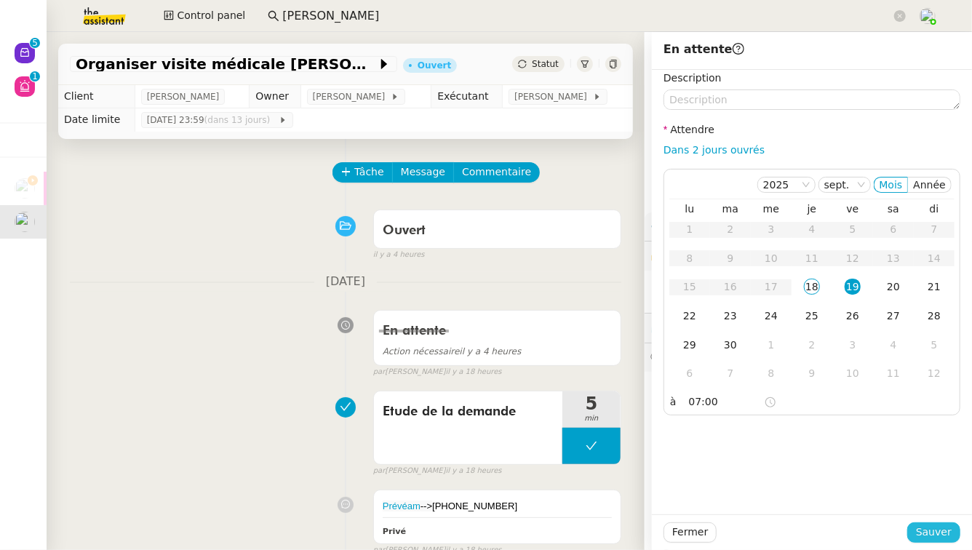
click at [940, 526] on span "Sauver" at bounding box center [934, 532] width 36 height 17
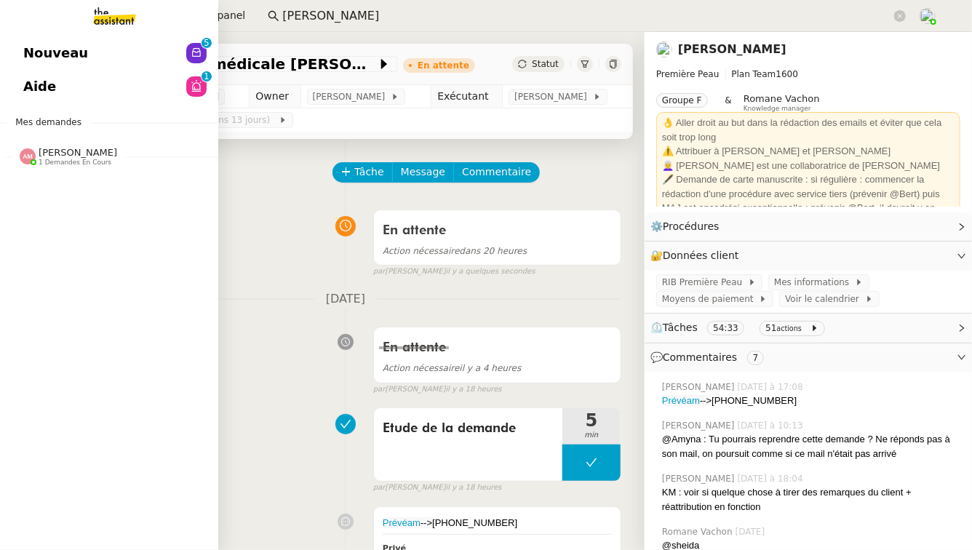
click at [111, 54] on link "Nouveau 0 1 2 3 4 5 6 7 8 9" at bounding box center [109, 52] width 218 height 33
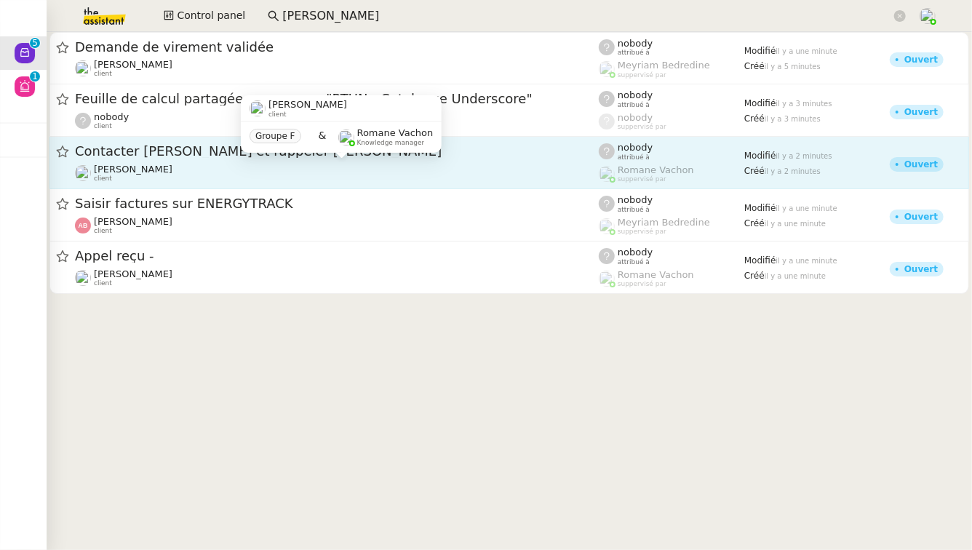
click at [268, 164] on div "Pierre Mergui client" at bounding box center [337, 173] width 524 height 19
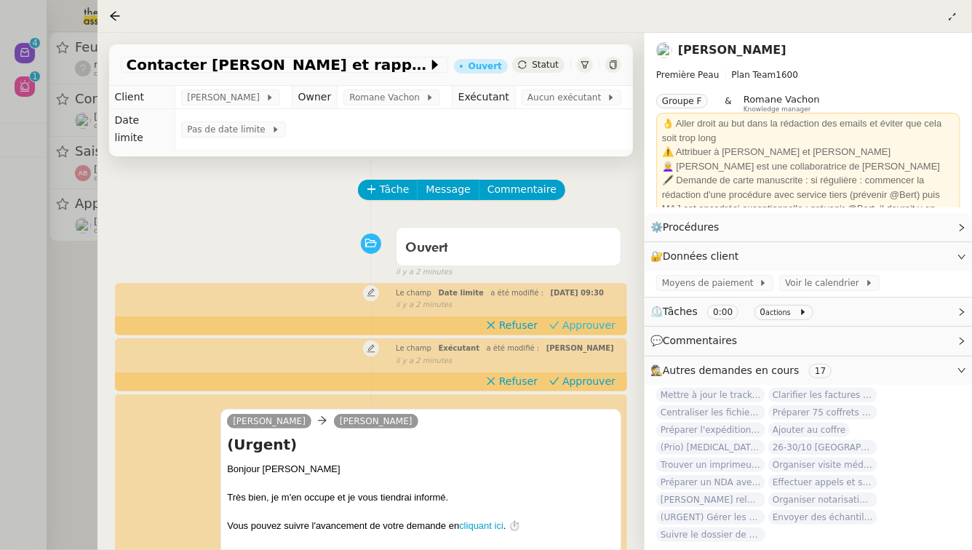
click at [588, 322] on span "Approuver" at bounding box center [589, 325] width 53 height 15
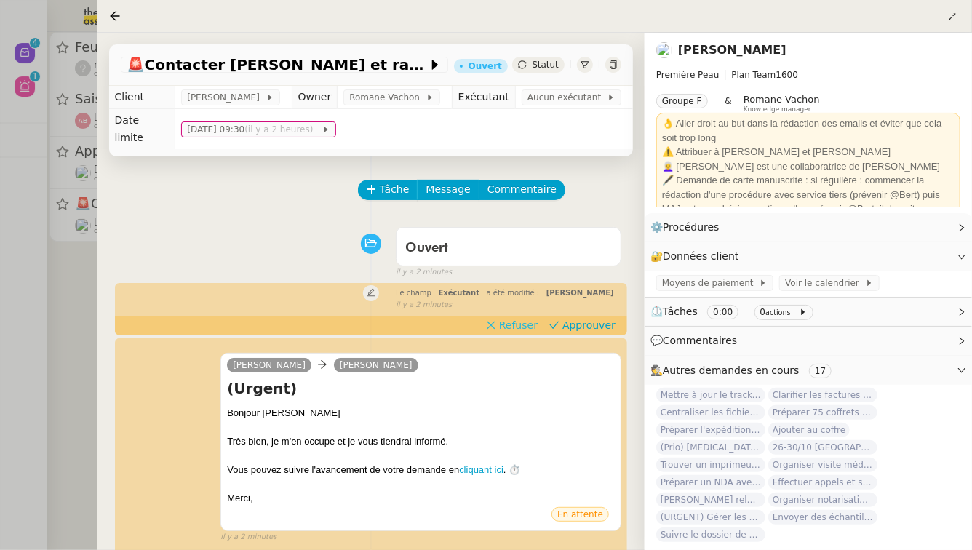
click at [531, 318] on span "Refuser" at bounding box center [518, 325] width 39 height 15
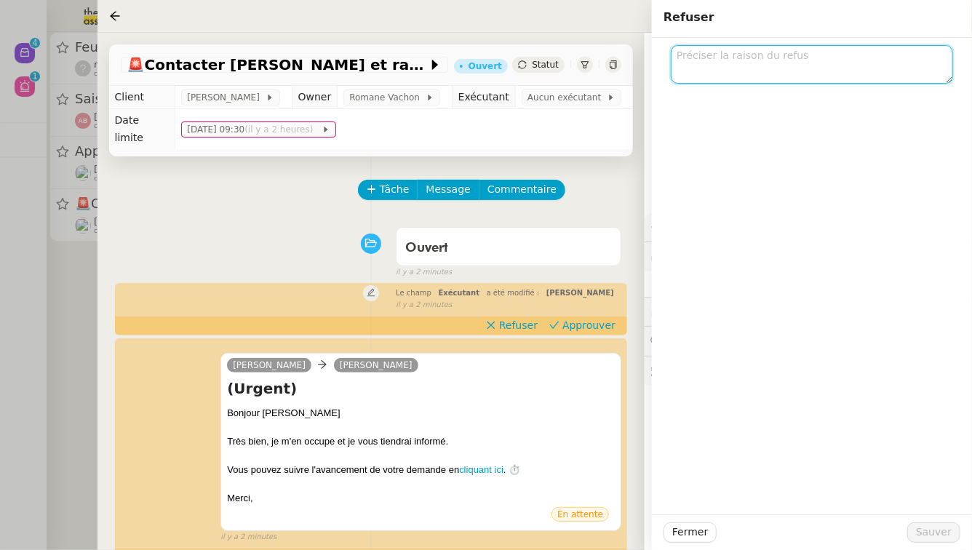
click at [877, 63] on textarea at bounding box center [812, 64] width 282 height 39
type textarea "[PERSON_NAME]"
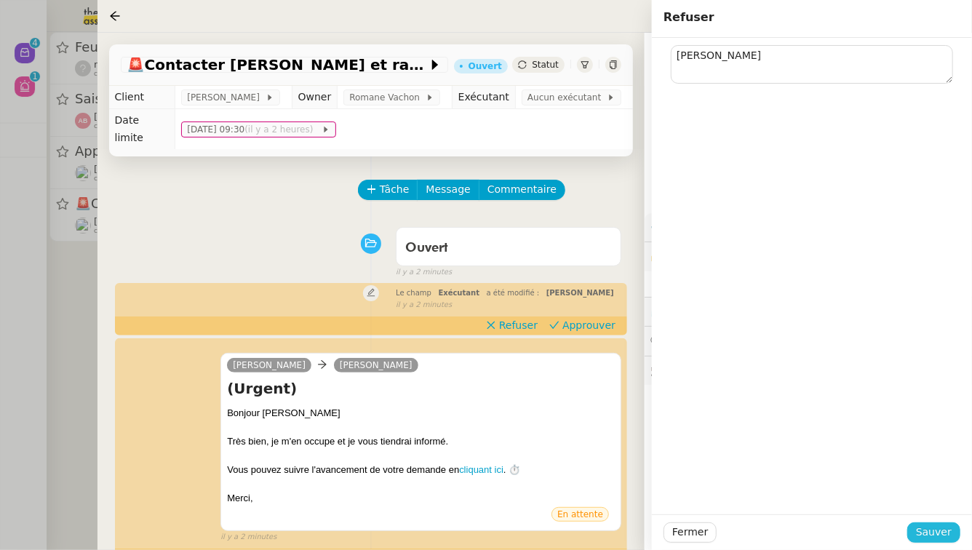
click at [939, 536] on span "Sauver" at bounding box center [934, 532] width 36 height 17
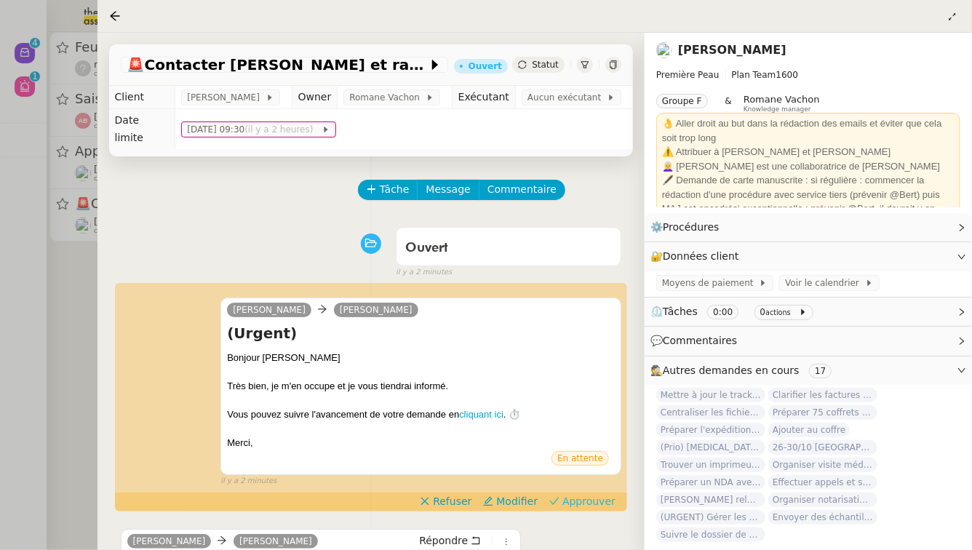
click at [589, 494] on span "Approuver" at bounding box center [589, 501] width 53 height 15
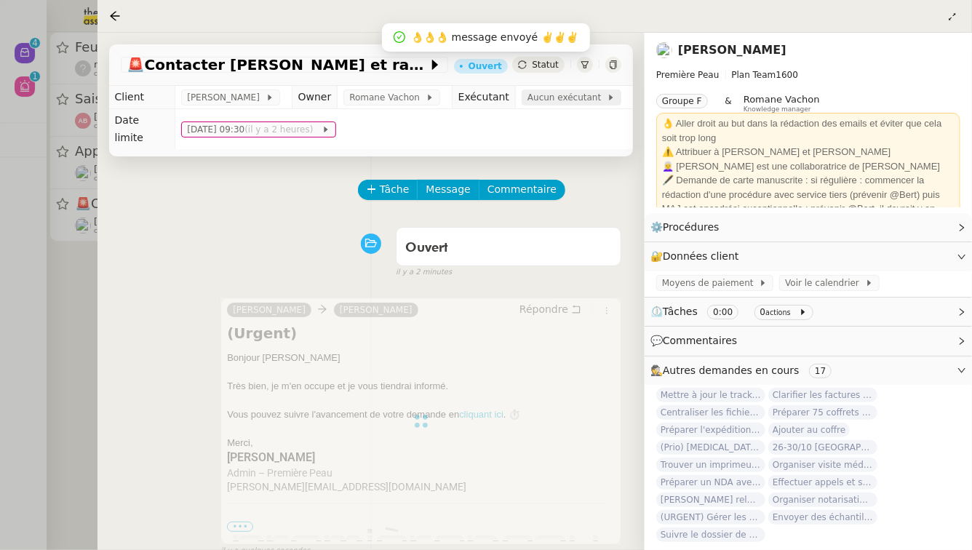
click at [542, 105] on span "Aucun exécutant" at bounding box center [567, 97] width 79 height 15
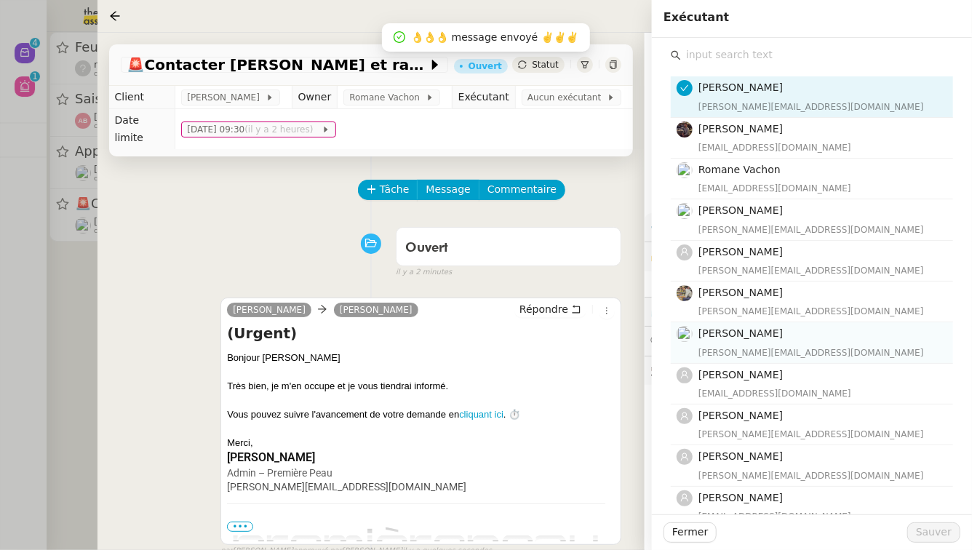
click at [765, 341] on h4 "[PERSON_NAME]" at bounding box center [822, 333] width 246 height 17
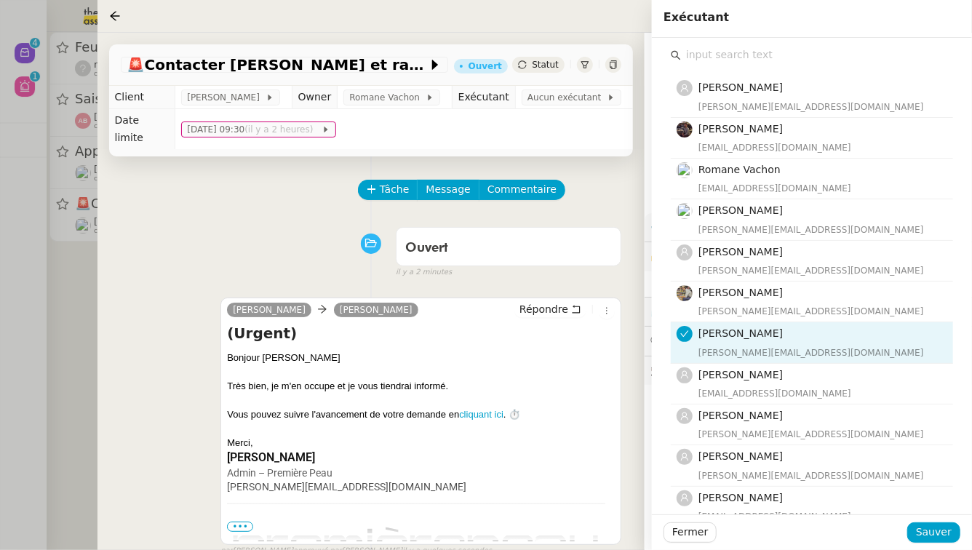
click at [962, 537] on div "Fermer Sauver" at bounding box center [812, 533] width 320 height 36
click at [938, 531] on span "Sauver" at bounding box center [934, 532] width 36 height 17
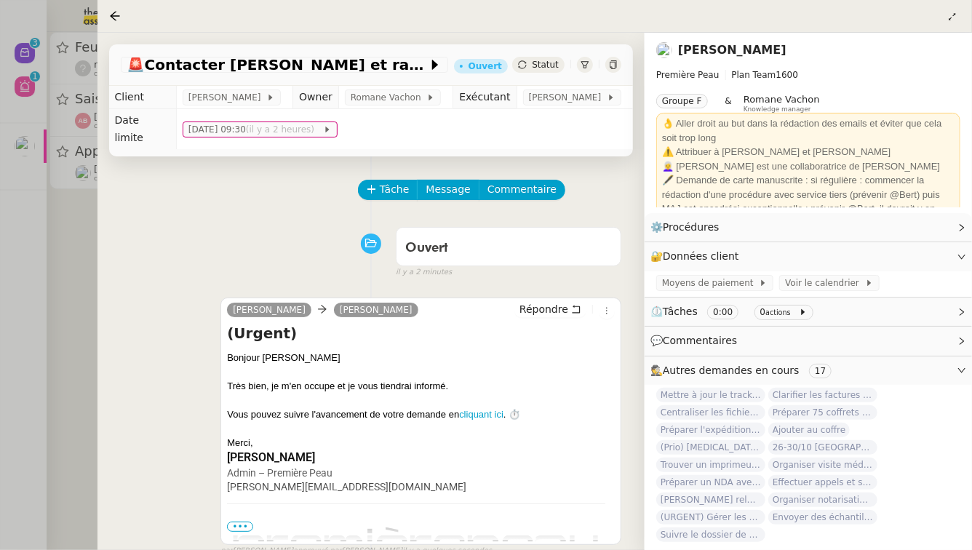
click at [74, 223] on div at bounding box center [486, 275] width 972 height 550
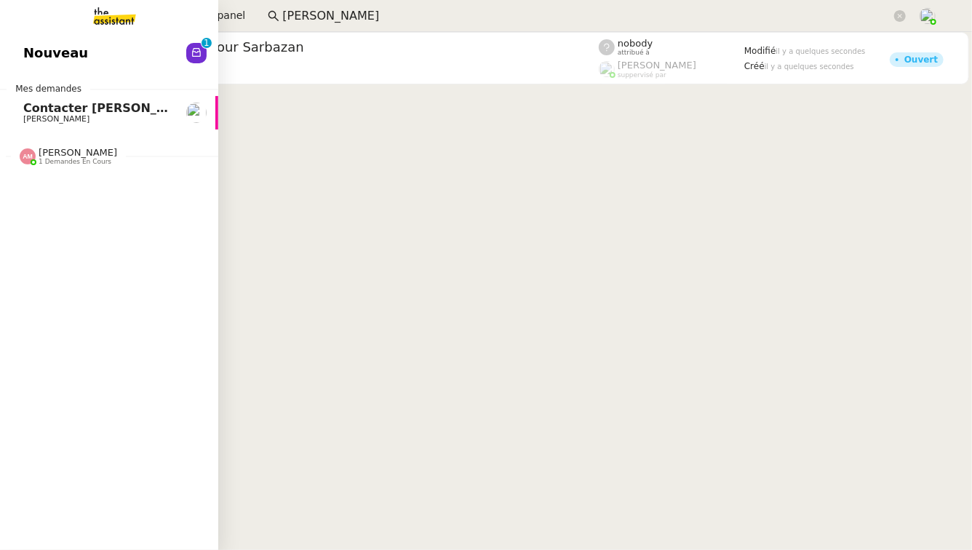
click at [166, 63] on link "Nouveau 0 1 2 3 4 5 6 7 8 9" at bounding box center [109, 52] width 218 height 33
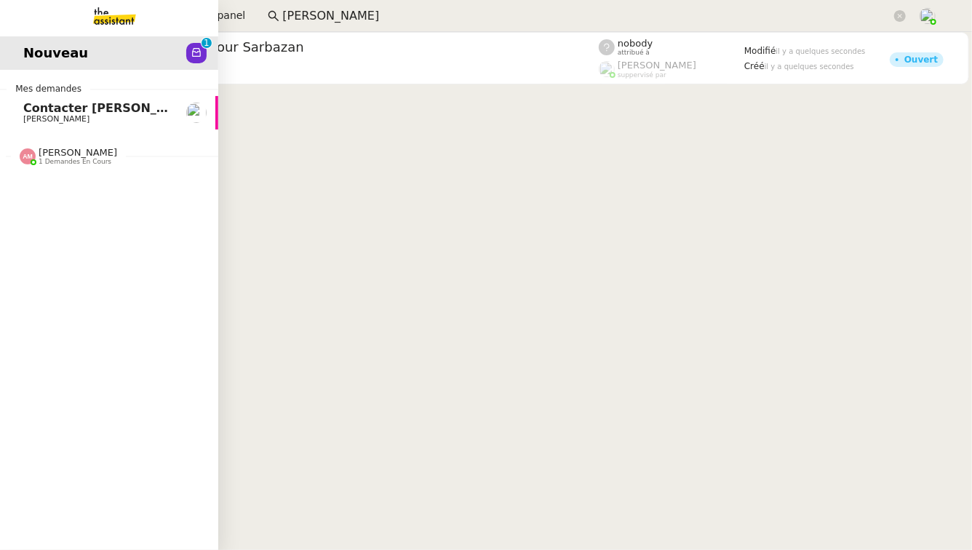
click at [66, 145] on span "Amyna Mehrez 1 demandes en cours" at bounding box center [115, 150] width 218 height 31
click at [79, 199] on link "Mettre à jour le tracker des factures Pierre Mergui" at bounding box center [109, 188] width 218 height 33
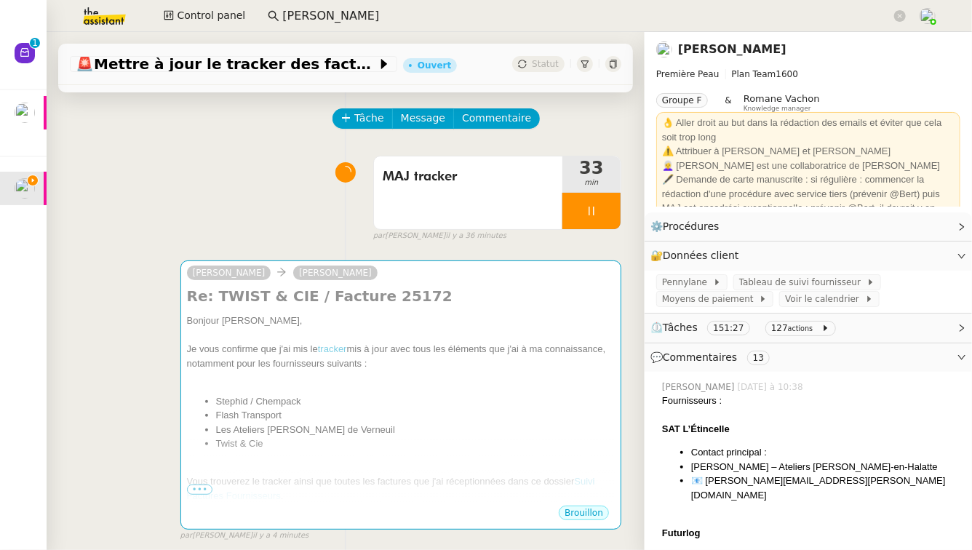
scroll to position [116, 0]
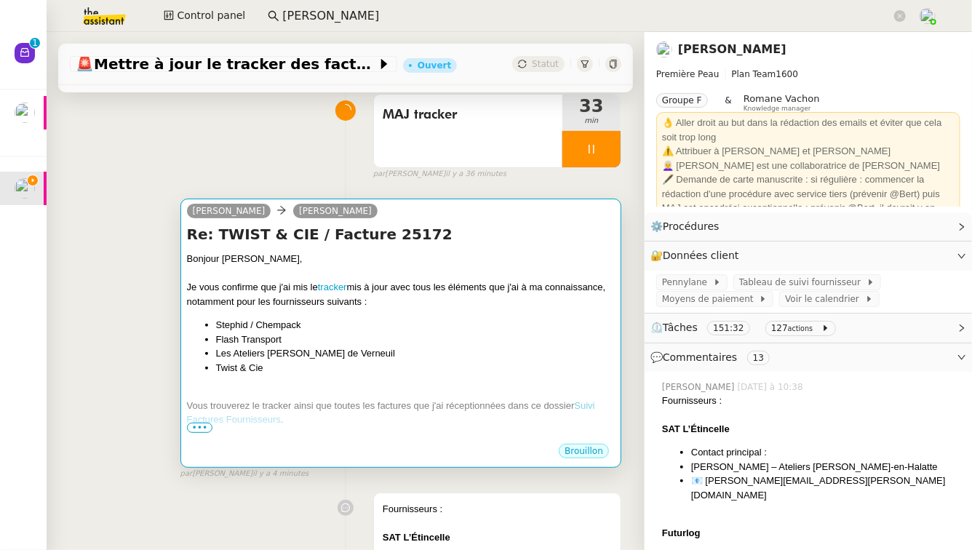
click at [199, 429] on span "•••" at bounding box center [200, 428] width 26 height 10
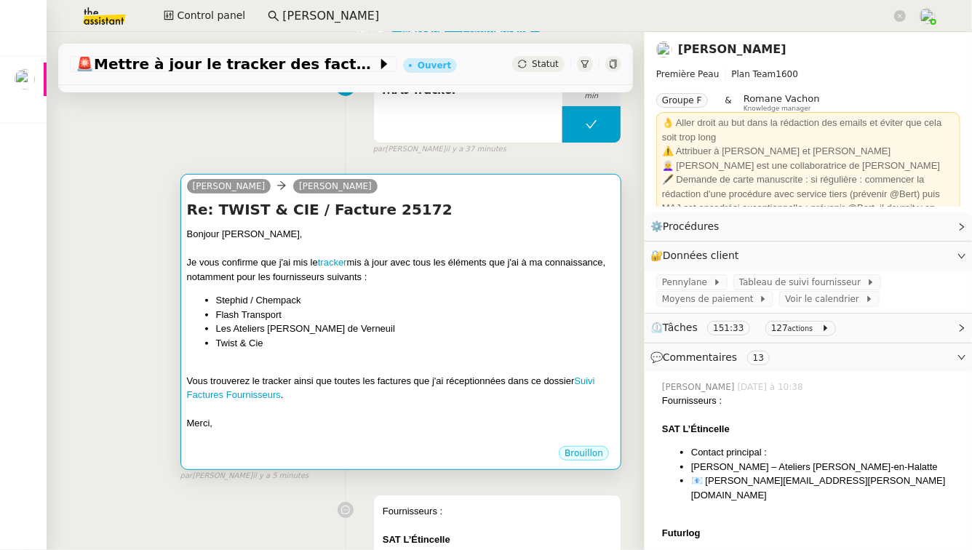
scroll to position [143, 0]
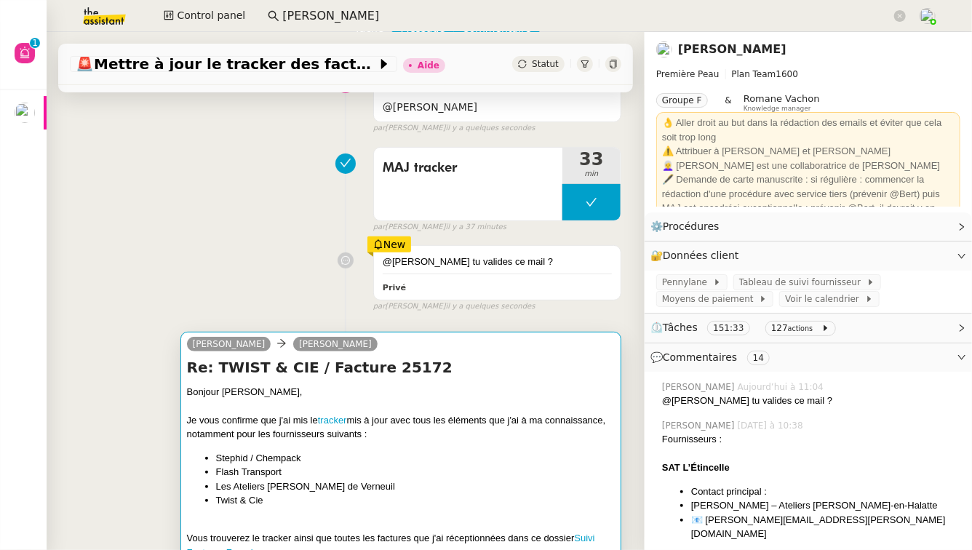
click at [417, 411] on div at bounding box center [401, 406] width 428 height 15
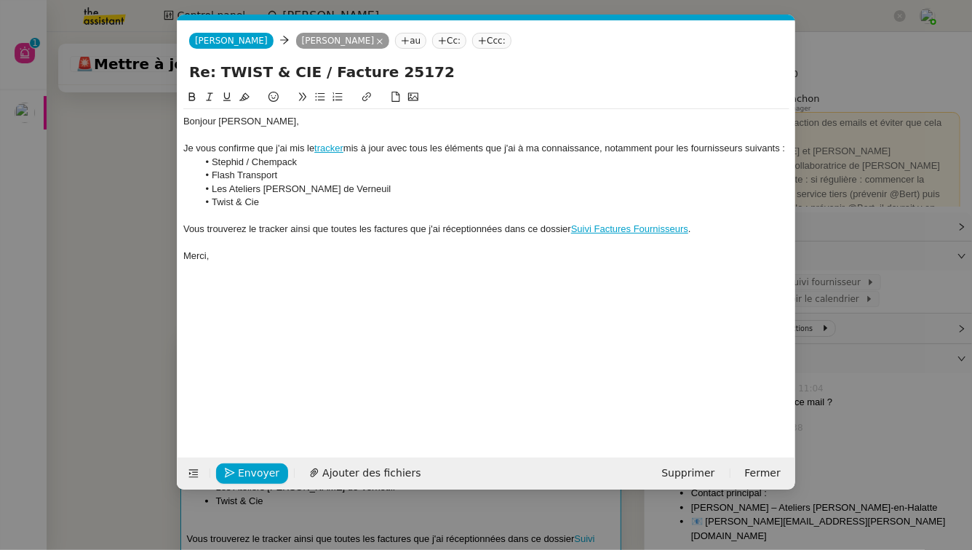
scroll to position [0, 31]
click at [251, 472] on span "Envoyer" at bounding box center [258, 473] width 41 height 17
click at [251, 472] on span "Confirmer l'envoi" at bounding box center [281, 473] width 87 height 17
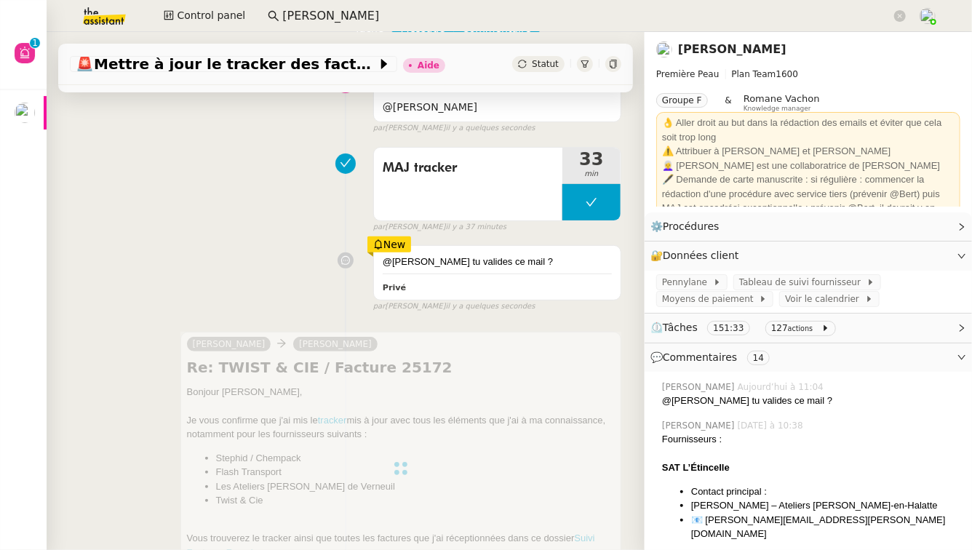
scroll to position [0, 0]
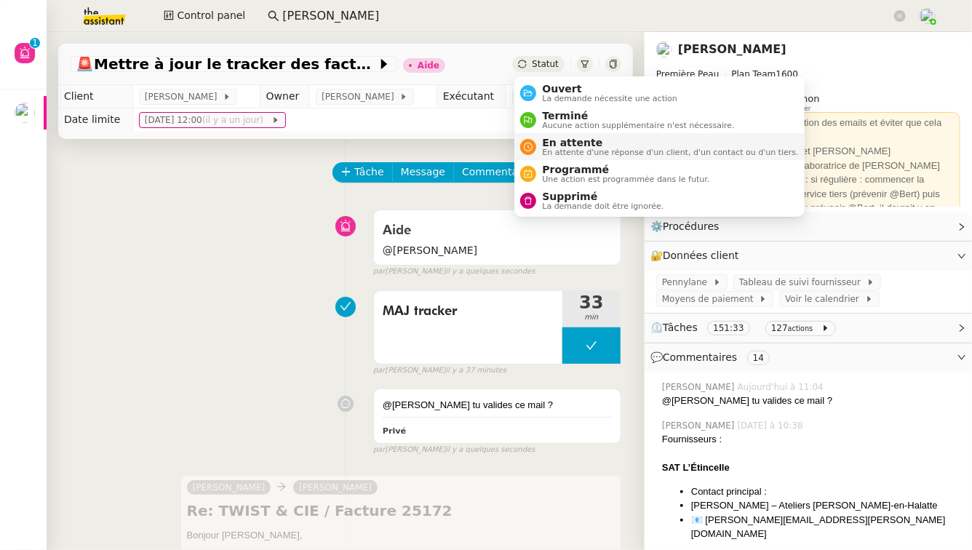
click at [540, 136] on li "En attente En attente d'une réponse d'un client, d'un contact ou d'un tiers." at bounding box center [660, 146] width 290 height 27
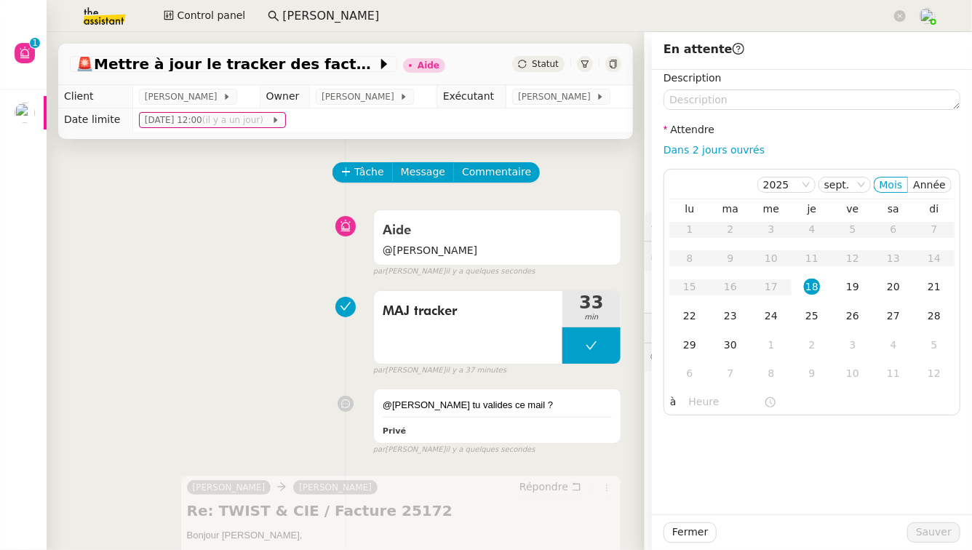
click at [579, 172] on div "Tâche Message Commentaire" at bounding box center [477, 179] width 287 height 35
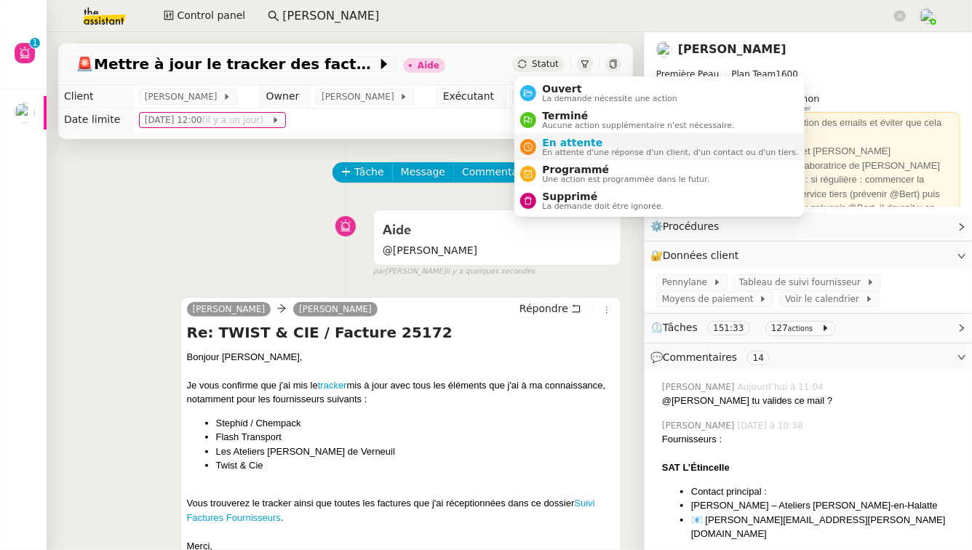
click at [557, 143] on span "En attente" at bounding box center [670, 143] width 256 height 12
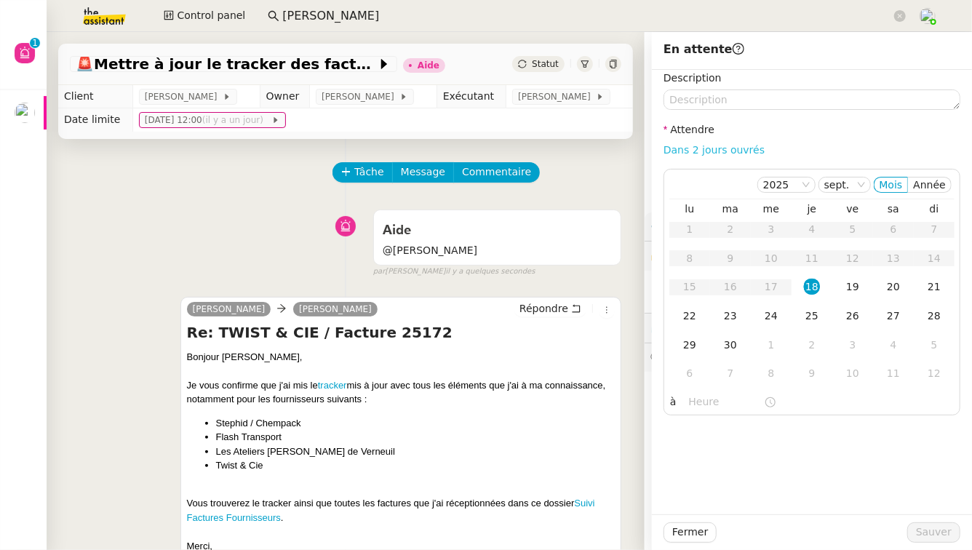
click at [711, 148] on link "Dans 2 jours ouvrés" at bounding box center [714, 150] width 101 height 12
type input "07:00"
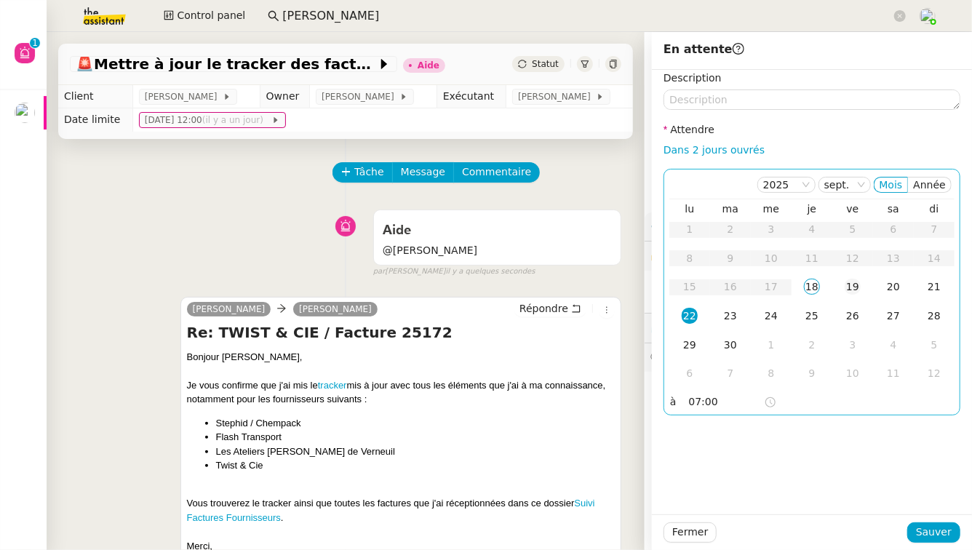
click at [862, 288] on td "19" at bounding box center [853, 287] width 41 height 29
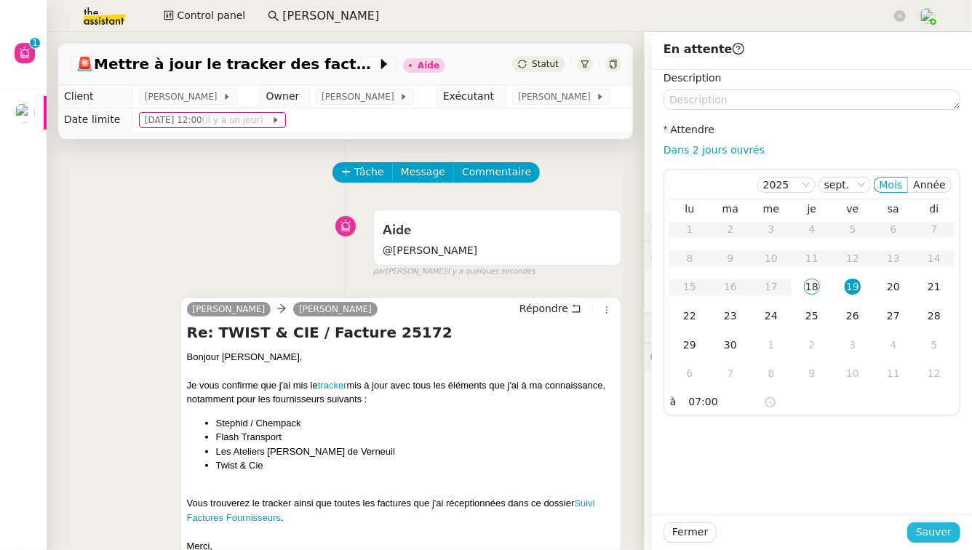
click at [953, 533] on button "Sauver" at bounding box center [934, 533] width 53 height 20
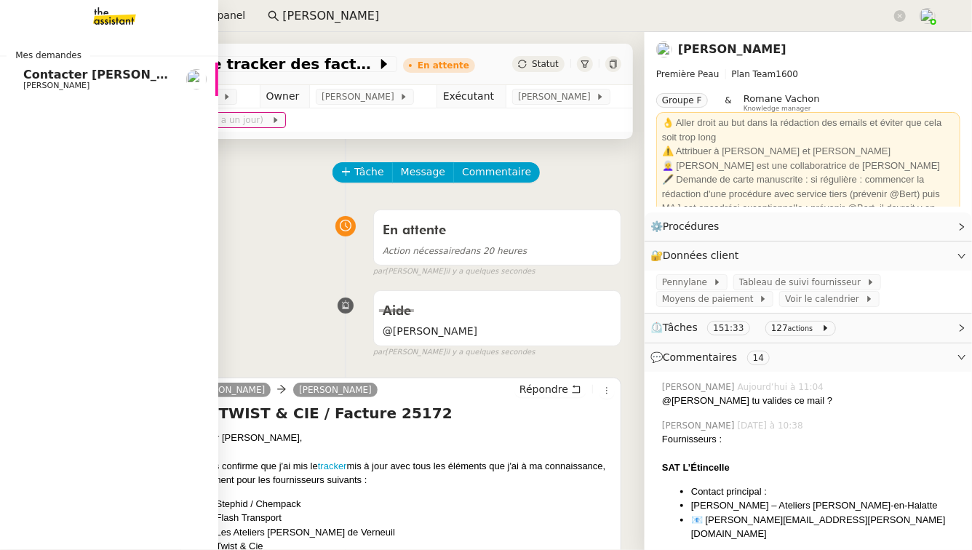
click at [116, 79] on span "Contacter Marie et rappeler Pierre" at bounding box center [206, 75] width 366 height 14
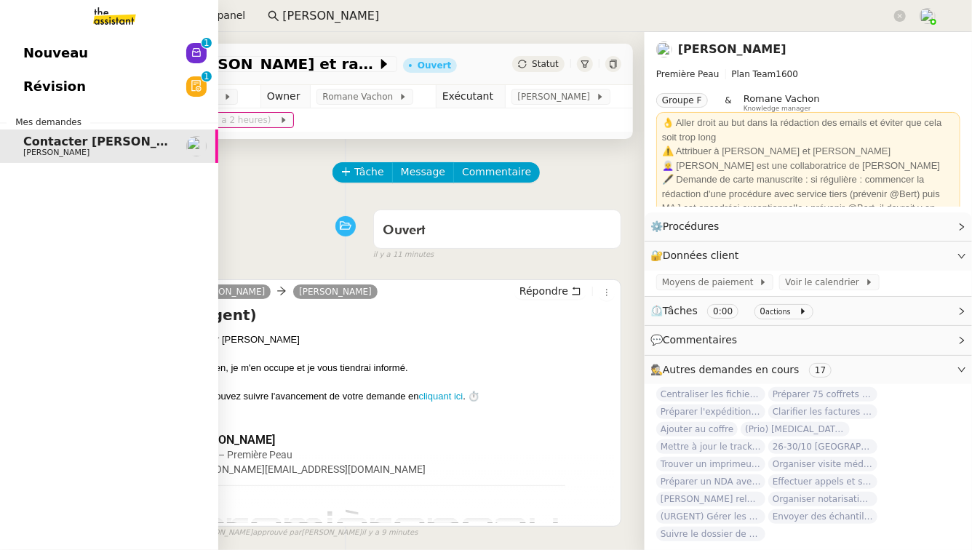
click at [76, 71] on link "Révision 0 1 2 3 4 5 6 7 8 9" at bounding box center [109, 86] width 218 height 33
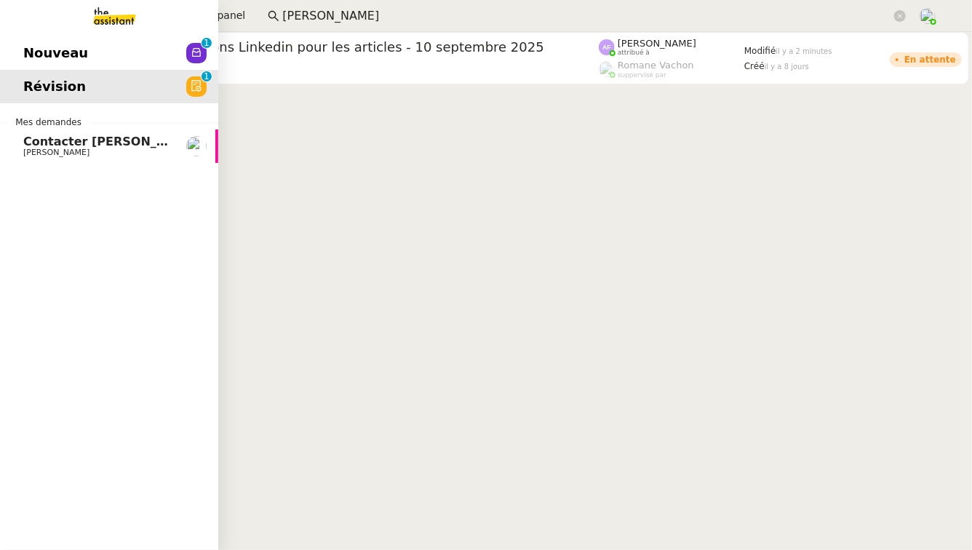
click at [39, 47] on span "Nouveau" at bounding box center [55, 53] width 65 height 22
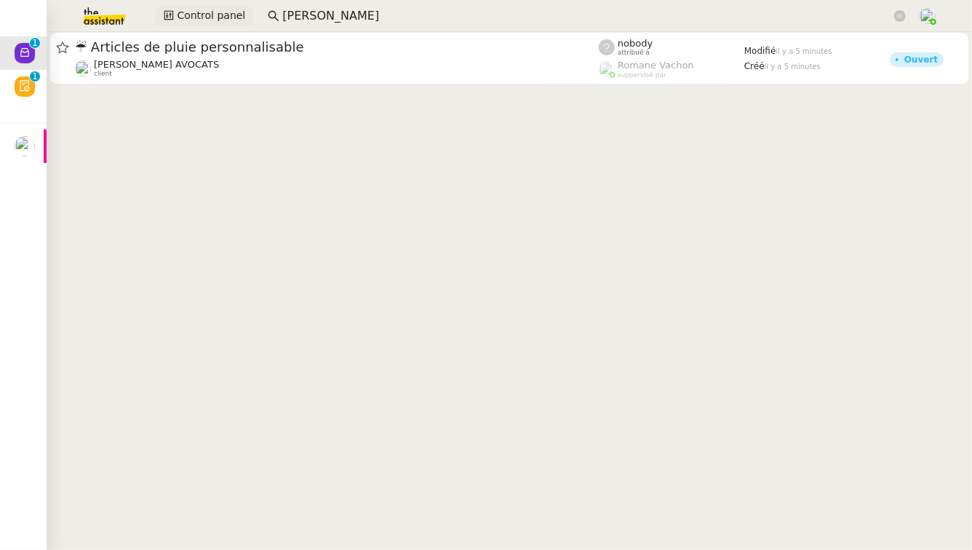
click at [180, 17] on span "Control panel" at bounding box center [211, 15] width 68 height 17
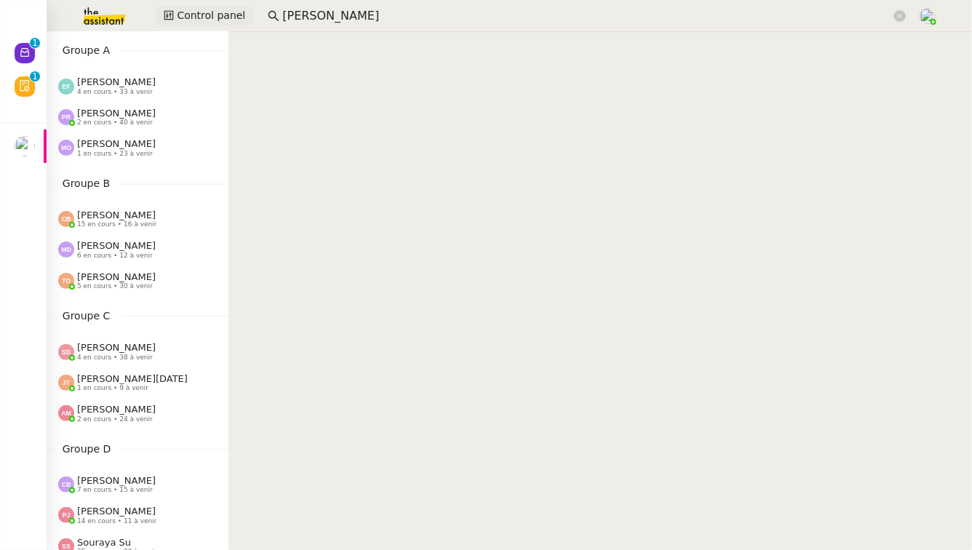
scroll to position [41, 0]
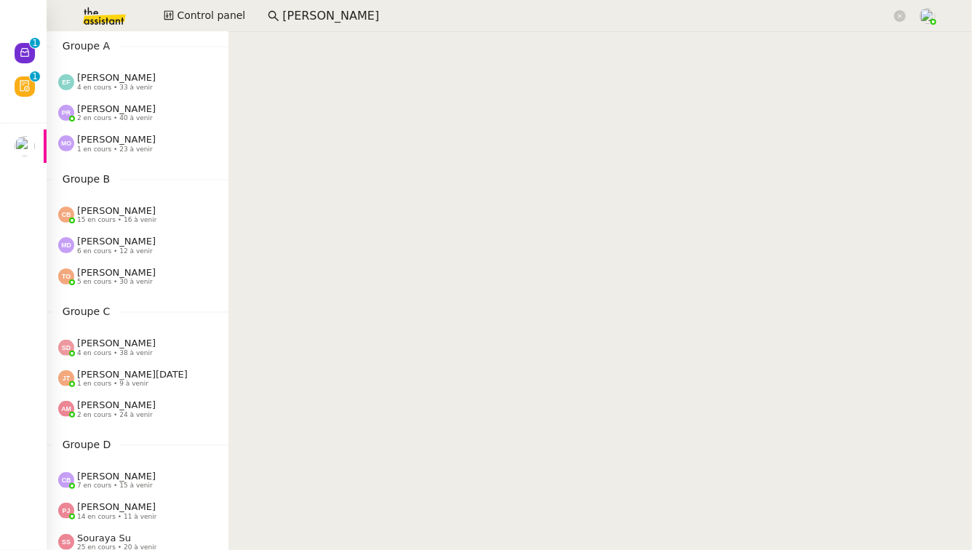
click at [143, 397] on div "Amyna Mehrez 2 en cours • 24 à venir" at bounding box center [138, 409] width 182 height 31
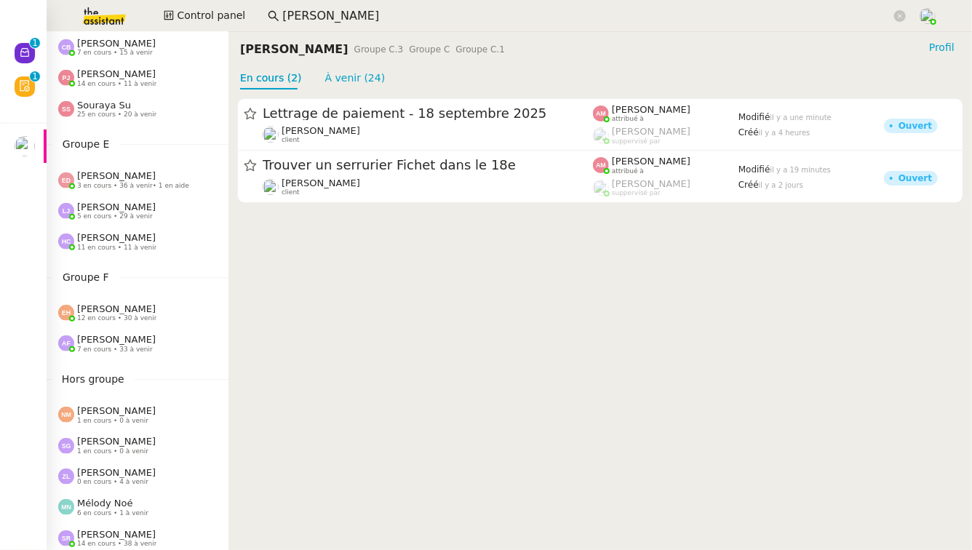
scroll to position [479, 0]
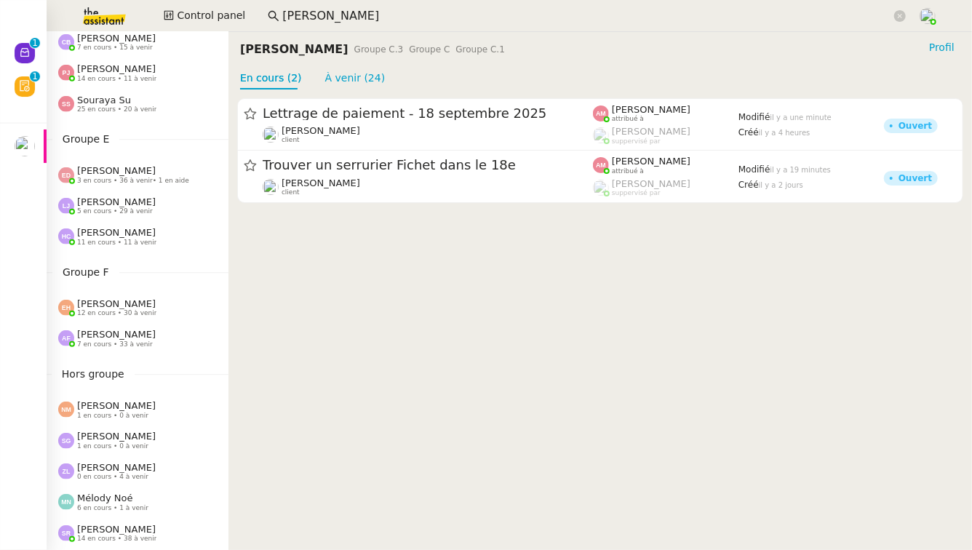
click at [155, 348] on div "Anna Florent 7 en cours • 33 à venir" at bounding box center [138, 338] width 182 height 31
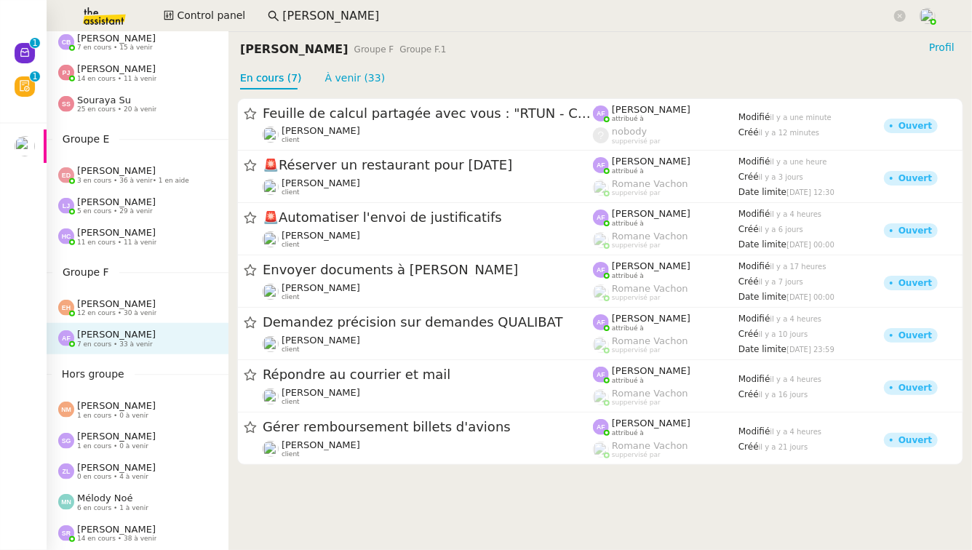
click at [153, 304] on span "Esther Hillenbrand" at bounding box center [116, 303] width 79 height 11
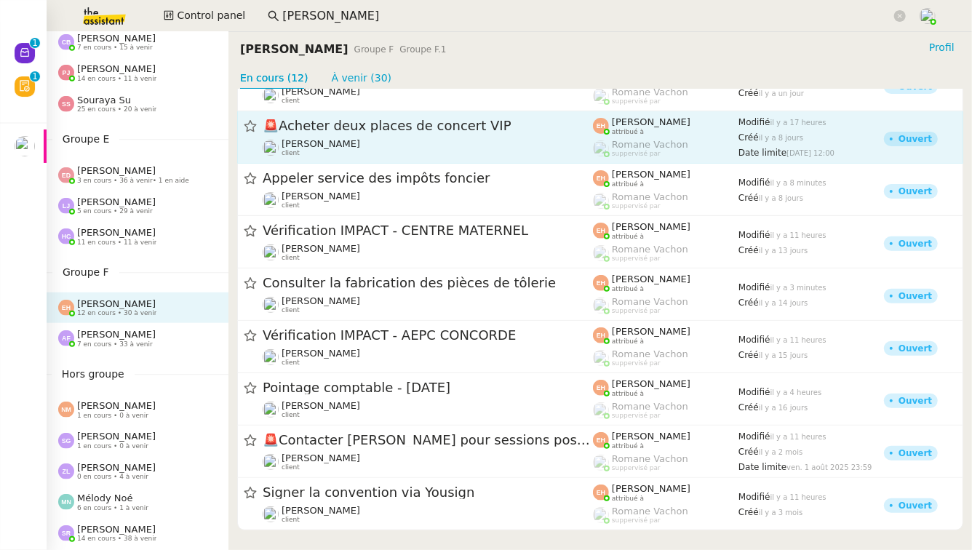
scroll to position [202, 0]
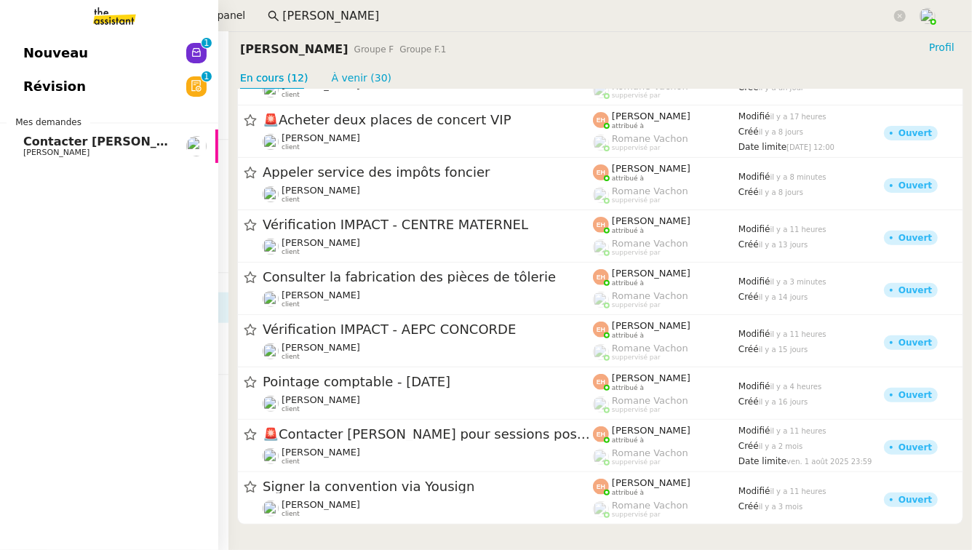
click at [52, 146] on span "Contacter Marie et rappeler Pierre" at bounding box center [206, 142] width 366 height 14
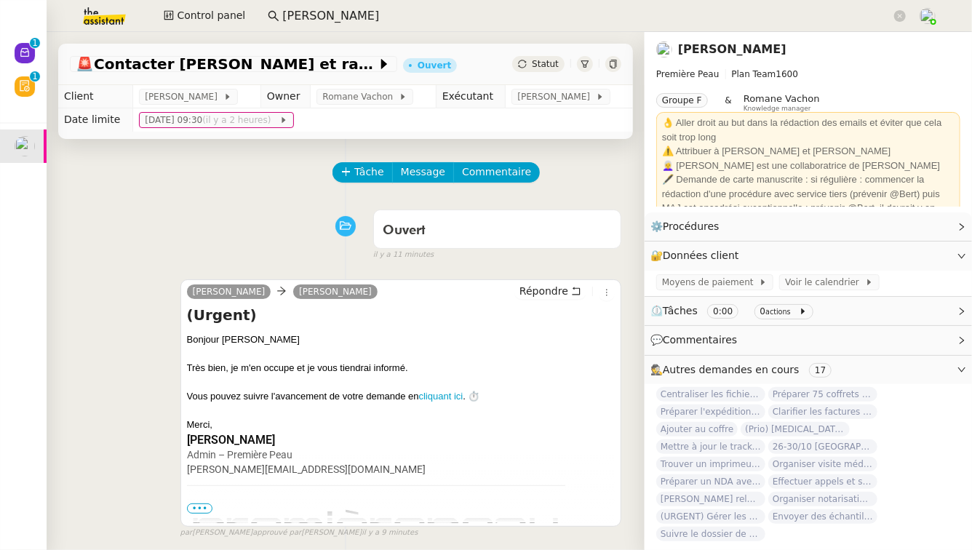
click at [275, 197] on div "Tâche Message Commentaire" at bounding box center [346, 179] width 552 height 35
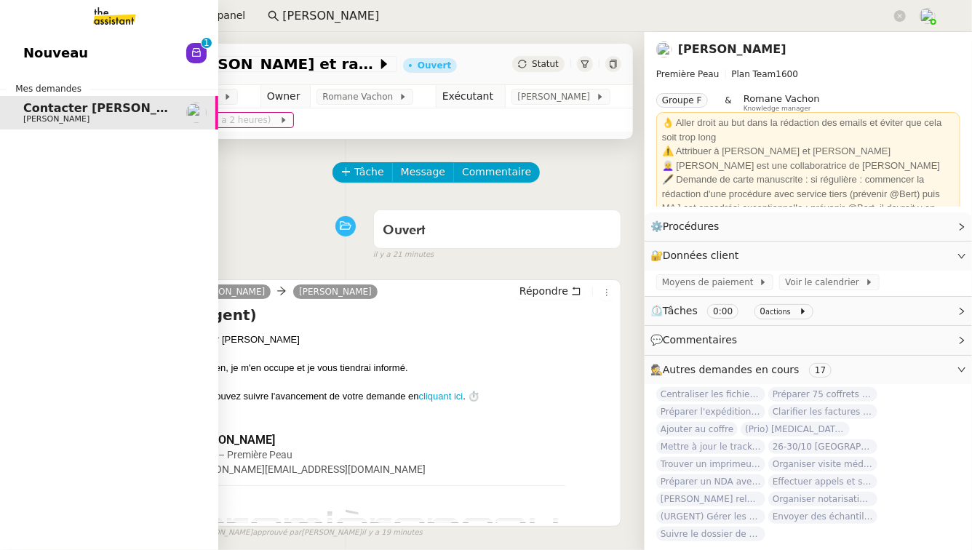
click at [16, 48] on link "Nouveau 0 1 2 3 4 5 6 7 8 9" at bounding box center [109, 52] width 218 height 33
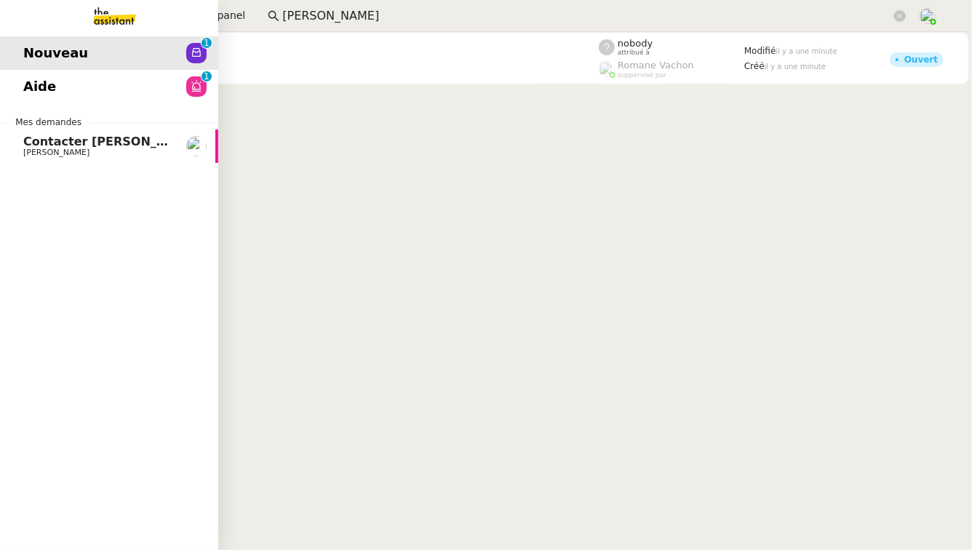
click at [27, 84] on span "Aide" at bounding box center [39, 87] width 33 height 22
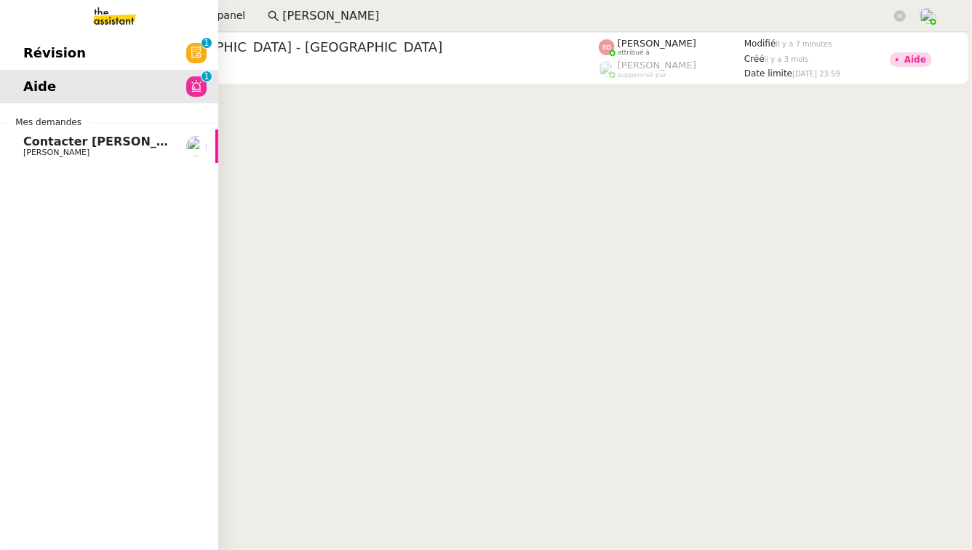
click at [52, 56] on span "Révision" at bounding box center [54, 53] width 63 height 22
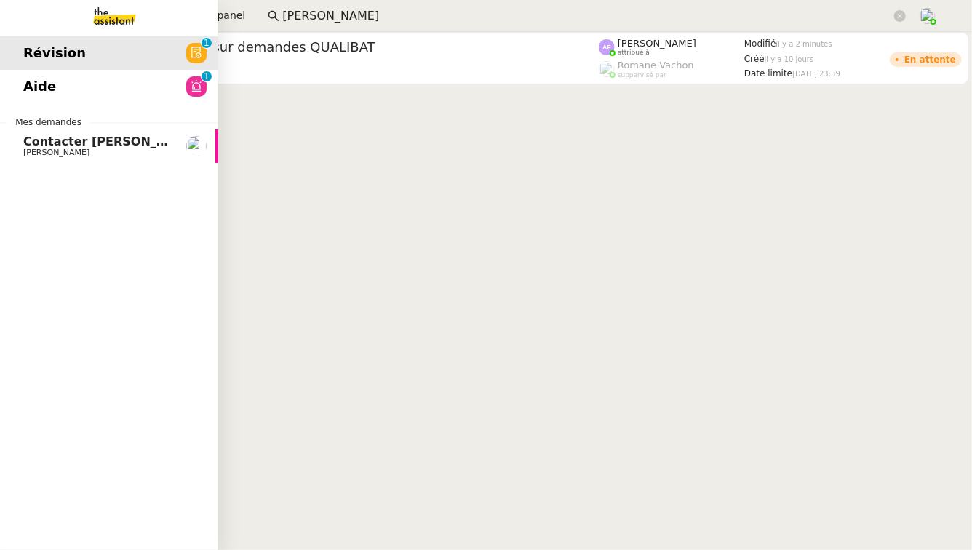
click at [57, 159] on link "Contacter Marie et rappeler Pierre Pierre Mergui" at bounding box center [109, 146] width 218 height 33
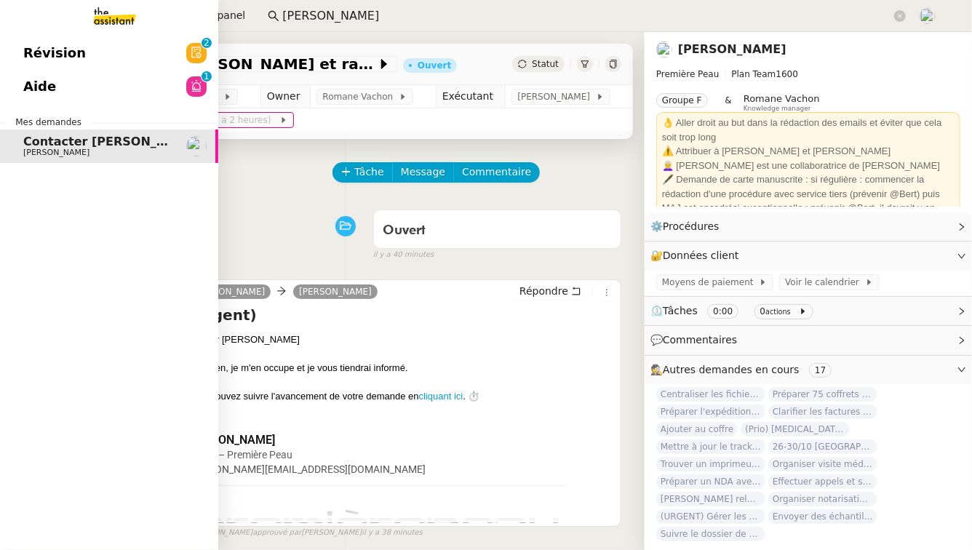
click at [71, 71] on link "Aide 0 1 2 3 4 5 6 7 8 9" at bounding box center [109, 86] width 218 height 33
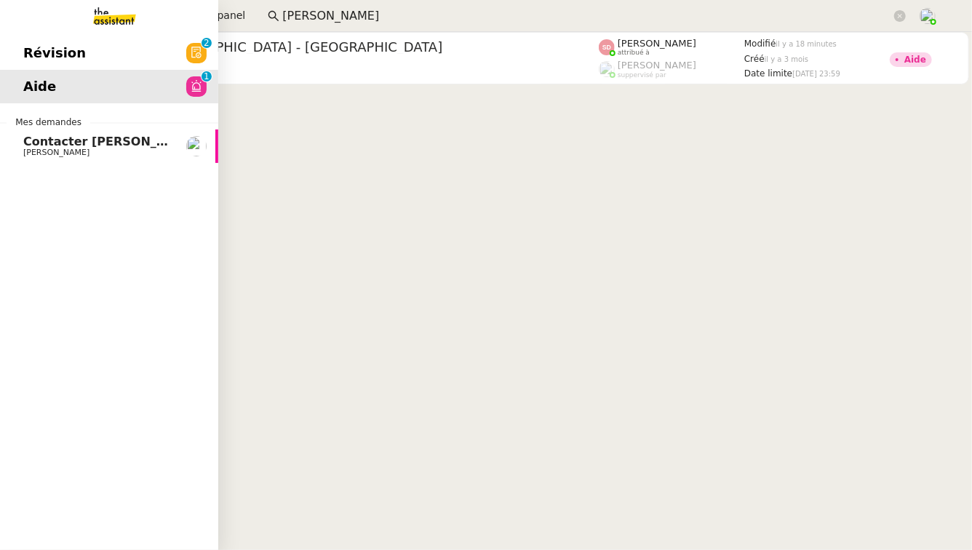
click at [50, 60] on span "Révision" at bounding box center [54, 53] width 63 height 22
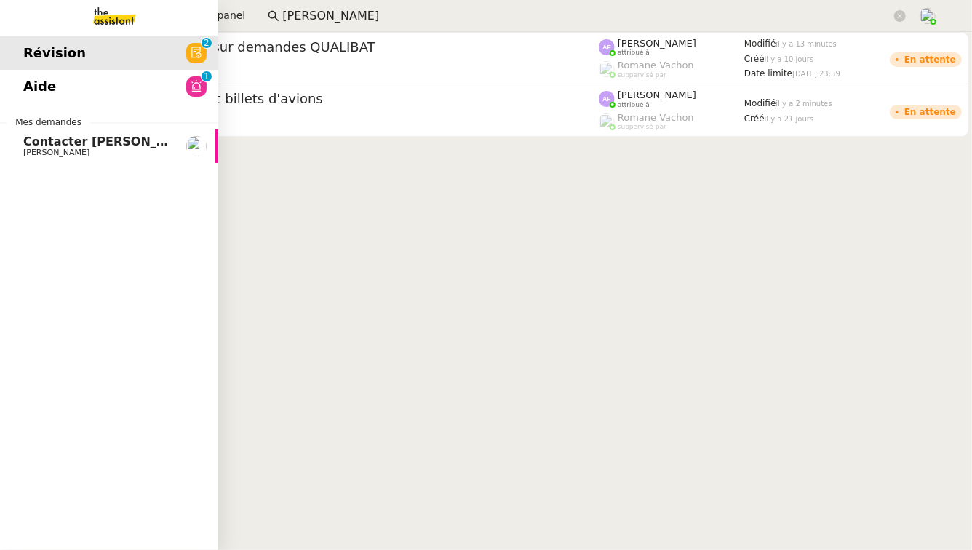
click at [25, 154] on span "[PERSON_NAME]" at bounding box center [56, 152] width 66 height 9
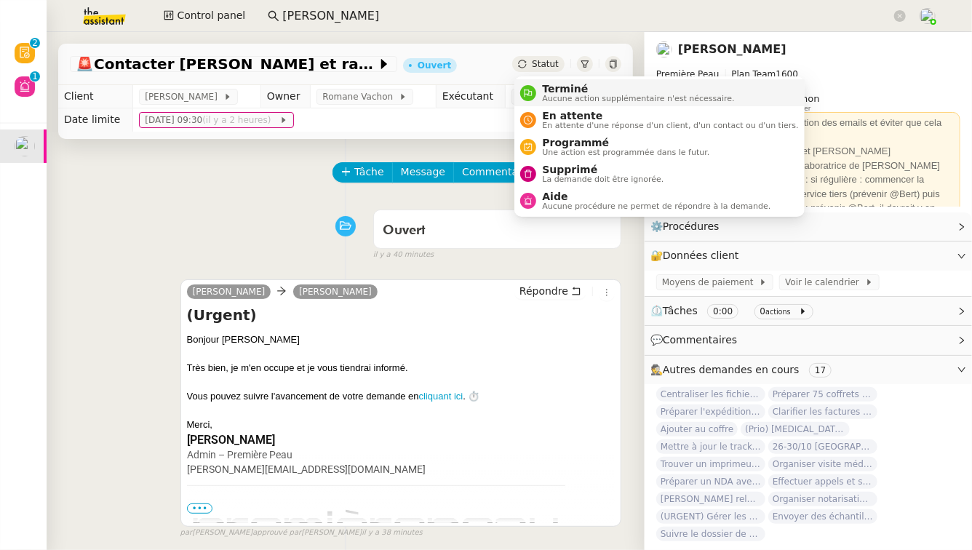
click at [558, 91] on span "Terminé" at bounding box center [638, 89] width 192 height 12
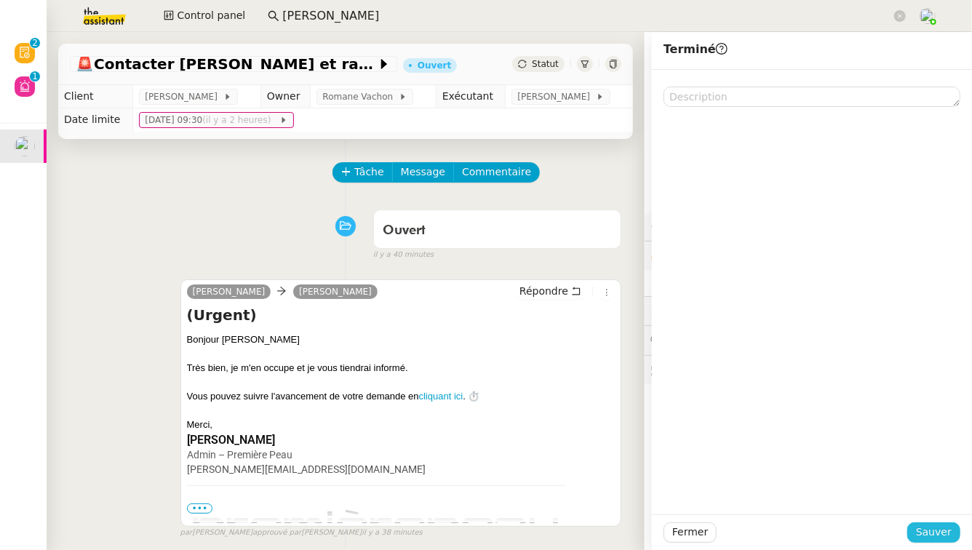
click at [936, 529] on span "Sauver" at bounding box center [934, 532] width 36 height 17
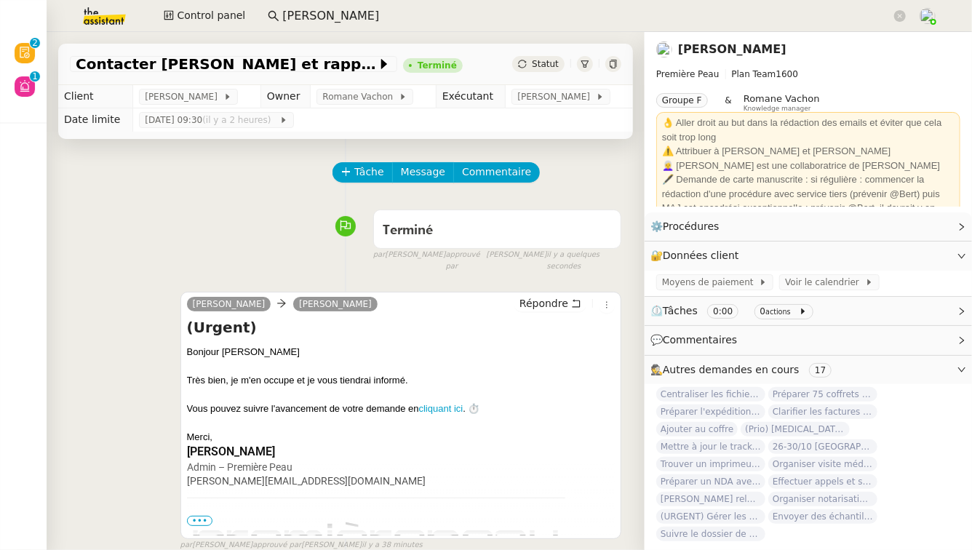
click at [445, 539] on div "par Camille T. approuvé par Camille T. il y a 38 minutes" at bounding box center [401, 545] width 441 height 12
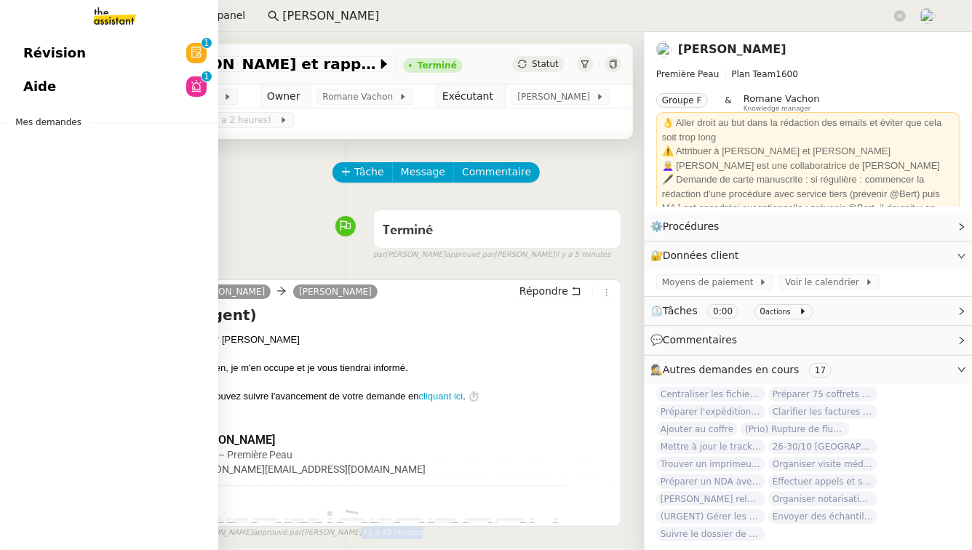
click at [37, 90] on span "Aide" at bounding box center [39, 87] width 33 height 22
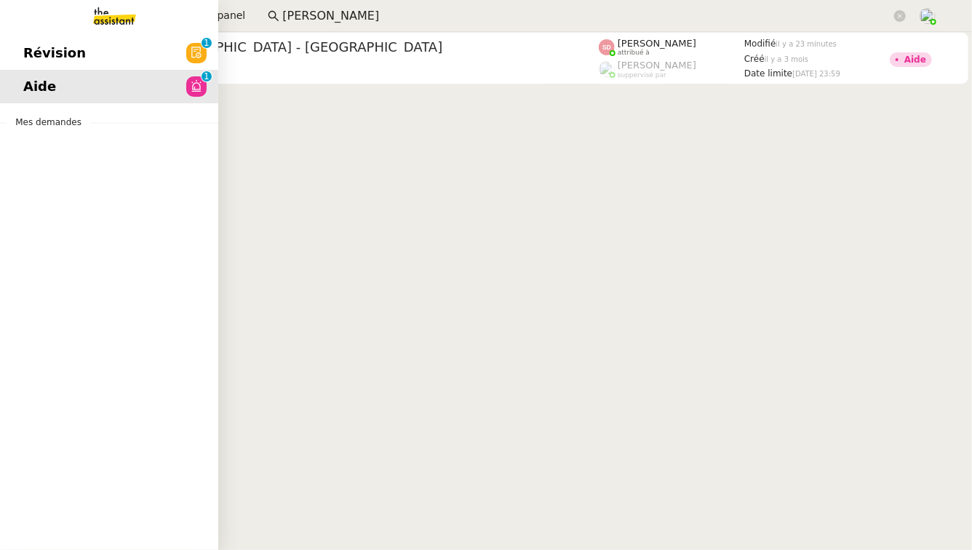
click at [25, 49] on span "Révision" at bounding box center [54, 53] width 63 height 22
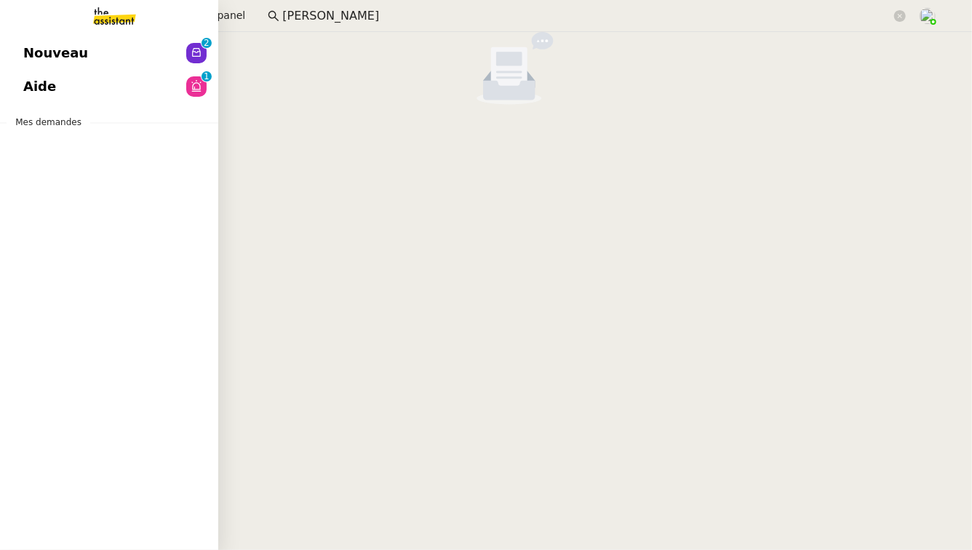
click at [93, 38] on link "Nouveau 0 1 2 3 4 5 6 7 8 9" at bounding box center [109, 52] width 218 height 33
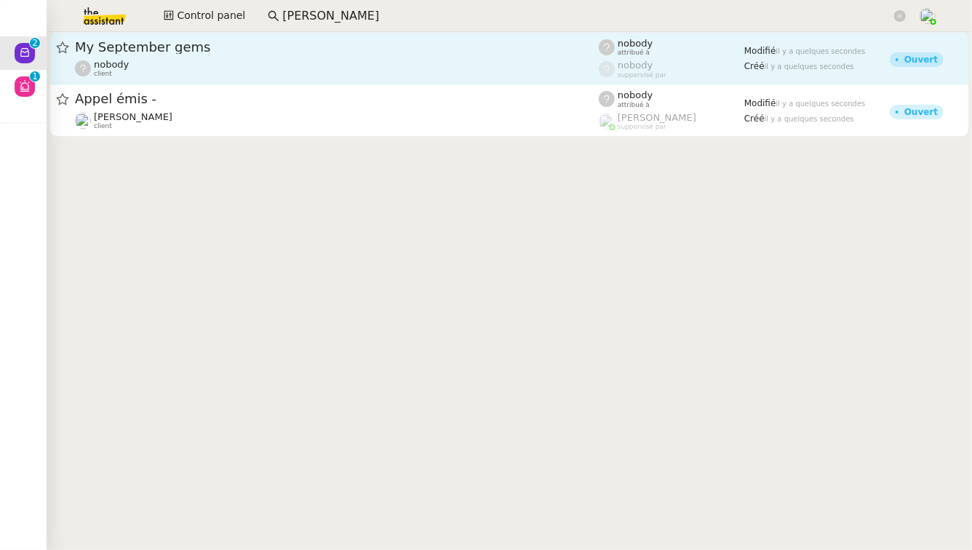
click at [304, 57] on div "My September gems nobody client" at bounding box center [337, 58] width 524 height 39
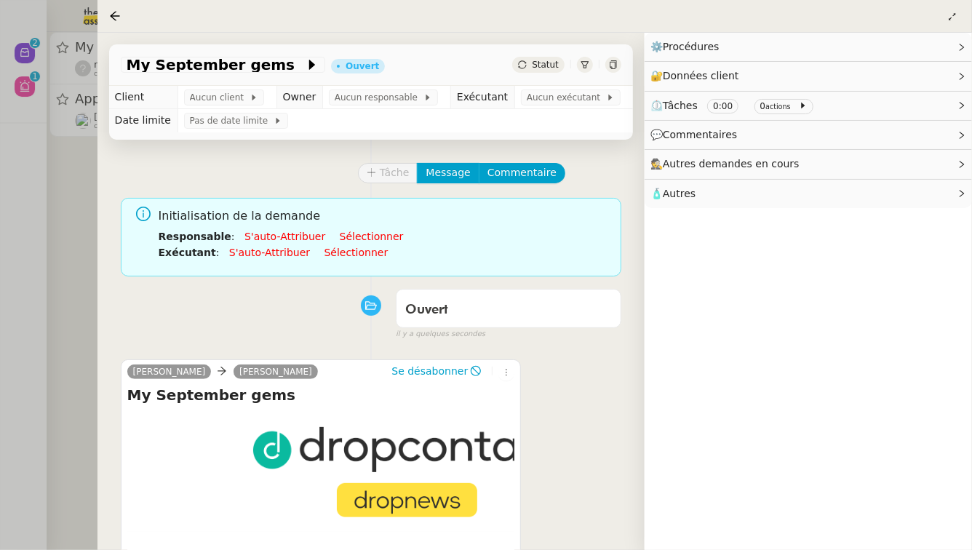
click at [45, 258] on div at bounding box center [486, 275] width 972 height 550
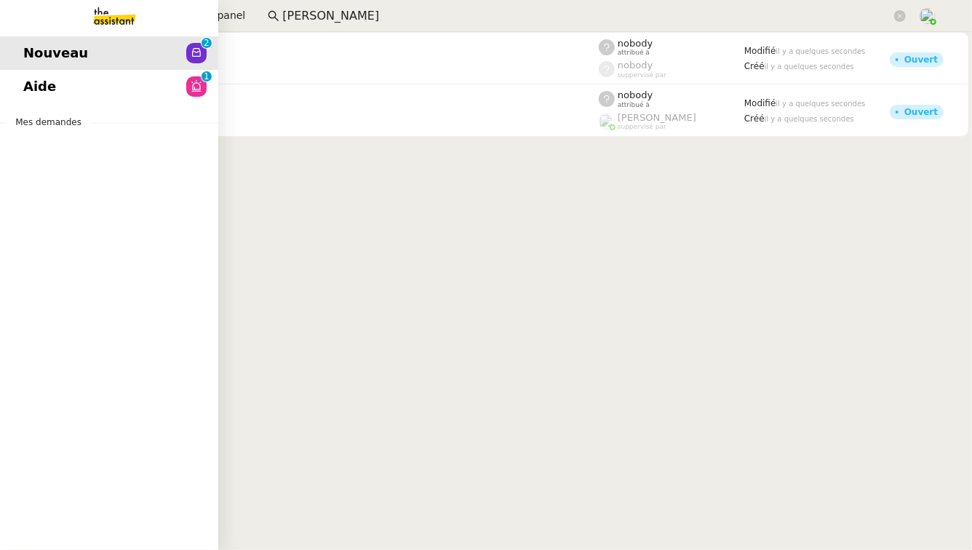
click at [38, 84] on span "Aide" at bounding box center [39, 87] width 33 height 22
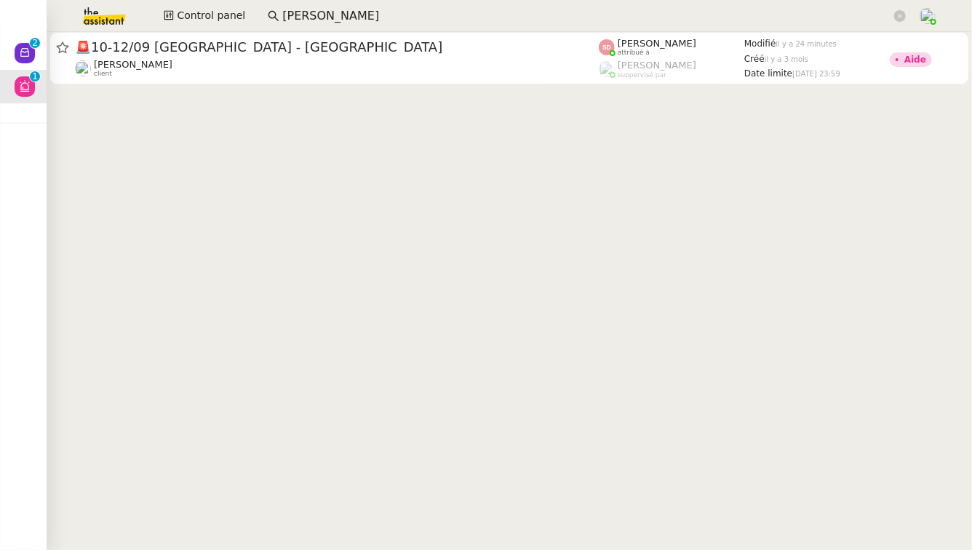
click at [374, 13] on input "[PERSON_NAME]" at bounding box center [586, 17] width 609 height 20
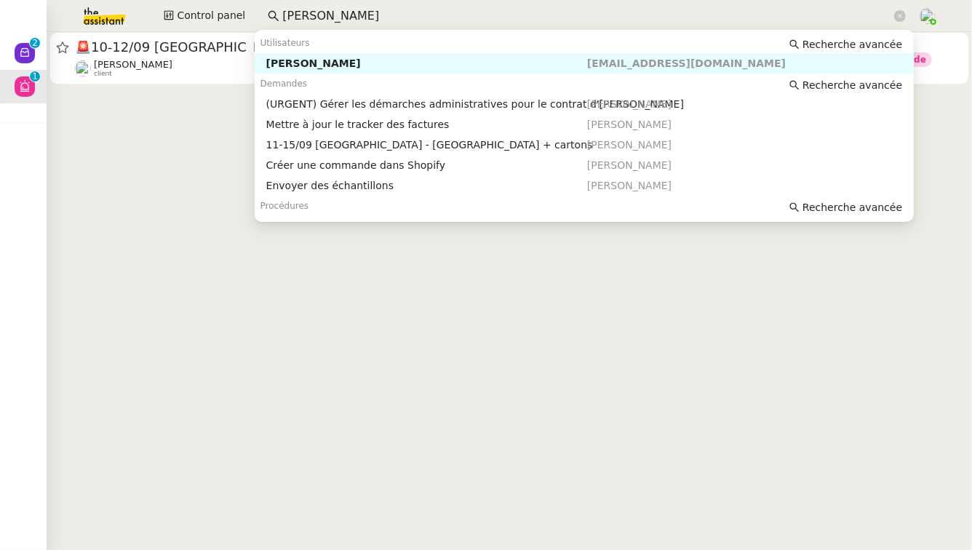
click at [367, 64] on div "[PERSON_NAME]" at bounding box center [426, 63] width 321 height 13
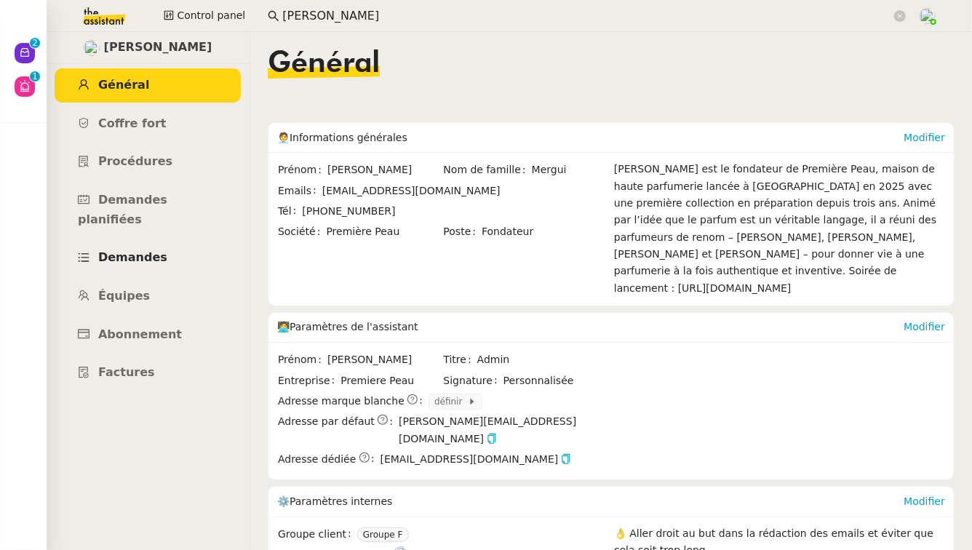
click at [162, 241] on link "Demandes" at bounding box center [148, 258] width 186 height 34
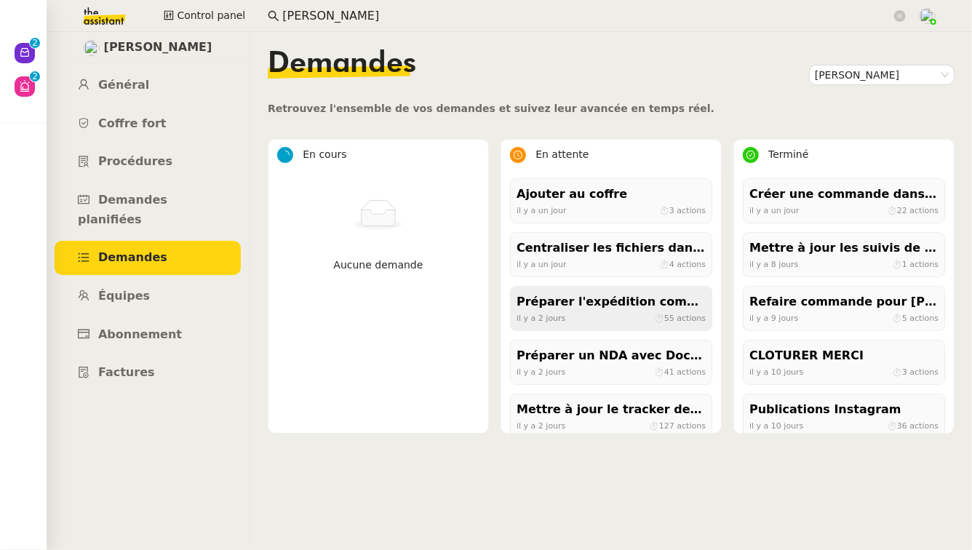
click at [608, 316] on div "[DATE] ⏱ 55 actions" at bounding box center [611, 318] width 189 height 13
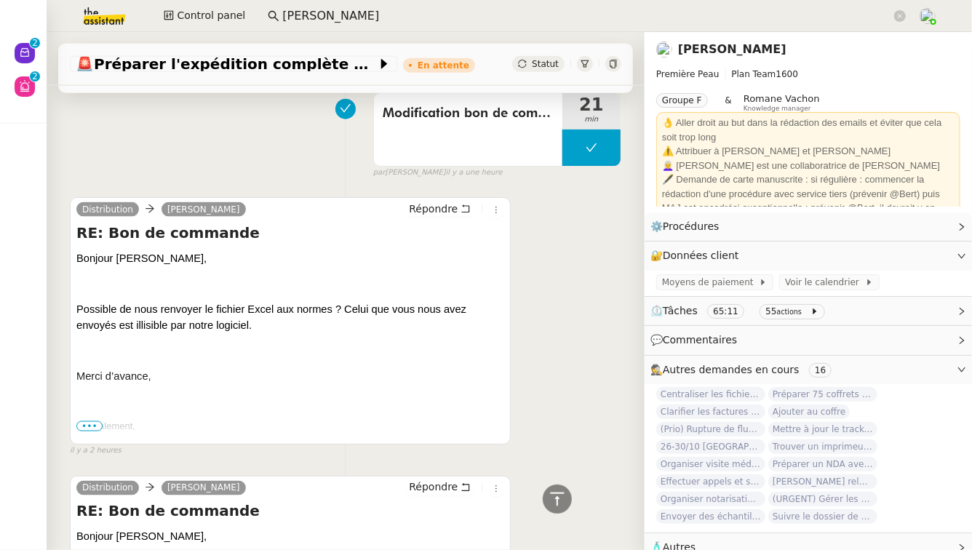
scroll to position [930, 0]
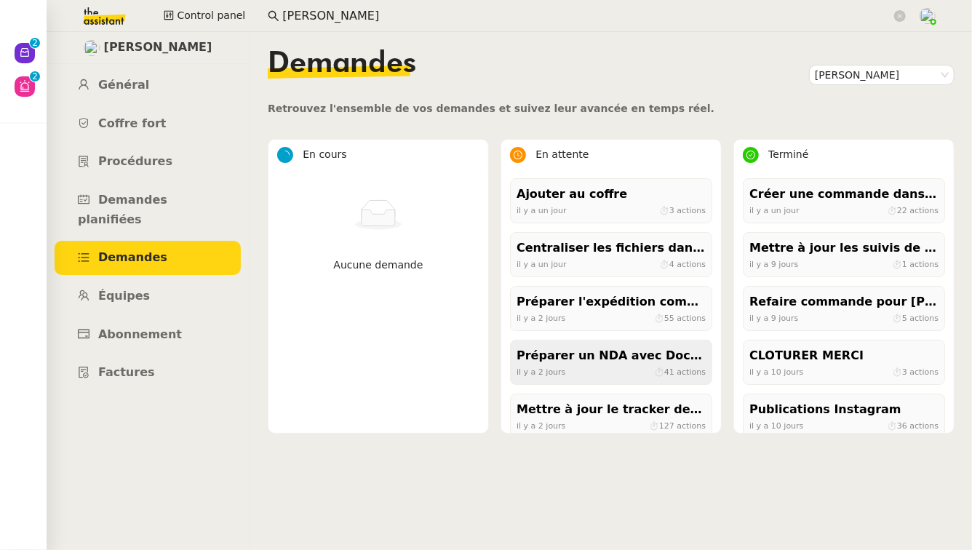
click at [594, 360] on div "Préparer un NDA avec DocuSign" at bounding box center [611, 356] width 189 height 20
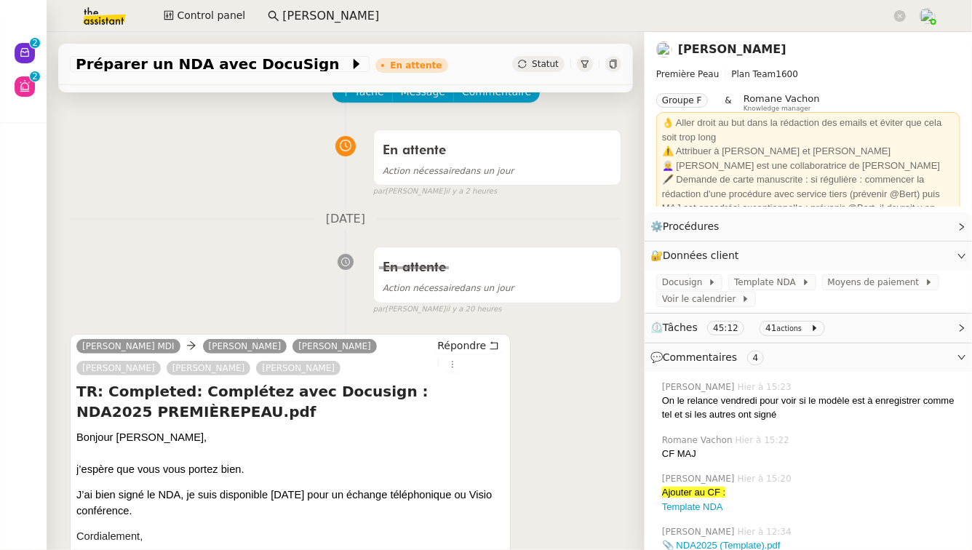
scroll to position [88, 0]
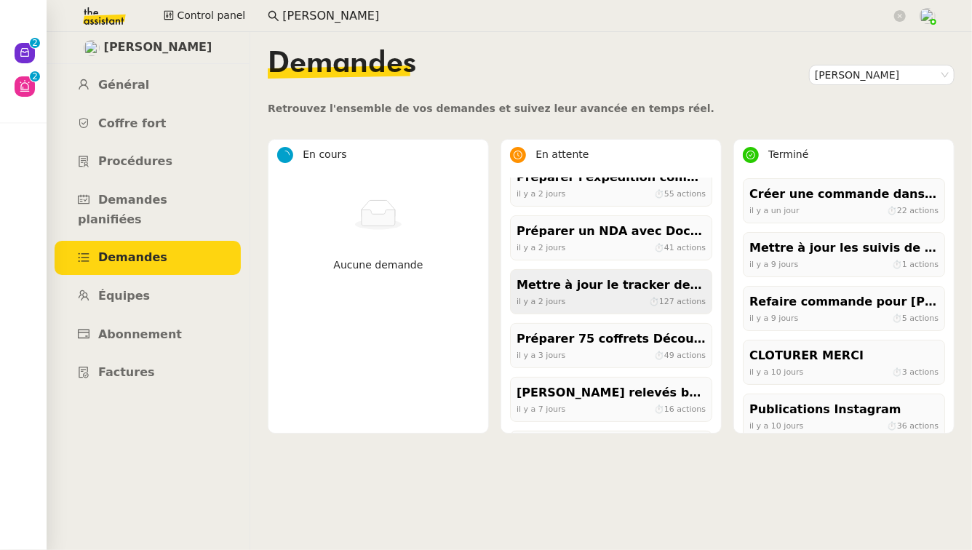
scroll to position [125, 0]
click at [619, 338] on div "Préparer 75 coffrets Découvertes pour jeudi midi" at bounding box center [611, 339] width 189 height 20
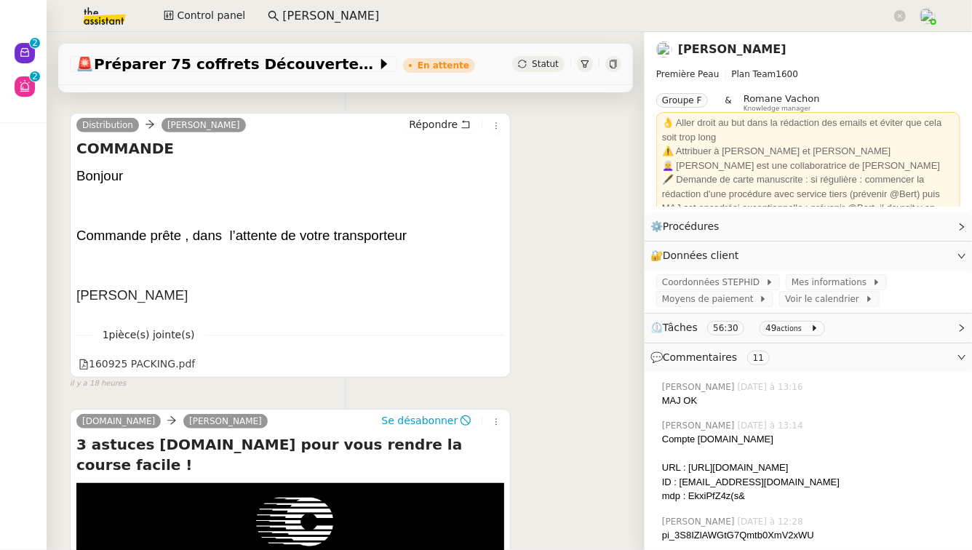
scroll to position [288, 0]
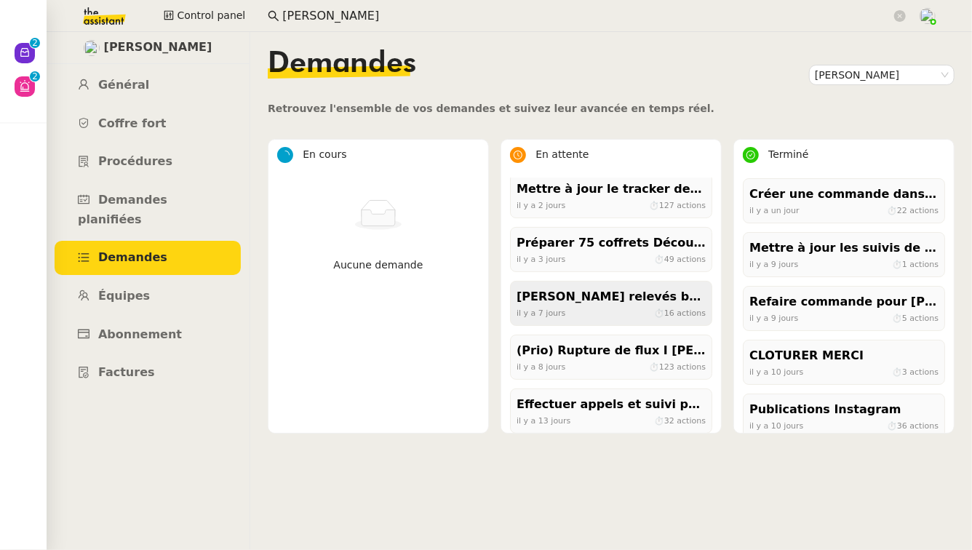
scroll to position [226, 0]
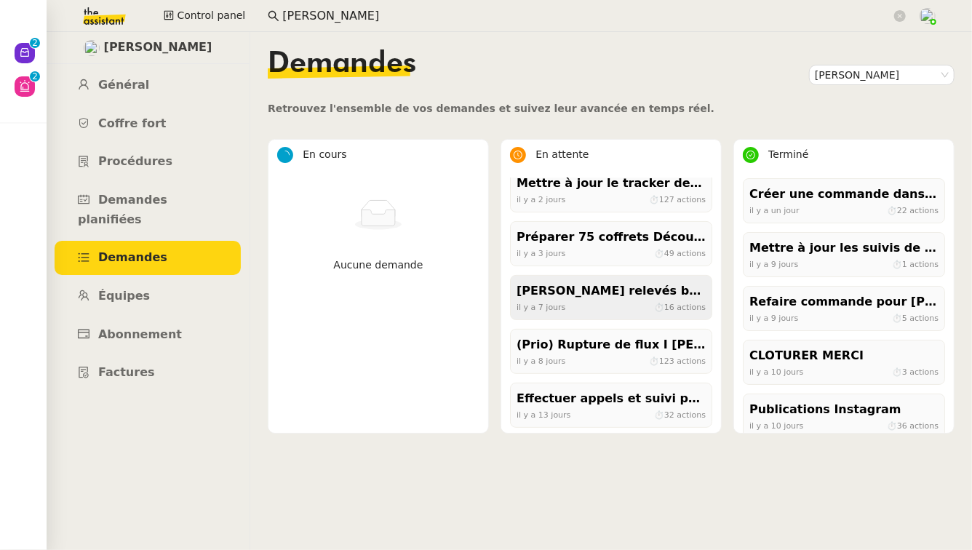
click at [617, 344] on div "(Prio) Rupture de flux I [PERSON_NAME]" at bounding box center [611, 346] width 189 height 20
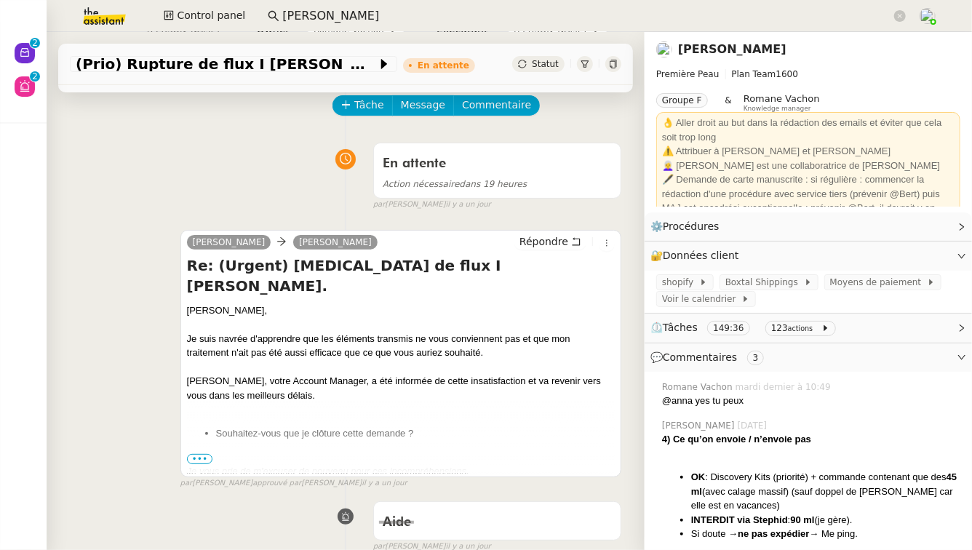
scroll to position [68, 0]
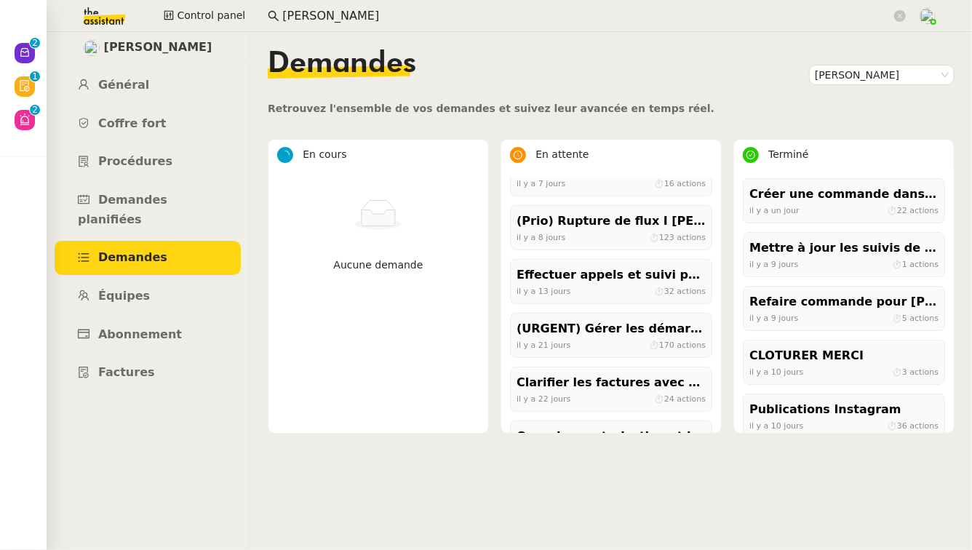
scroll to position [362, 0]
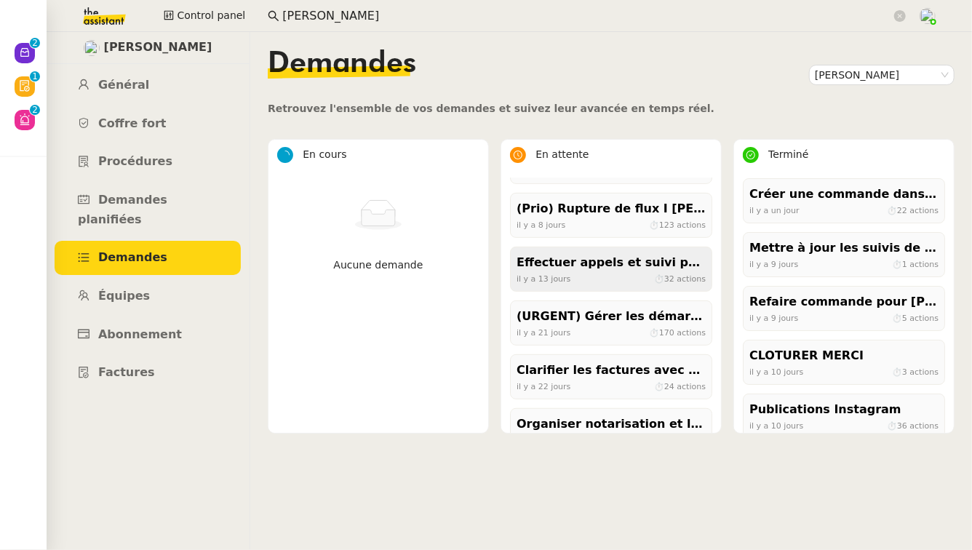
click at [595, 287] on div "Effectuer appels et suivi pour RC Concept [DATE] ⏱ 32 actions" at bounding box center [611, 269] width 202 height 45
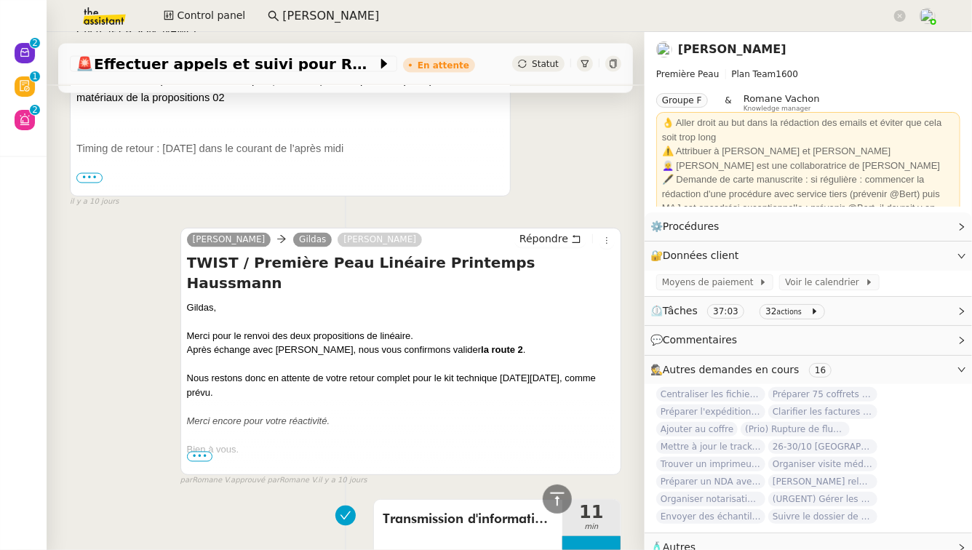
scroll to position [1218, 0]
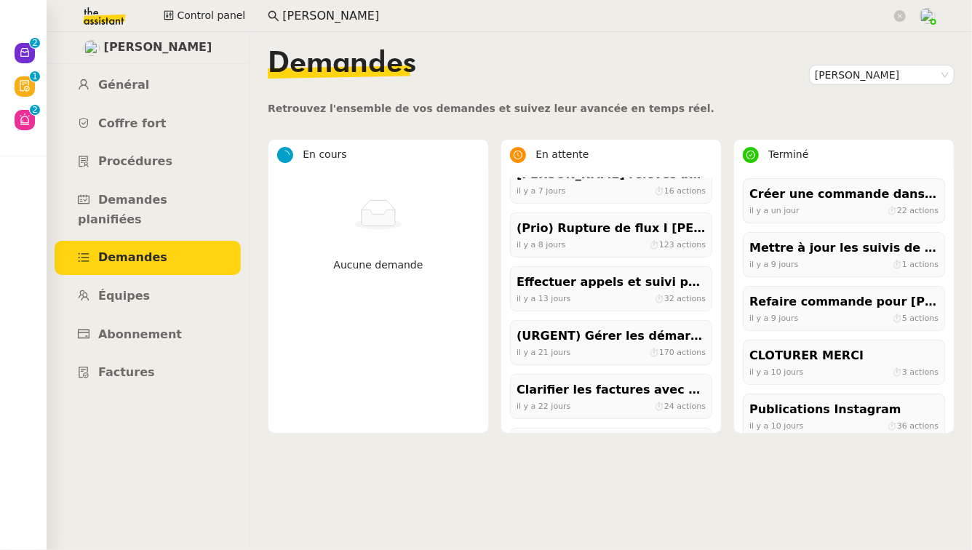
scroll to position [344, 0]
click at [611, 348] on div "[DATE] ⏱ 170 actions" at bounding box center [611, 351] width 189 height 13
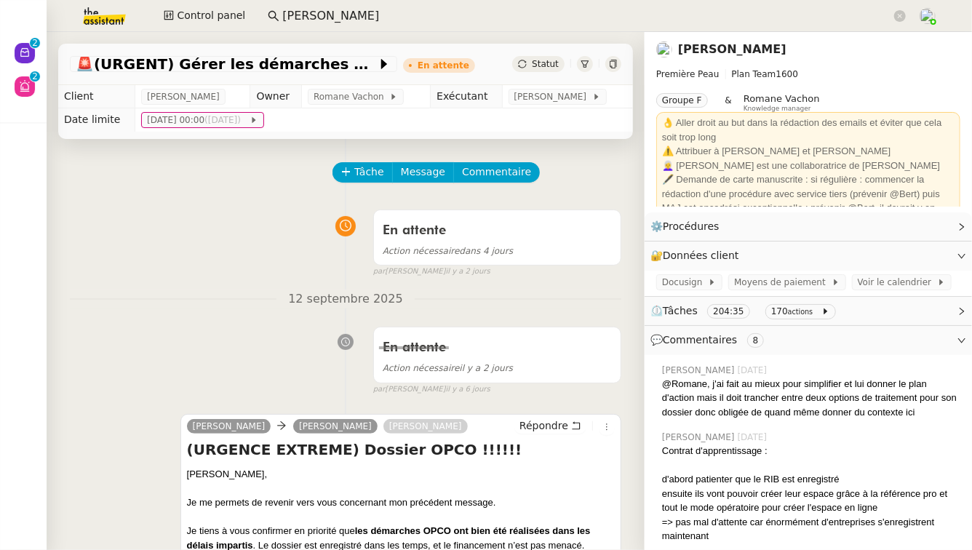
scroll to position [33, 0]
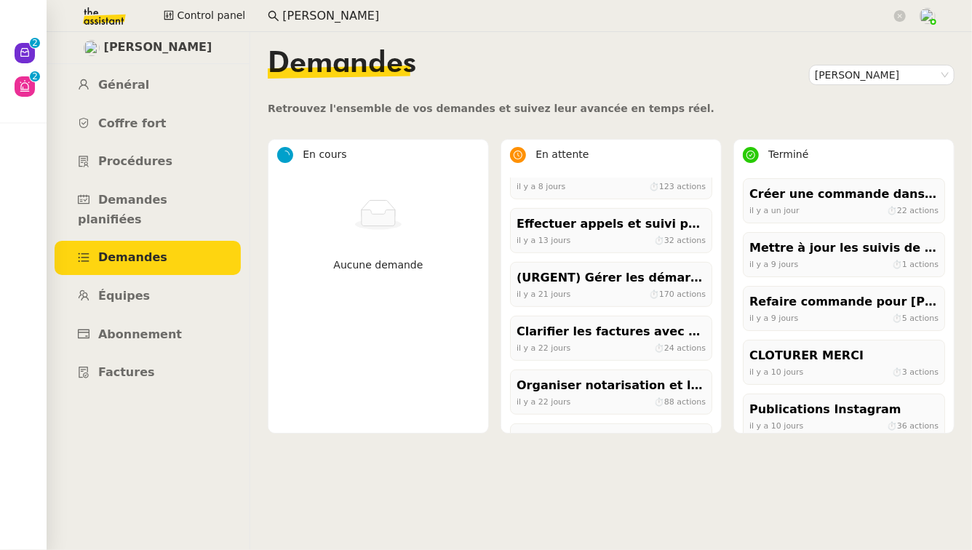
scroll to position [402, 0]
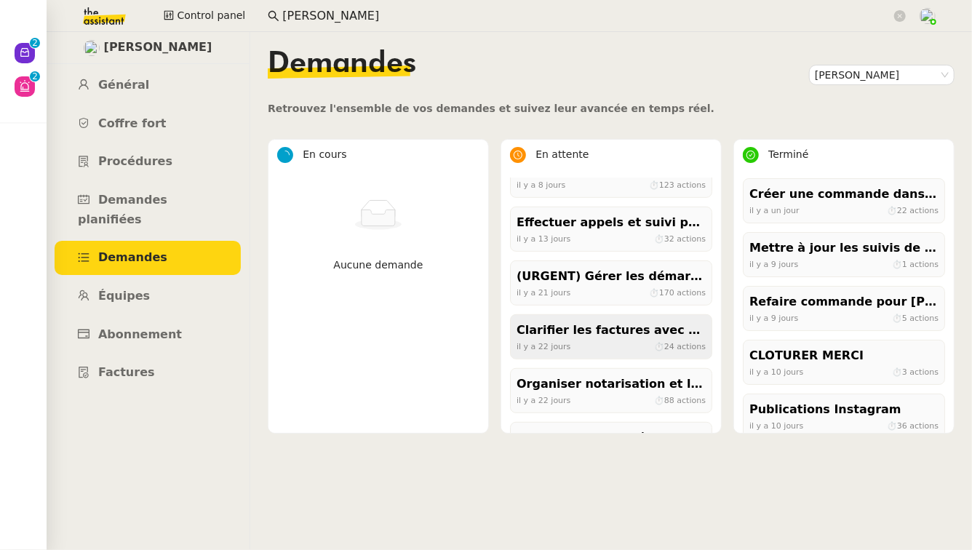
click at [625, 325] on div "Clarifier les factures avec Les Ateliers [PERSON_NAME]" at bounding box center [611, 331] width 189 height 20
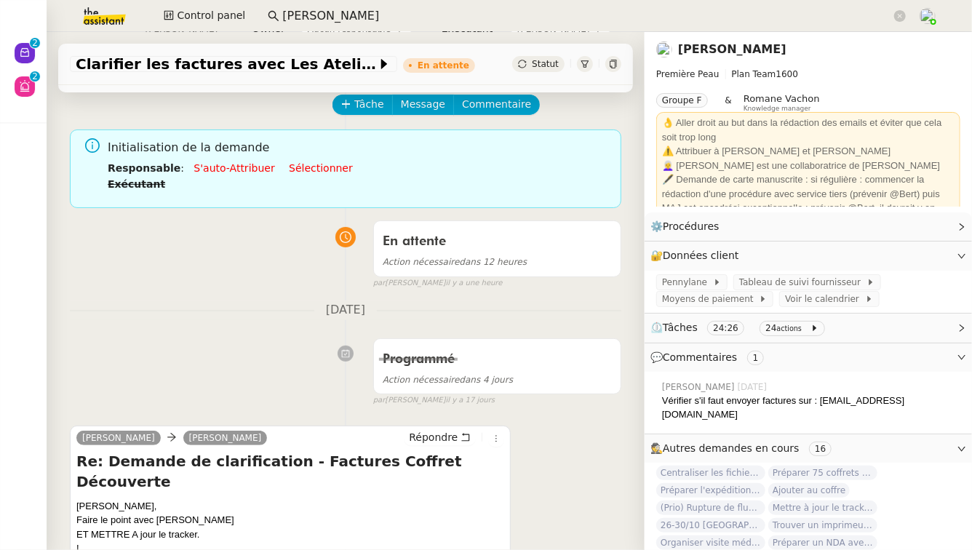
scroll to position [189, 0]
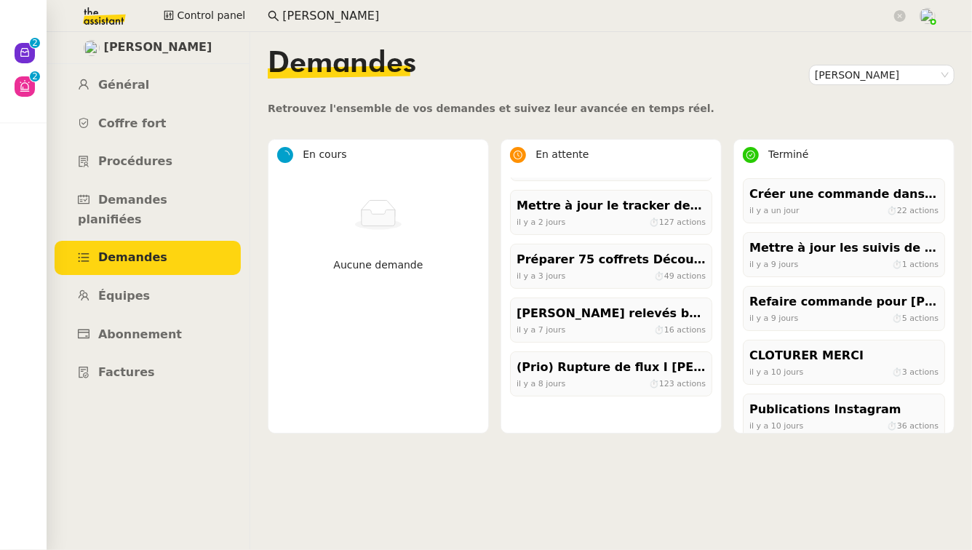
scroll to position [445, 0]
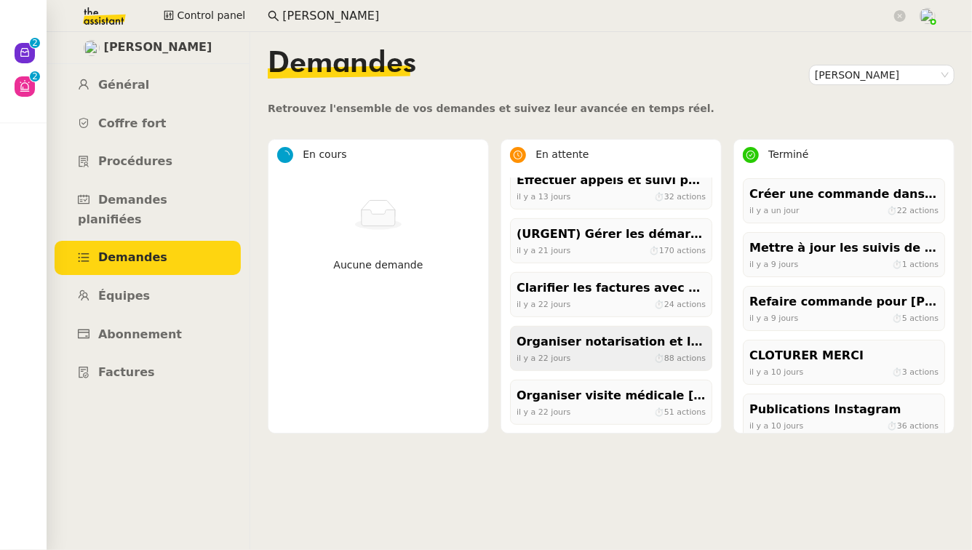
click at [623, 337] on div "Organiser notarisation et légalisation POA [GEOGRAPHIC_DATA] & KSA" at bounding box center [611, 343] width 189 height 20
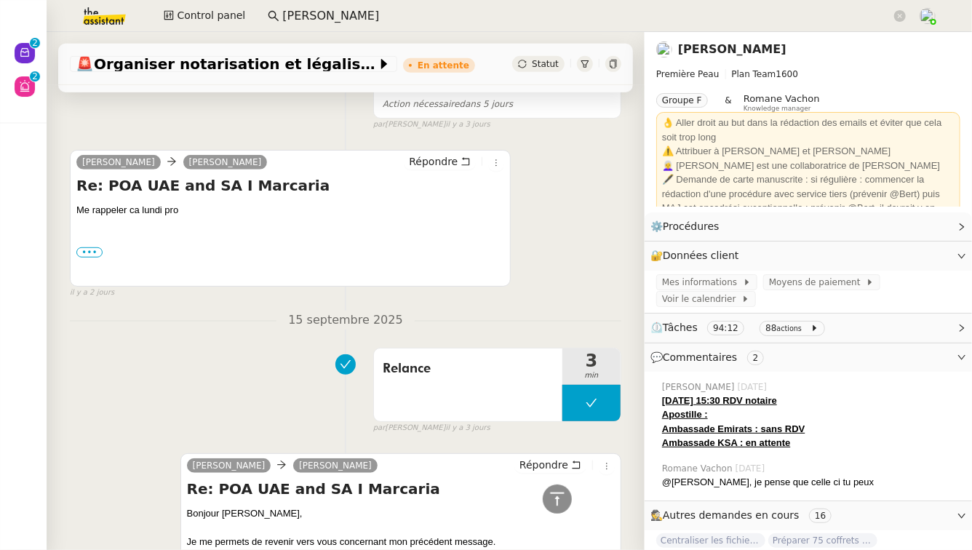
scroll to position [348, 0]
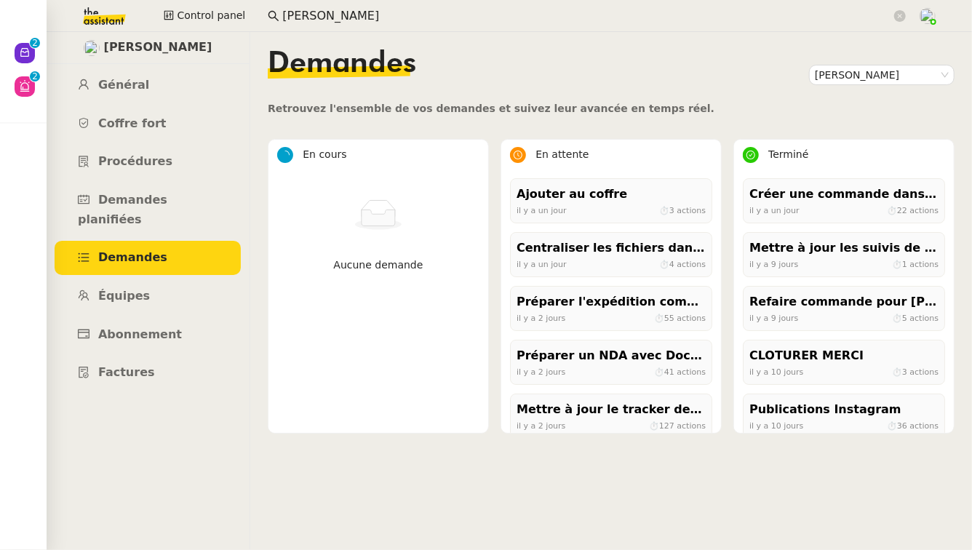
scroll to position [553, 0]
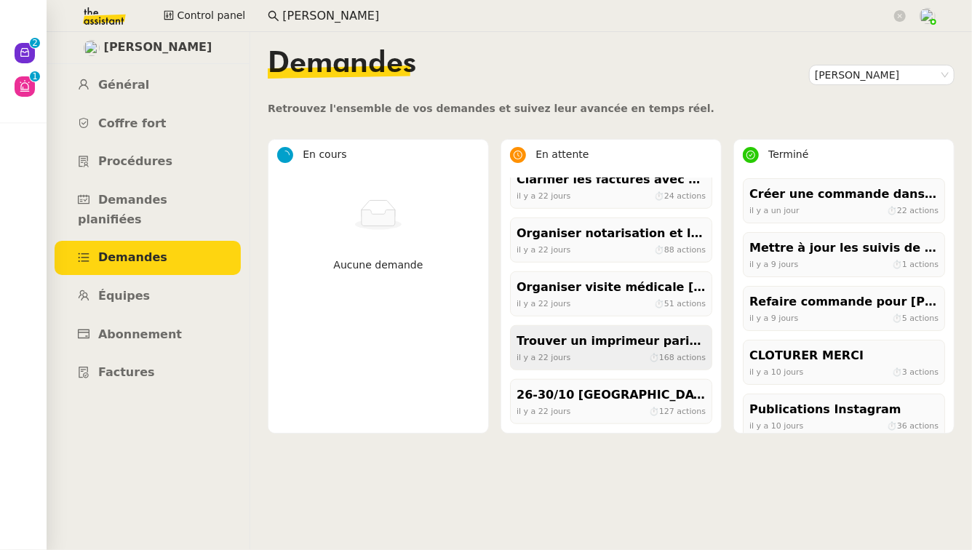
click at [622, 340] on div "Trouver un imprimeur parisien (TRES URGENT)" at bounding box center [611, 342] width 189 height 20
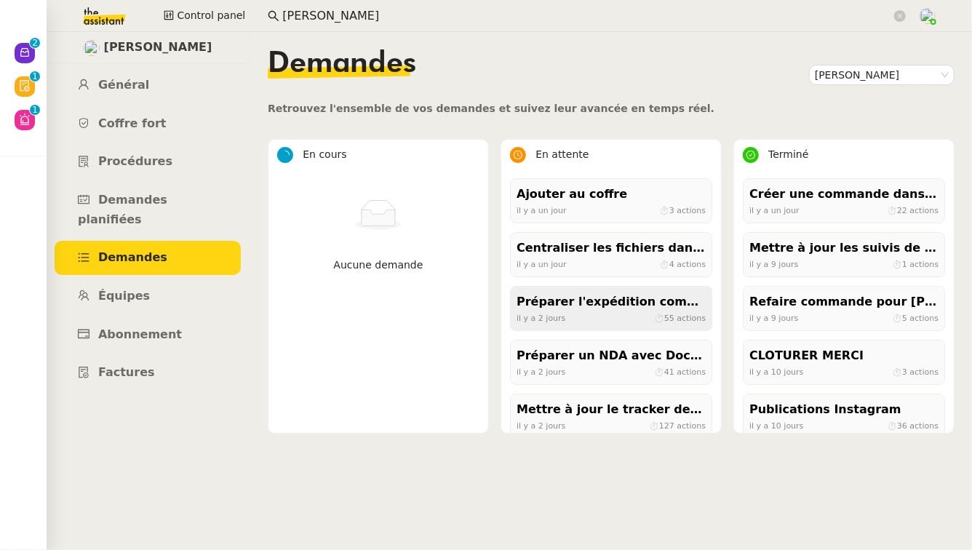
scroll to position [553, 0]
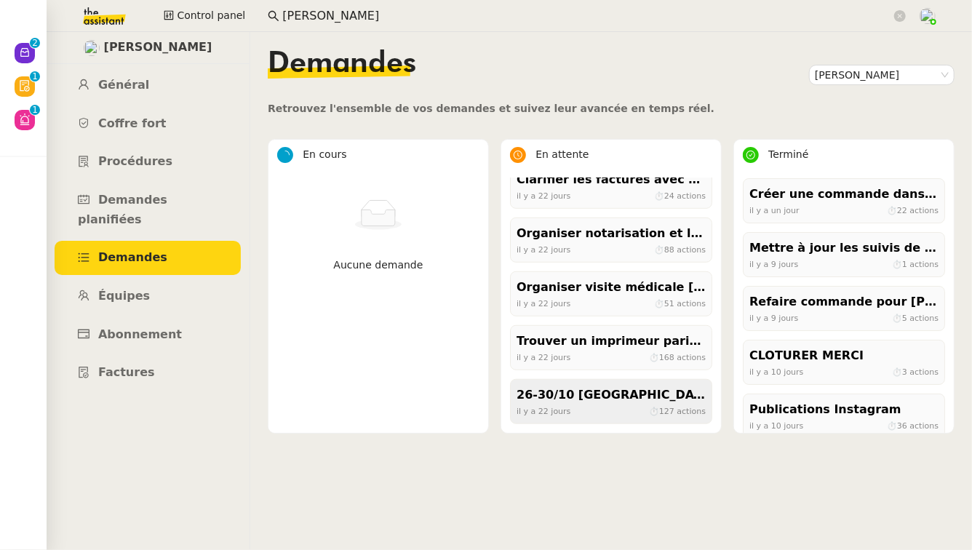
click at [592, 399] on div "26-30/10 [GEOGRAPHIC_DATA] - [GEOGRAPHIC_DATA] + cartons" at bounding box center [611, 396] width 189 height 20
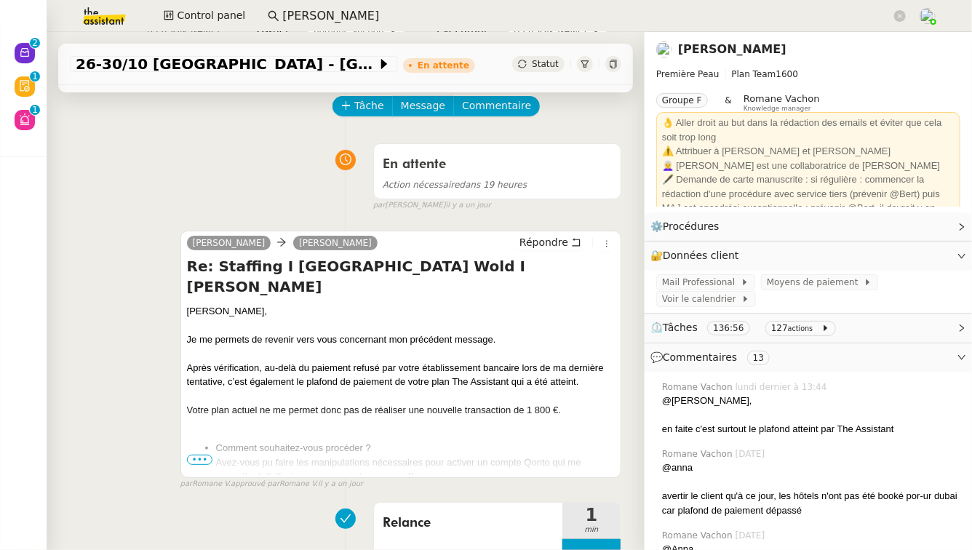
scroll to position [67, 0]
click at [196, 457] on span "•••" at bounding box center [200, 459] width 26 height 10
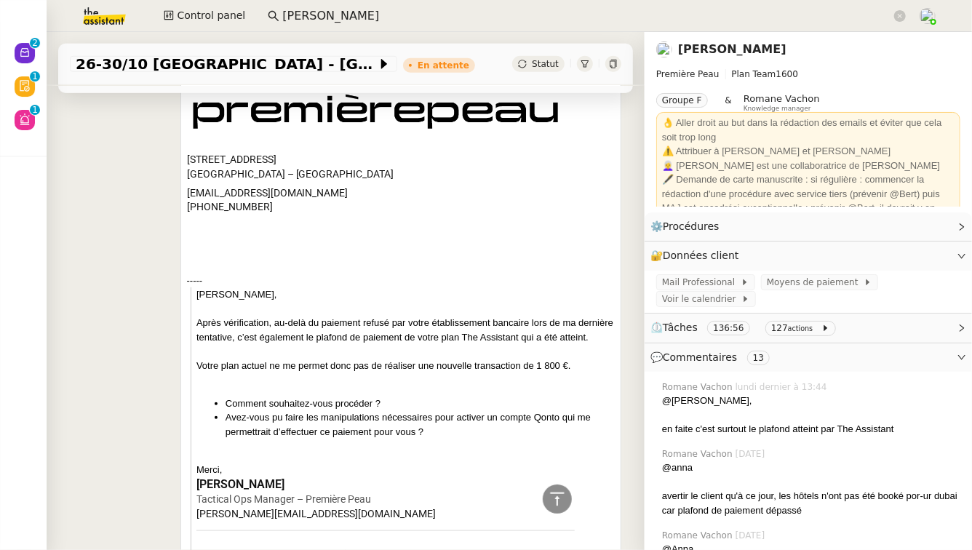
scroll to position [0, 0]
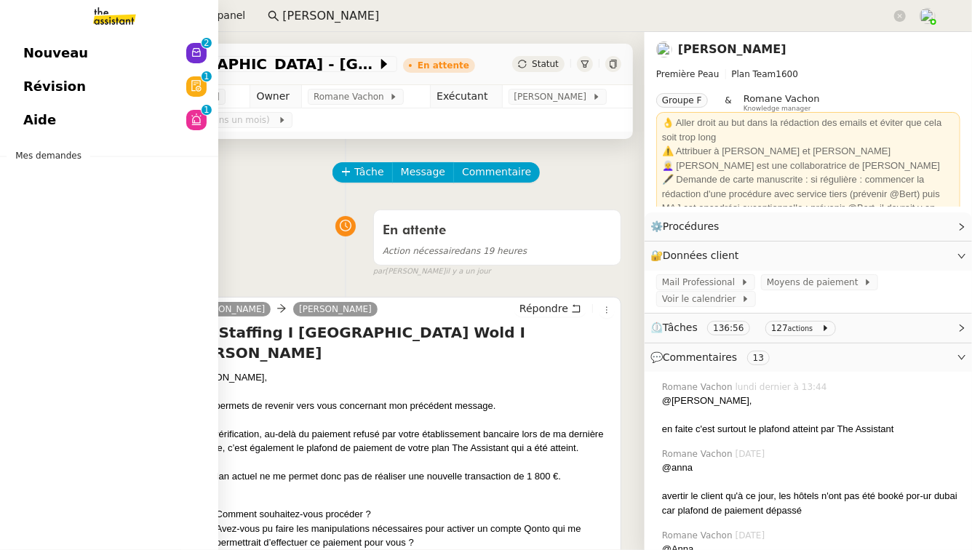
click at [106, 129] on link "Aide 0 1 2 3 4 5 6 7 8 9" at bounding box center [109, 119] width 218 height 33
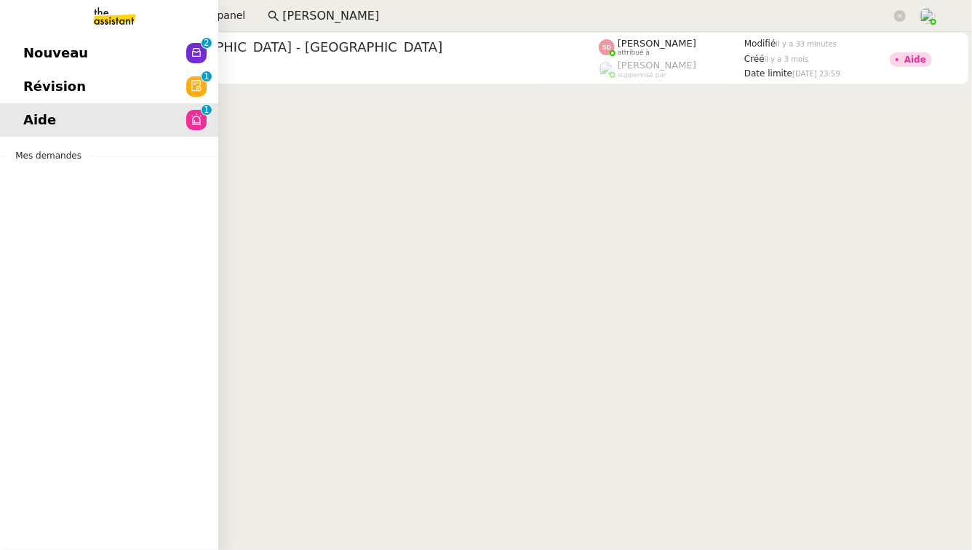
click at [68, 93] on span "Révision" at bounding box center [54, 87] width 63 height 22
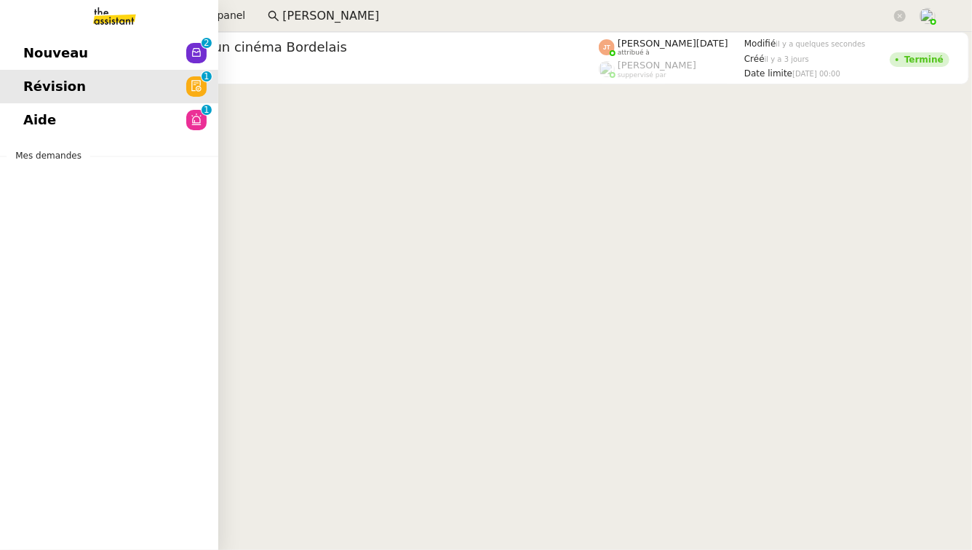
click at [84, 56] on link "Nouveau 0 1 2 3 4 5 6 7 8 9" at bounding box center [109, 52] width 218 height 33
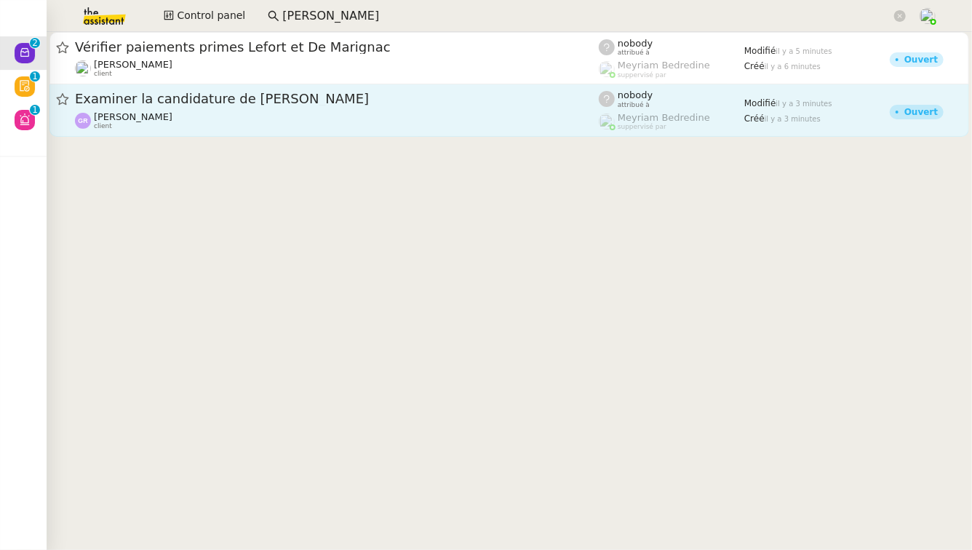
click at [495, 89] on link "Examiner la candidature de [PERSON_NAME] [PERSON_NAME] client nobody attribué à…" at bounding box center [509, 110] width 920 height 52
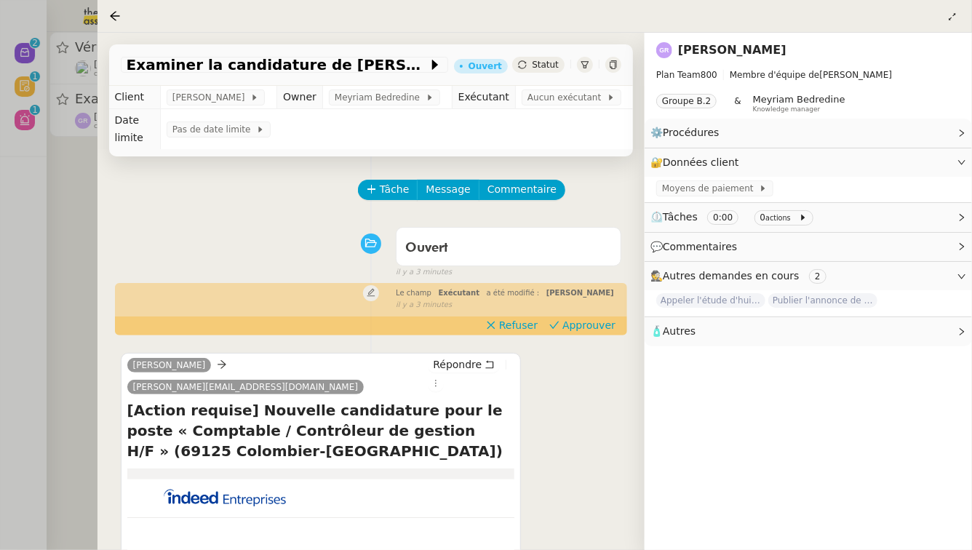
click at [48, 221] on div at bounding box center [486, 275] width 972 height 550
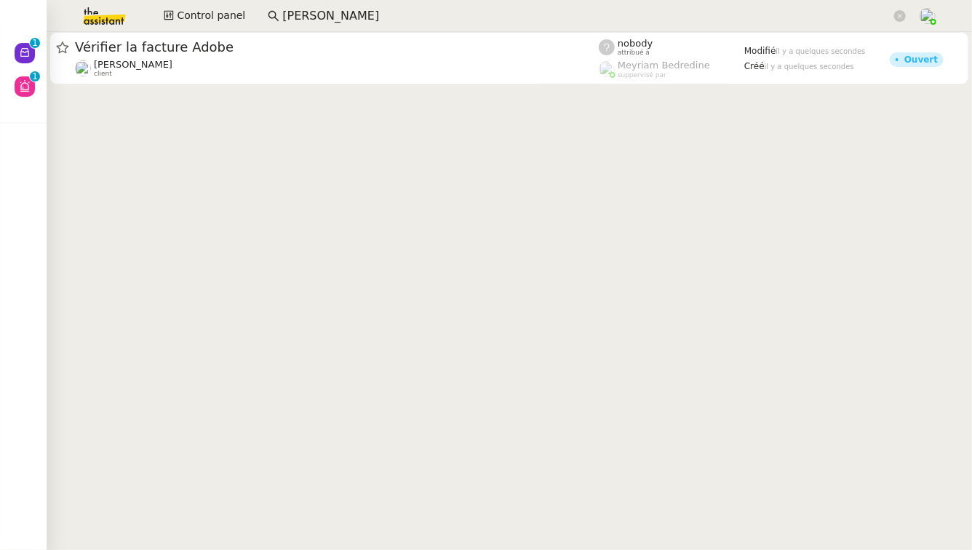
click at [372, 19] on input "[PERSON_NAME]" at bounding box center [586, 17] width 609 height 20
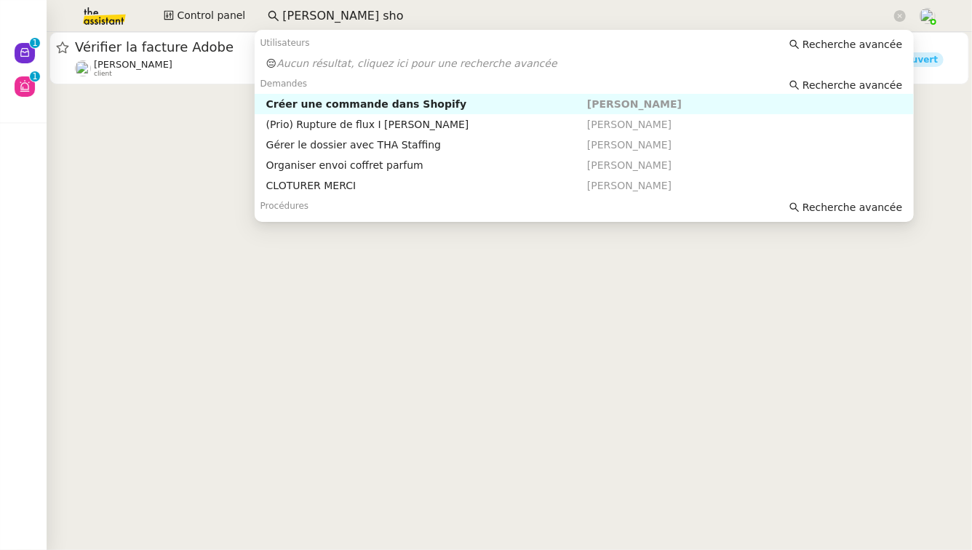
click at [396, 103] on div "Créer une commande dans Shopify" at bounding box center [426, 104] width 321 height 13
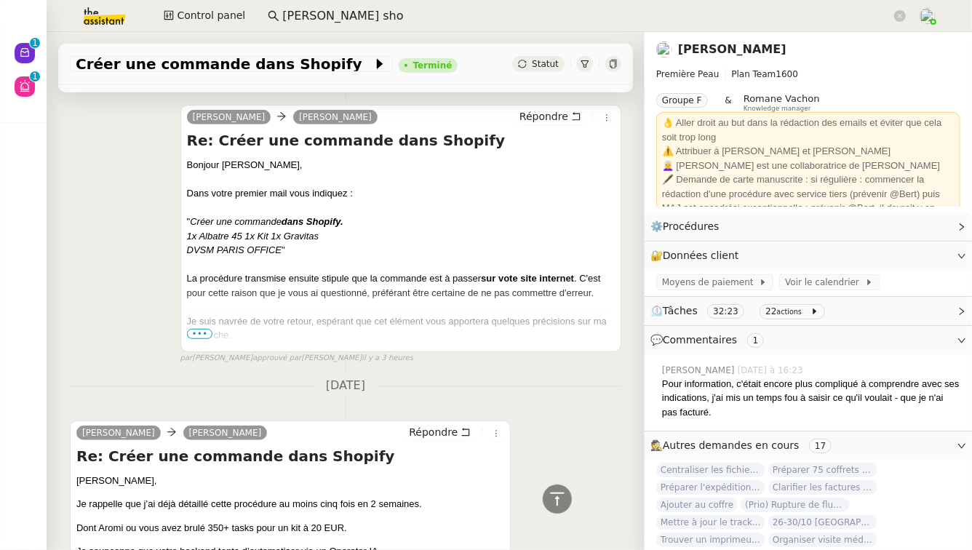
scroll to position [400, 0]
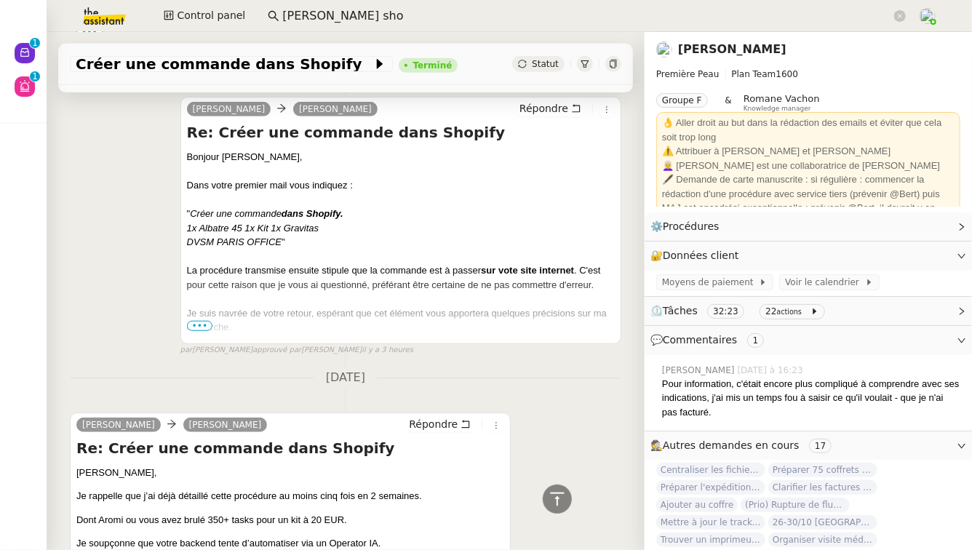
click at [194, 323] on span "•••" at bounding box center [200, 326] width 26 height 10
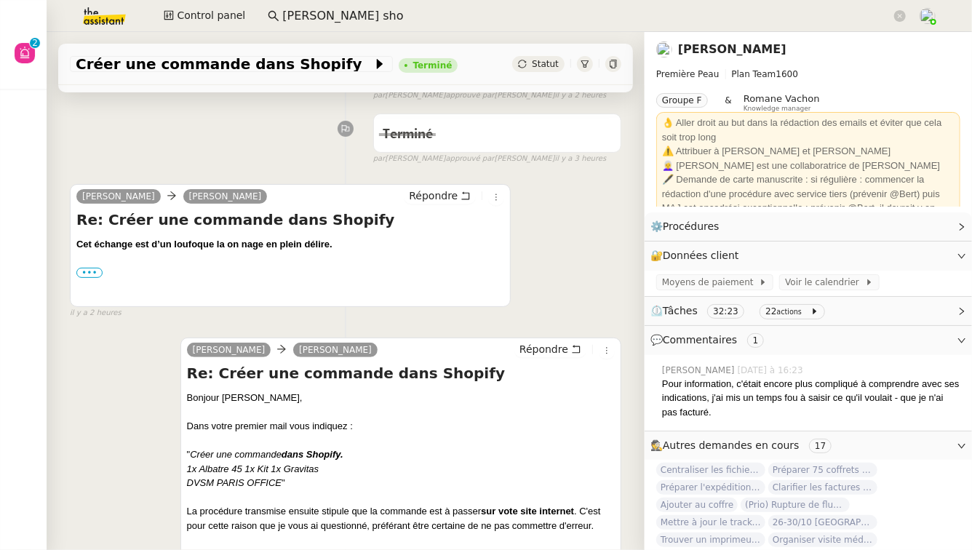
scroll to position [157, 0]
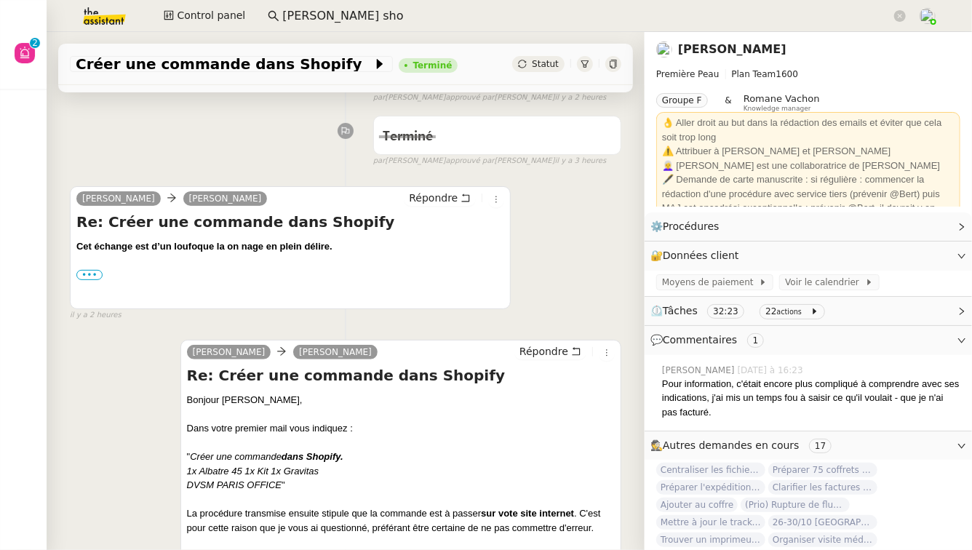
click at [94, 21] on img at bounding box center [92, 16] width 113 height 32
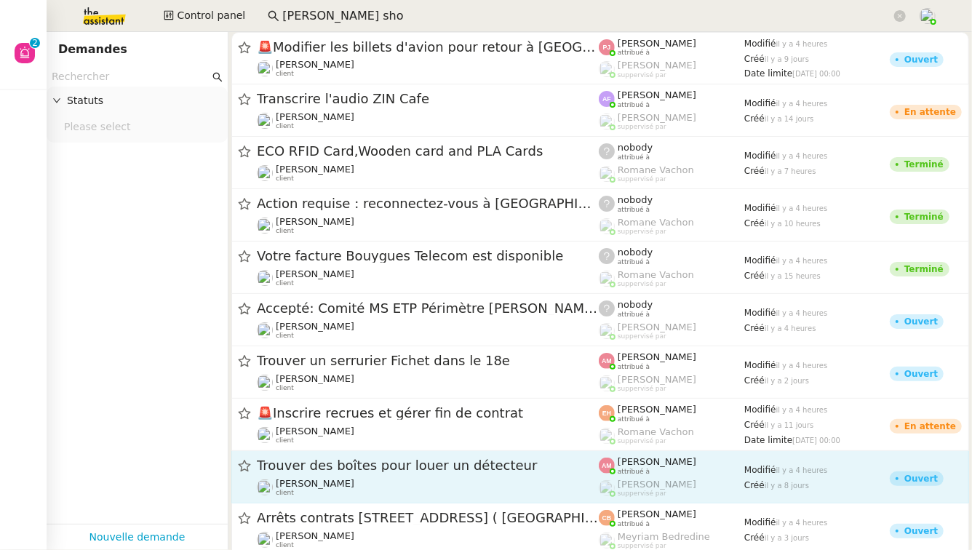
click at [95, 22] on img at bounding box center [92, 16] width 113 height 32
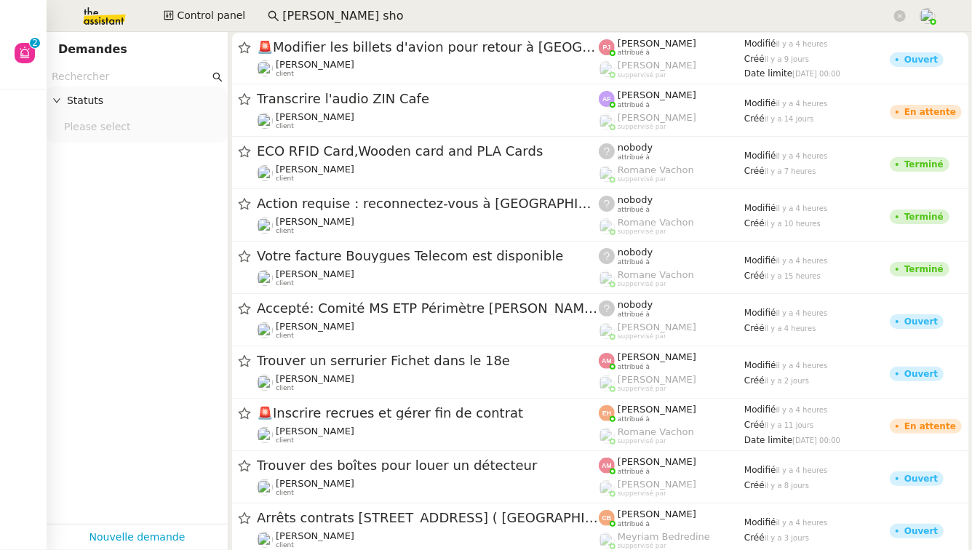
click at [391, 17] on input "[PERSON_NAME] sho" at bounding box center [586, 17] width 609 height 20
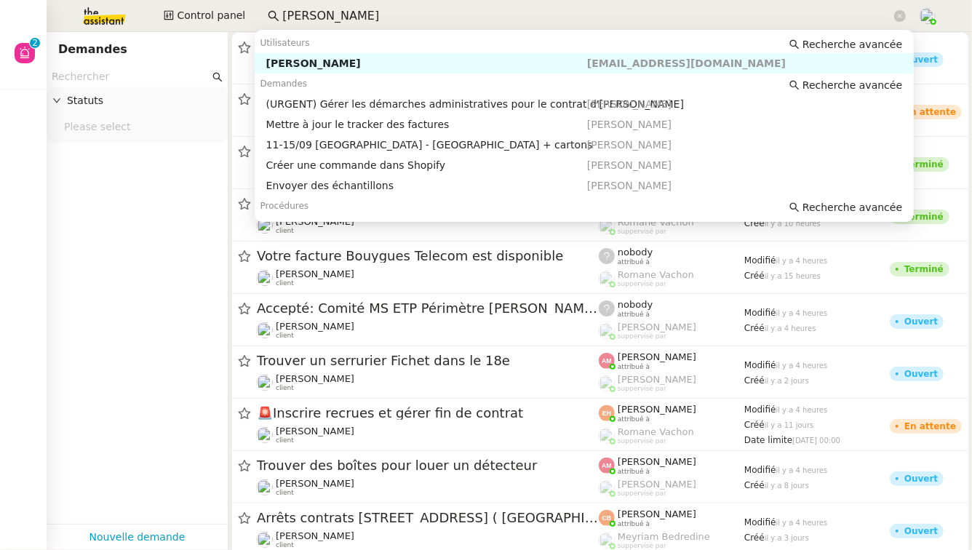
click at [373, 62] on div "[PERSON_NAME]" at bounding box center [426, 63] width 321 height 13
type input "[PERSON_NAME]"
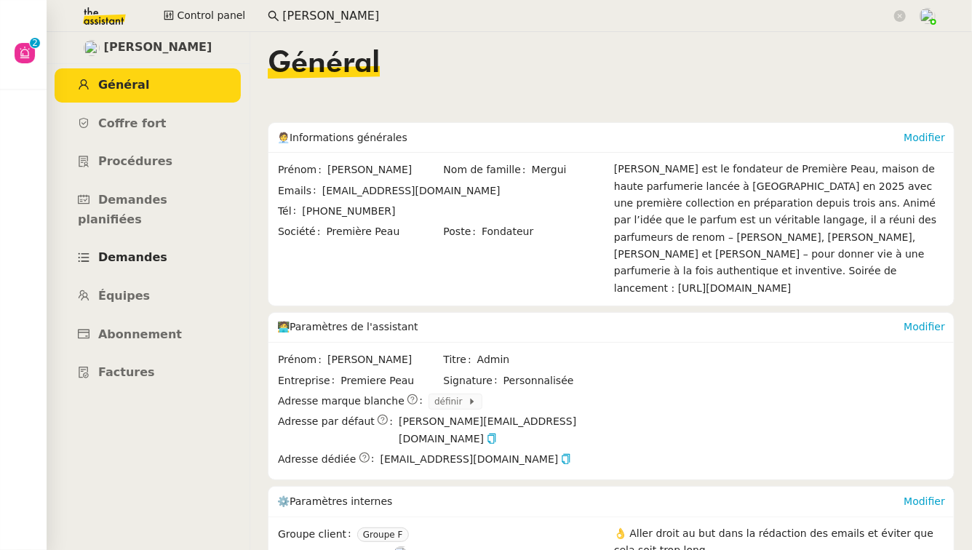
click at [154, 250] on span "Demandes" at bounding box center [132, 257] width 69 height 14
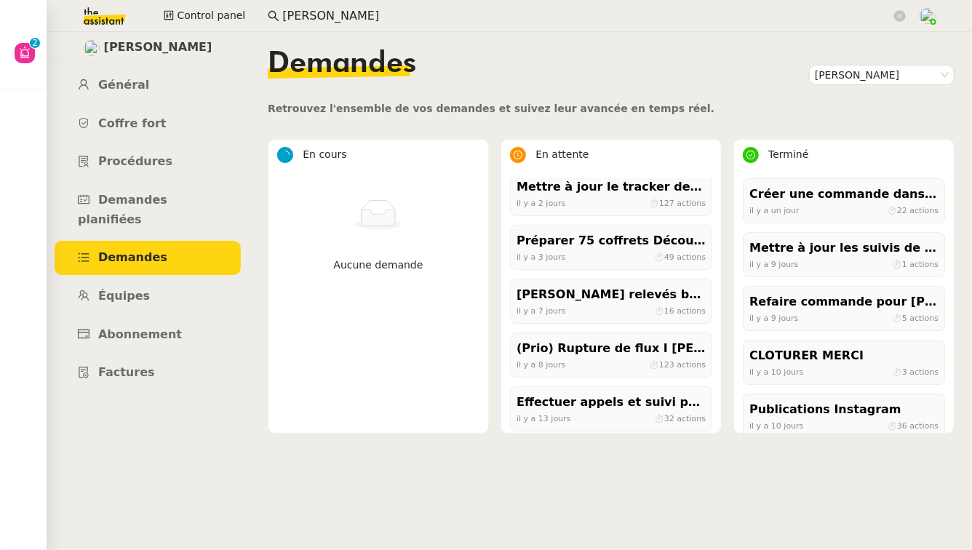
scroll to position [237, 0]
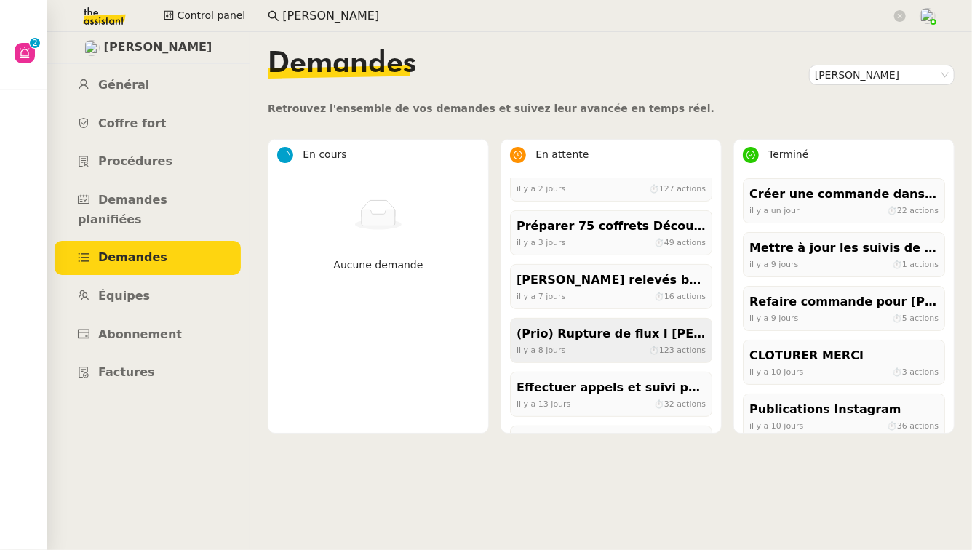
click at [608, 334] on div "(Prio) Rupture de flux I [PERSON_NAME]" at bounding box center [611, 335] width 189 height 20
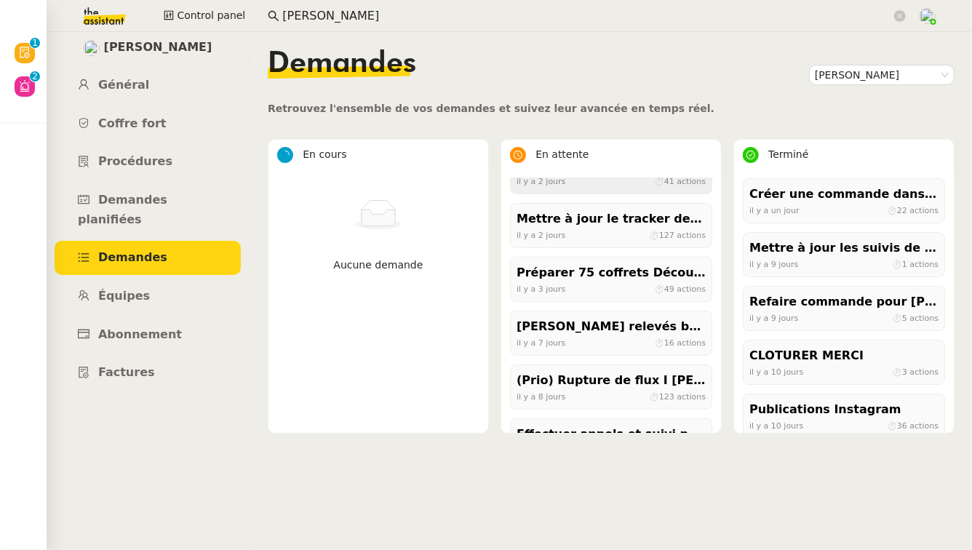
scroll to position [194, 0]
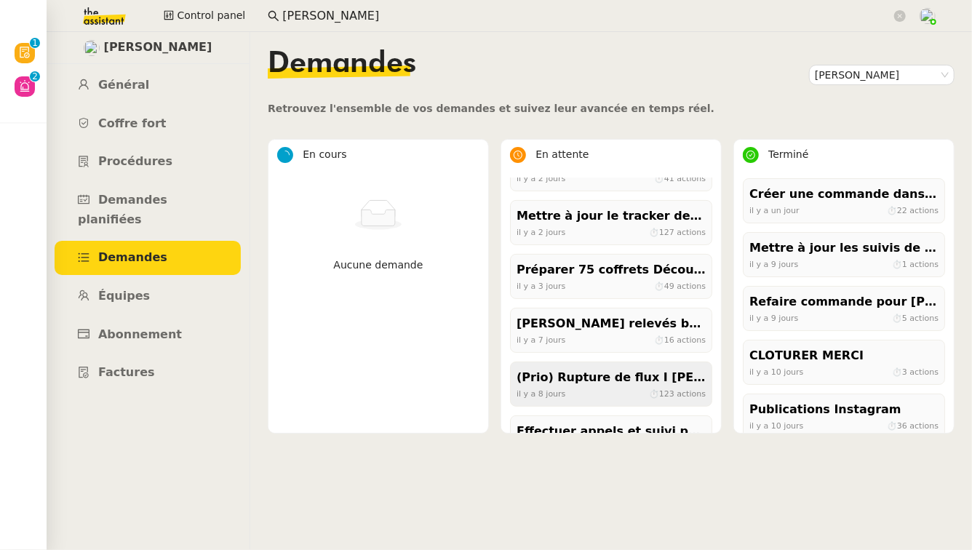
click at [620, 381] on div "(Prio) Rupture de flux I [PERSON_NAME]" at bounding box center [611, 378] width 189 height 20
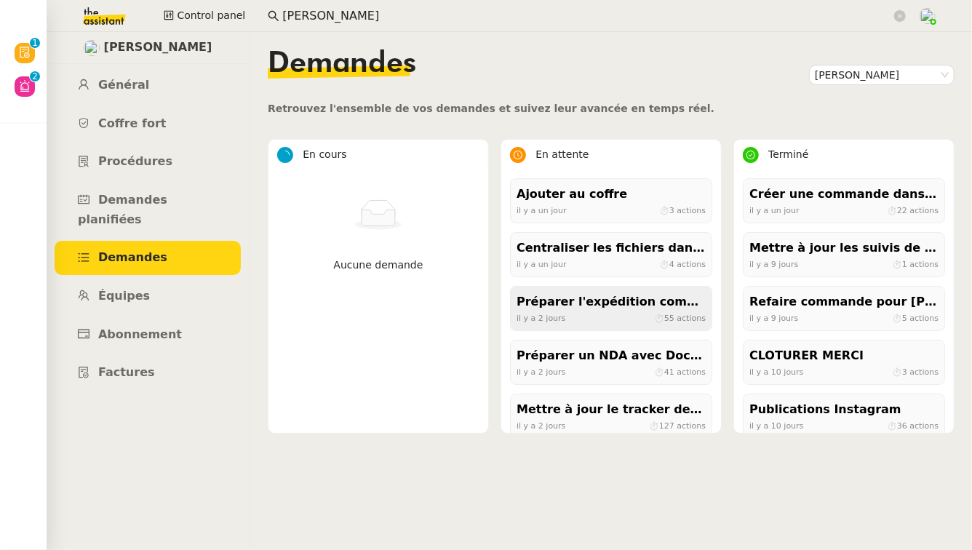
click at [608, 298] on div "Préparer l'expédition complète des parfums" at bounding box center [611, 303] width 189 height 20
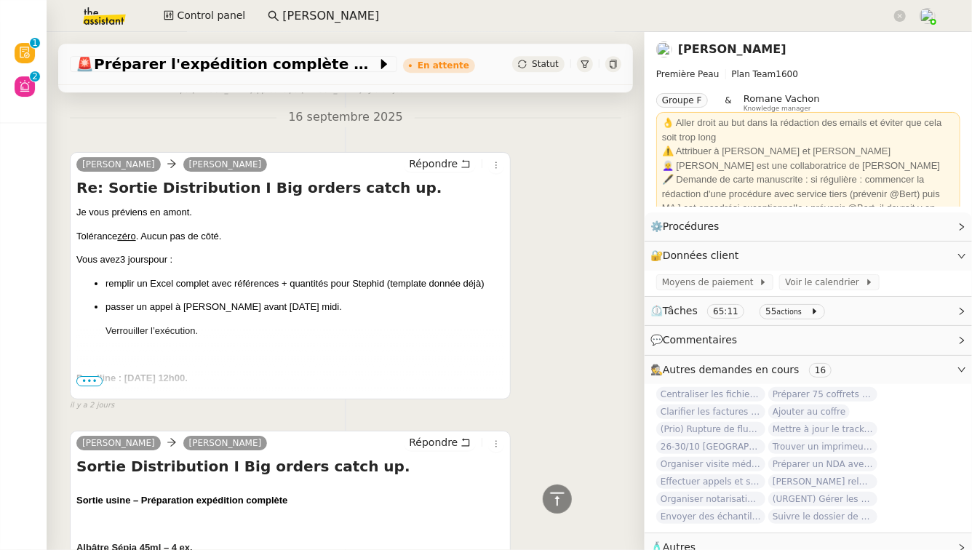
scroll to position [5170, 0]
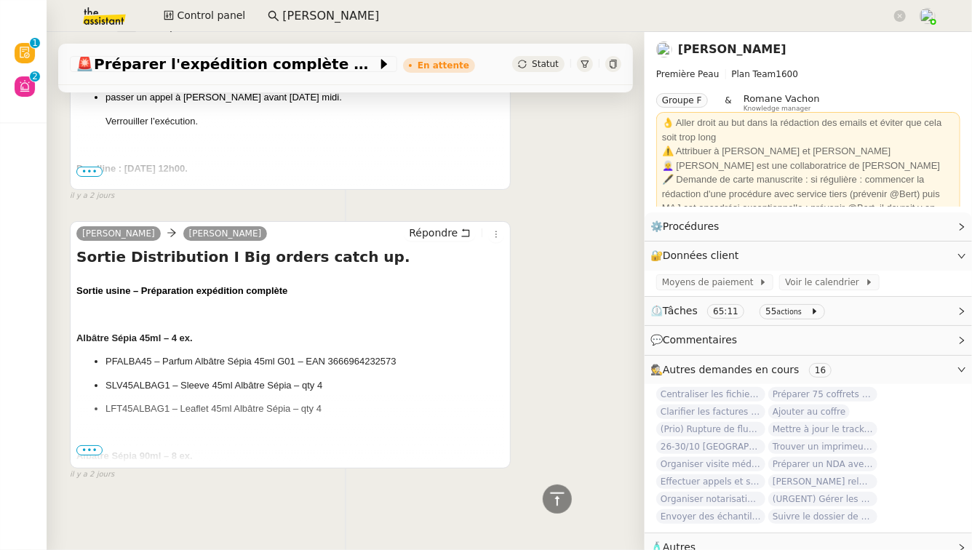
click at [90, 448] on span "•••" at bounding box center [89, 450] width 26 height 10
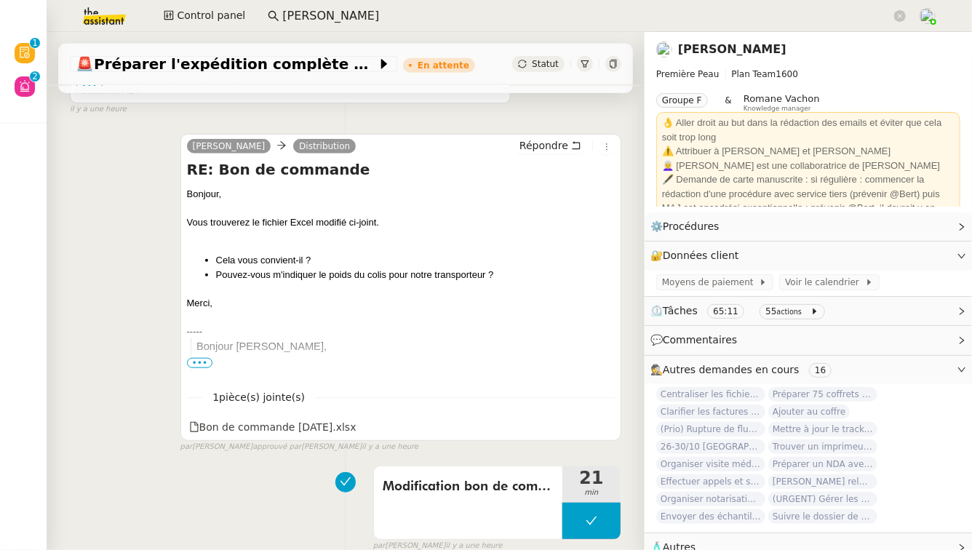
scroll to position [0, 0]
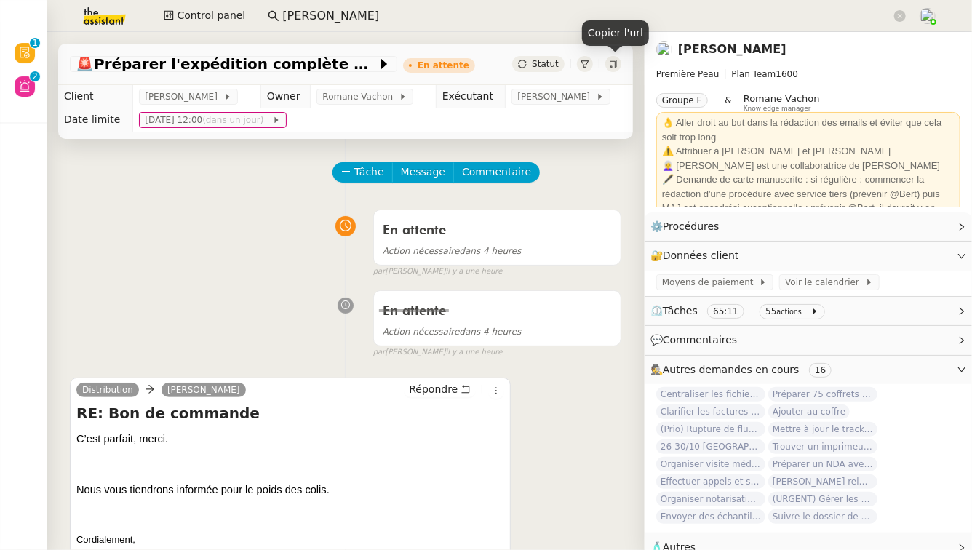
click at [611, 62] on icon at bounding box center [613, 64] width 7 height 9
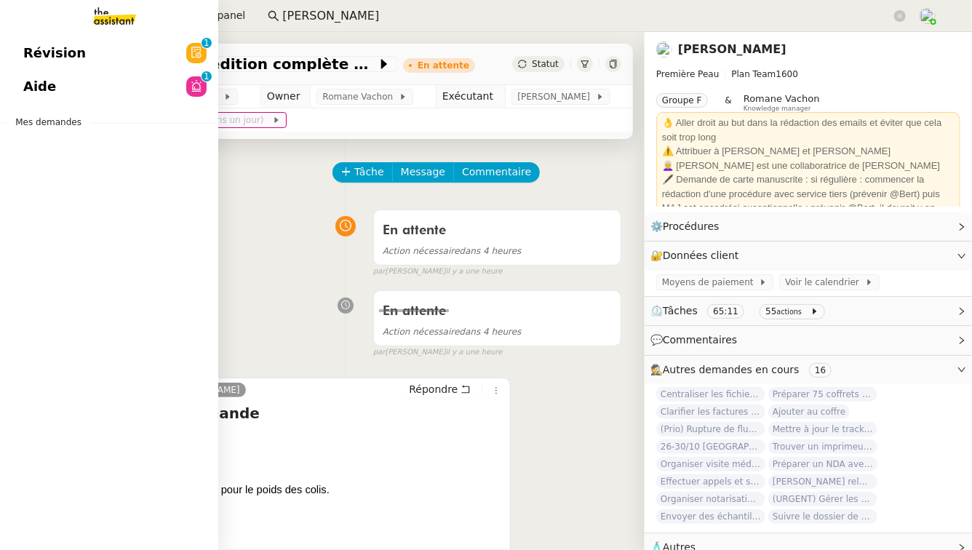
click at [28, 77] on span "Aide" at bounding box center [39, 87] width 33 height 22
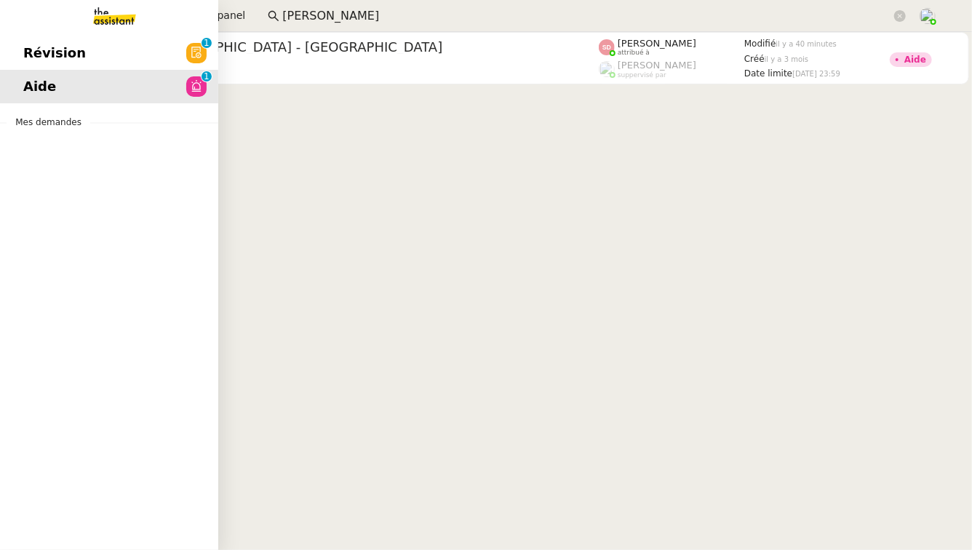
click at [92, 52] on link "Révision 0 1 2 3 4 5 6 7 8 9" at bounding box center [109, 52] width 218 height 33
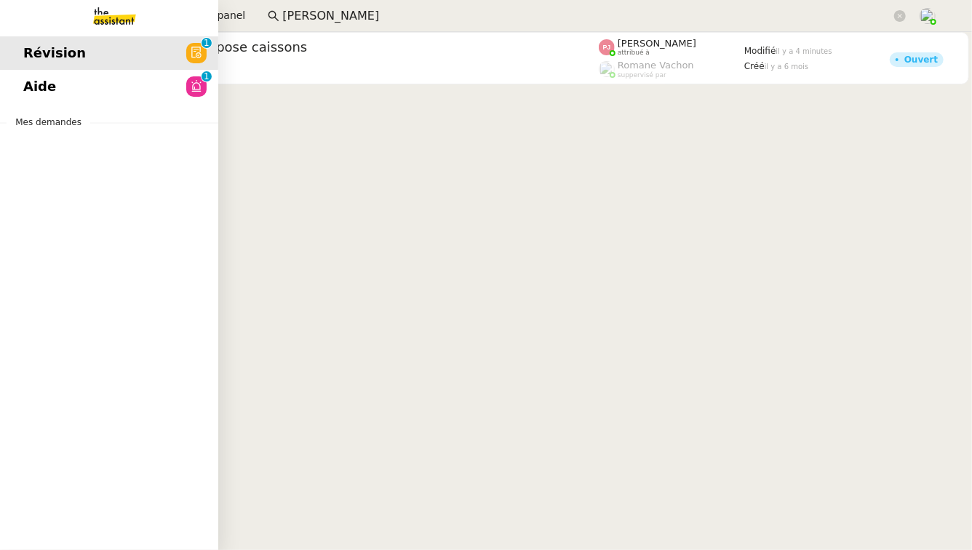
click at [81, 85] on link "Aide 0 1 2 3 4 5 6 7 8 9" at bounding box center [109, 86] width 218 height 33
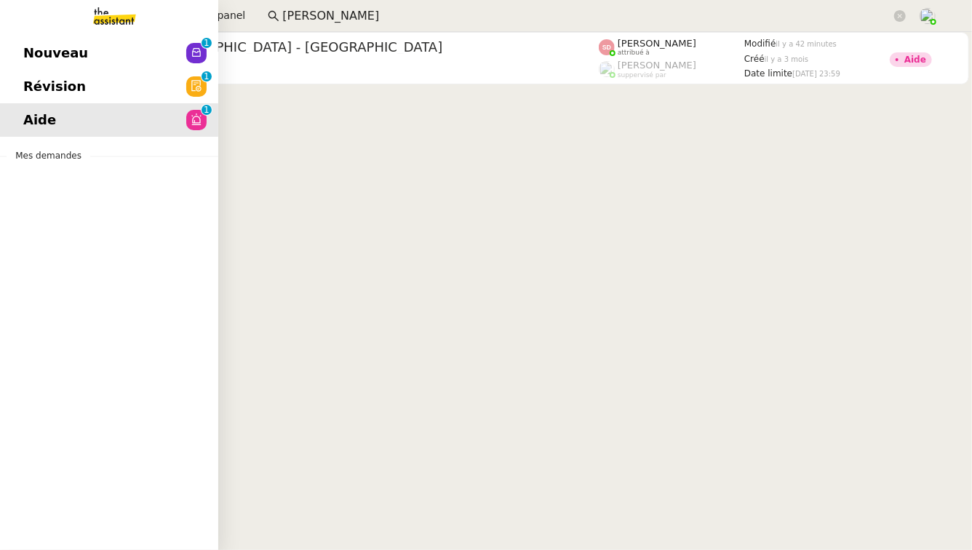
click at [38, 50] on span "Nouveau" at bounding box center [55, 53] width 65 height 22
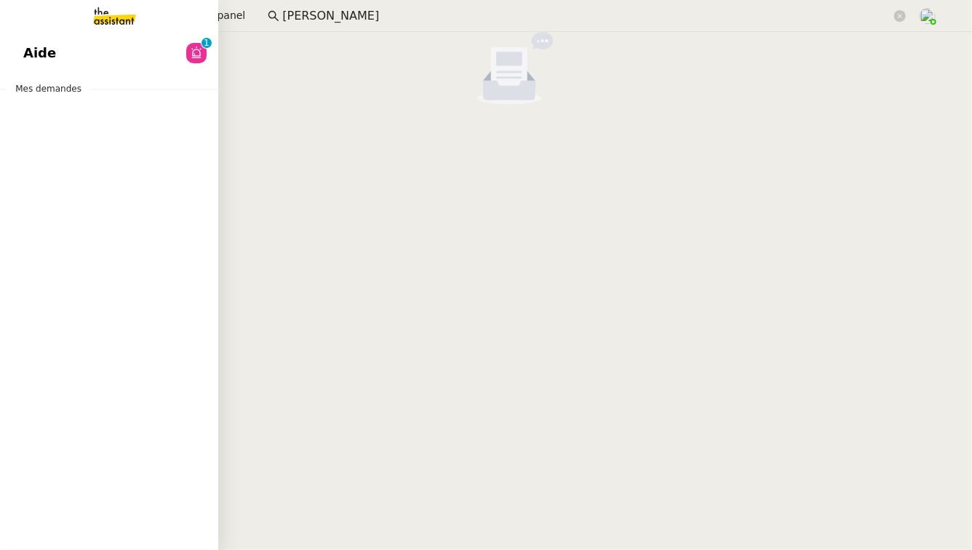
click at [44, 67] on link "Aide 0 1 2 3 4 5 6 7 8 9" at bounding box center [109, 52] width 218 height 33
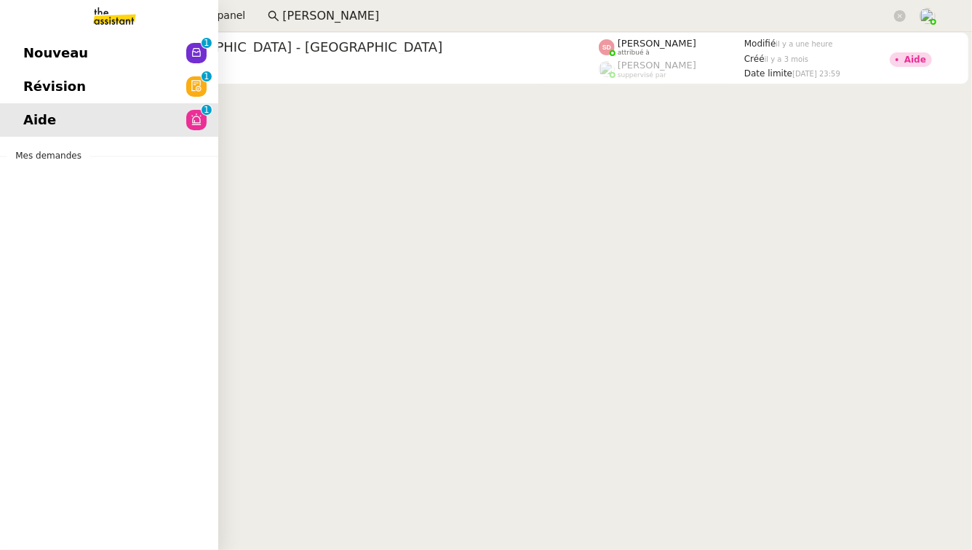
click at [159, 97] on link "Révision 0 1 2 3 4 5 6 7 8 9" at bounding box center [109, 86] width 218 height 33
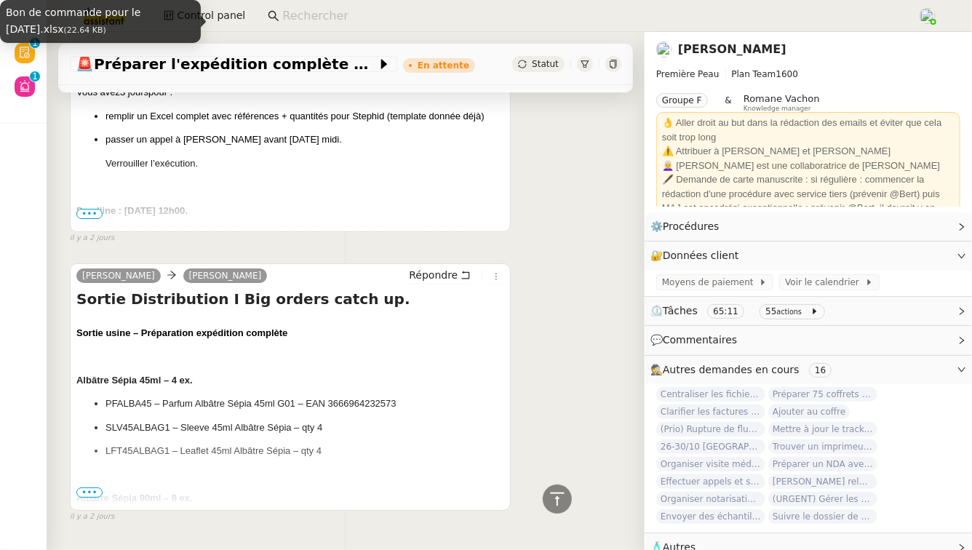
scroll to position [5170, 0]
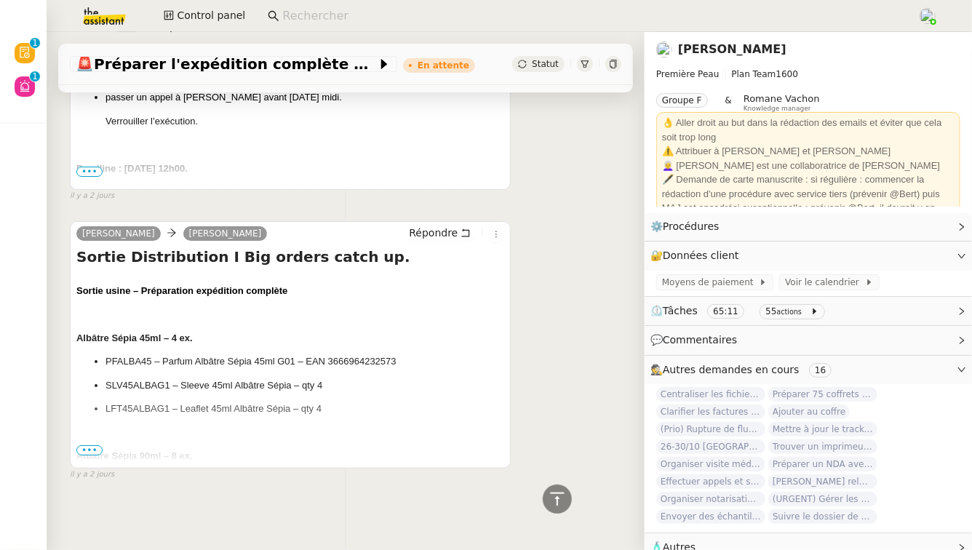
click at [95, 446] on span "•••" at bounding box center [89, 450] width 26 height 10
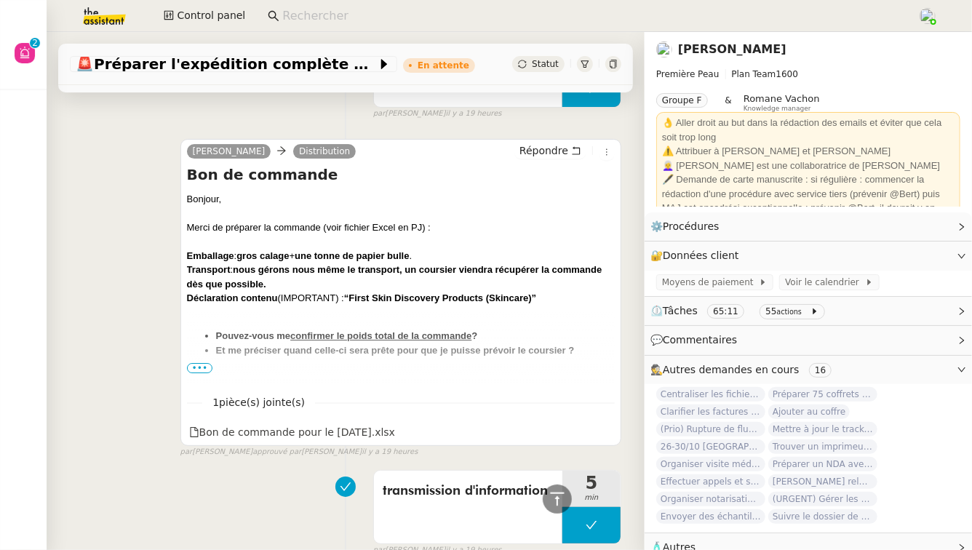
scroll to position [3213, 0]
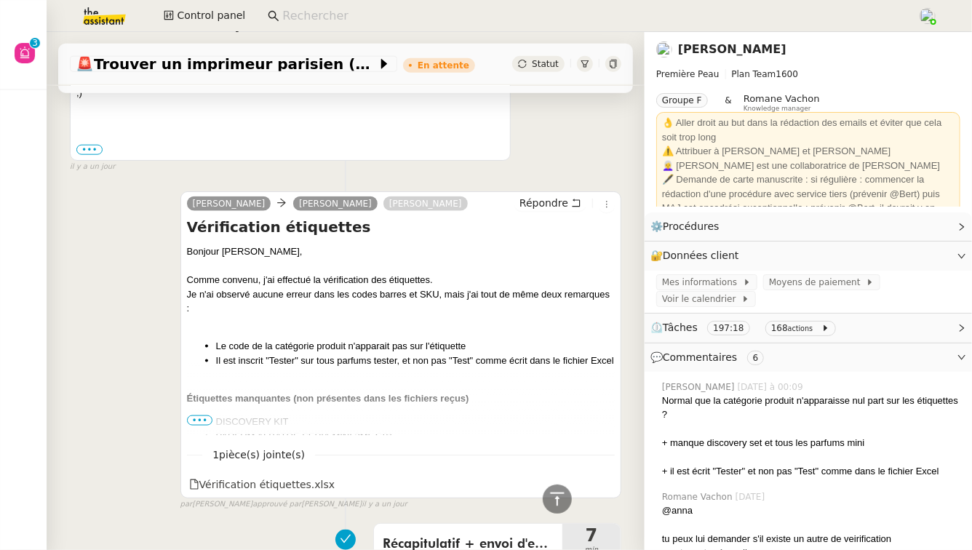
scroll to position [769, 0]
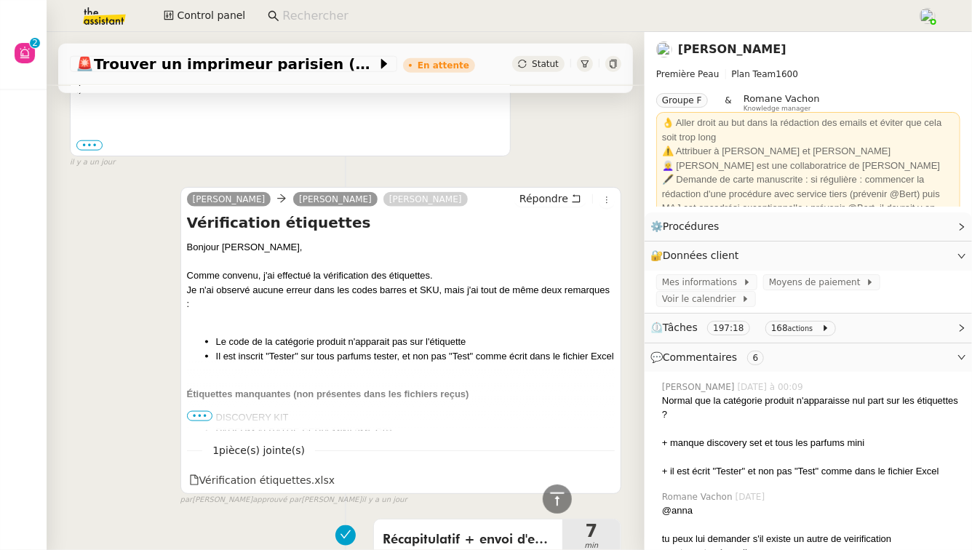
click at [202, 416] on span "•••" at bounding box center [200, 416] width 26 height 10
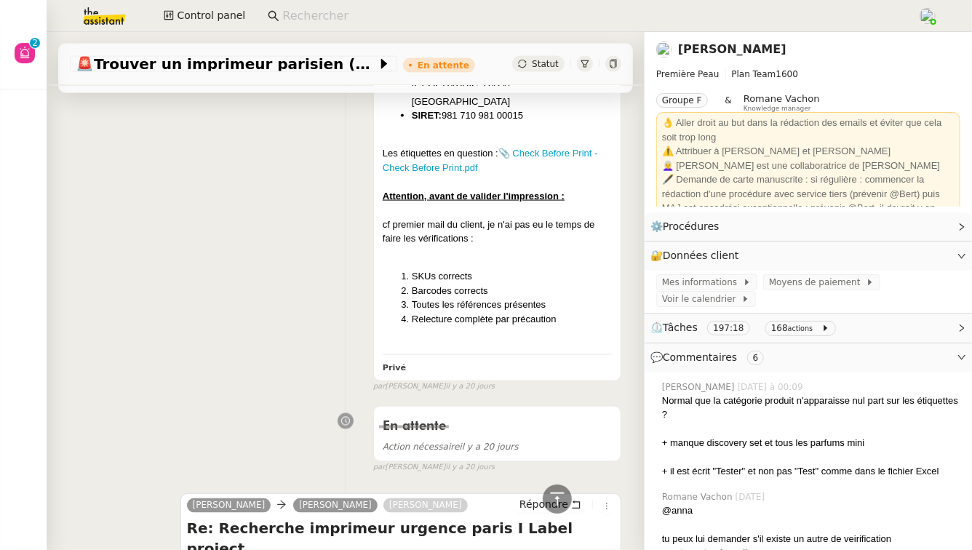
scroll to position [14658, 0]
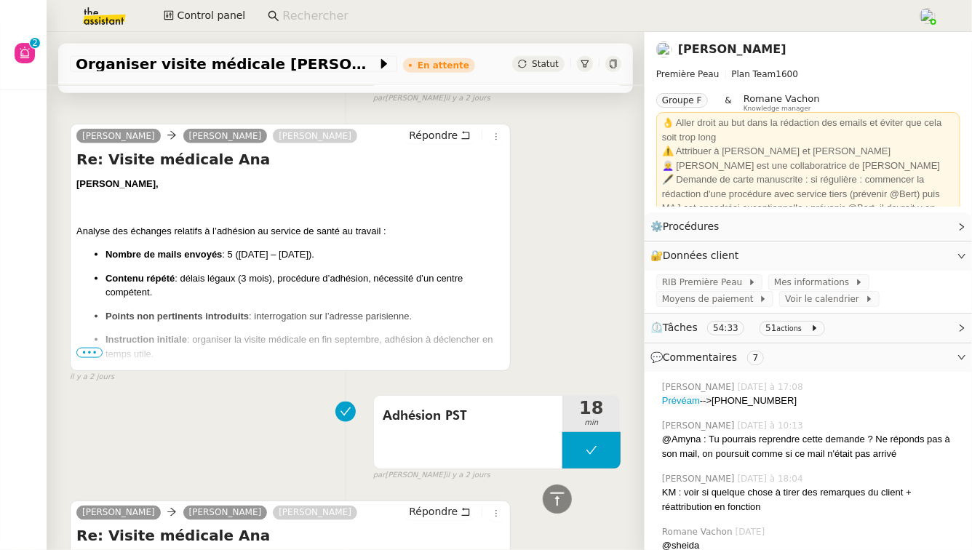
scroll to position [932, 0]
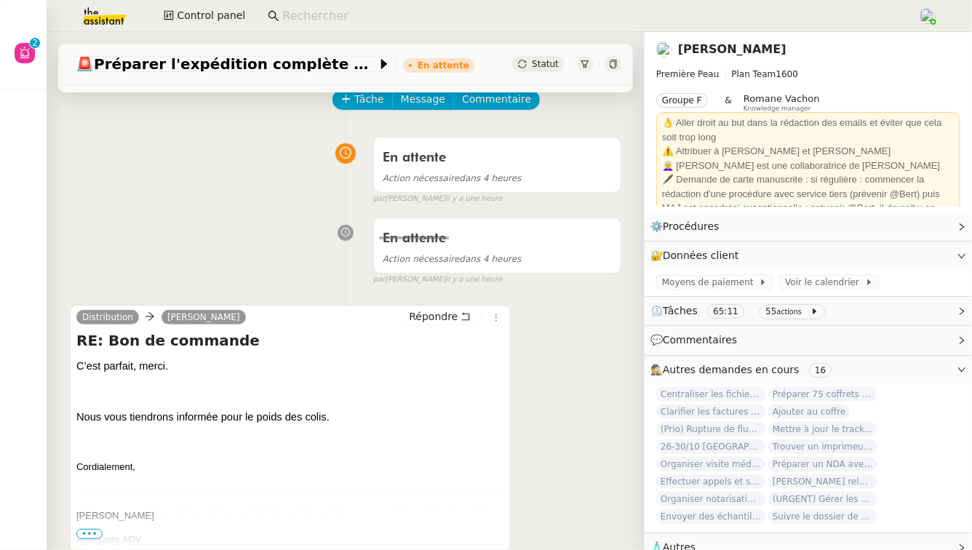
scroll to position [138, 0]
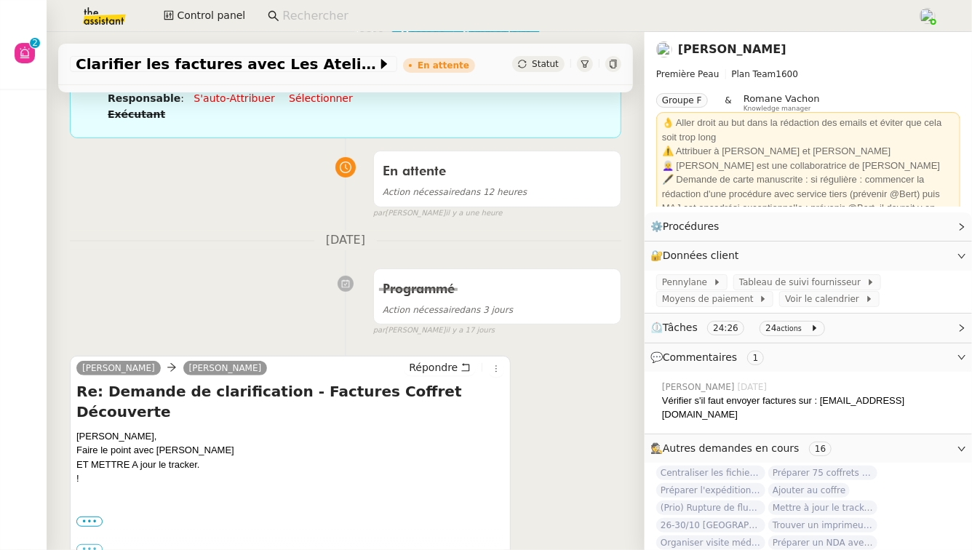
scroll to position [128, 0]
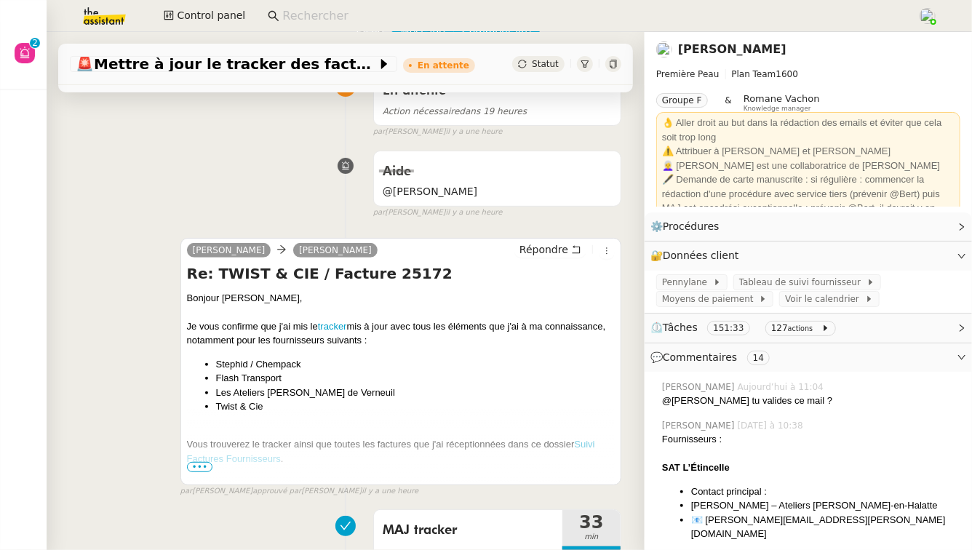
scroll to position [144, 0]
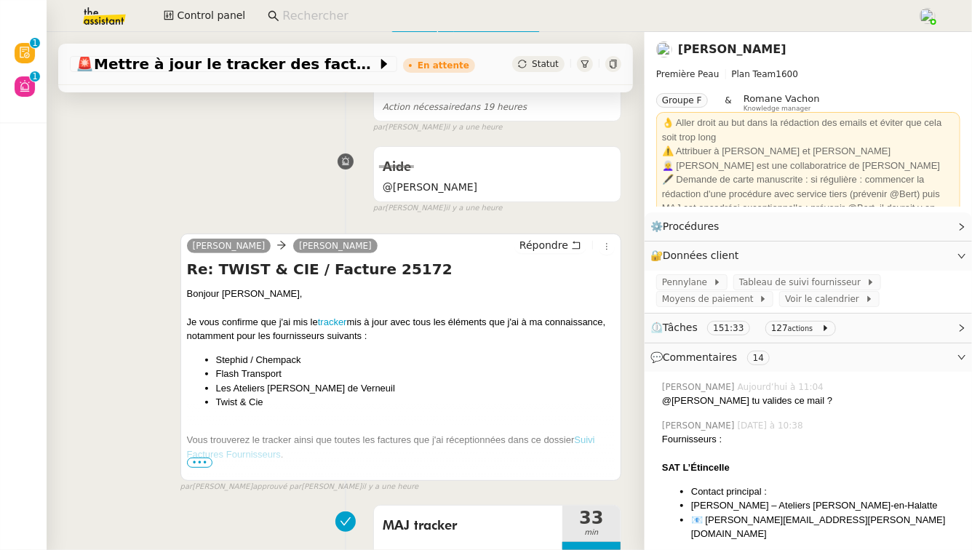
click at [197, 462] on span "•••" at bounding box center [200, 463] width 26 height 10
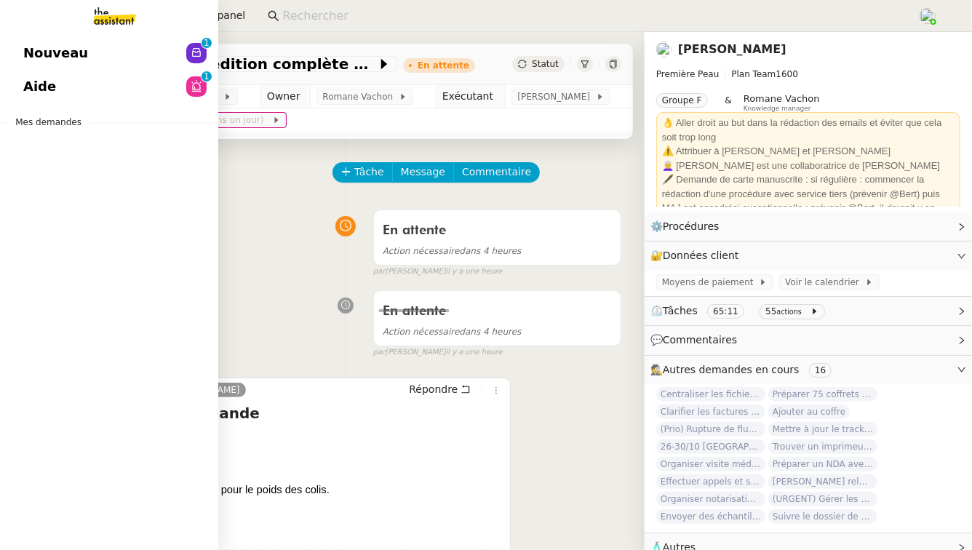
click at [109, 90] on link "Aide 0 1 2 3 4 5 6 7 8 9" at bounding box center [109, 86] width 218 height 33
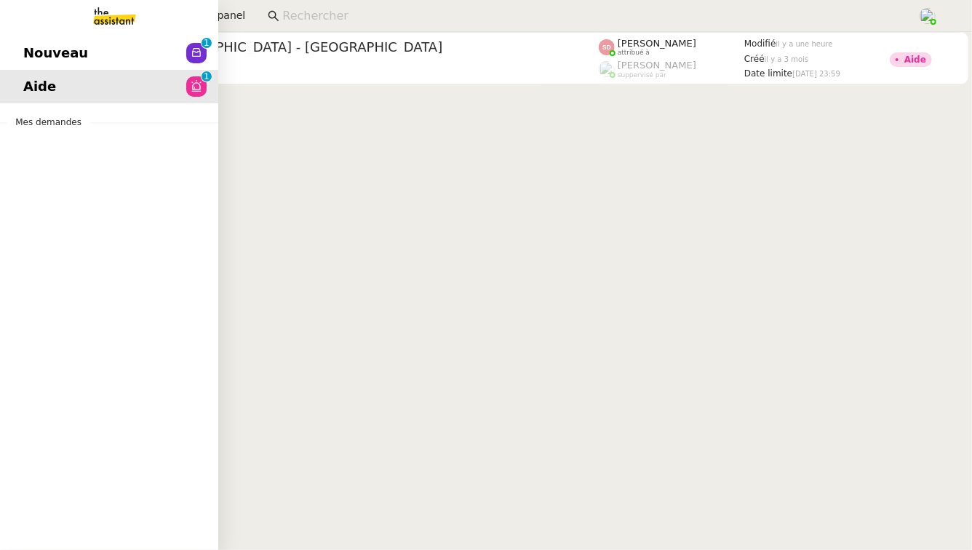
click at [28, 41] on link "Nouveau 0 1 2 3 4 5 6 7 8 9" at bounding box center [109, 52] width 218 height 33
